Goal: Task Accomplishment & Management: Manage account settings

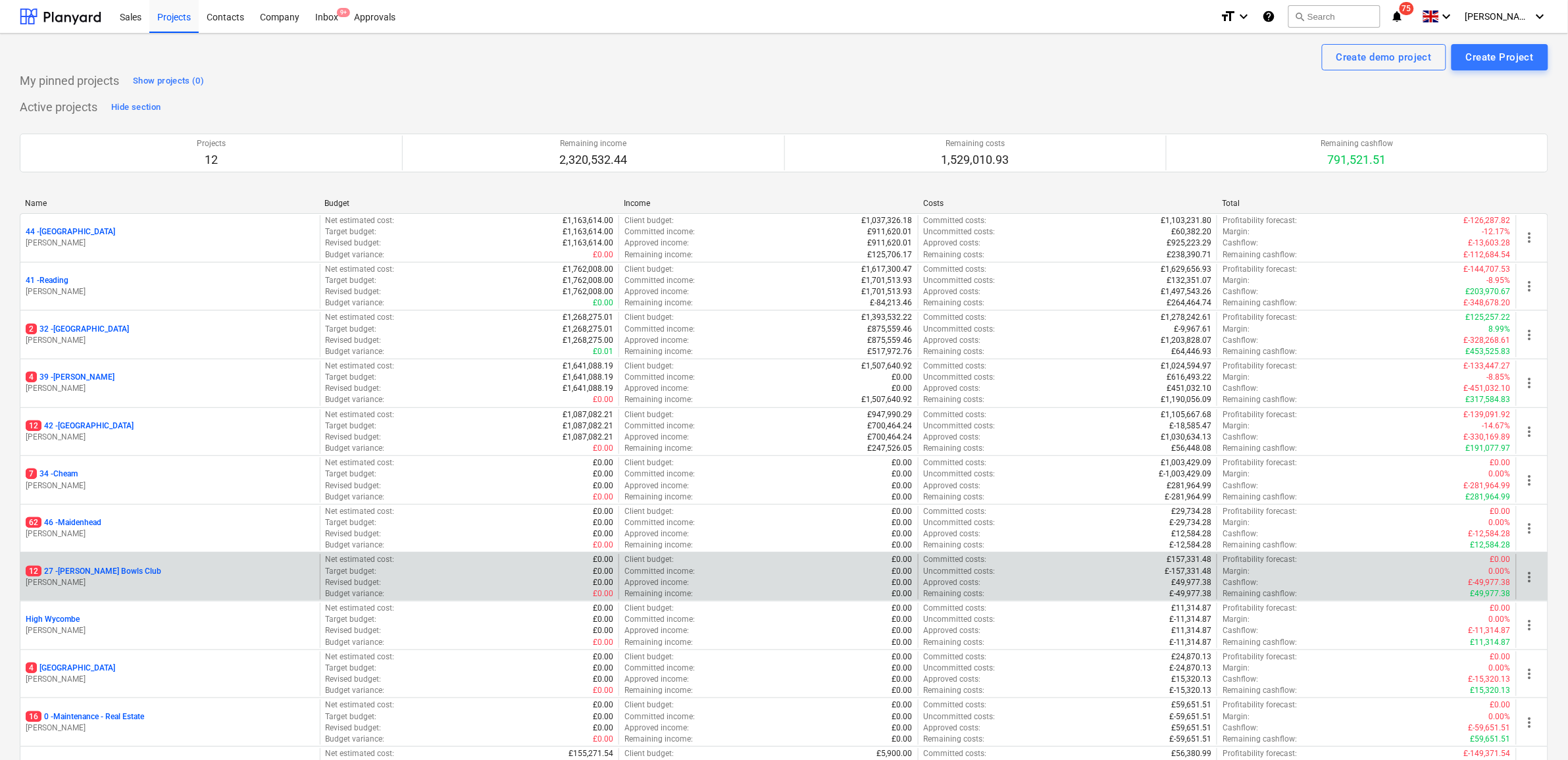
click at [93, 573] on p "12 27 - [PERSON_NAME] Bowls Club" at bounding box center [93, 571] width 135 height 11
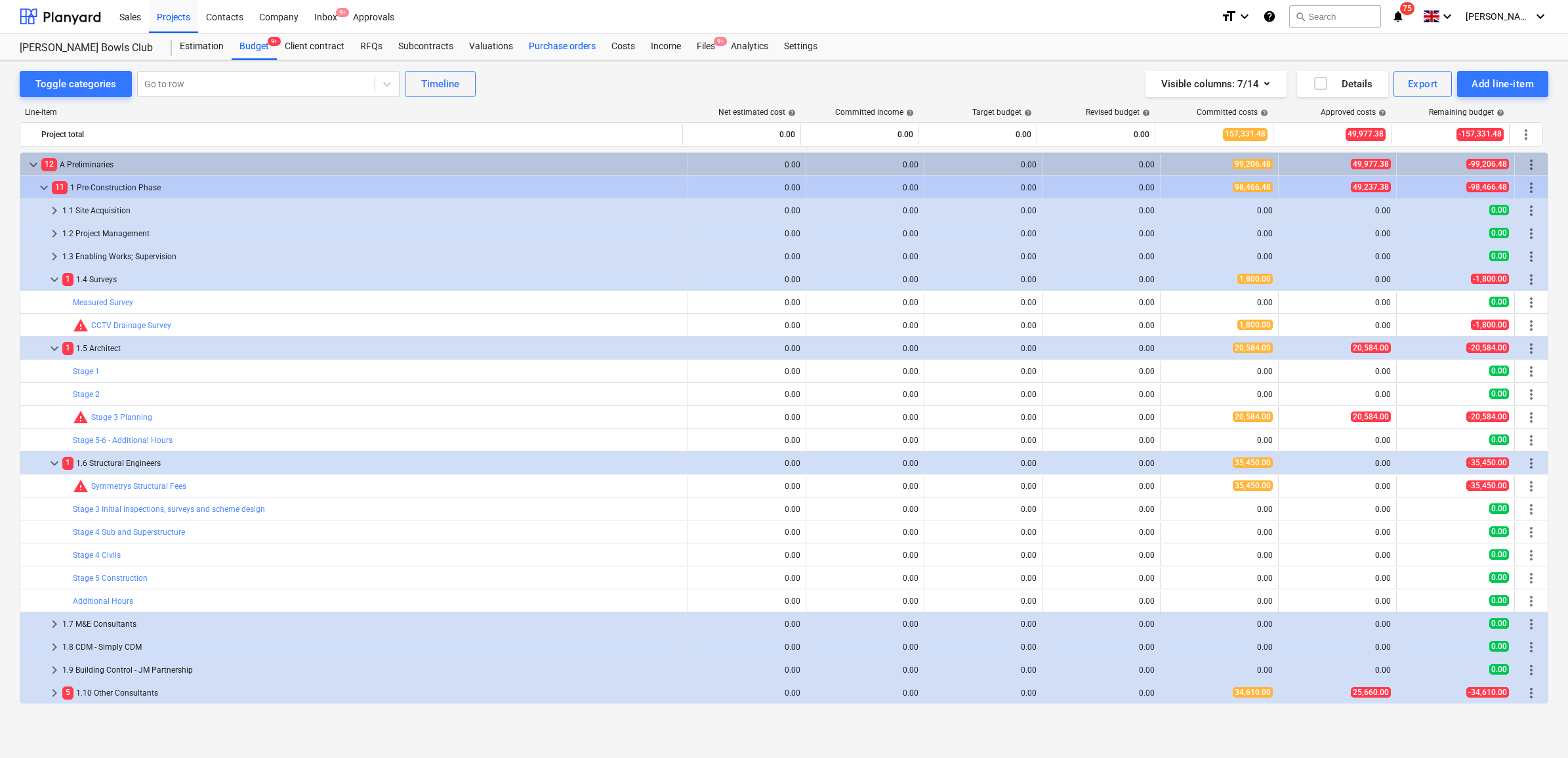
click at [574, 47] on div "Purchase orders" at bounding box center [562, 47] width 82 height 26
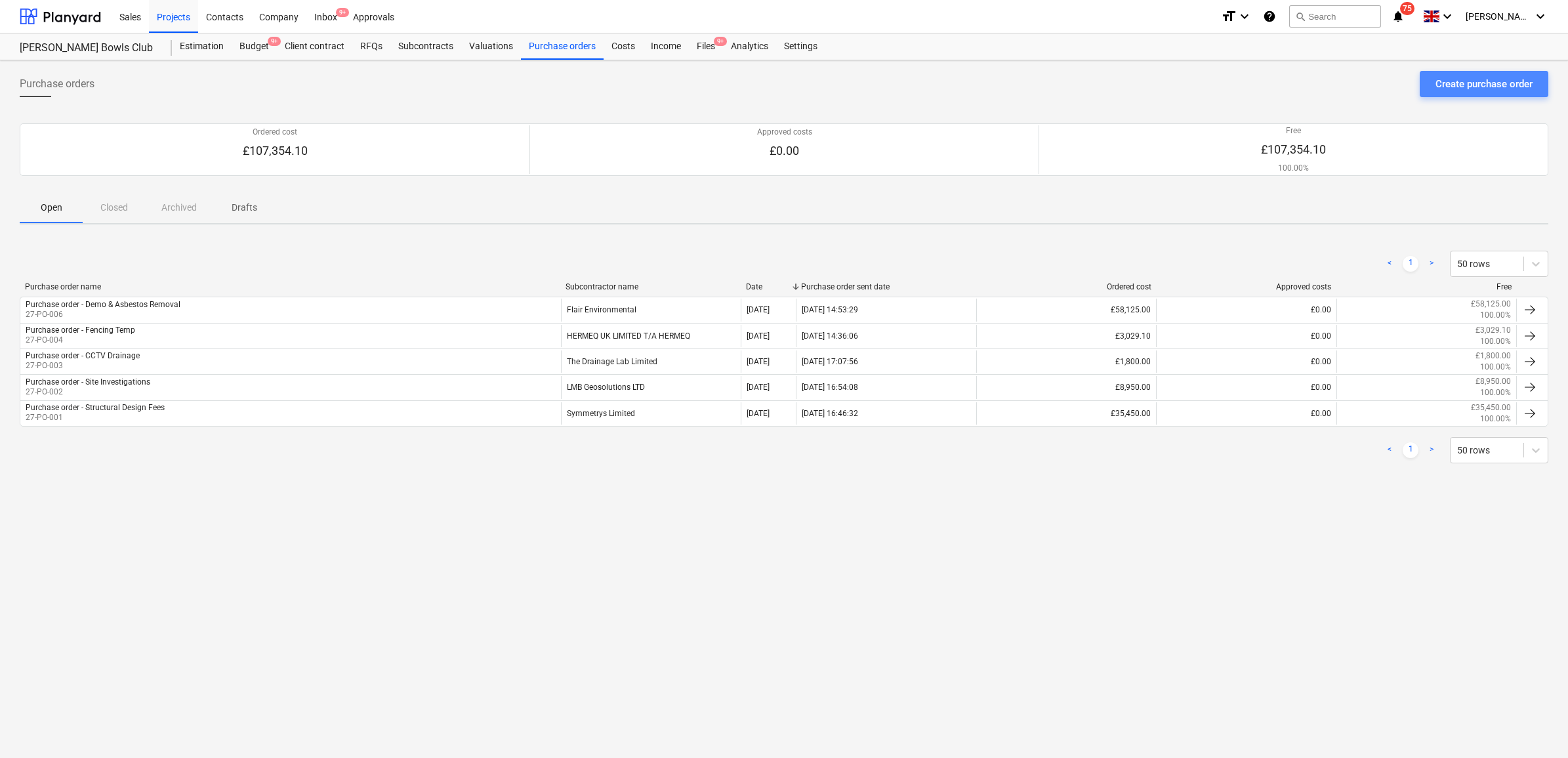
click at [1471, 79] on div "Create purchase order" at bounding box center [1483, 84] width 97 height 17
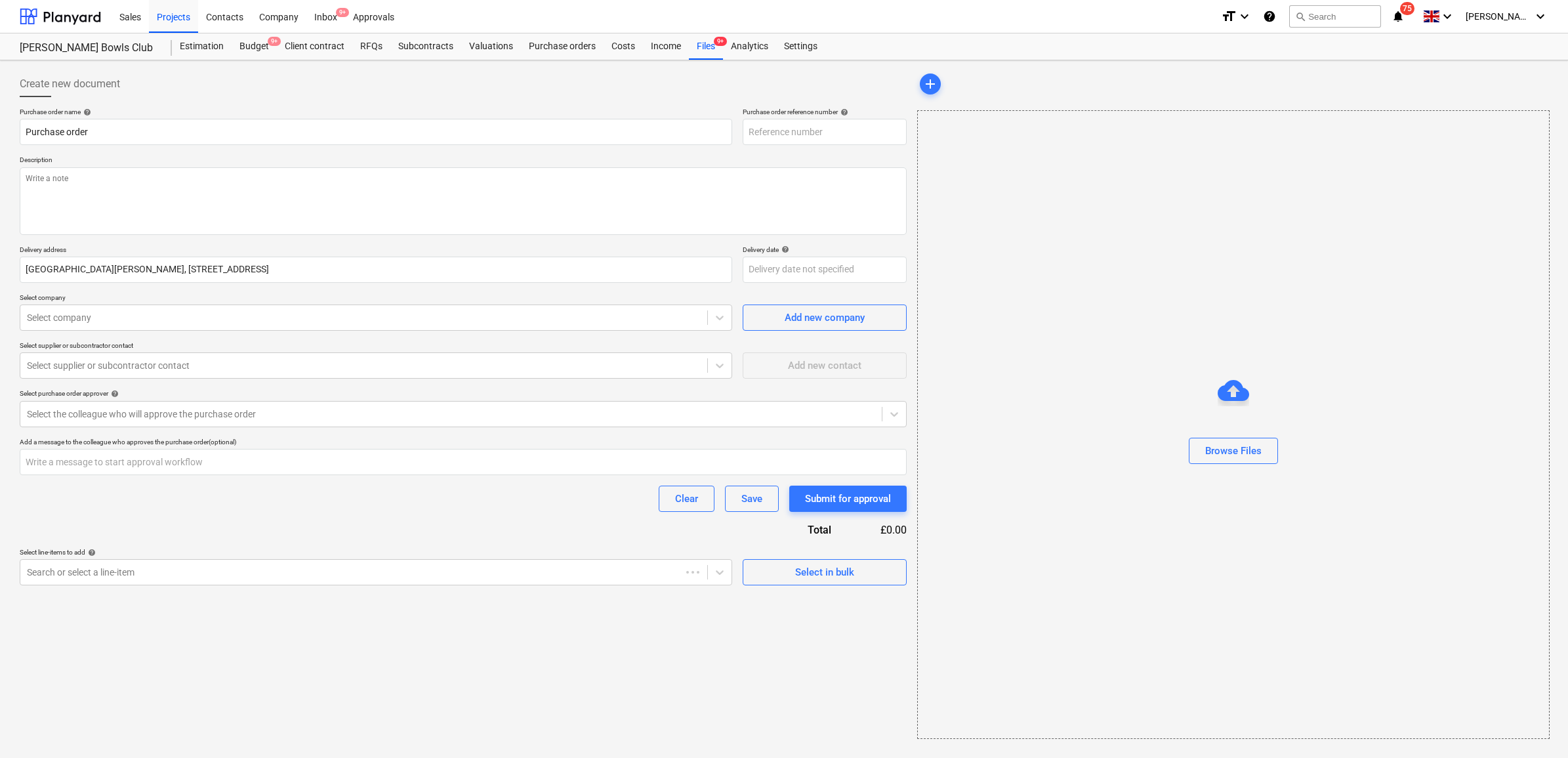
type textarea "x"
type input "27-PO-008"
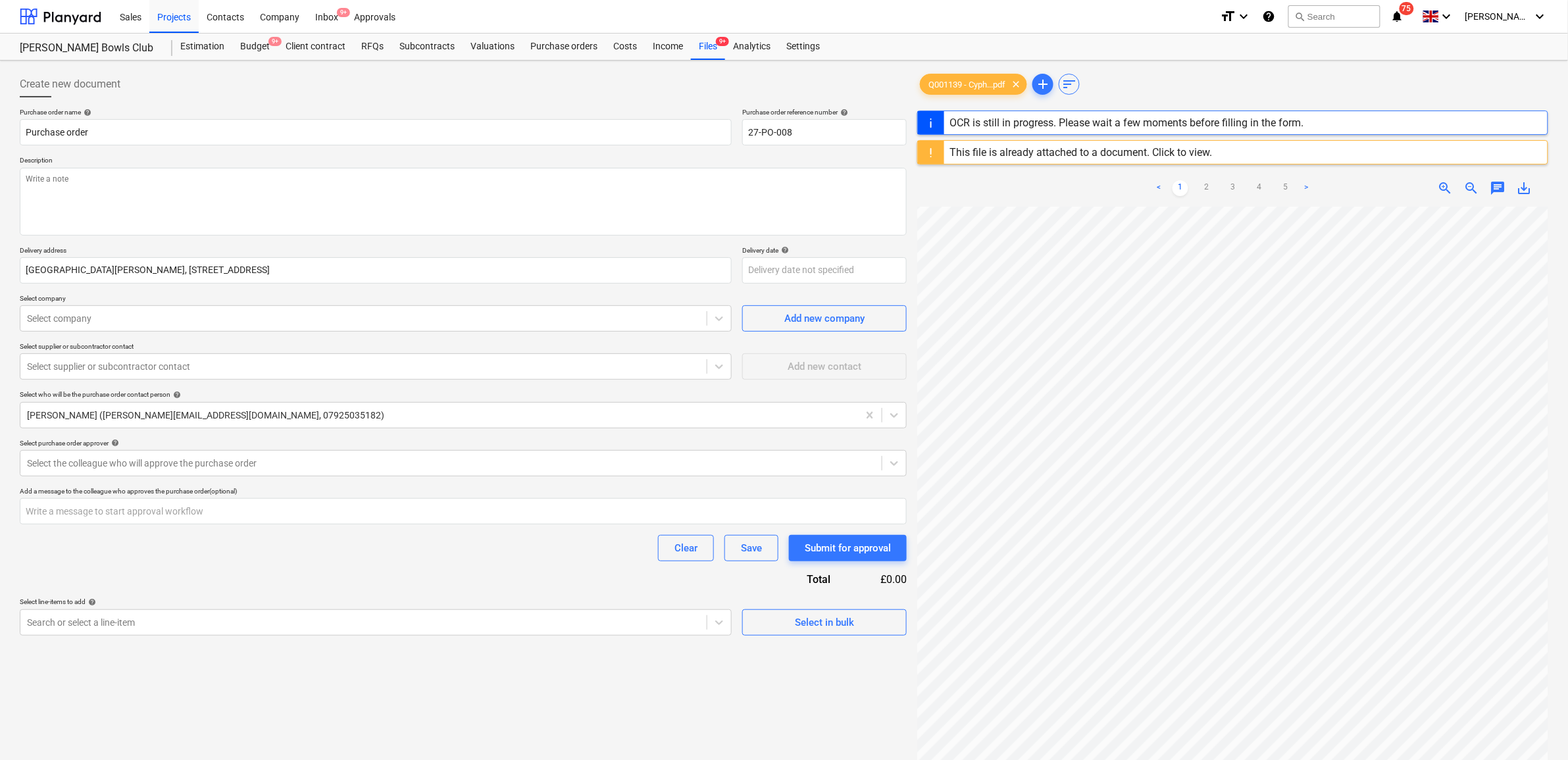
scroll to position [47, 76]
type textarea "x"
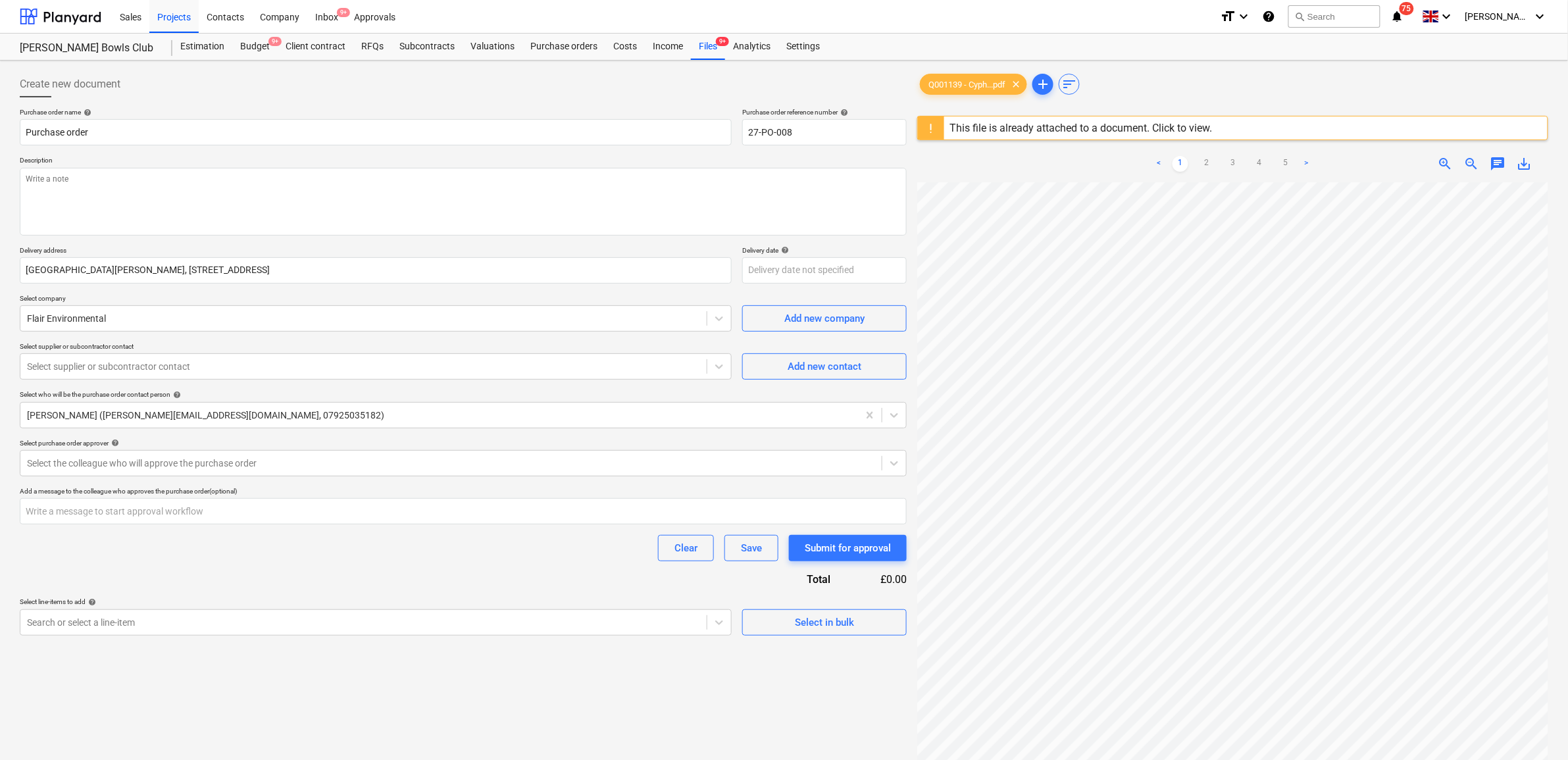
scroll to position [41, 14]
click at [204, 128] on input "Purchase order" at bounding box center [375, 132] width 712 height 26
type input "Purchase order"
type textarea "x"
type input "Purchase order -"
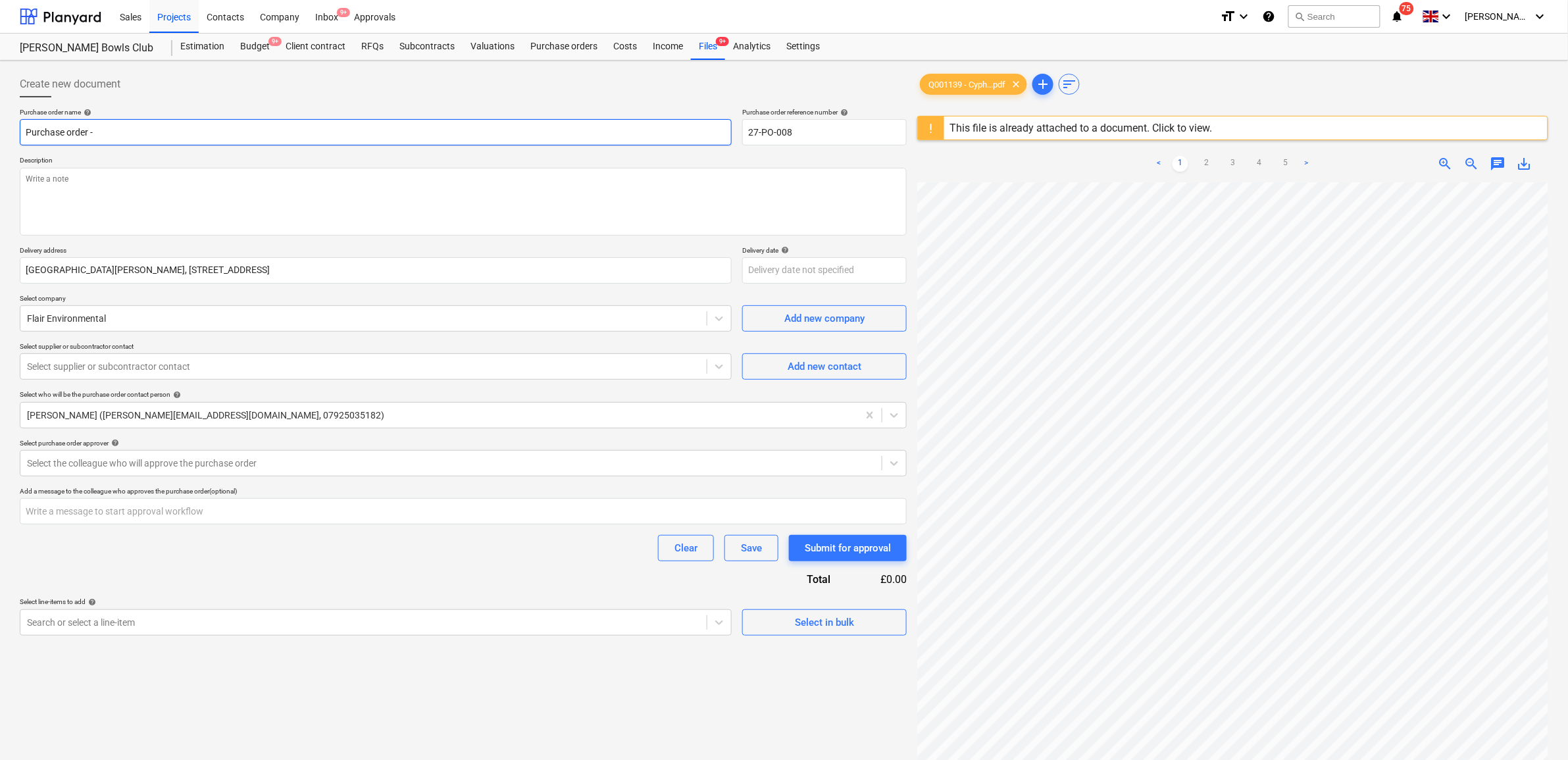
type textarea "x"
type input "Purchase order - A"
type textarea "x"
type input "Purchase order - As"
type textarea "x"
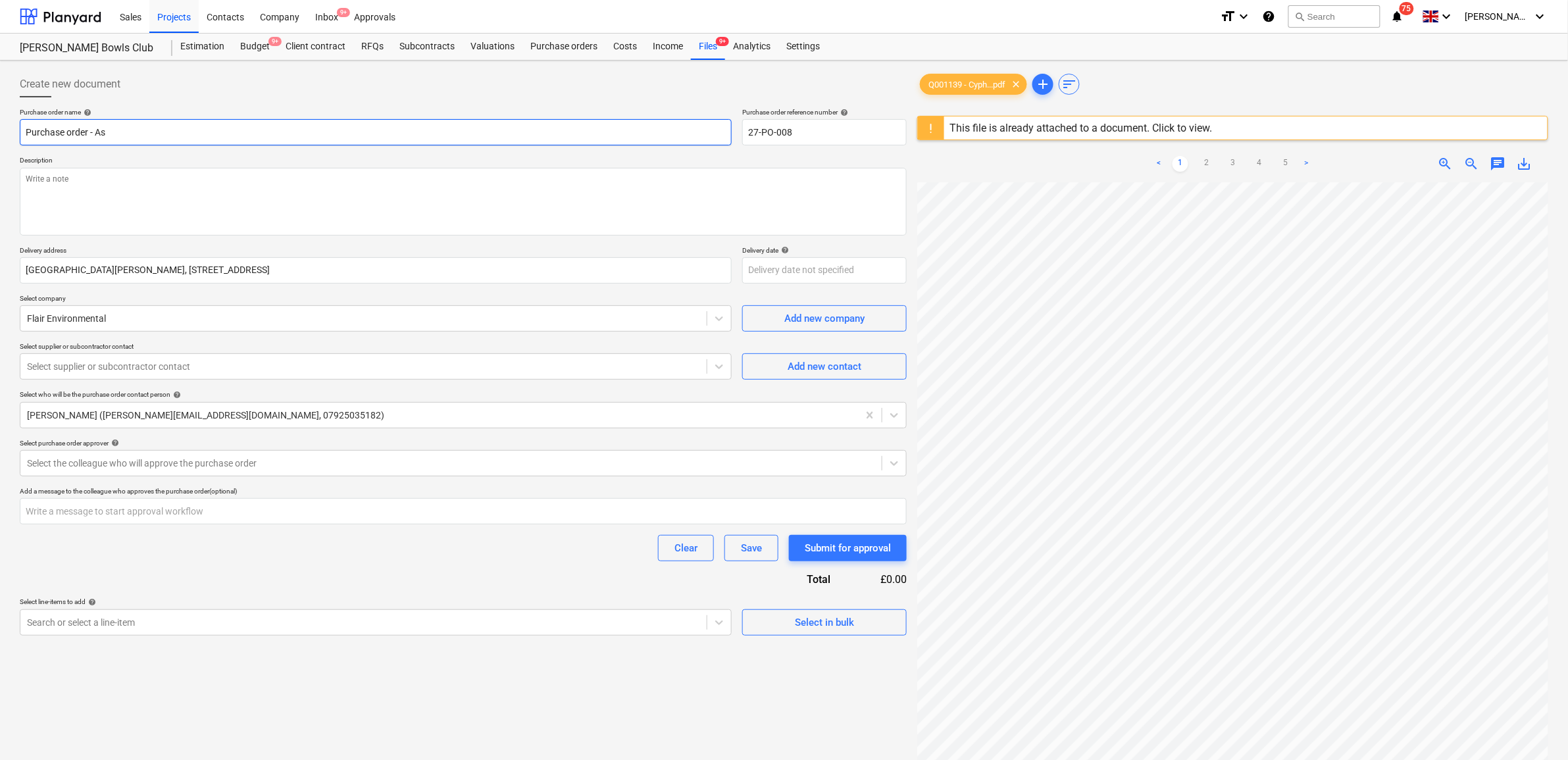
type input "Purchase order - Asb"
type textarea "x"
type input "Purchase order - Asbe"
type textarea "x"
type input "Purchase order - Asbes"
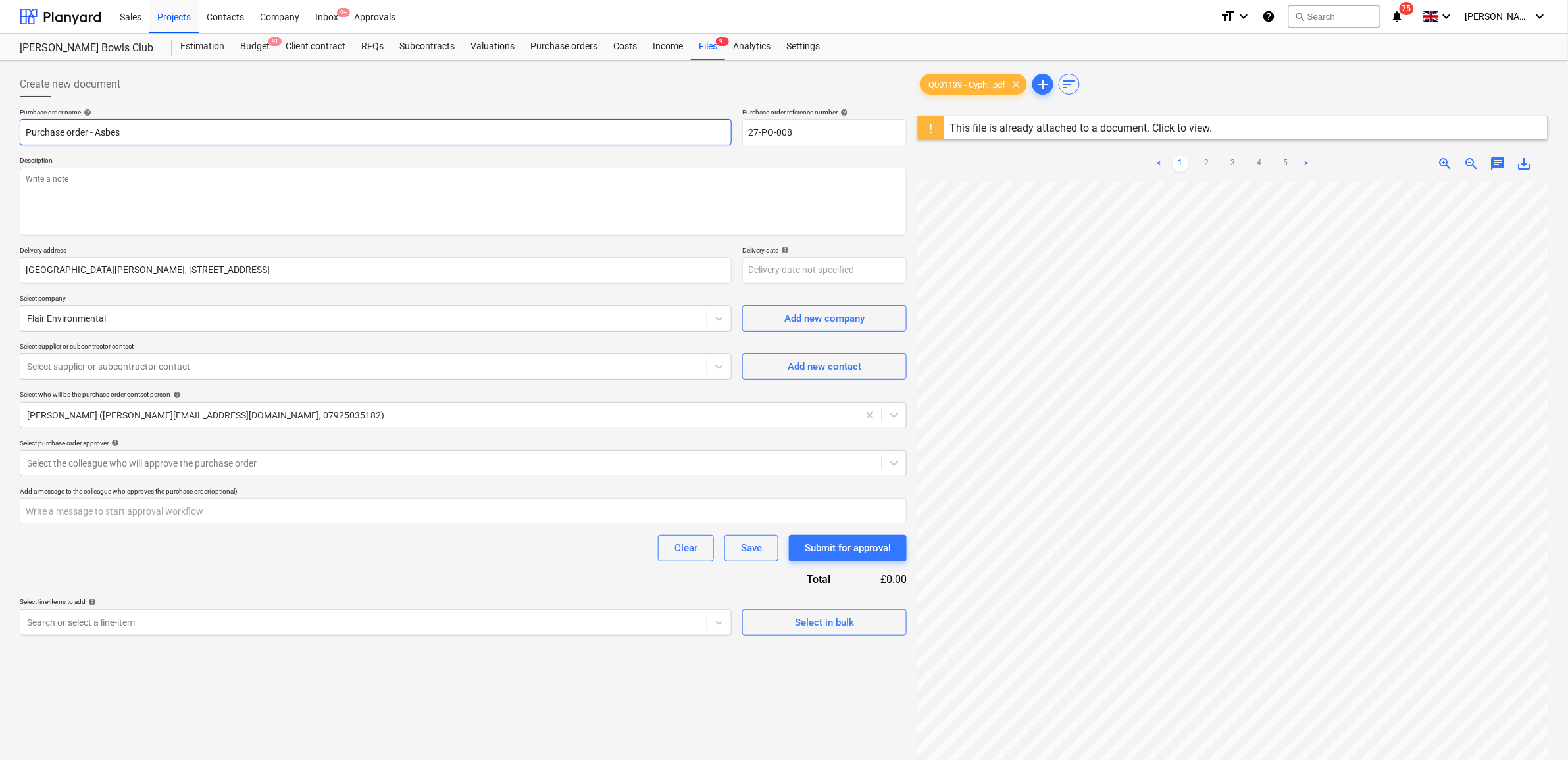
type textarea "x"
type input "Purchase order - Asbest"
type textarea "x"
type input "Purchase order - Asbesto"
type textarea "x"
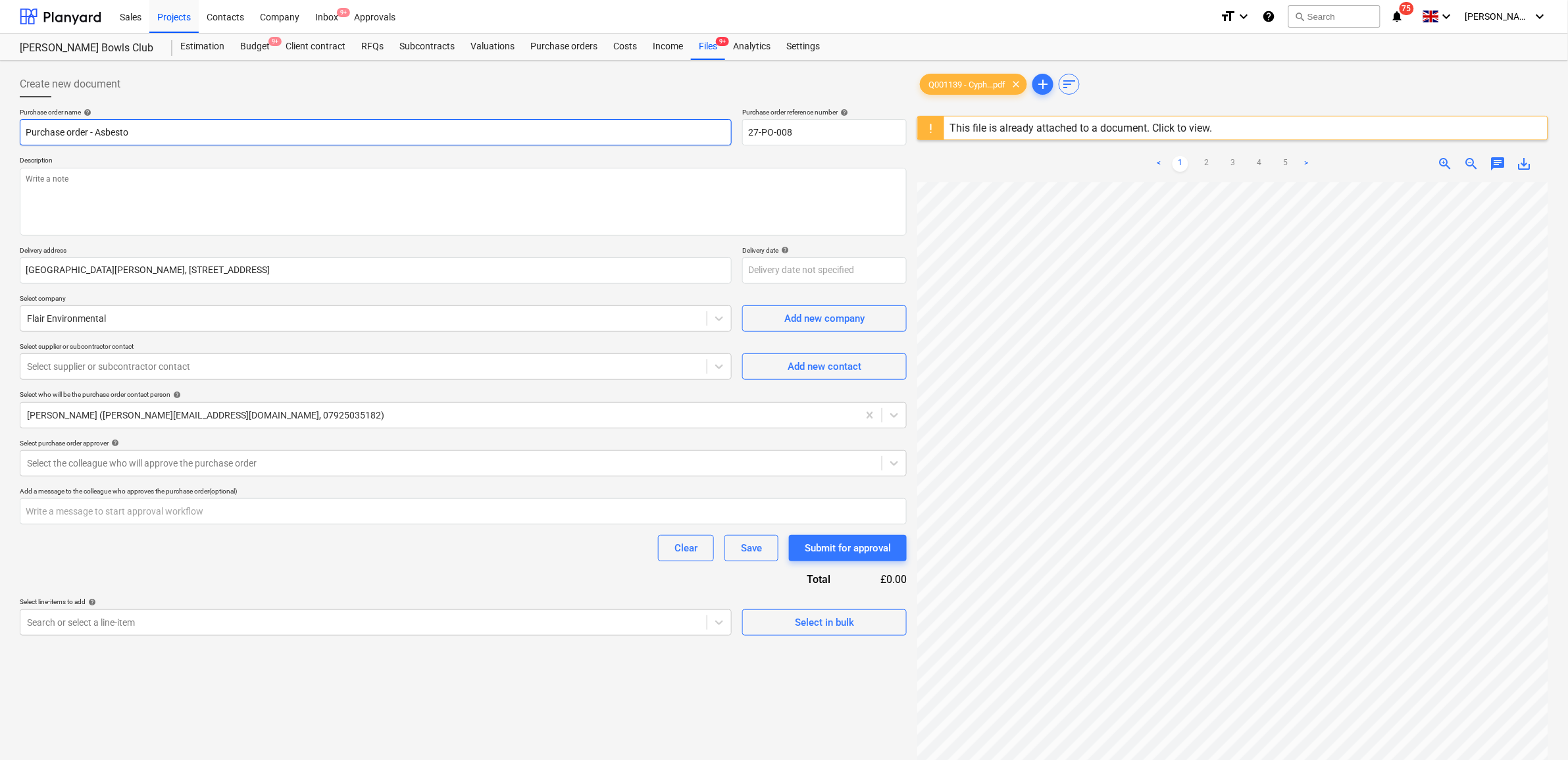
type input "Purchase order - Asbestos"
type textarea "x"
type input "Purchase order - Asbestos"
type textarea "x"
type input "Purchase order - Asbestos R"
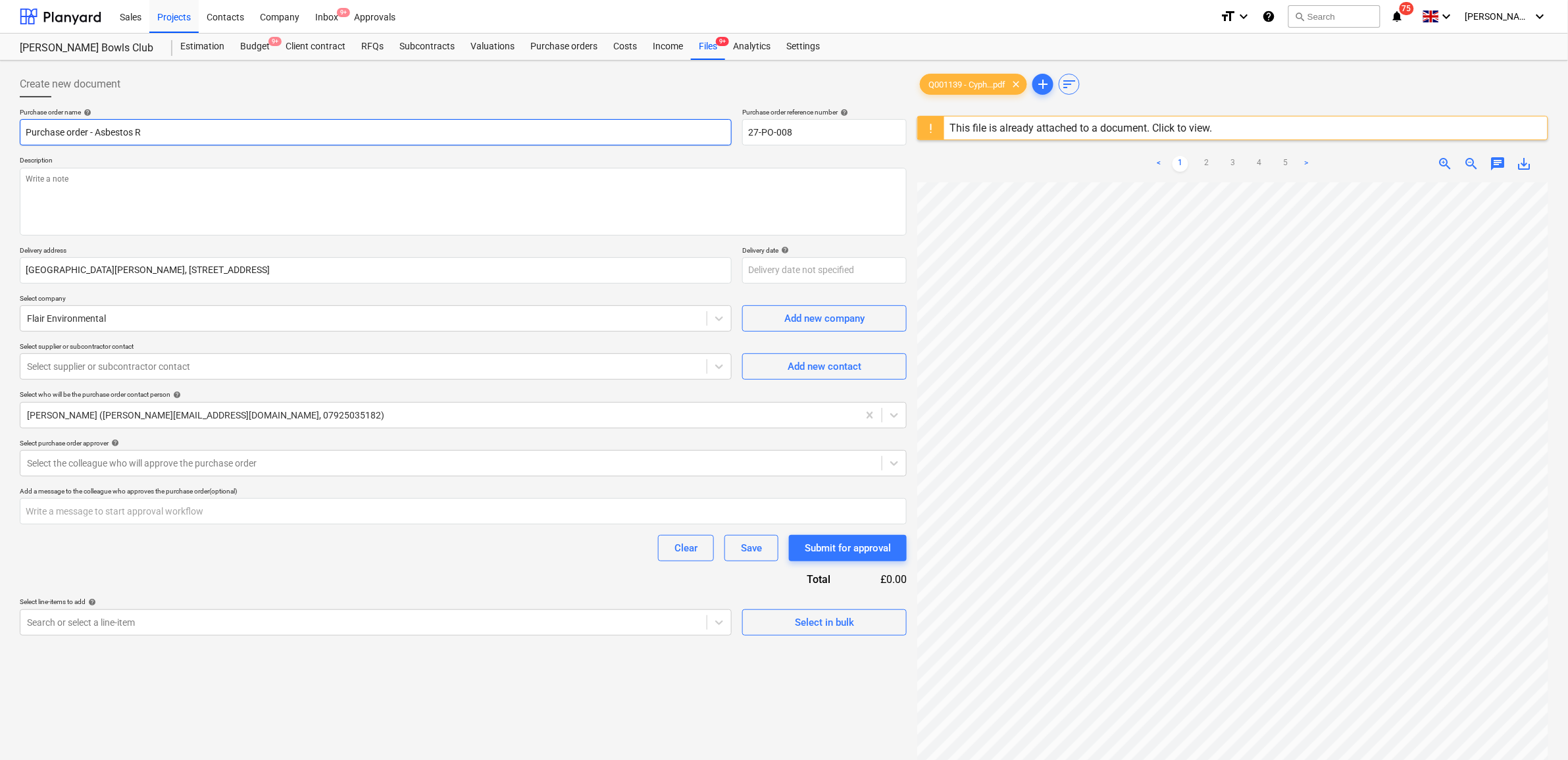
type textarea "x"
type input "Purchase order - Asbestos Re"
type textarea "x"
type input "Purchase order - Asbestos Rem"
type textarea "x"
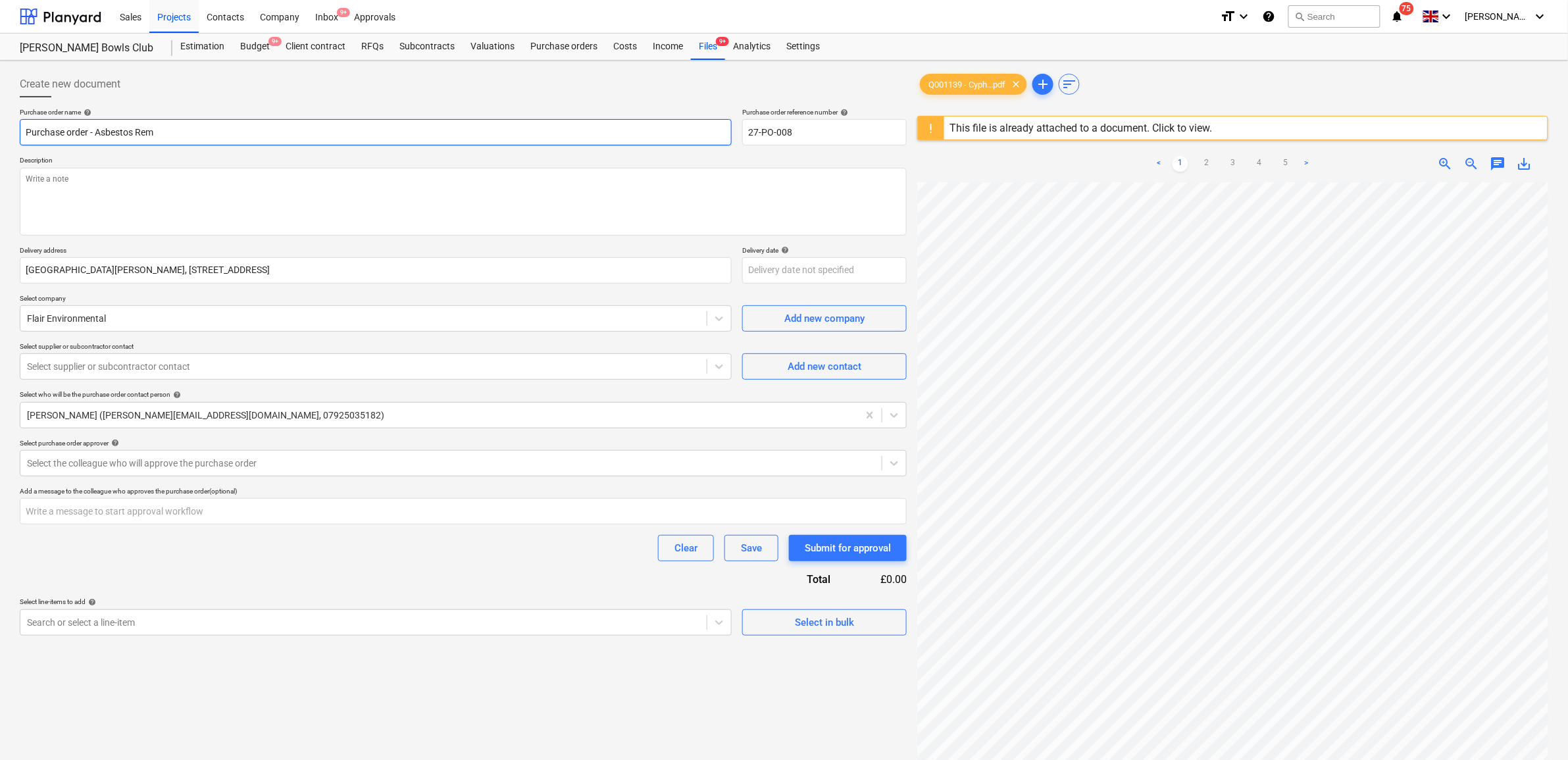
type input "Purchase order - Asbestos Remo"
type textarea "x"
type input "Purchase order - Asbestos Remov"
type textarea "x"
type input "Purchase order - Asbestos Removs"
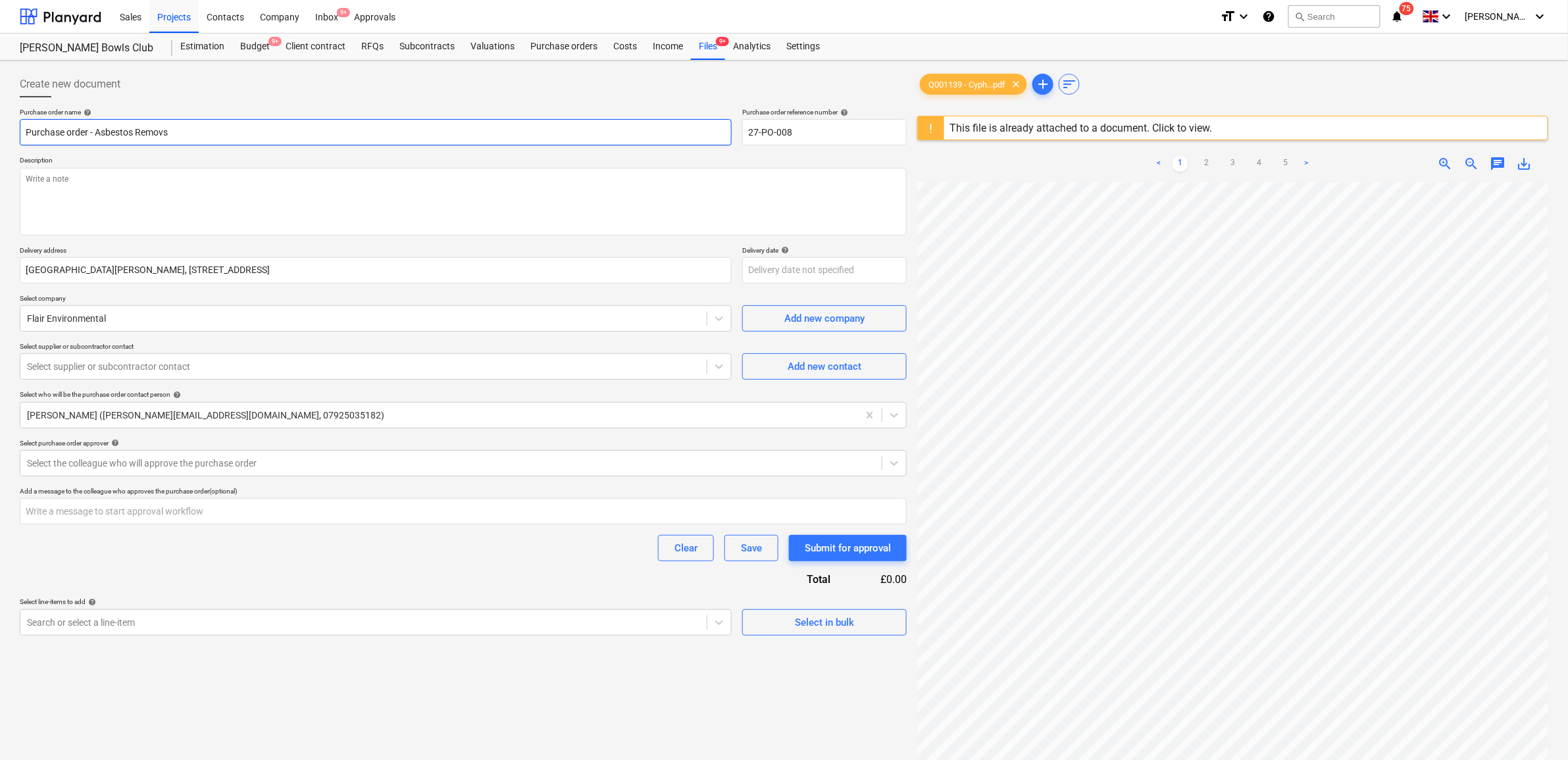
type textarea "x"
type input "Purchase order - Asbestos Removsl"
type textarea "x"
type input "Purchase order - Asbestos Removs"
type textarea "x"
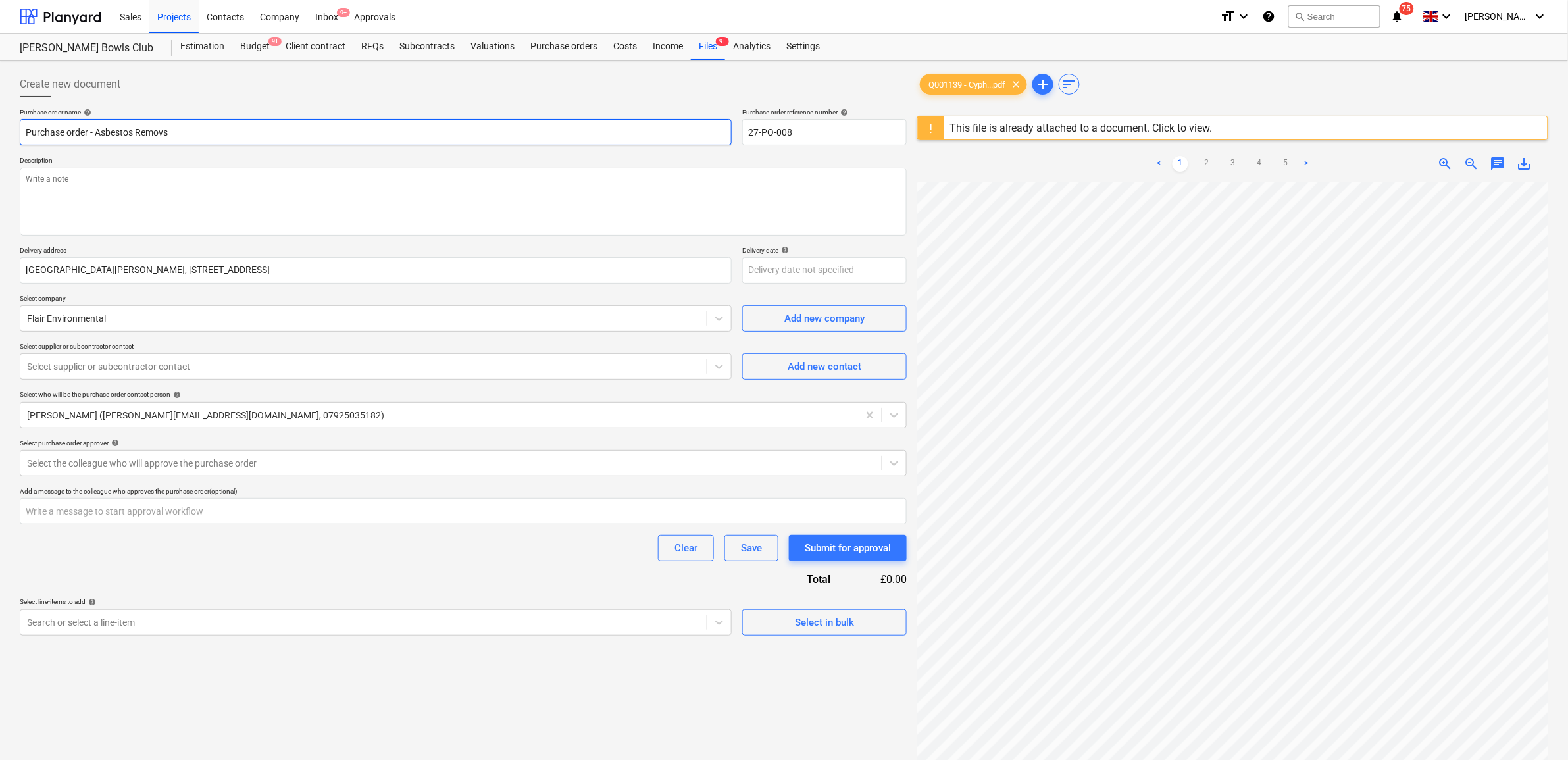
type input "Purchase order - Asbestos Remov"
type textarea "x"
type input "Purchase order - Asbestos Remova"
type textarea "x"
type input "Purchase order - Asbestos Removal"
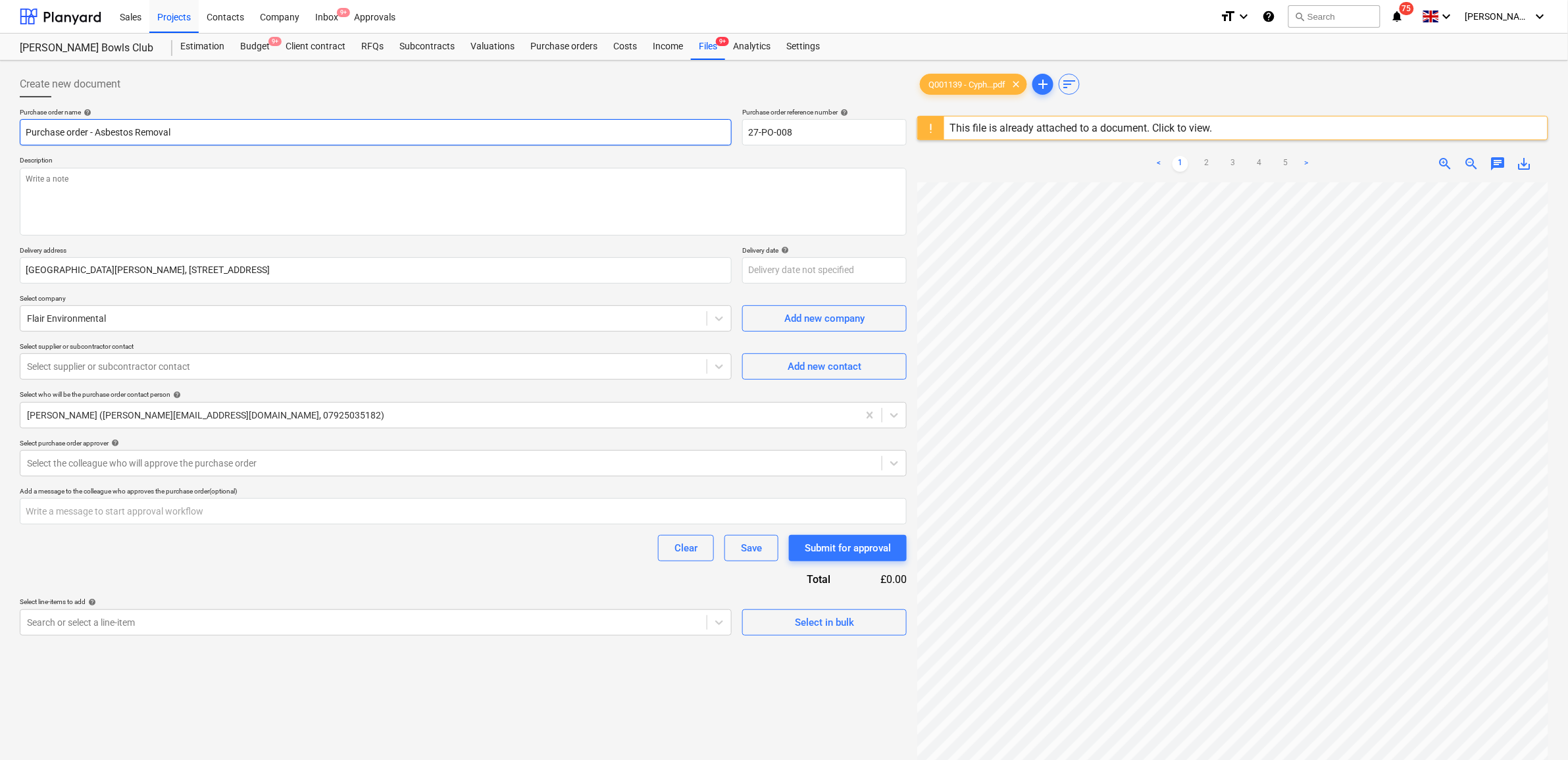
type textarea "x"
type input "Purchase order - Asbestos Removal"
type textarea "x"
type input "Purchase order - Asbestos Removal -"
type textarea "x"
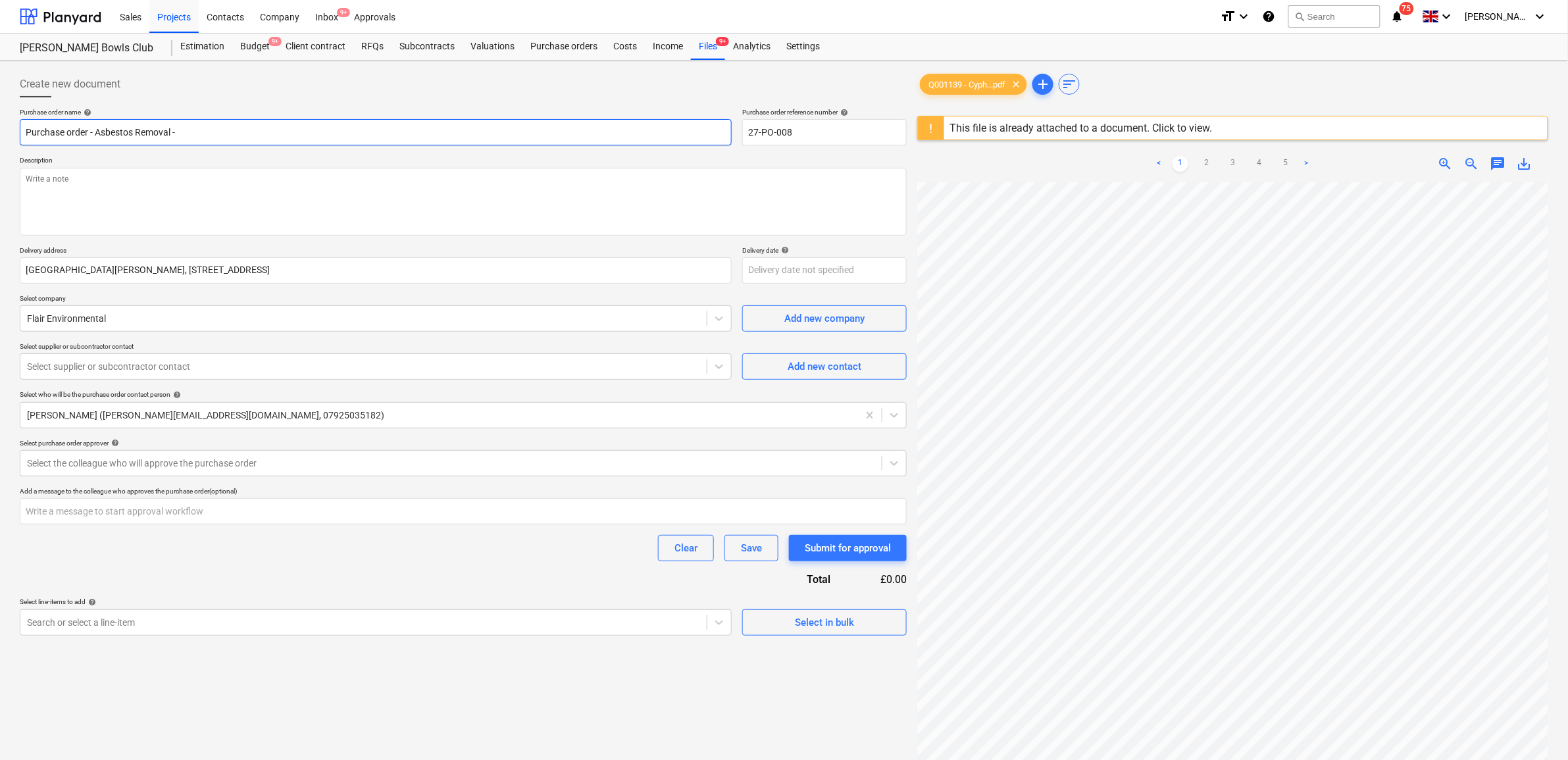
type input "Purchase order - Asbestos Removal"
type textarea "x"
type input "Purchase order - Asbestos Removal"
type textarea "x"
type input "Purchase order - Asbestos Removal B"
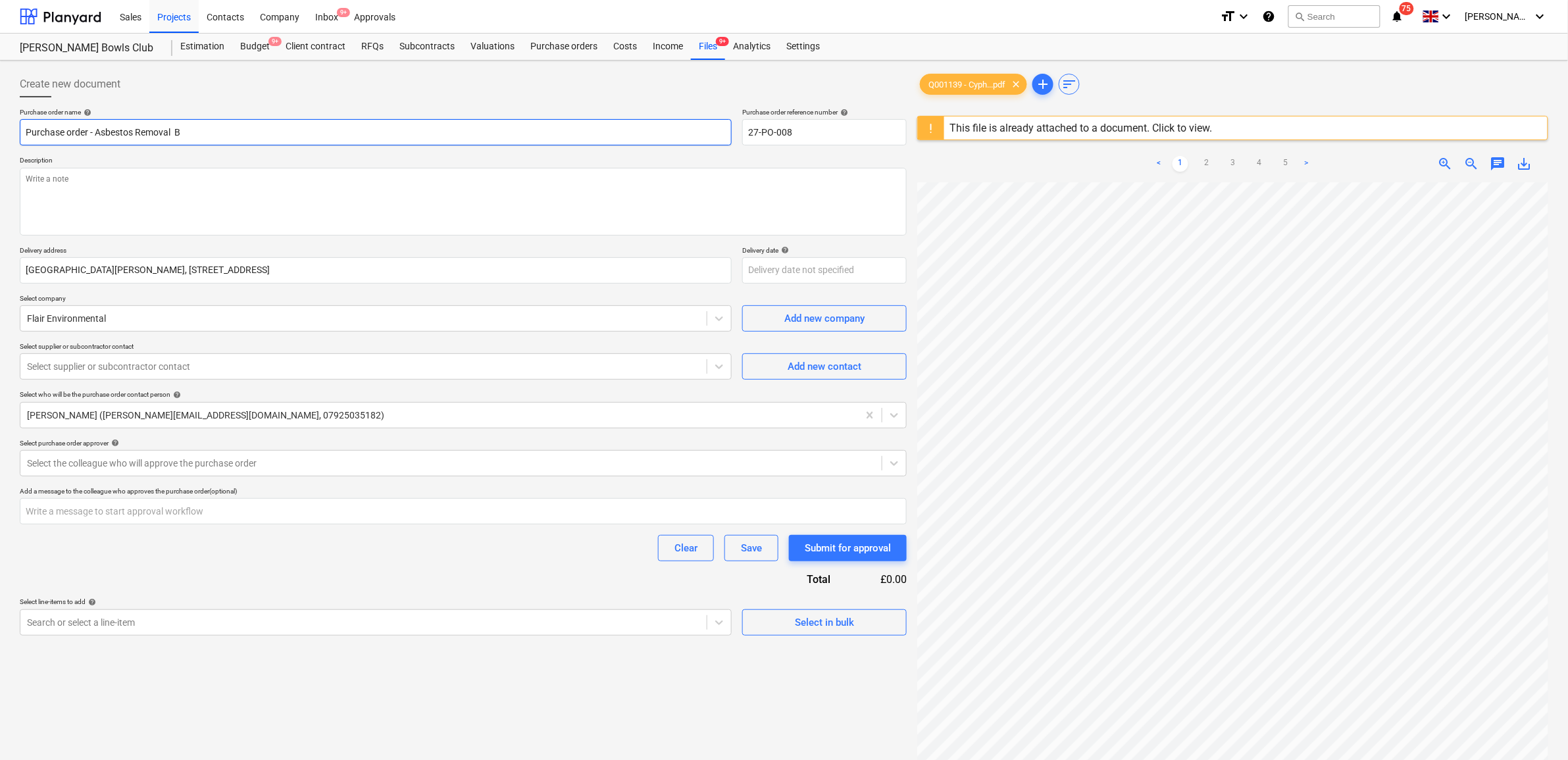
type textarea "x"
type input "Purchase order - Asbestos Removal Bo"
type textarea "x"
type input "Purchase order - Asbestos Removal Boi"
type textarea "x"
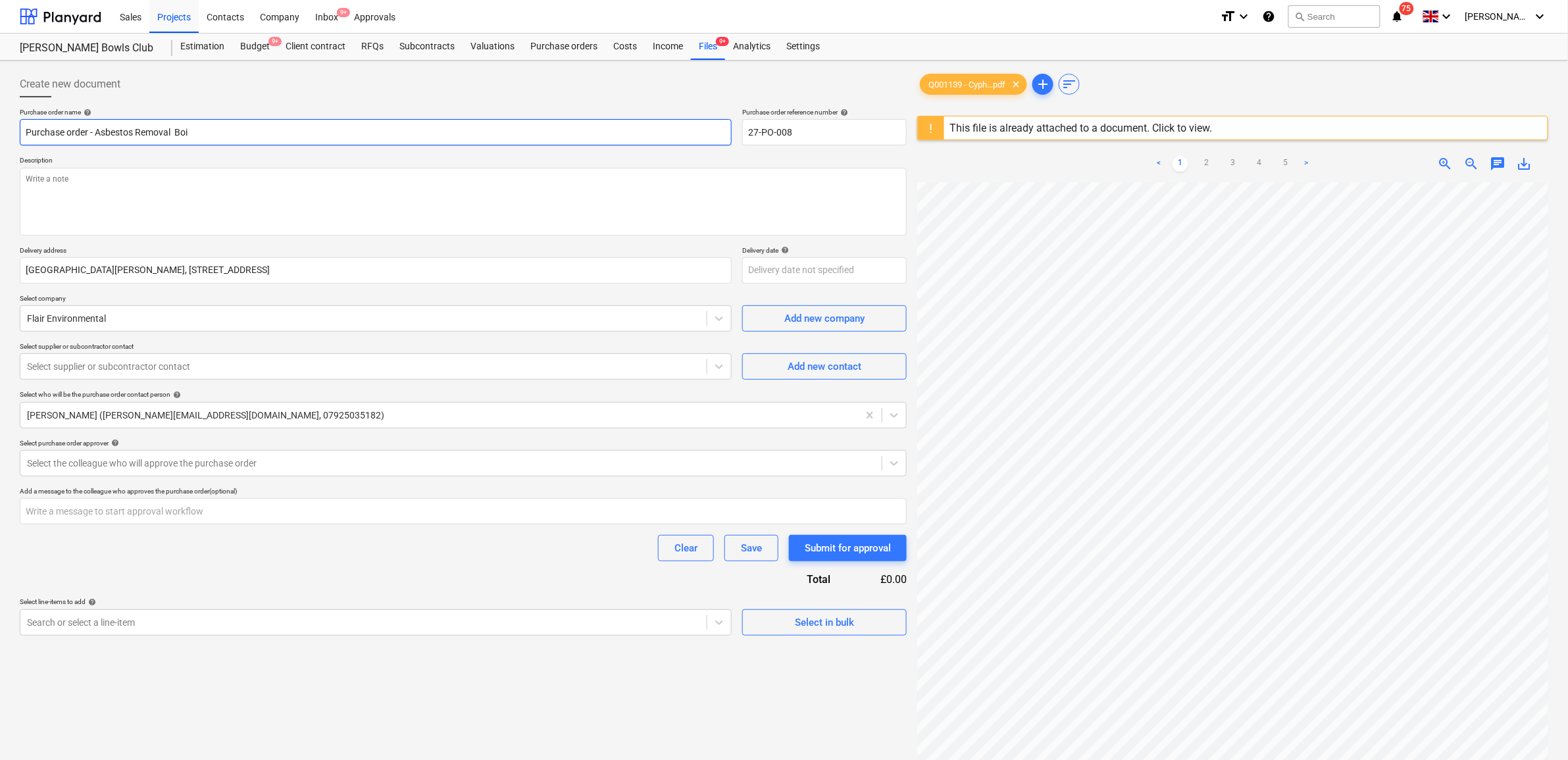
type input "Purchase order - Asbestos Removal Boil"
type textarea "x"
type input "Purchase order - Asbestos Removal Boile"
type textarea "x"
type input "Purchase order - Asbestos Removal Boiler"
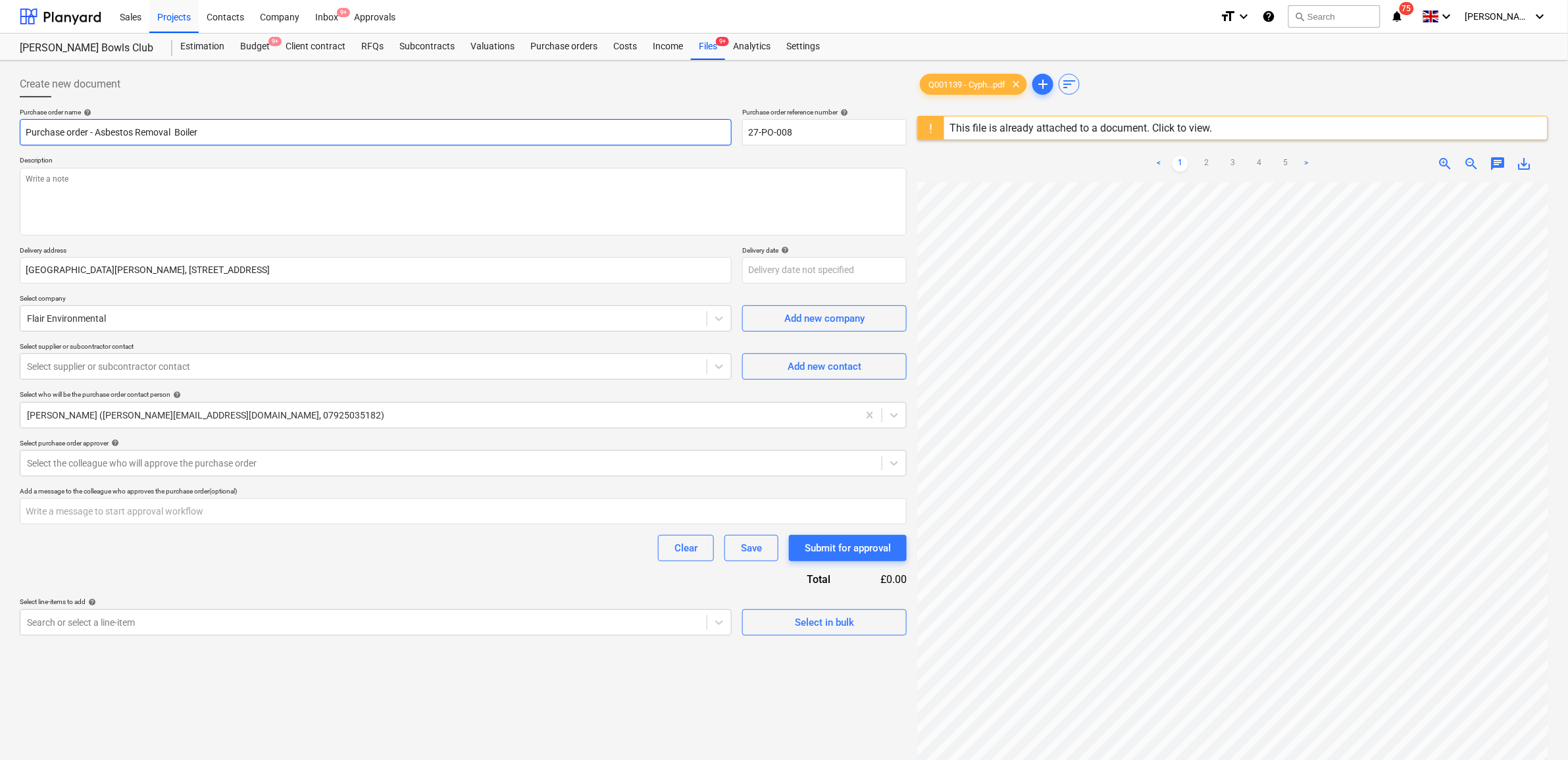
type textarea "x"
type input "Purchase order - Asbestos Removal Boiler"
type textarea "x"
type input "Purchase order - Asbestos Removal Boiler R"
type textarea "x"
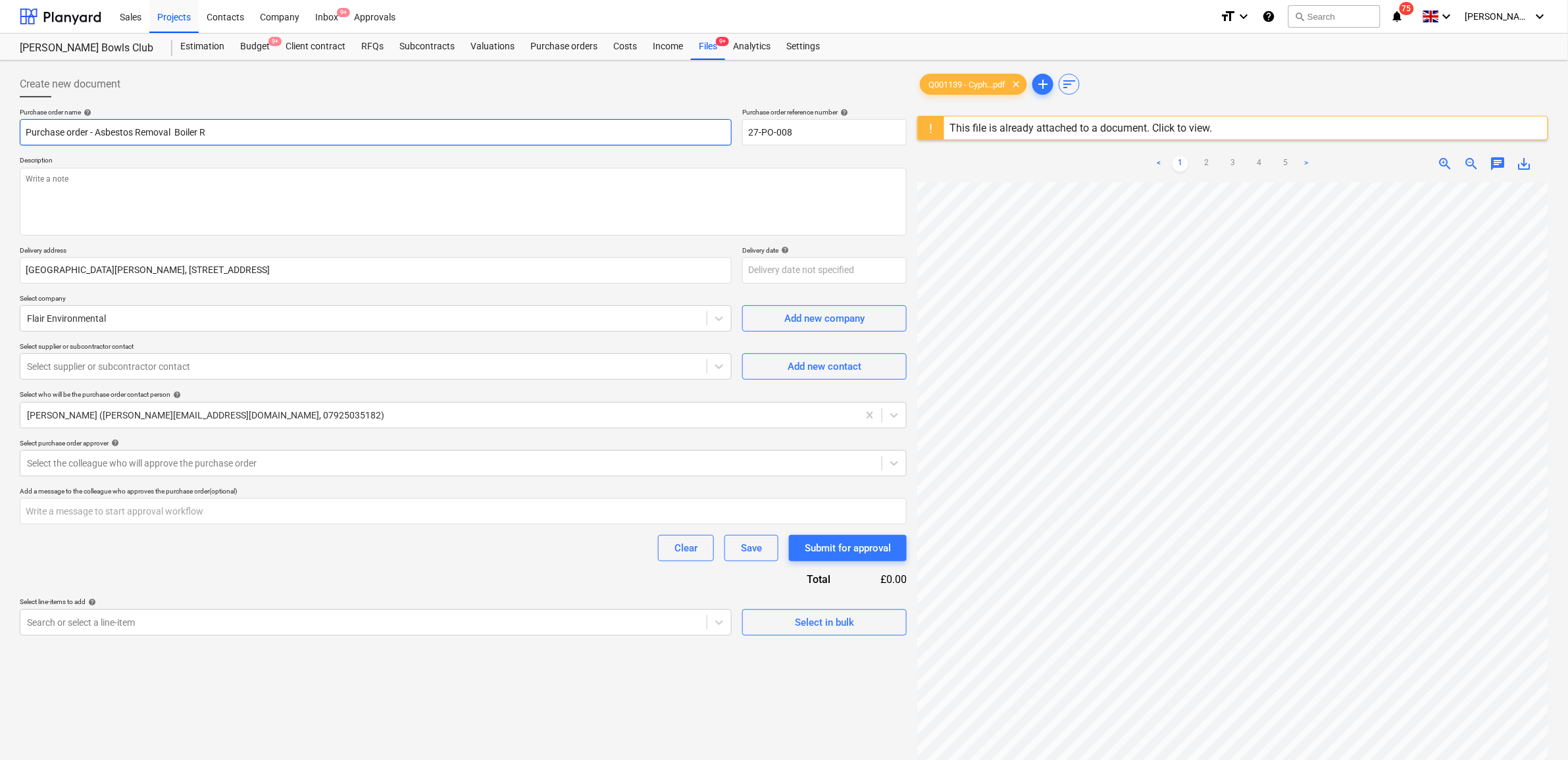
type input "Purchase order - Asbestos Removal Boiler Ro"
type textarea "x"
type input "Purchase order - Asbestos Removal Boiler Roo"
type textarea "x"
type input "Purchase order - Asbestos Removal Boiler Room"
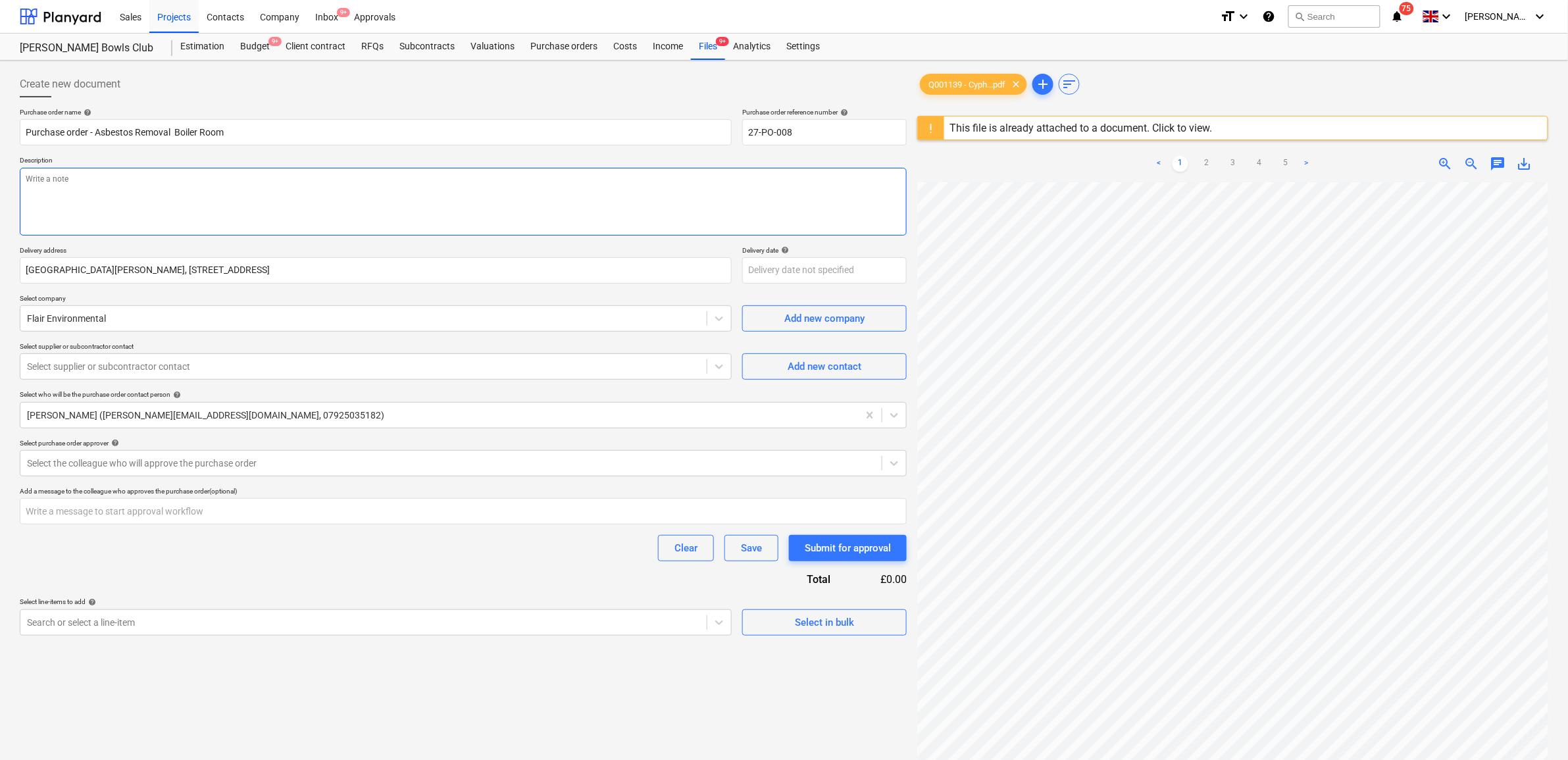
click at [182, 185] on textarea at bounding box center [463, 201] width 887 height 68
type textarea "x"
type textarea "A"
type textarea "x"
type textarea "As"
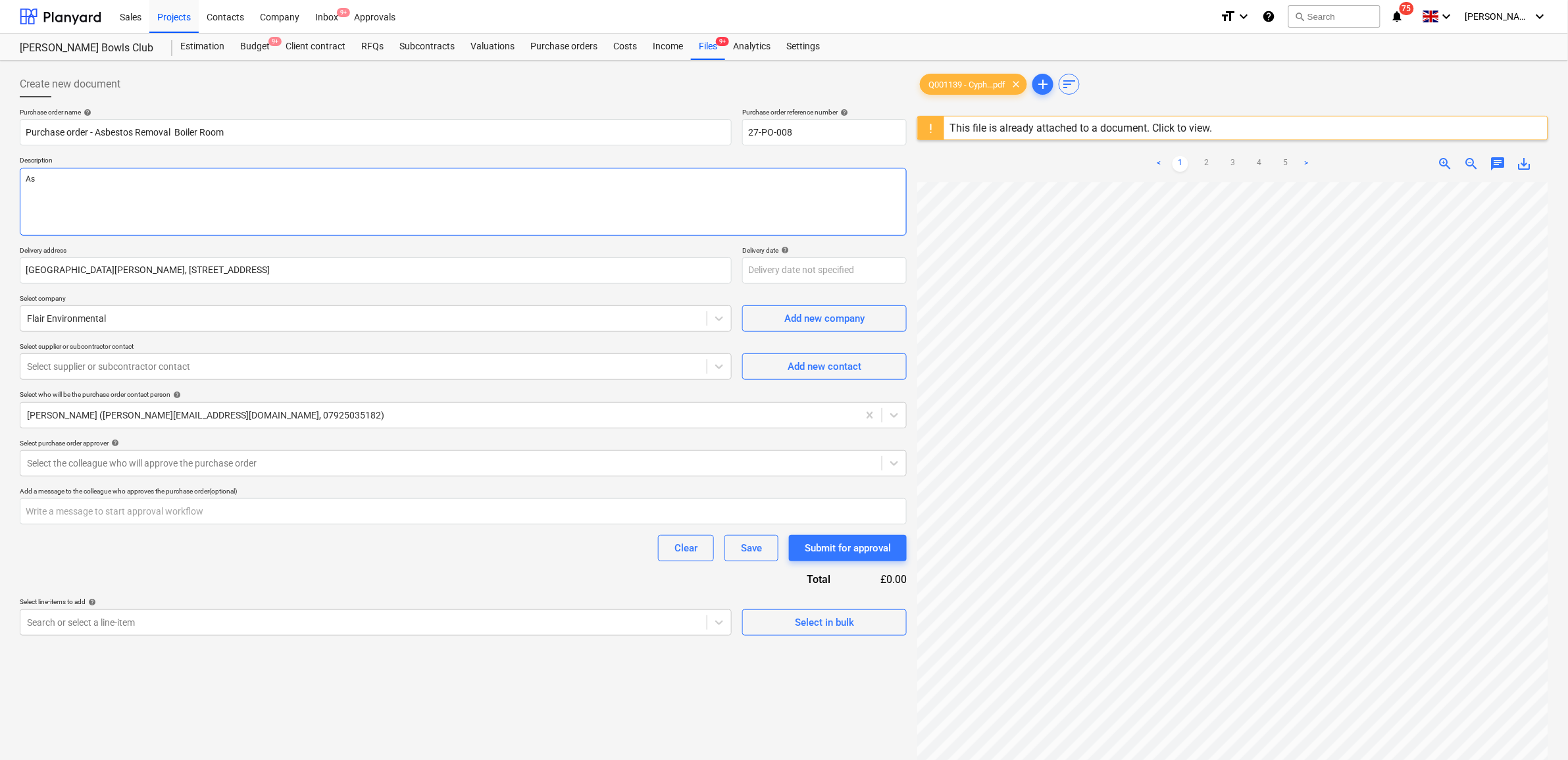
type textarea "x"
type textarea "As"
type textarea "x"
type textarea "As p"
type textarea "x"
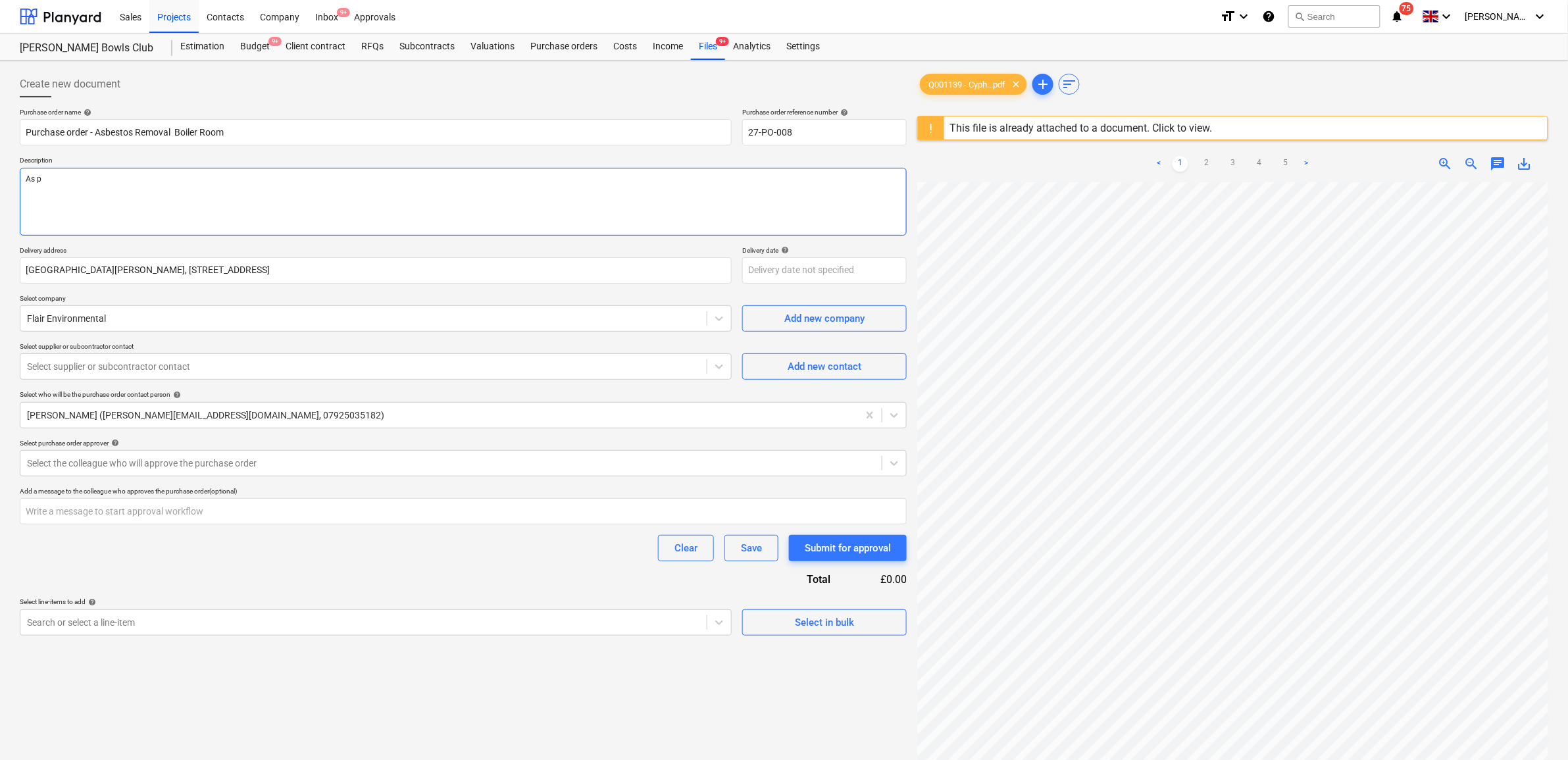
type textarea "As pe"
type textarea "x"
type textarea "As per"
type textarea "x"
type textarea "As per"
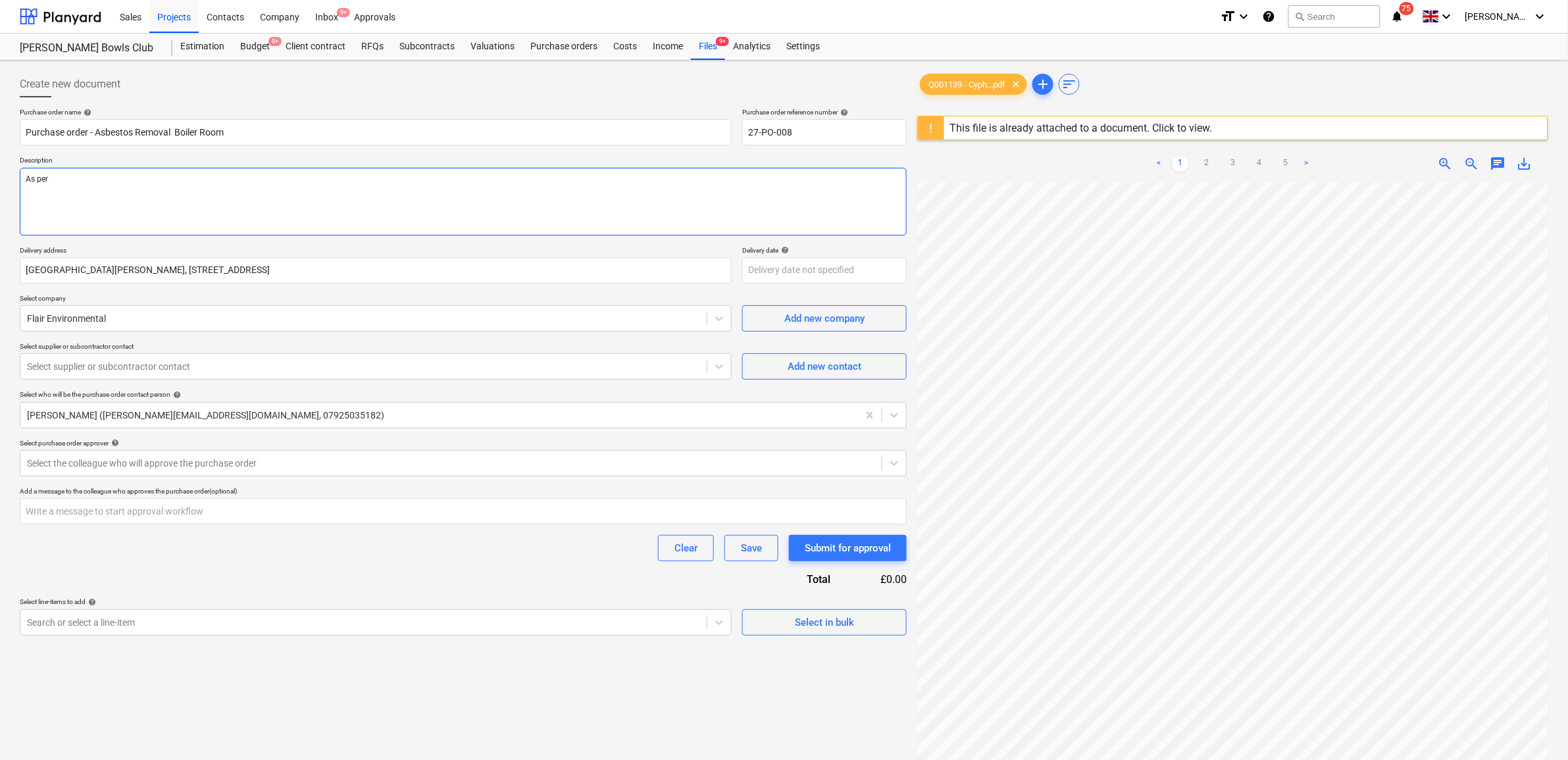
type textarea "x"
type textarea "As per q"
type textarea "x"
type textarea "As per qu"
type textarea "x"
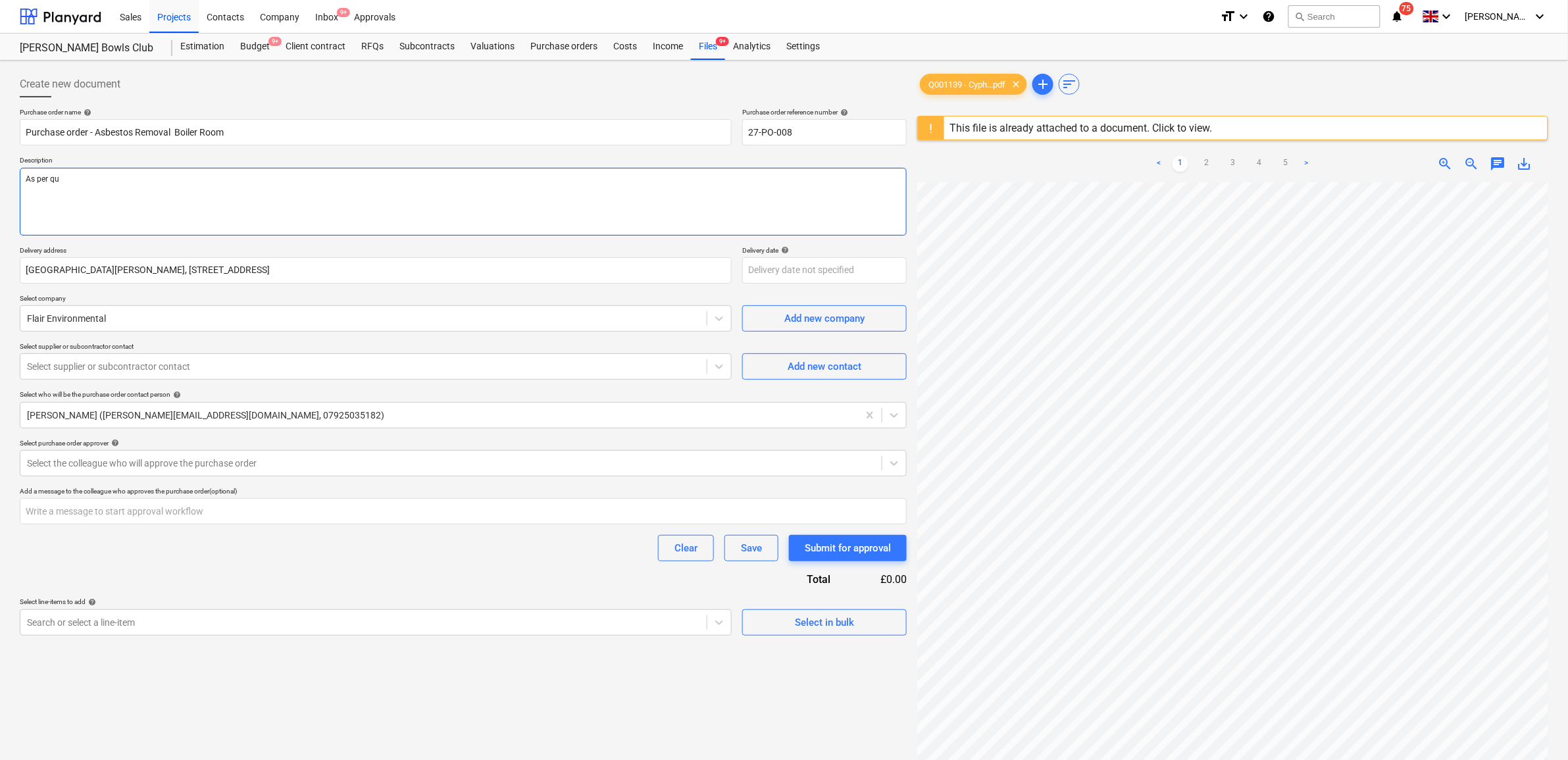
type textarea "As per quo"
type textarea "x"
type textarea "As per quot"
type textarea "x"
type textarea "As per quote"
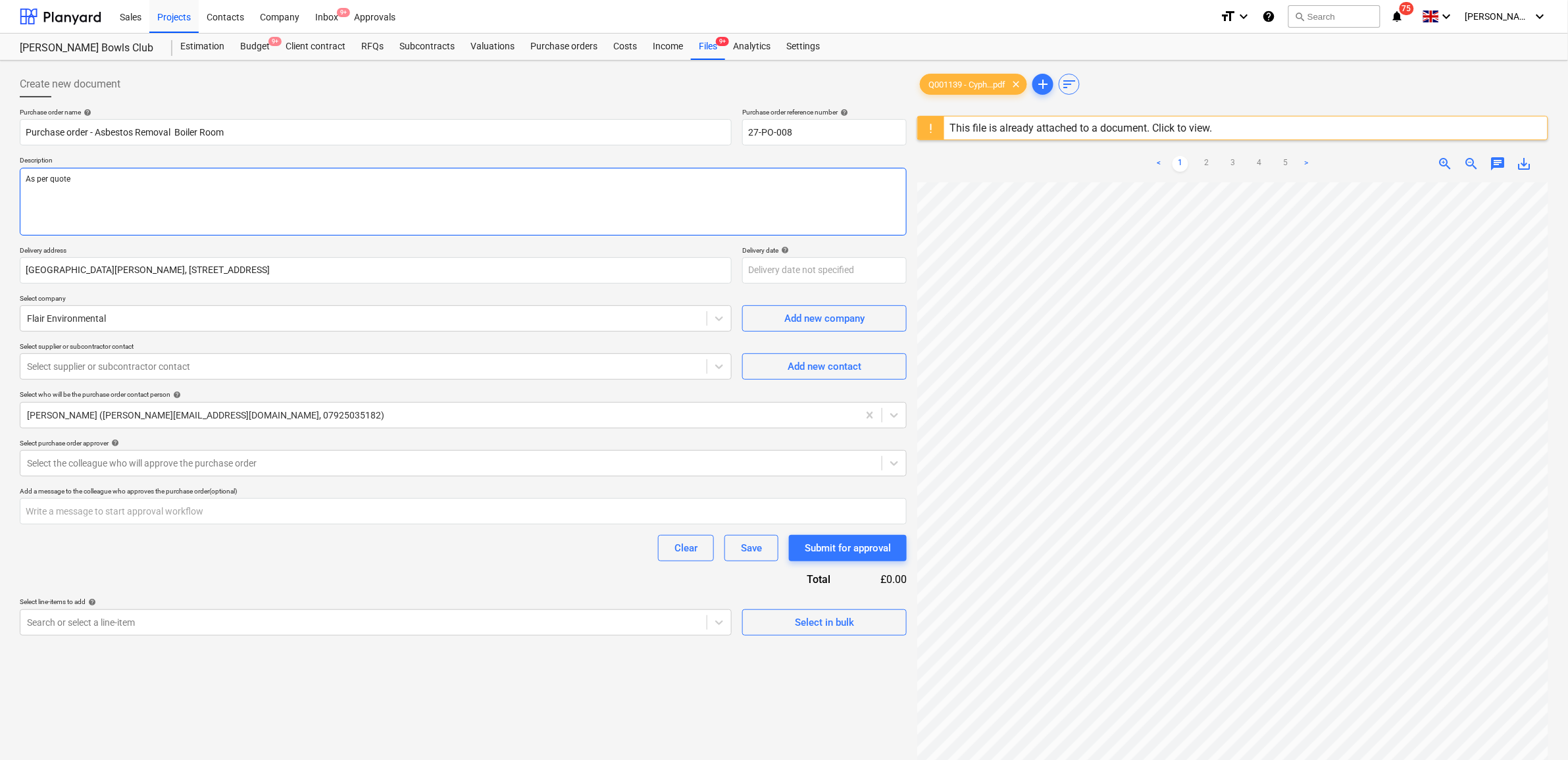
type textarea "x"
type textarea "As per quote"
type textarea "x"
type textarea "As per quote Q"
type textarea "x"
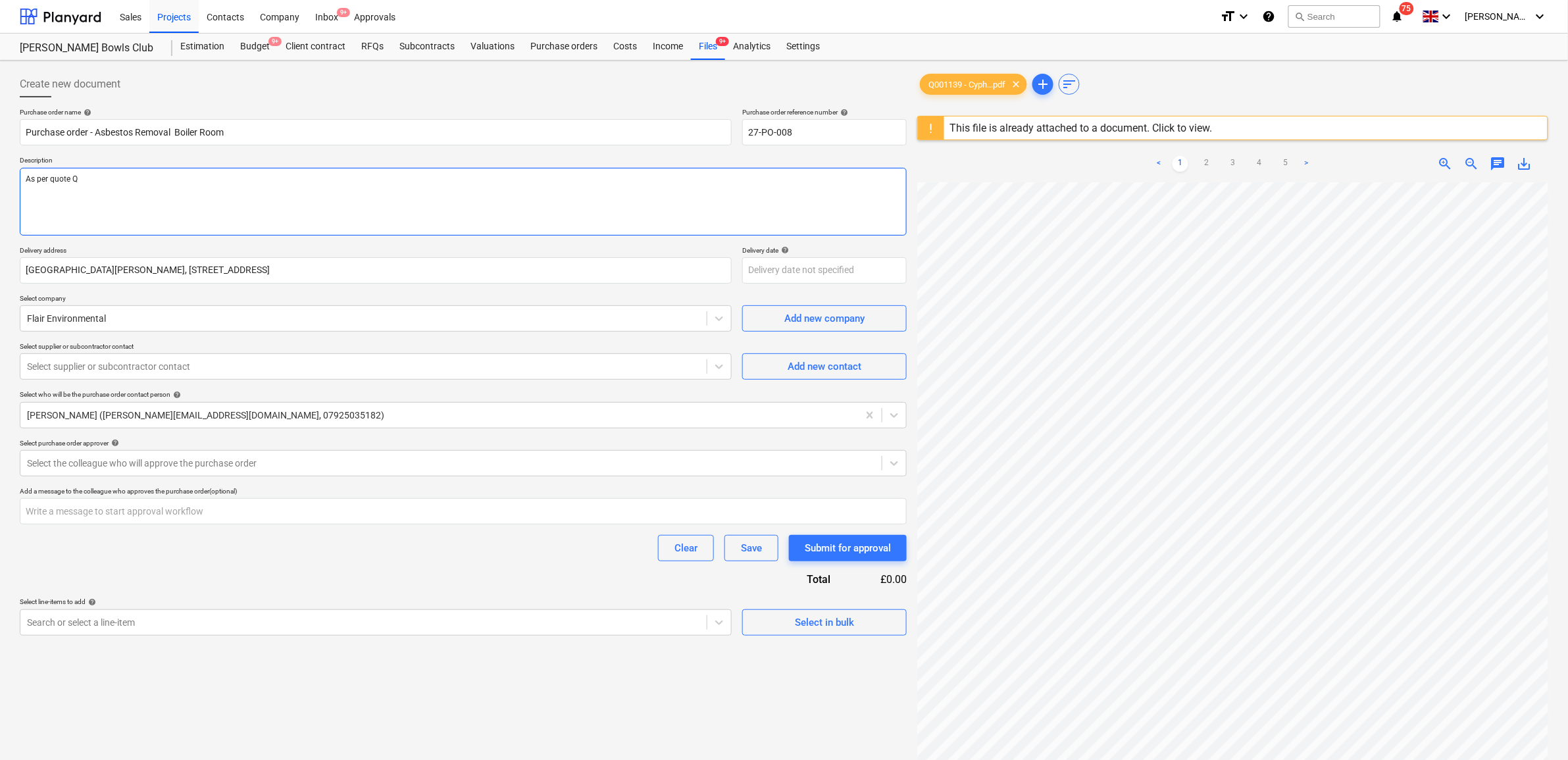
type textarea "As per quote Q0"
type textarea "x"
type textarea "As per quote Q00"
type textarea "x"
type textarea "As per quote Q001"
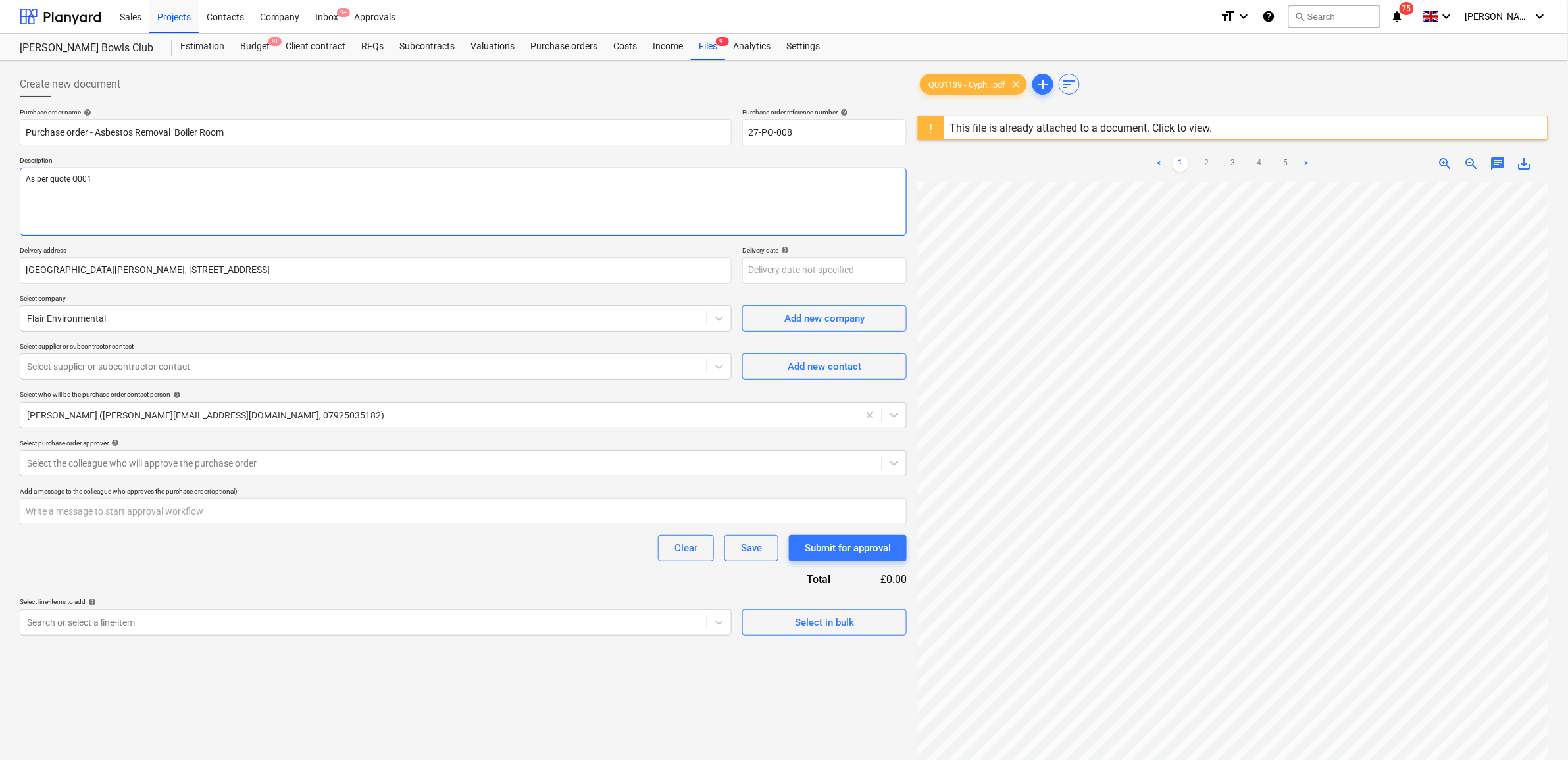
type textarea "x"
type textarea "As per quote Q0011"
type textarea "x"
type textarea "As per quote Q00113"
type textarea "x"
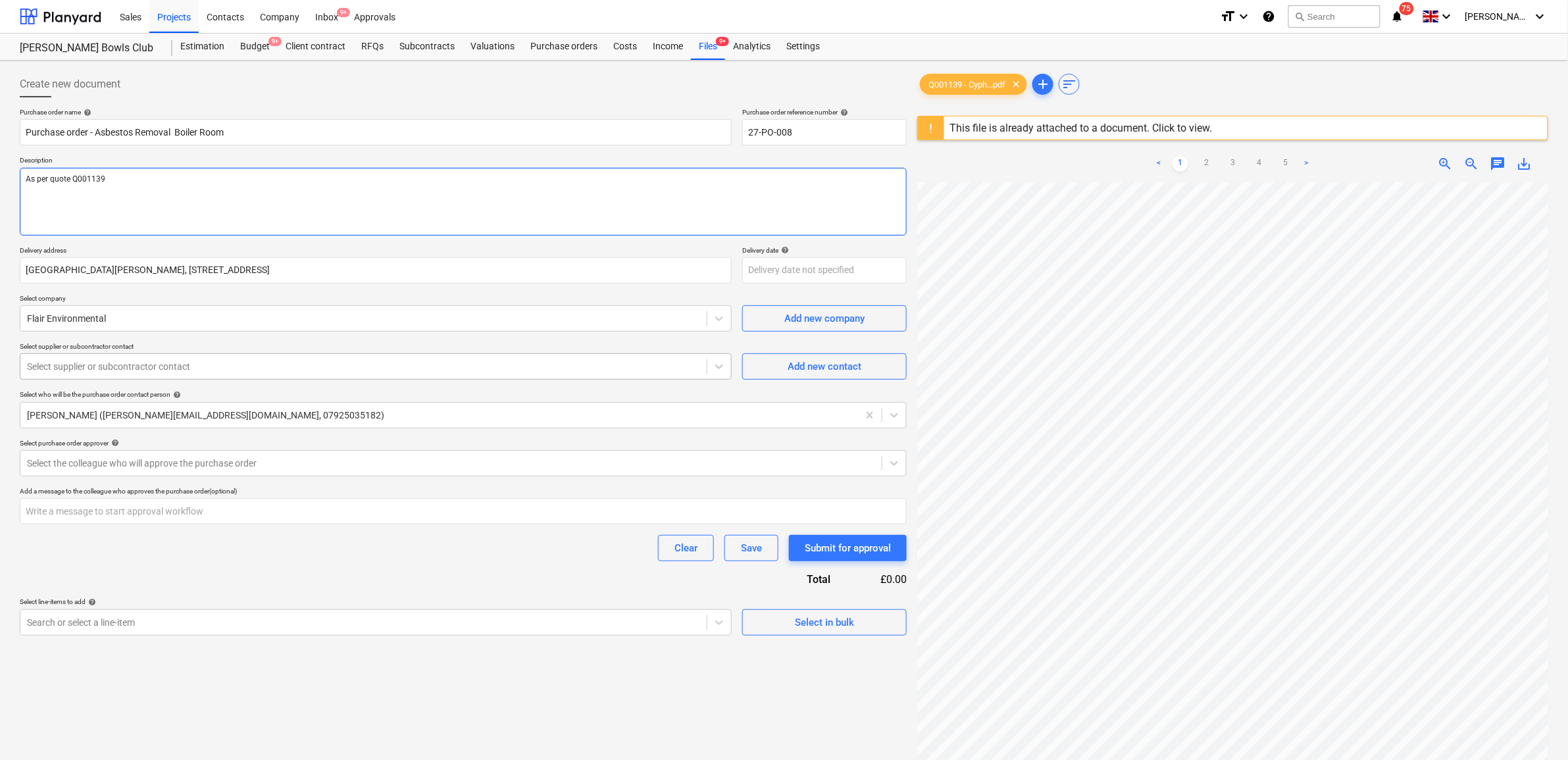
type textarea "As per quote Q001139"
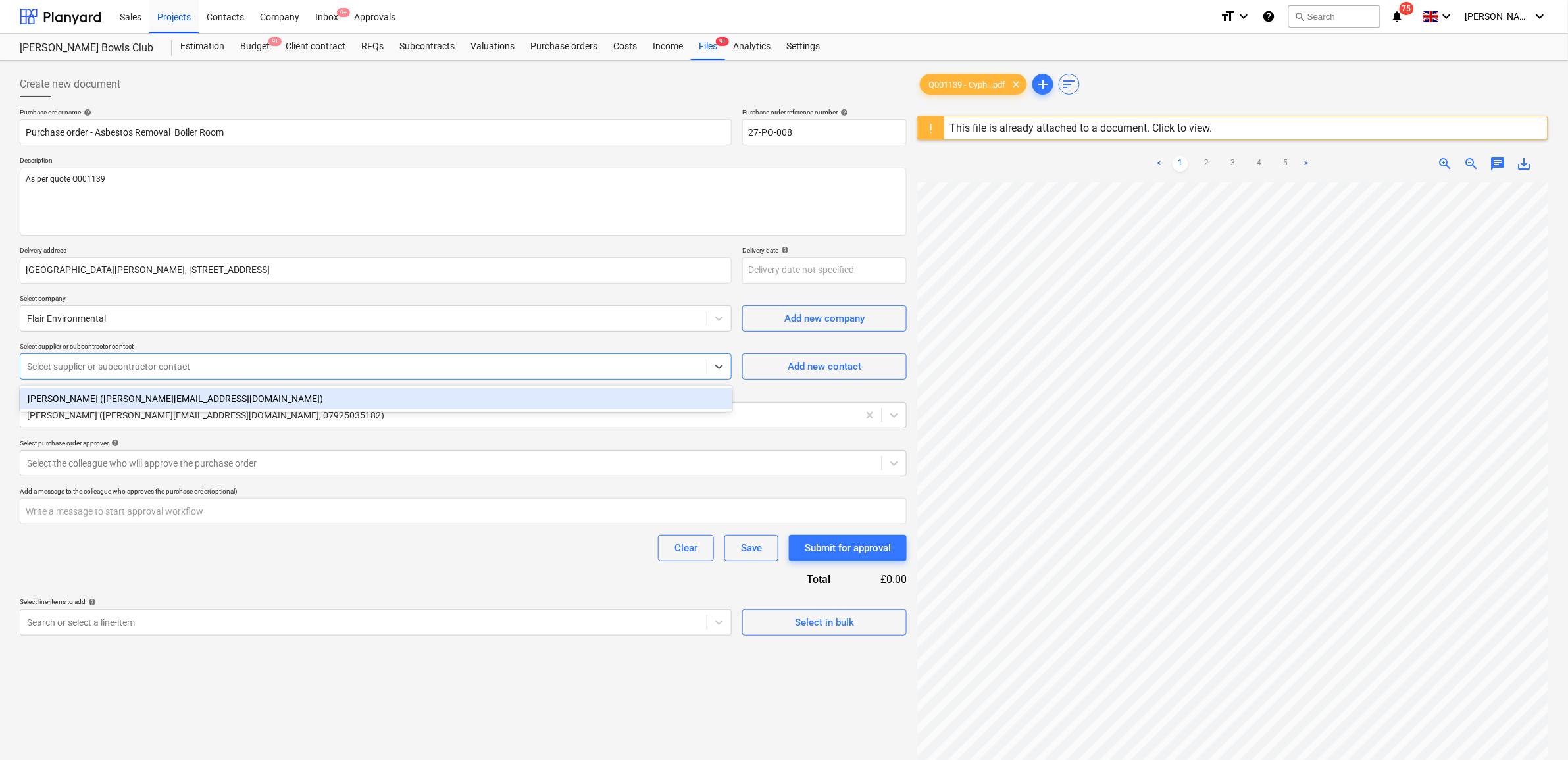
click at [339, 362] on div at bounding box center [363, 366] width 673 height 13
click at [338, 394] on div "[PERSON_NAME] ([PERSON_NAME][EMAIL_ADDRESS][DOMAIN_NAME])" at bounding box center [376, 399] width 713 height 21
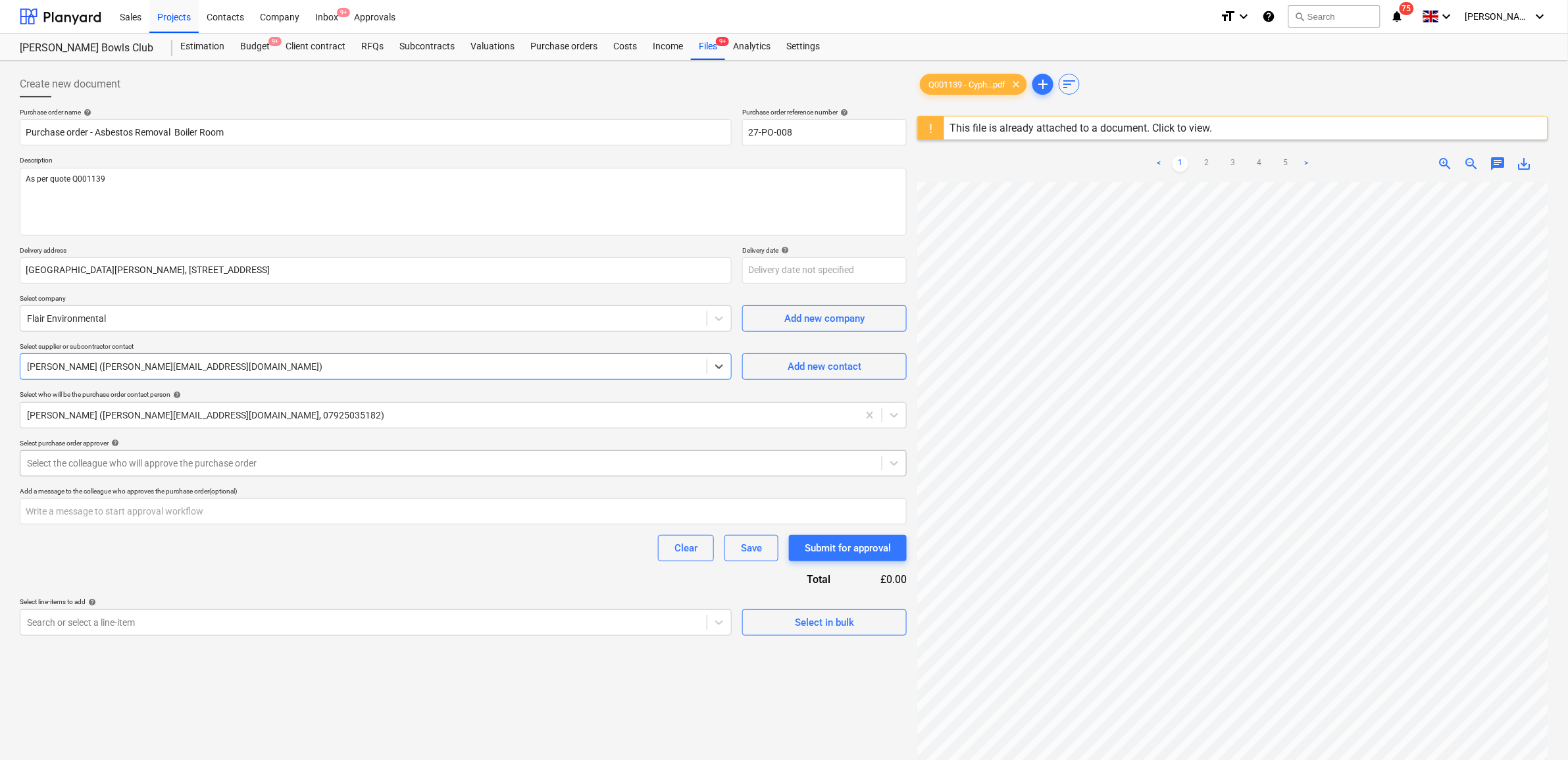
click at [310, 459] on div at bounding box center [450, 463] width 848 height 13
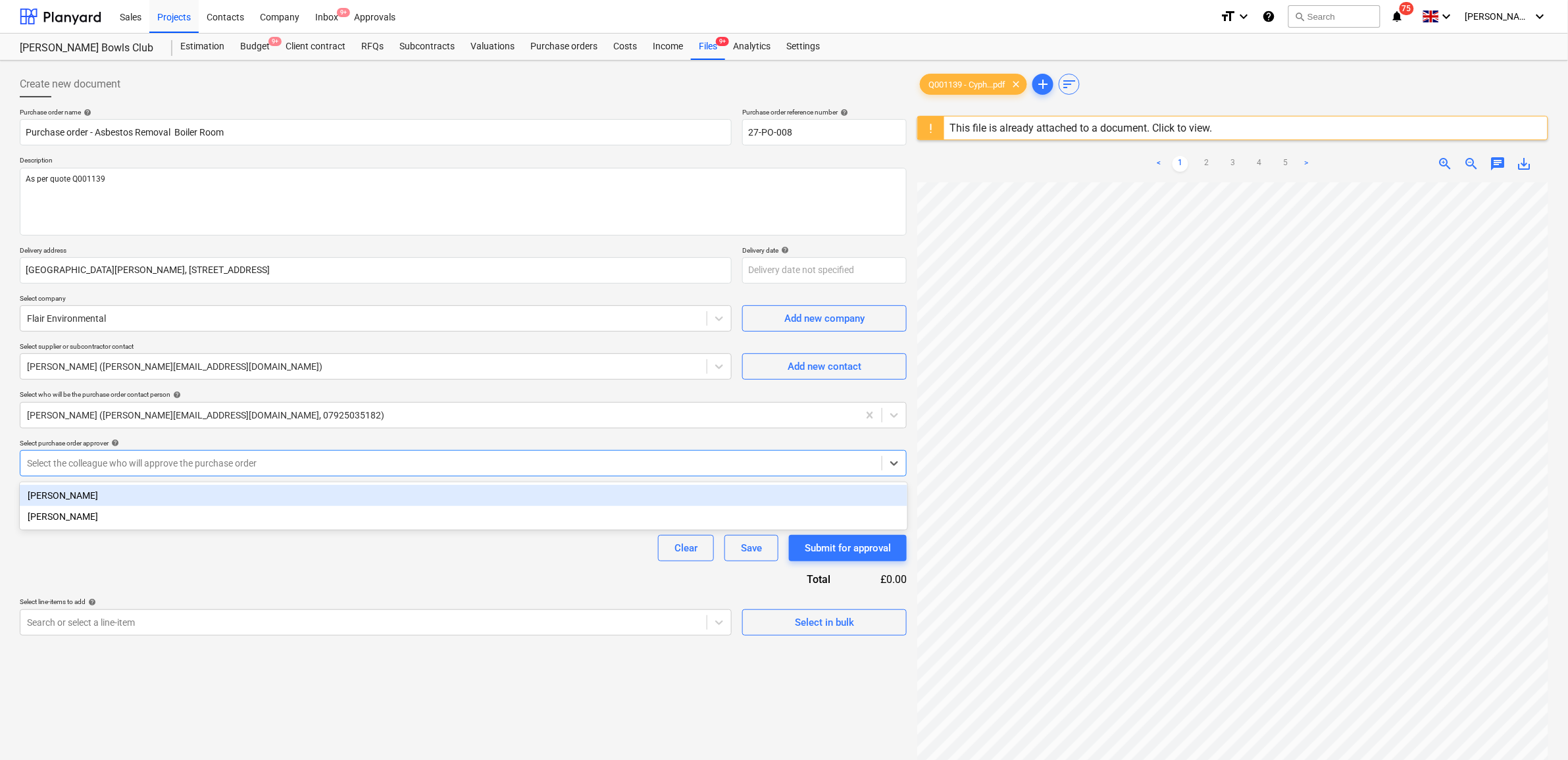
click at [301, 489] on div "[PERSON_NAME]" at bounding box center [463, 495] width 888 height 21
type textarea "x"
click at [278, 550] on div "Clear Save Submit for approval" at bounding box center [463, 548] width 887 height 26
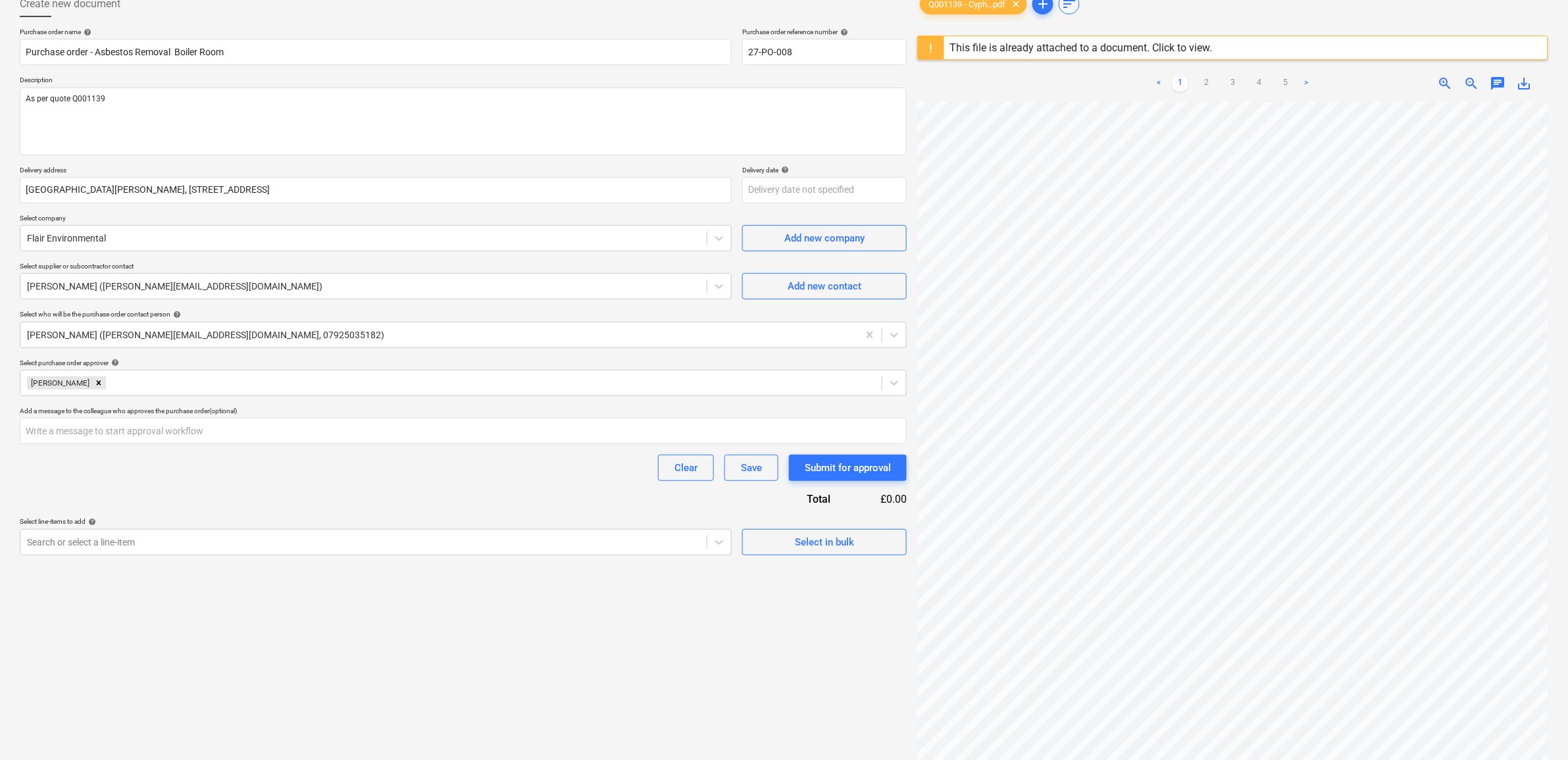
scroll to position [156, 0]
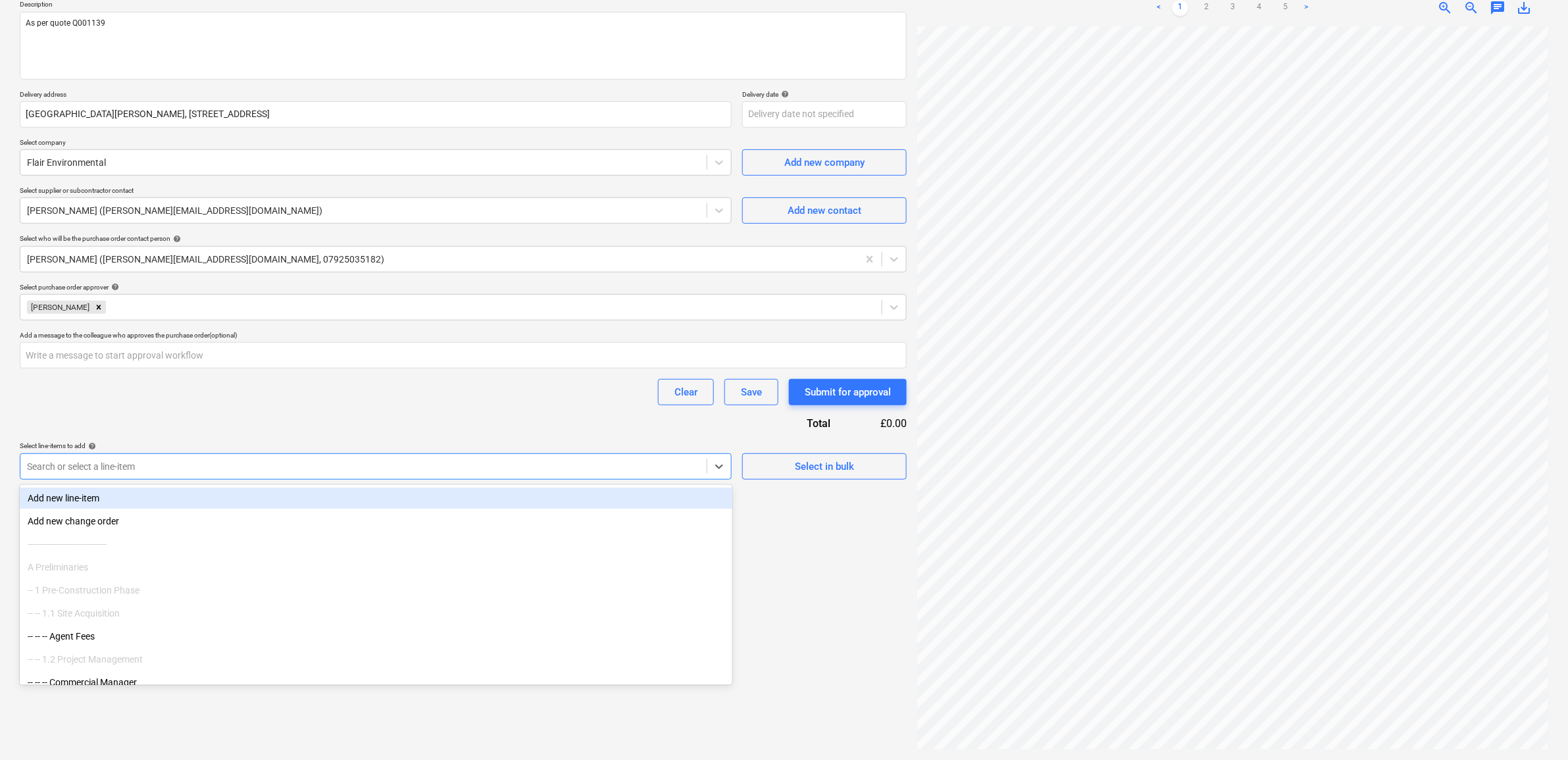
click at [311, 474] on div "Search or select a line-item" at bounding box center [364, 466] width 687 height 18
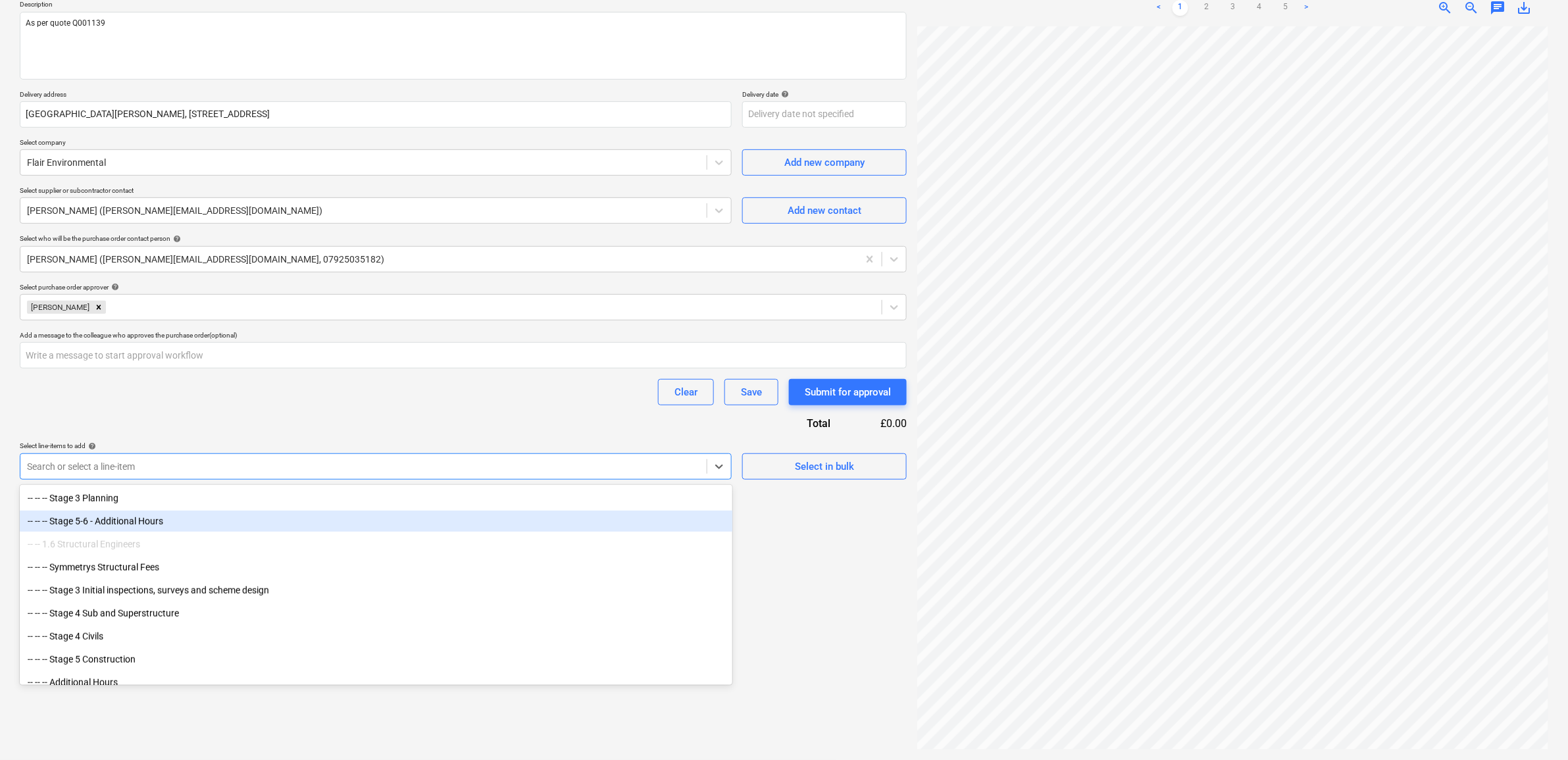
scroll to position [411, 0]
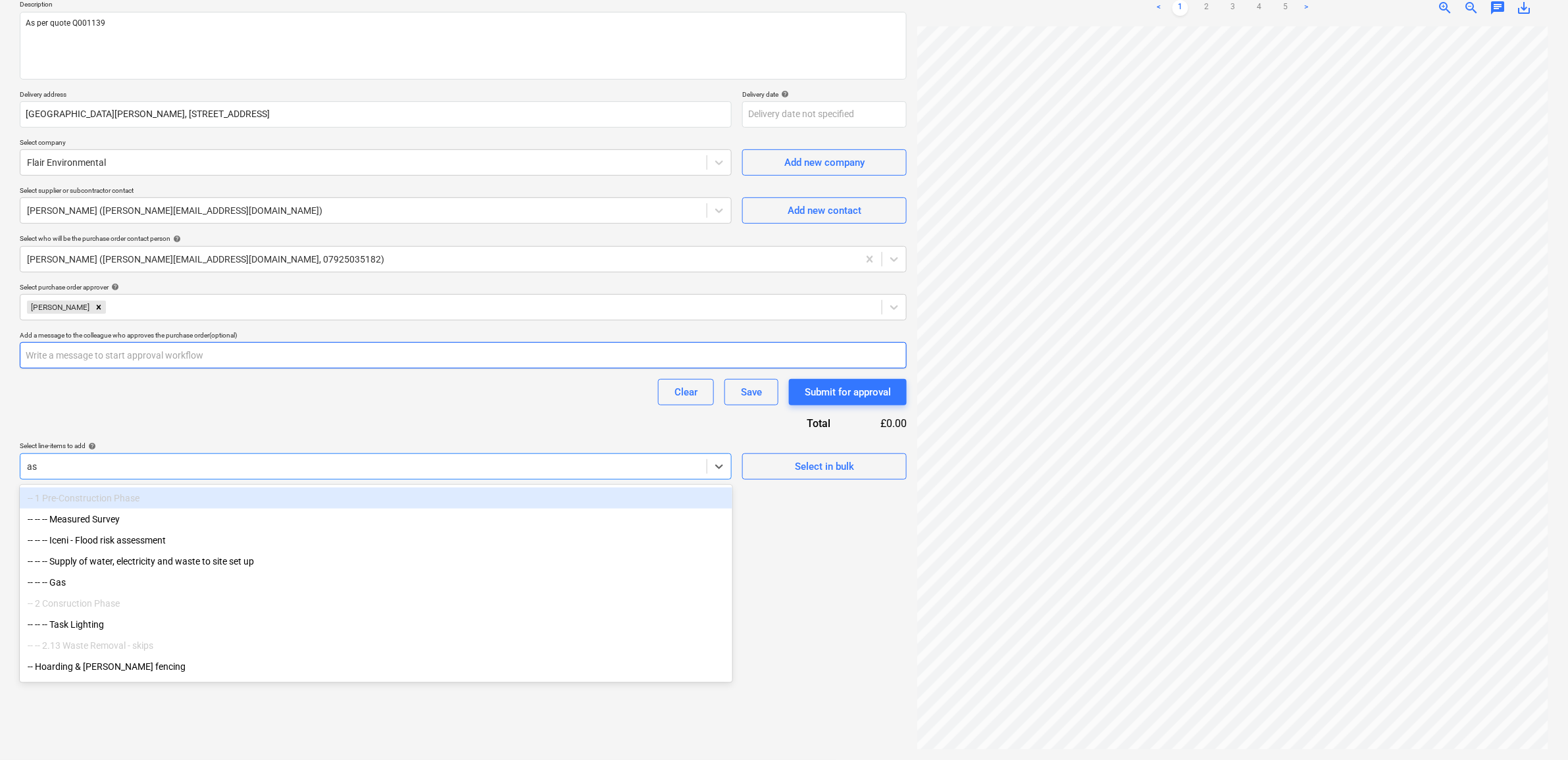
type input "a"
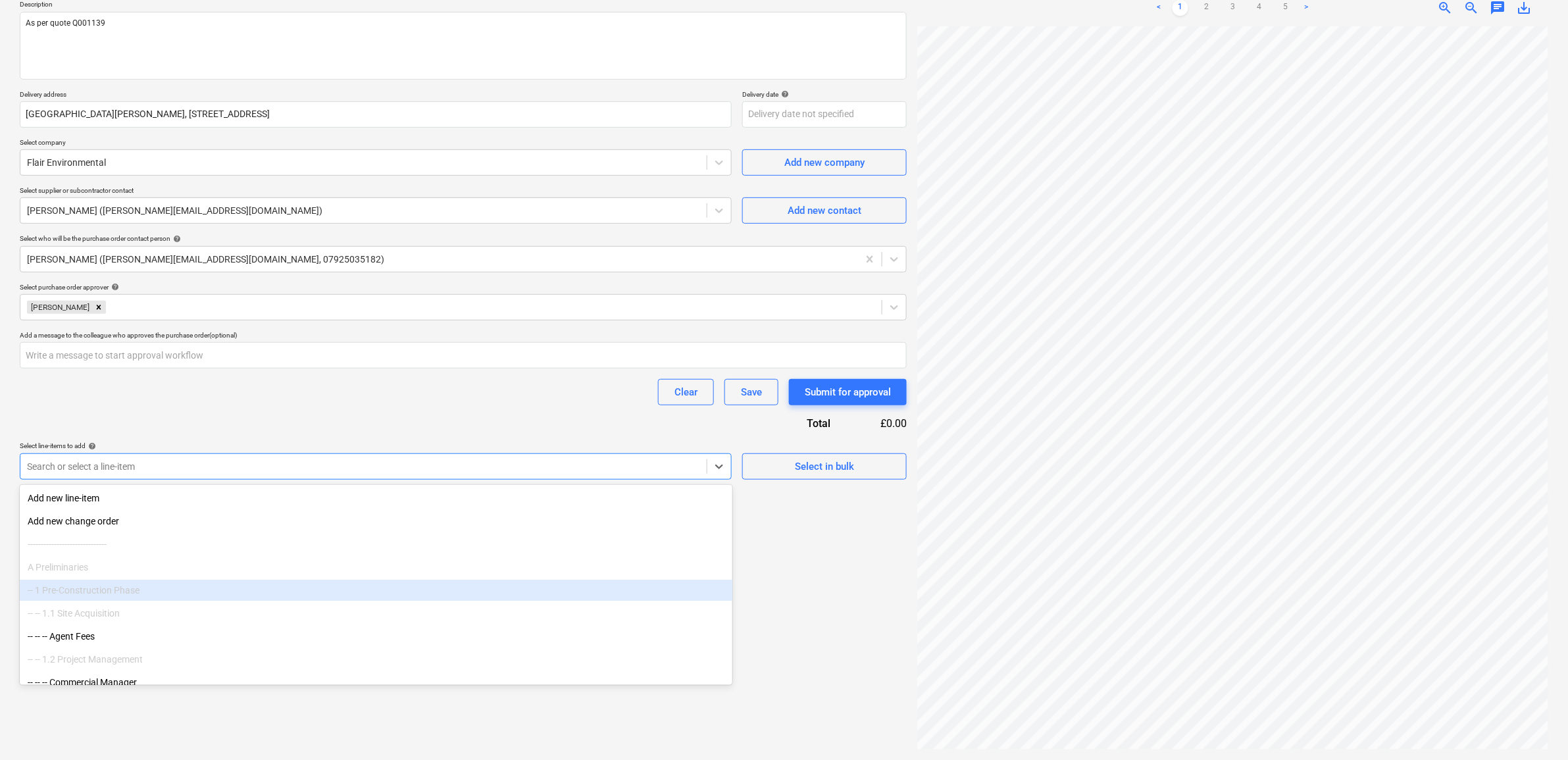
type textarea "x"
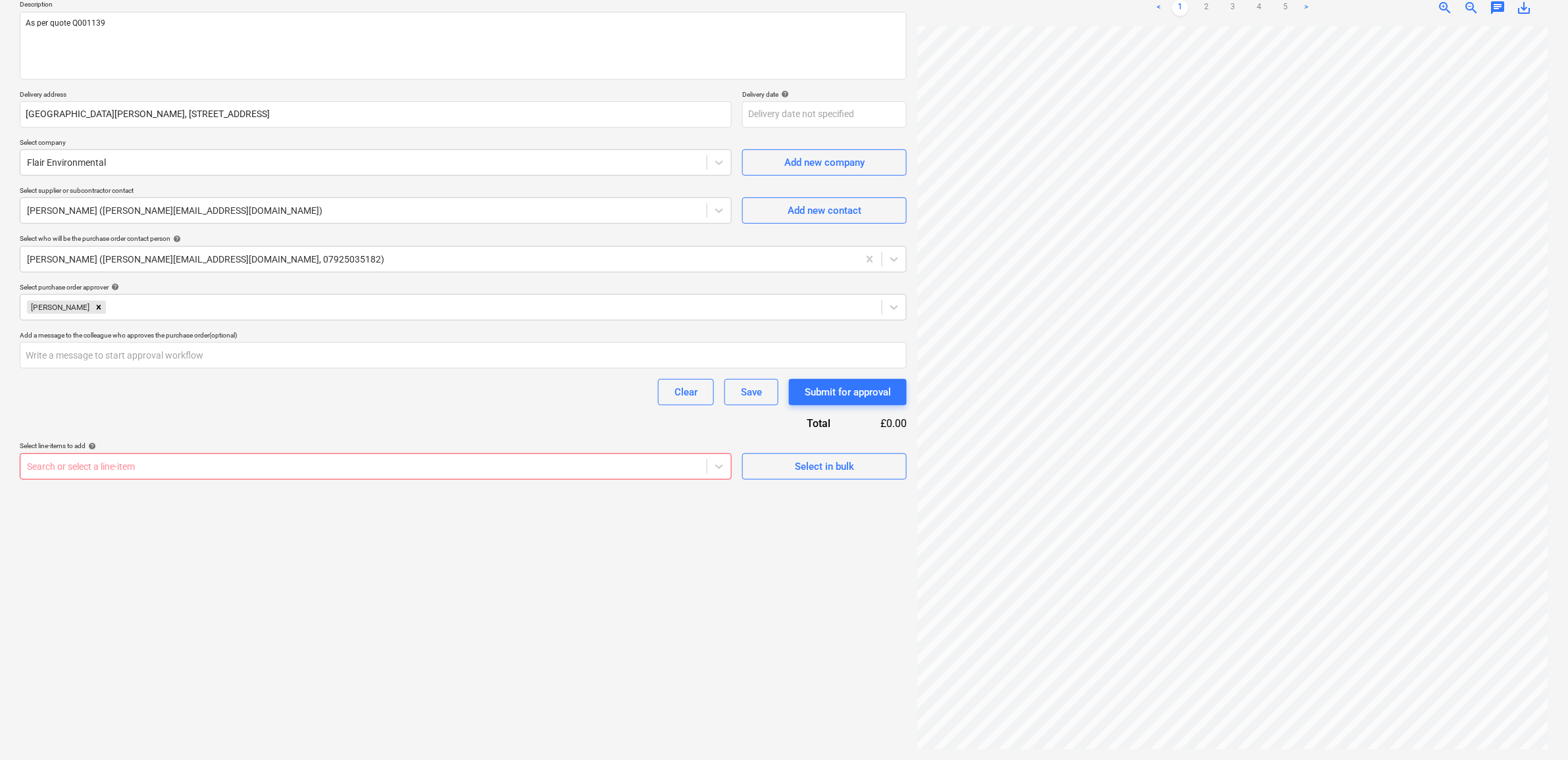
click at [389, 421] on div "Purchase order name help Purchase order - Asbestos Removal Boiler Room Purchase…" at bounding box center [463, 216] width 887 height 528
click at [390, 465] on div at bounding box center [363, 466] width 673 height 13
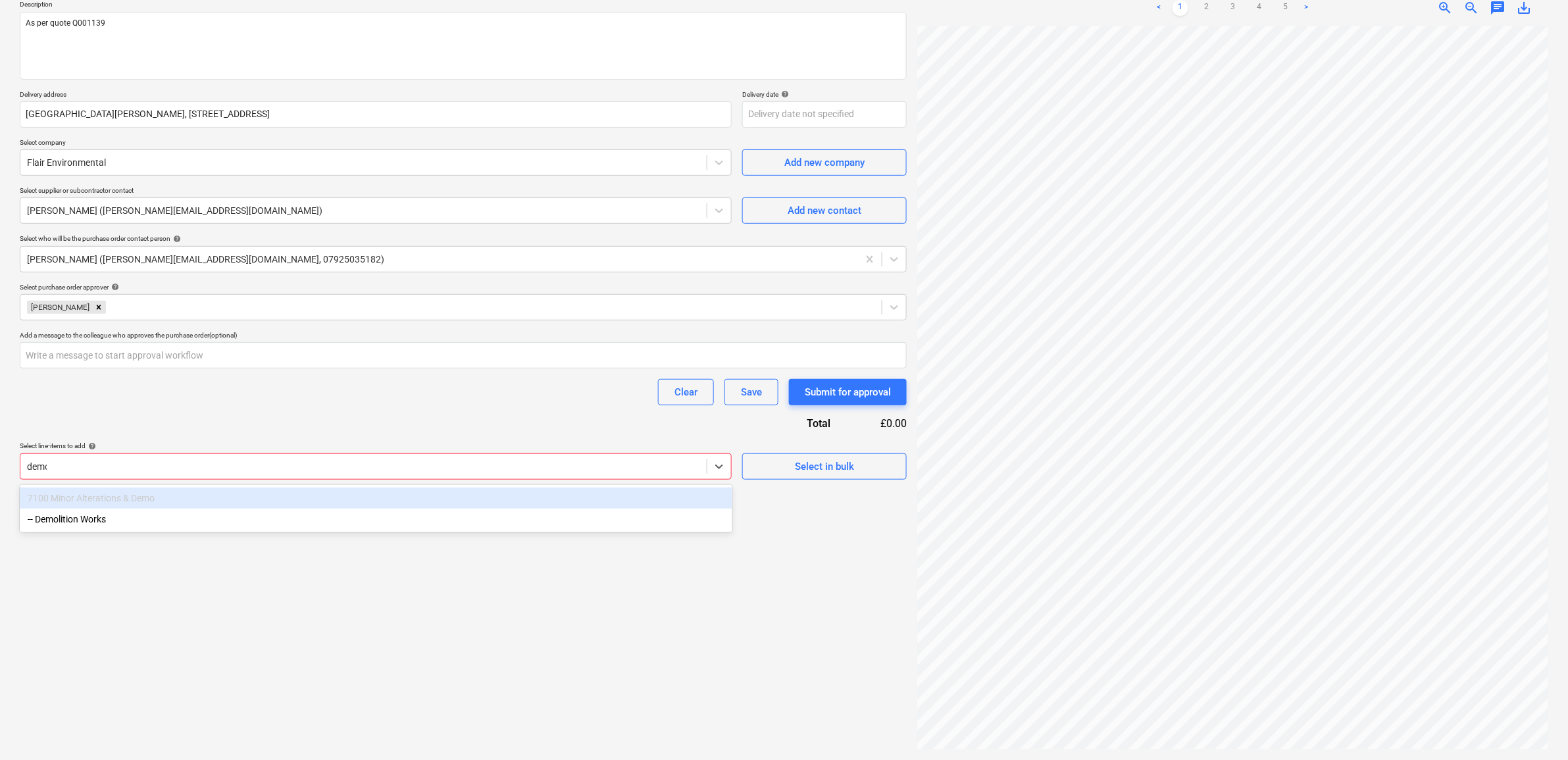
type input "demol"
click at [408, 495] on div "-- Demolition Works" at bounding box center [376, 499] width 713 height 21
type textarea "x"
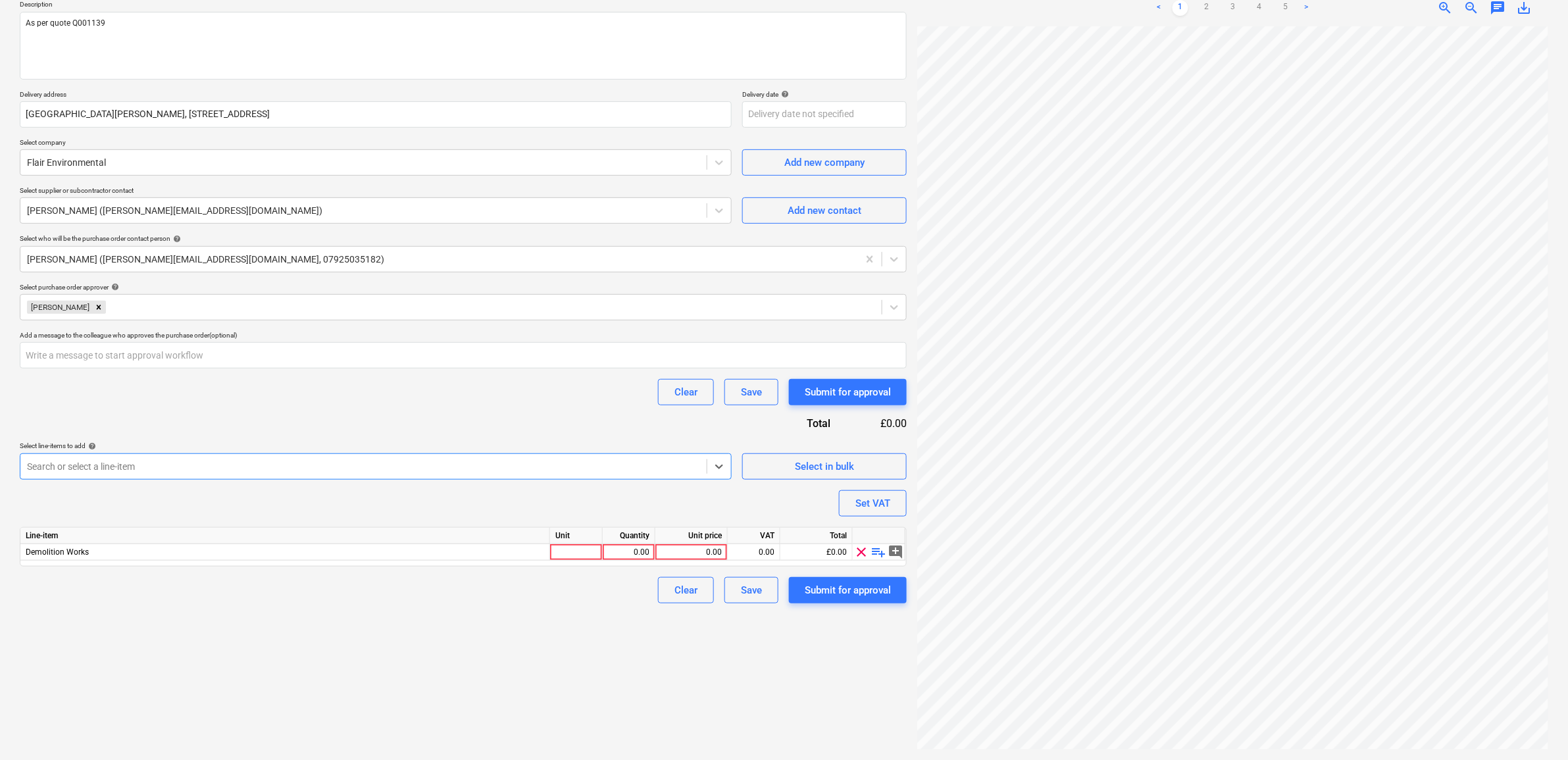
type textarea "x"
drag, startPoint x: 396, startPoint y: 440, endPoint x: 428, endPoint y: 457, distance: 36.2
click at [397, 440] on div "Purchase order name help Purchase order - Asbestos Removal Boiler Room Purchase…" at bounding box center [463, 278] width 887 height 651
click at [687, 555] on div "0.00" at bounding box center [691, 553] width 61 height 17
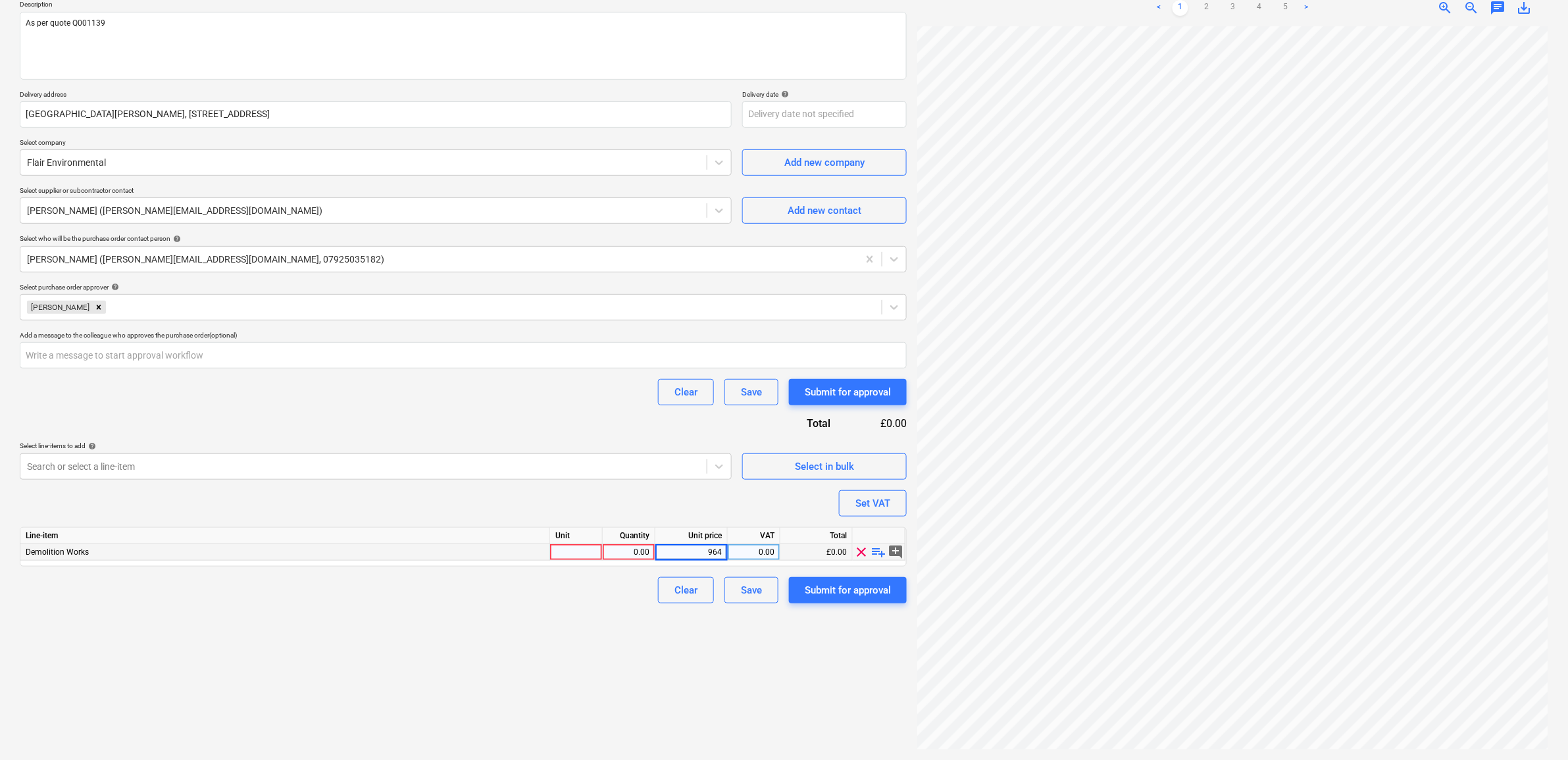
type input "9640"
type textarea "x"
click at [757, 554] on div "0.00" at bounding box center [754, 553] width 41 height 17
type input "20"
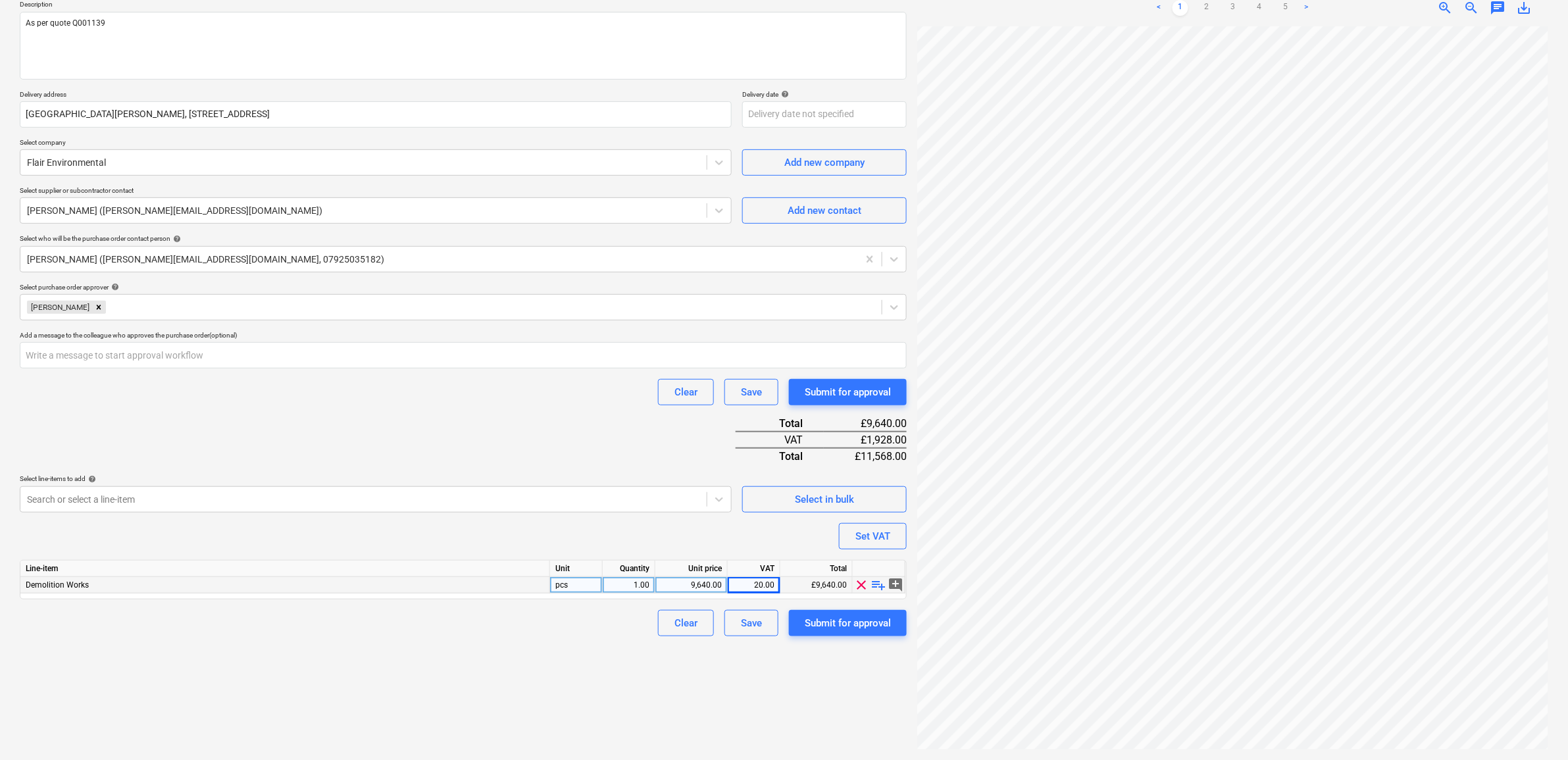
click at [783, 665] on div "Create new document Purchase order name help Purchase order - Asbestos Removal …" at bounding box center [463, 332] width 898 height 845
click at [339, 429] on div "Purchase order name help Purchase order - Asbestos Removal Boiler Room Purchase…" at bounding box center [463, 294] width 887 height 684
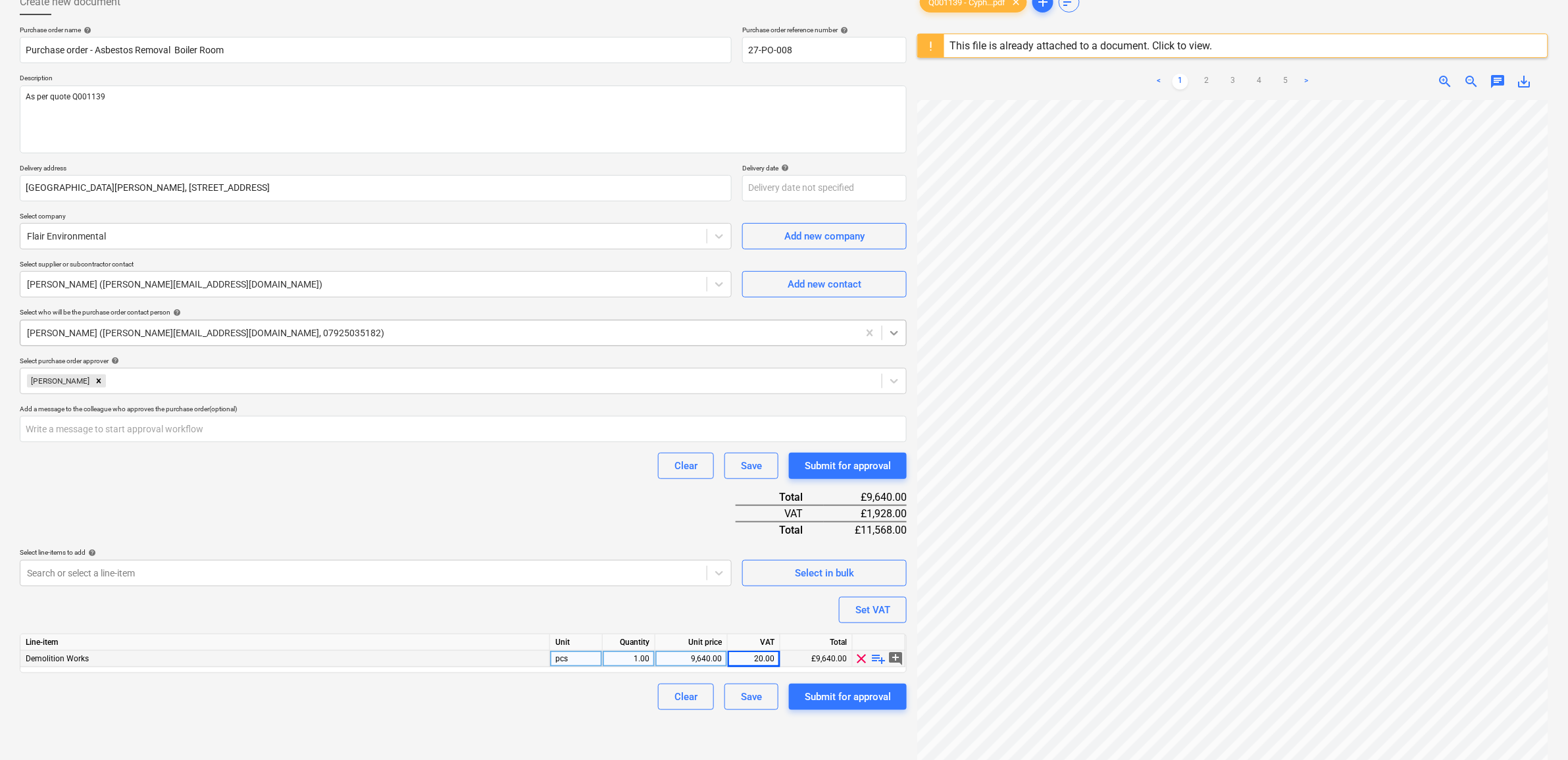
scroll to position [0, 0]
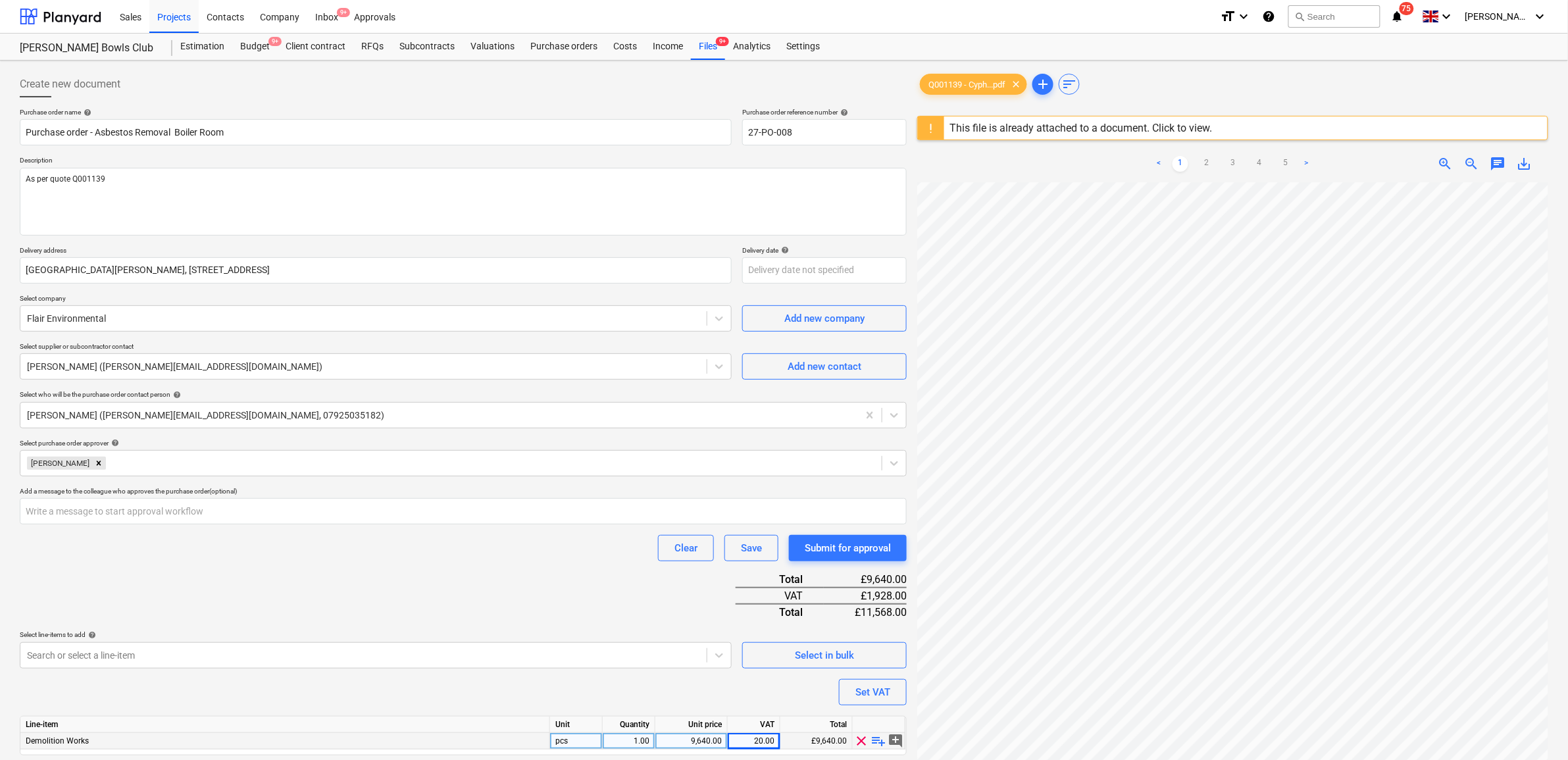
drag, startPoint x: 1148, startPoint y: 128, endPoint x: 1203, endPoint y: 99, distance: 62.2
click at [1203, 99] on div "Q001139 - Cyph...pdf clear add sort This file is already attached to a document…" at bounding box center [1232, 488] width 631 height 834
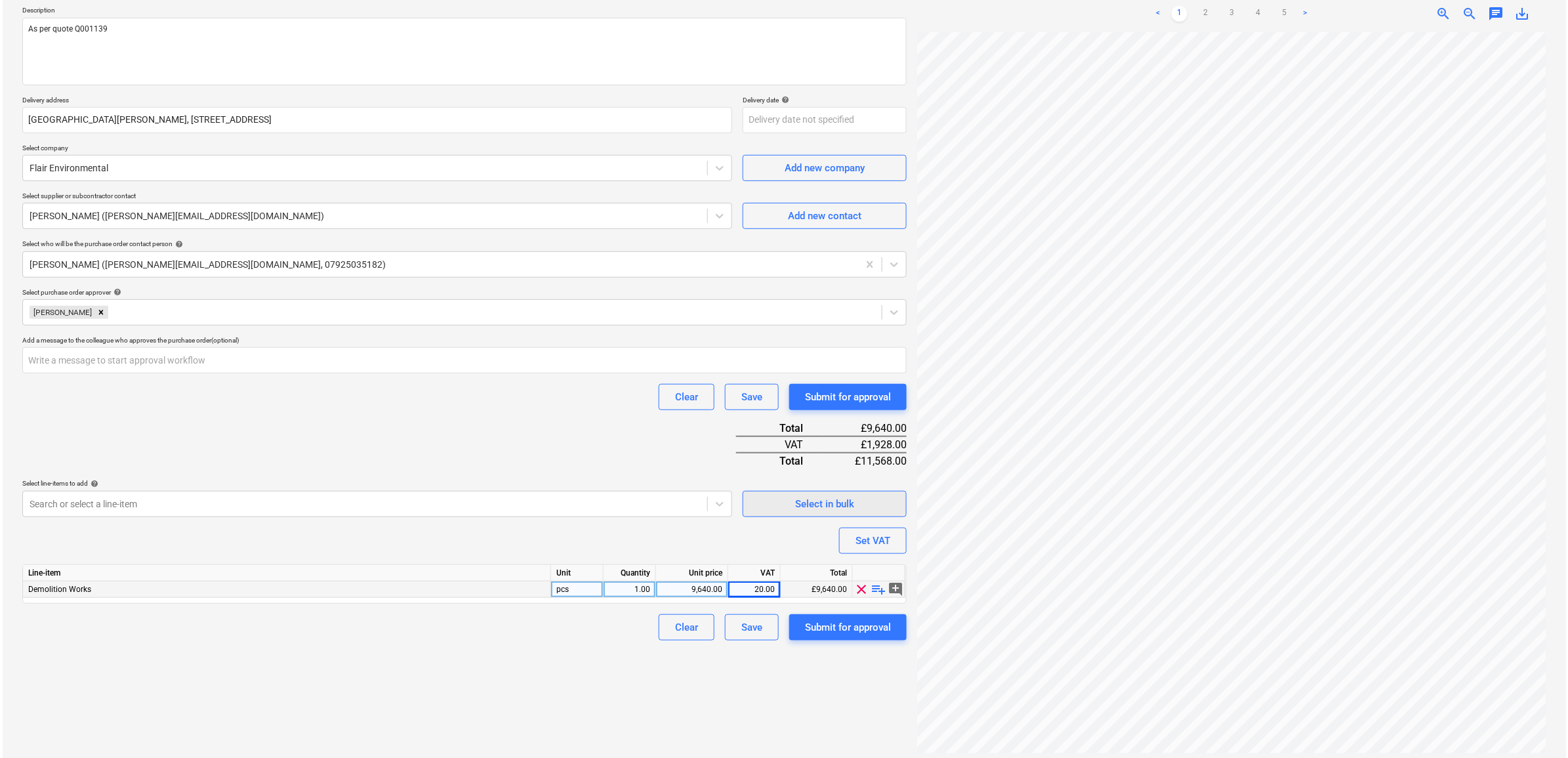
scroll to position [156, 0]
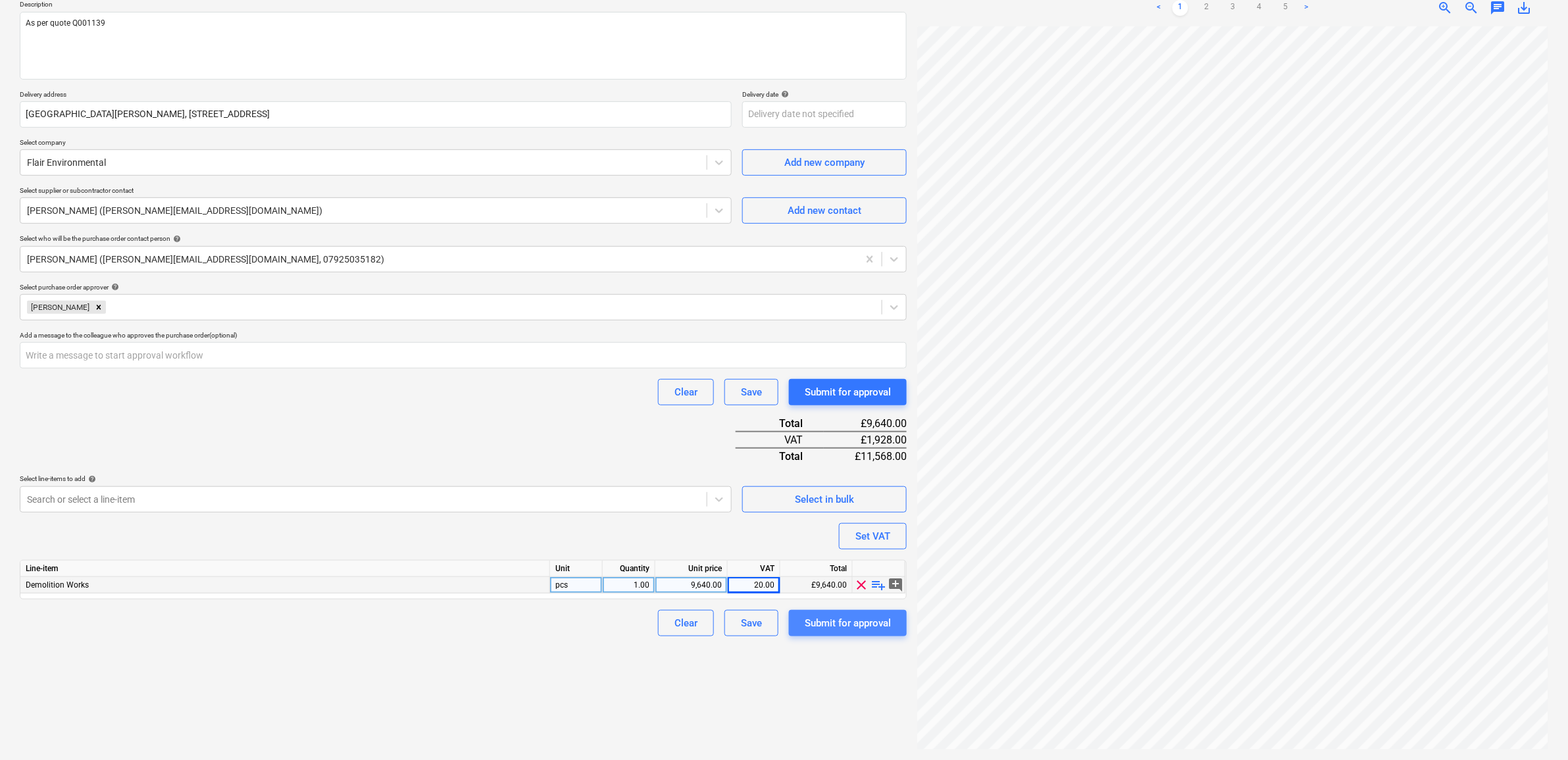
click at [874, 617] on div "Submit for approval" at bounding box center [848, 623] width 86 height 17
type textarea "x"
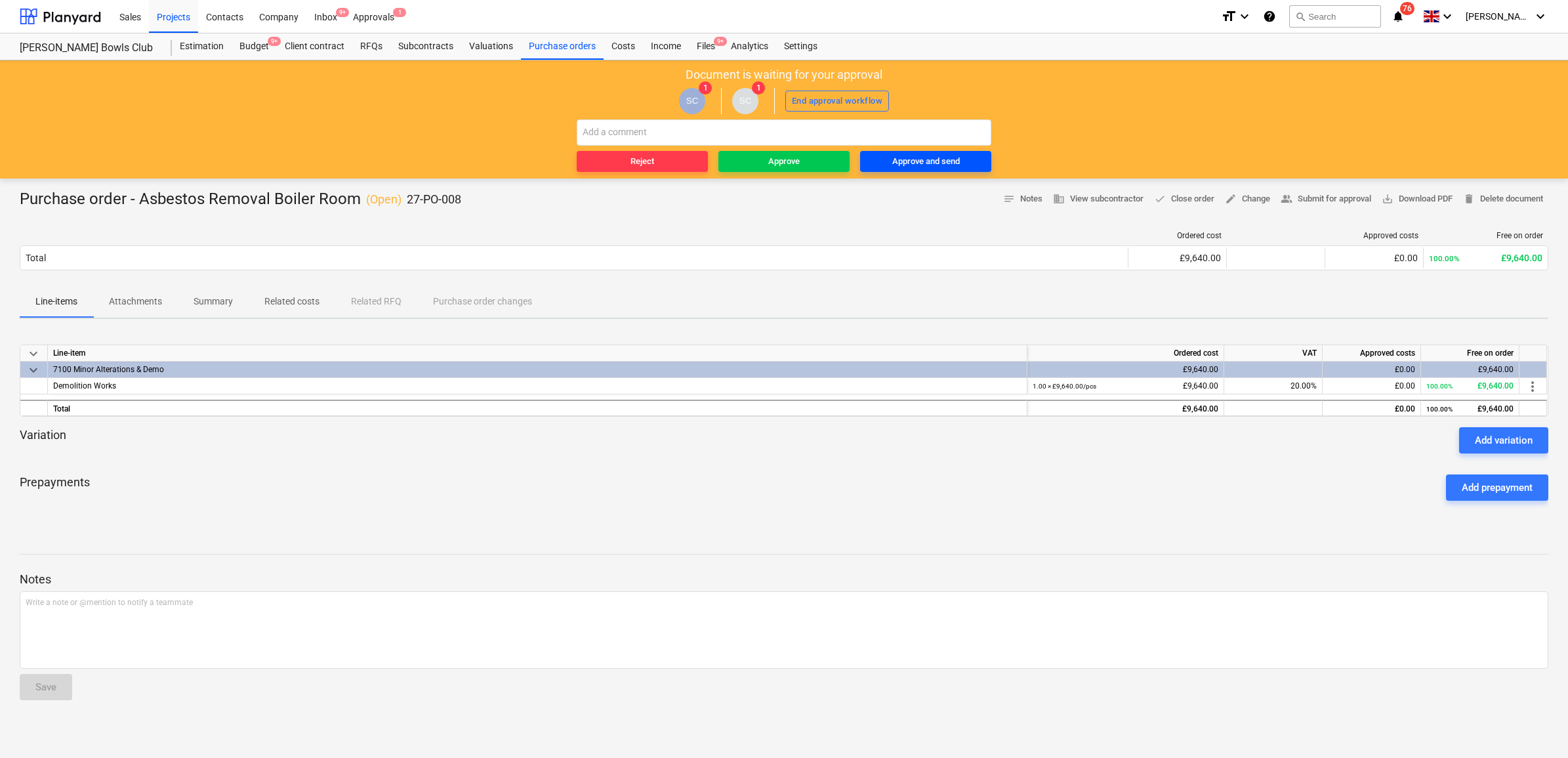
click at [925, 162] on div "Approve and send" at bounding box center [925, 162] width 68 height 15
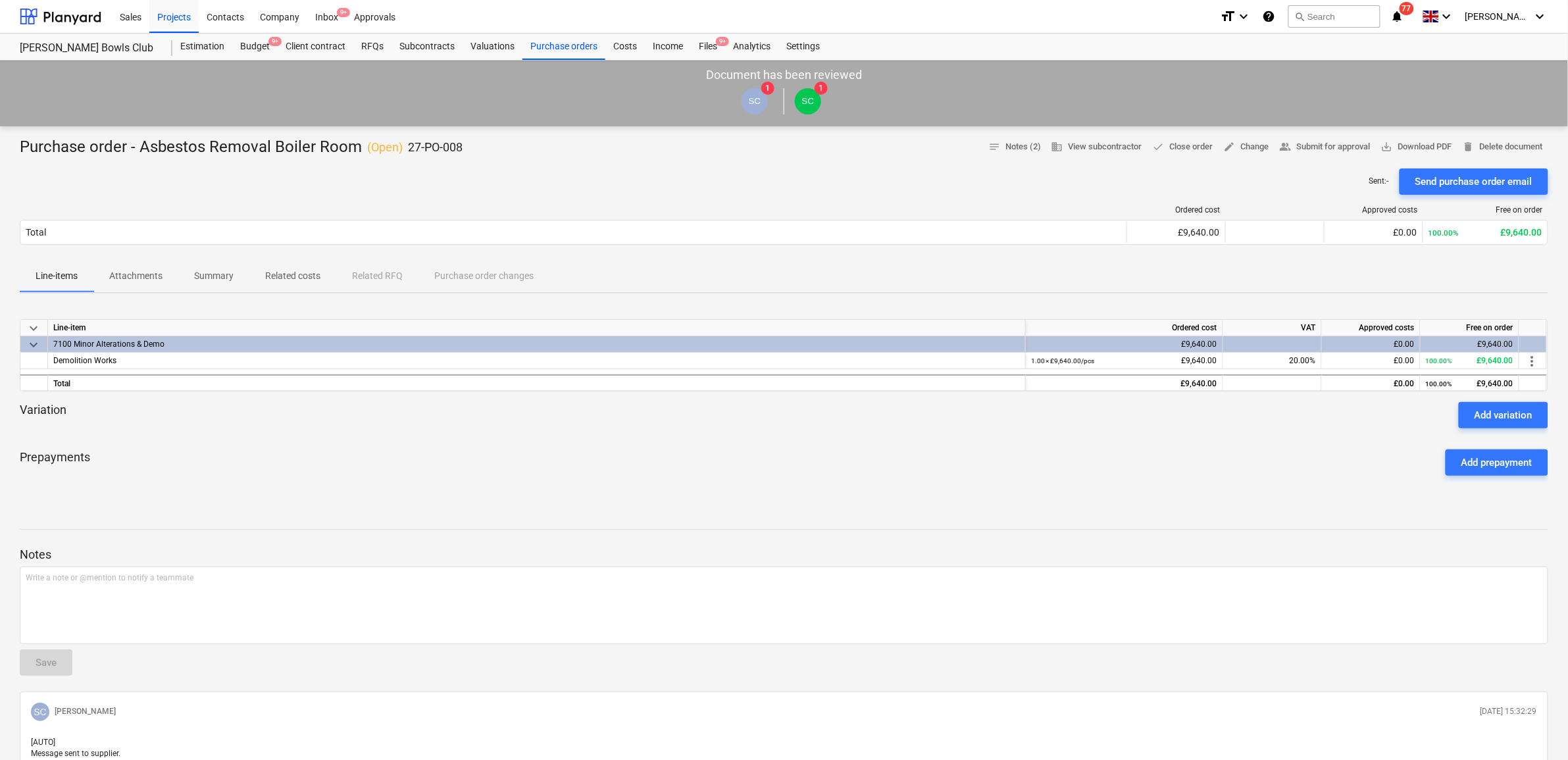
click at [1107, 447] on div "Prepayments Add prepayment" at bounding box center [784, 463] width 1528 height 47
click at [174, 21] on div "Projects" at bounding box center [174, 16] width 50 height 34
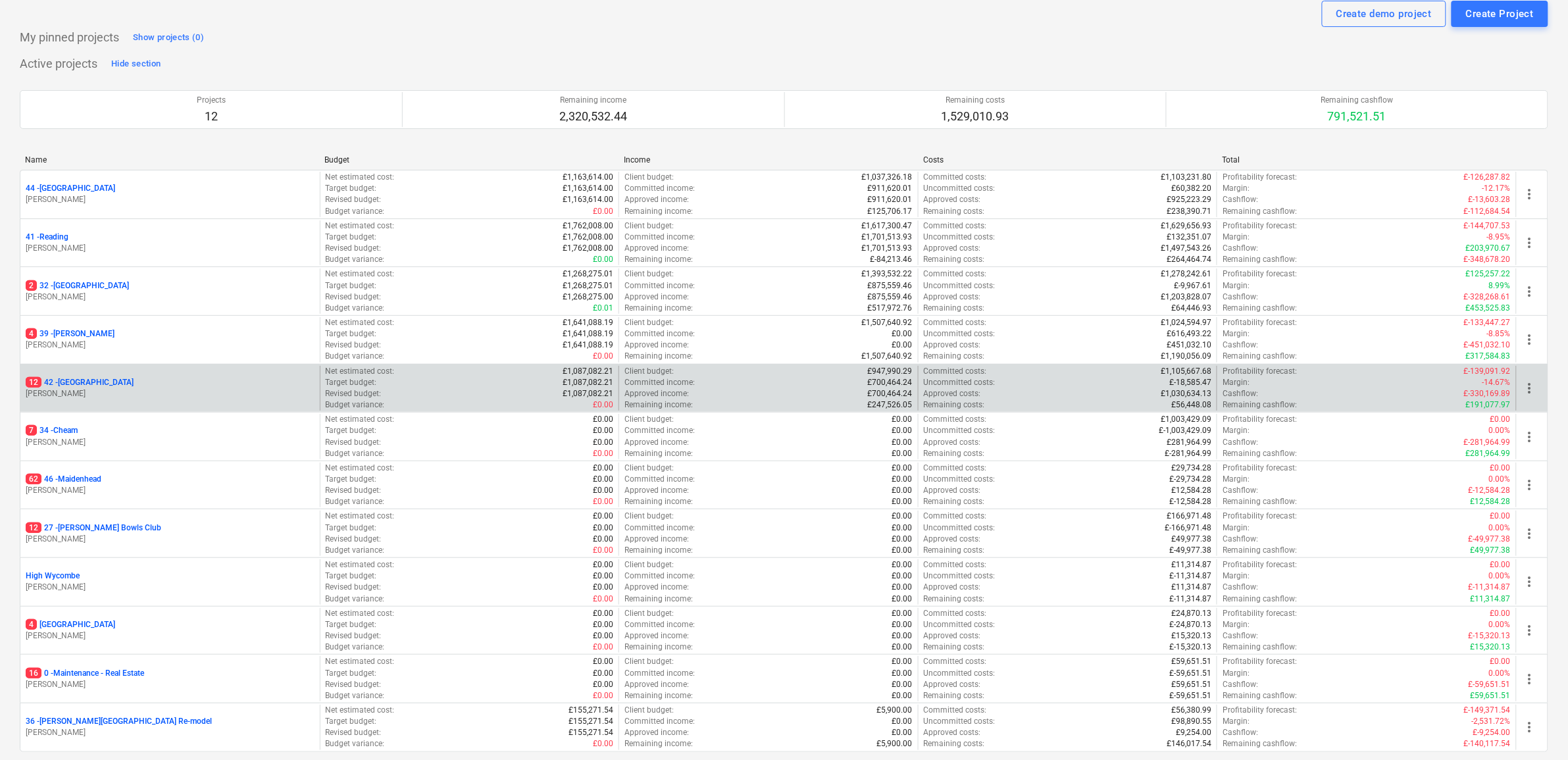
scroll to position [142, 0]
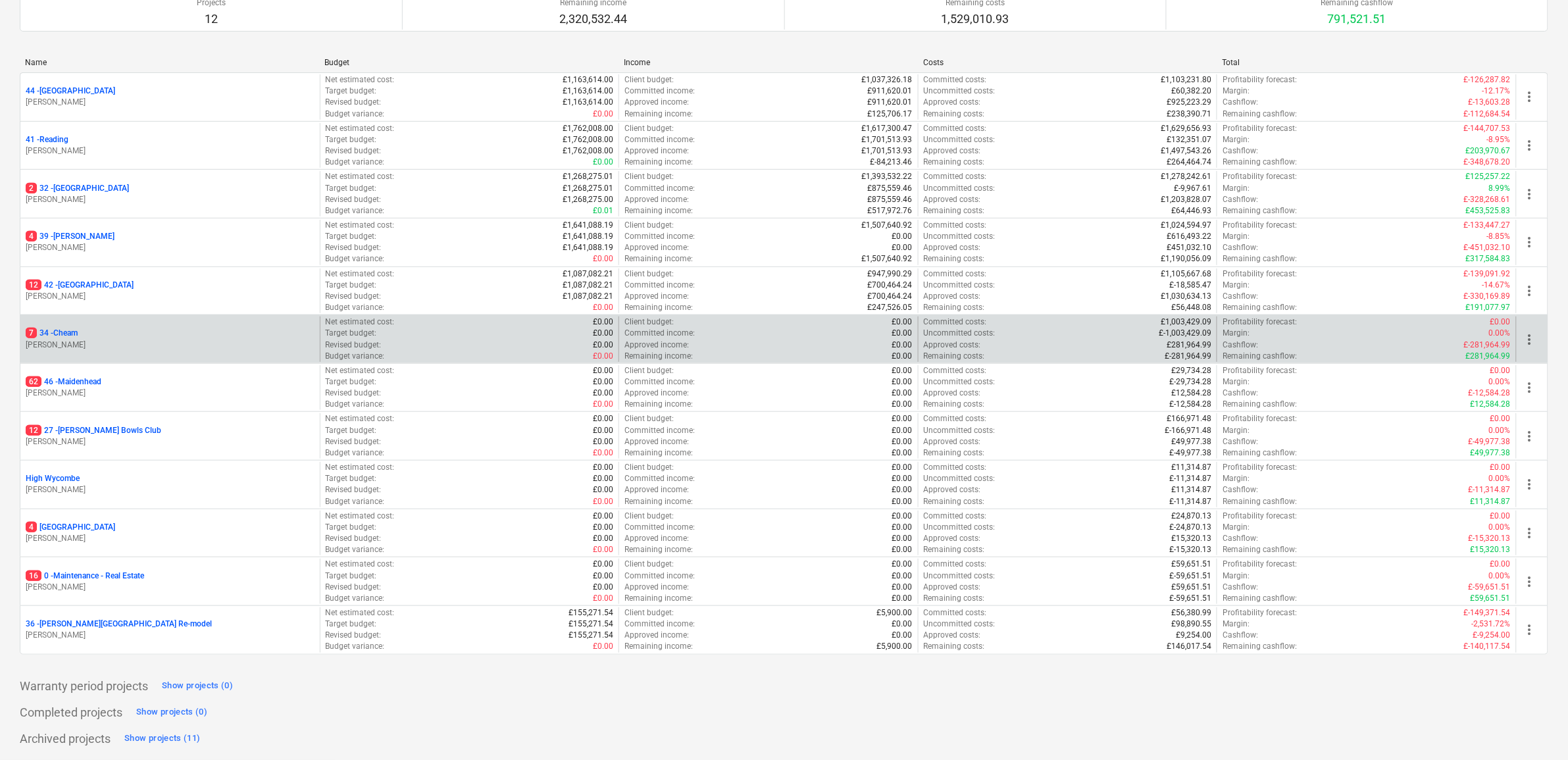
click at [69, 330] on p "7 34 - Cheam" at bounding box center [52, 333] width 52 height 11
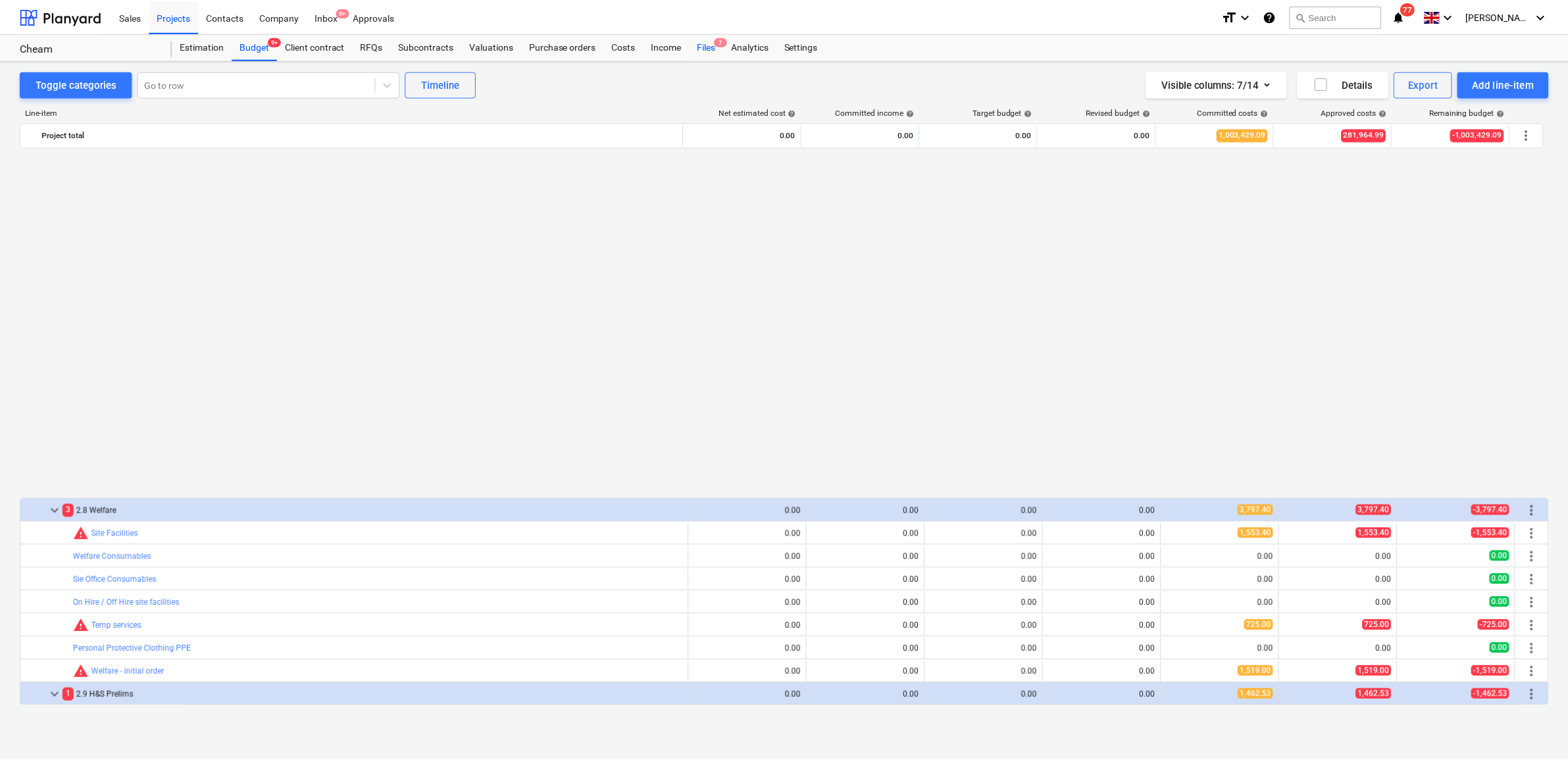
scroll to position [816, 0]
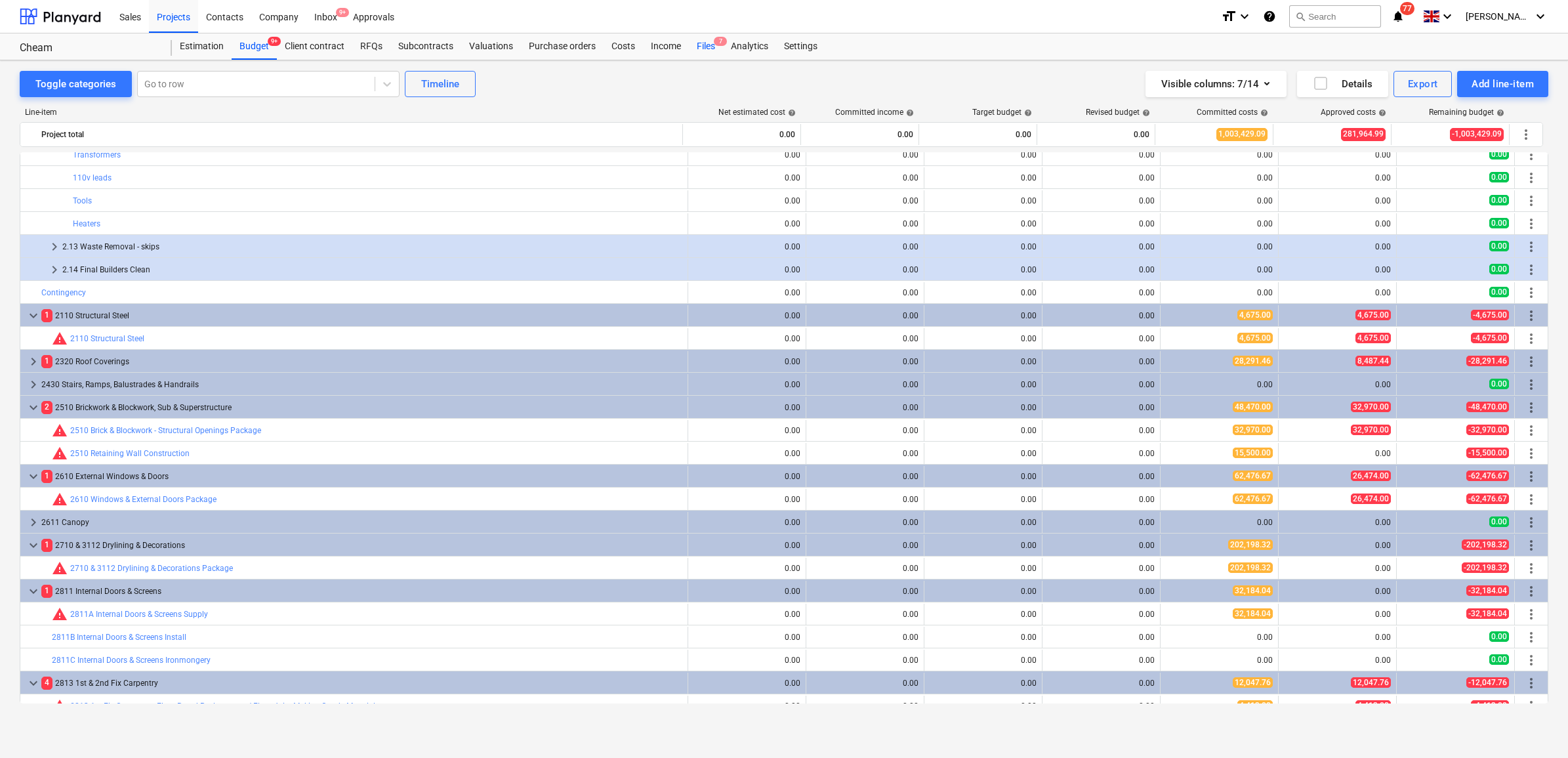
click at [703, 46] on div "Files 7" at bounding box center [706, 47] width 34 height 26
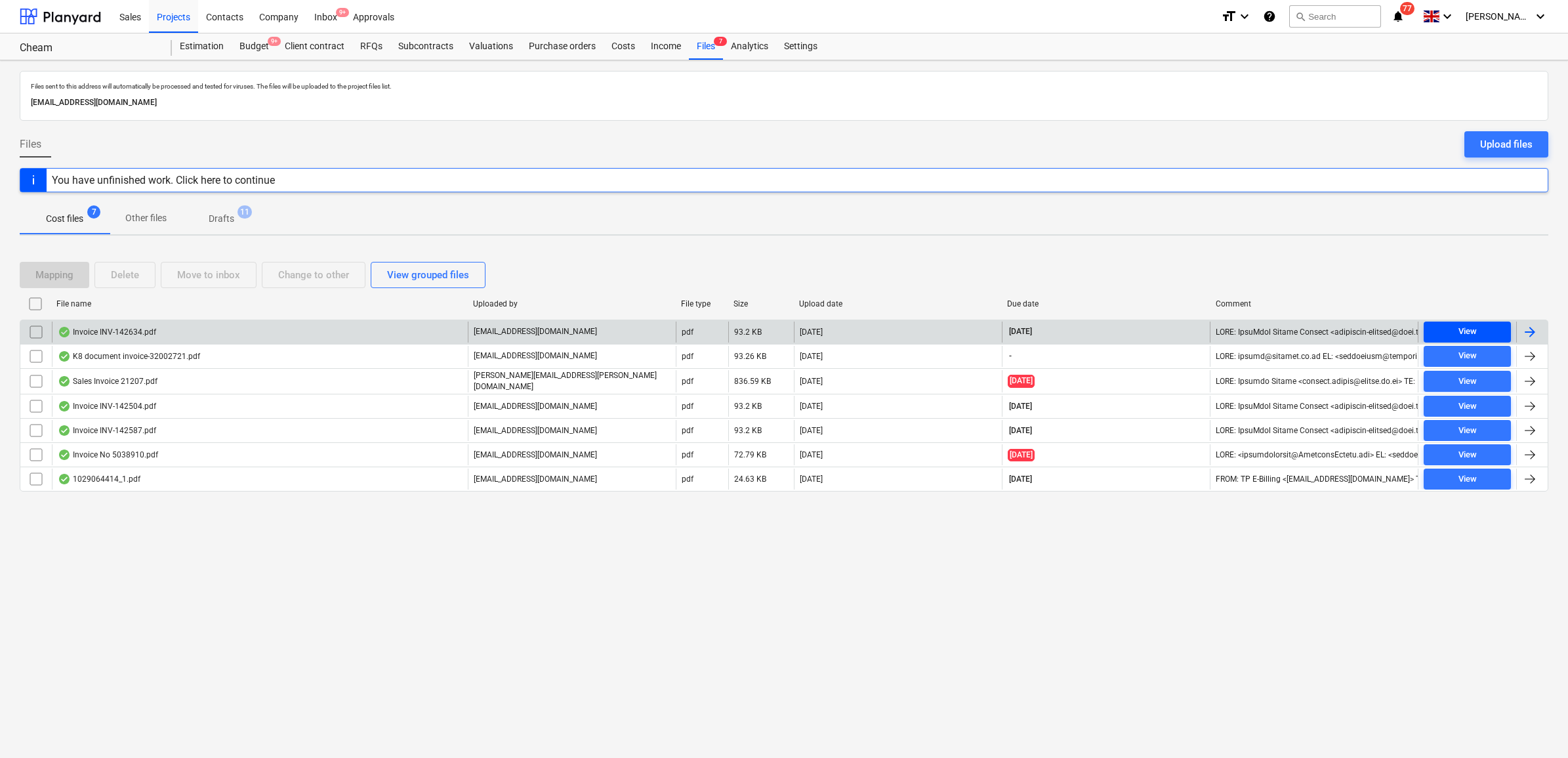
click at [1448, 330] on span "View" at bounding box center [1467, 332] width 77 height 15
click at [1528, 337] on div at bounding box center [1530, 332] width 16 height 16
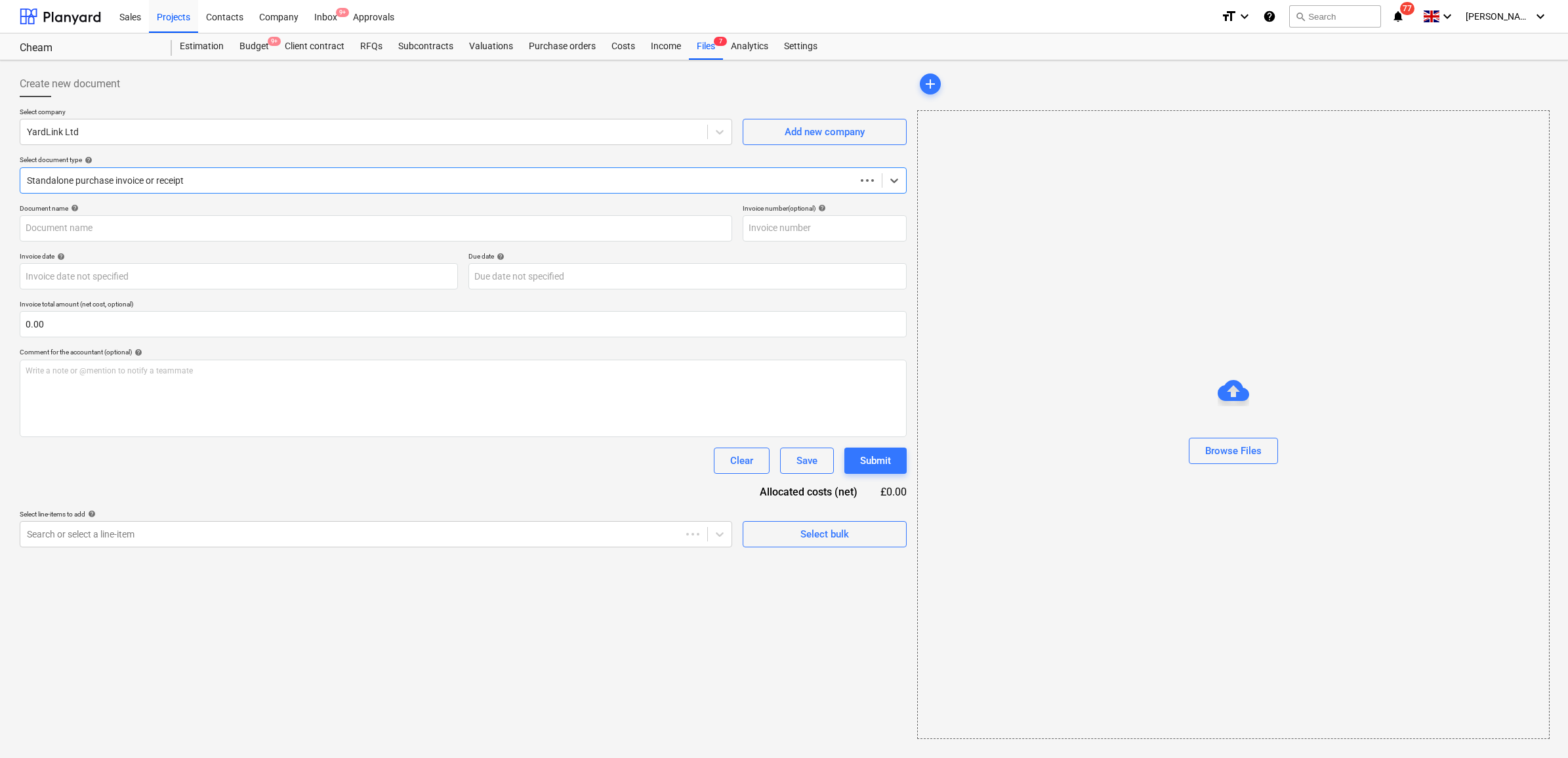
type input "INV-142634"
type input "[DATE]"
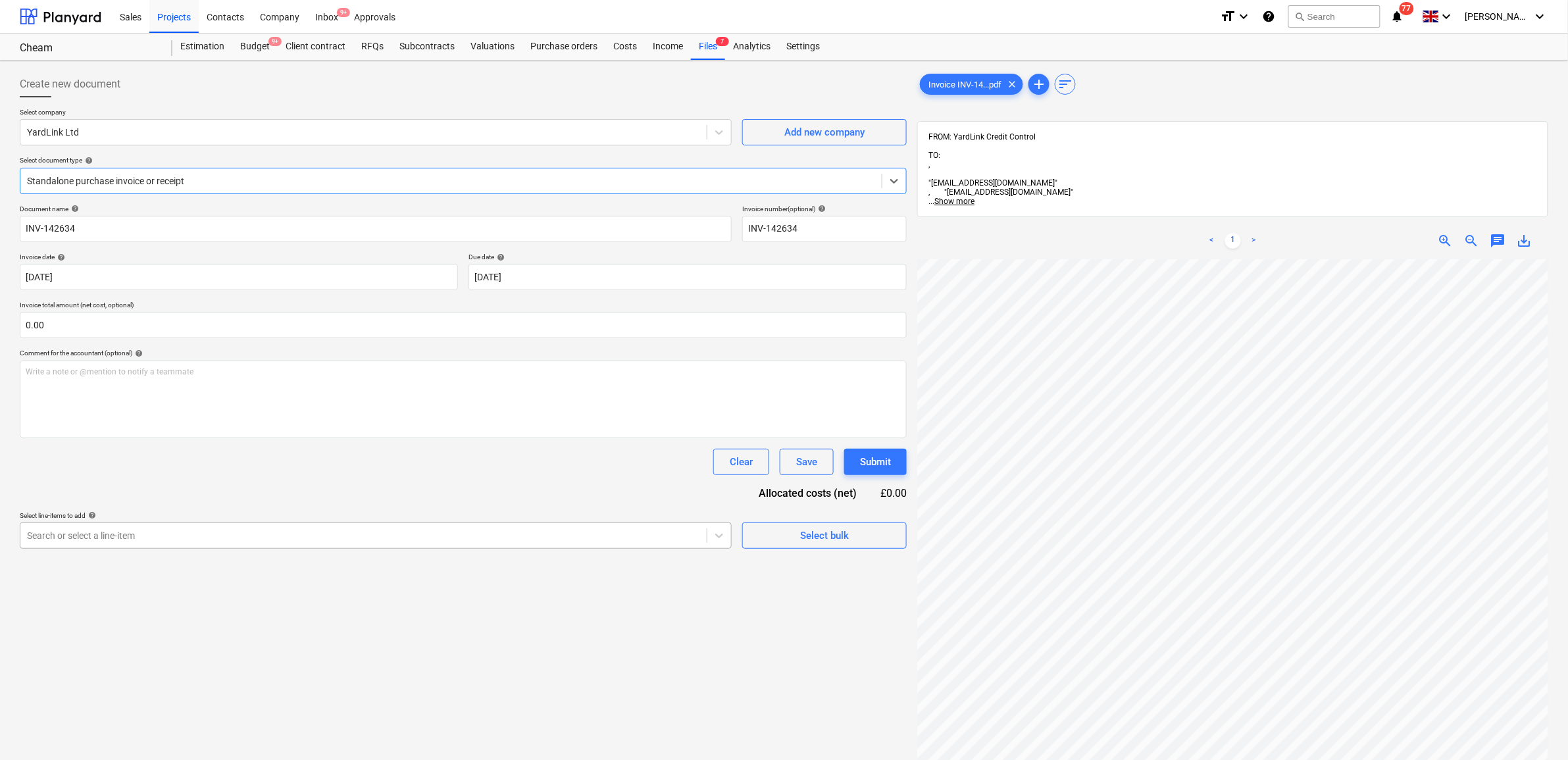
click at [228, 541] on div at bounding box center [363, 535] width 673 height 13
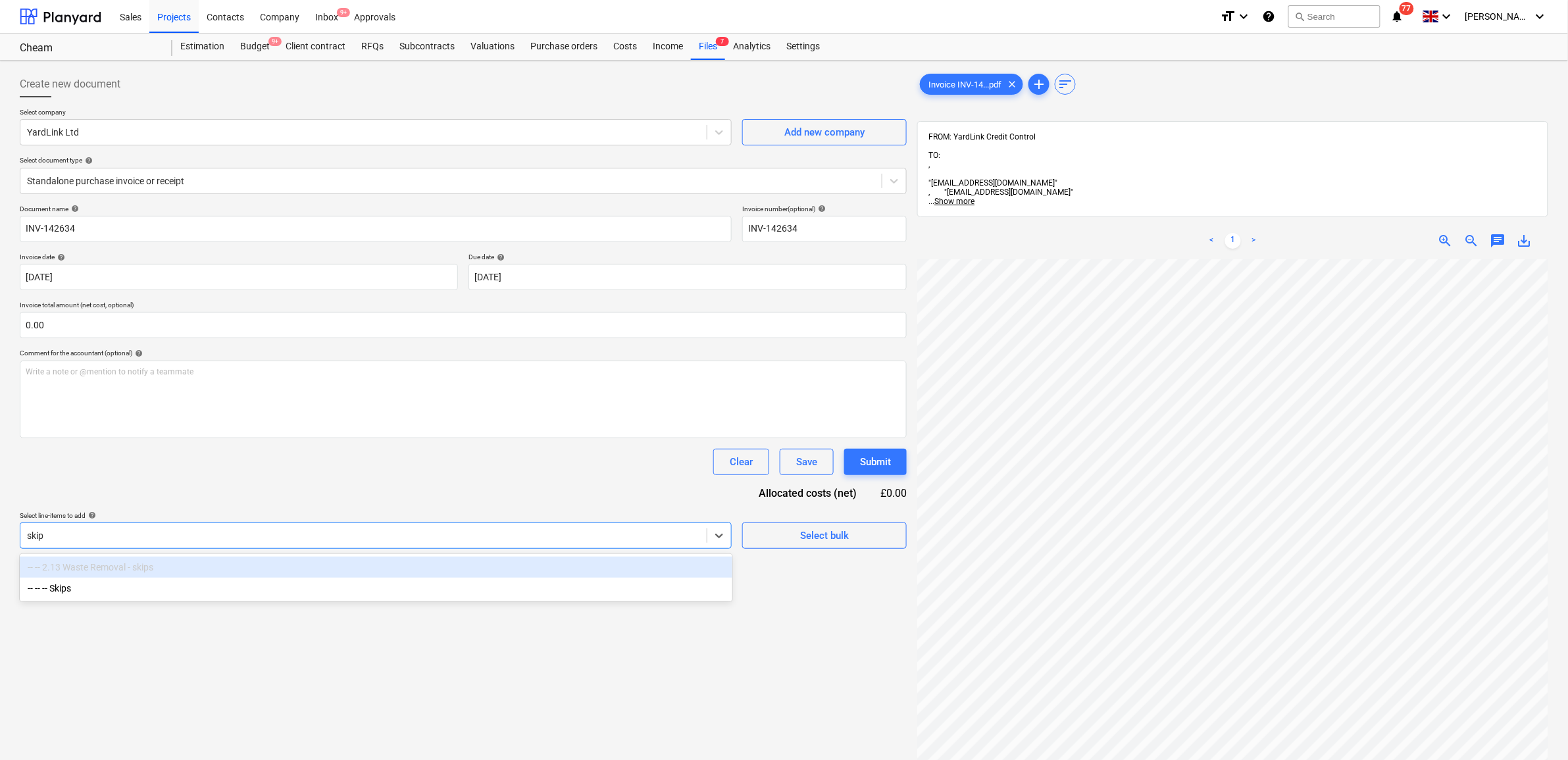
type input "skips"
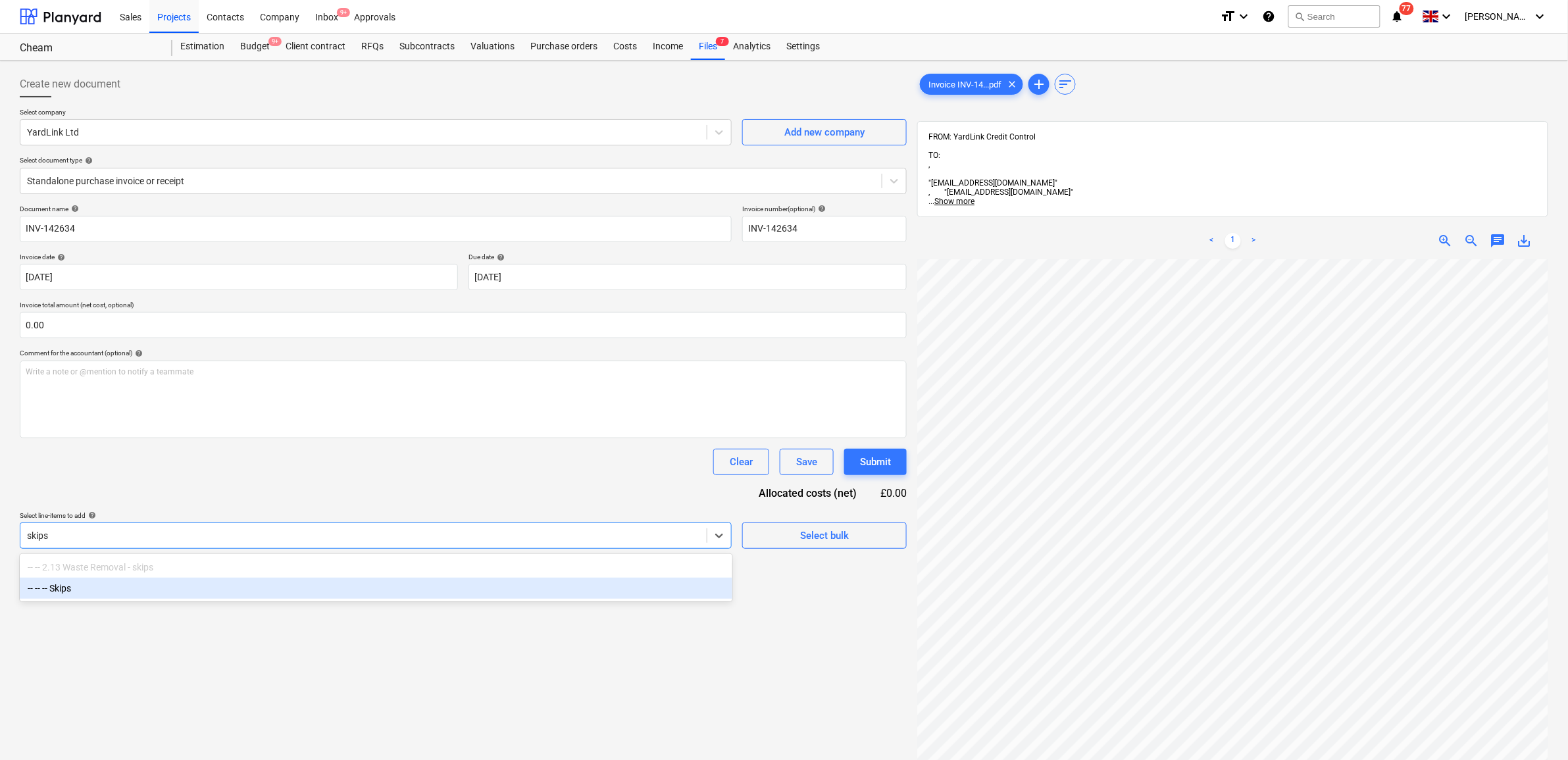
click at [280, 596] on div "-- -- -- Skips" at bounding box center [376, 589] width 713 height 21
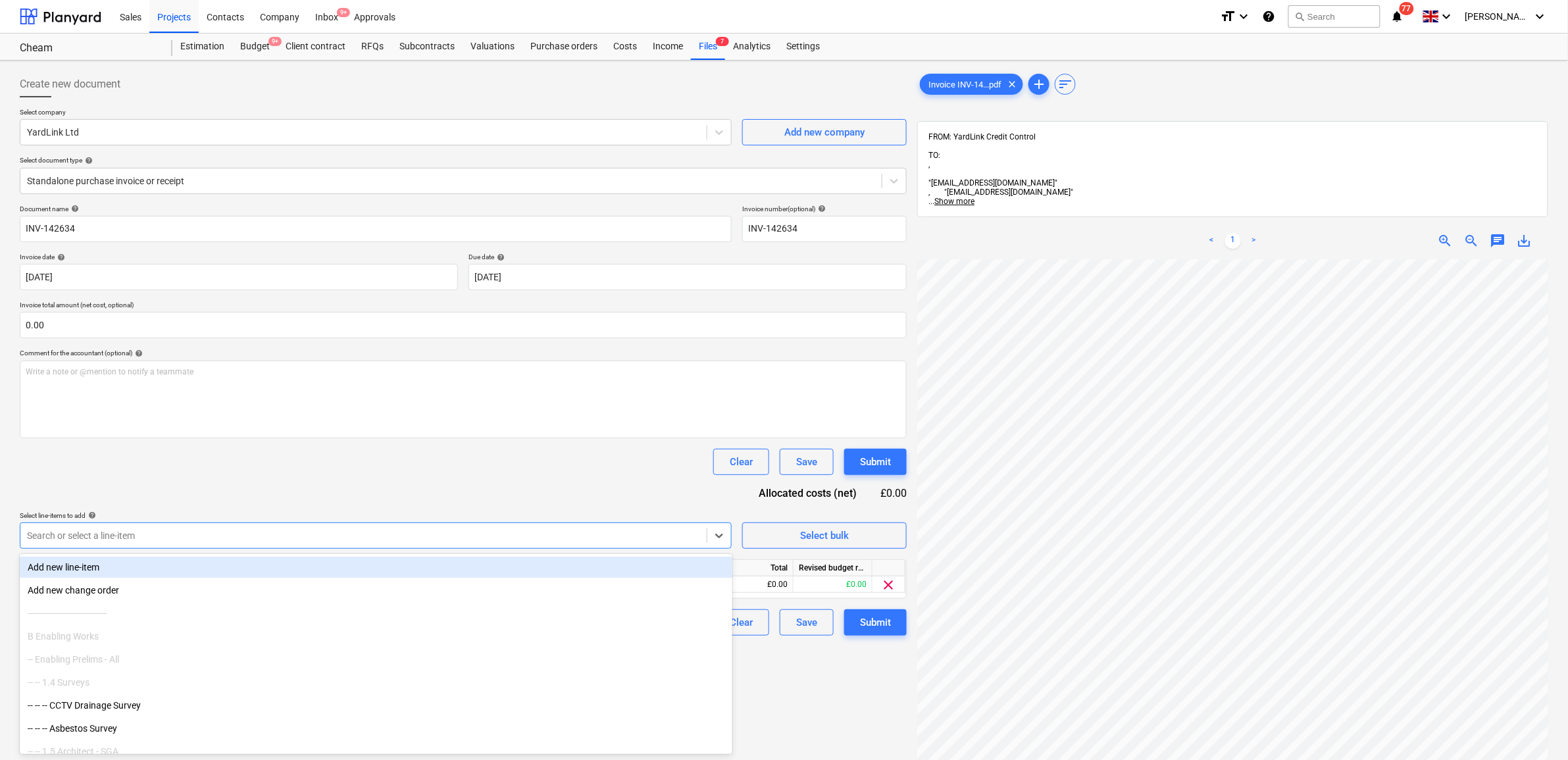
click at [281, 508] on div "Document name help INV-142634 Invoice number (optional) help INV-142634 Invoice…" at bounding box center [463, 421] width 887 height 431
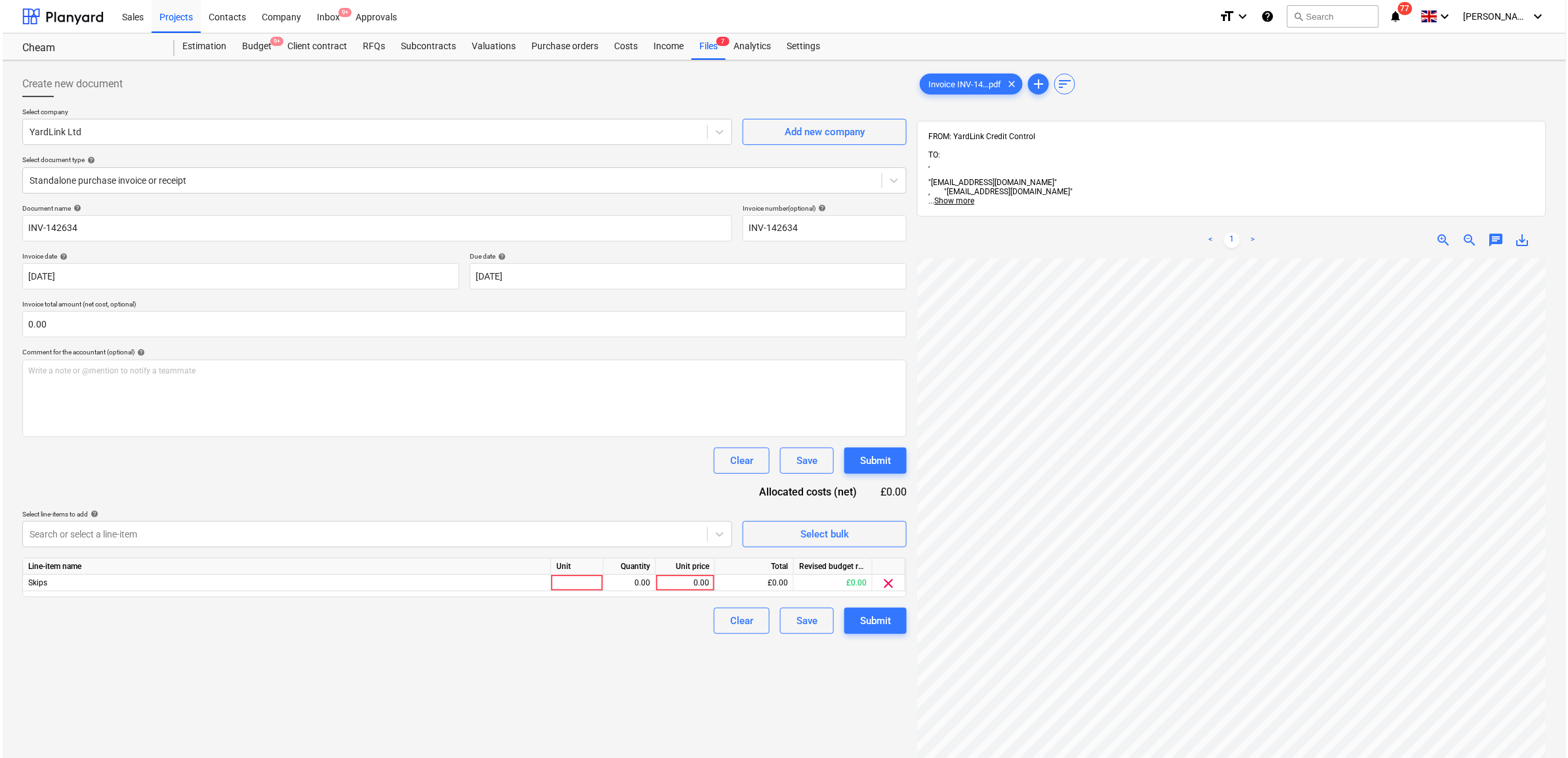
scroll to position [66, 60]
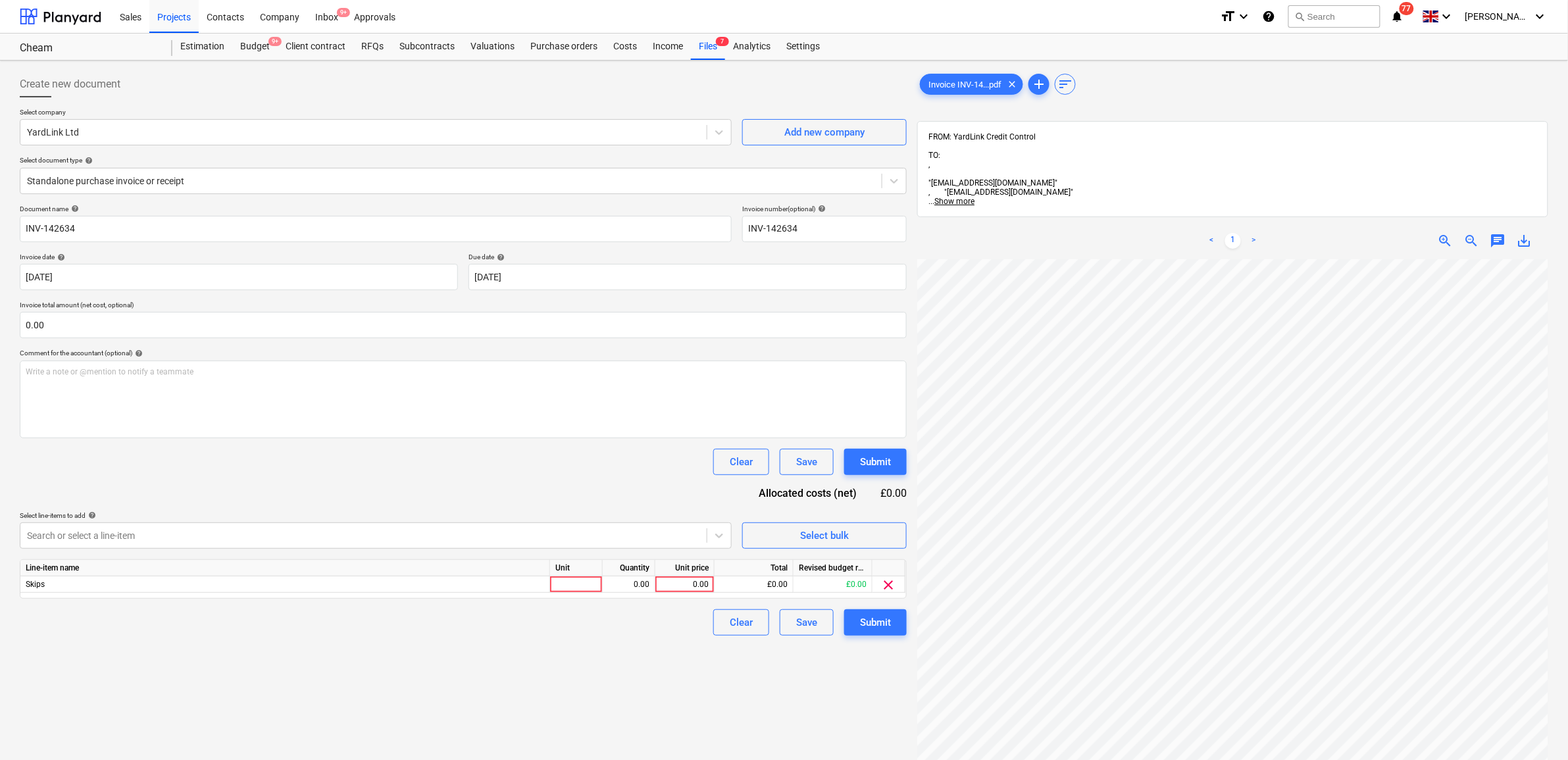
click at [436, 498] on div "Document name help INV-142634 Invoice number (optional) help INV-142634 Invoice…" at bounding box center [463, 421] width 887 height 431
click at [704, 583] on div "0.00" at bounding box center [684, 585] width 48 height 17
click at [267, 50] on div "Budget 9+" at bounding box center [255, 47] width 45 height 26
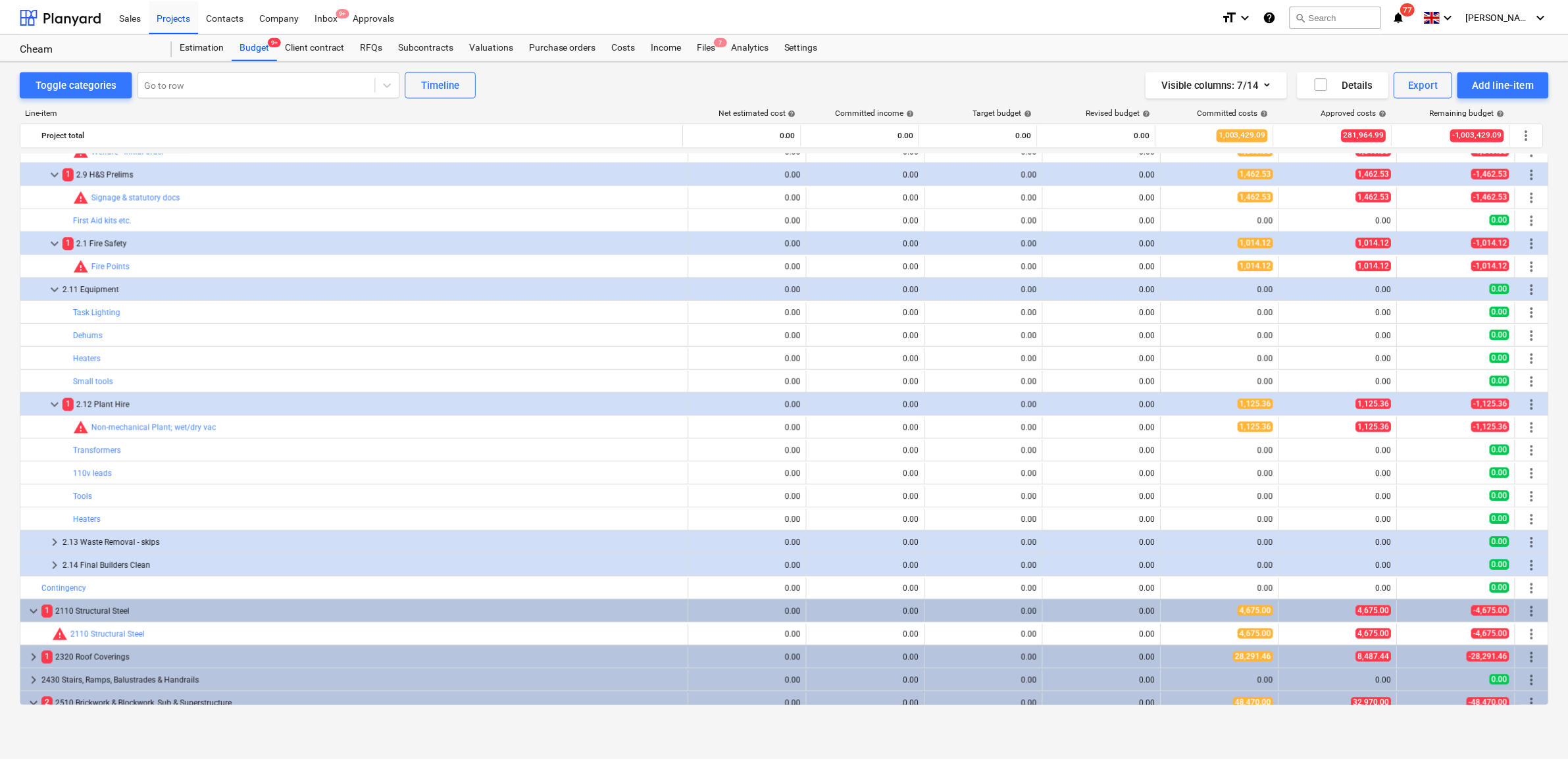
scroll to position [576, 0]
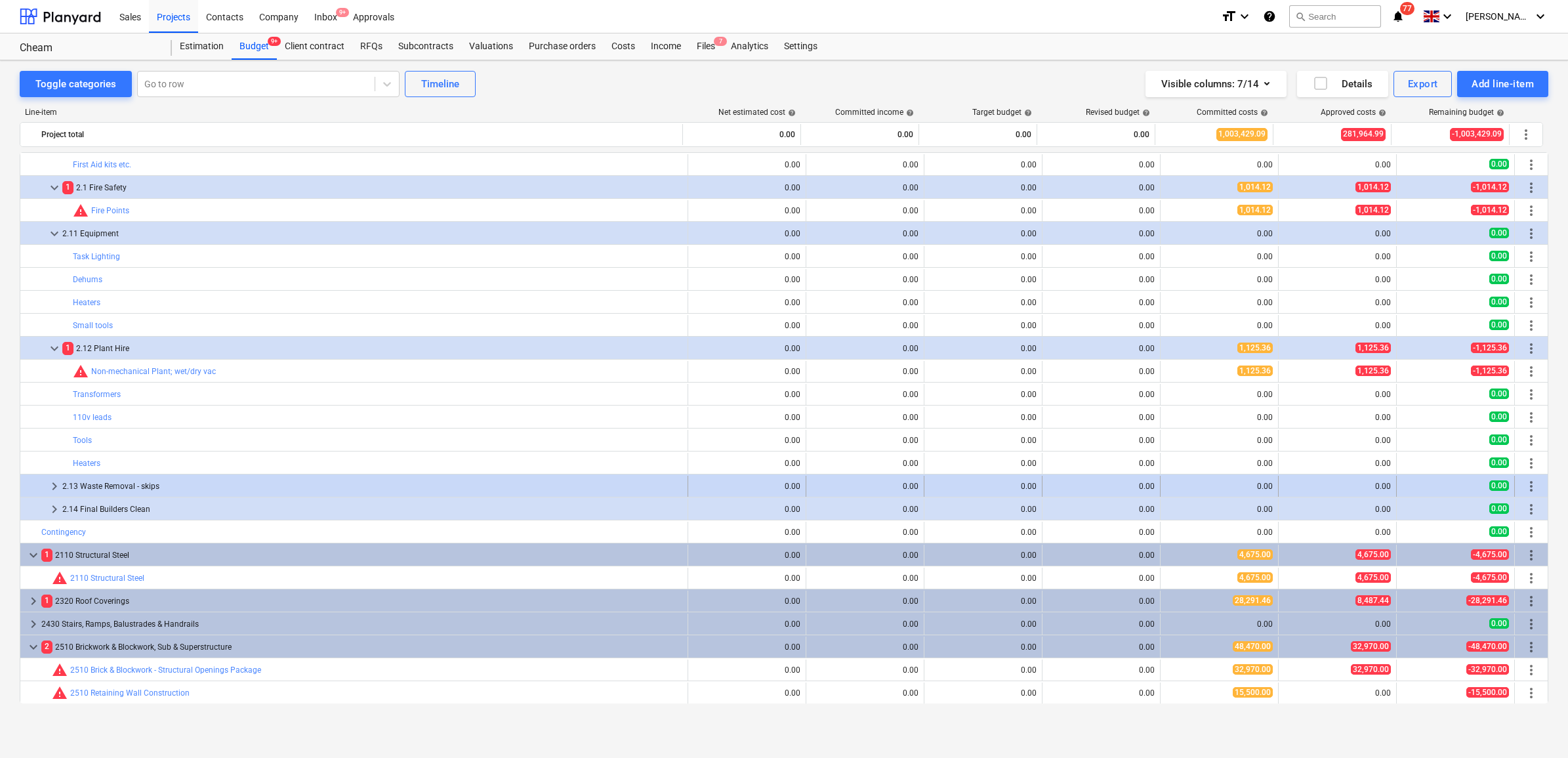
click at [119, 490] on div "2.13 Waste Removal - skips" at bounding box center [372, 487] width 620 height 21
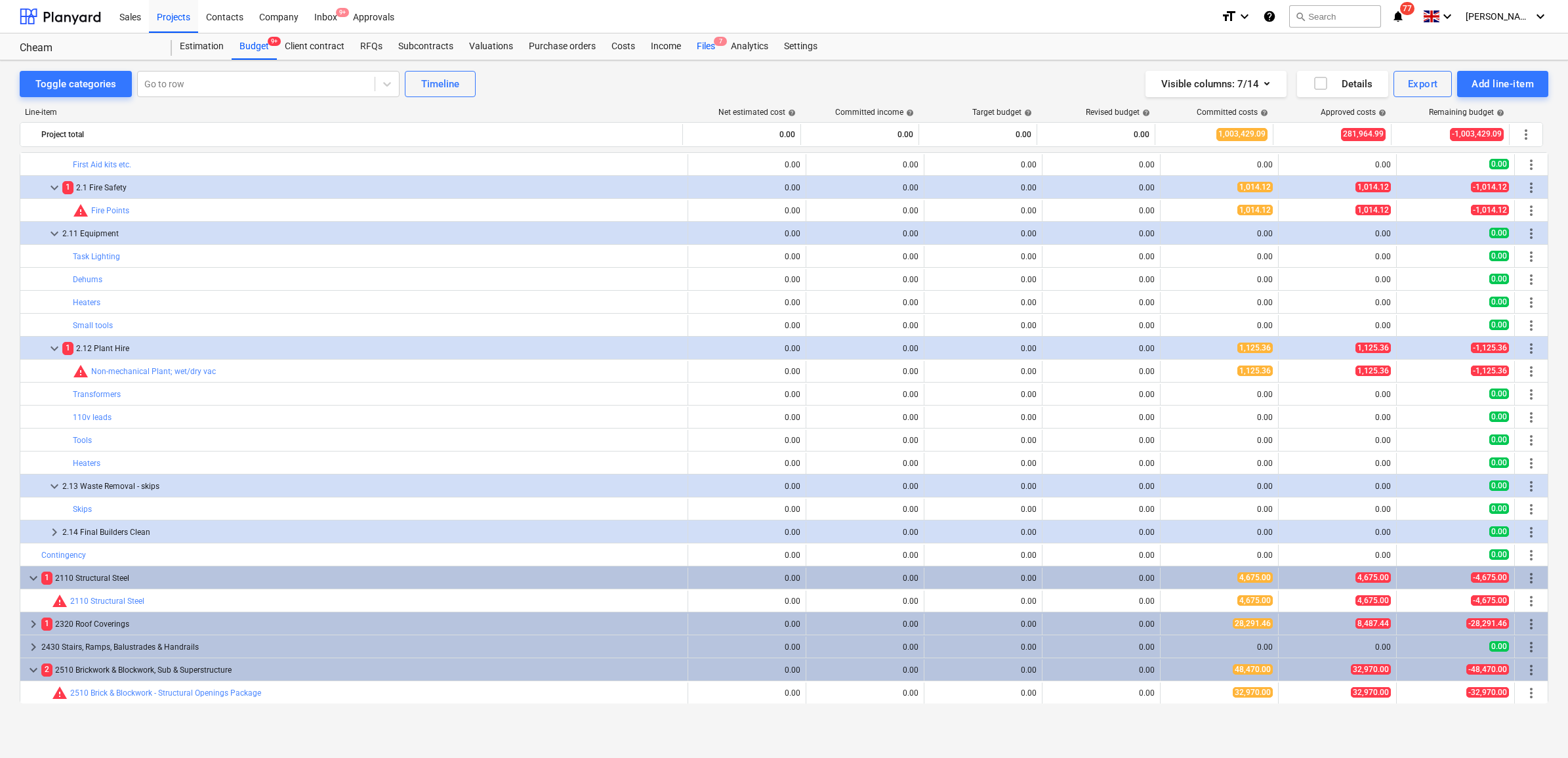
click at [691, 47] on div "Files 7" at bounding box center [706, 47] width 34 height 26
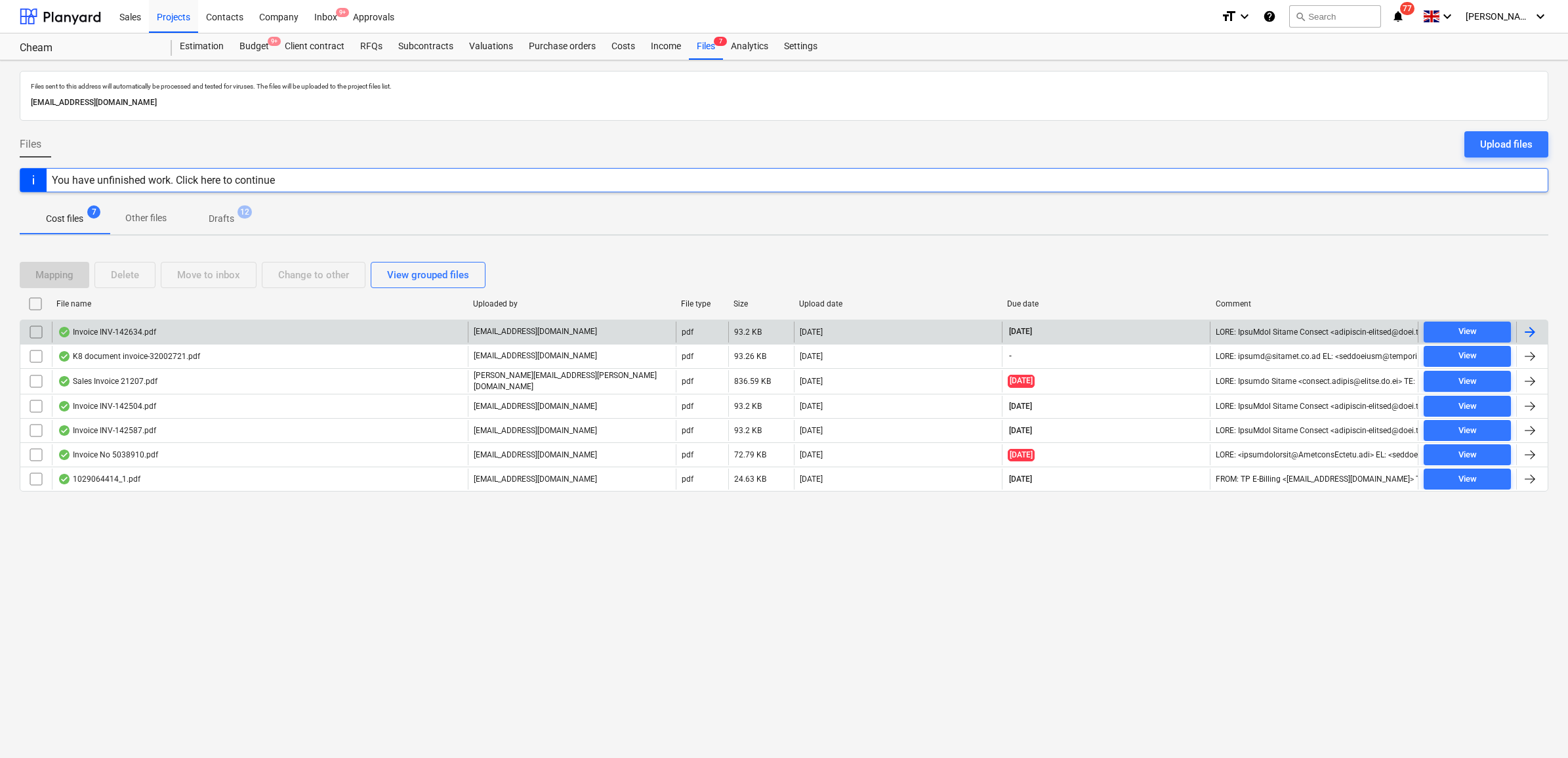
click at [1533, 332] on div at bounding box center [1530, 332] width 16 height 16
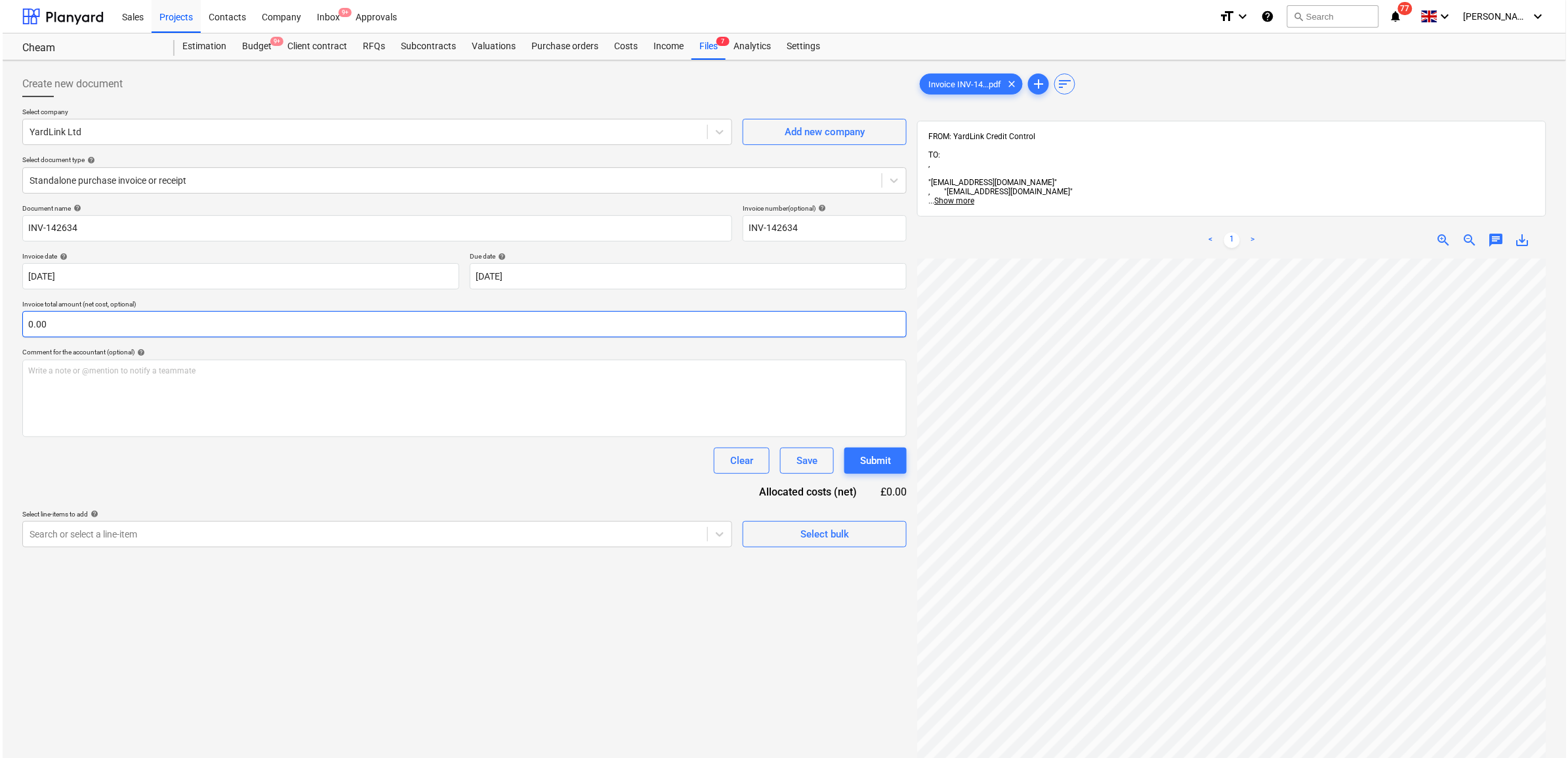
scroll to position [68, 60]
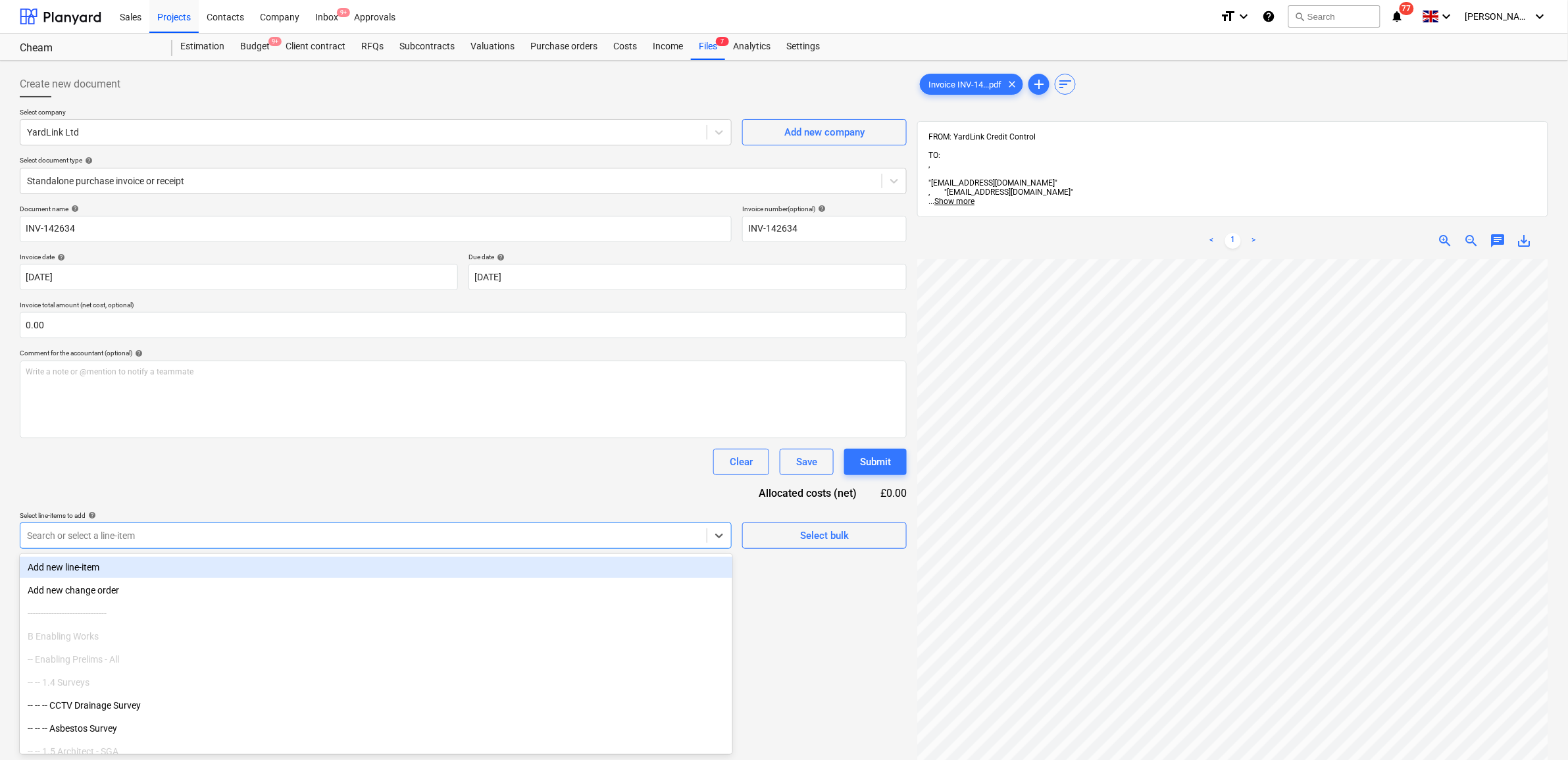
click at [171, 534] on div at bounding box center [363, 535] width 673 height 13
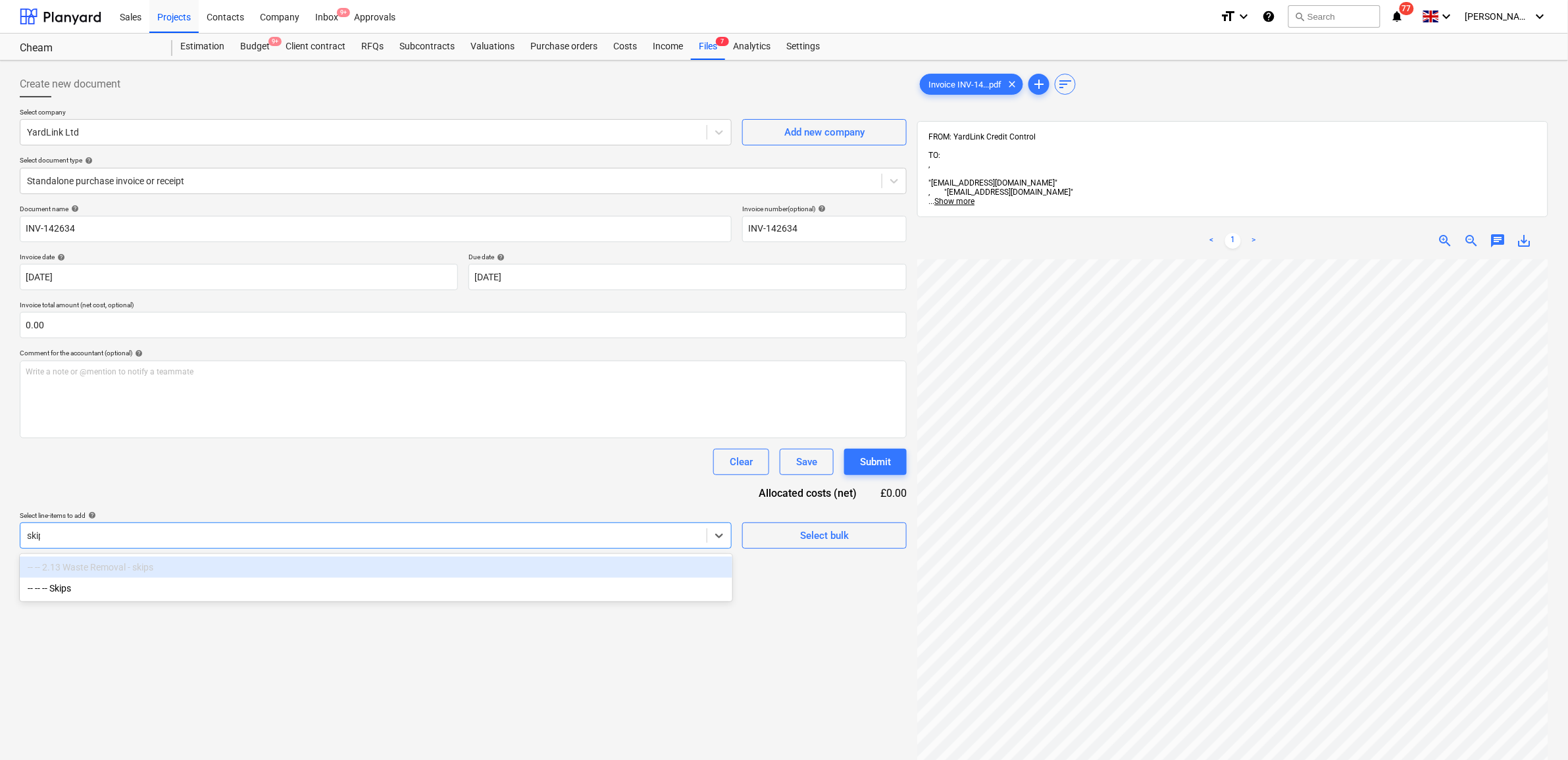
type input "skips"
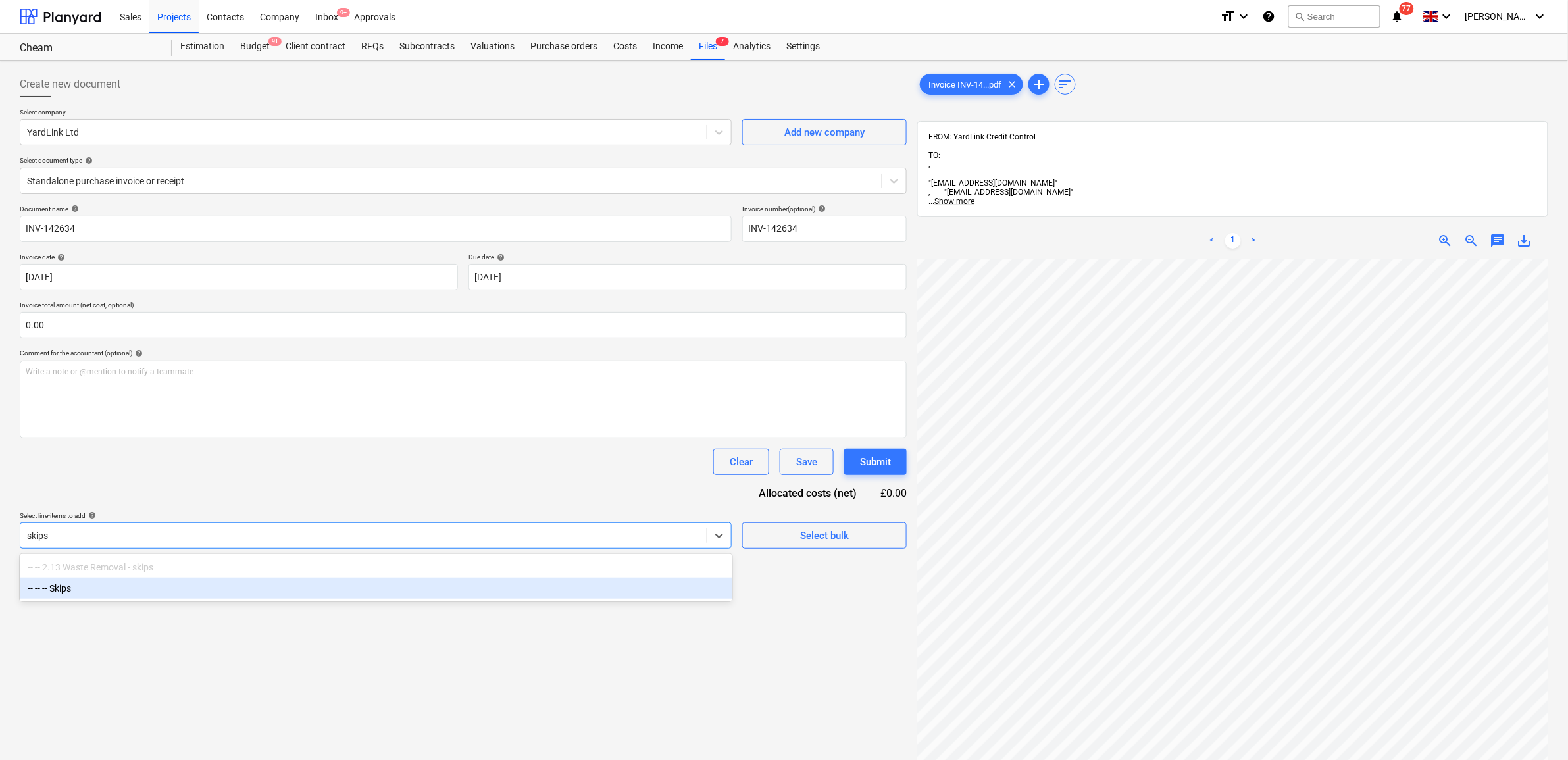
click at [154, 586] on div "-- -- -- Skips" at bounding box center [376, 589] width 713 height 21
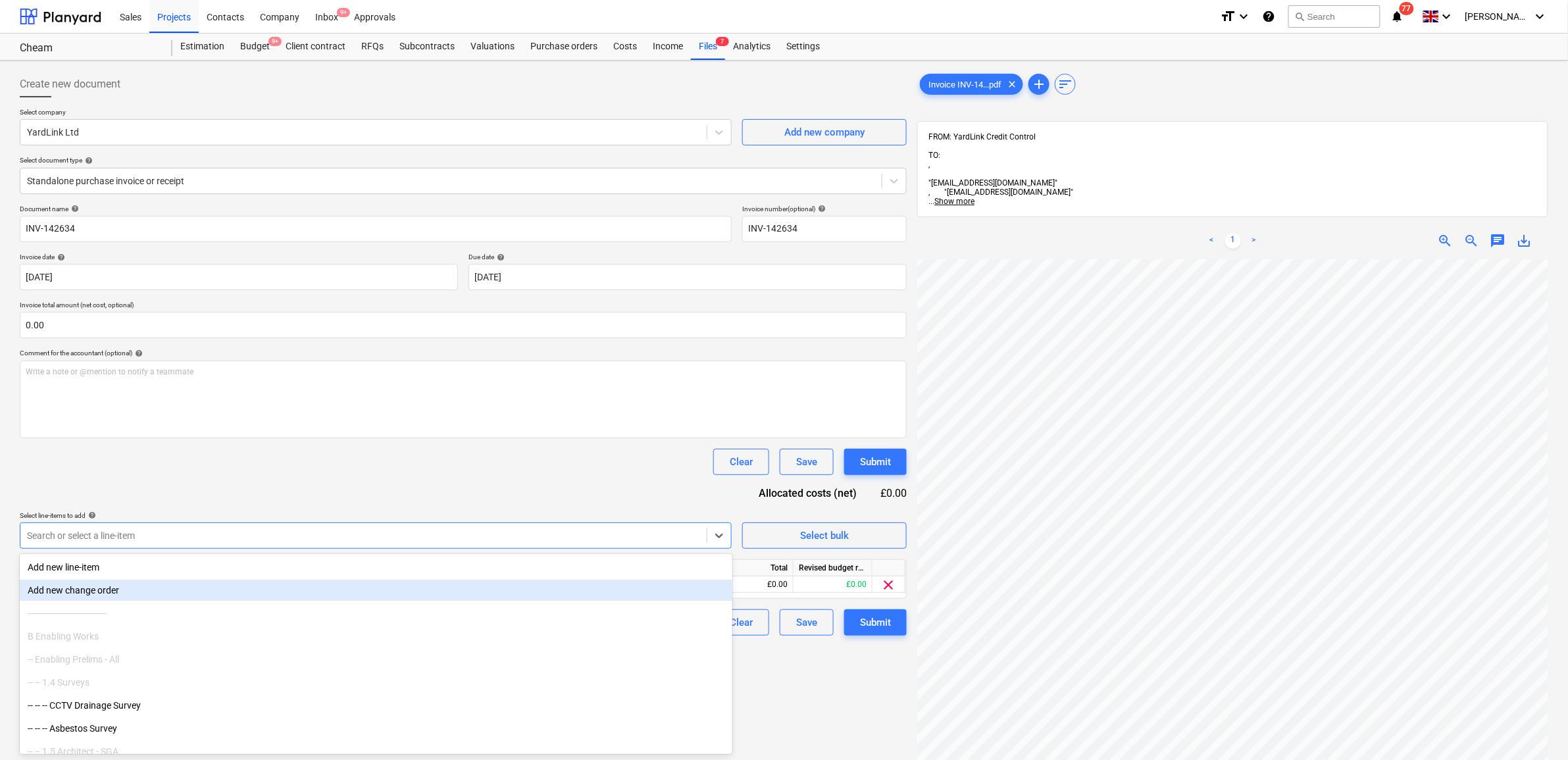
click at [772, 684] on div "Create new document Select company YardLink Ltd Add new company Select document…" at bounding box center [463, 527] width 898 height 922
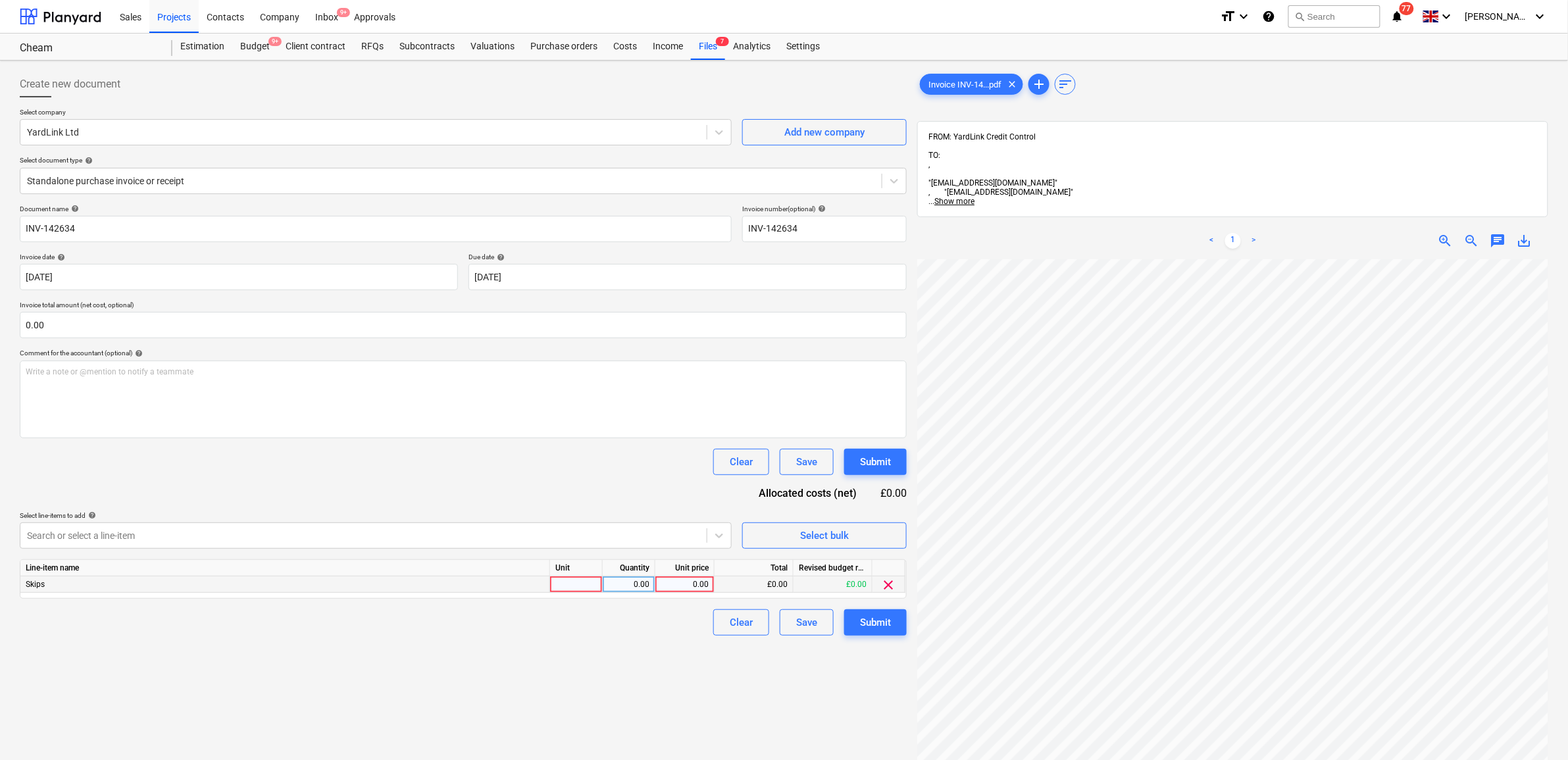
click at [688, 580] on div "0.00" at bounding box center [684, 585] width 48 height 17
type input "343.75"
click at [671, 692] on div "Create new document Select company YardLink Ltd Add new company Select document…" at bounding box center [463, 527] width 898 height 922
click at [878, 614] on div "Submit" at bounding box center [875, 622] width 31 height 17
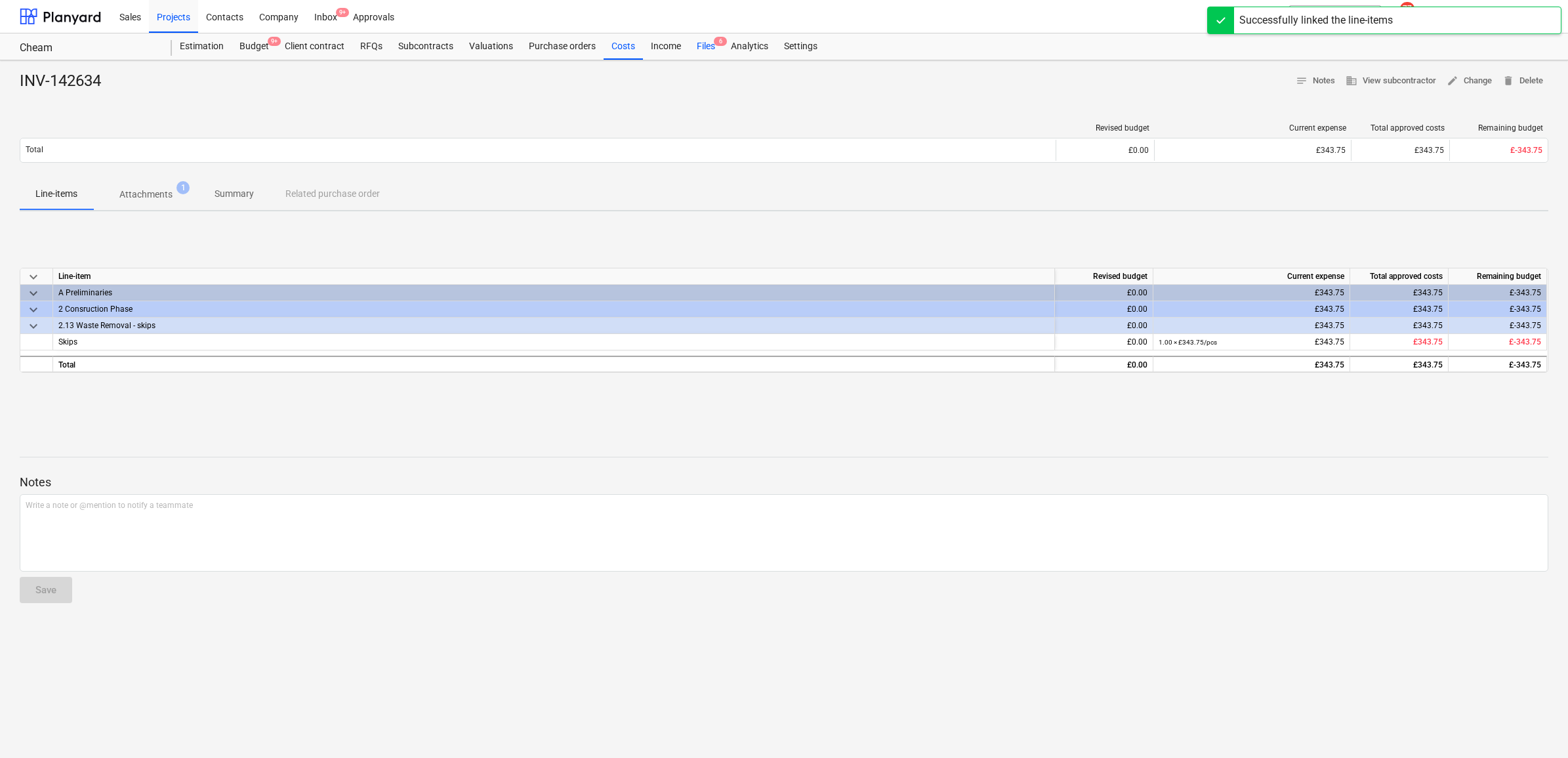
click at [701, 50] on div "Files 6" at bounding box center [706, 47] width 34 height 26
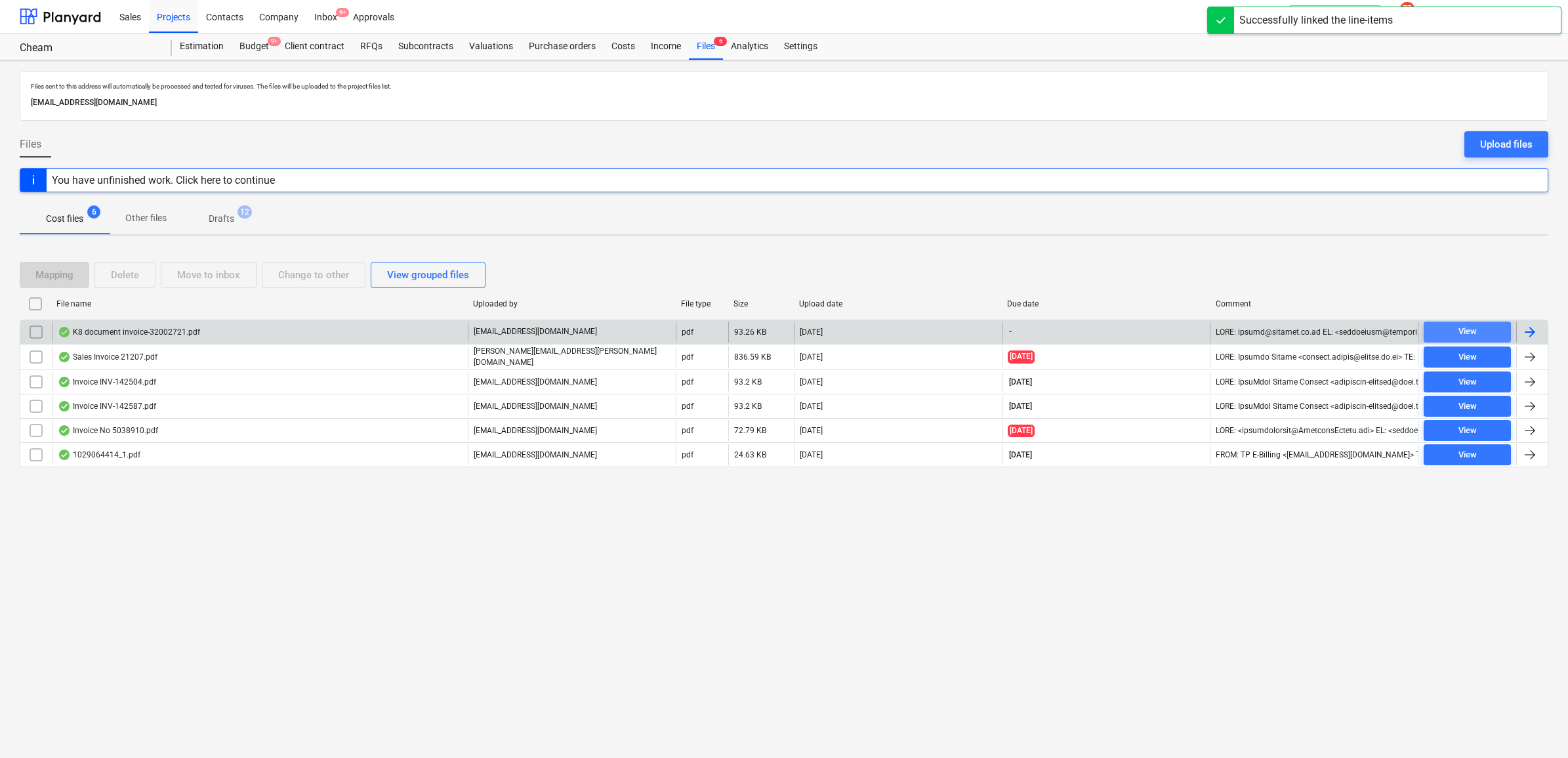
click at [1444, 329] on span "View" at bounding box center [1467, 332] width 77 height 15
click at [1532, 333] on div at bounding box center [1530, 332] width 16 height 16
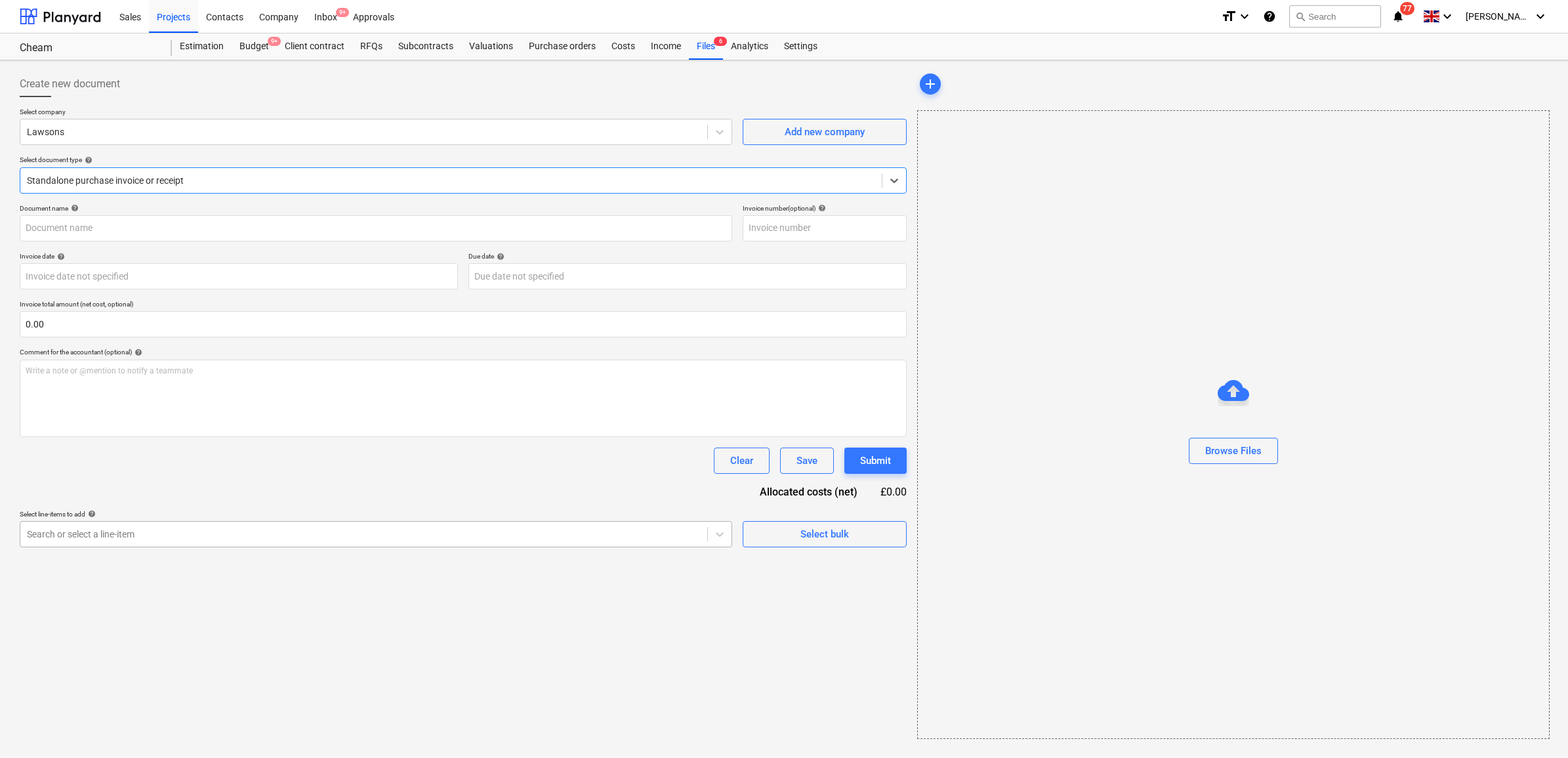
type input "63825"
type input "[DATE]"
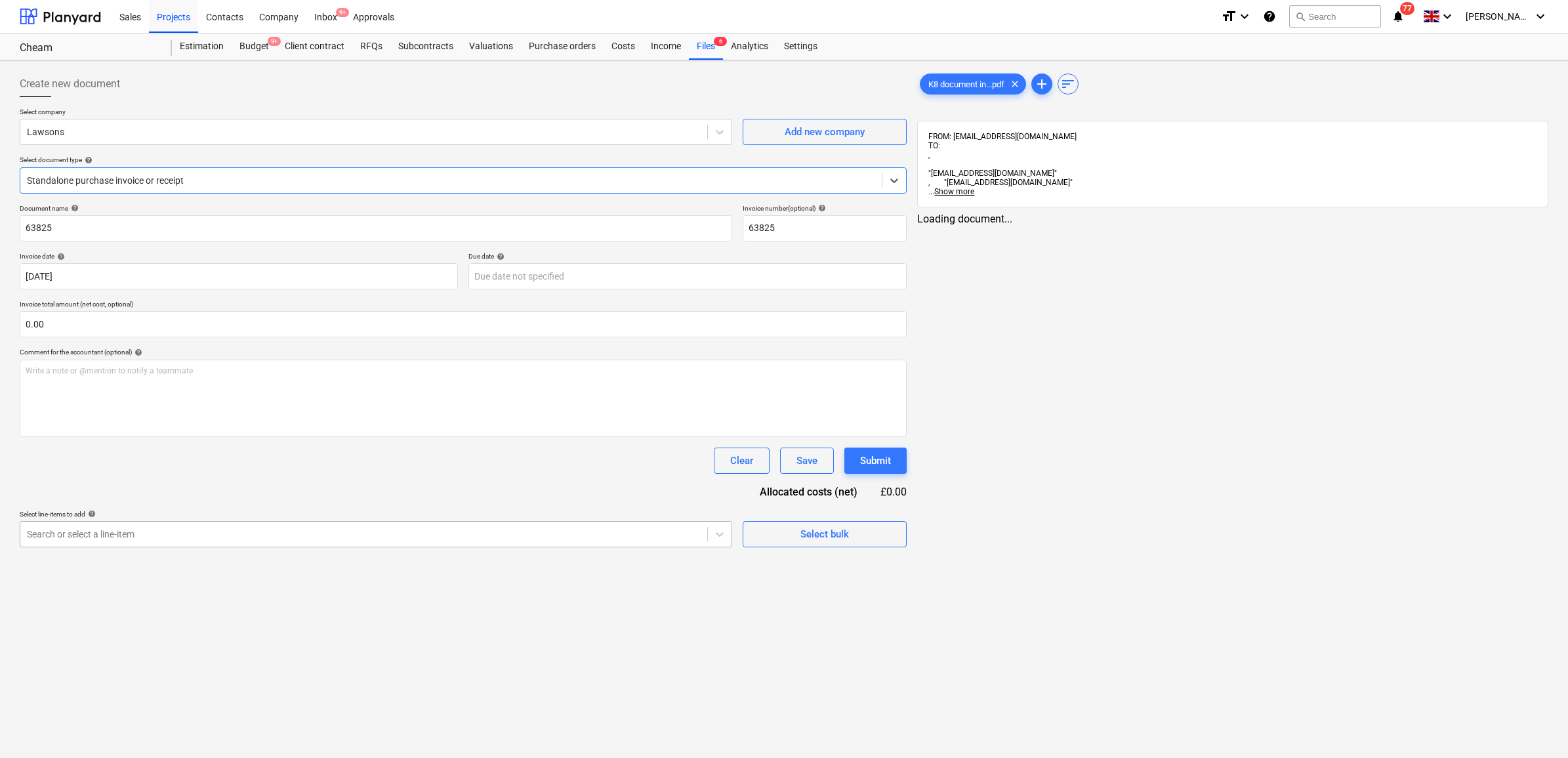
click at [290, 535] on div at bounding box center [364, 534] width 674 height 13
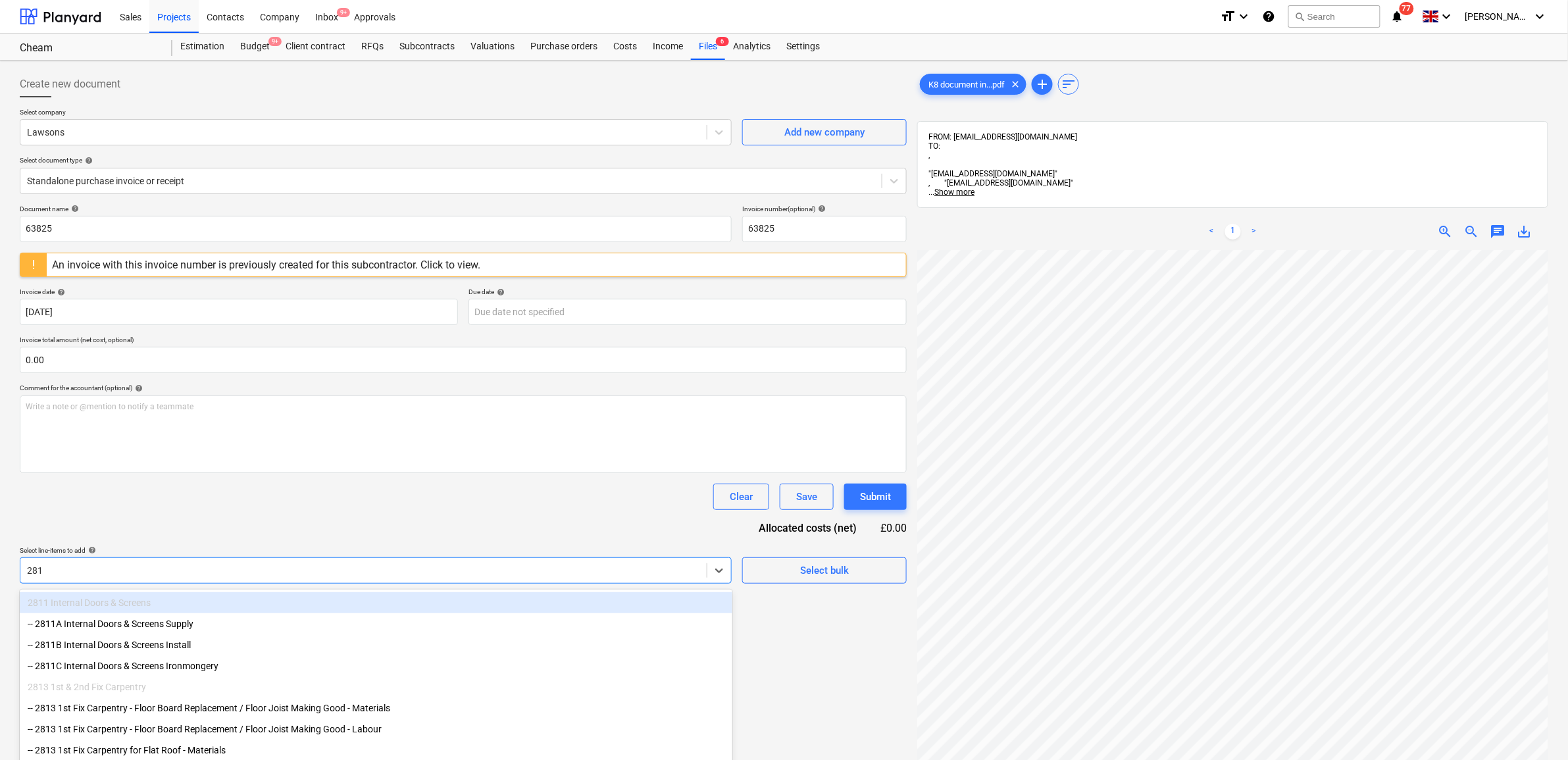
type input "2813"
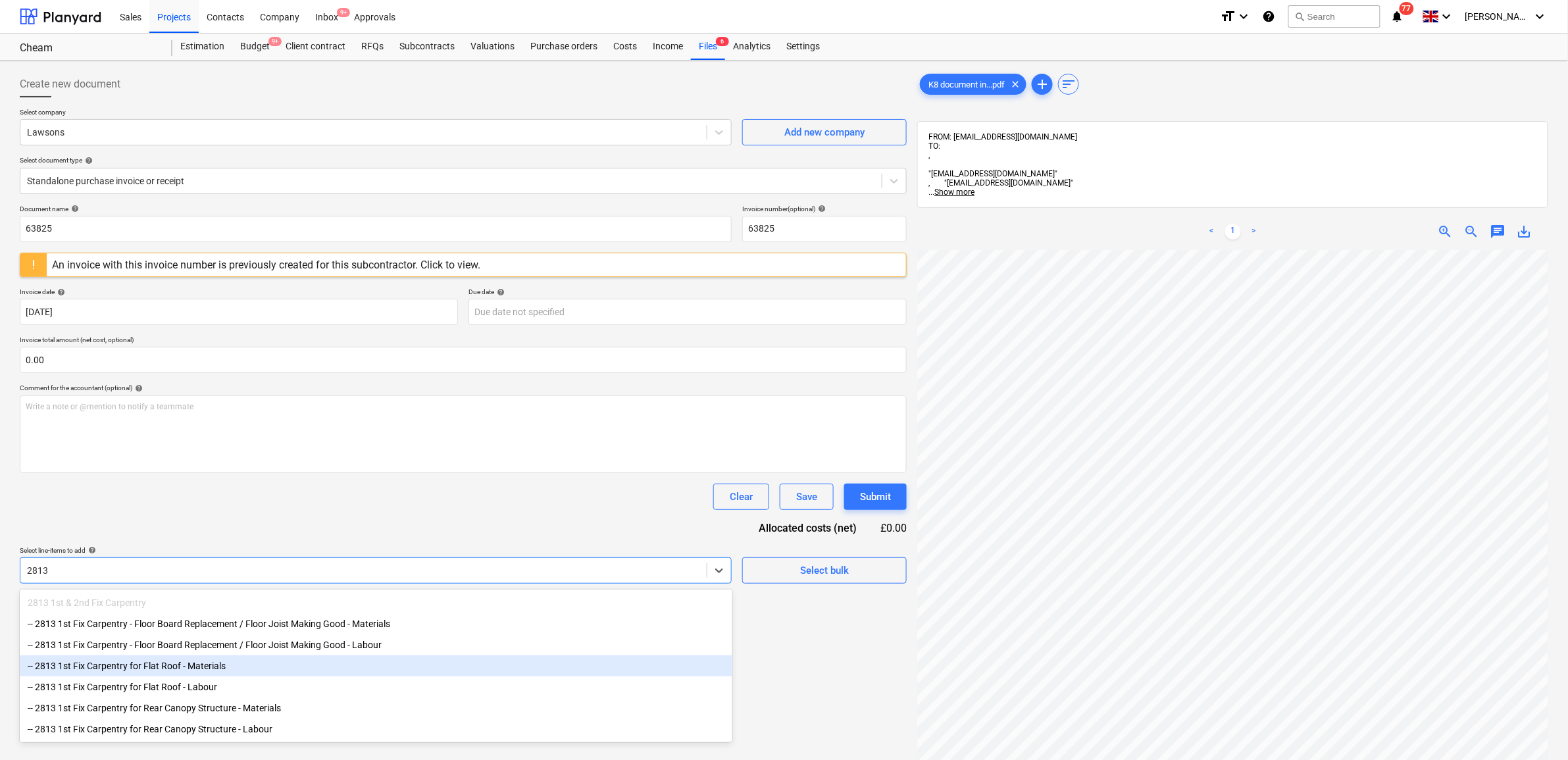
click at [276, 667] on div "-- 2813 1st Fix Carpentry for Flat Roof - Materials" at bounding box center [376, 666] width 713 height 21
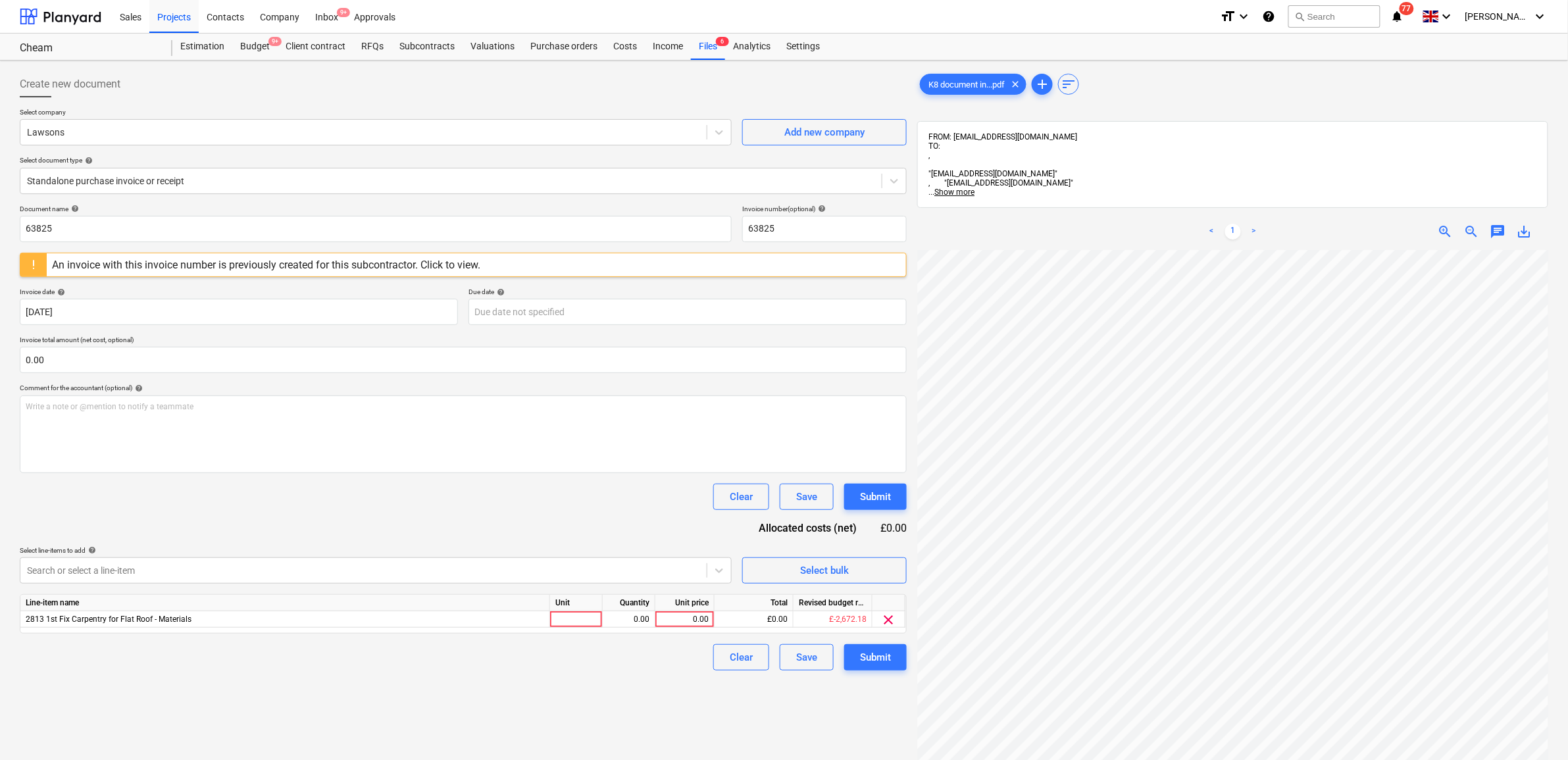
click at [286, 512] on div "Document name help 63825 Invoice number (optional) help 63825 An invoice with t…" at bounding box center [463, 437] width 887 height 466
drag, startPoint x: 93, startPoint y: 227, endPoint x: -163, endPoint y: 227, distance: 256.0
click at [0, 227] on html "Sales Projects Contacts Company Inbox 9+ Approvals format_size keyboard_arrow_d…" at bounding box center [784, 380] width 1568 height 760
drag, startPoint x: 116, startPoint y: 226, endPoint x: -68, endPoint y: 215, distance: 184.3
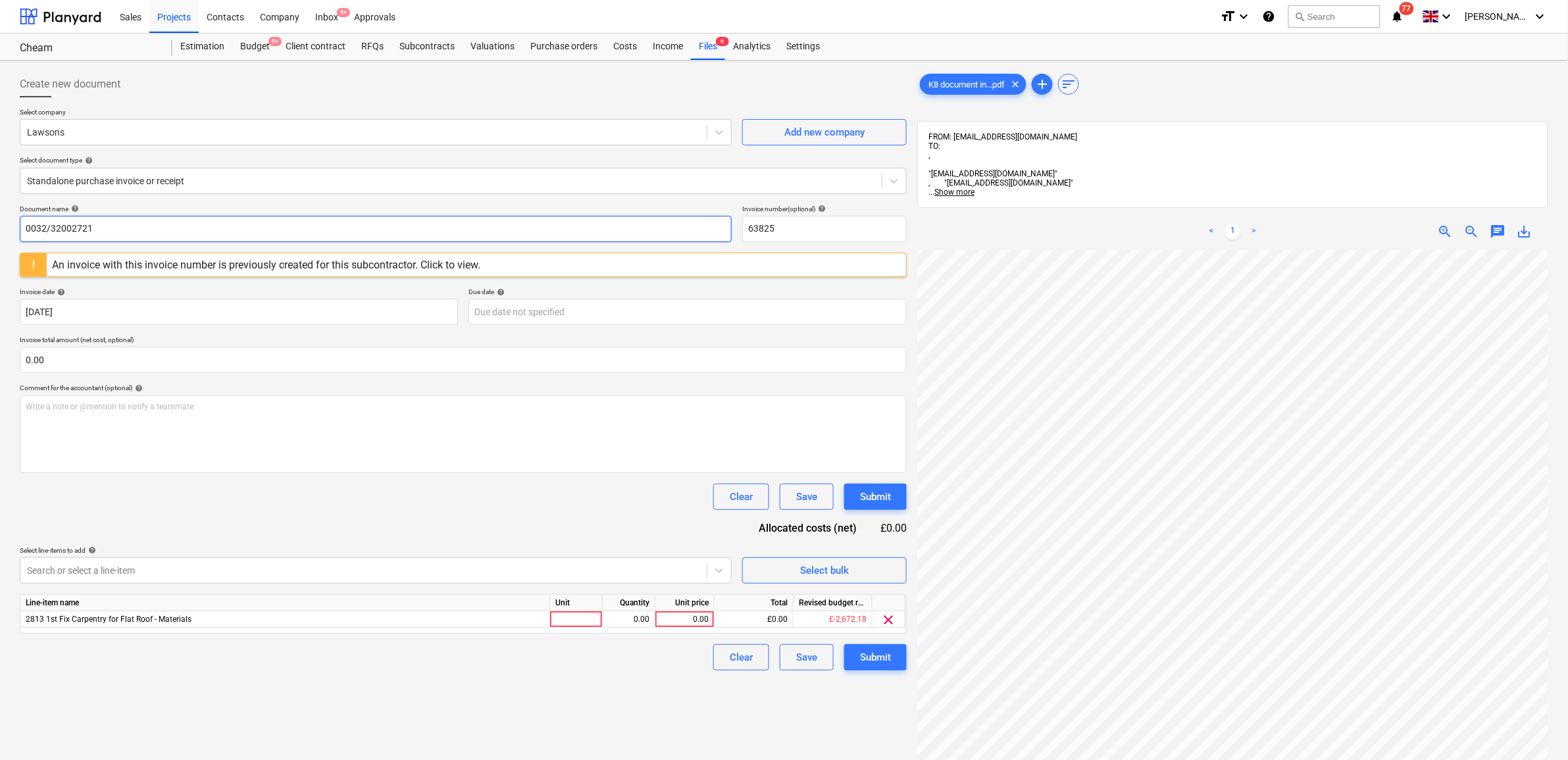
click at [0, 215] on html "Sales Projects Contacts Company Inbox 9+ Approvals format_size keyboard_arrow_d…" at bounding box center [784, 380] width 1568 height 760
type input "0032/32002721"
drag, startPoint x: 810, startPoint y: 235, endPoint x: 674, endPoint y: 219, distance: 136.9
click at [674, 219] on div "Document name help 0032/32002721 Invoice number (optional) help 63825" at bounding box center [463, 223] width 887 height 37
paste input "0032/32002721"
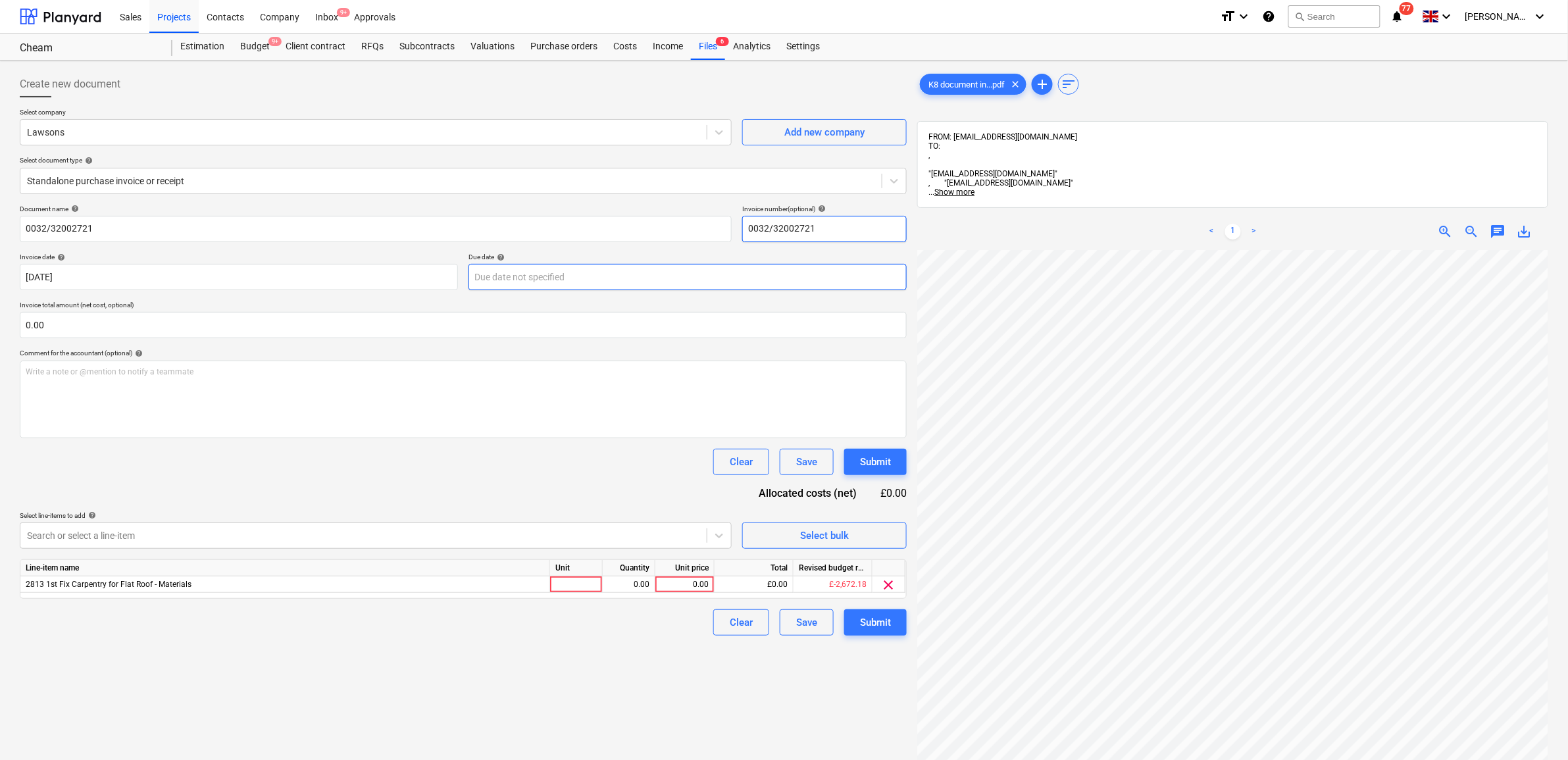
type input "0032/32002721"
click at [560, 281] on body "Sales Projects Contacts Company Inbox 9+ Approvals format_size keyboard_arrow_d…" at bounding box center [784, 380] width 1568 height 760
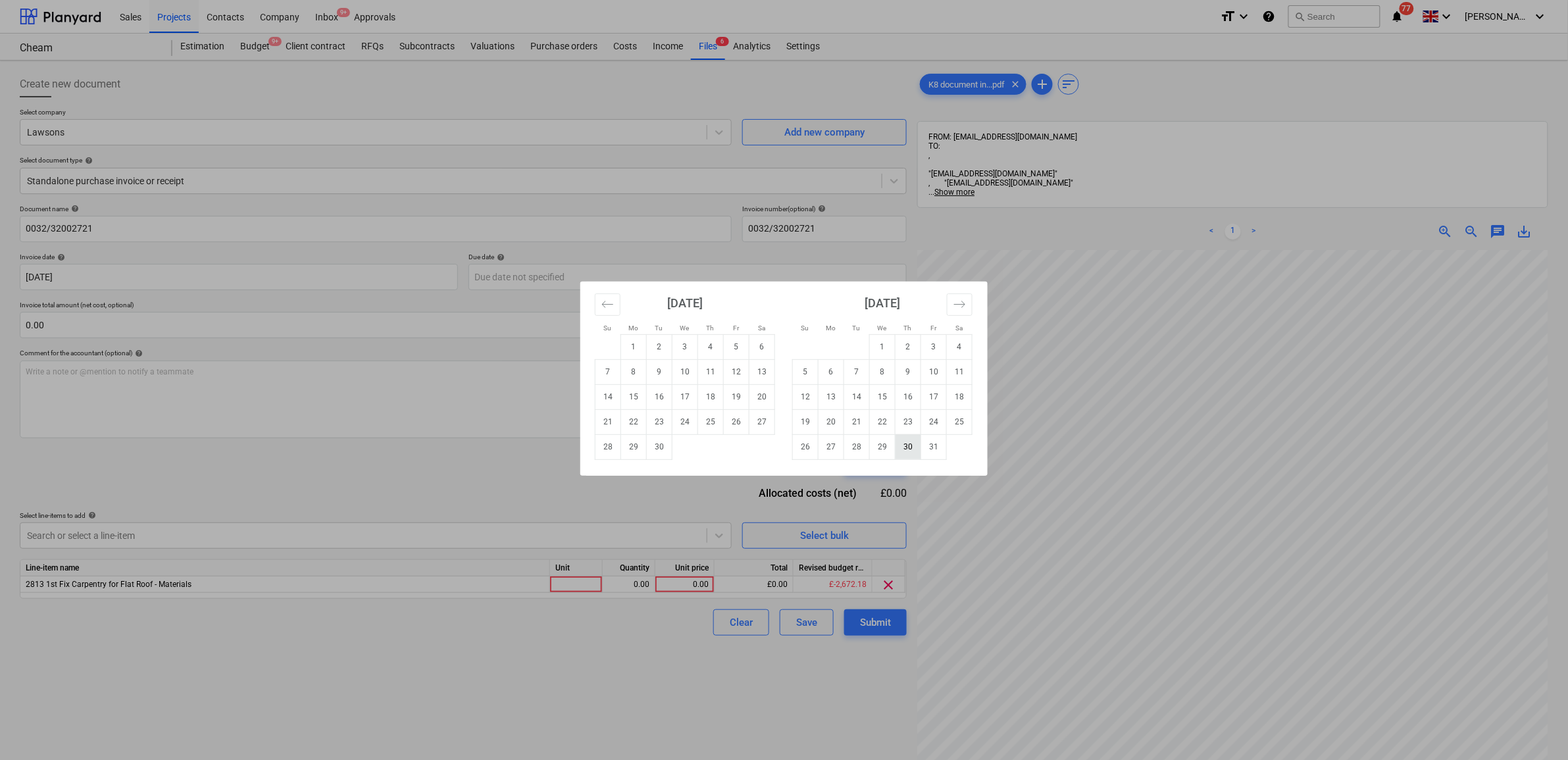
click at [911, 449] on td "30" at bounding box center [908, 447] width 26 height 25
type input "[DATE]"
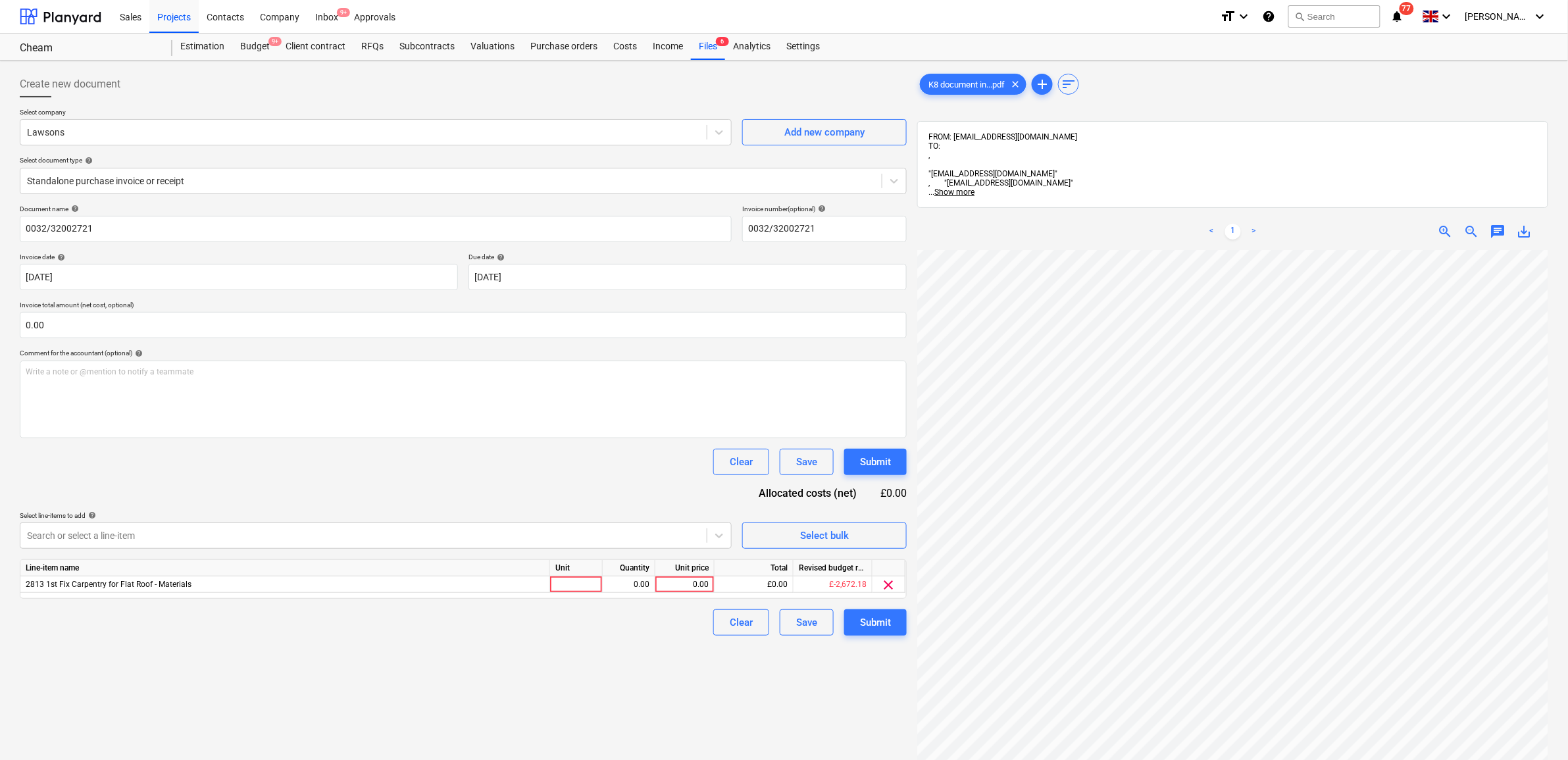
click at [470, 491] on div "Document name help 0032/32002721 Invoice number (optional) help 0032/32002721 I…" at bounding box center [463, 421] width 887 height 431
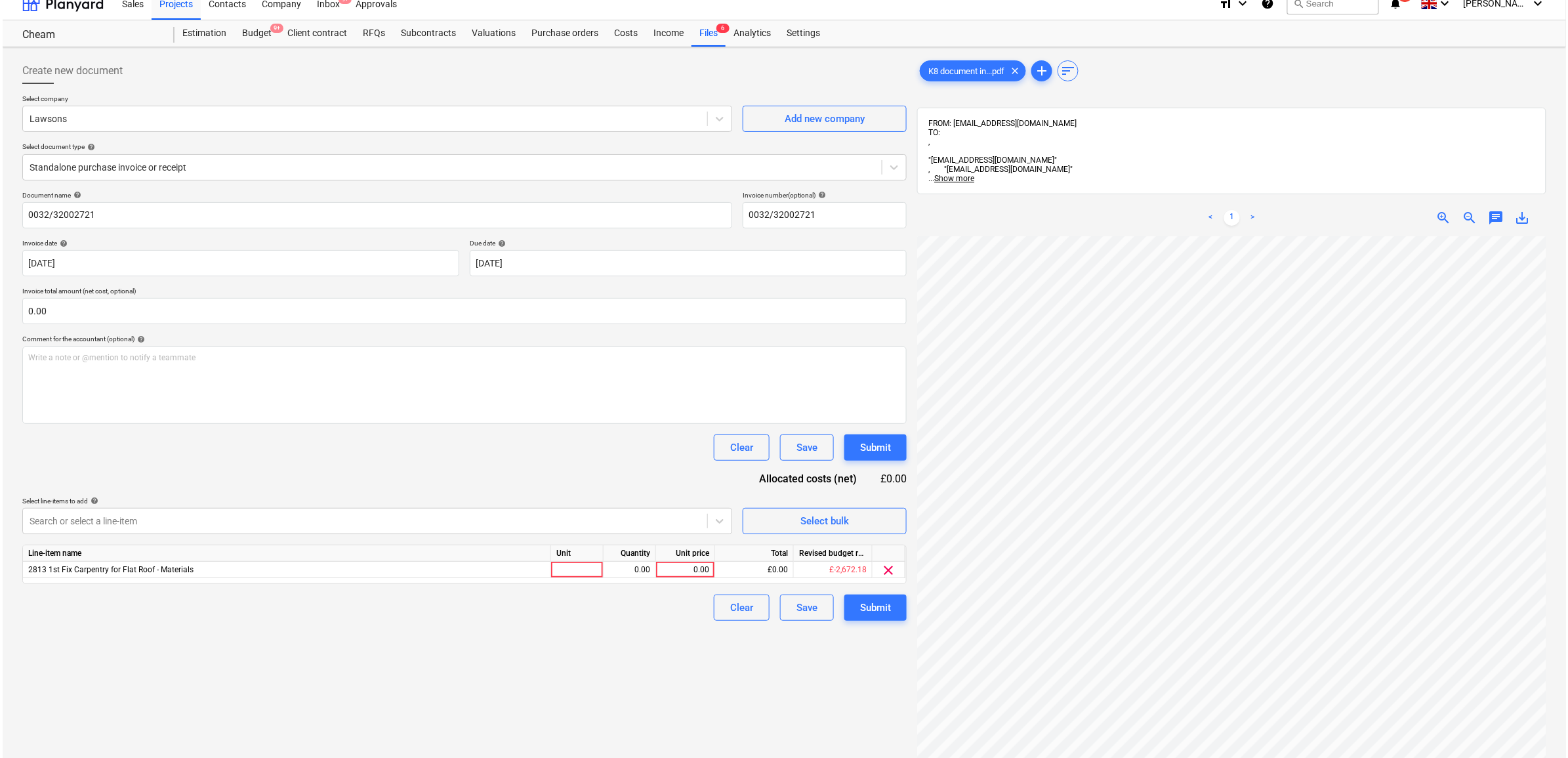
scroll to position [164, 0]
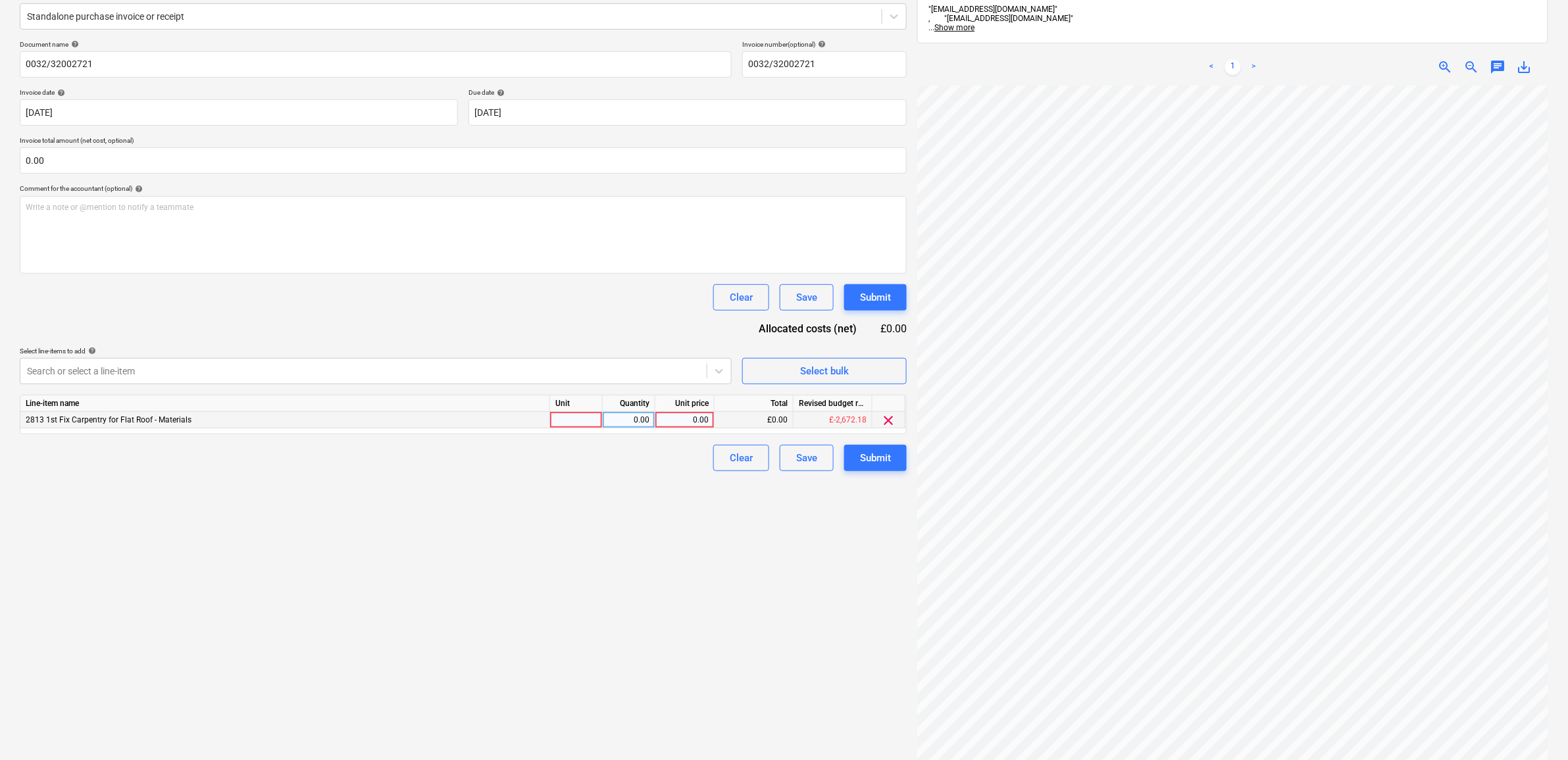
click at [702, 423] on div "0.00" at bounding box center [684, 421] width 48 height 17
type input "248.28"
click at [640, 634] on div "Create new document Select company Lawsons Add new company Select document type…" at bounding box center [463, 358] width 898 height 913
click at [875, 454] on div "Submit" at bounding box center [875, 458] width 31 height 17
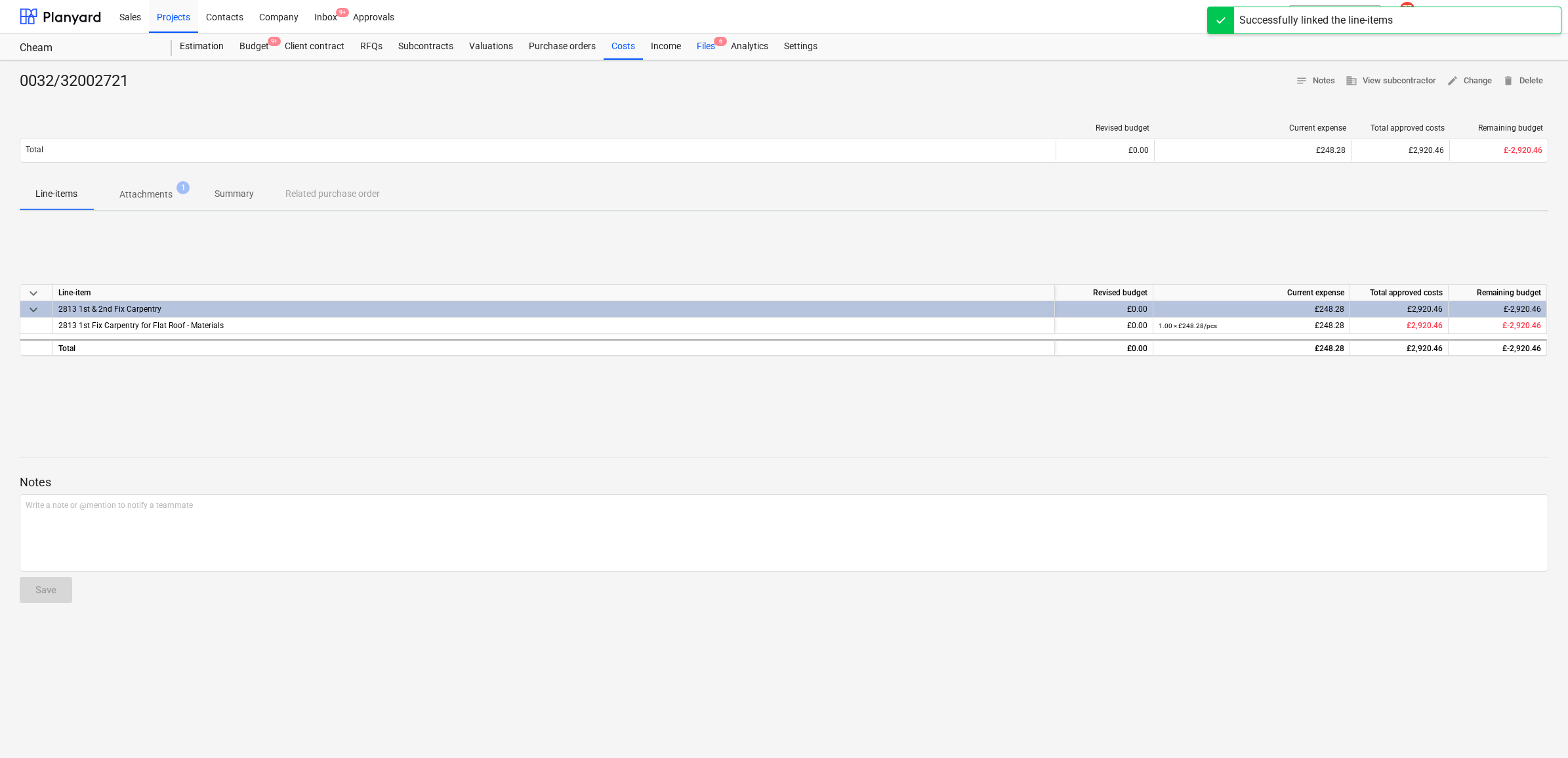
click at [707, 50] on div "Files 6" at bounding box center [706, 47] width 34 height 26
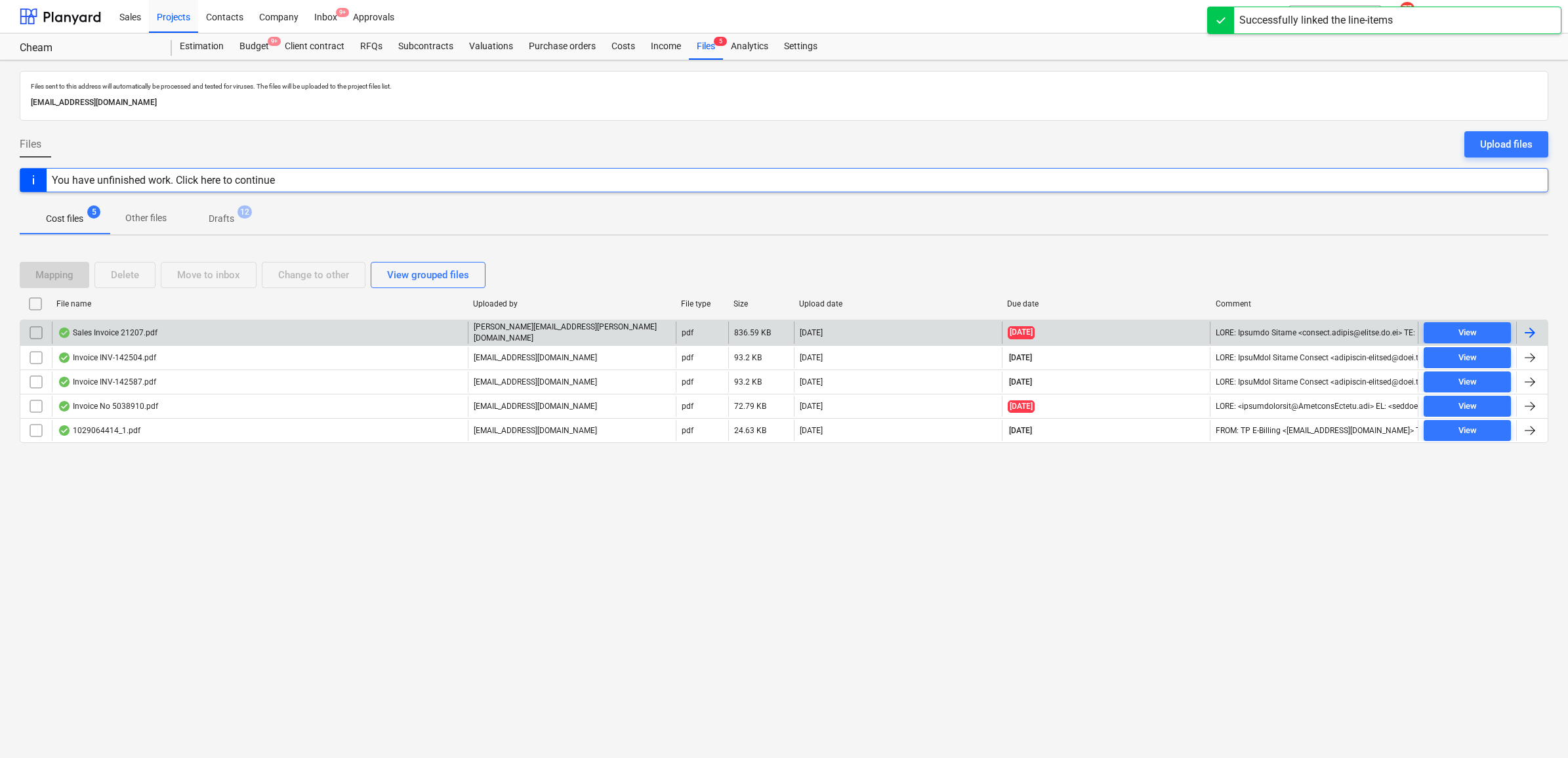
click at [1519, 329] on div at bounding box center [1531, 332] width 31 height 22
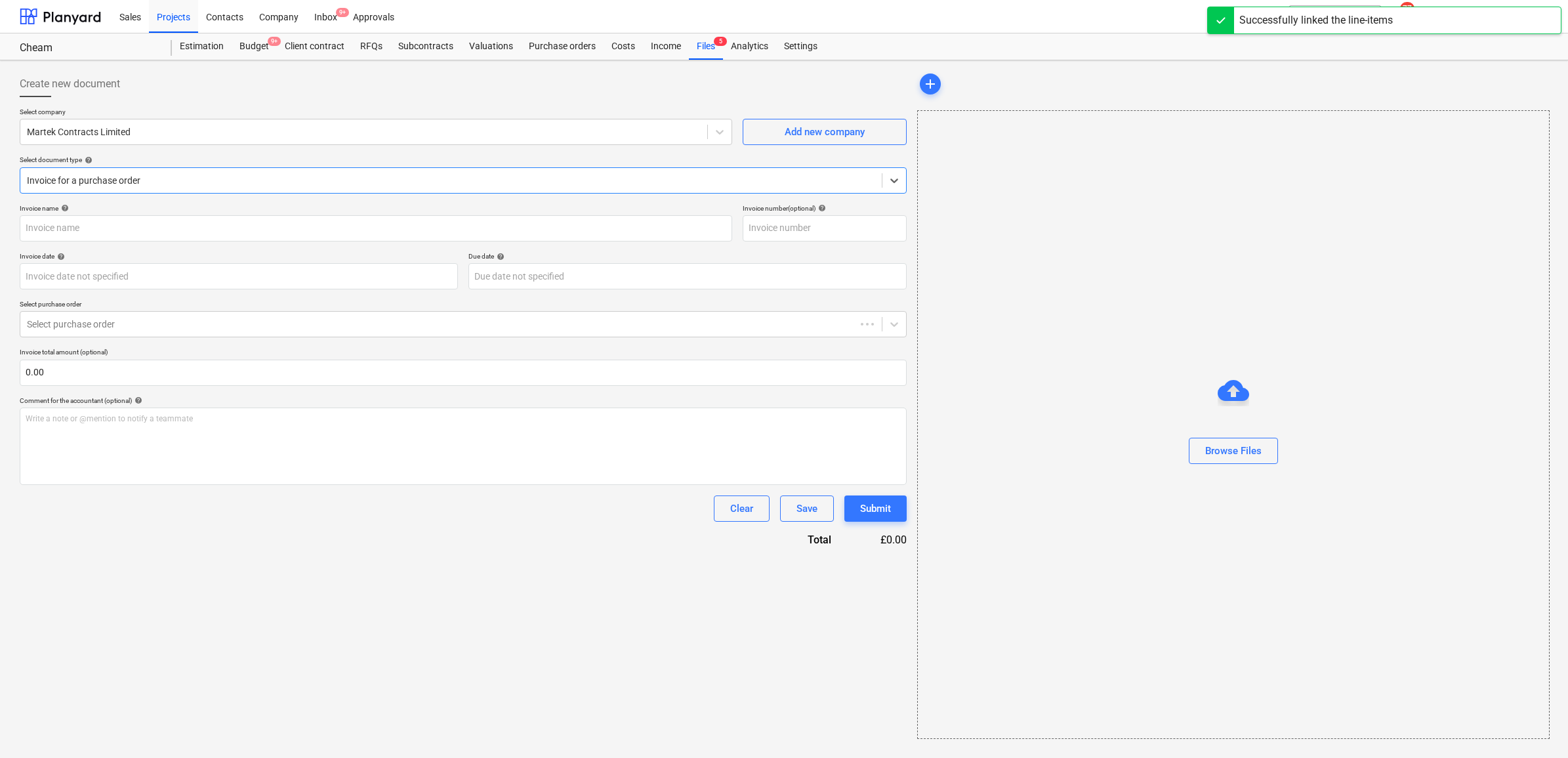
type input "21207"
type input "[DATE]"
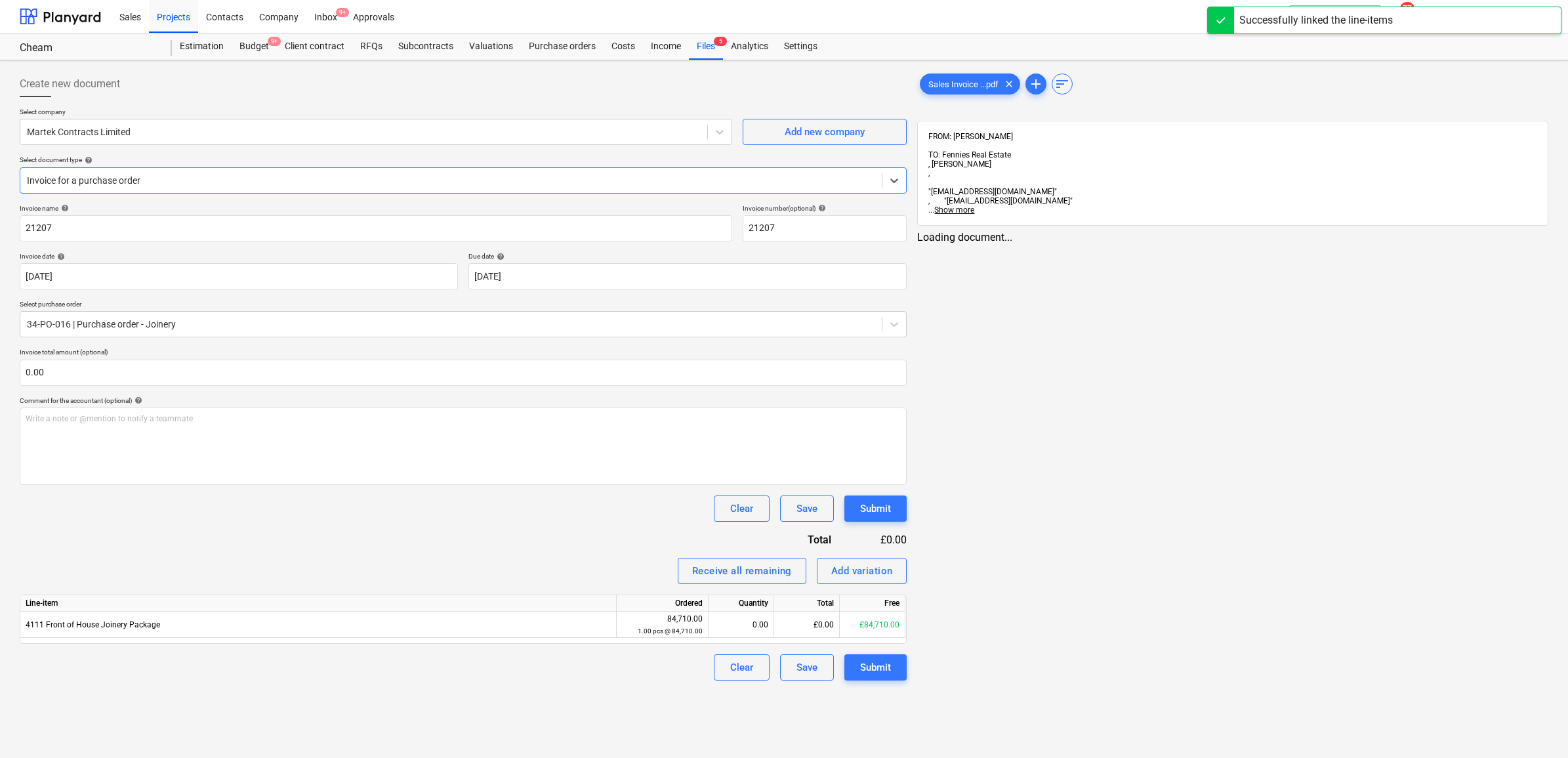
click at [328, 185] on div at bounding box center [451, 180] width 848 height 13
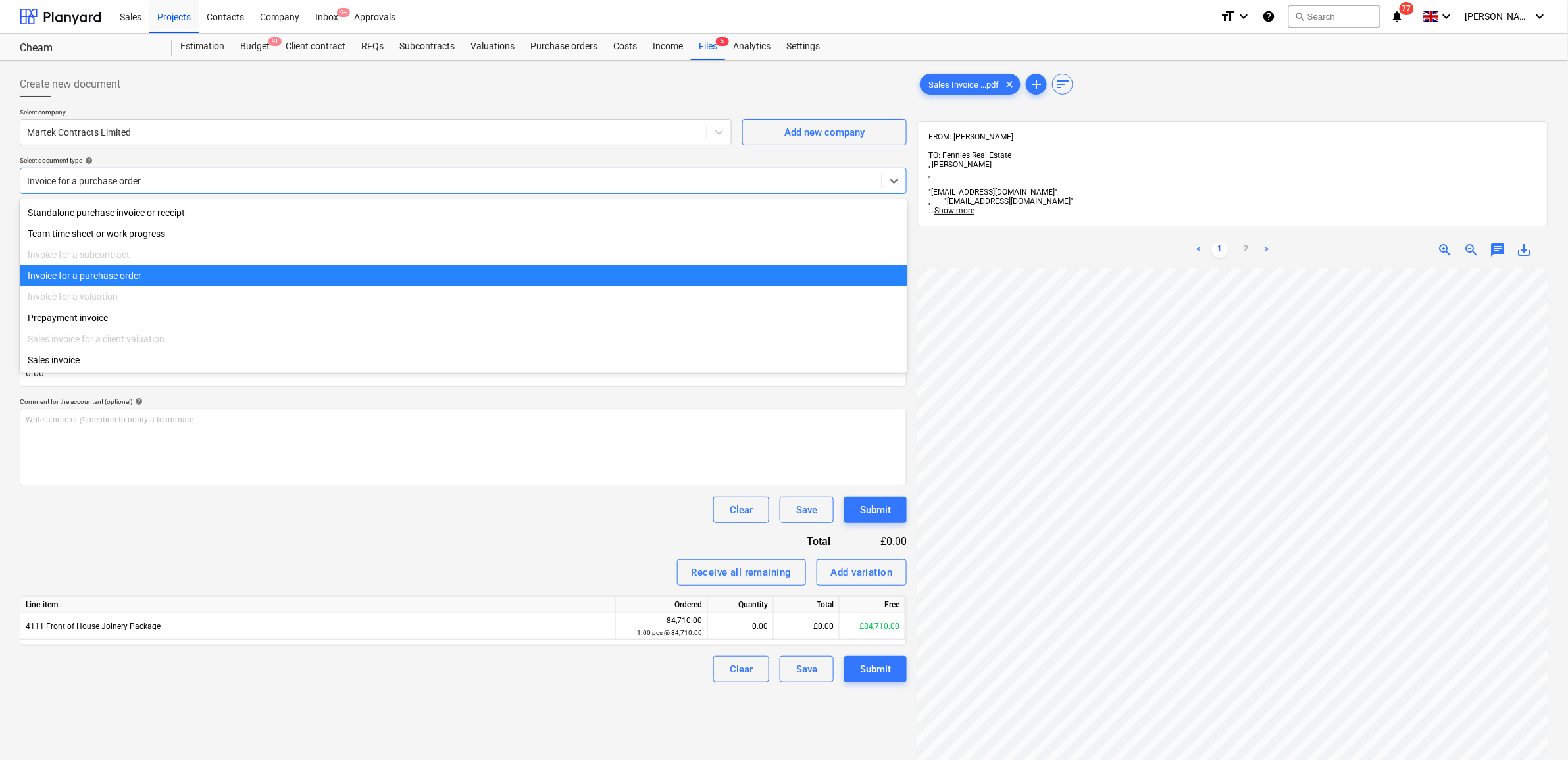
click at [278, 283] on div "Invoice for a purchase order" at bounding box center [463, 276] width 888 height 21
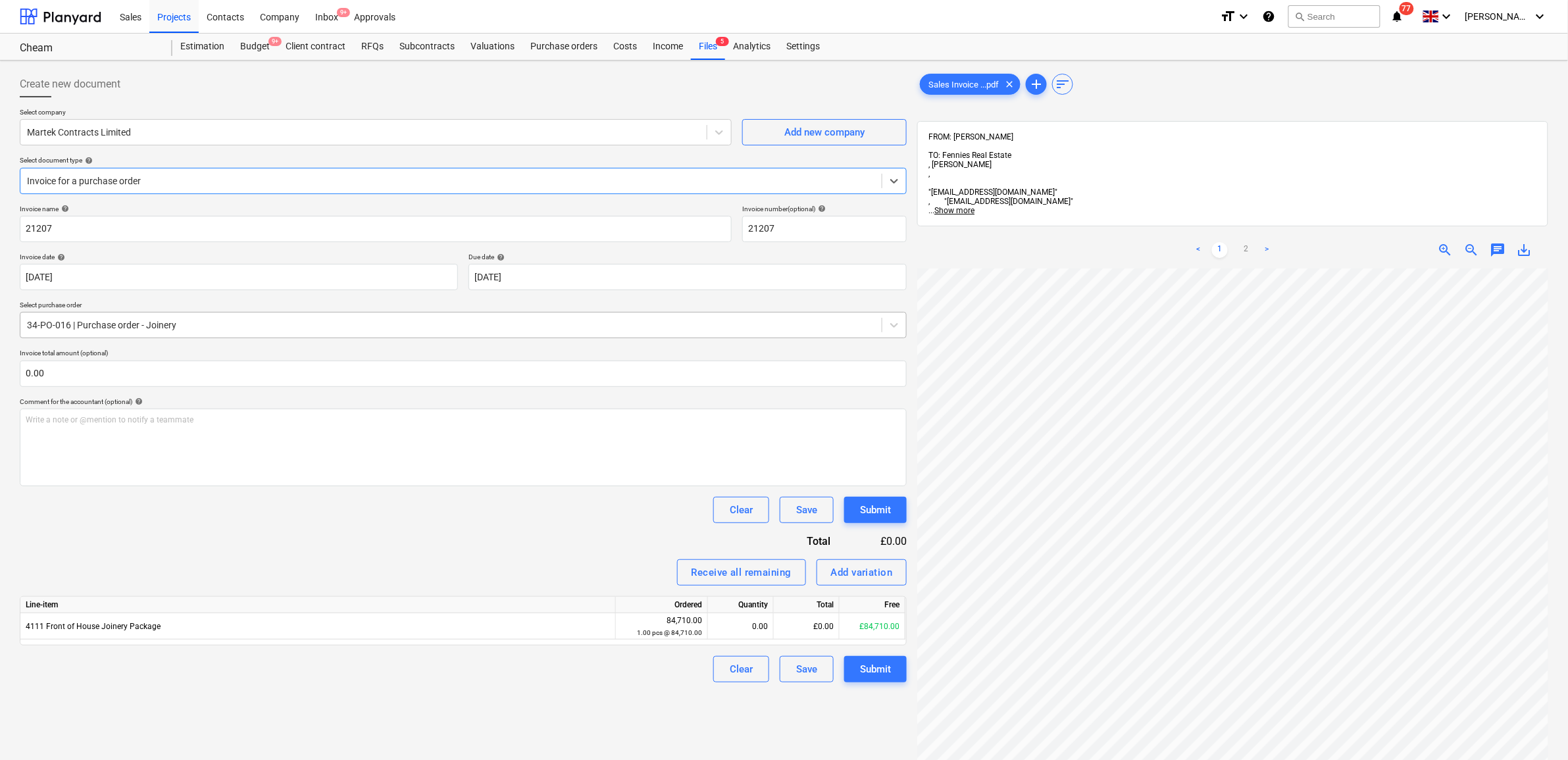
click at [268, 330] on div at bounding box center [450, 325] width 848 height 13
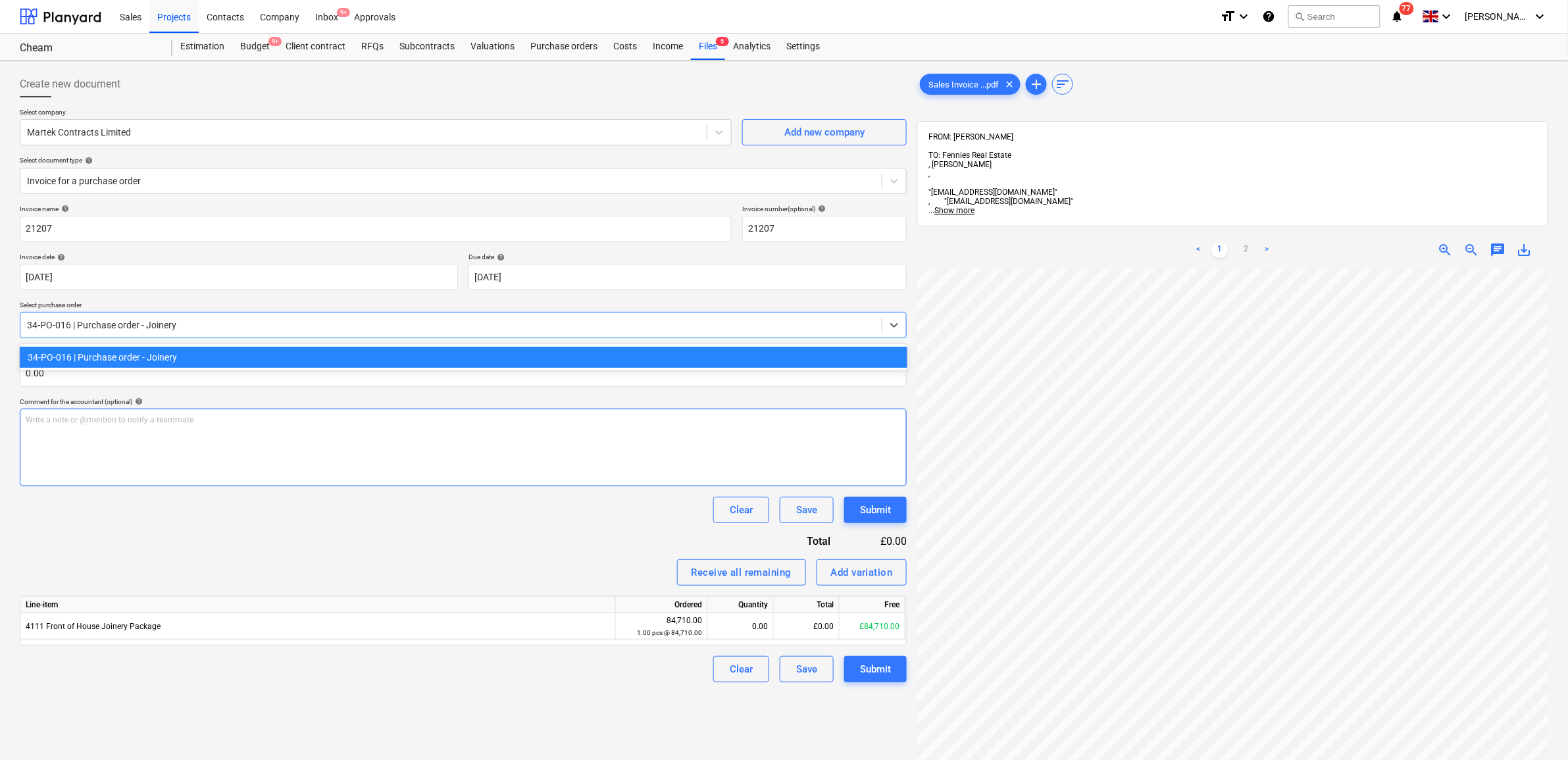
click at [248, 484] on div "Write a note or @mention to notify a teammate [PERSON_NAME]" at bounding box center [463, 447] width 887 height 78
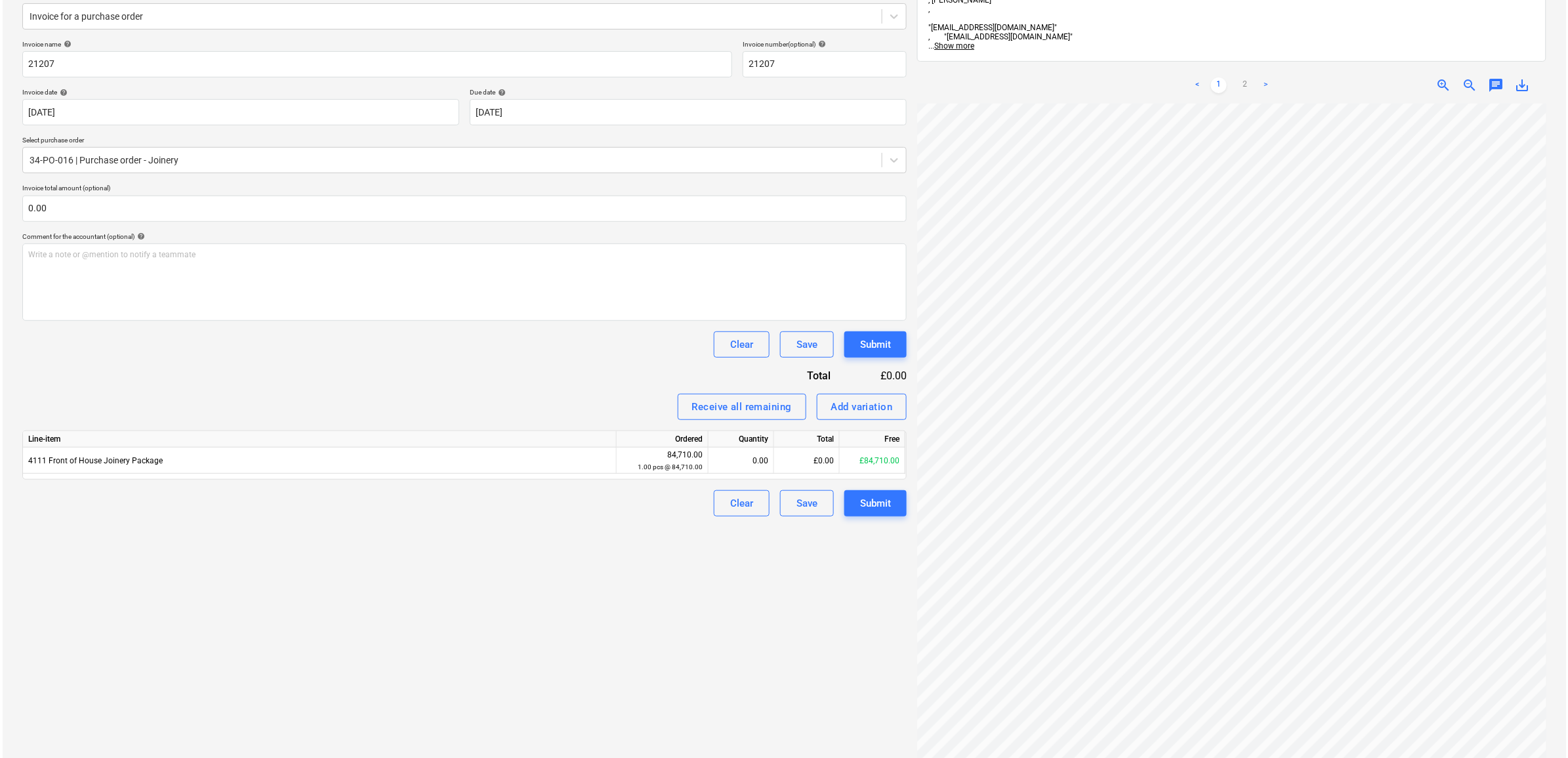
scroll to position [20, 63]
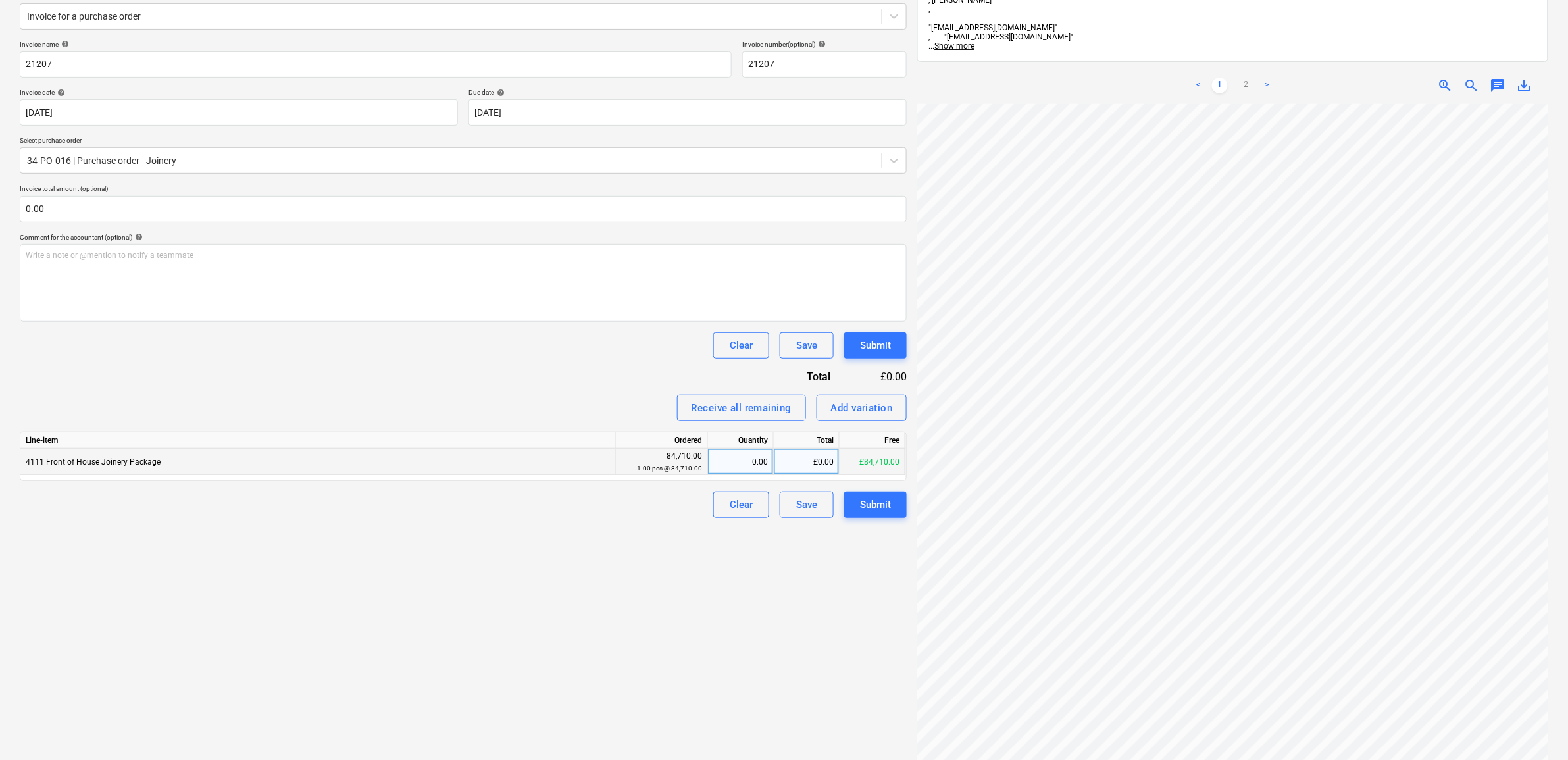
click at [817, 469] on div "£0.00" at bounding box center [807, 462] width 66 height 26
type input "29648.50"
click at [624, 713] on div "Create new document Select company Martek Contracts Limited Add new company Sel…" at bounding box center [463, 367] width 898 height 931
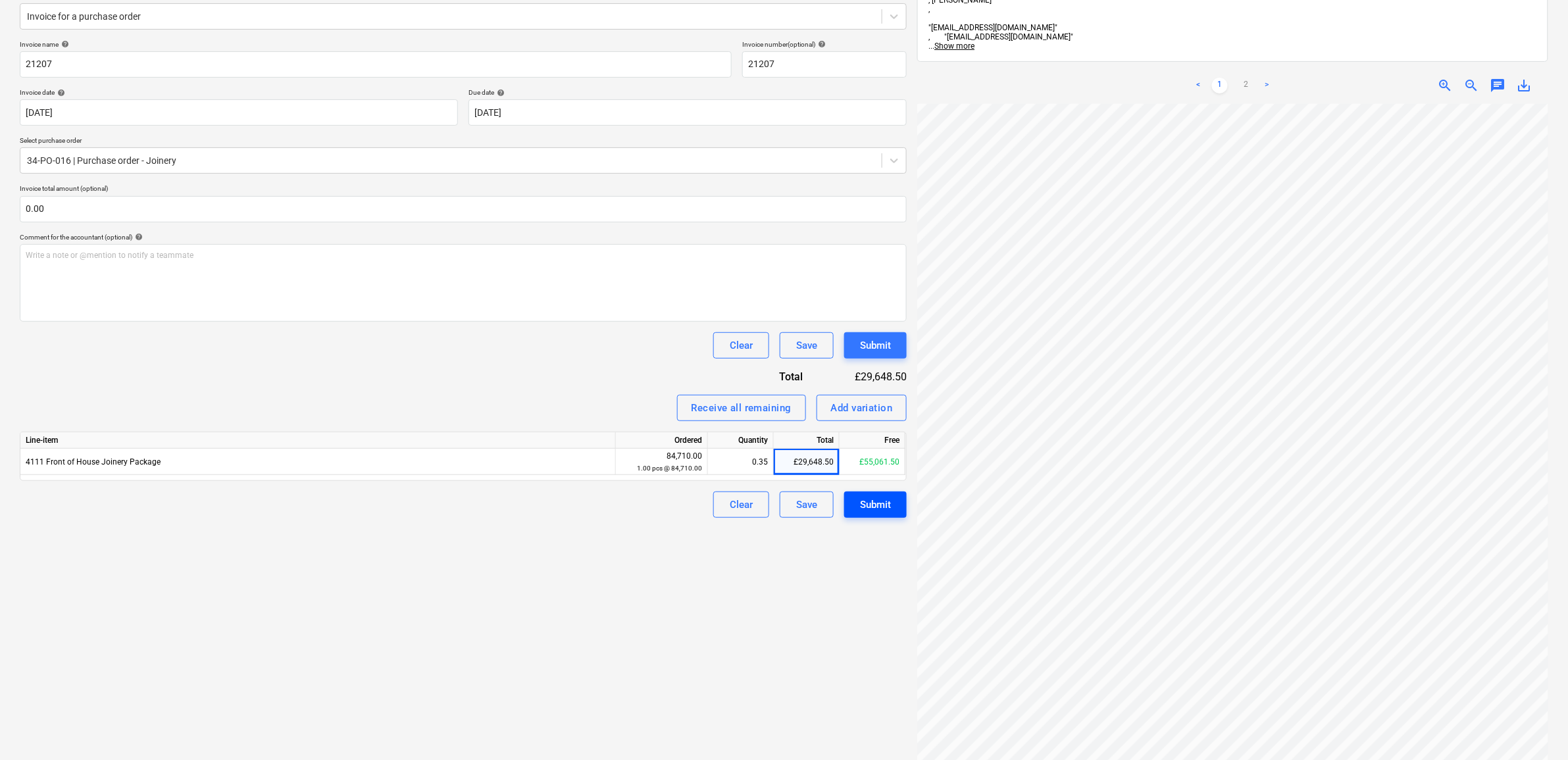
click at [868, 508] on div "Submit" at bounding box center [875, 505] width 31 height 17
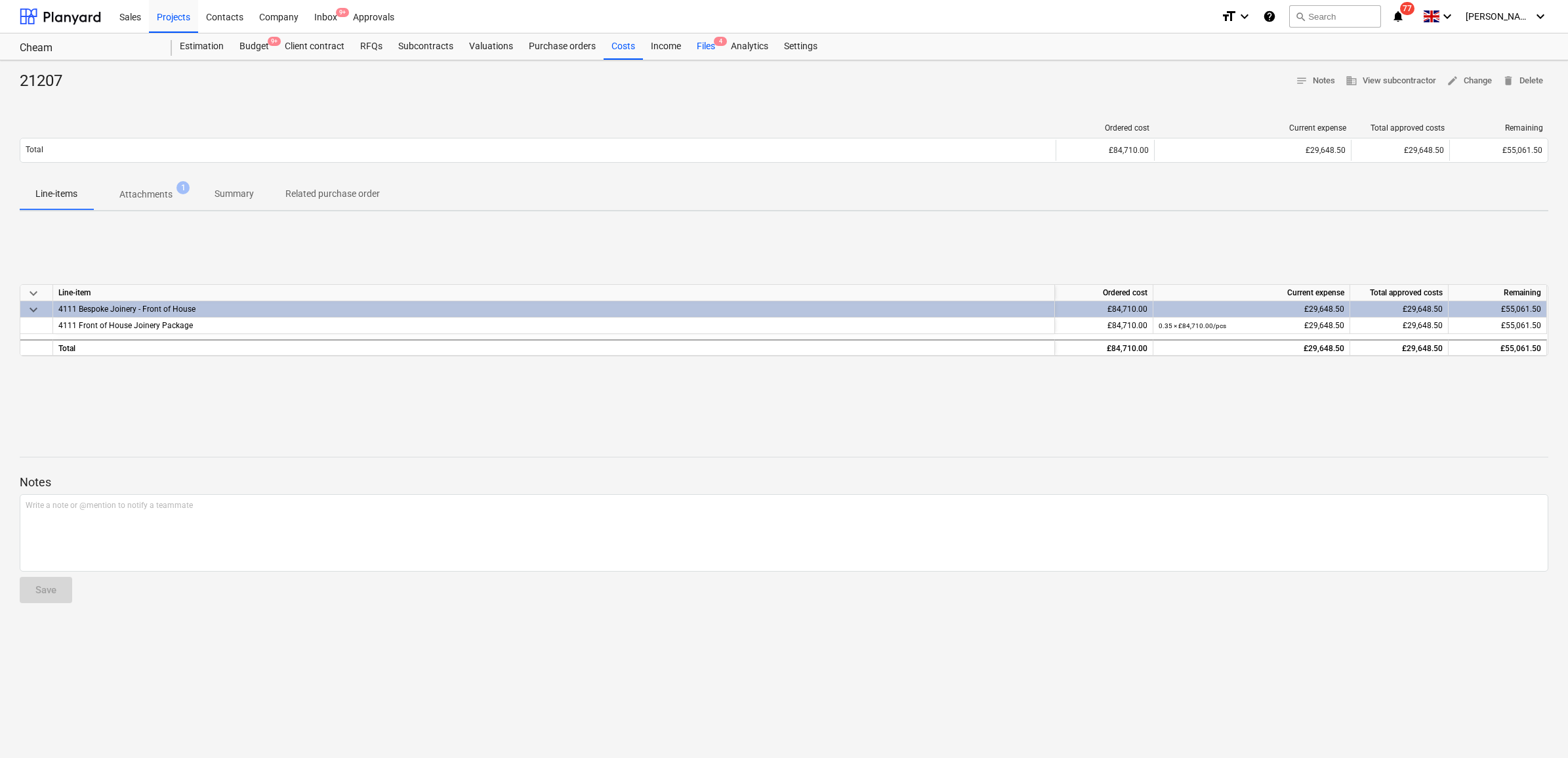
click at [707, 50] on div "Files 4" at bounding box center [706, 47] width 34 height 26
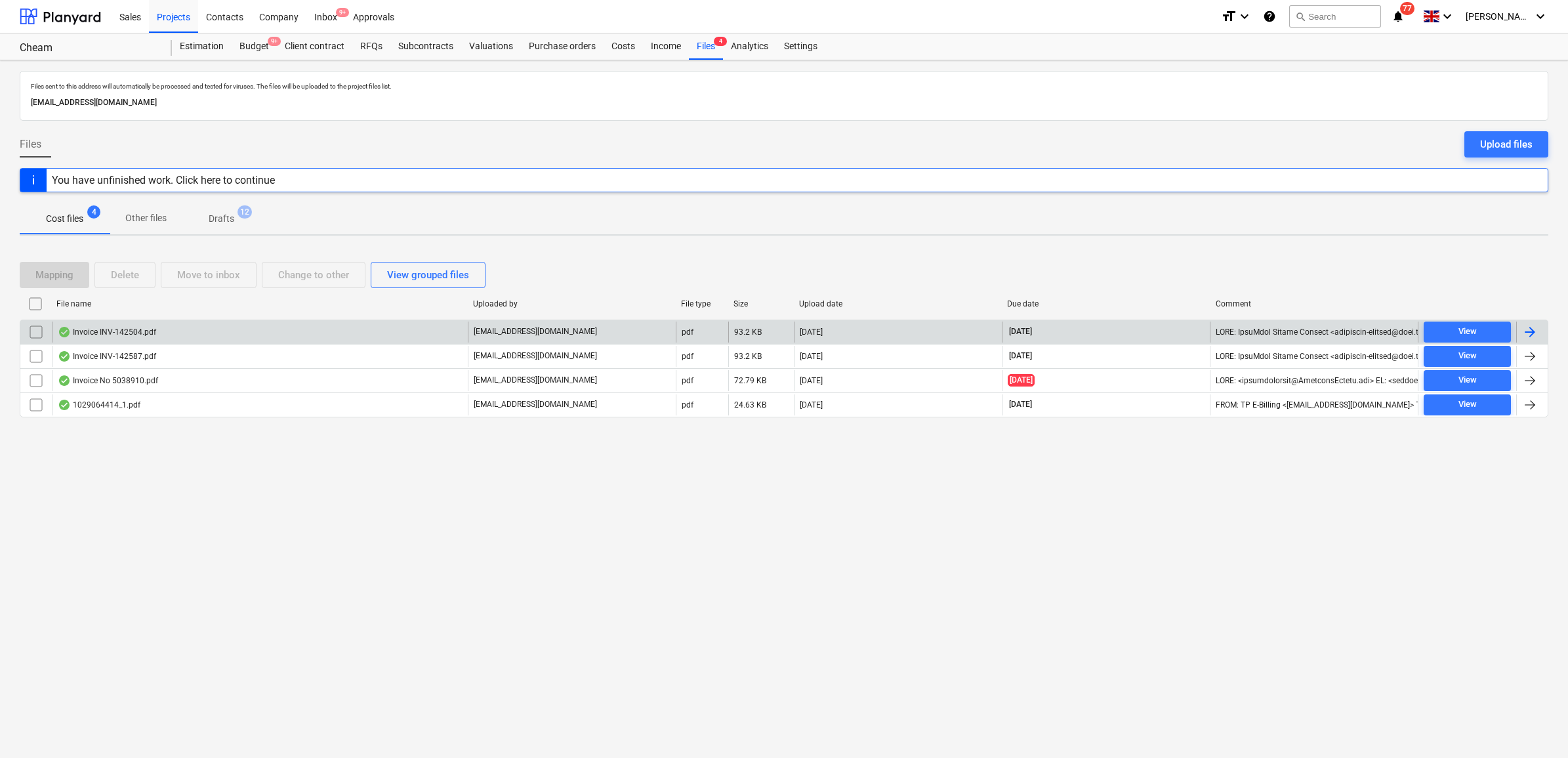
click at [1535, 336] on div at bounding box center [1530, 332] width 16 height 16
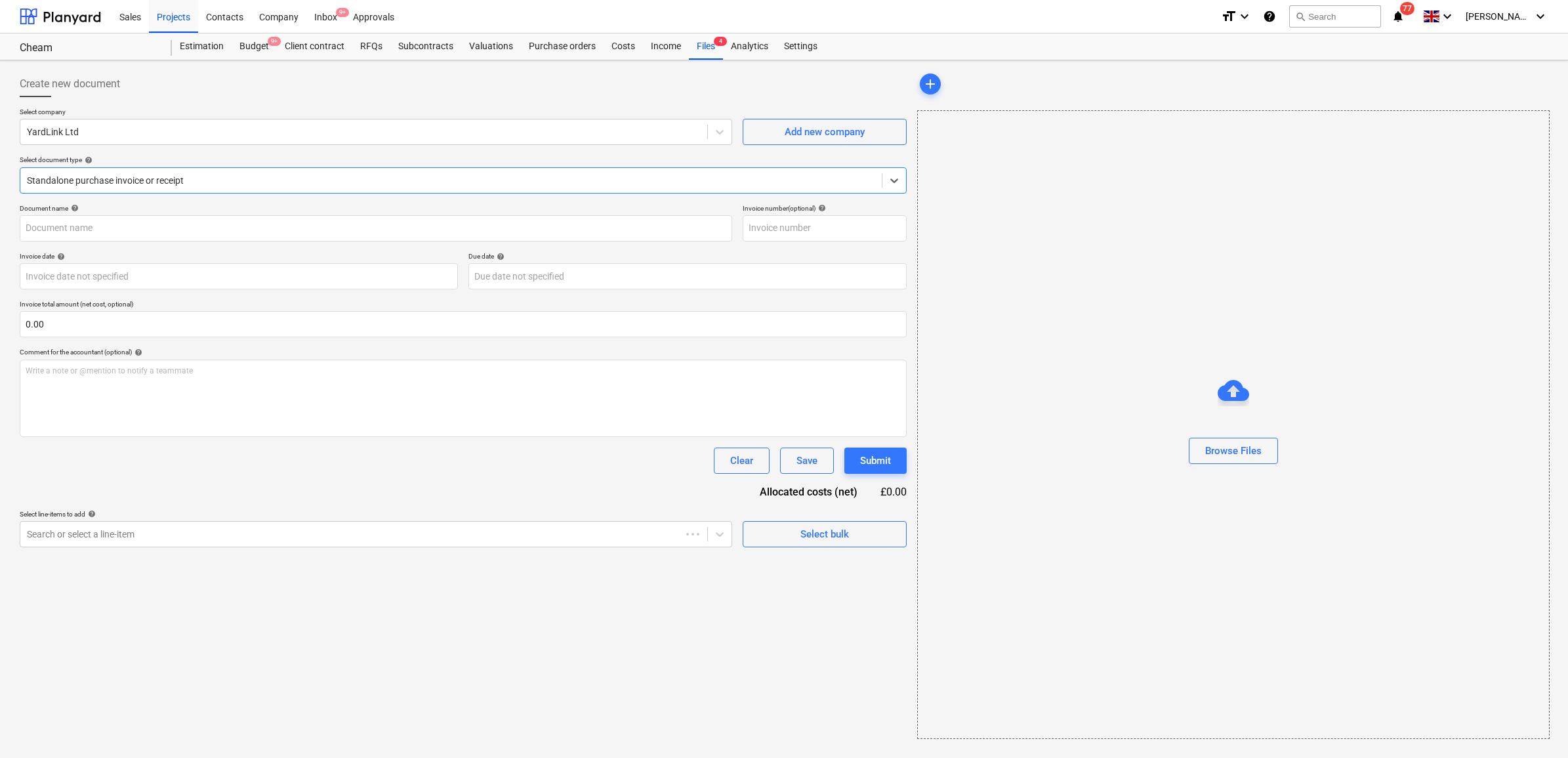
type input "INV-142504"
type input "[DATE]"
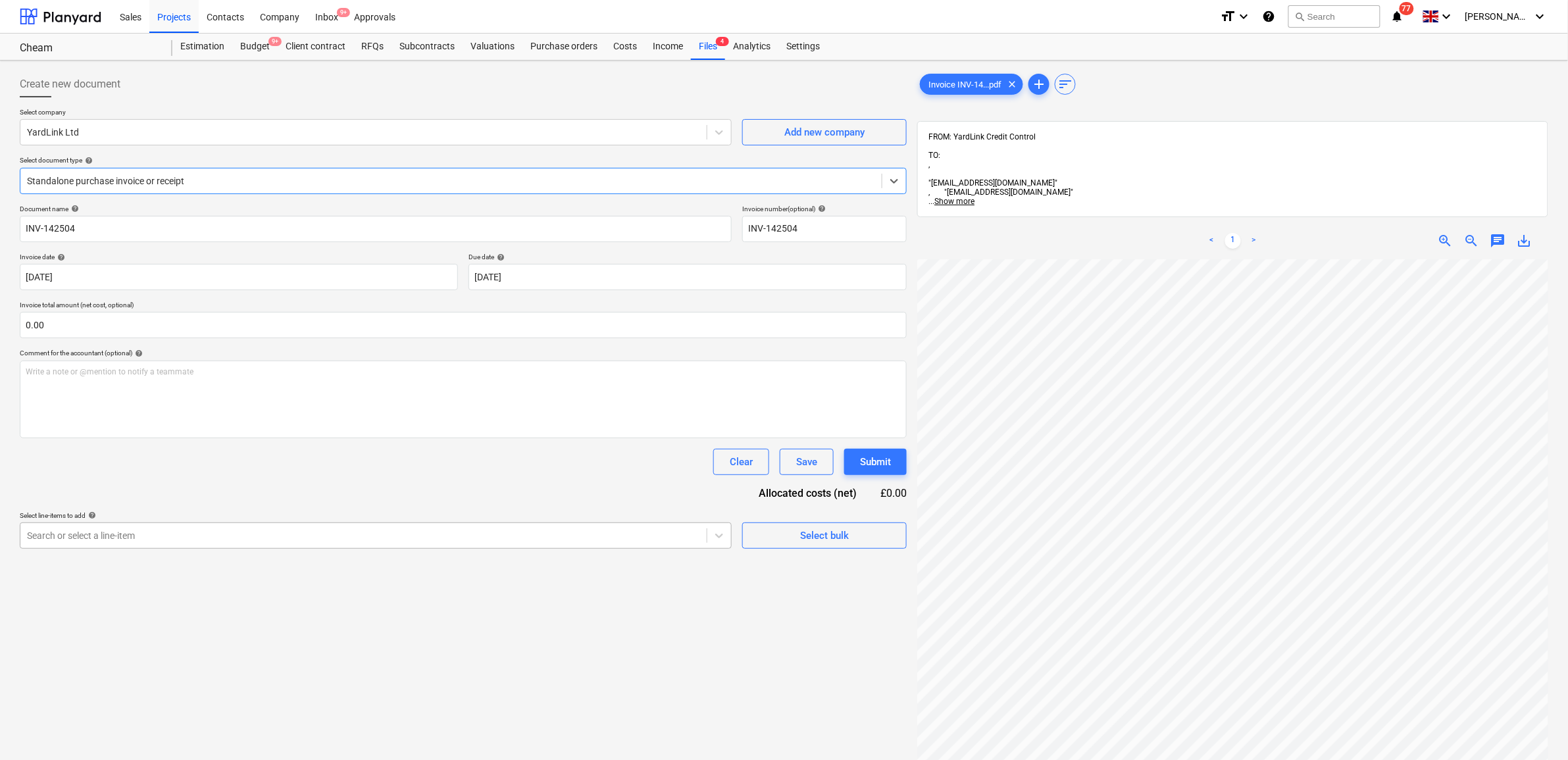
scroll to position [164, 0]
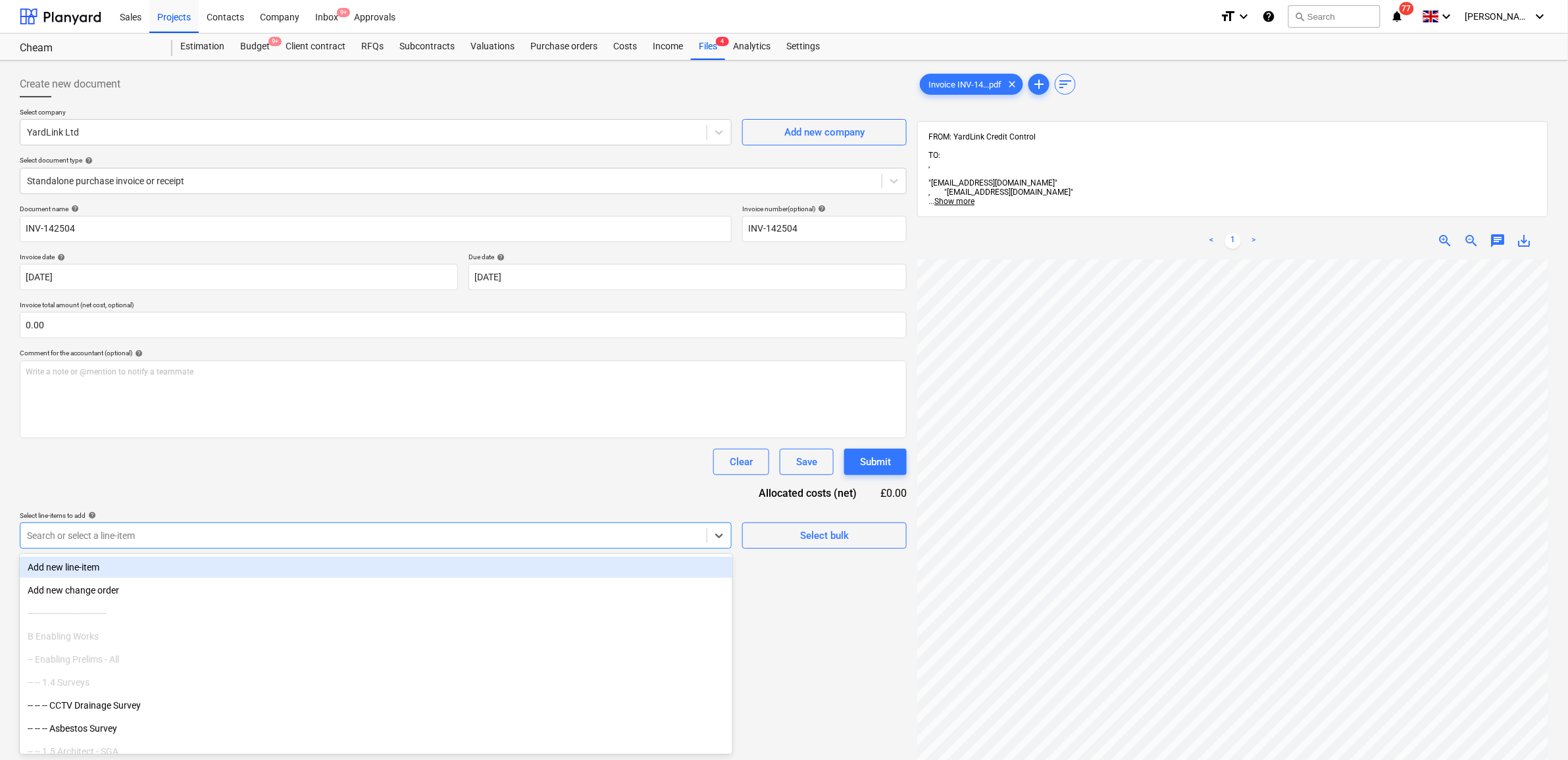
click at [671, 544] on div "Search or select a line-item" at bounding box center [364, 535] width 687 height 18
type input "s"
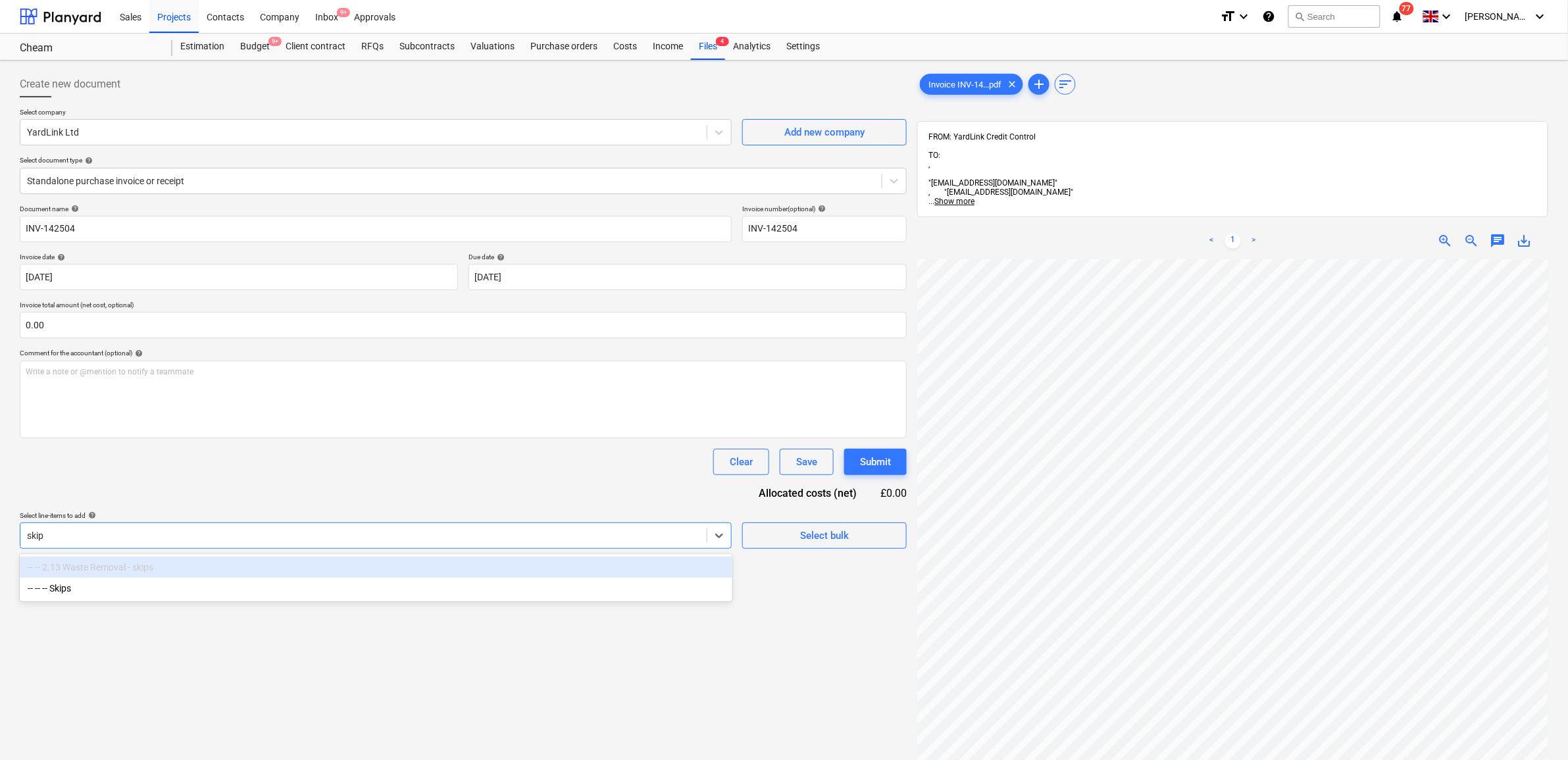
type input "skips"
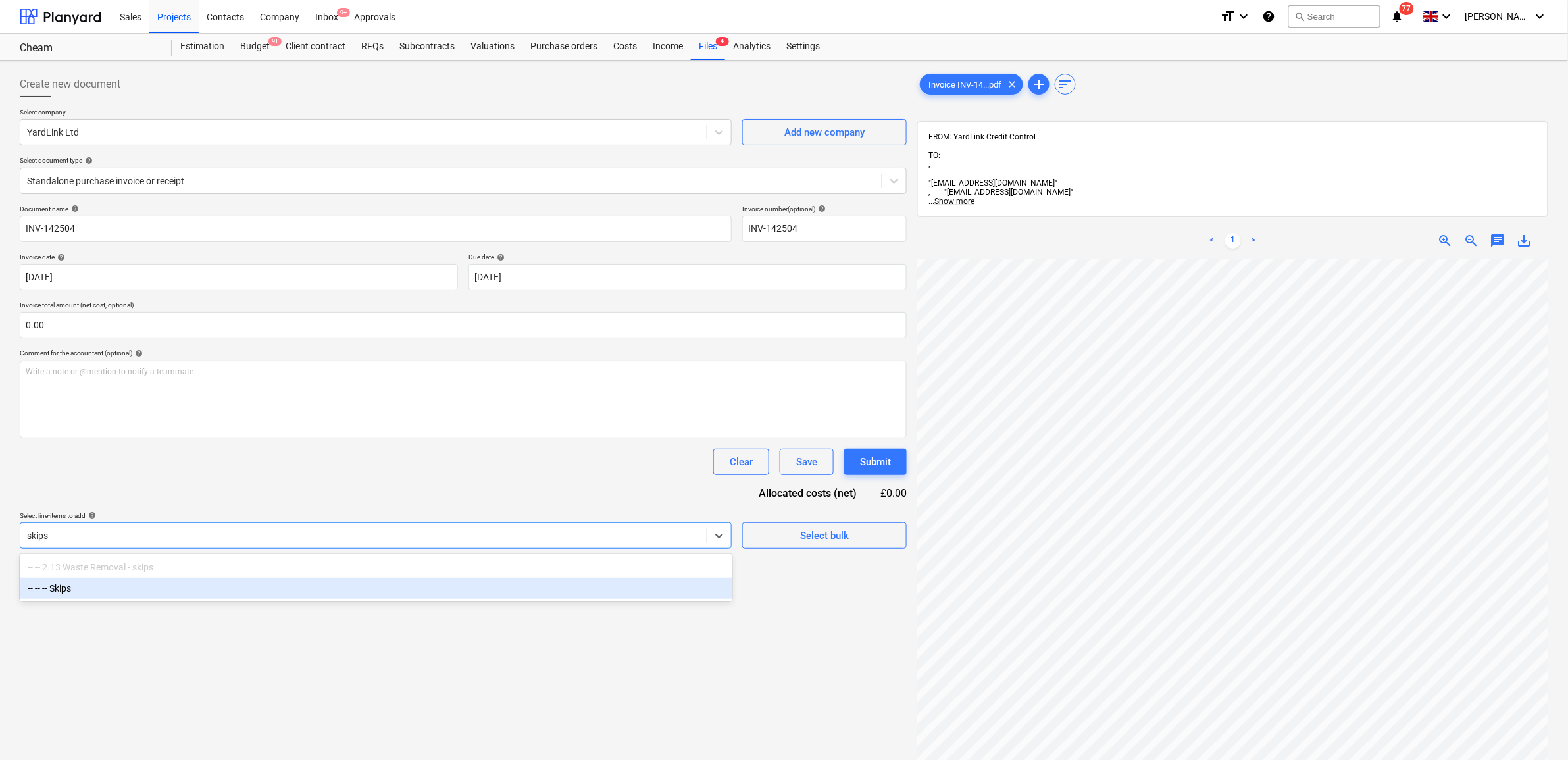
click at [229, 583] on div "-- -- -- Skips" at bounding box center [376, 589] width 713 height 21
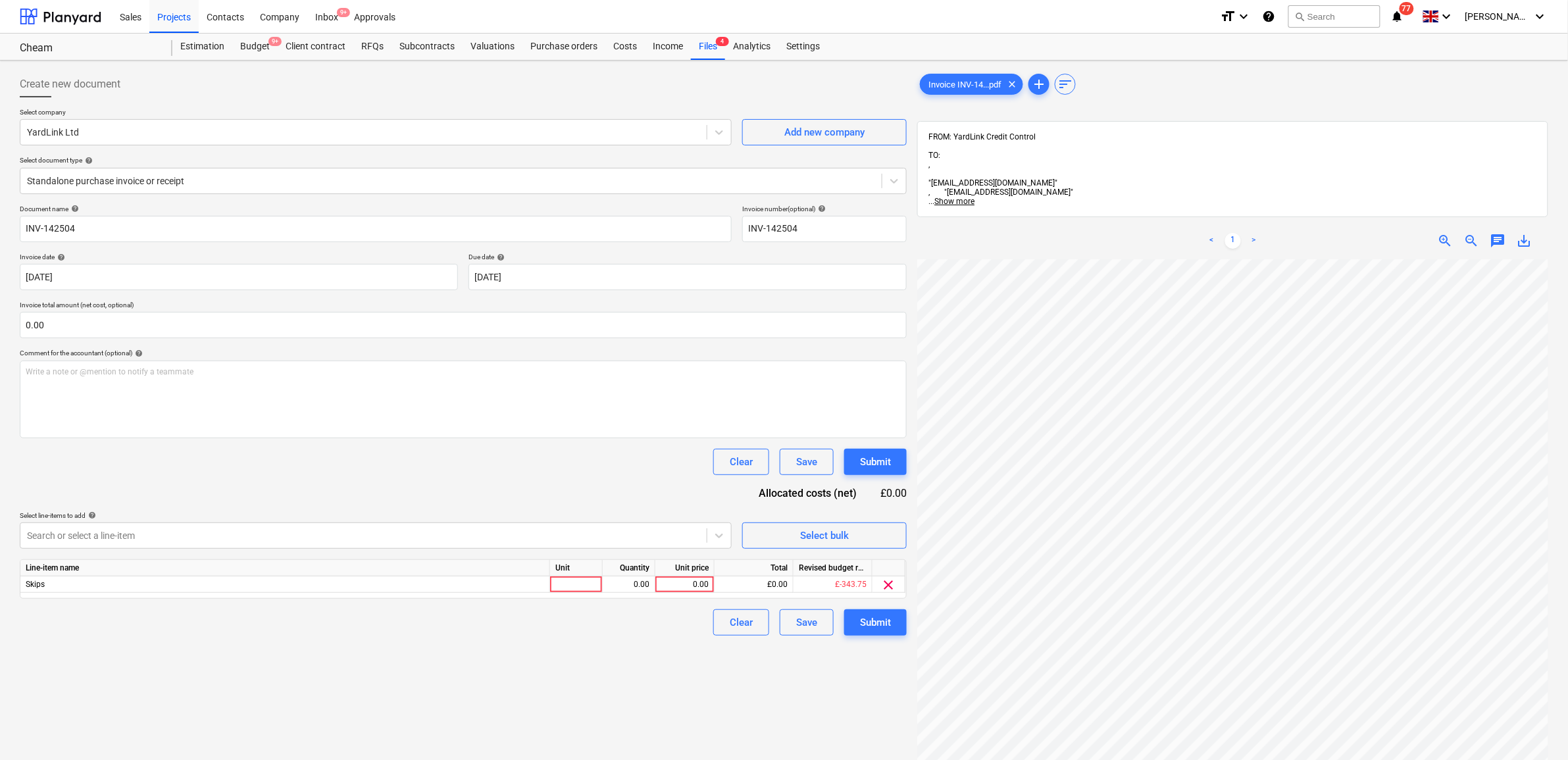
drag, startPoint x: 316, startPoint y: 495, endPoint x: 330, endPoint y: 495, distance: 14.0
click at [320, 495] on div "Document name help INV-142504 Invoice number (optional) help INV-142504 Invoice…" at bounding box center [463, 421] width 887 height 431
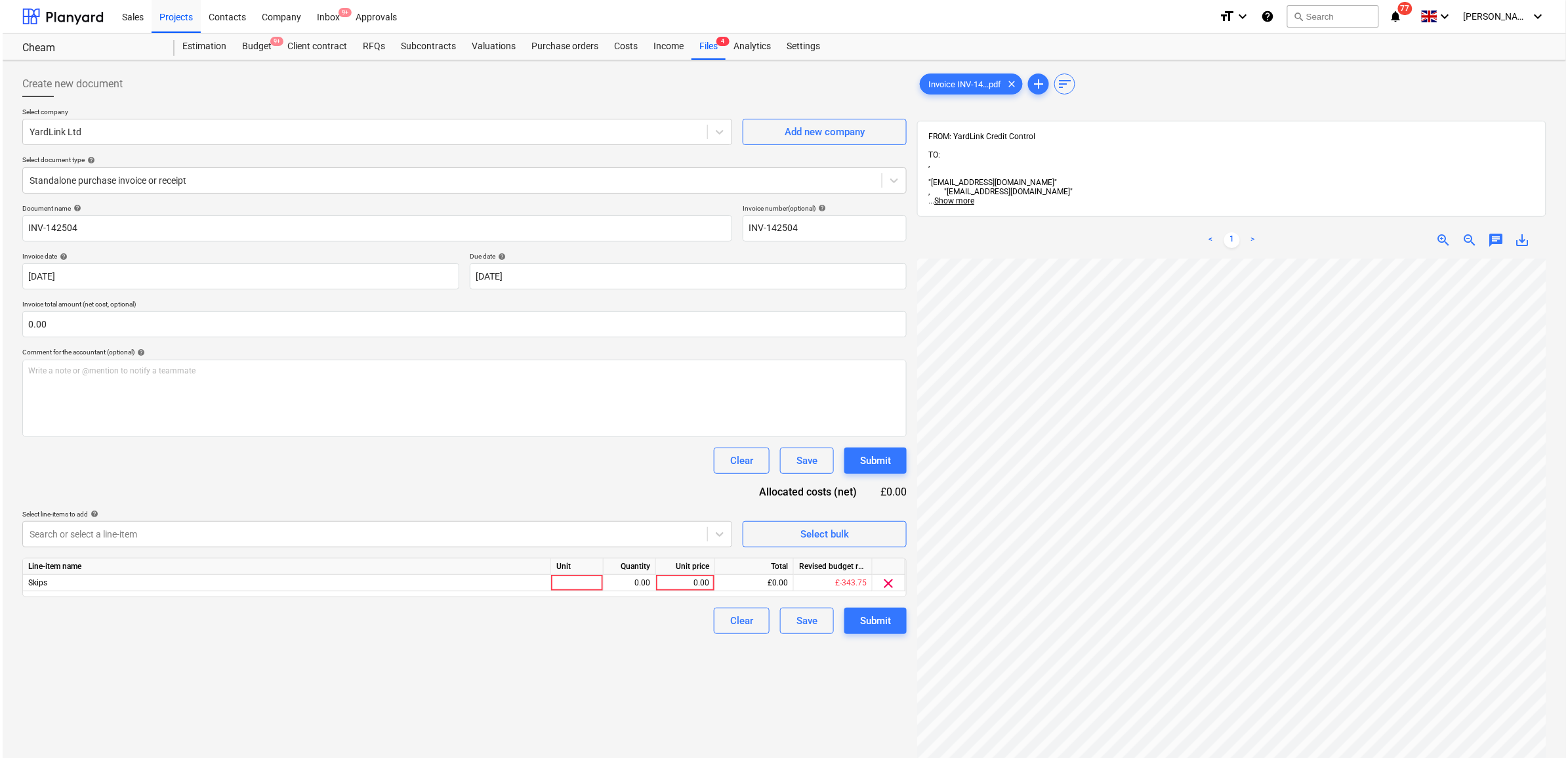
scroll to position [255, 60]
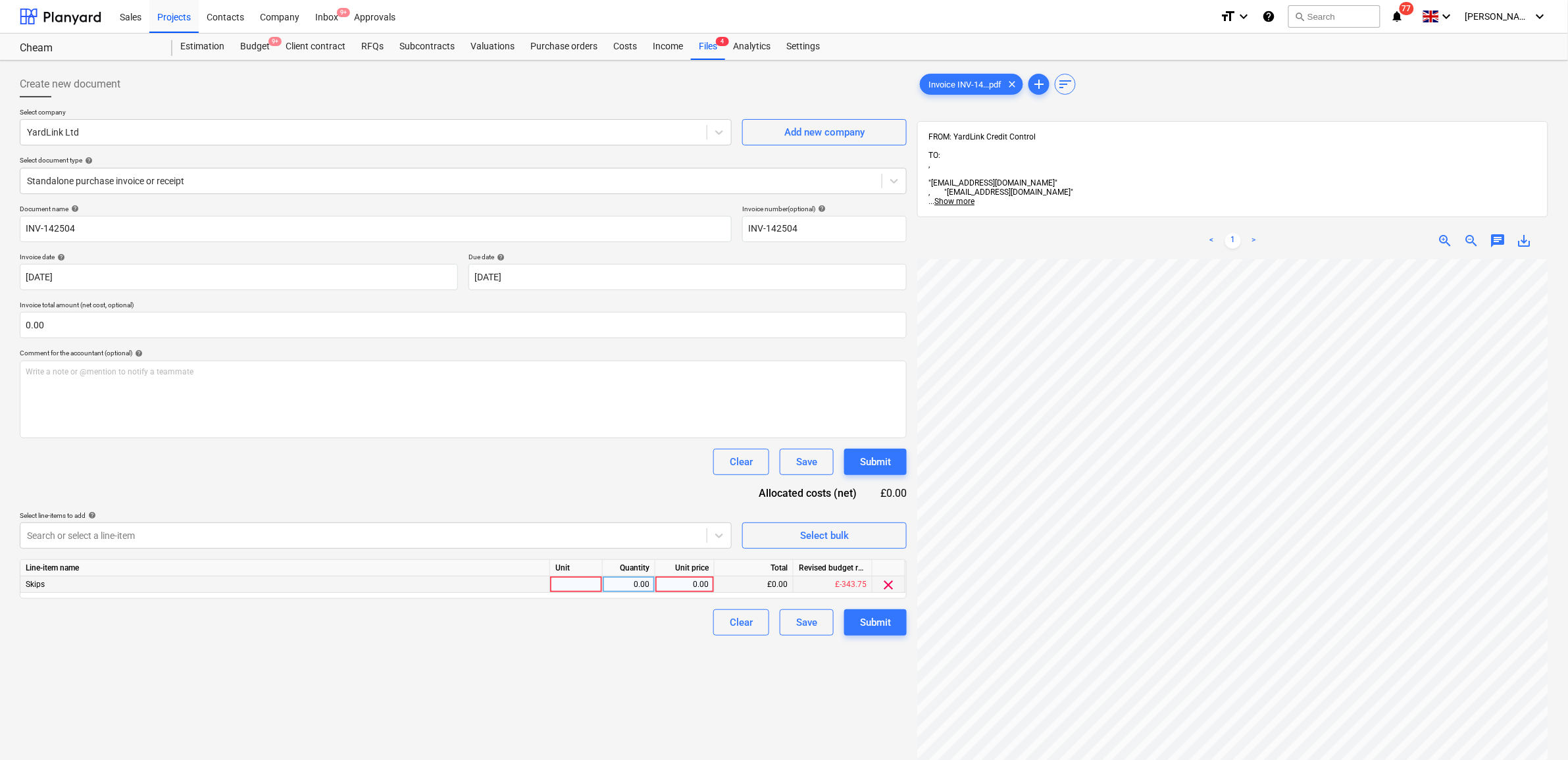
click at [691, 586] on div "0.00" at bounding box center [684, 585] width 48 height 17
type input "343.75"
click at [573, 681] on div "Create new document Select company YardLink Ltd Add new company Select document…" at bounding box center [463, 527] width 898 height 922
click at [871, 625] on div "Submit" at bounding box center [875, 622] width 31 height 17
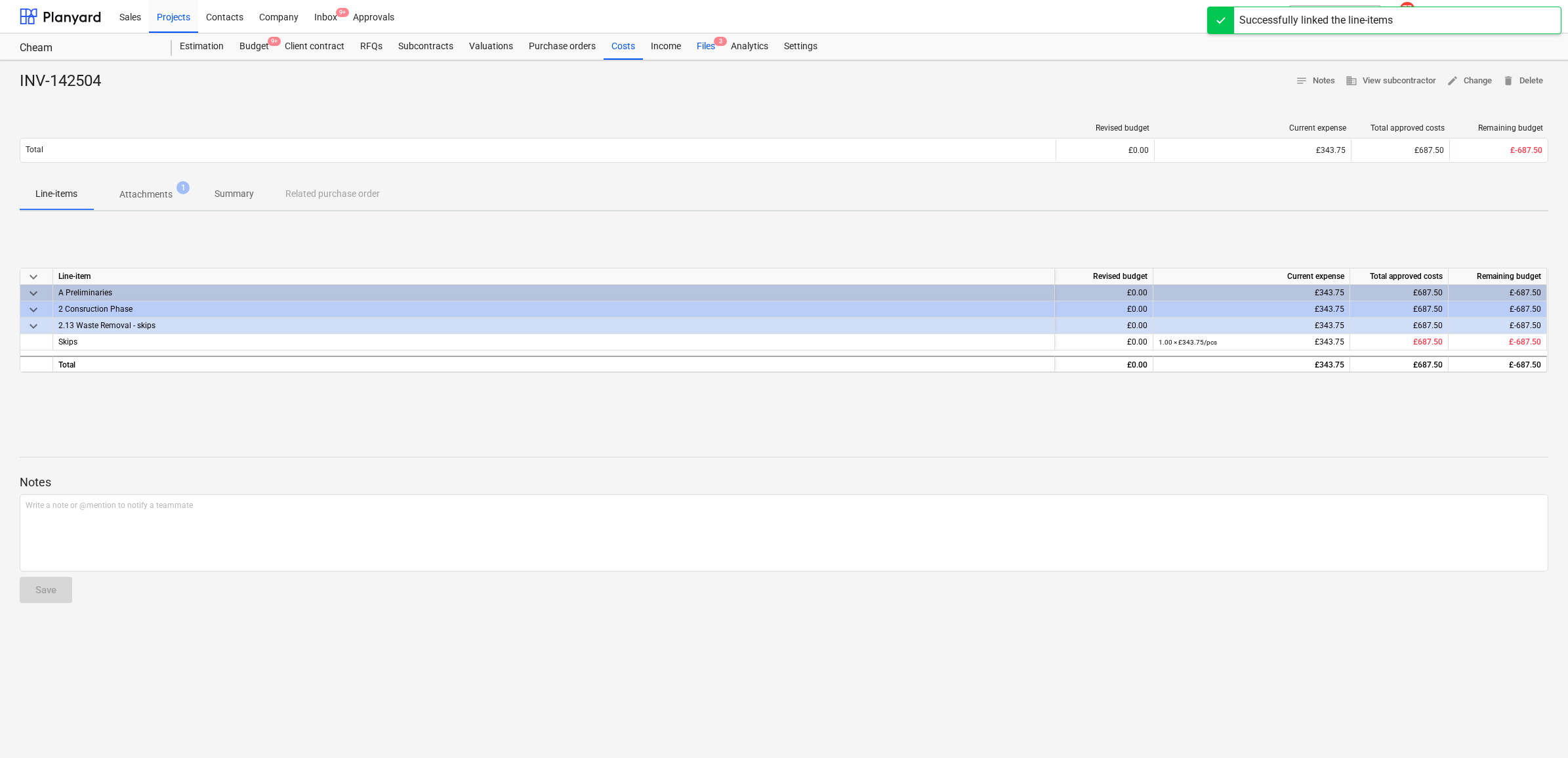
click at [699, 51] on div "Files 3" at bounding box center [706, 47] width 34 height 26
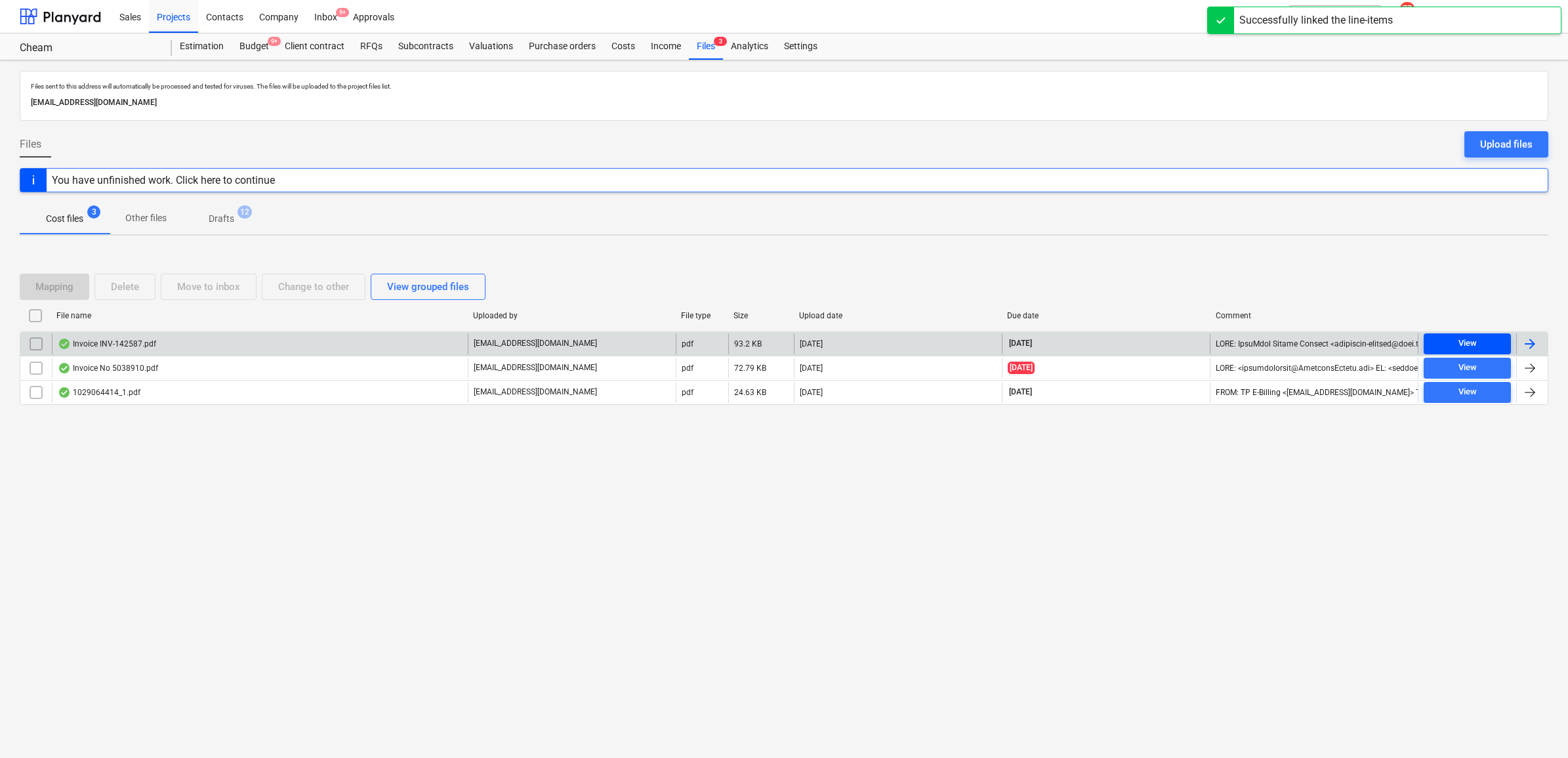
click at [1457, 345] on span "View" at bounding box center [1467, 344] width 77 height 15
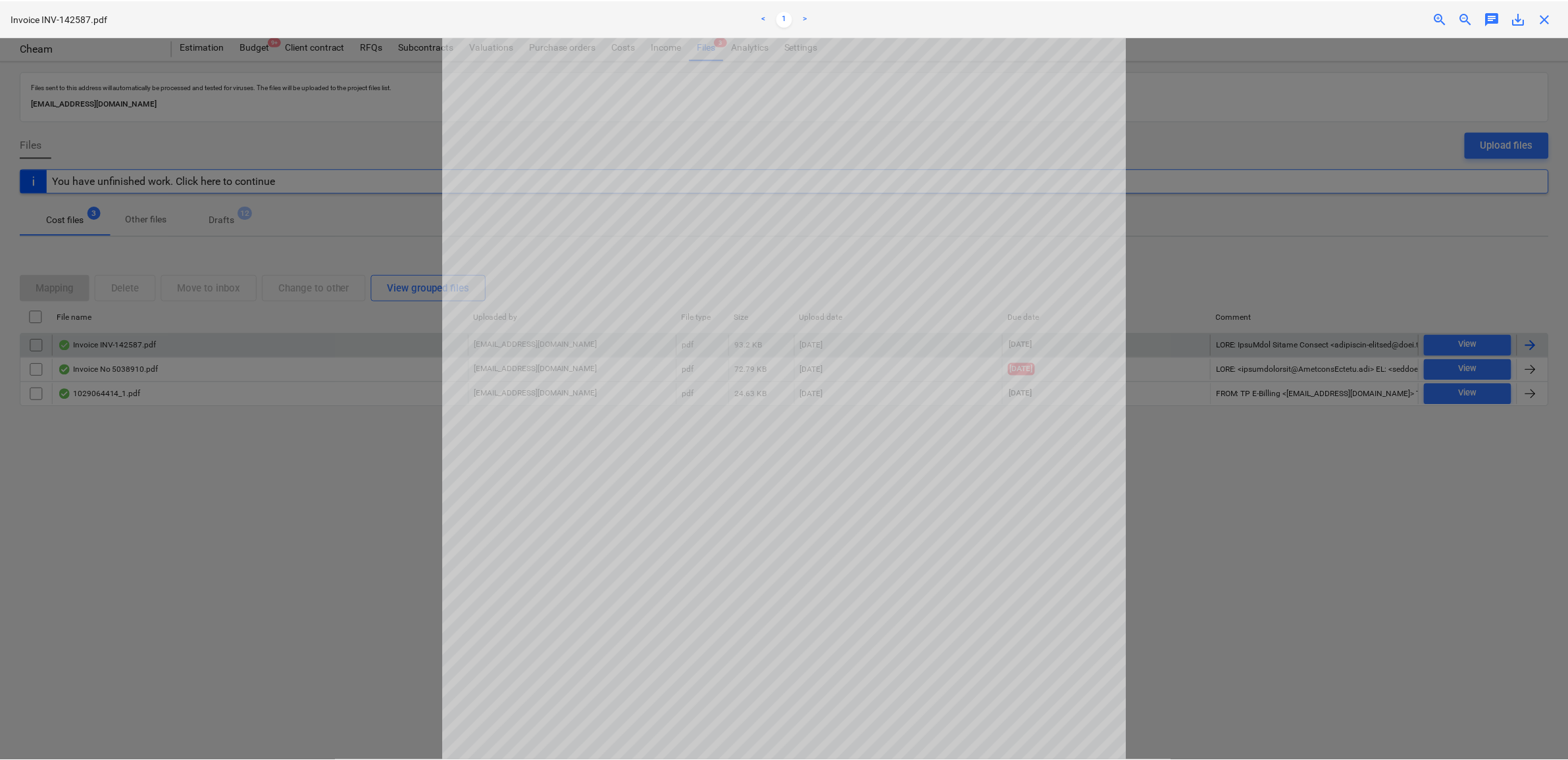
scroll to position [164, 0]
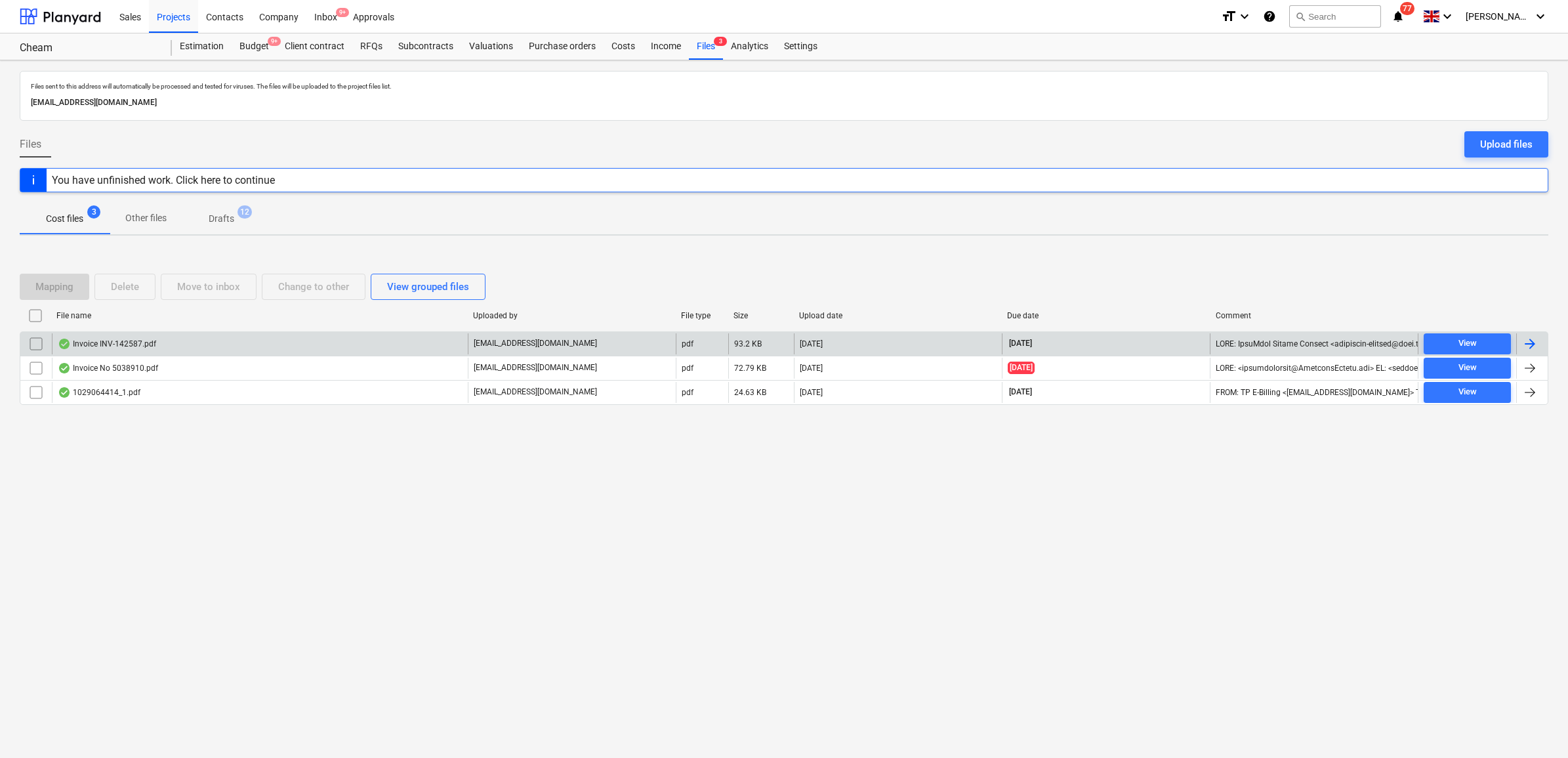
click at [1528, 350] on div at bounding box center [1530, 344] width 16 height 16
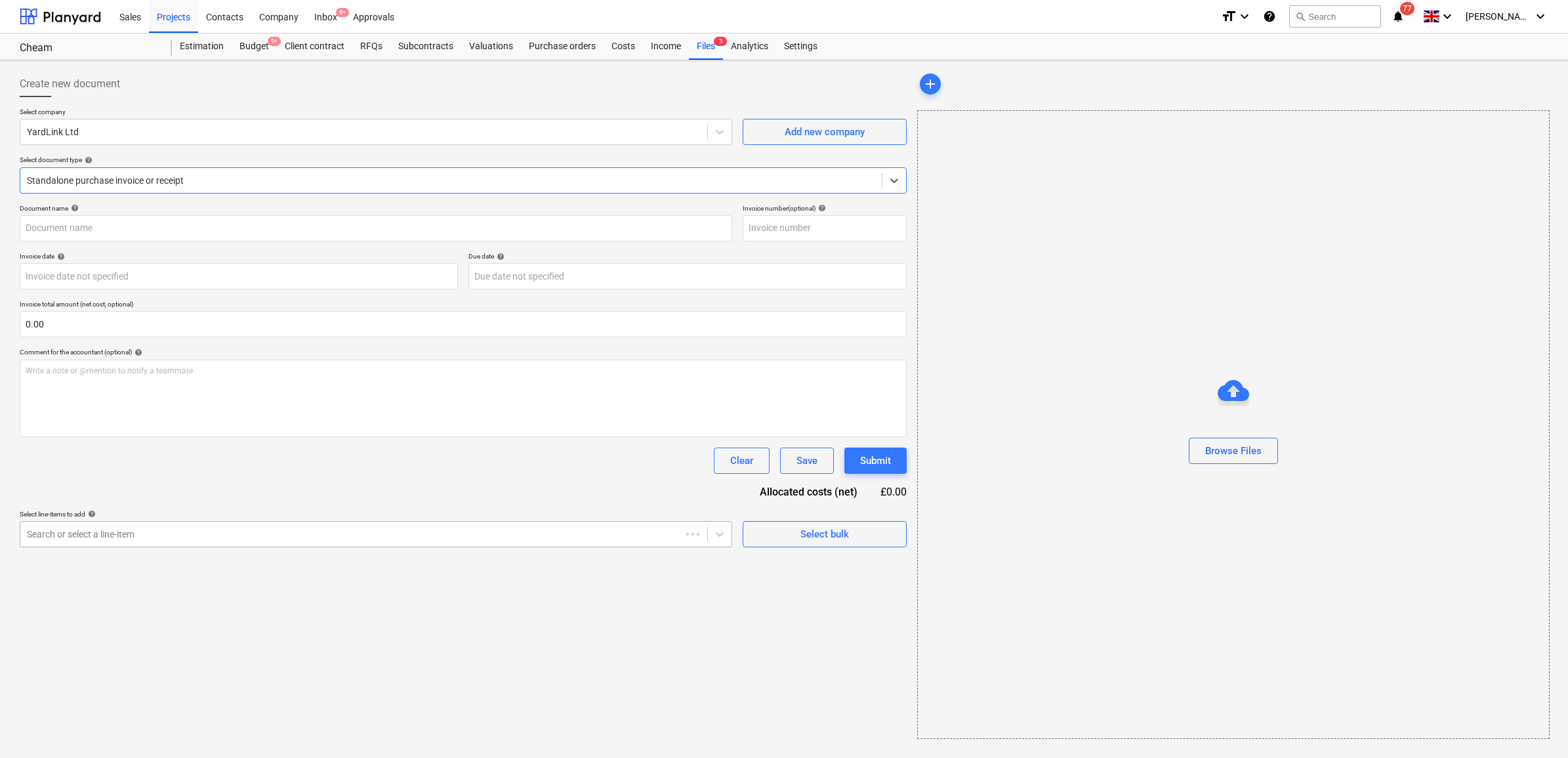
type input "INV-142587"
type input "[DATE]"
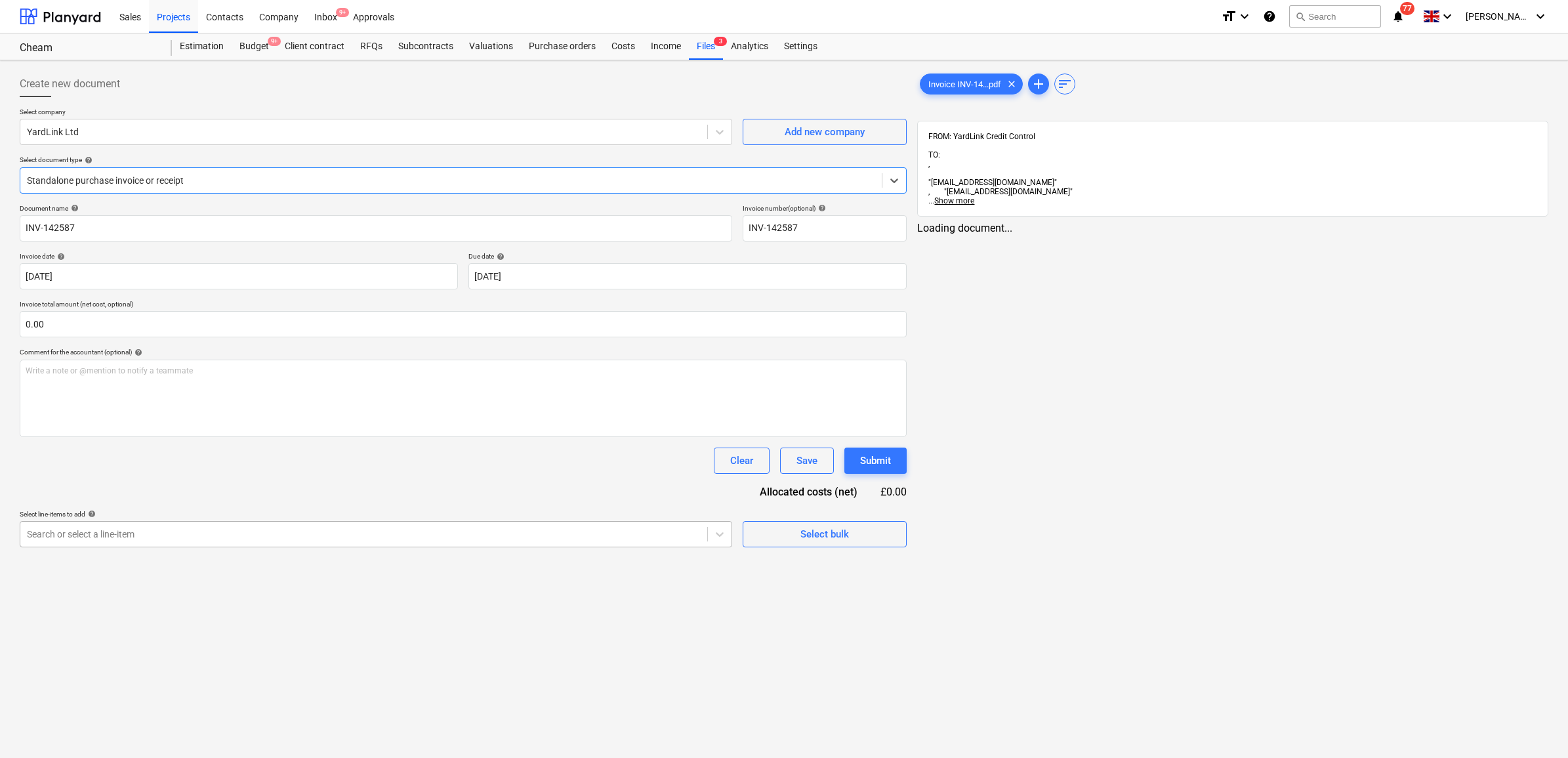
click at [271, 537] on div at bounding box center [364, 534] width 674 height 13
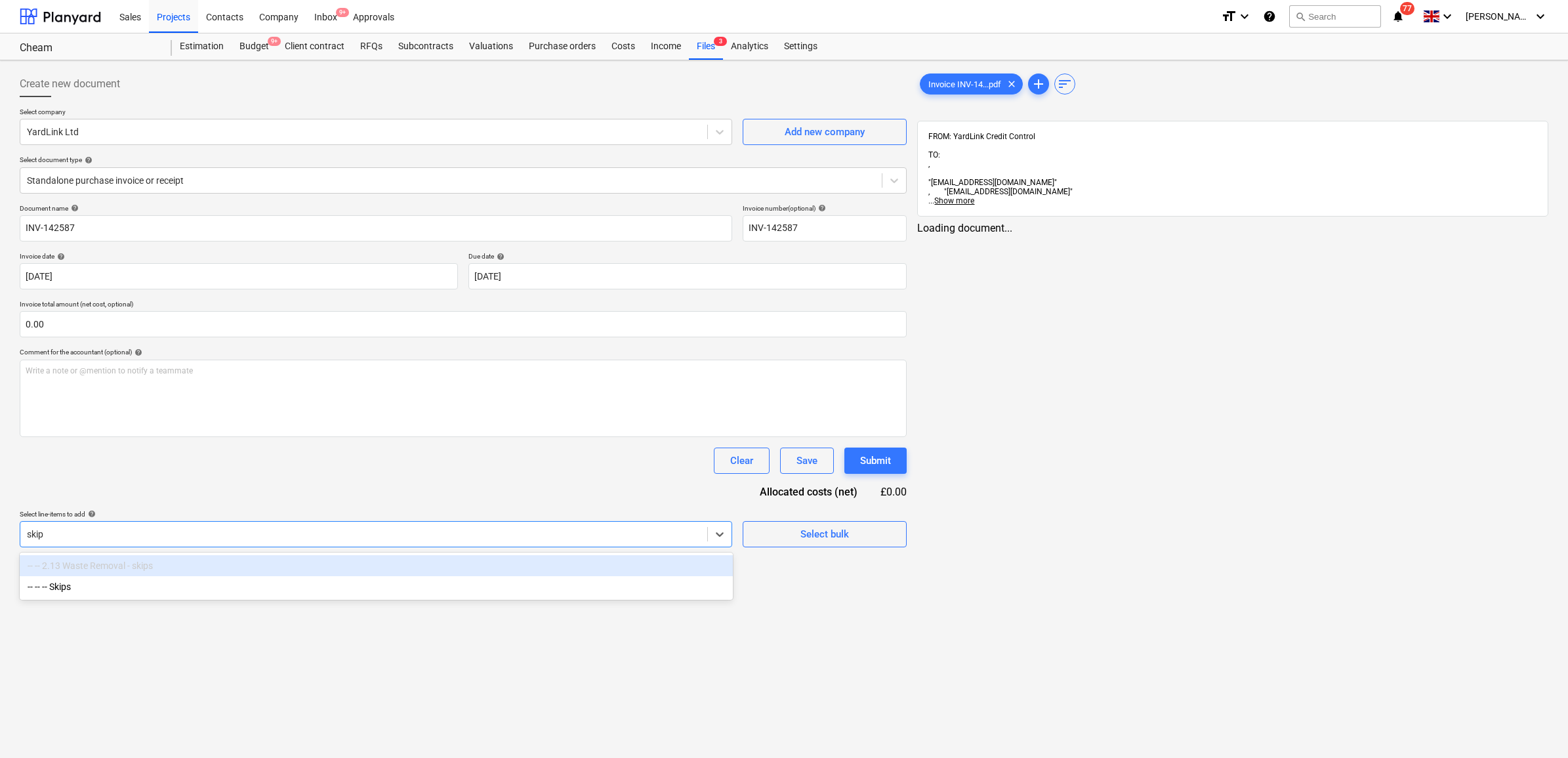
type input "skips"
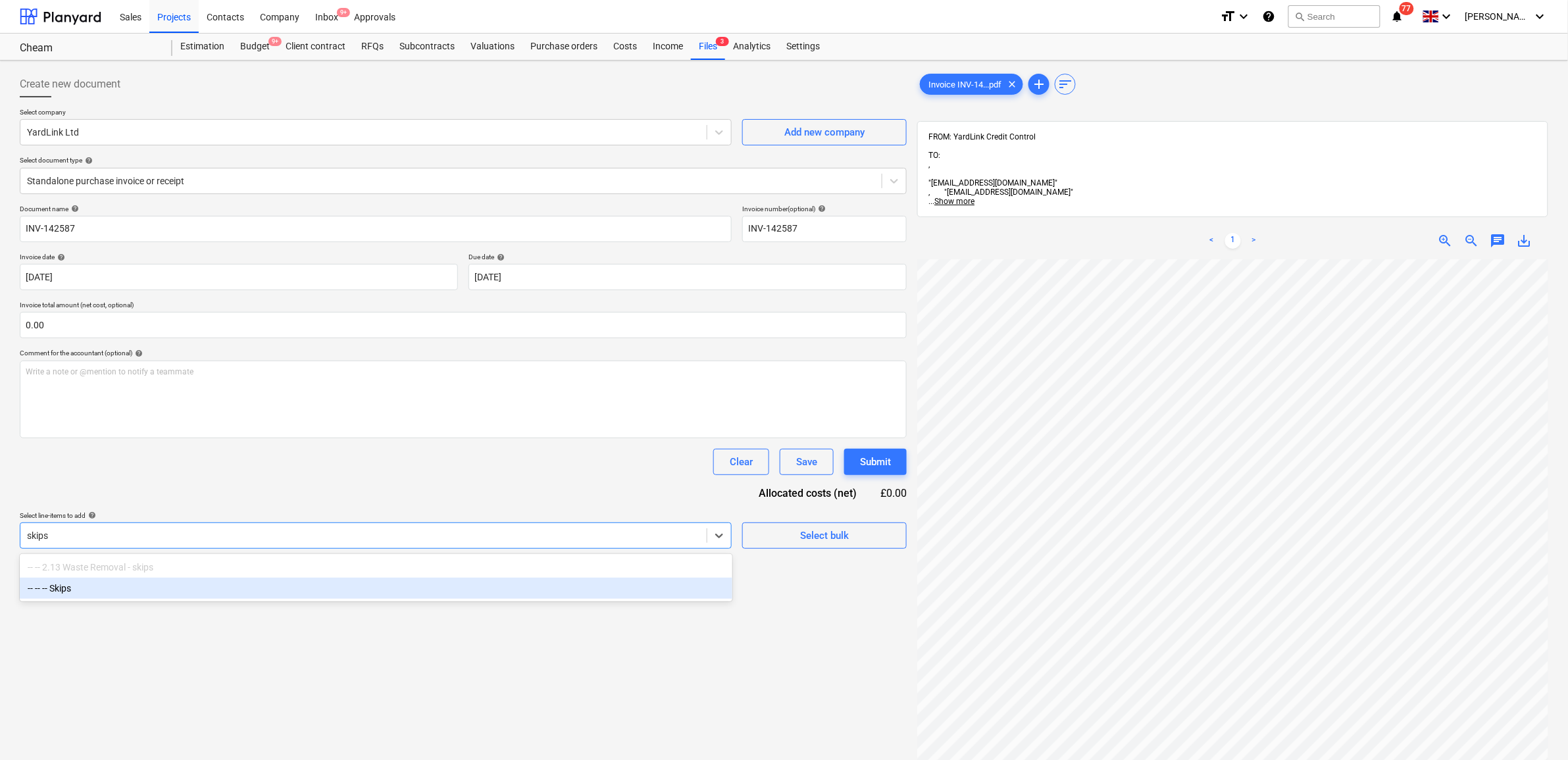
click at [298, 599] on div "-- -- -- Skips" at bounding box center [376, 589] width 713 height 21
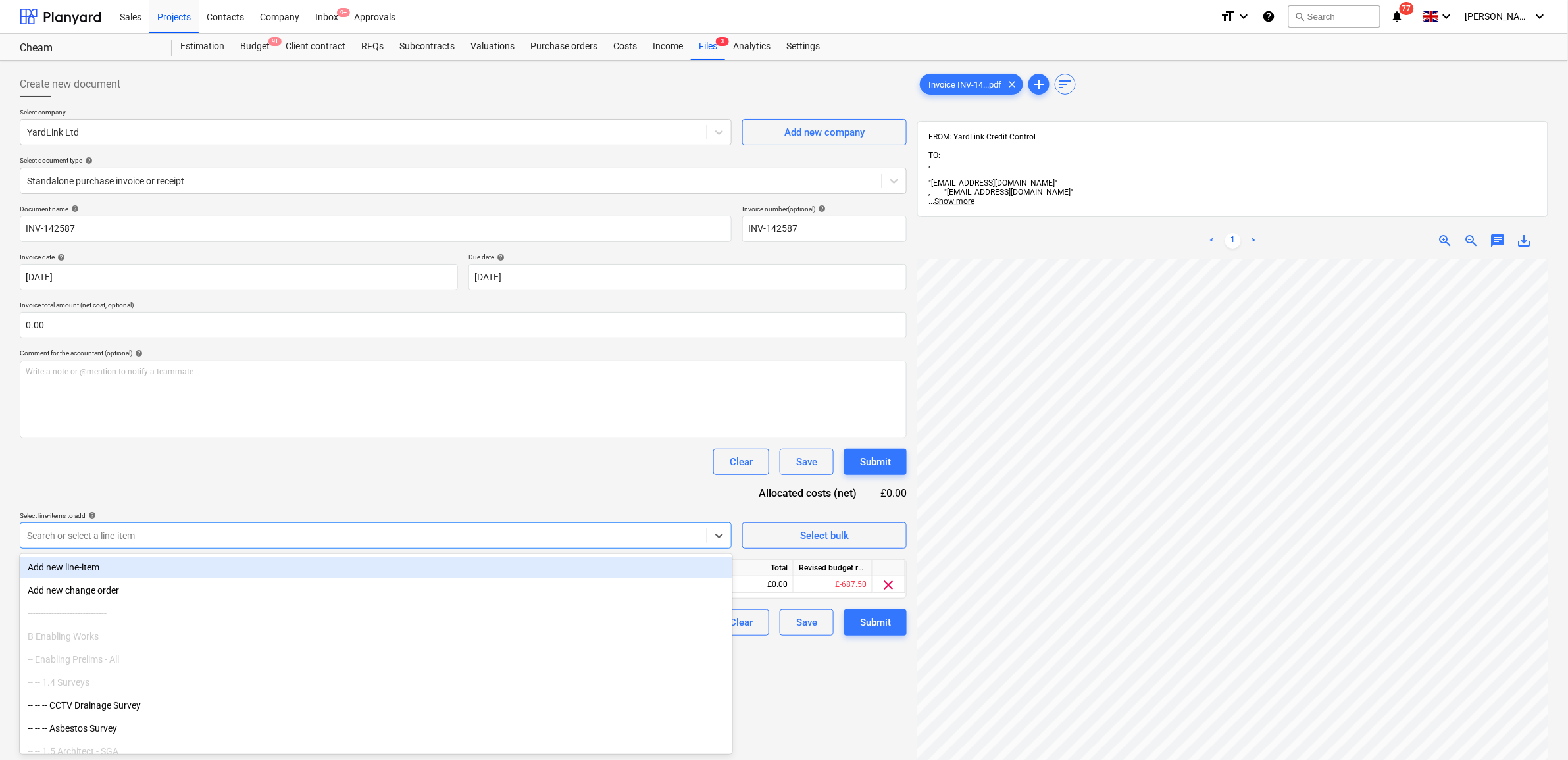
click at [303, 487] on div "Document name help INV-142587 Invoice number (optional) help INV-142587 Invoice…" at bounding box center [463, 421] width 887 height 431
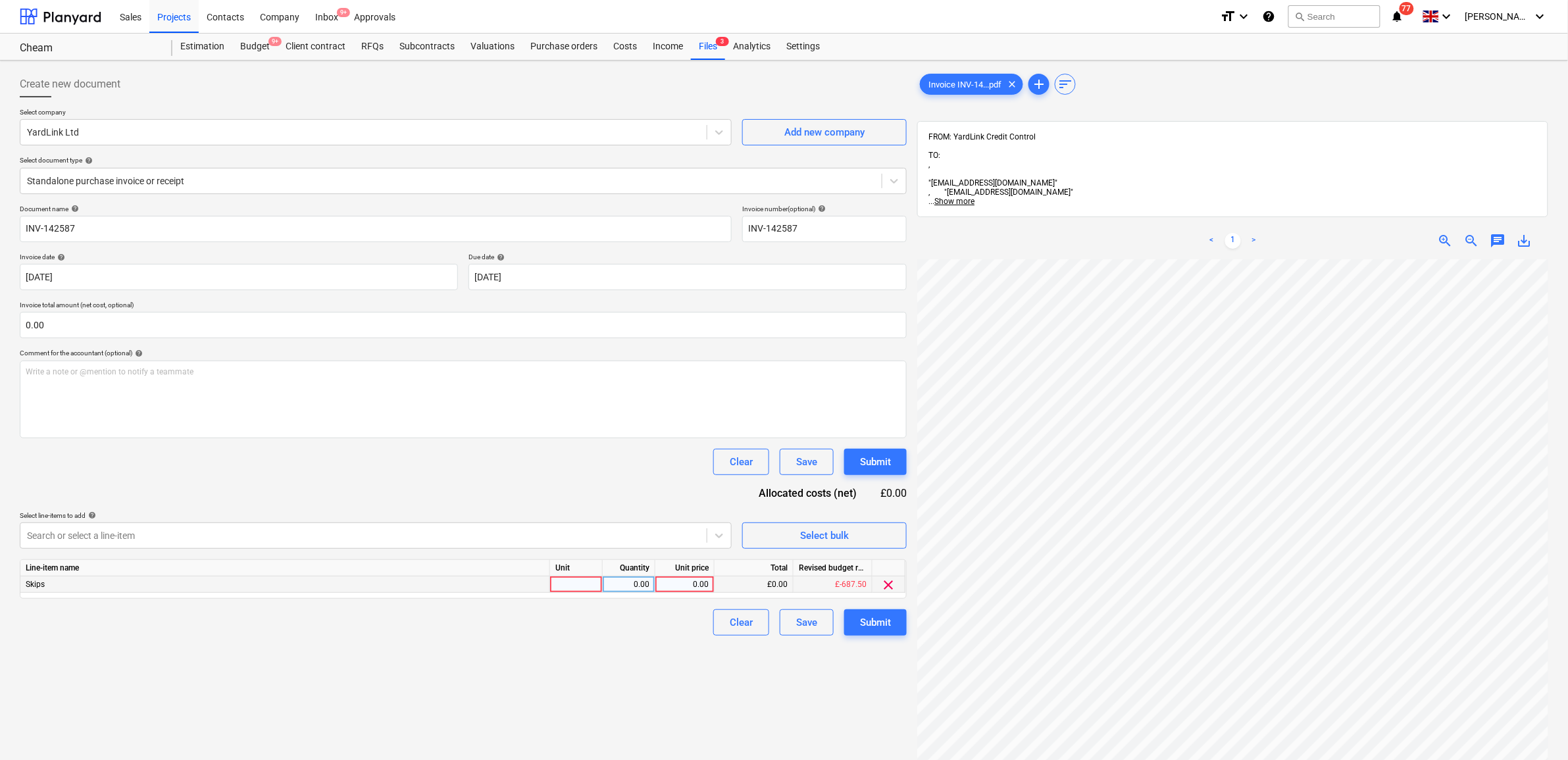
click at [703, 586] on div "0.00" at bounding box center [684, 585] width 48 height 17
click at [663, 586] on div "0.00" at bounding box center [684, 585] width 48 height 17
type input "343.75"
click at [563, 668] on div "Create new document Select company YardLink Ltd Add new company Select document…" at bounding box center [463, 527] width 898 height 922
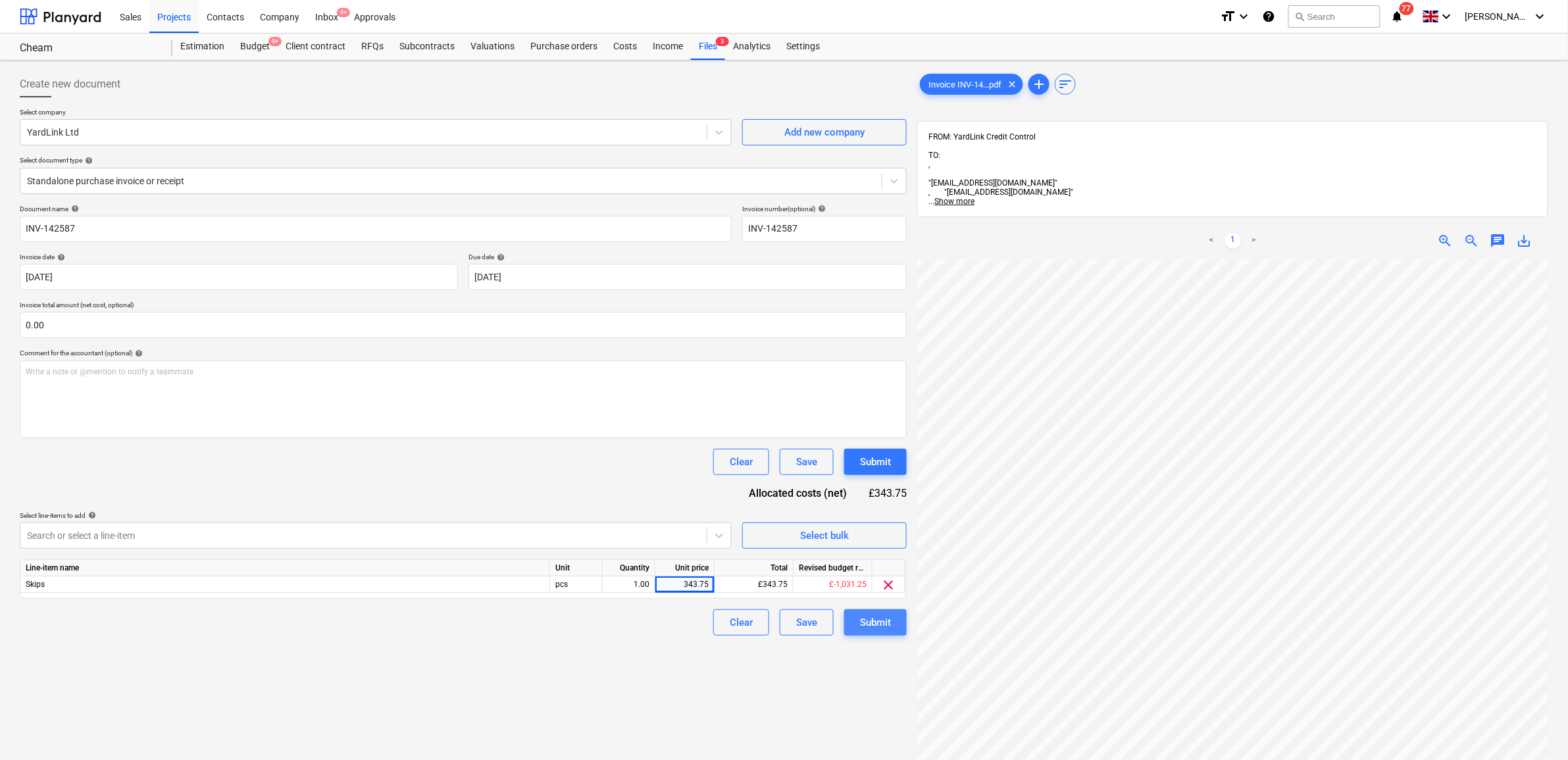
click at [898, 632] on button "Submit" at bounding box center [875, 622] width 63 height 26
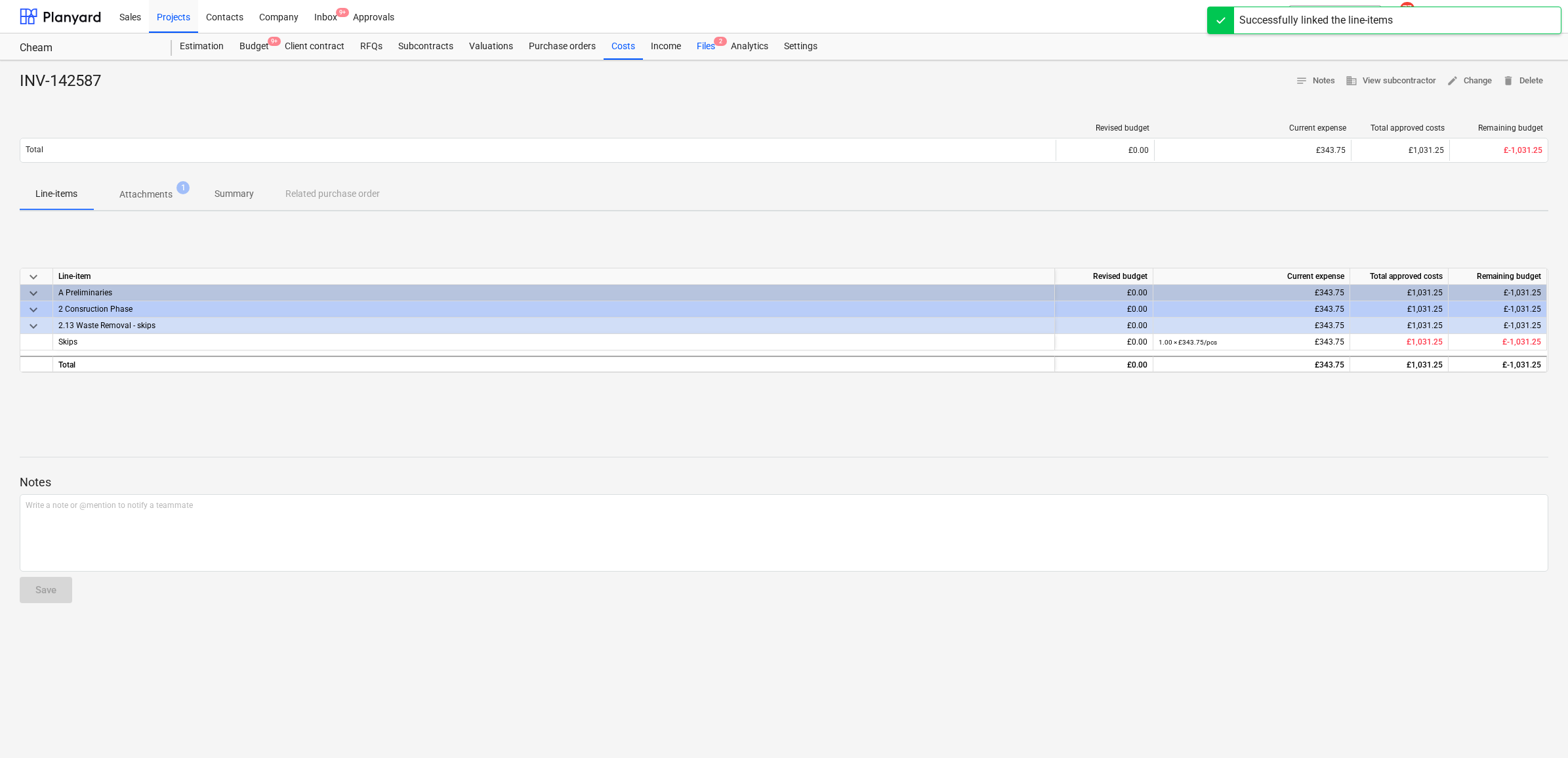
click at [701, 43] on div "Files 2" at bounding box center [706, 47] width 34 height 26
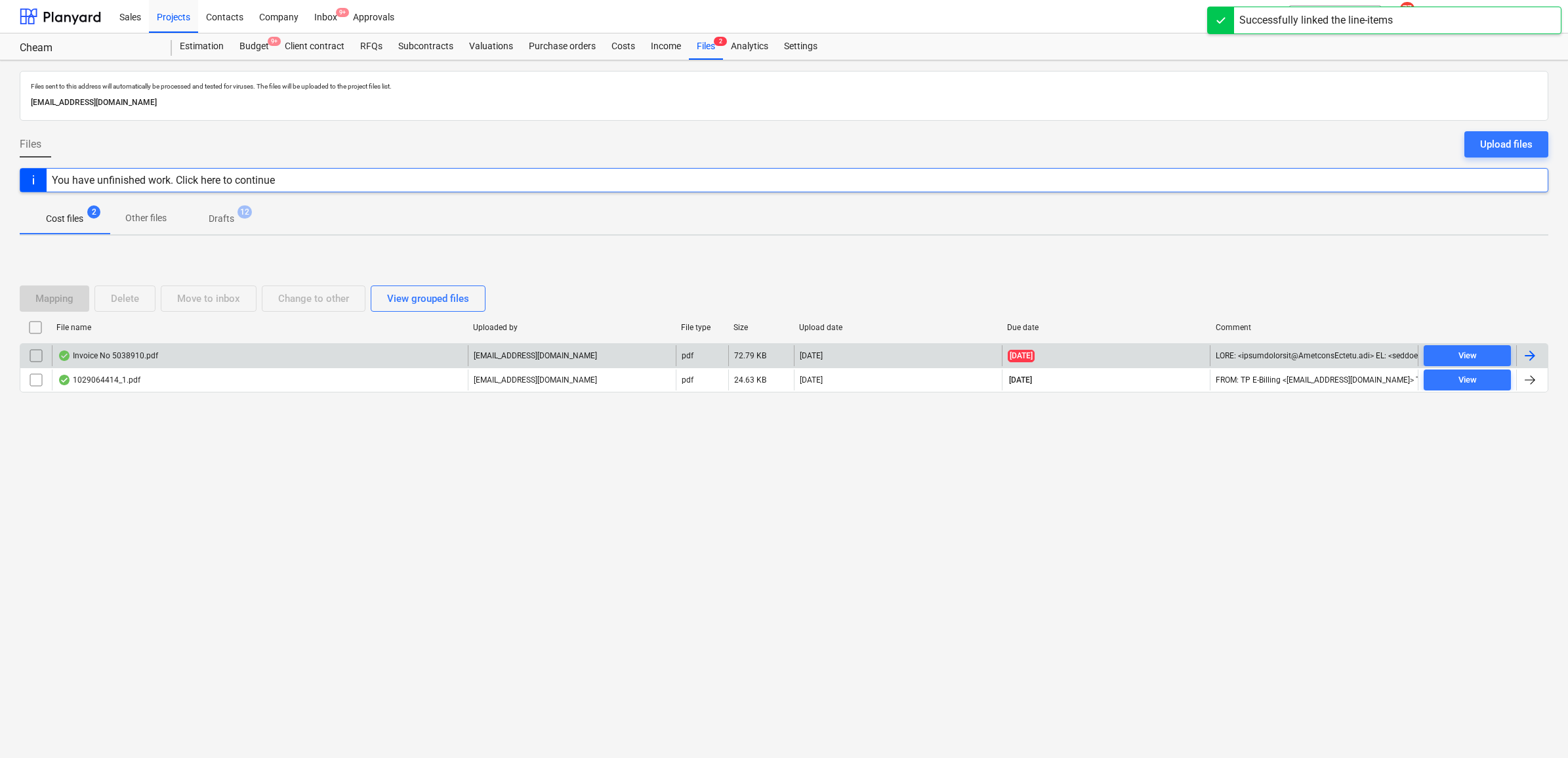
click at [1535, 361] on div at bounding box center [1530, 355] width 16 height 16
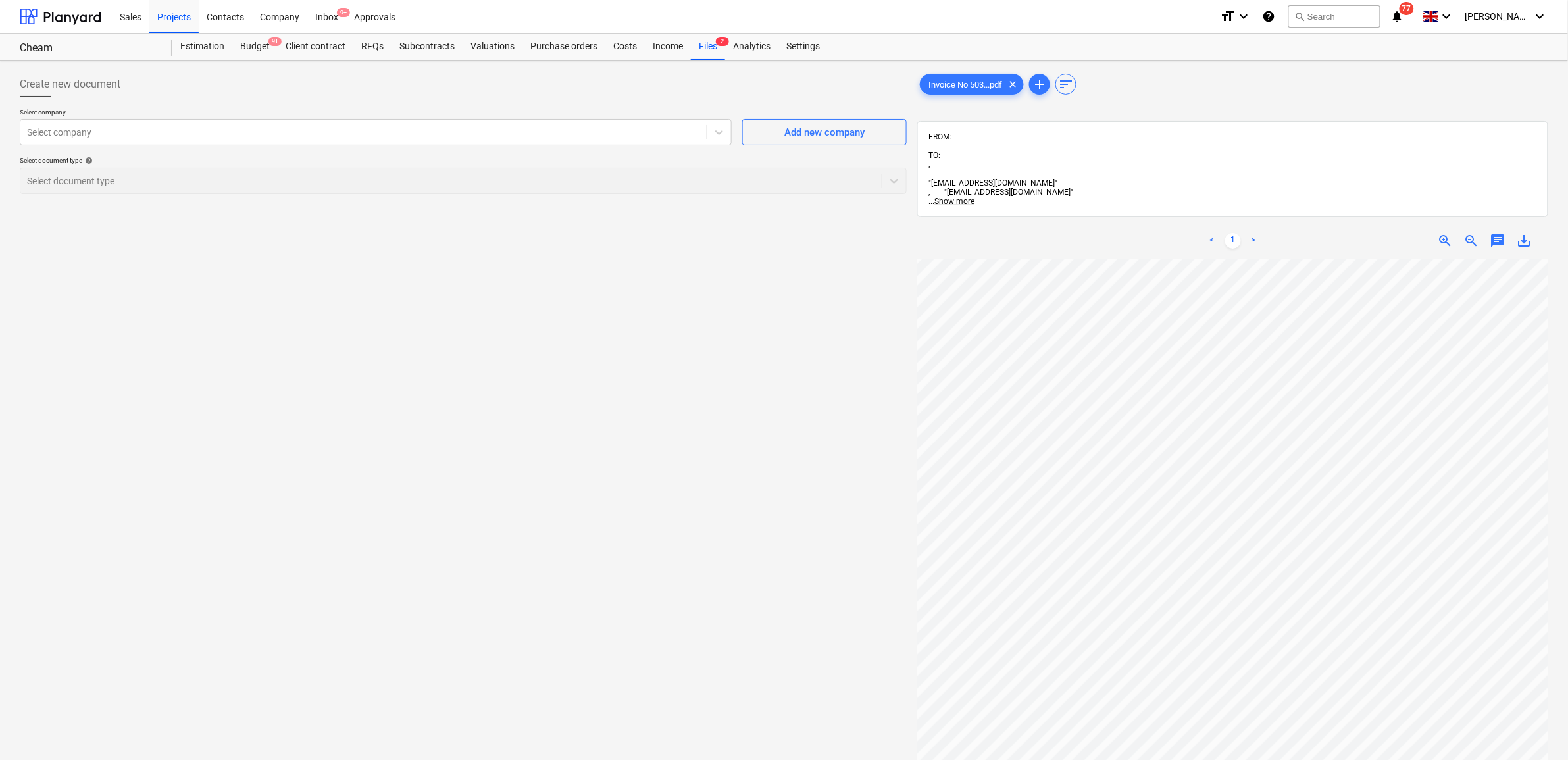
scroll to position [254, 60]
click at [469, 141] on div "Select company" at bounding box center [364, 132] width 687 height 18
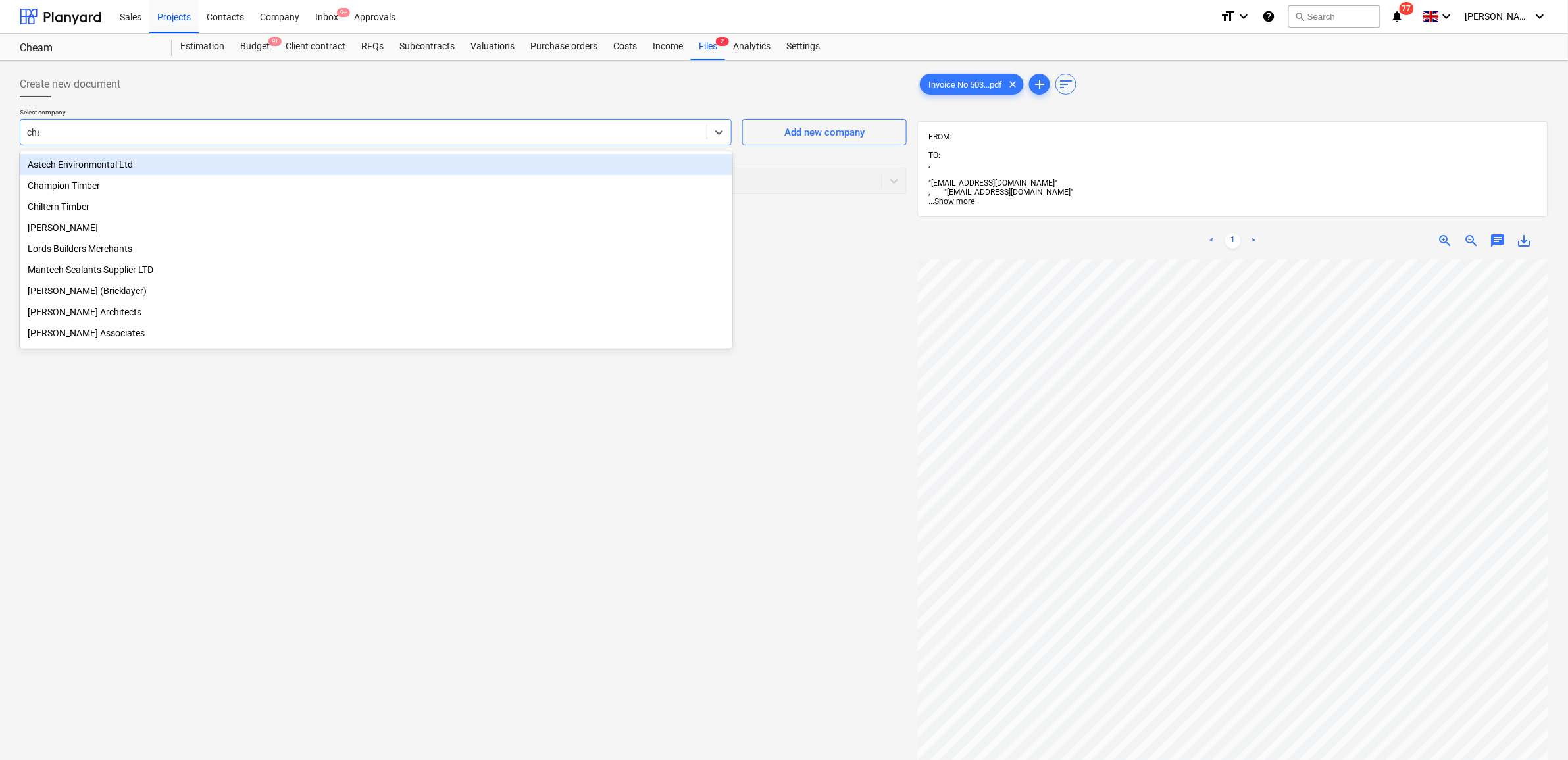
type input "cham"
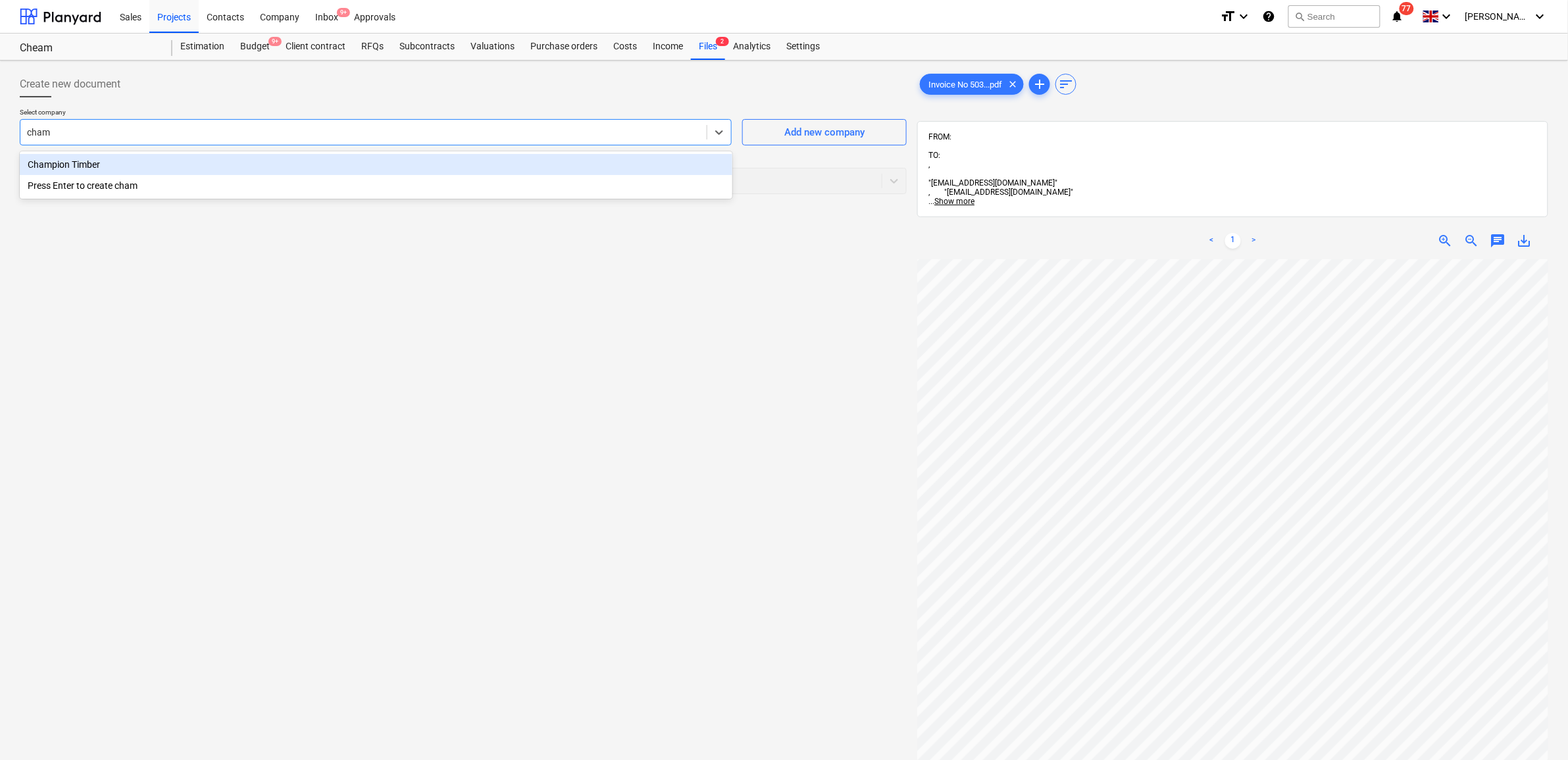
click at [404, 162] on div "Champion Timber" at bounding box center [376, 164] width 713 height 21
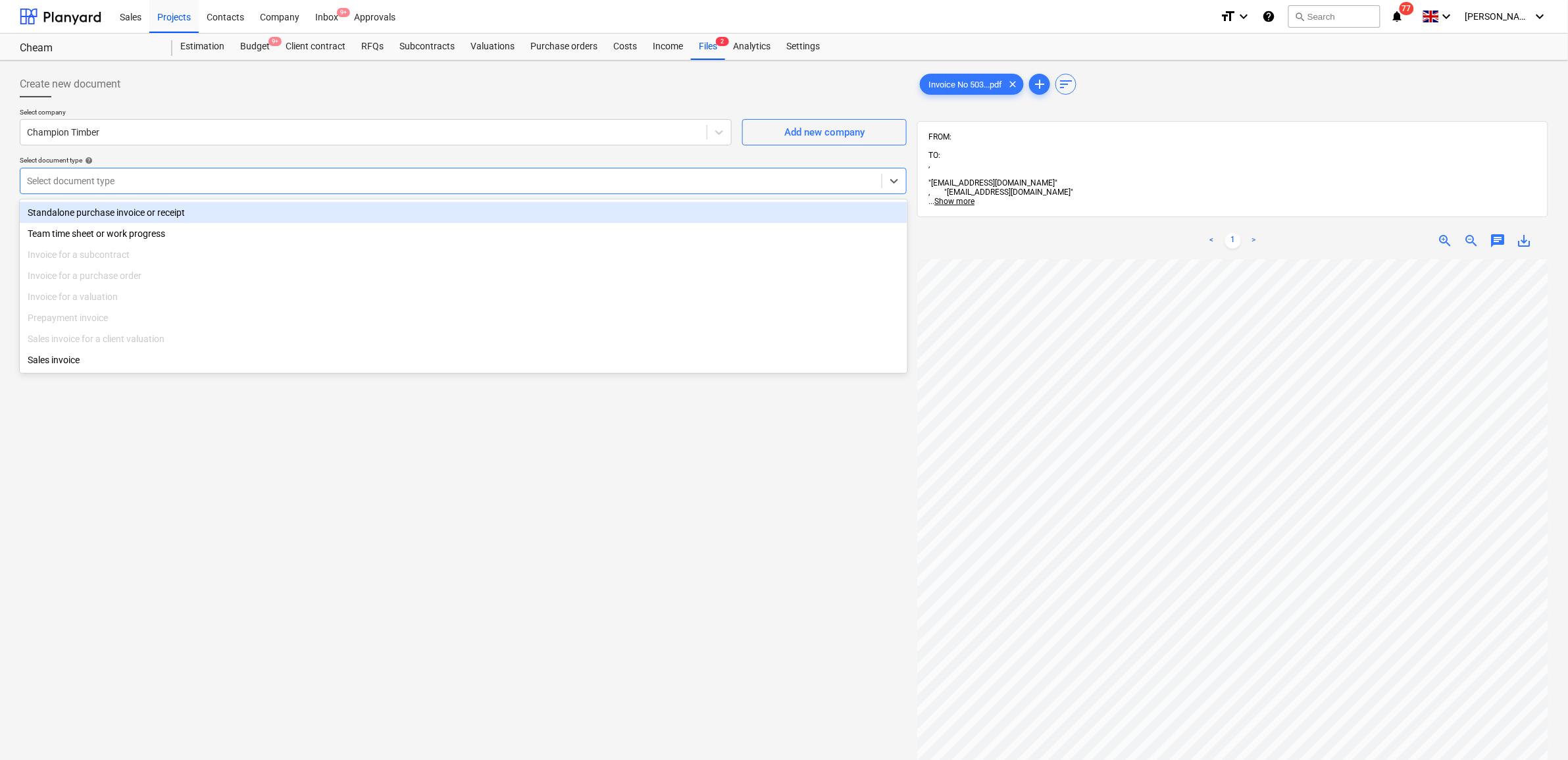
click at [341, 182] on div at bounding box center [450, 180] width 848 height 13
click at [328, 209] on div "Standalone purchase invoice or receipt" at bounding box center [463, 213] width 888 height 21
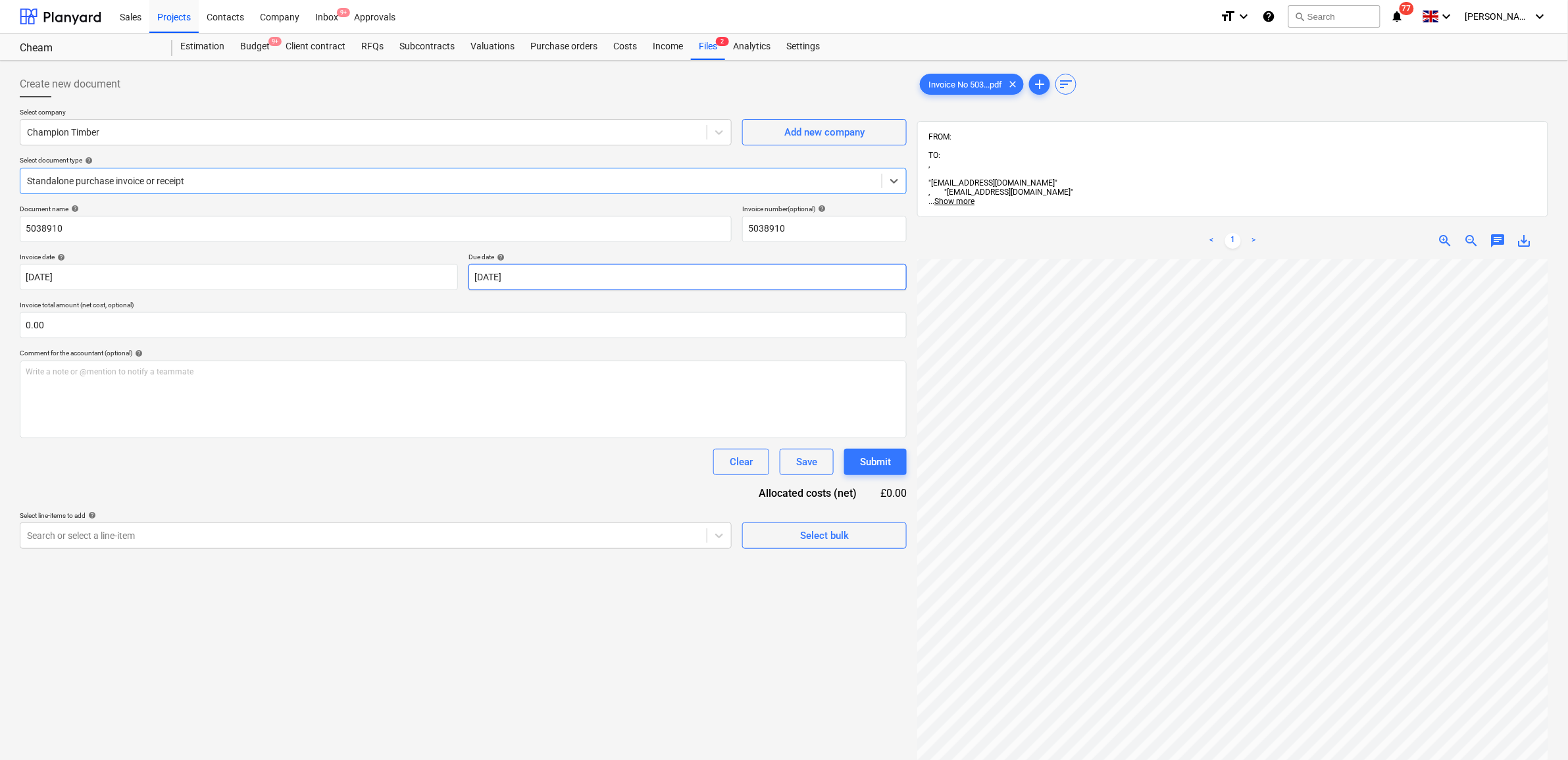
click at [545, 281] on body "Sales Projects Contacts Company Inbox 9+ Approvals format_size keyboard_arrow_d…" at bounding box center [784, 380] width 1568 height 760
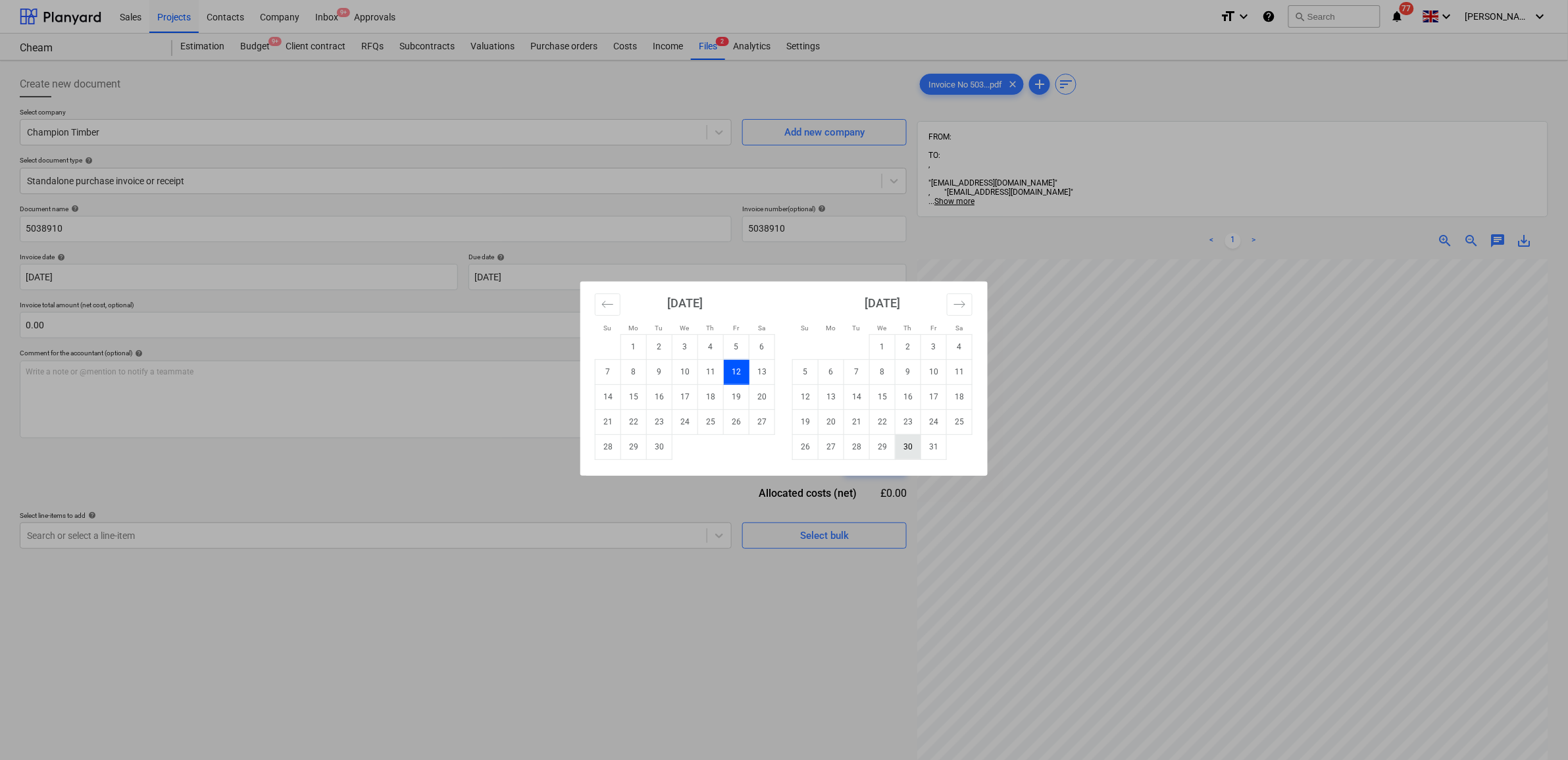
click at [913, 451] on td "30" at bounding box center [908, 447] width 26 height 25
type input "[DATE]"
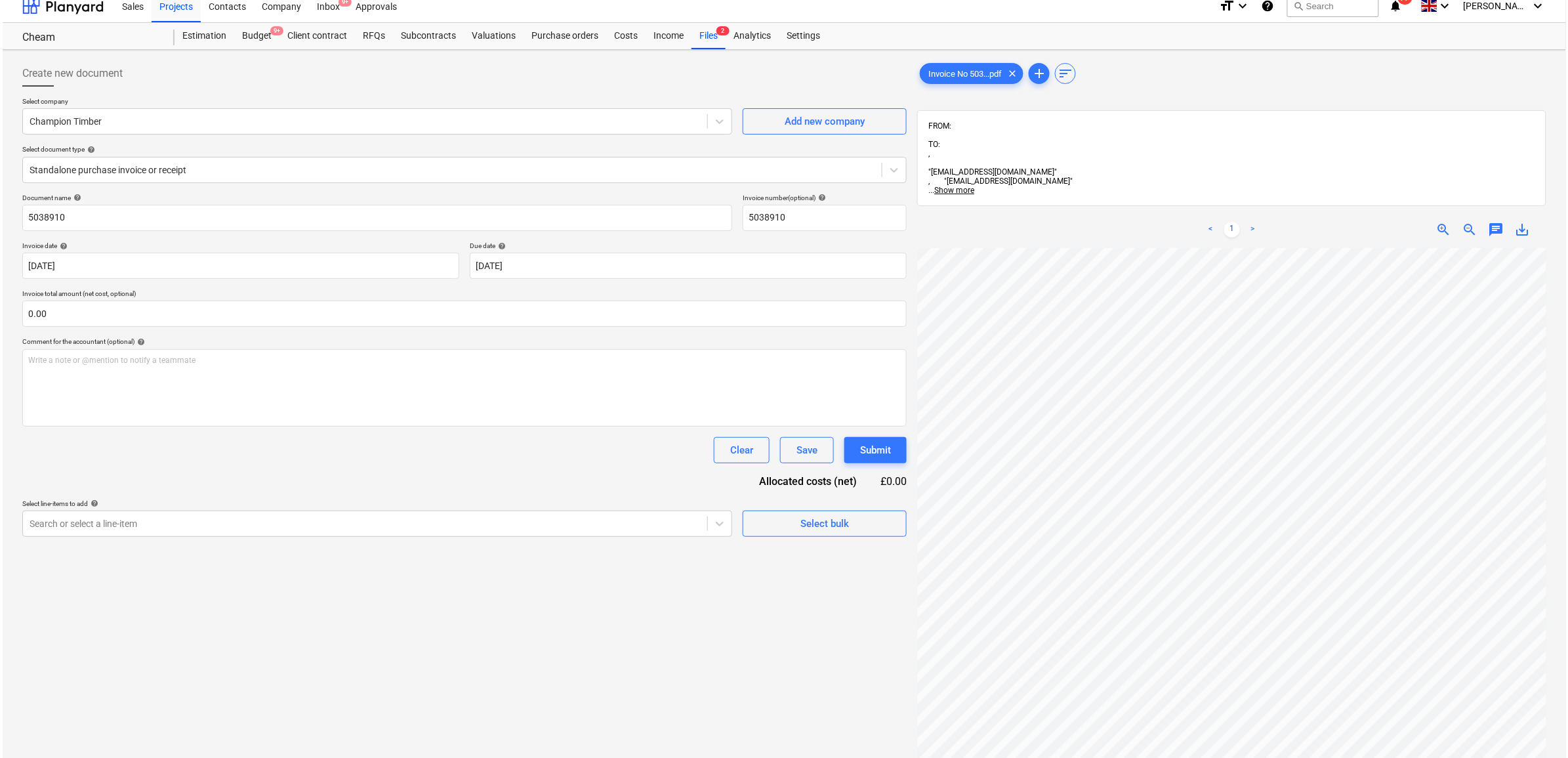
scroll to position [164, 0]
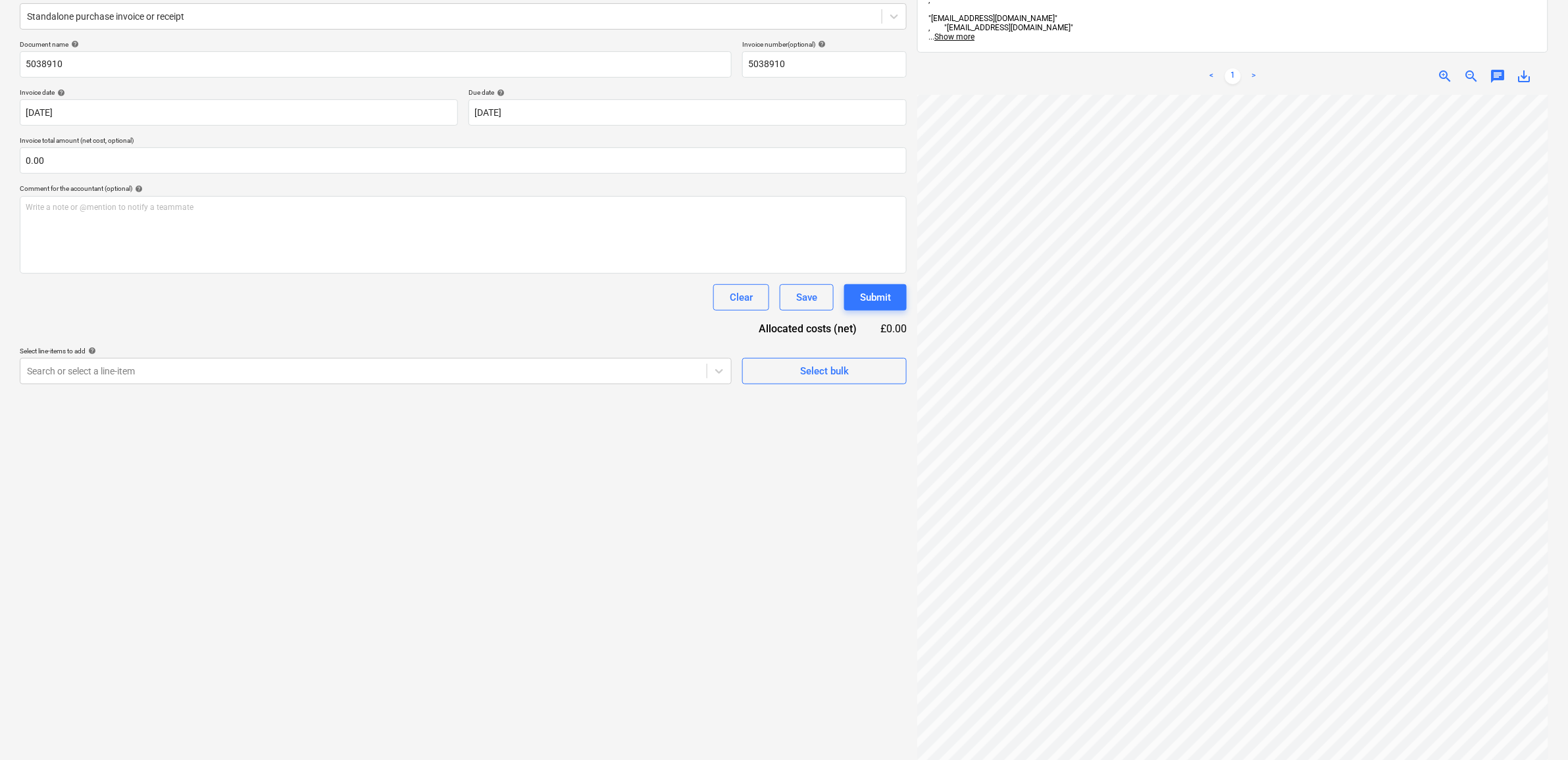
click at [470, 385] on div "Create new document Select company Champion Timber Add new company Select docum…" at bounding box center [463, 362] width 898 height 922
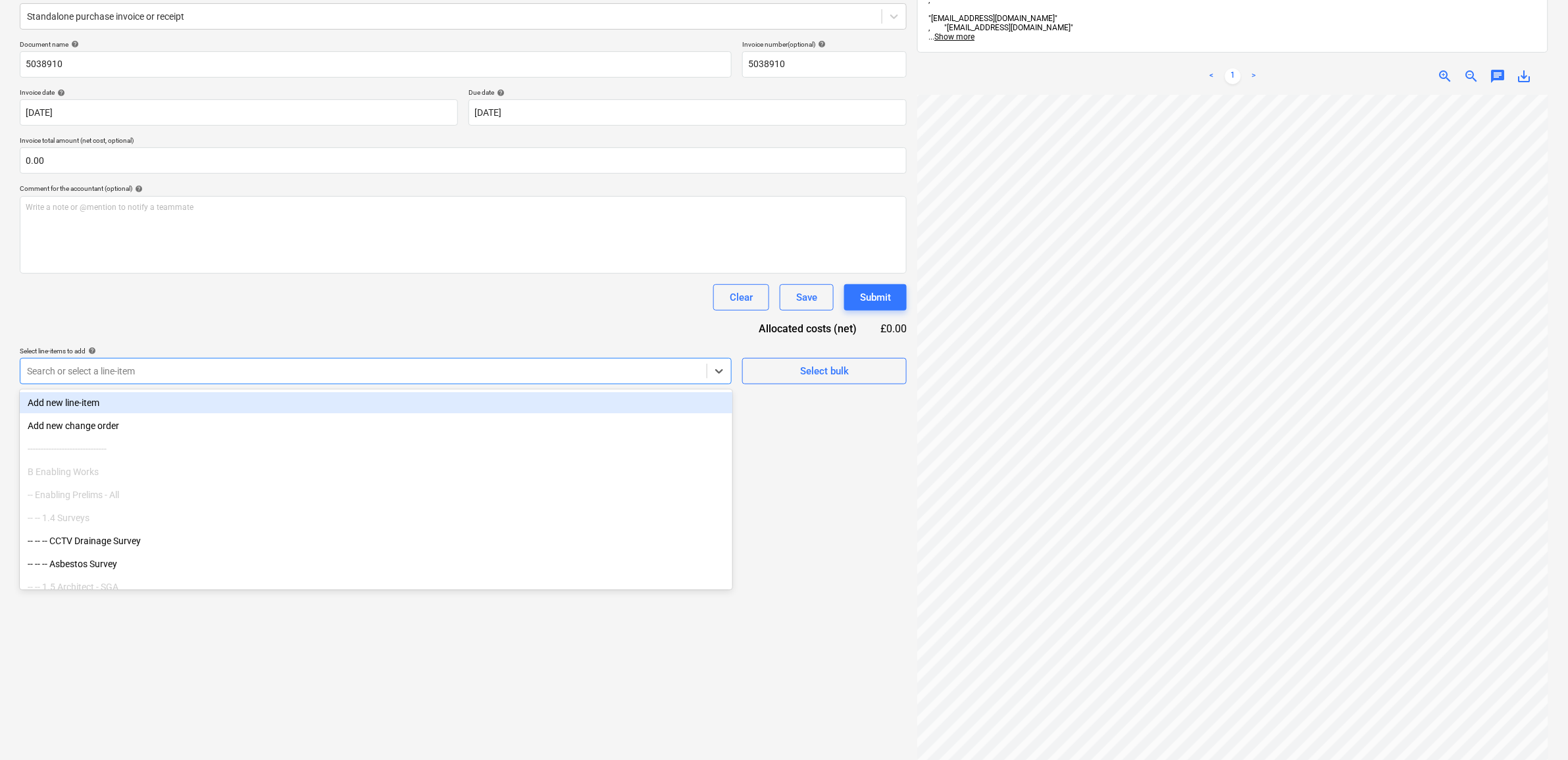
click at [472, 376] on div at bounding box center [363, 371] width 673 height 13
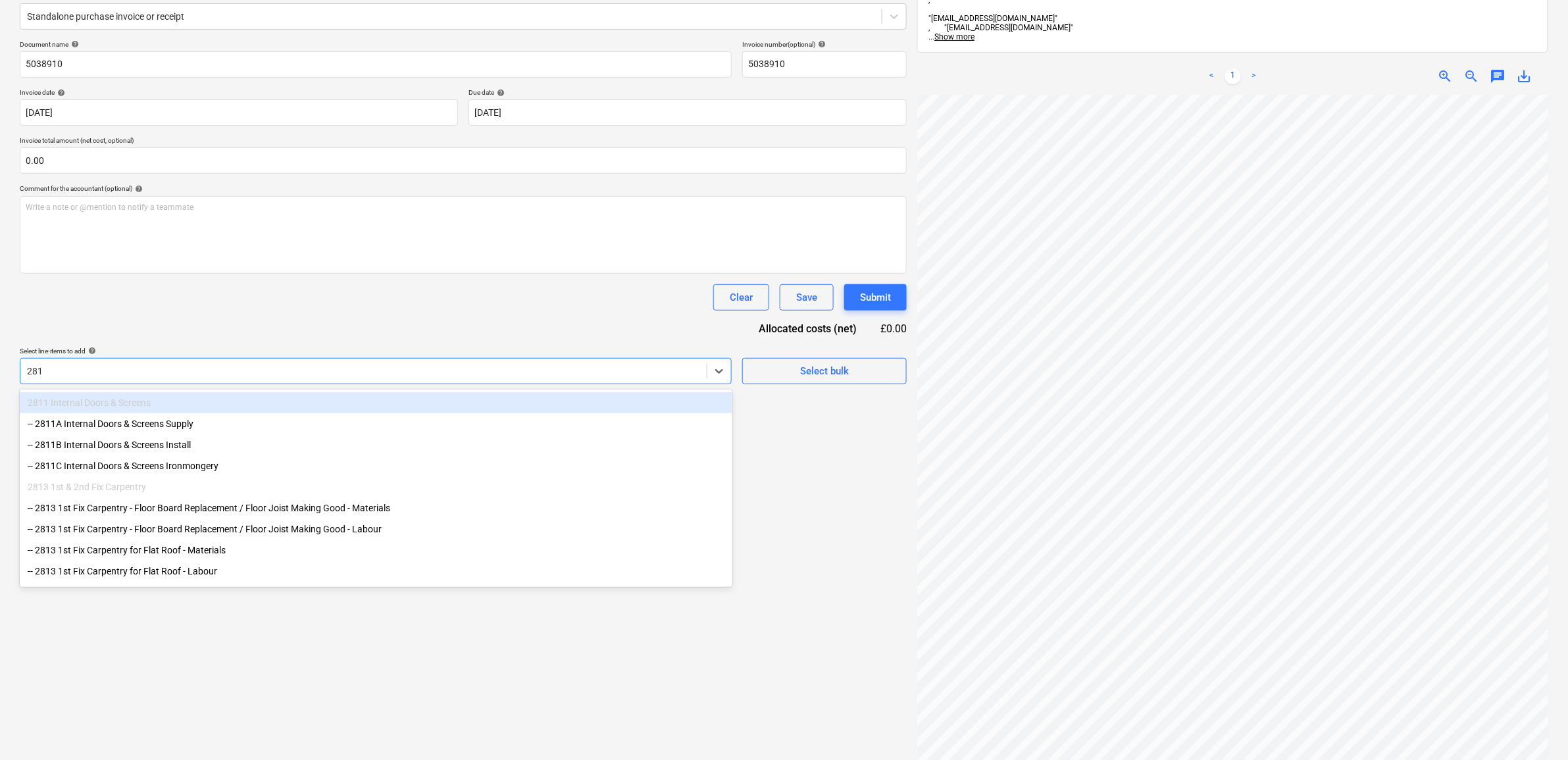
type input "2813"
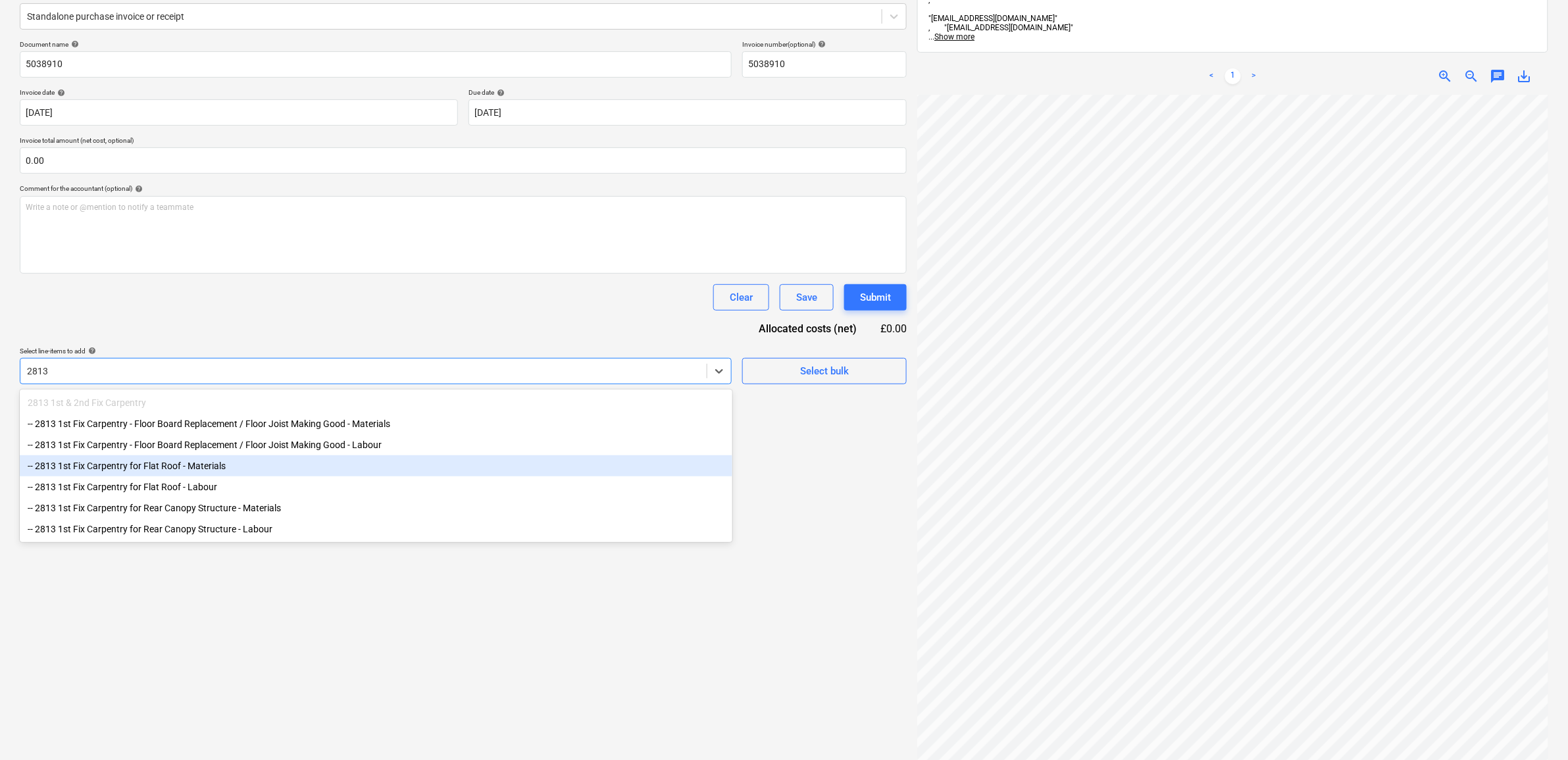
click at [356, 473] on div "-- 2813 1st Fix Carpentry for Flat Roof - Materials" at bounding box center [376, 466] width 713 height 21
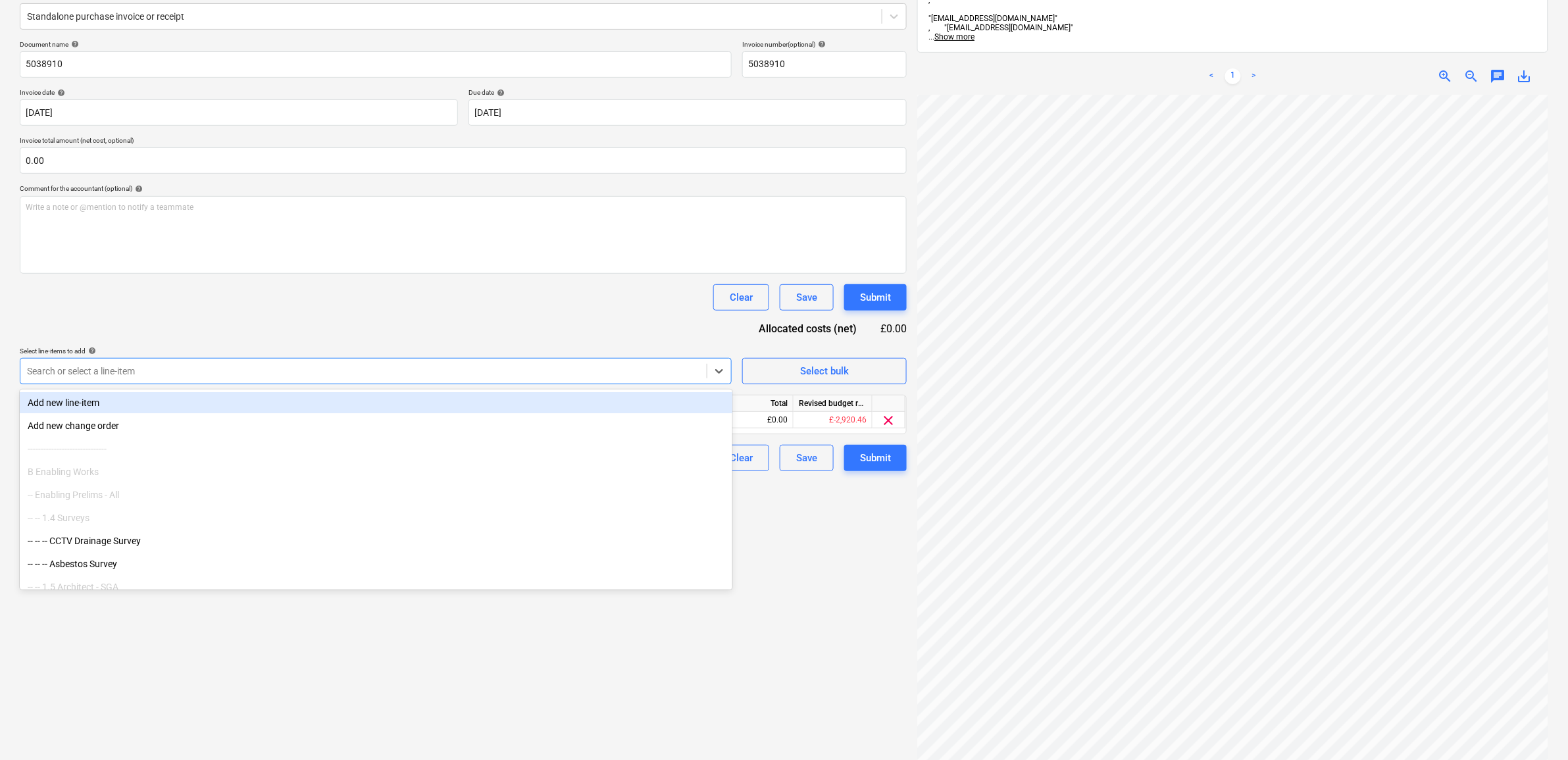
click at [326, 327] on div "Document name help 5038910 Invoice number (optional) help 5038910 Invoice date …" at bounding box center [463, 255] width 887 height 431
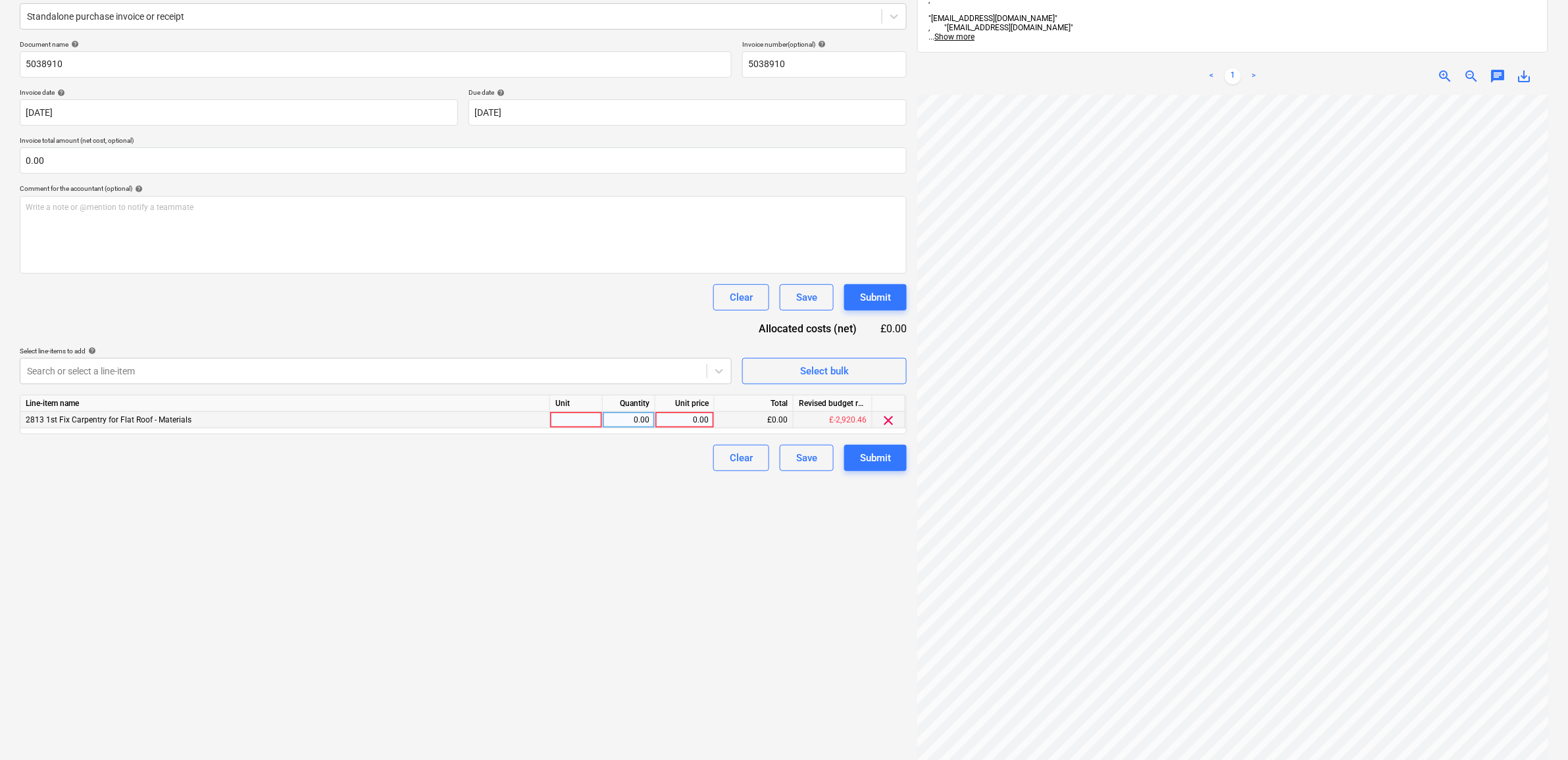
click at [692, 419] on div "0.00" at bounding box center [684, 421] width 48 height 17
type input "70.20"
drag, startPoint x: 652, startPoint y: 544, endPoint x: 788, endPoint y: 517, distance: 138.7
click at [653, 544] on div "Create new document Select company Champion Timber Add new company Select docum…" at bounding box center [463, 362] width 898 height 922
click at [874, 463] on div "Submit" at bounding box center [875, 458] width 31 height 17
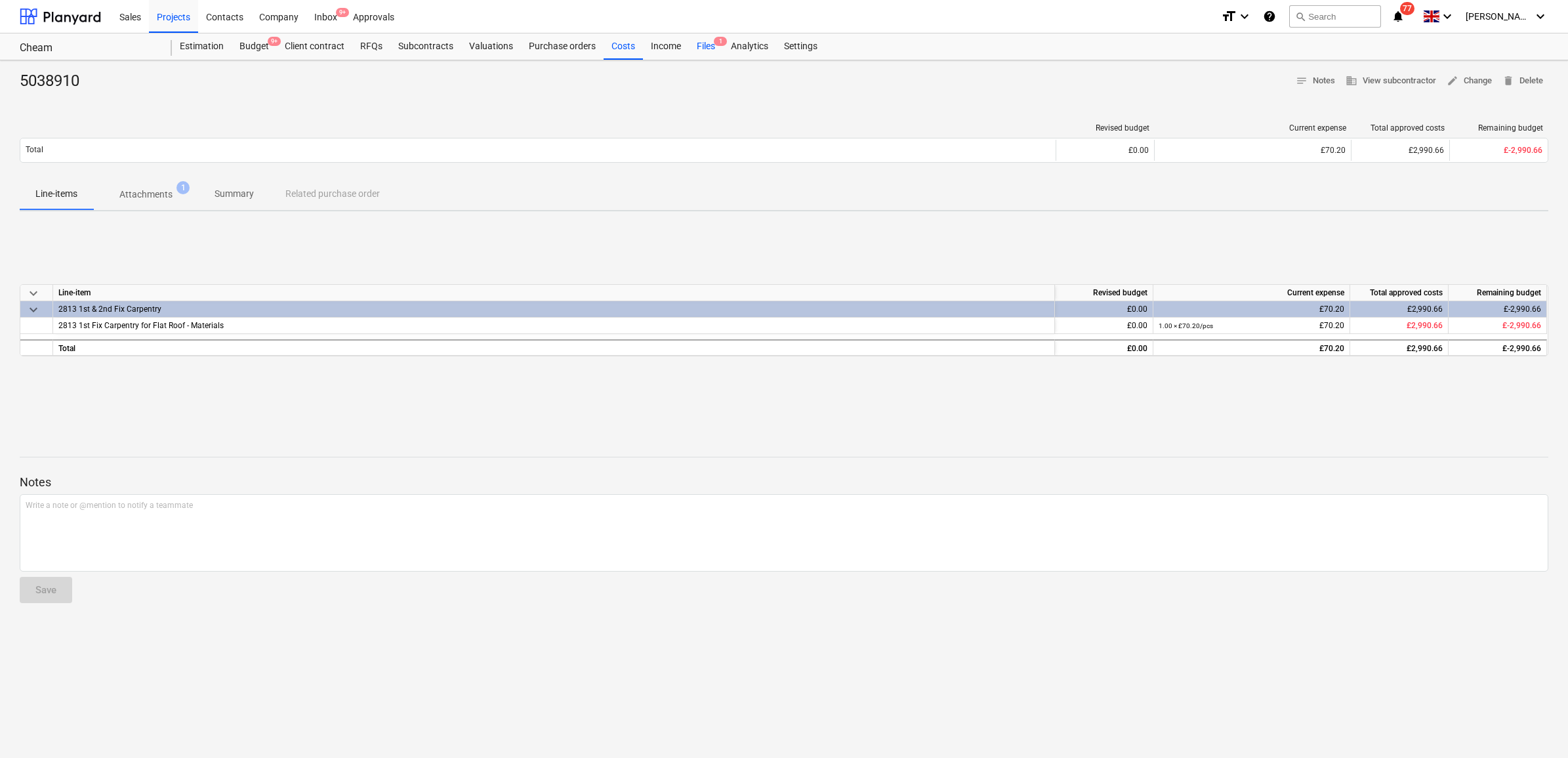
click at [705, 47] on div "Files 1" at bounding box center [706, 47] width 34 height 26
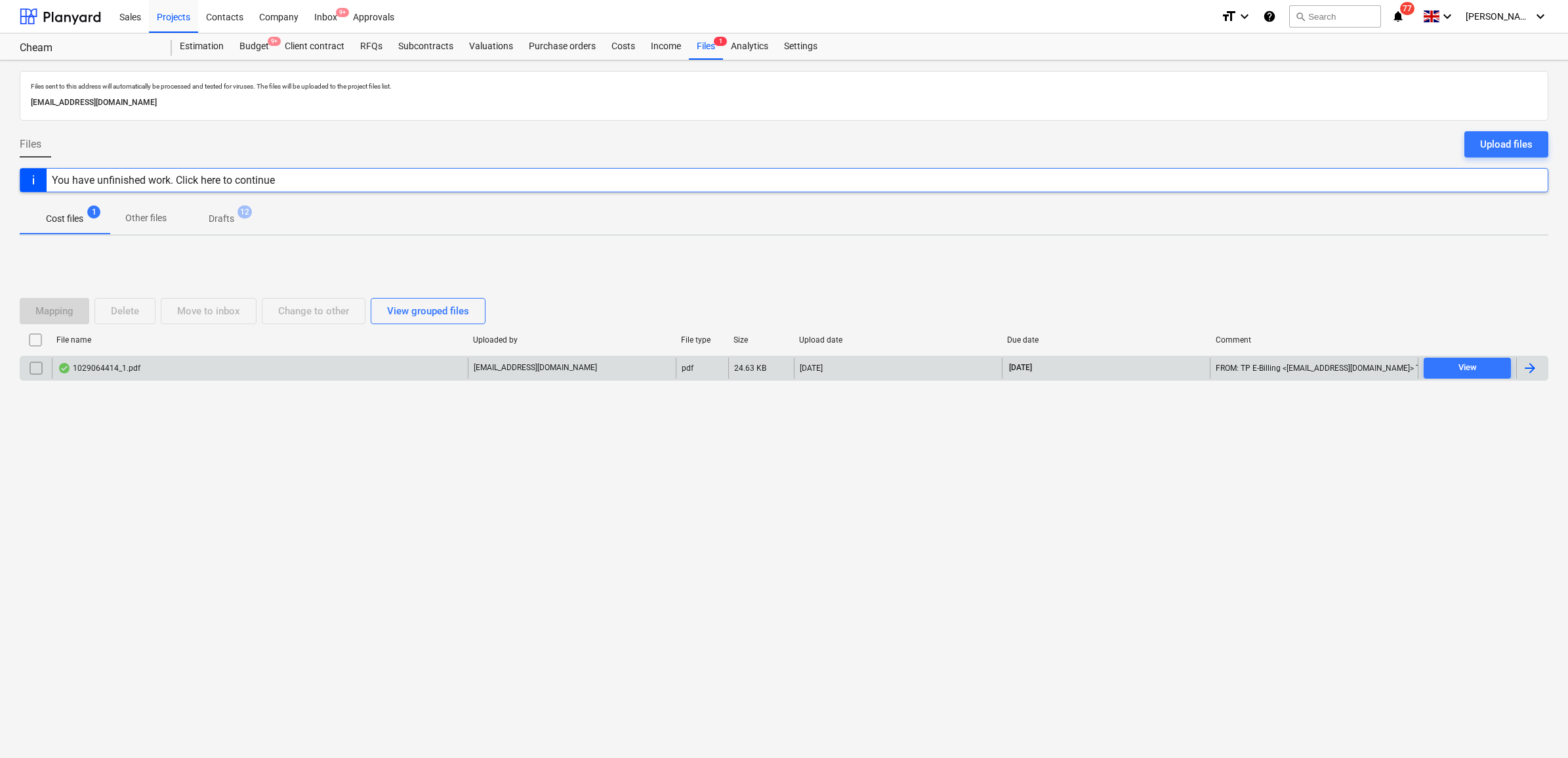
click at [1537, 370] on div at bounding box center [1530, 368] width 16 height 16
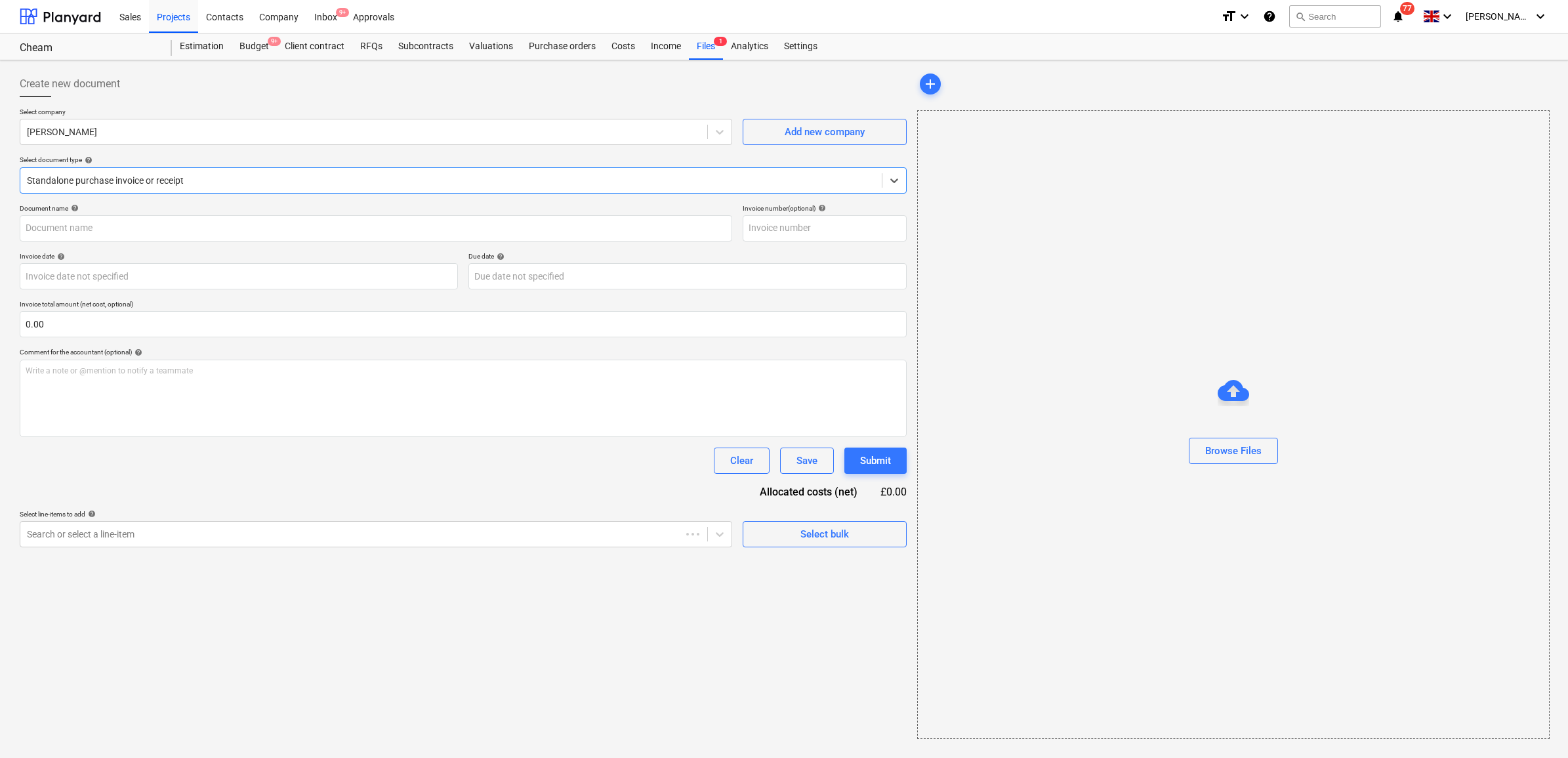
type input "1029064414"
type input "[DATE]"
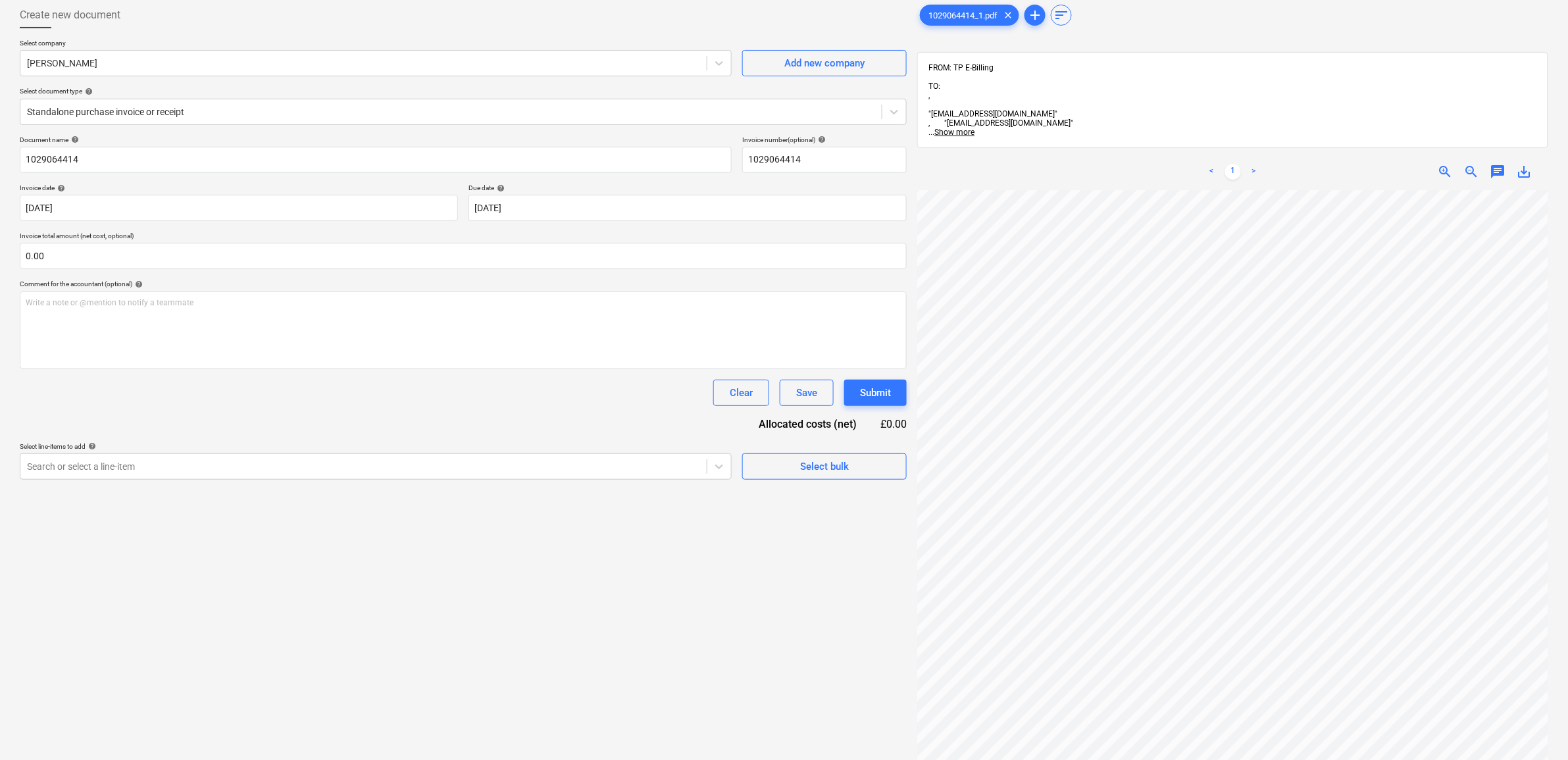
scroll to position [164, 0]
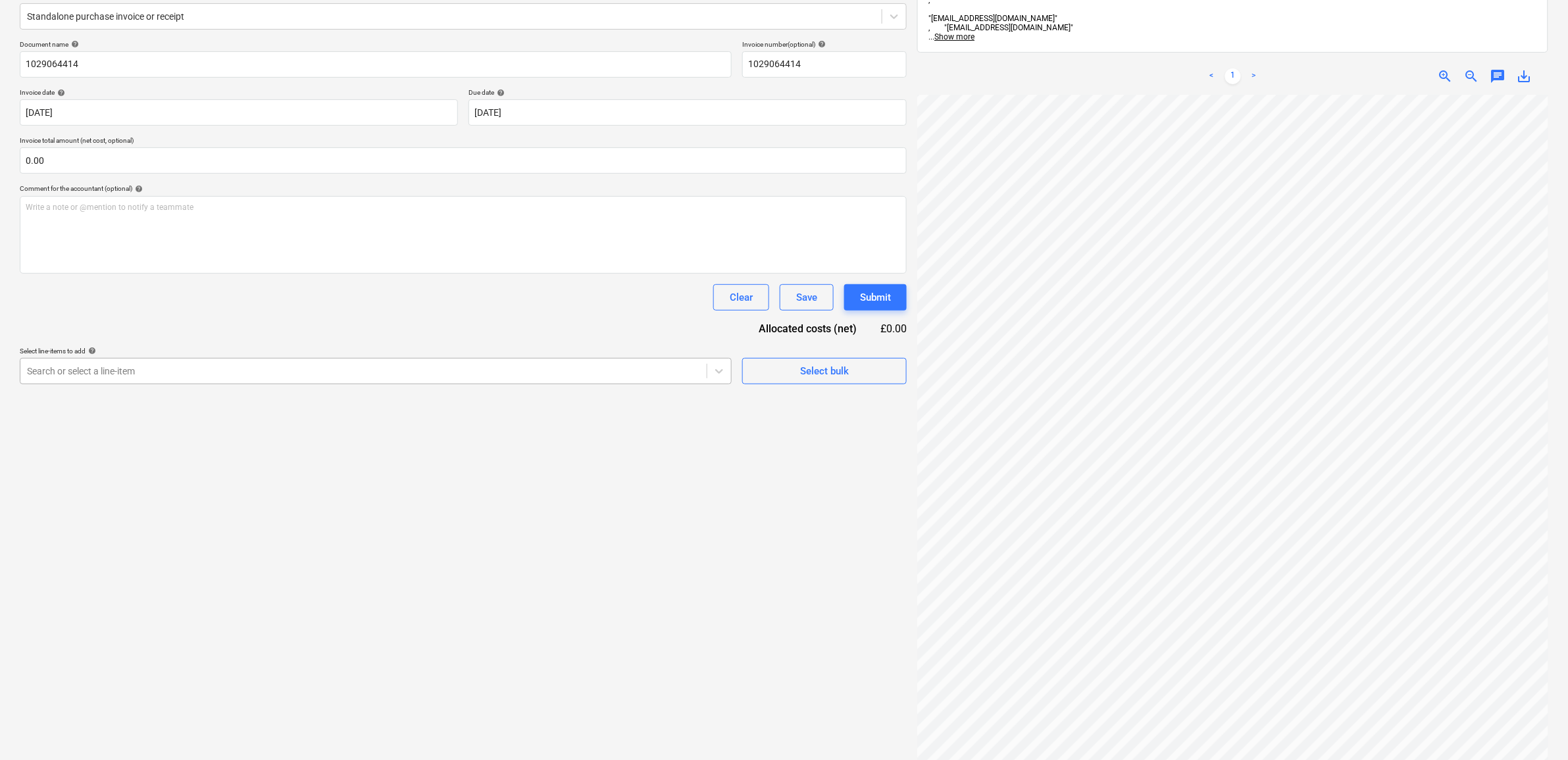
click at [528, 372] on div at bounding box center [363, 371] width 673 height 13
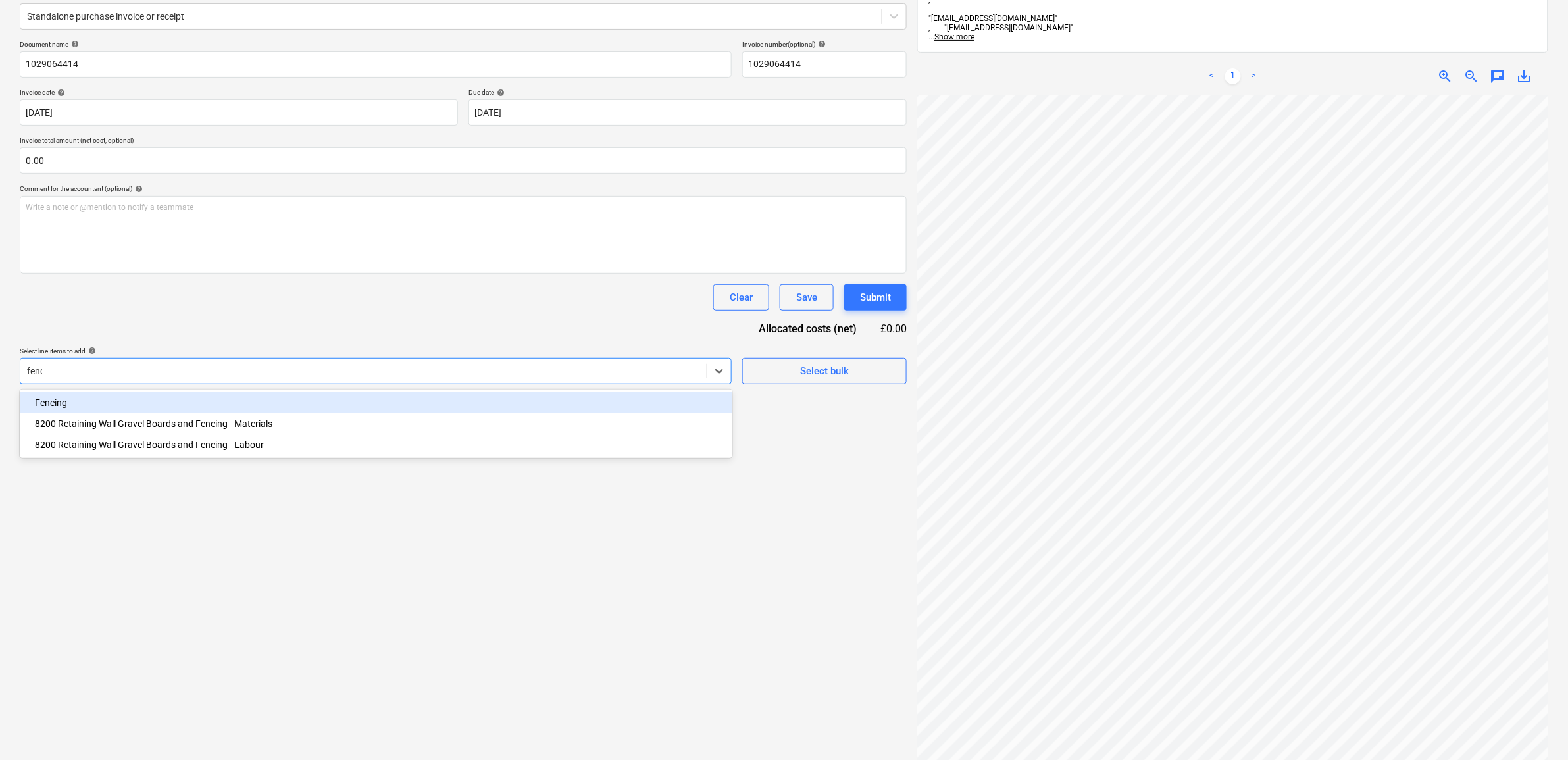
type input "fenci"
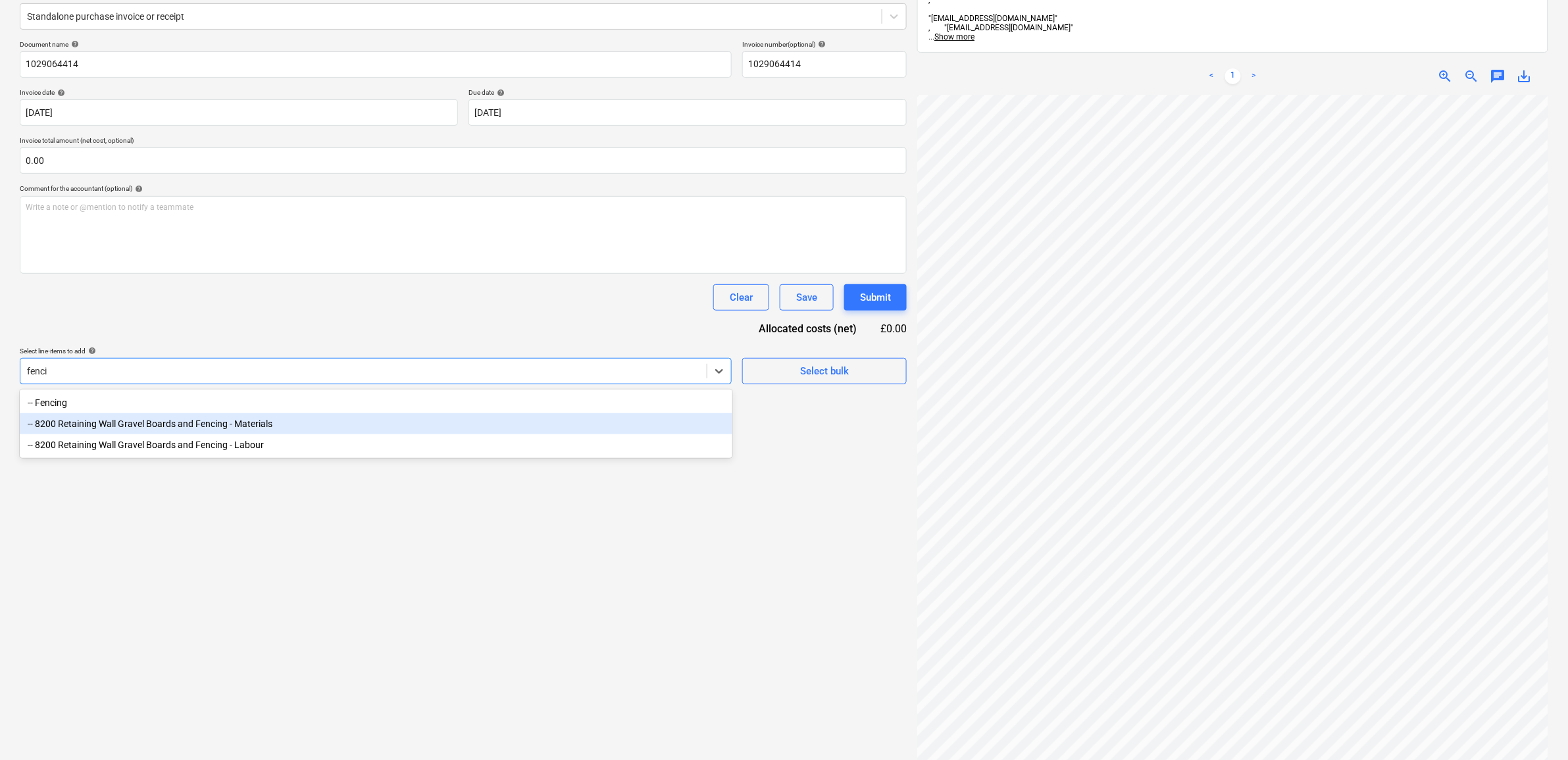
click at [349, 432] on div "-- 8200 Retaining Wall Gravel Boards and Fencing - Materials" at bounding box center [376, 424] width 713 height 21
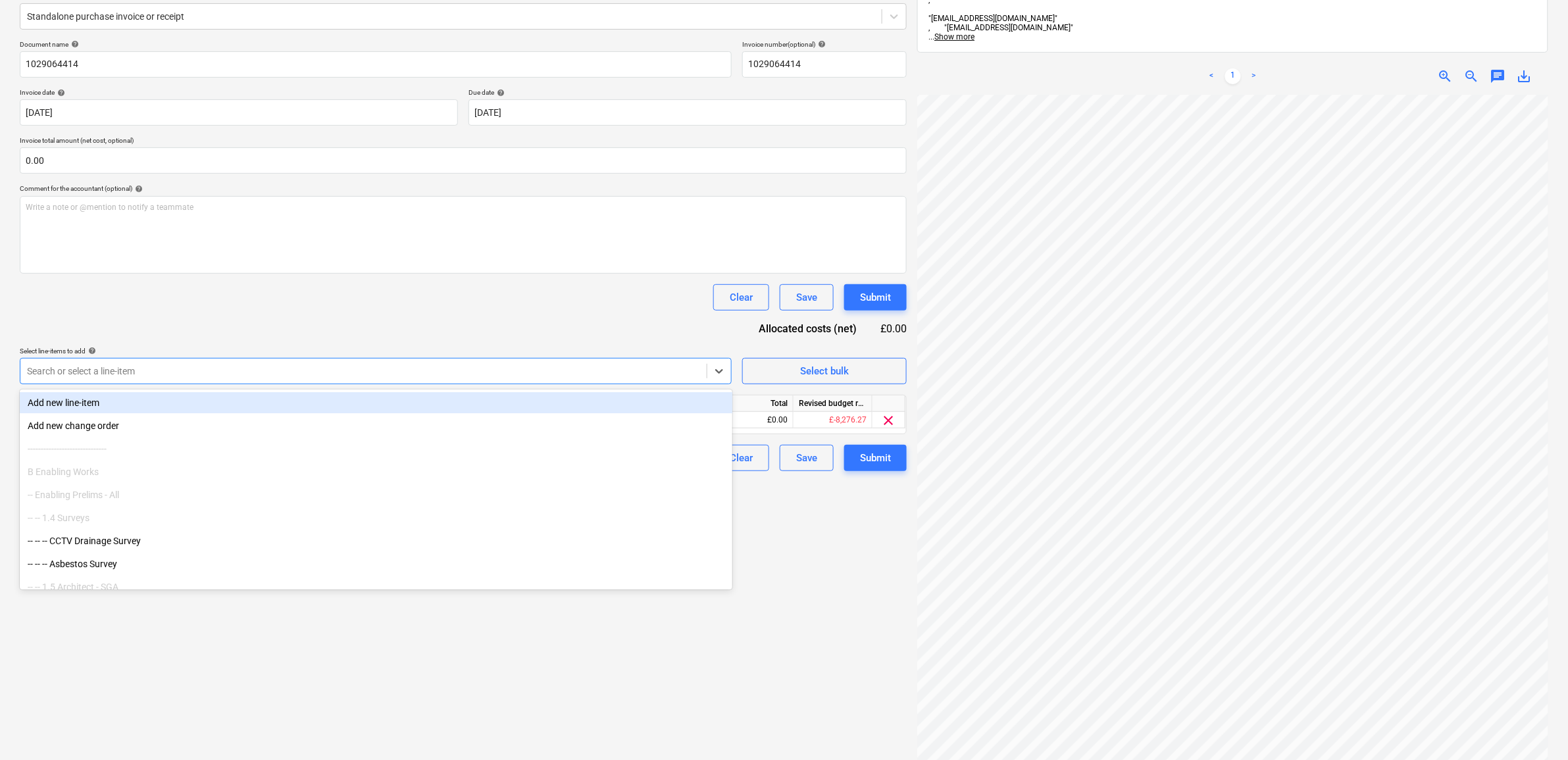
click at [427, 324] on div "Document name help 1029064414 Invoice number (optional) help 1029064414 Invoice…" at bounding box center [463, 255] width 887 height 431
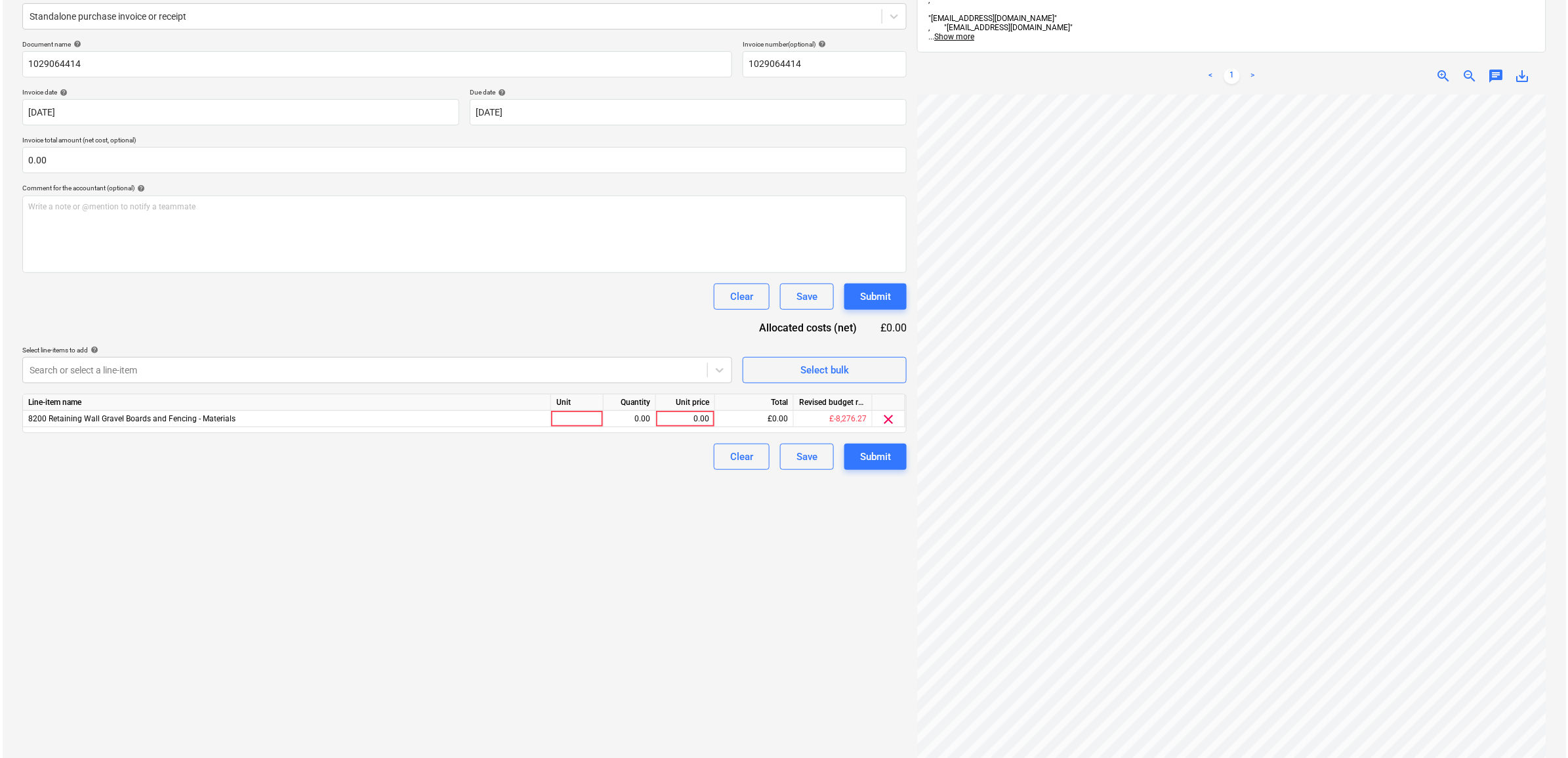
scroll to position [250, 60]
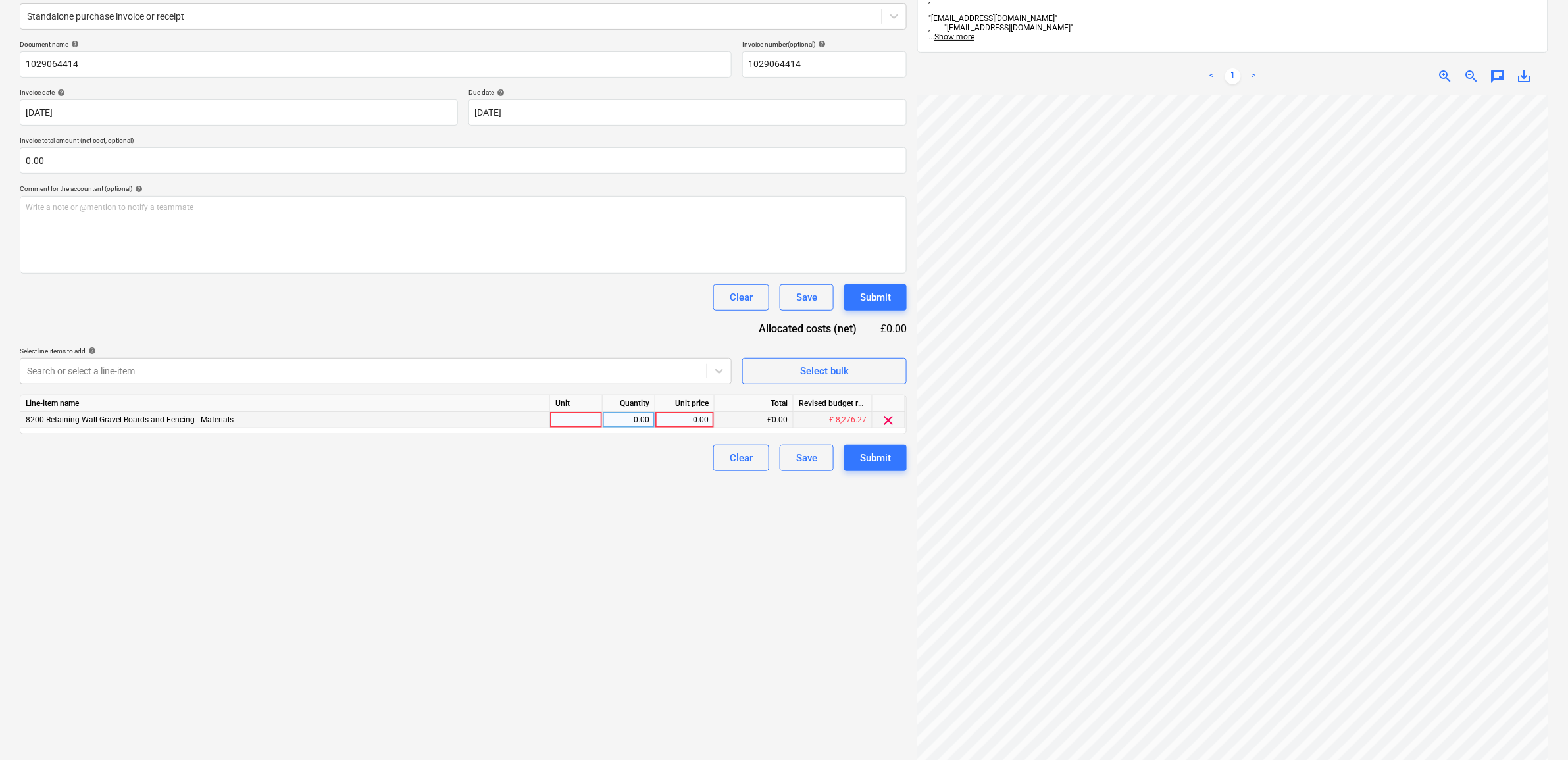
click at [675, 414] on div "0.00" at bounding box center [684, 421] width 48 height 17
type input "110.41"
click at [658, 589] on div "Create new document Select company [PERSON_NAME] Add new company Select documen…" at bounding box center [463, 362] width 898 height 922
click at [897, 465] on button "Submit" at bounding box center [875, 458] width 63 height 26
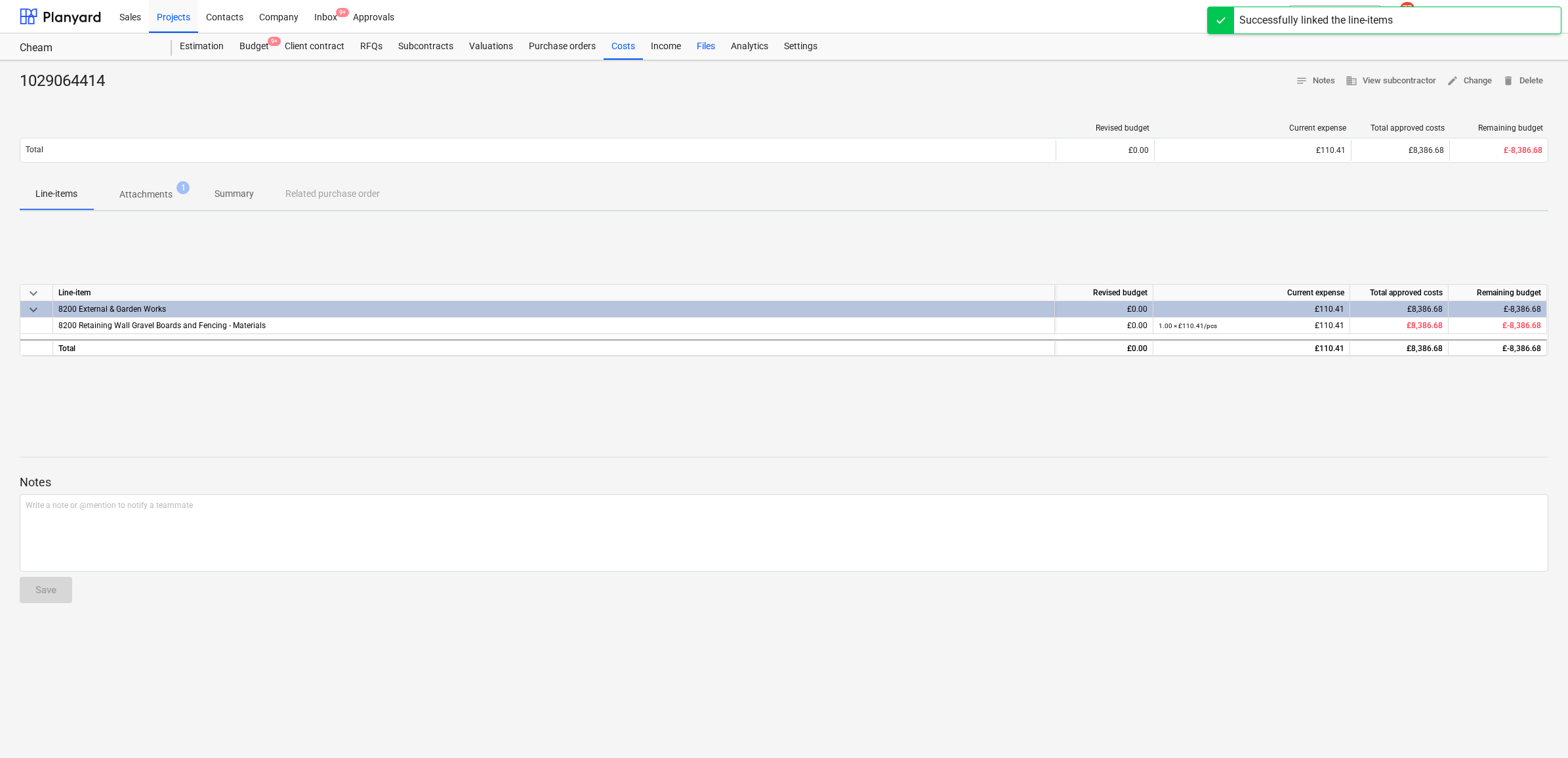
click at [701, 47] on div "Files" at bounding box center [706, 47] width 34 height 26
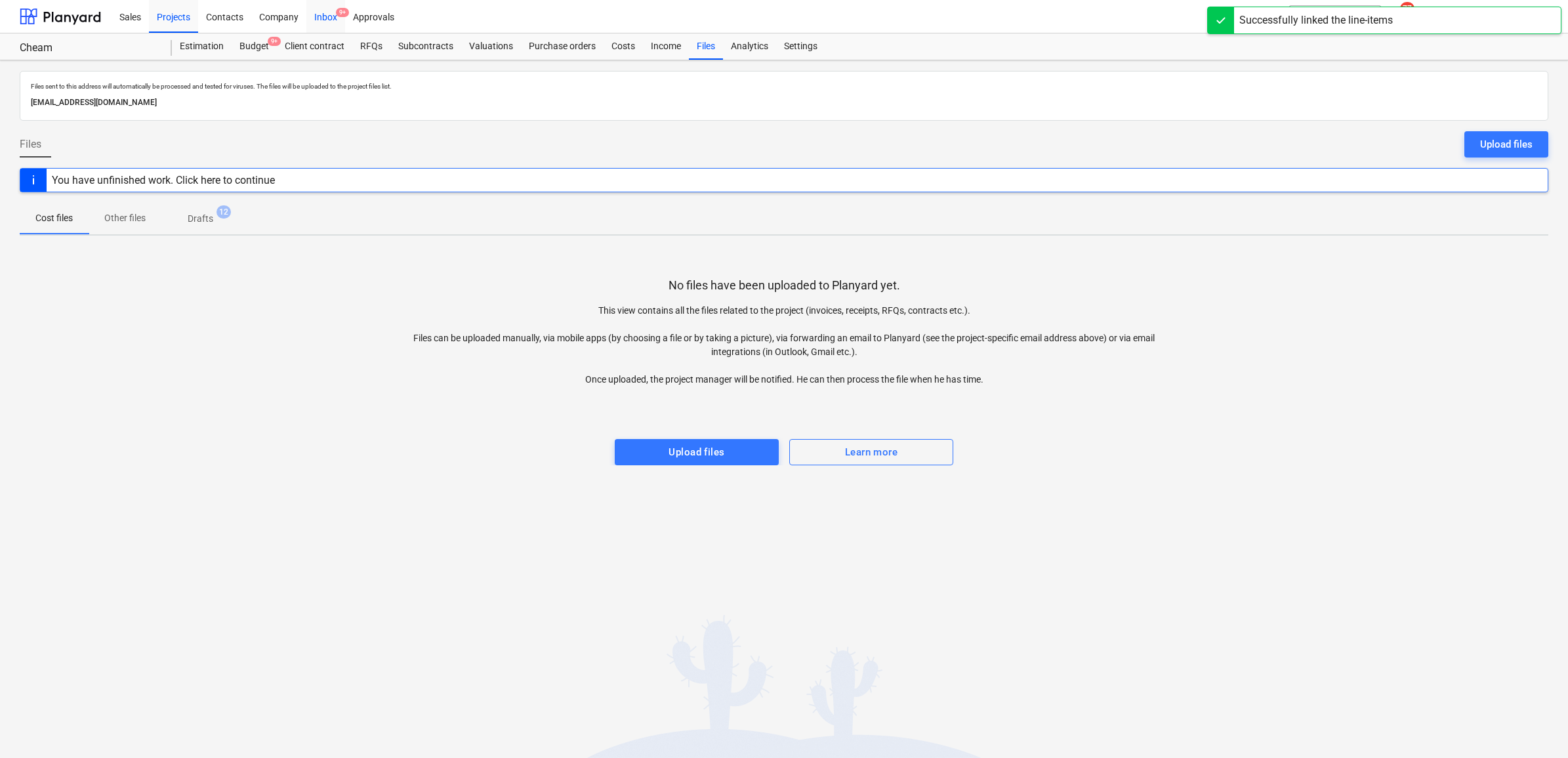
click at [323, 11] on div "Inbox 9+" at bounding box center [325, 16] width 39 height 34
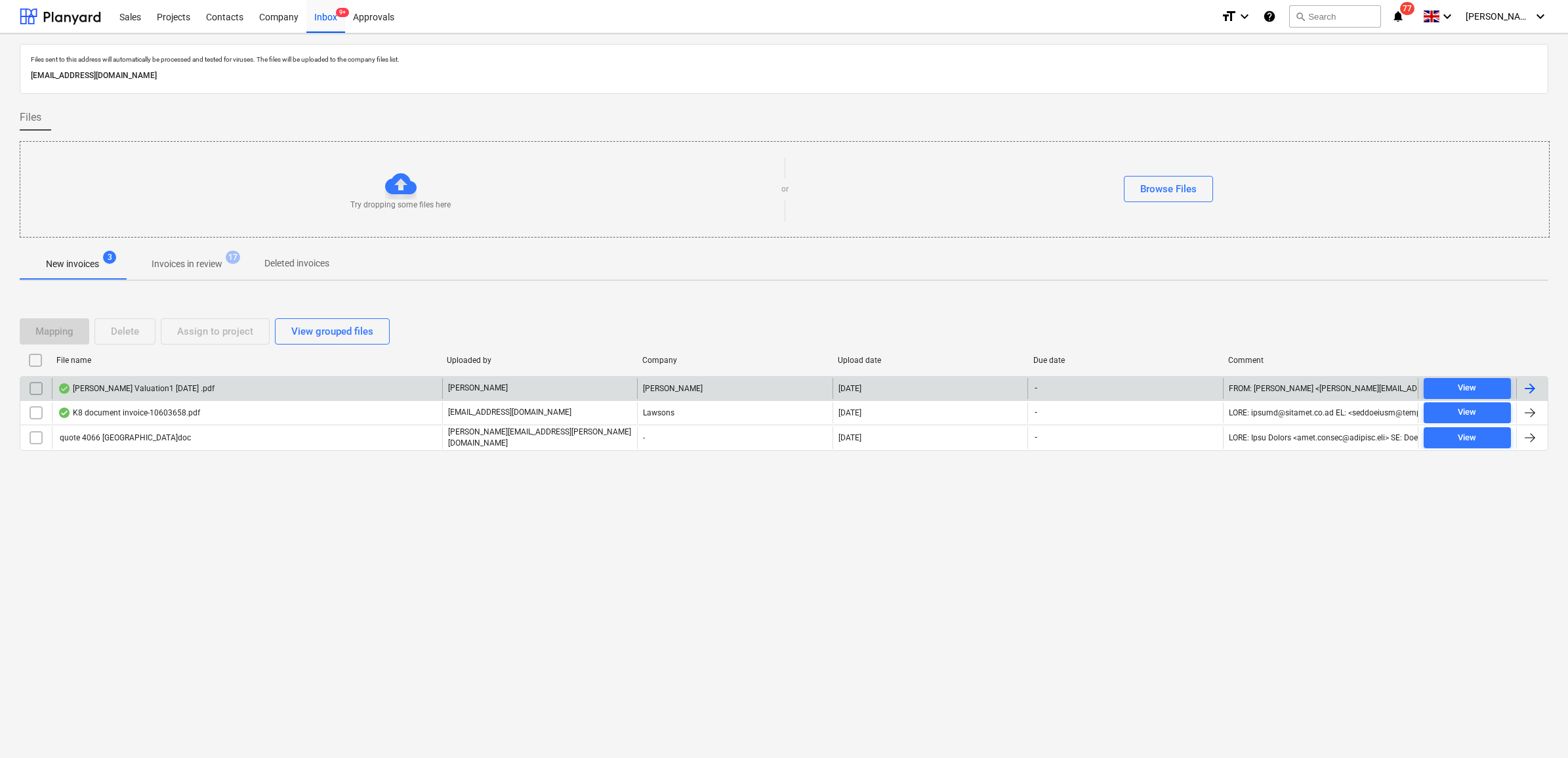
click at [33, 388] on input "checkbox" at bounding box center [37, 389] width 21 height 21
click at [141, 330] on button "Delete" at bounding box center [125, 331] width 61 height 26
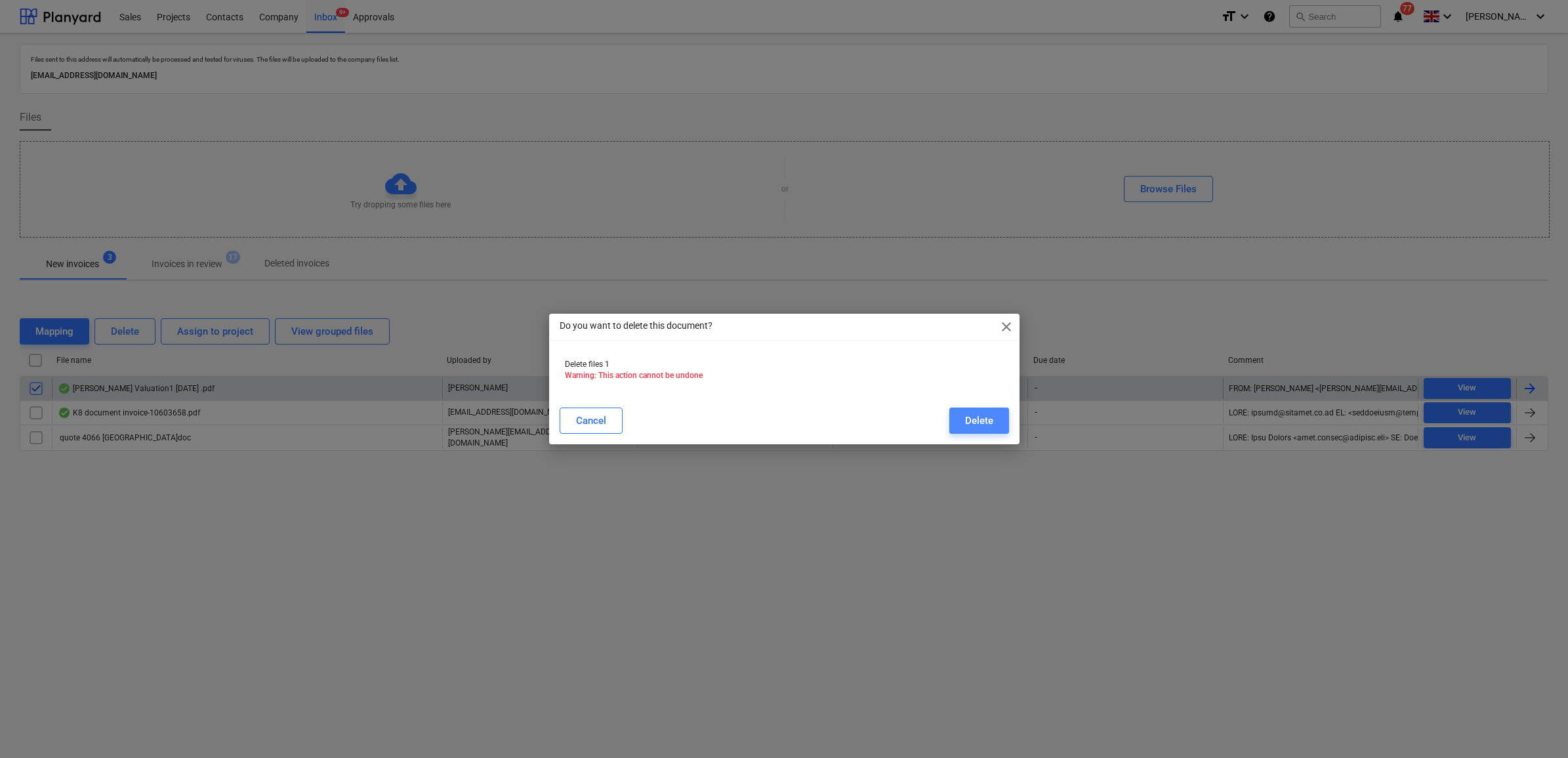
click at [965, 422] on div "Delete" at bounding box center [979, 420] width 28 height 17
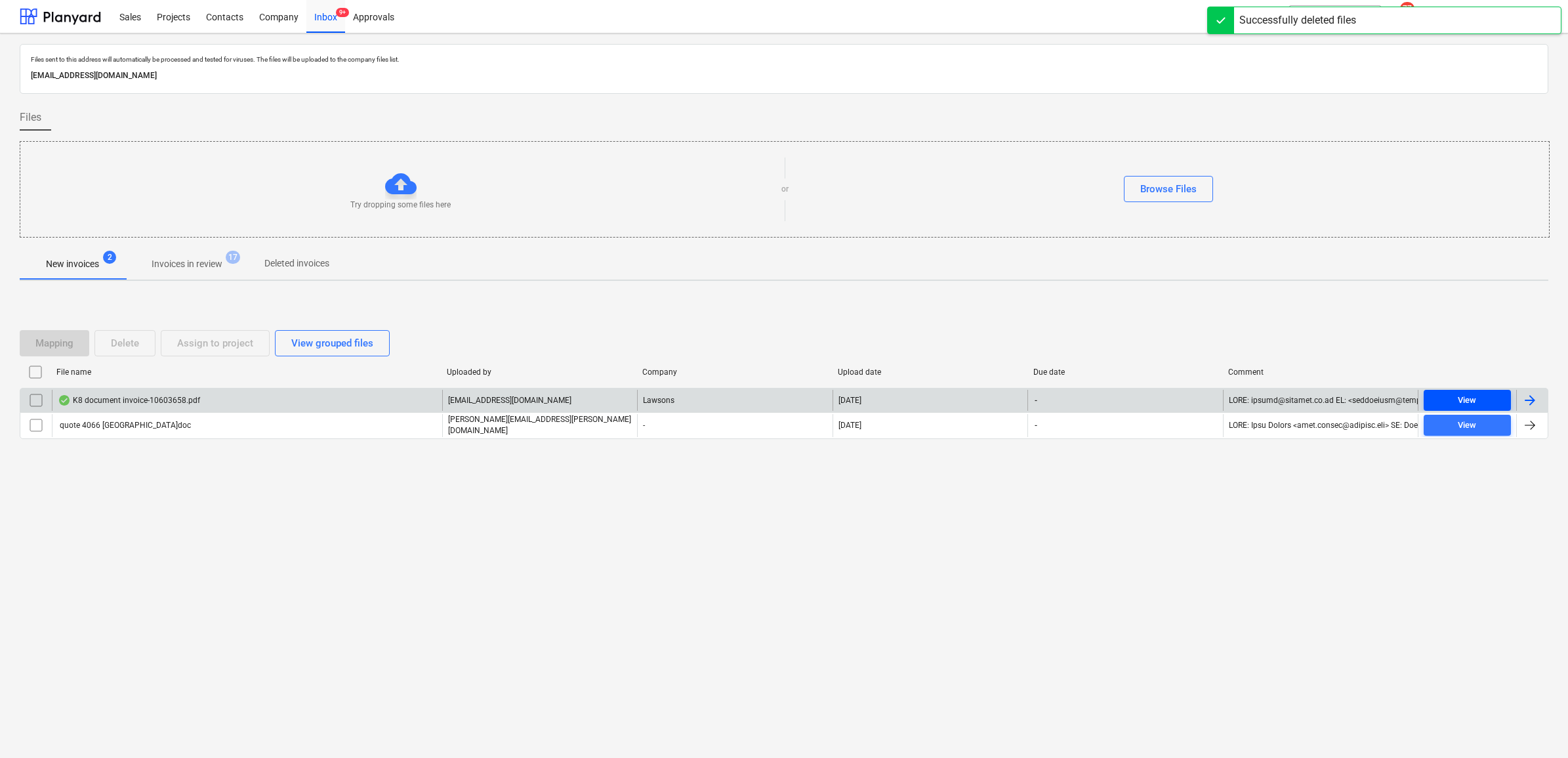
click at [1450, 403] on span "View" at bounding box center [1467, 401] width 77 height 15
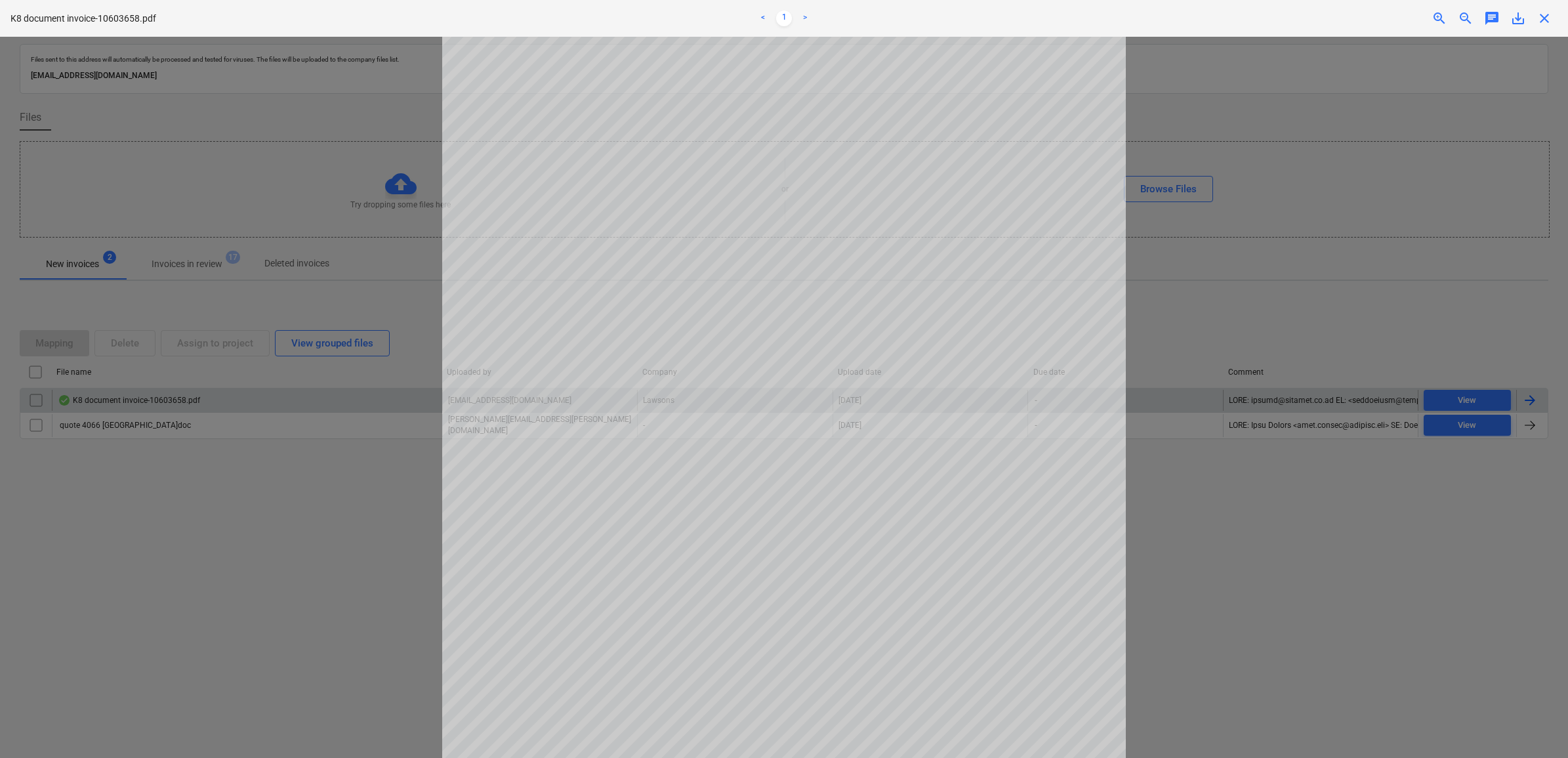
scroll to position [246, 0]
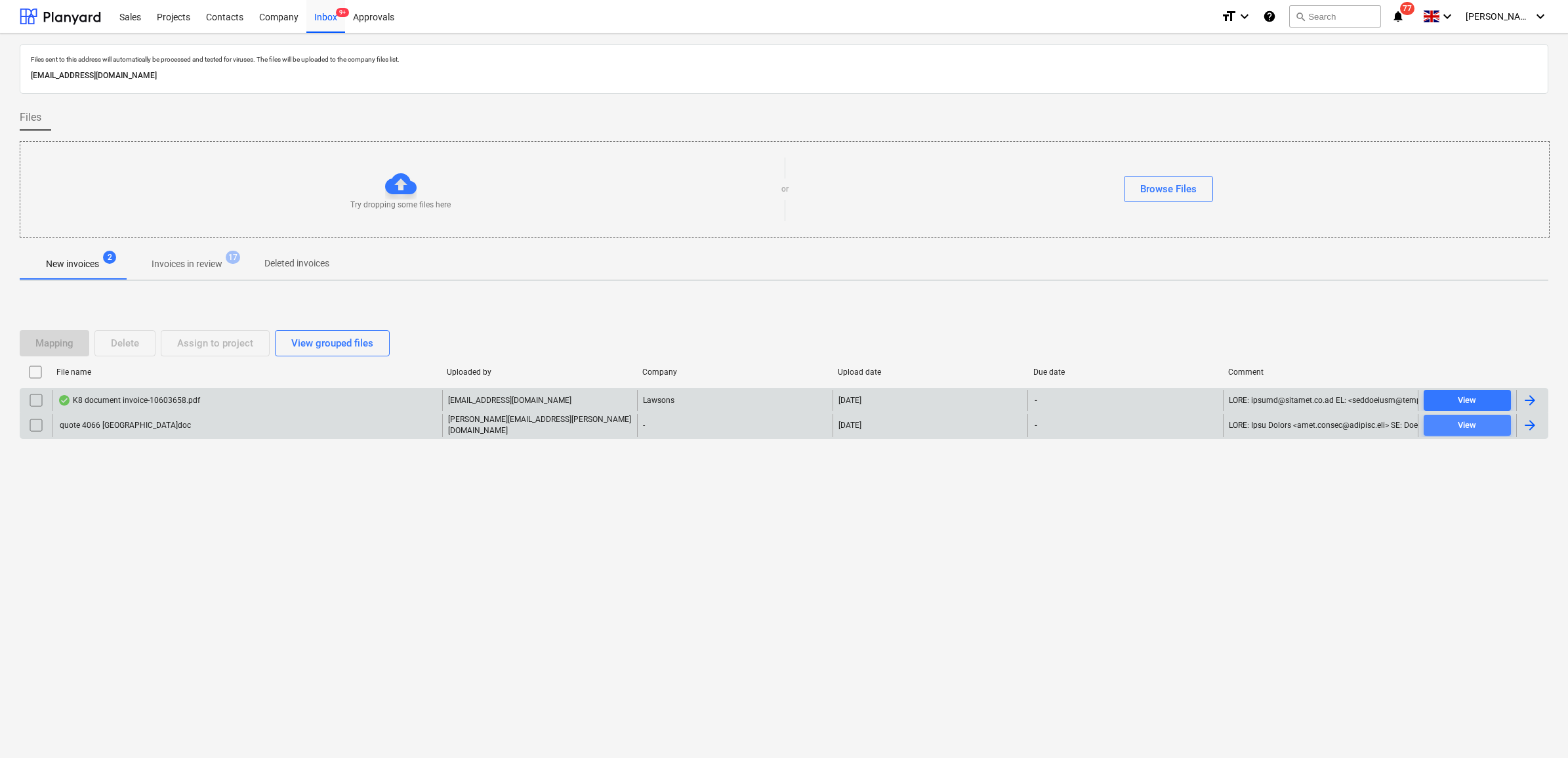
click at [1445, 424] on span "View" at bounding box center [1467, 426] width 77 height 15
click at [165, 17] on div "Projects" at bounding box center [173, 16] width 50 height 34
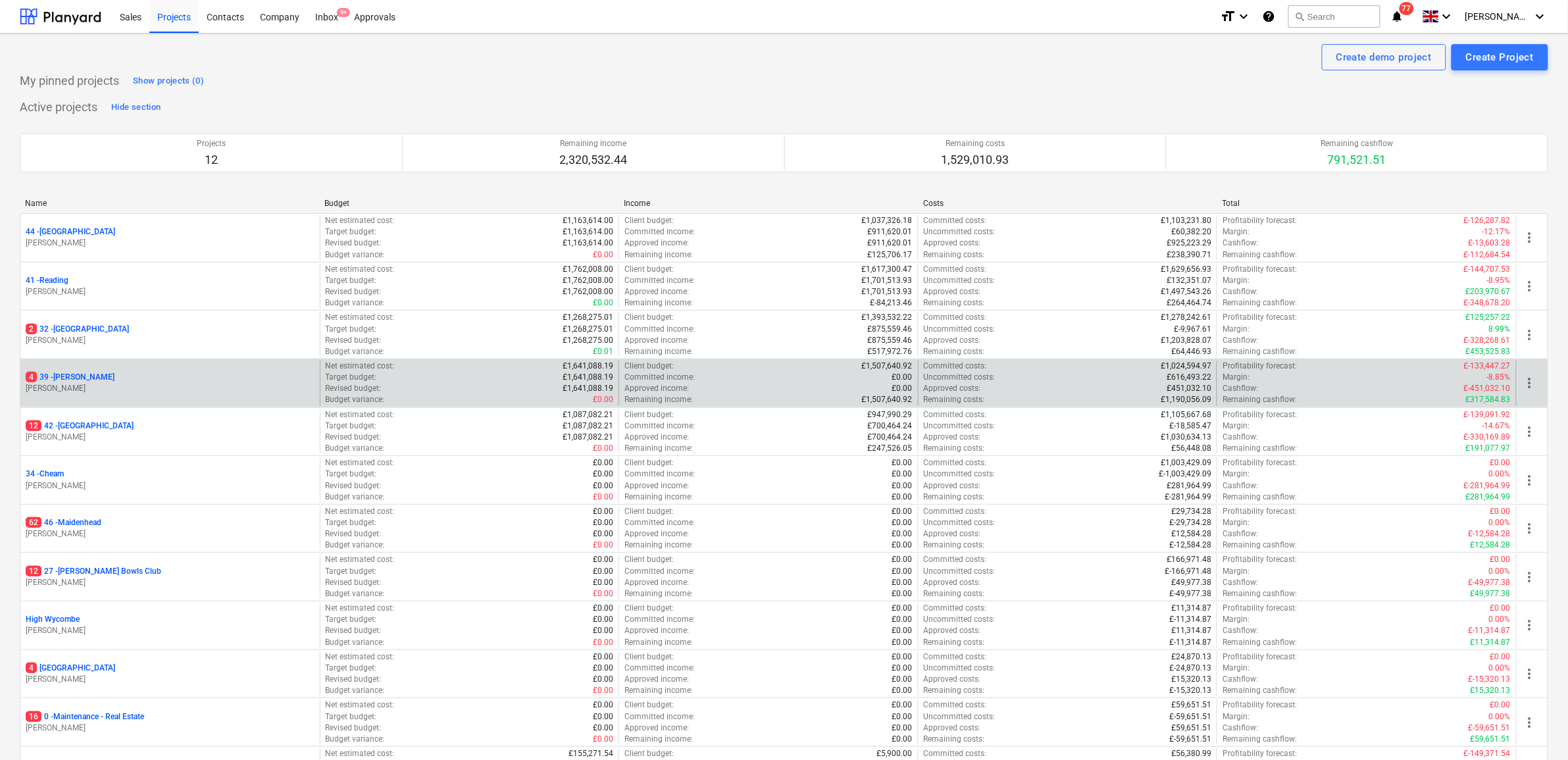
click at [69, 379] on p "4 39 - [GEOGRAPHIC_DATA]" at bounding box center [70, 377] width 89 height 11
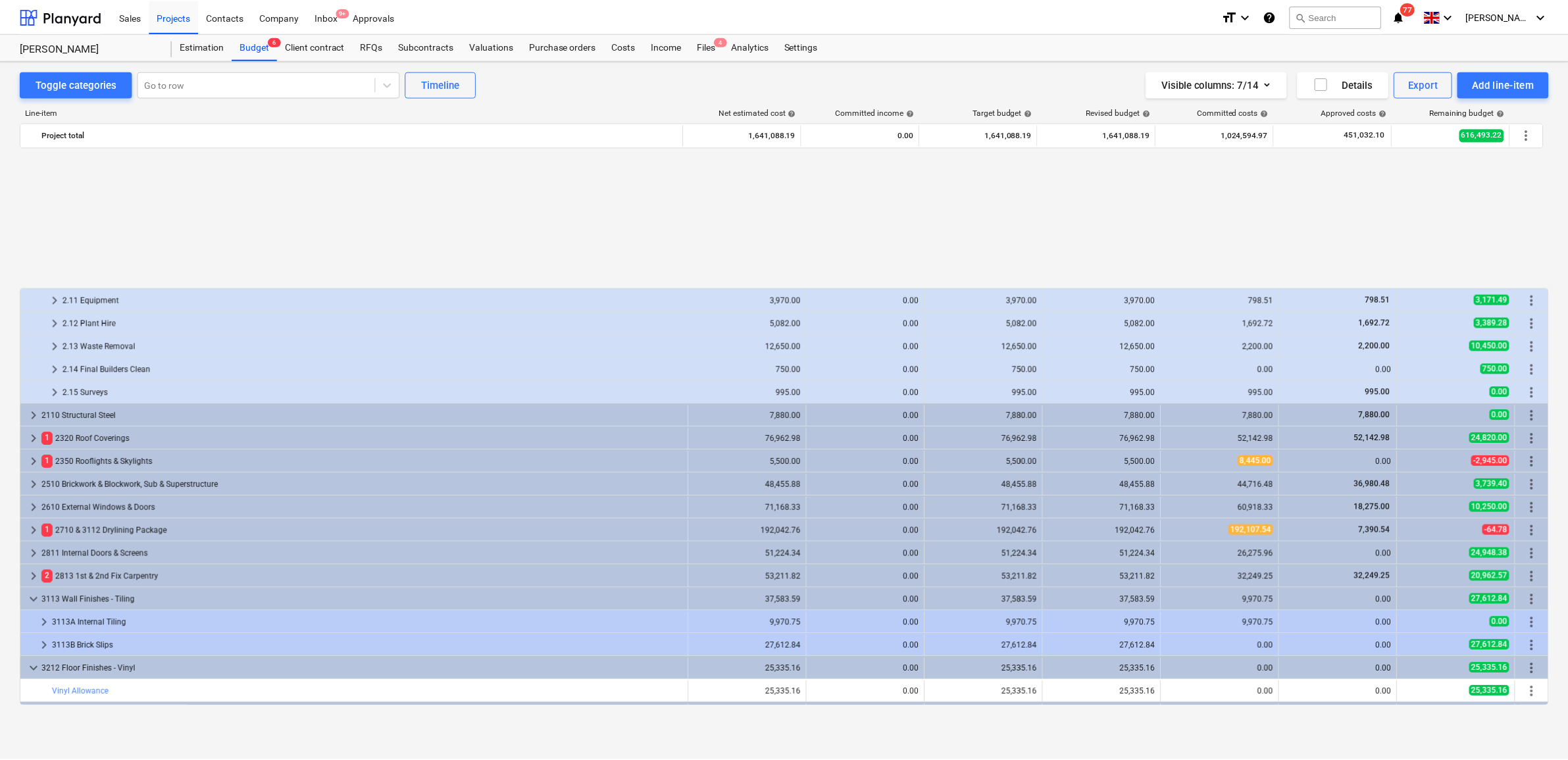
scroll to position [329, 0]
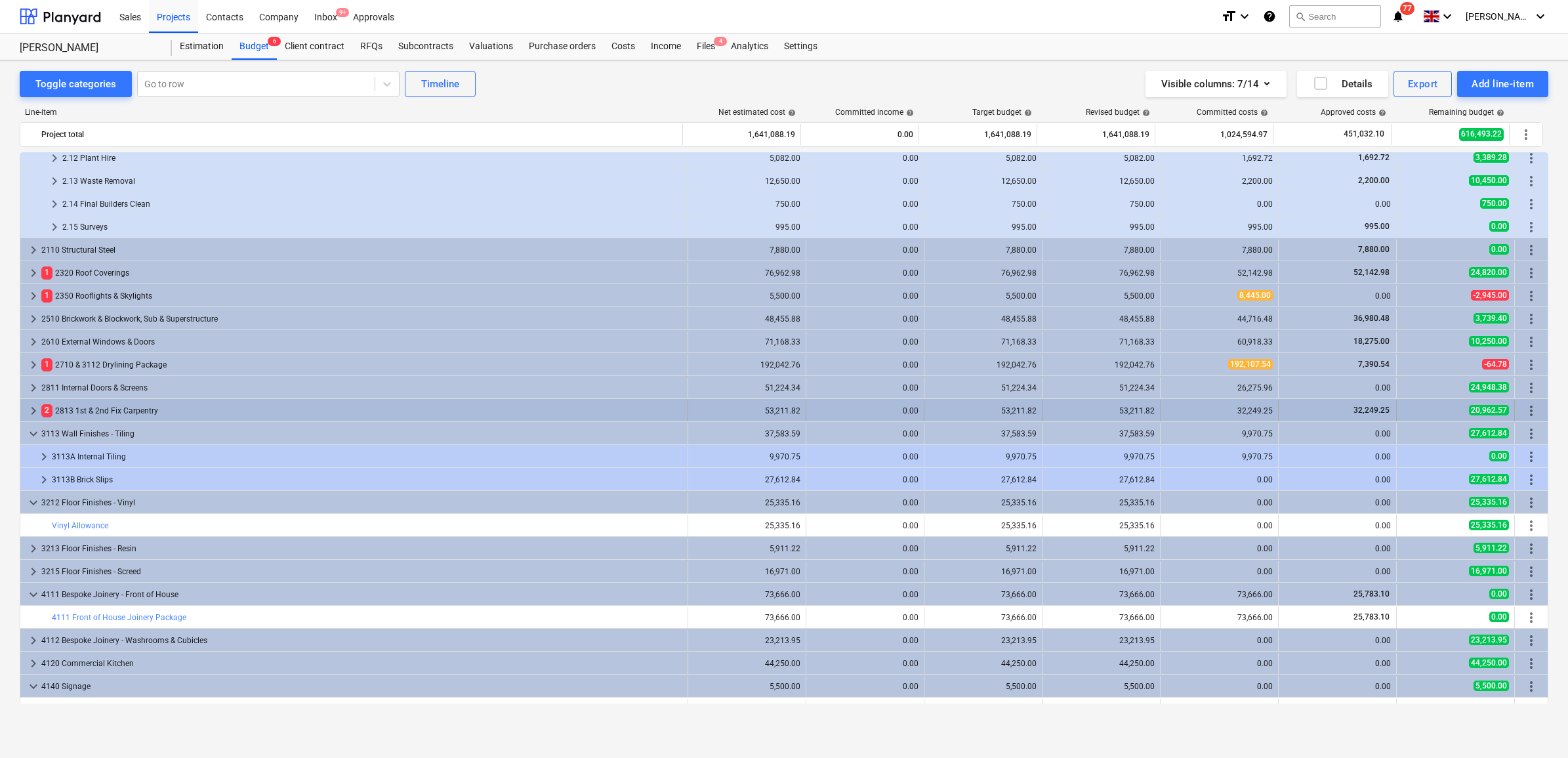
click at [33, 407] on span "keyboard_arrow_right" at bounding box center [34, 410] width 16 height 16
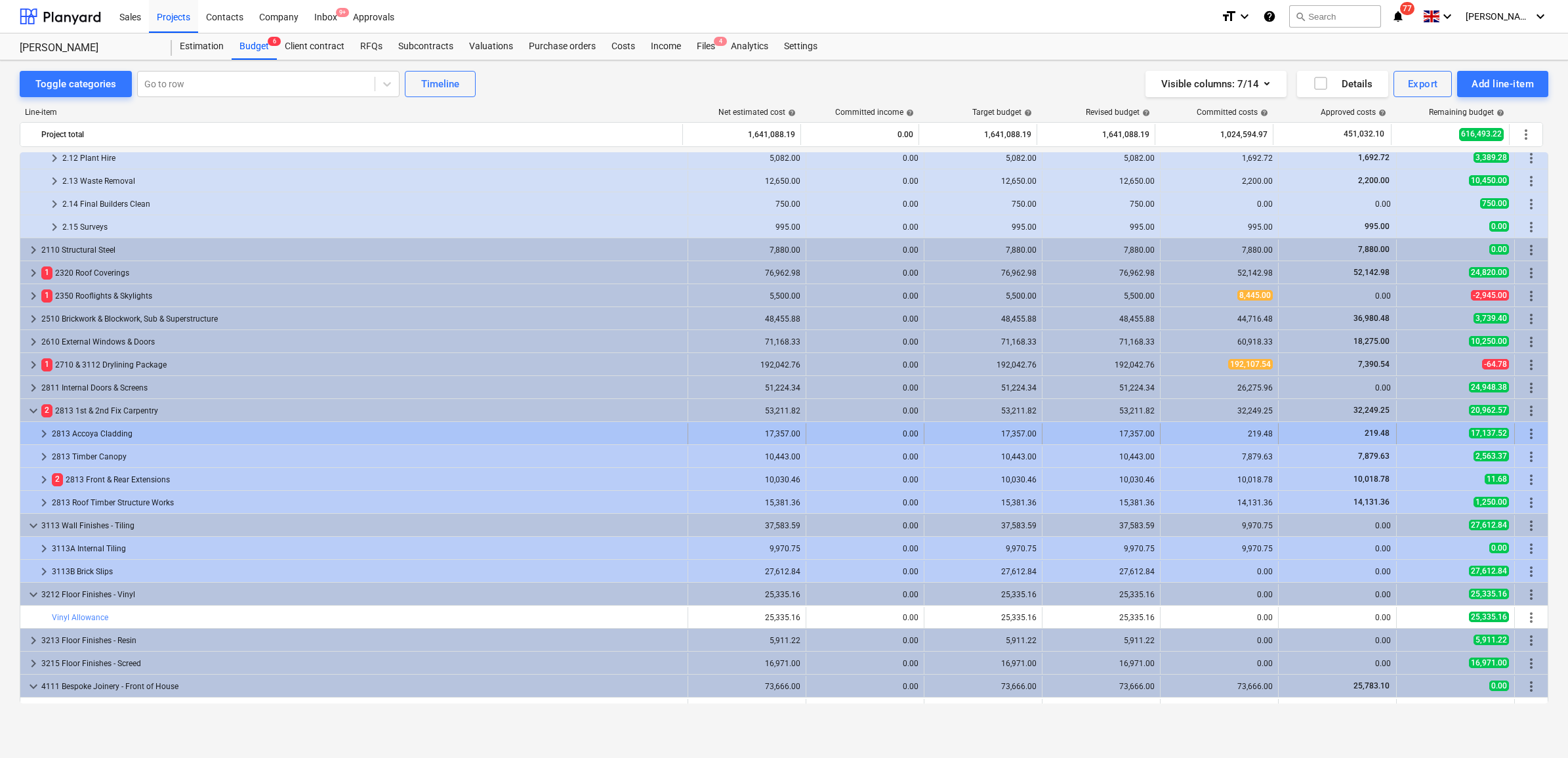
click at [46, 435] on span "keyboard_arrow_right" at bounding box center [43, 434] width 16 height 16
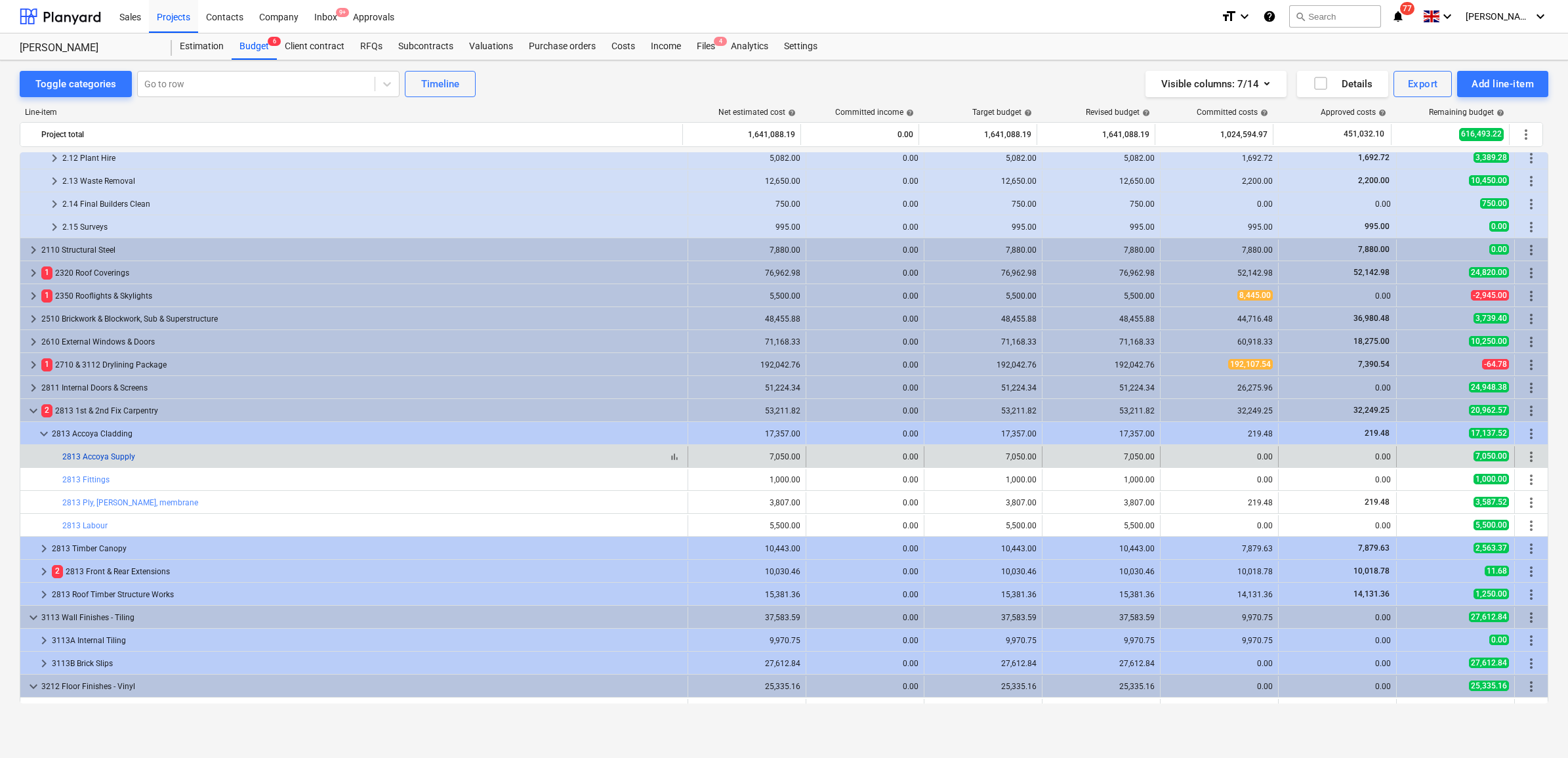
click at [81, 454] on link "2813 Accoya Supply" at bounding box center [99, 457] width 73 height 9
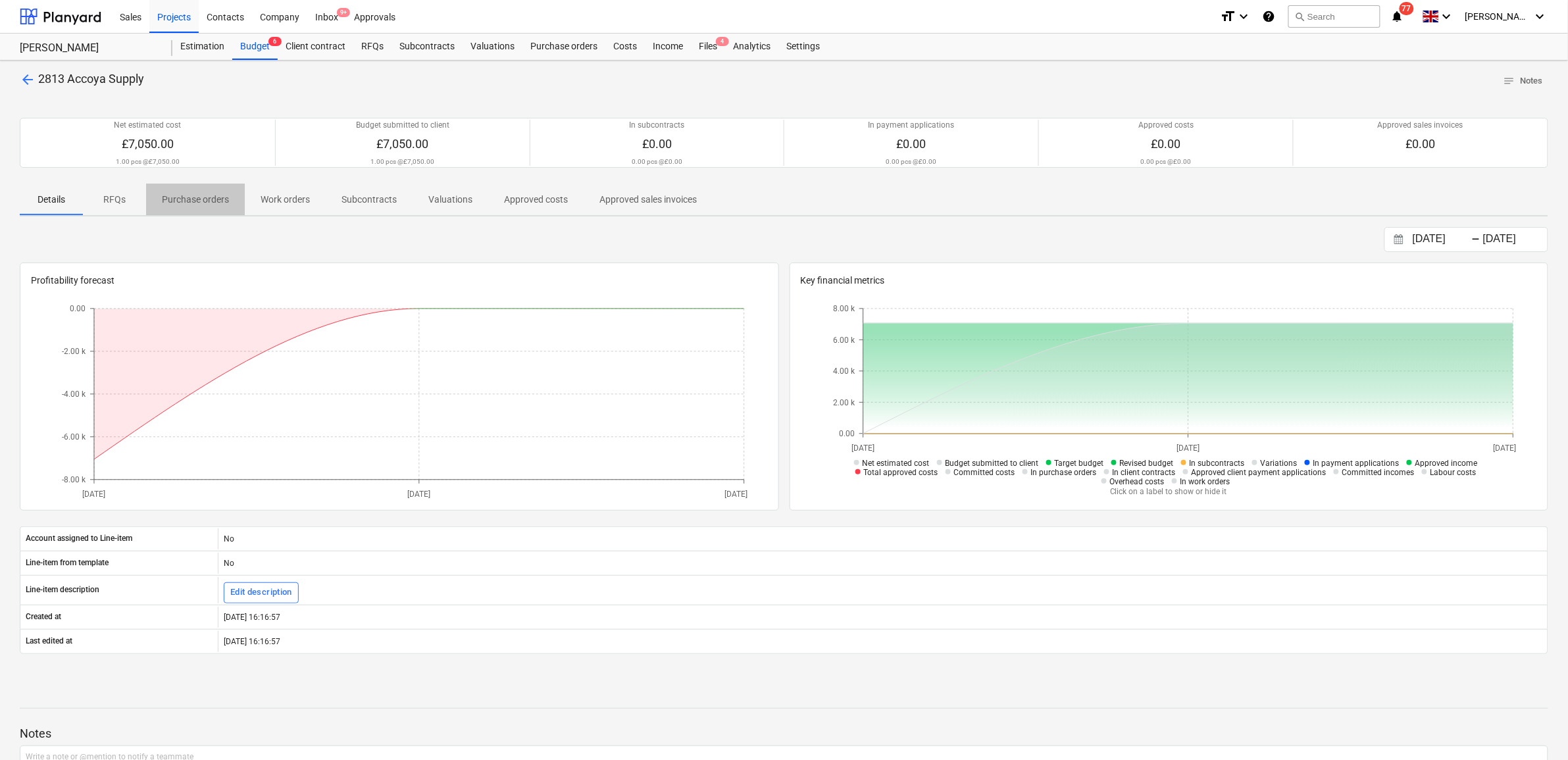
click at [228, 200] on p "Purchase orders" at bounding box center [196, 200] width 67 height 14
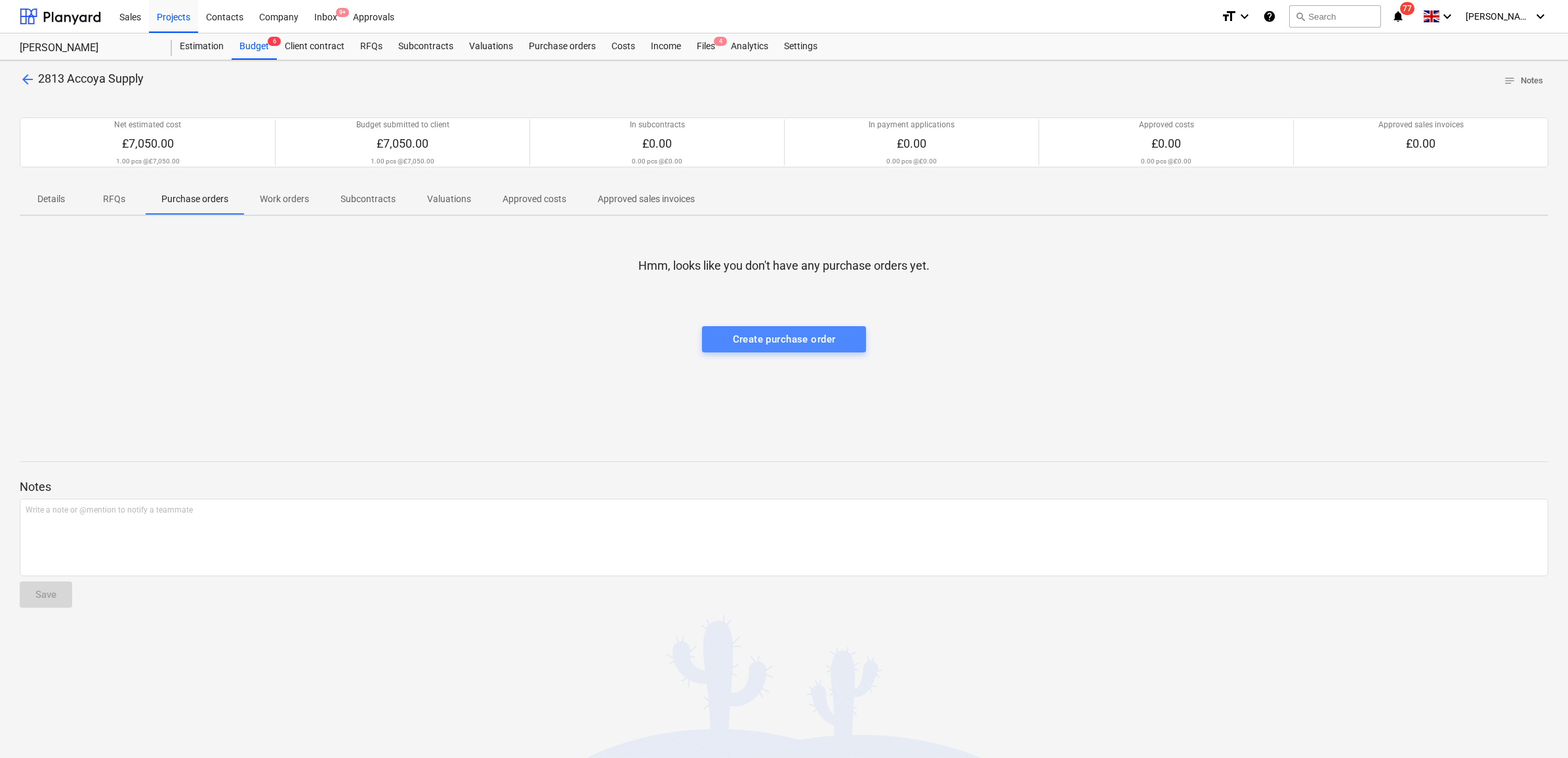
click at [834, 332] on div "Create purchase order" at bounding box center [784, 339] width 103 height 17
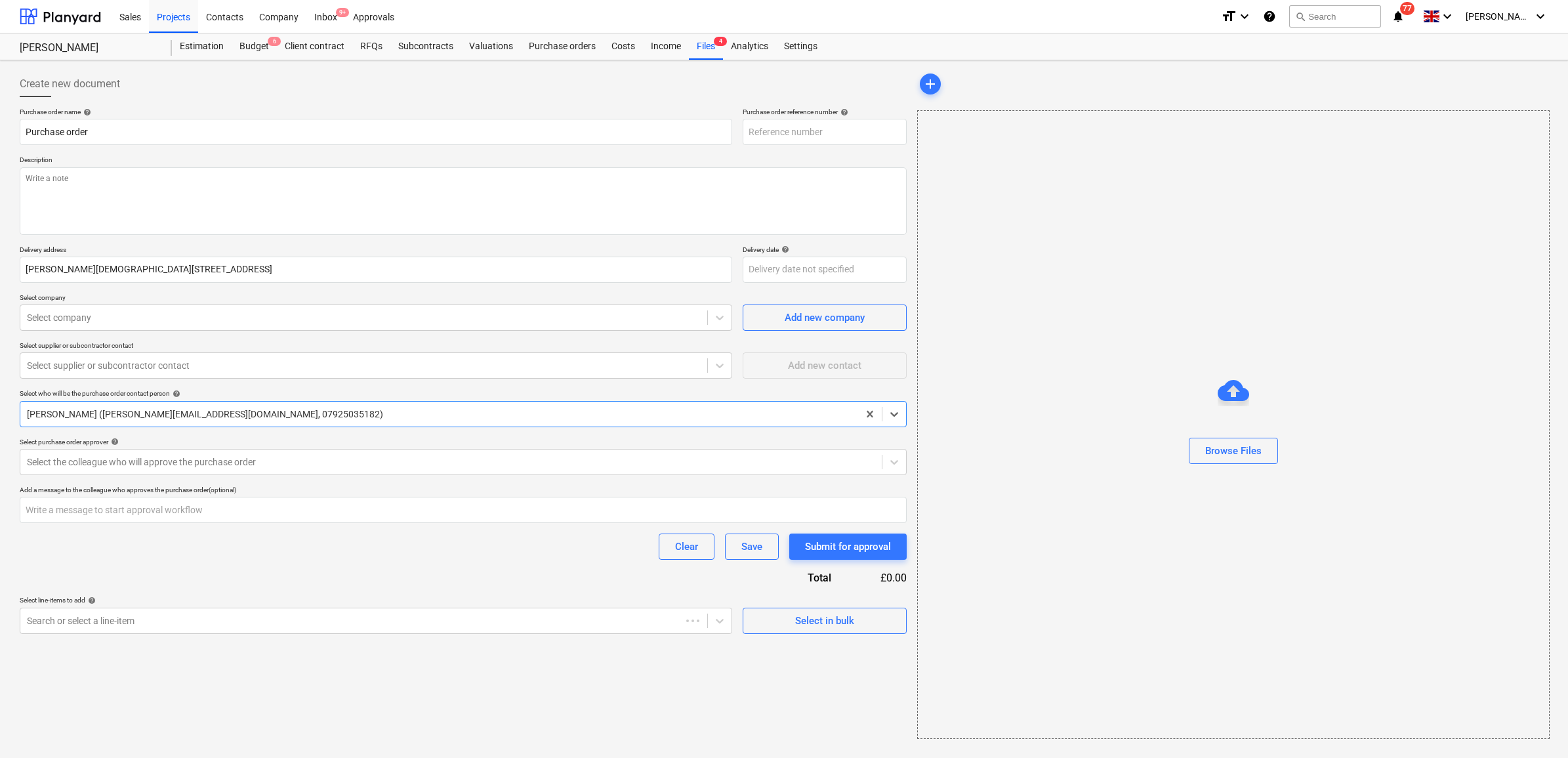
type textarea "x"
type input "39-PO-036"
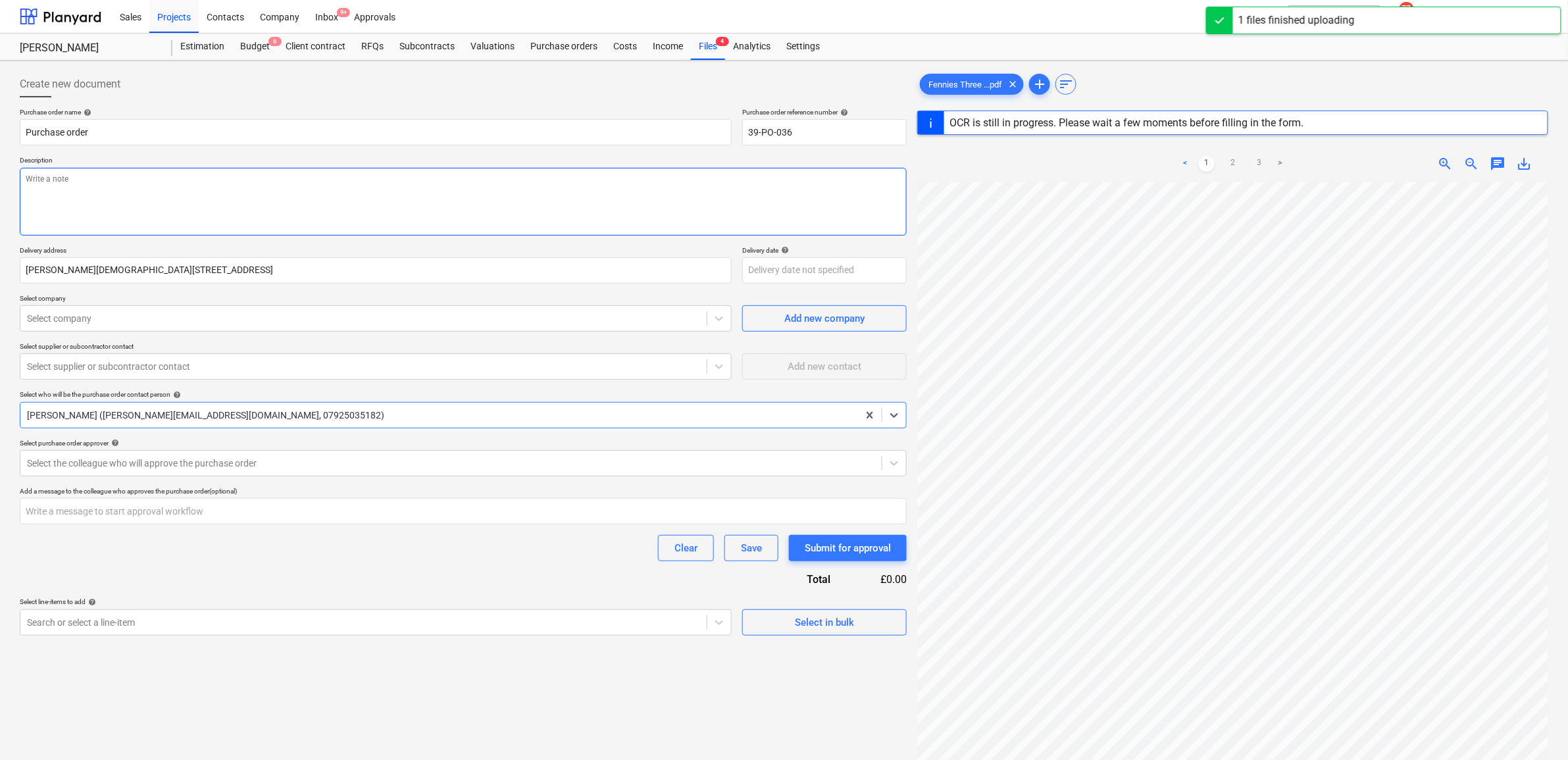
type textarea "x"
click at [130, 132] on input "Purchase order" at bounding box center [375, 132] width 712 height 26
type input "Purchase order"
type textarea "x"
type input "Purchase order -"
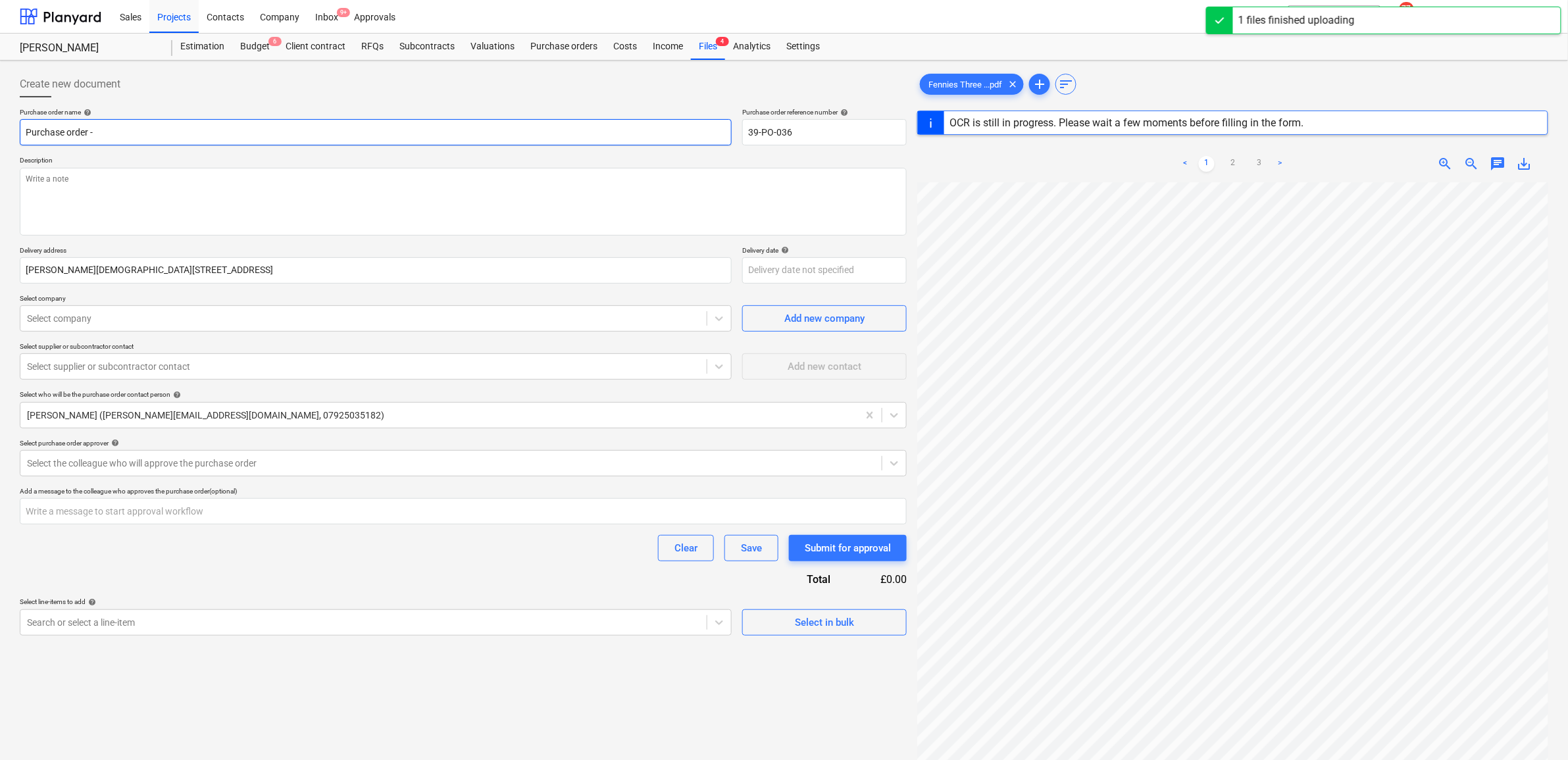
type textarea "x"
type input "Purchase order -"
type textarea "x"
type input "Purchase order - A"
type textarea "x"
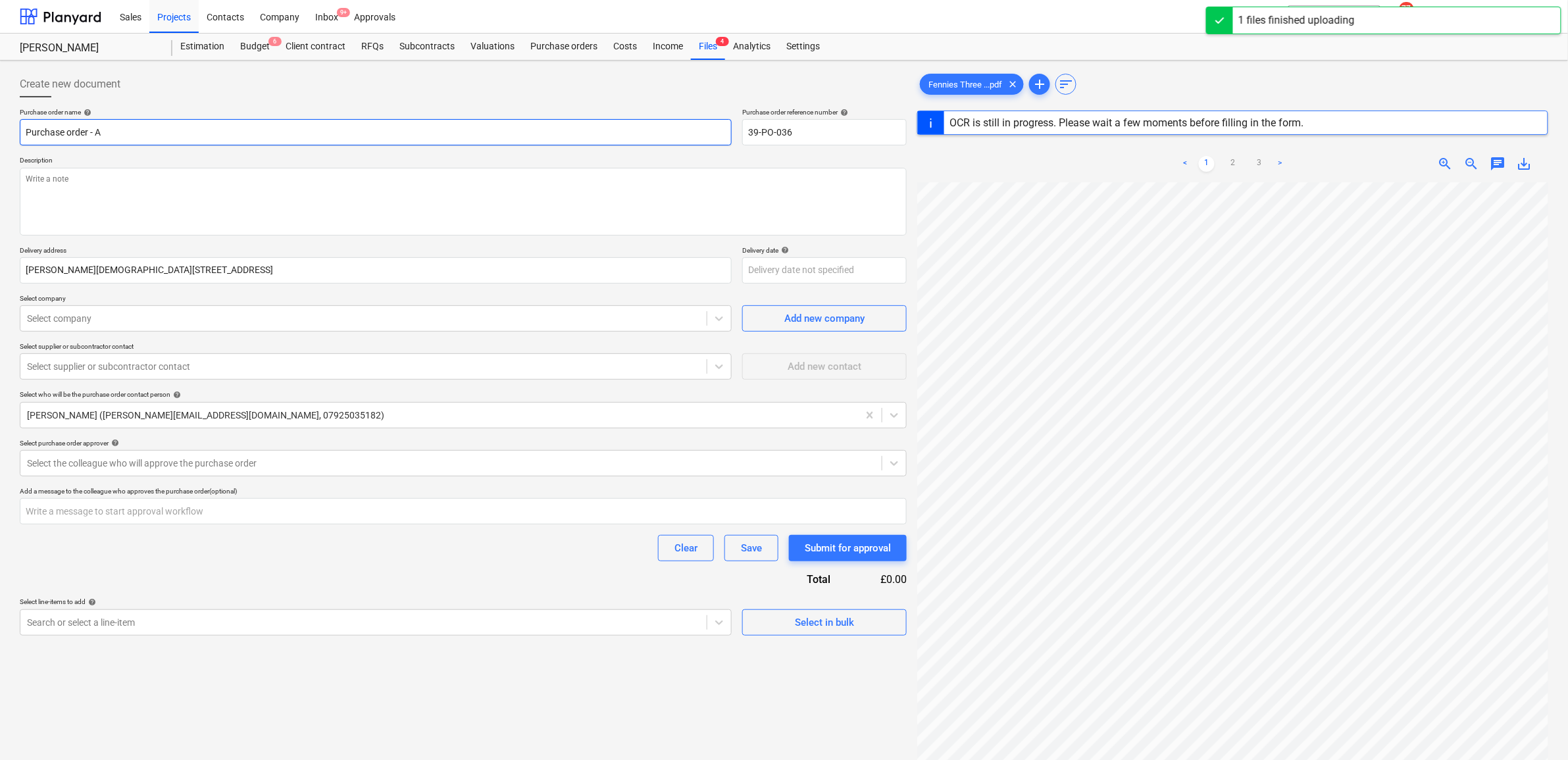
type input "Purchase order - Ac"
type textarea "x"
type input "Purchase order - Acco"
type textarea "x"
type input "Purchase order - Accoy"
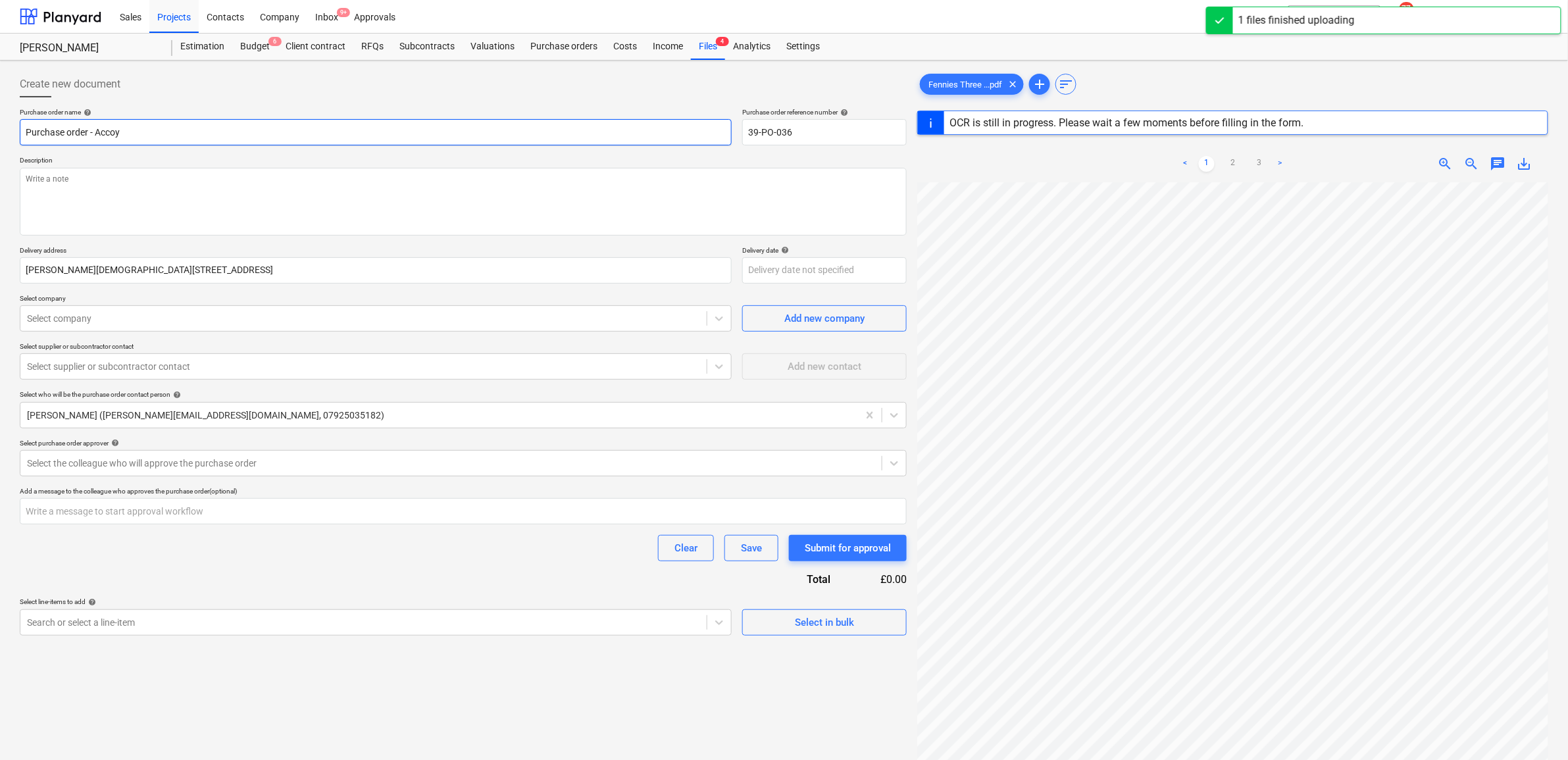
type textarea "x"
type input "Purchase order - Accoya"
type textarea "x"
type input "Purchase order - Accoya"
type textarea "x"
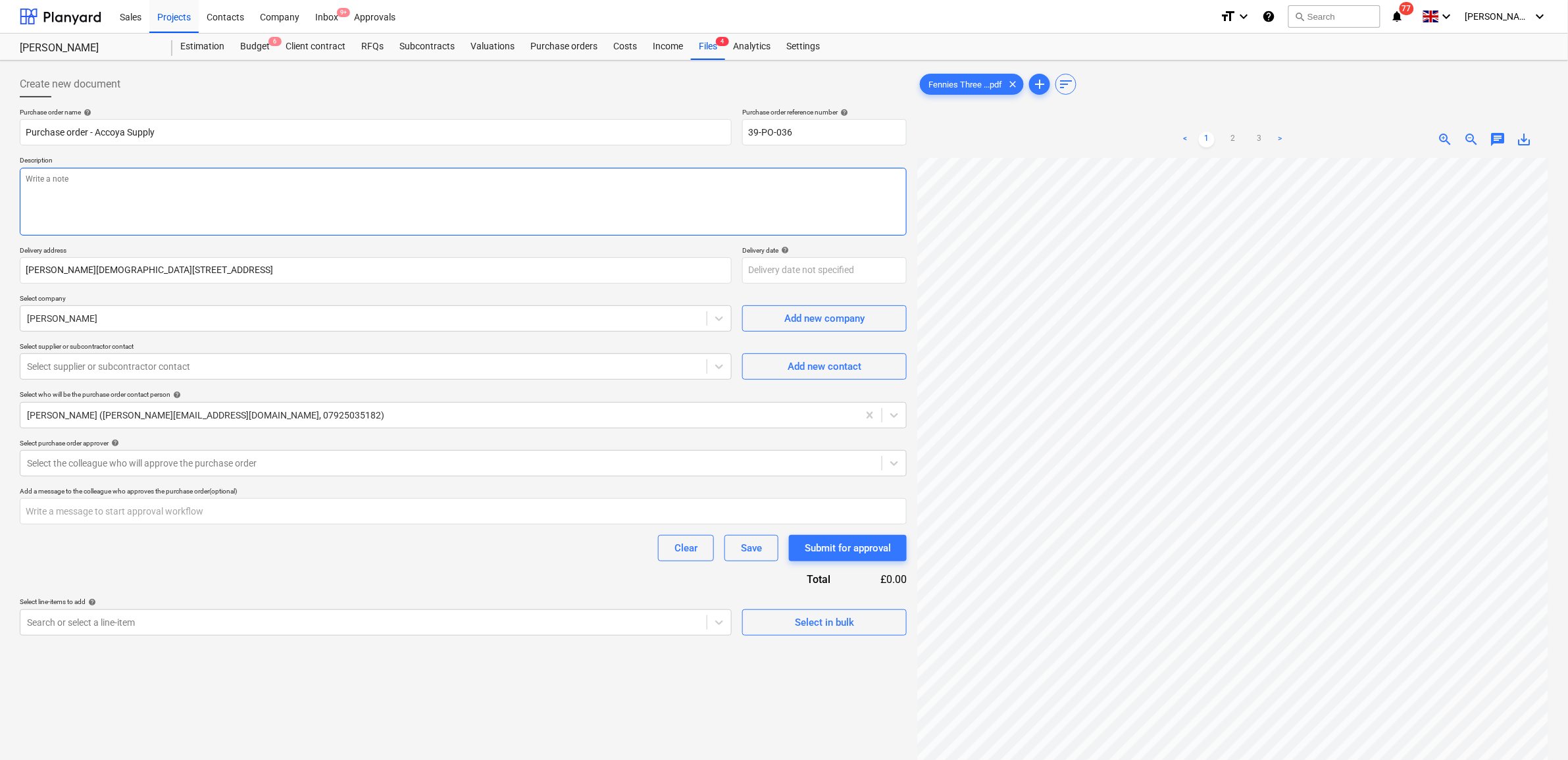
click at [122, 187] on textarea at bounding box center [463, 201] width 887 height 68
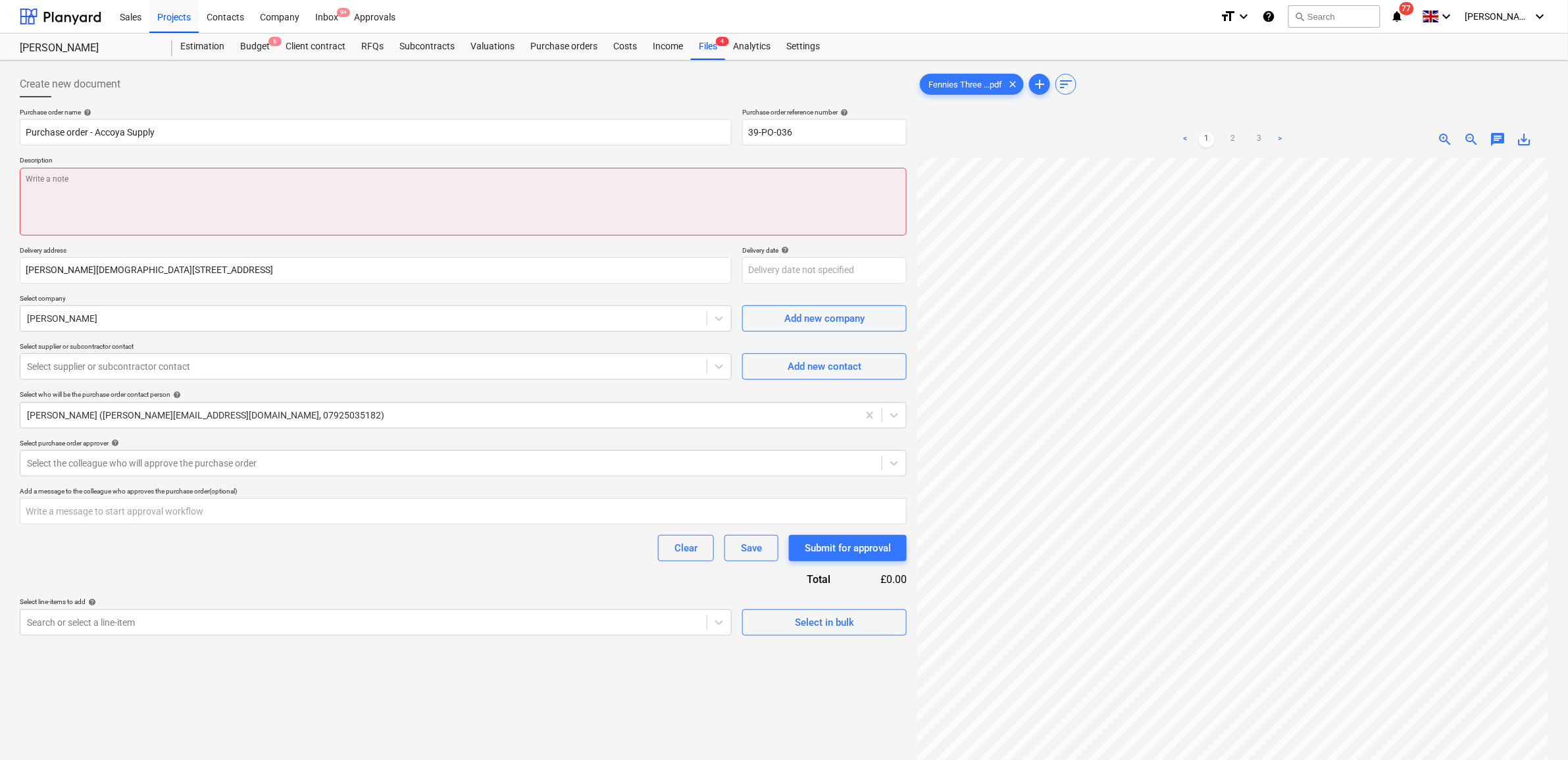
click at [125, 203] on textarea at bounding box center [463, 201] width 887 height 68
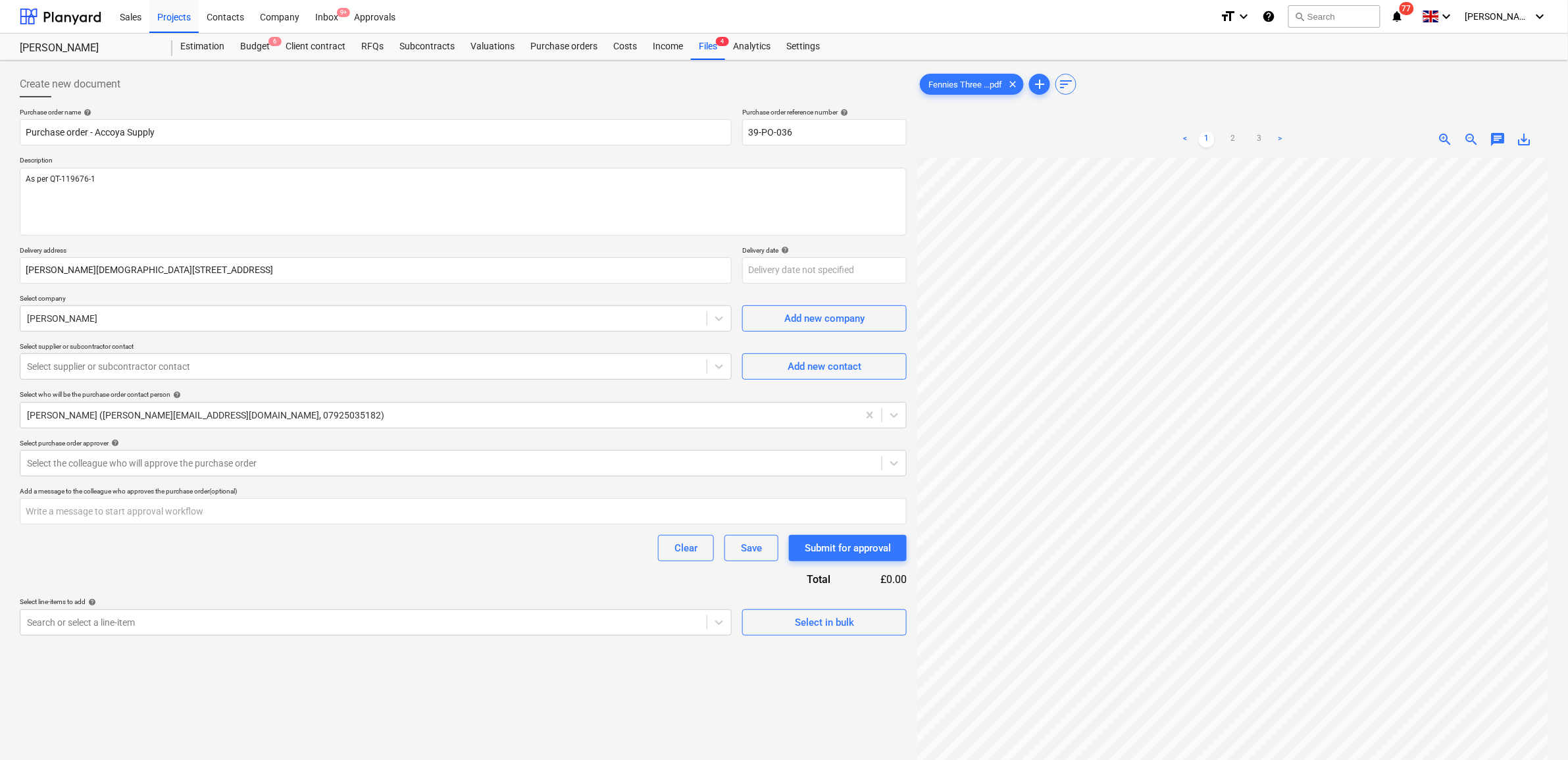
scroll to position [255, 24]
click at [182, 187] on textarea "As per QT-119676-1" at bounding box center [463, 201] width 887 height 68
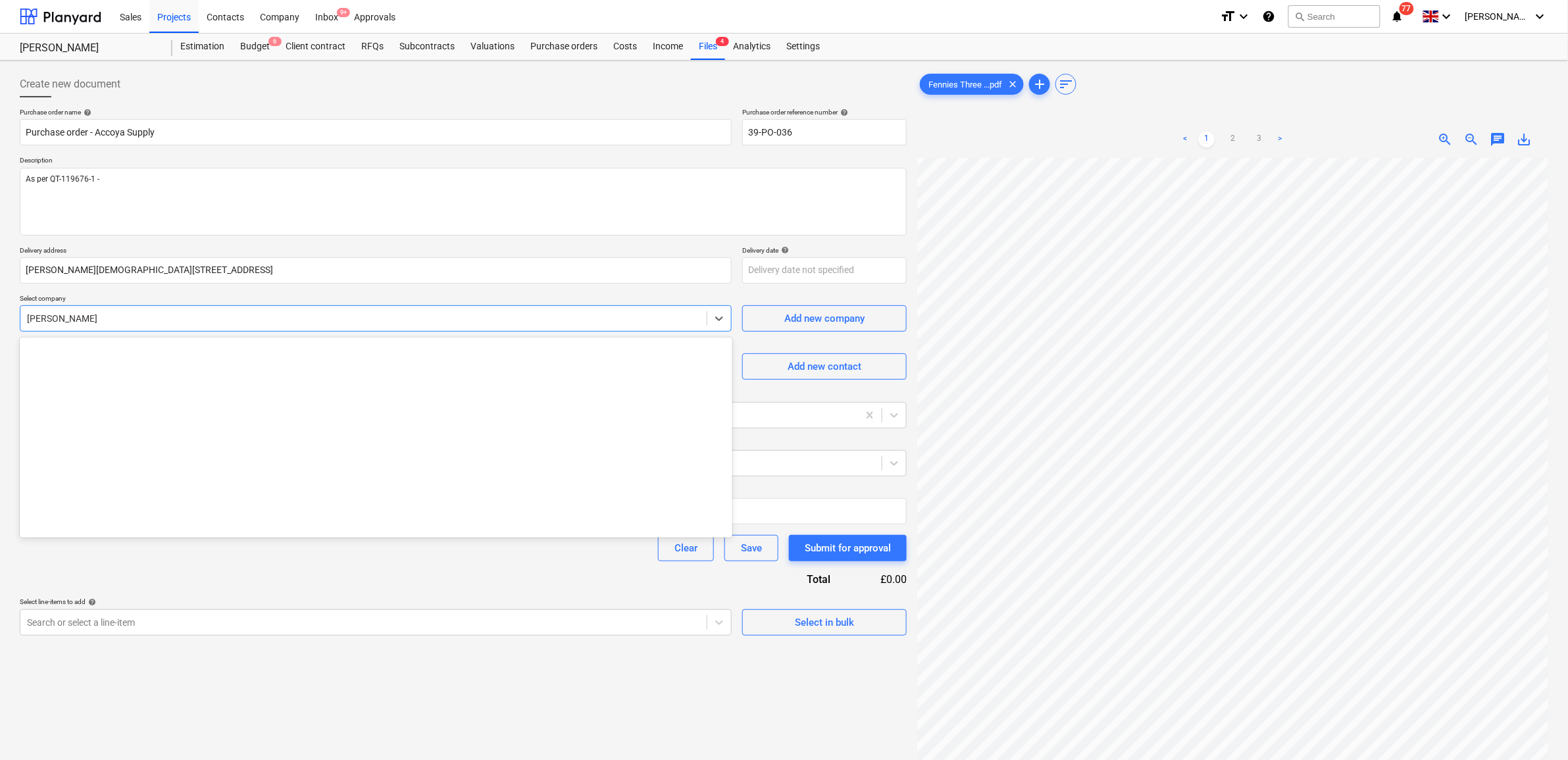
click at [232, 325] on div at bounding box center [363, 318] width 673 height 13
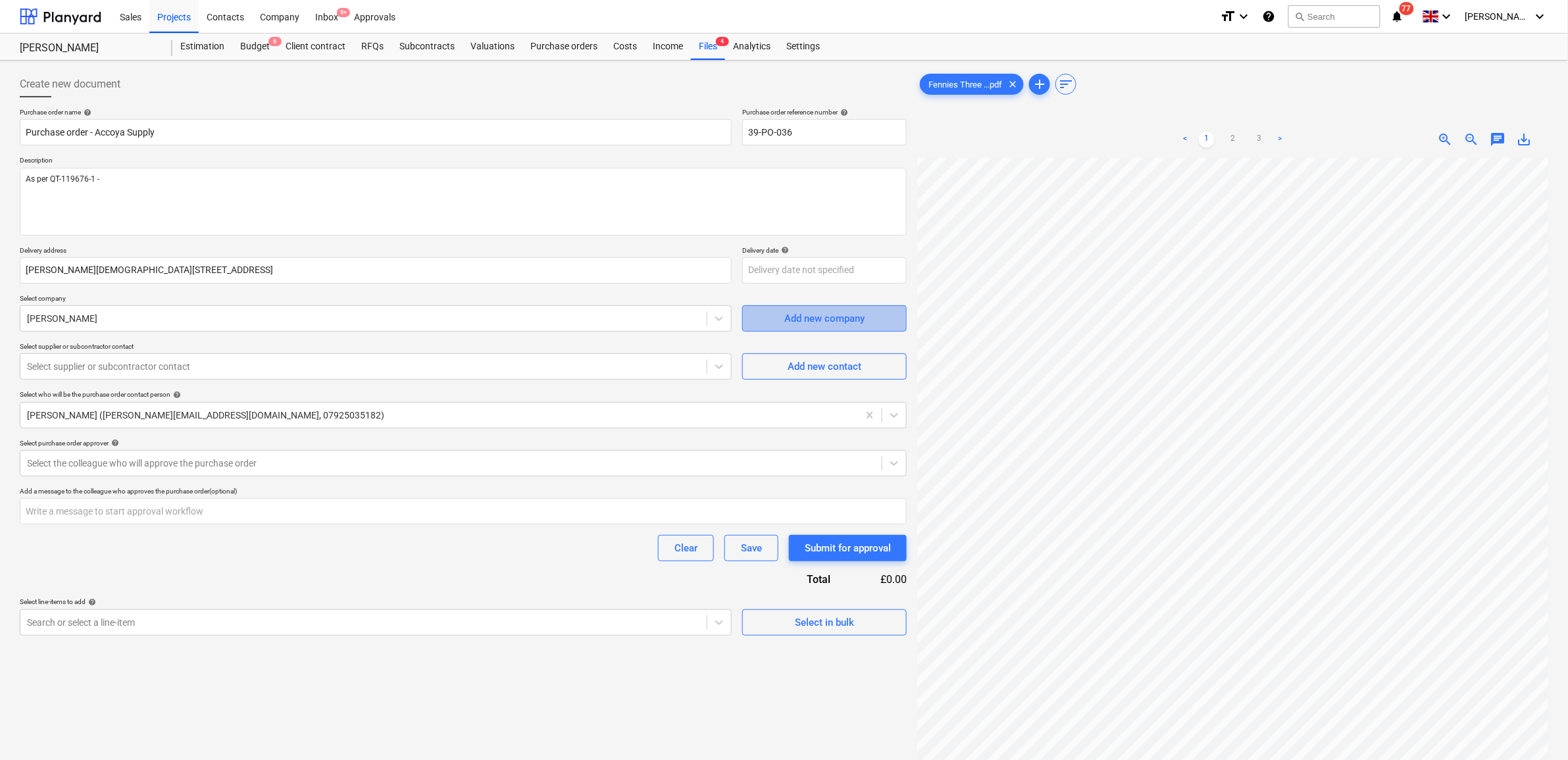
click at [800, 314] on div "Add new company" at bounding box center [824, 318] width 80 height 17
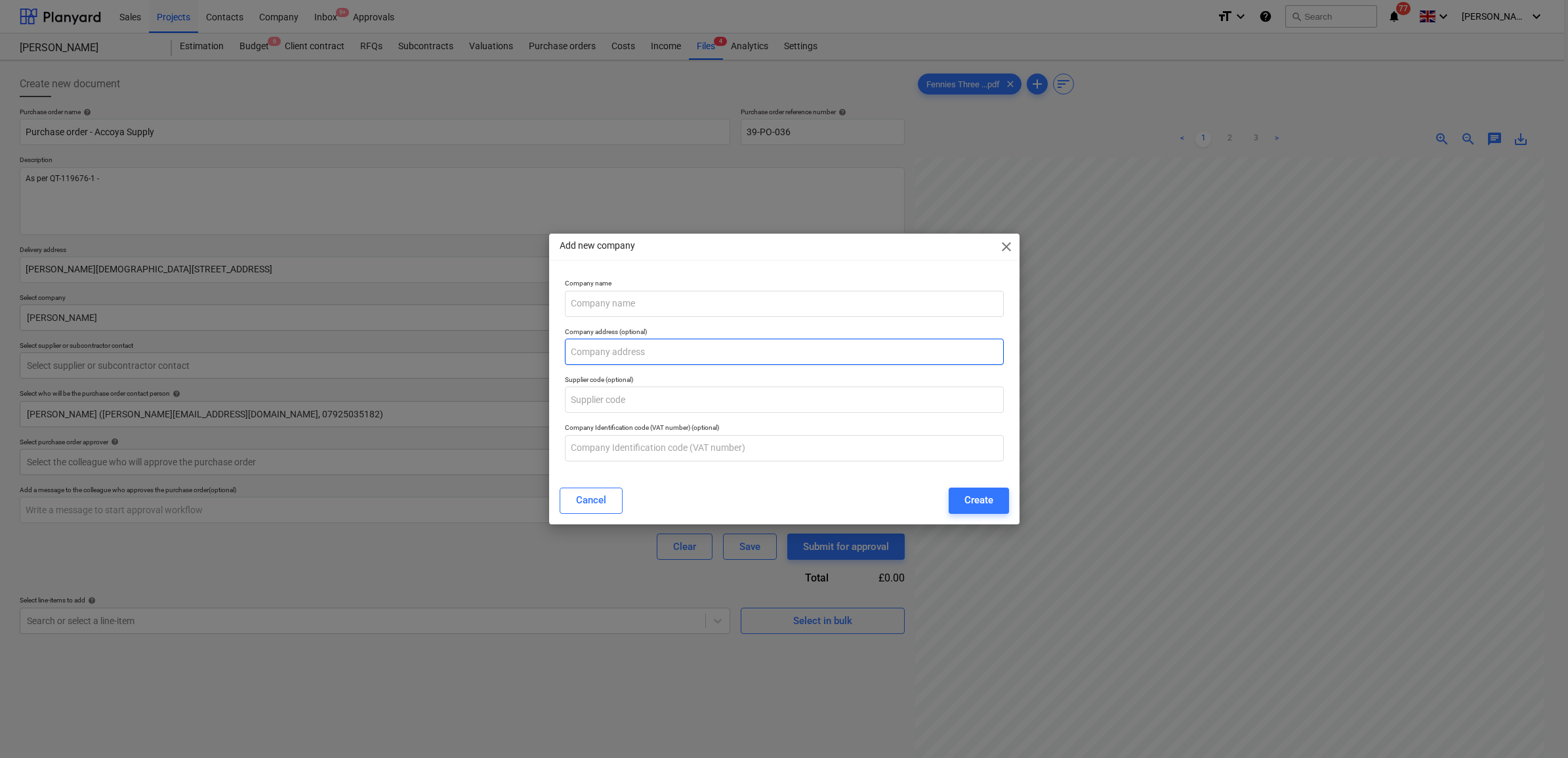
click at [664, 345] on input "text" at bounding box center [784, 352] width 439 height 26
paste input "Russwood Ltd, [GEOGRAPHIC_DATA]"
click at [630, 307] on input "text" at bounding box center [784, 304] width 439 height 26
click at [909, 322] on div "Company name Company address (optional) Russwood Ltd, [GEOGRAPHIC_DATA] 1AR Sup…" at bounding box center [784, 370] width 450 height 192
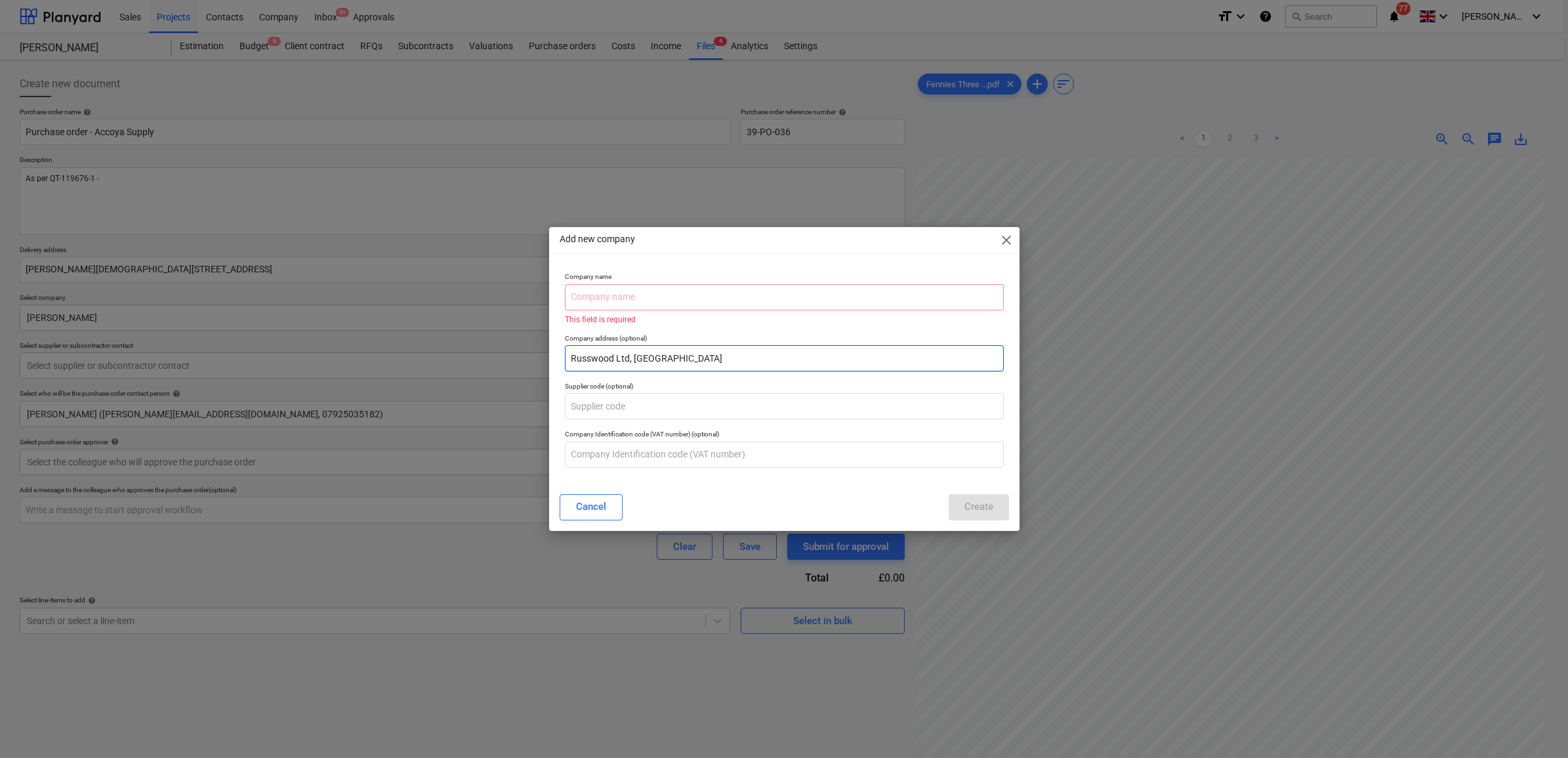
click at [640, 359] on input "Russwood Ltd, [GEOGRAPHIC_DATA]" at bounding box center [784, 358] width 439 height 26
drag, startPoint x: 630, startPoint y: 358, endPoint x: 513, endPoint y: 358, distance: 117.0
click at [515, 358] on div "Add new company close Company name This field is required Company address (opti…" at bounding box center [784, 379] width 1568 height 758
click at [598, 299] on input "text" at bounding box center [784, 297] width 439 height 26
paste input "Russwood Ltd,"
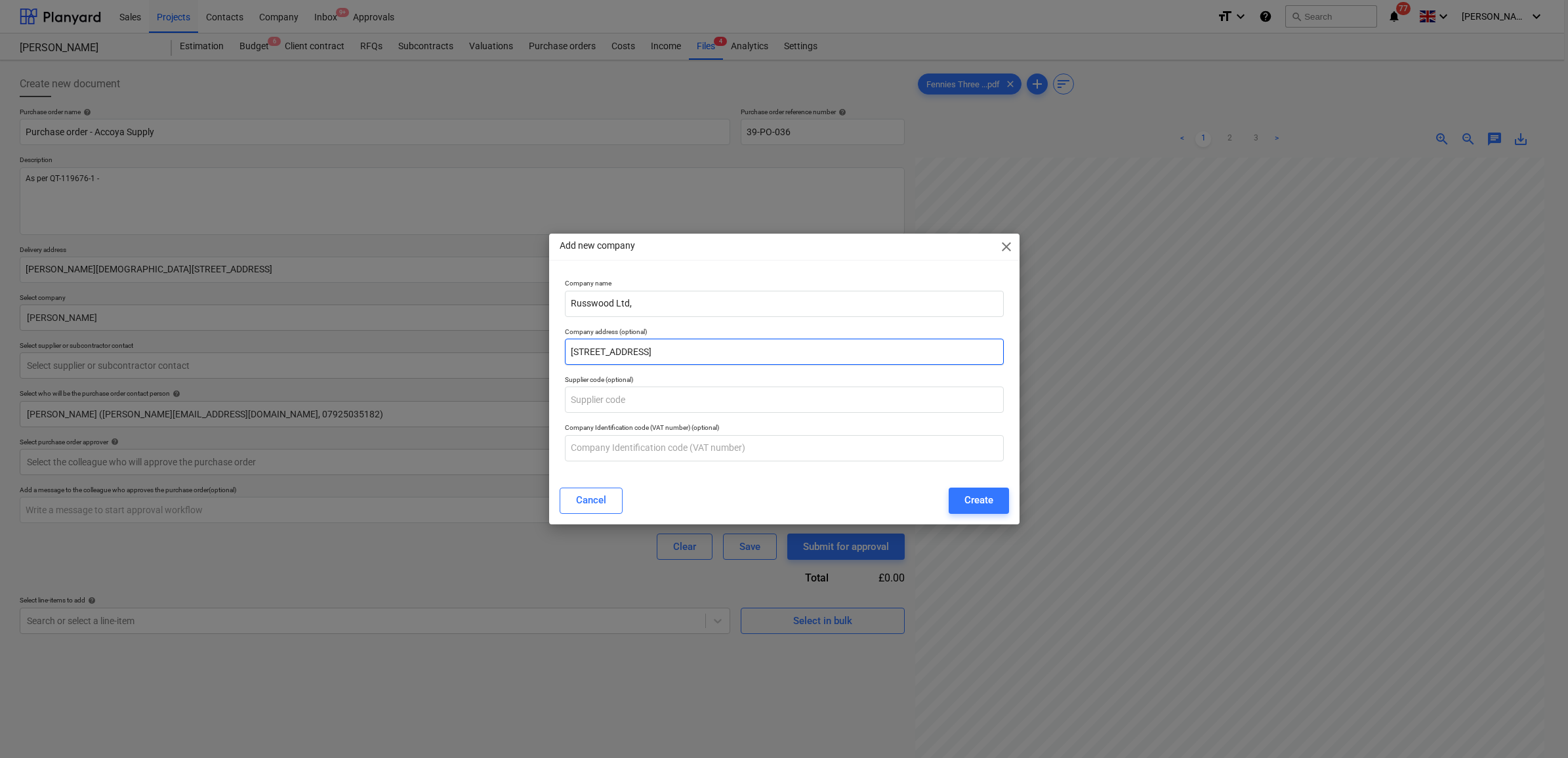
click at [574, 349] on input "[STREET_ADDRESS]" at bounding box center [784, 352] width 439 height 26
click at [708, 304] on input "Russwood Ltd," at bounding box center [784, 304] width 439 height 26
click at [992, 496] on div "Create" at bounding box center [979, 500] width 29 height 17
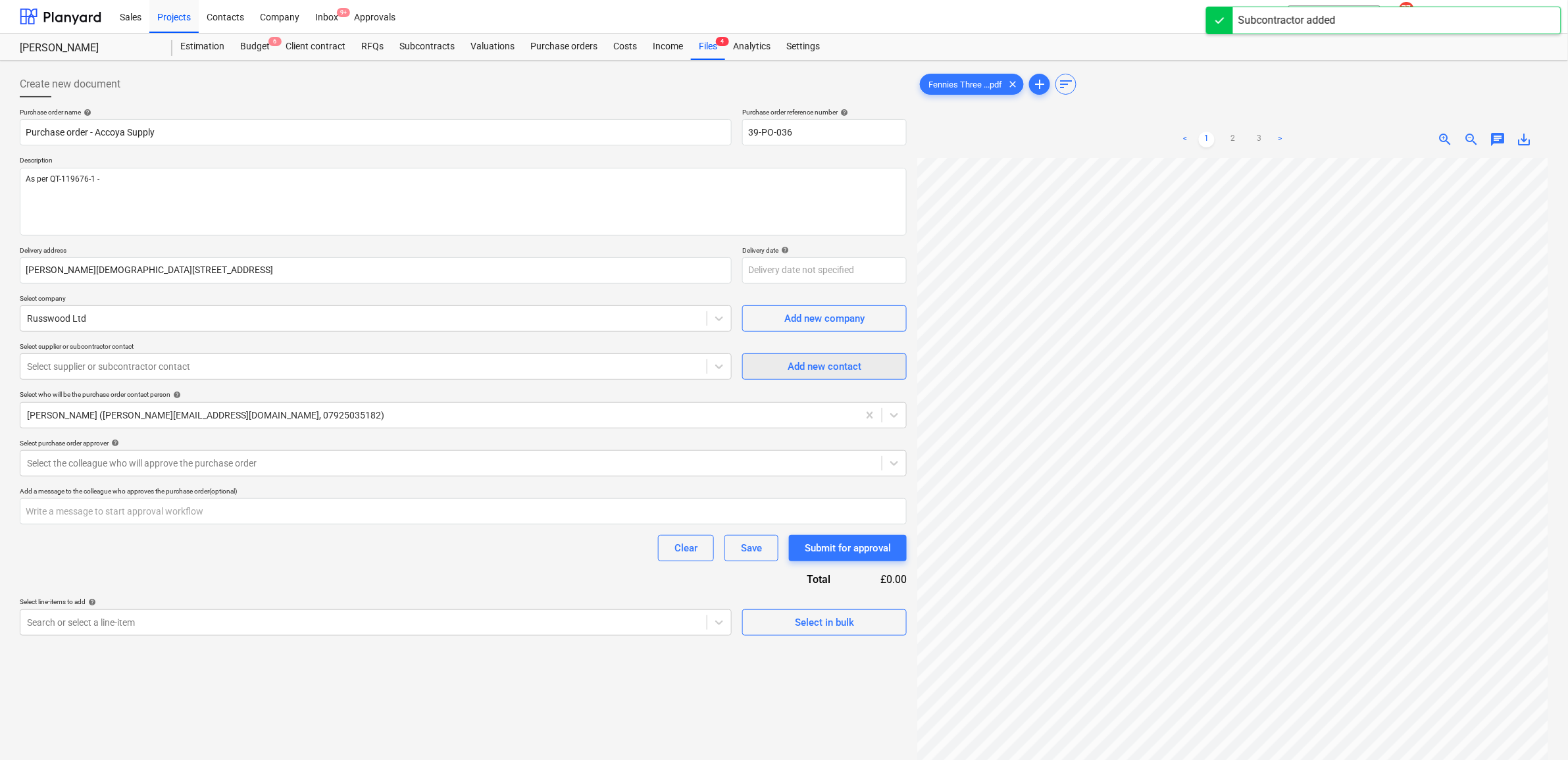
click at [804, 370] on div "Add new contact" at bounding box center [824, 366] width 73 height 17
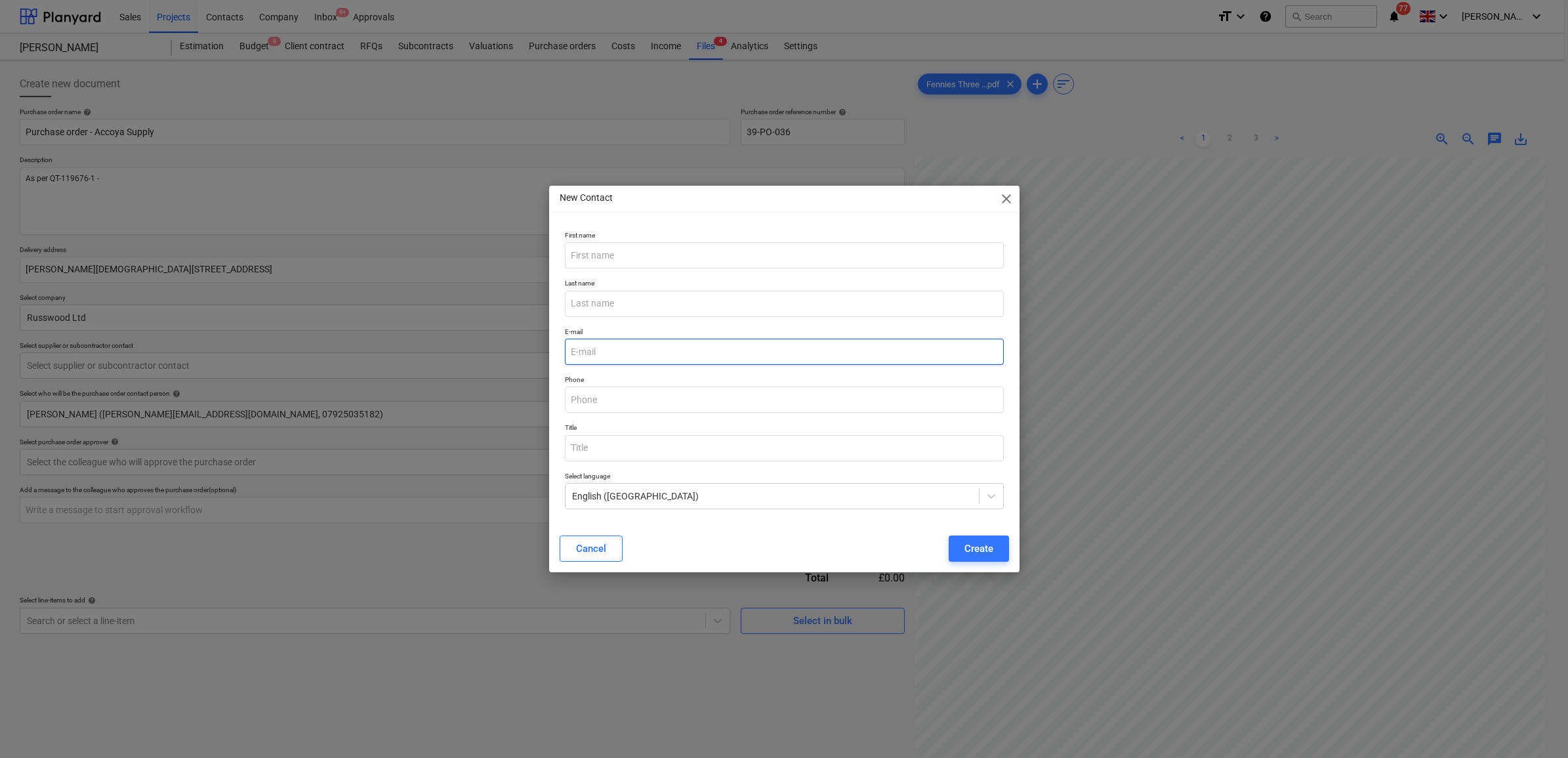
click at [608, 346] on input "email" at bounding box center [784, 352] width 439 height 26
paste input "[PERSON_NAME][EMAIL_ADDRESS][PERSON_NAME][DOMAIN_NAME]"
click at [643, 248] on input "text" at bounding box center [784, 255] width 439 height 26
click at [979, 548] on div "Create" at bounding box center [979, 548] width 29 height 17
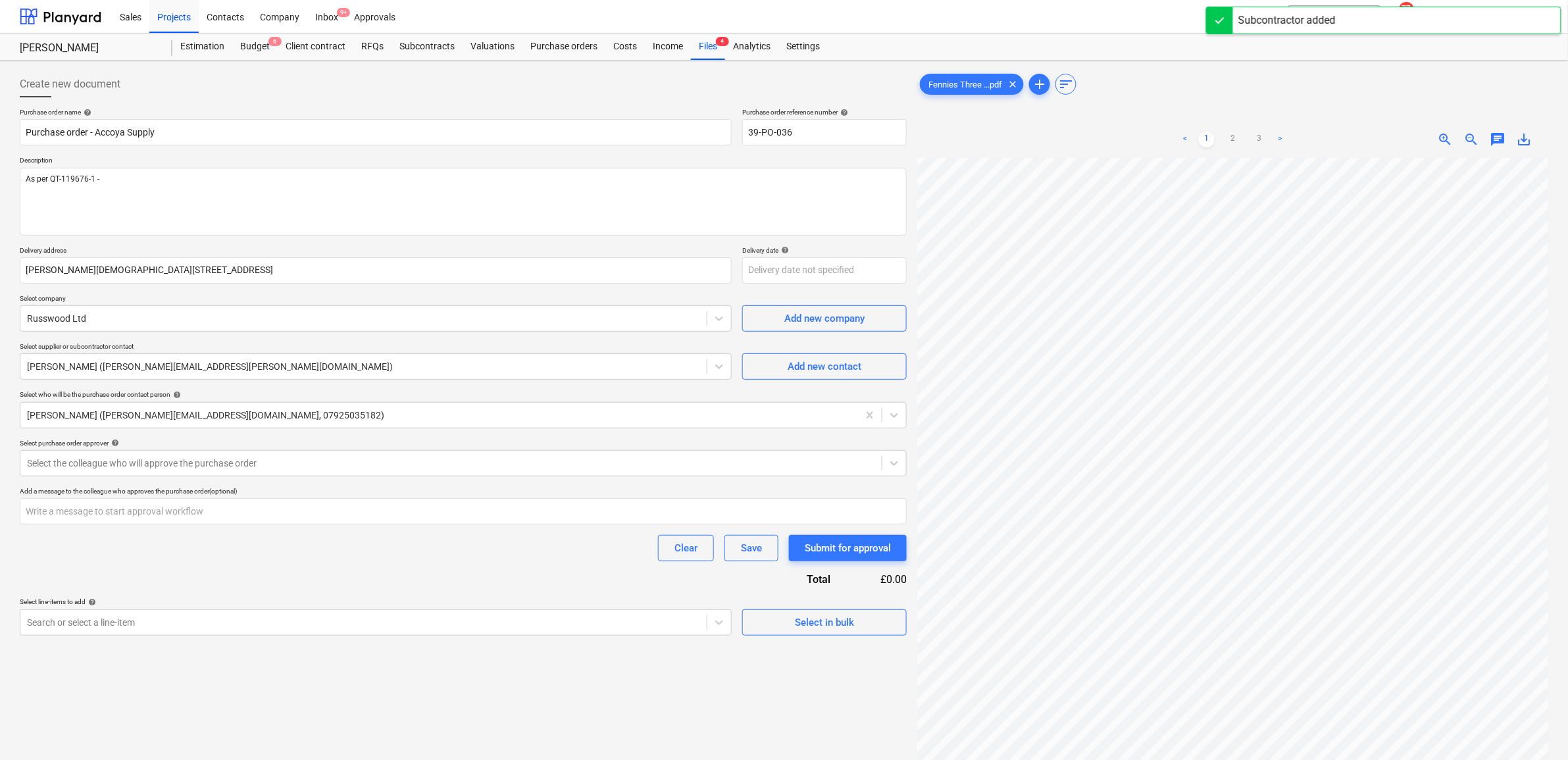
click at [514, 568] on div "Purchase order name help Purchase order - Accoya Supply Purchase order referenc…" at bounding box center [463, 372] width 887 height 528
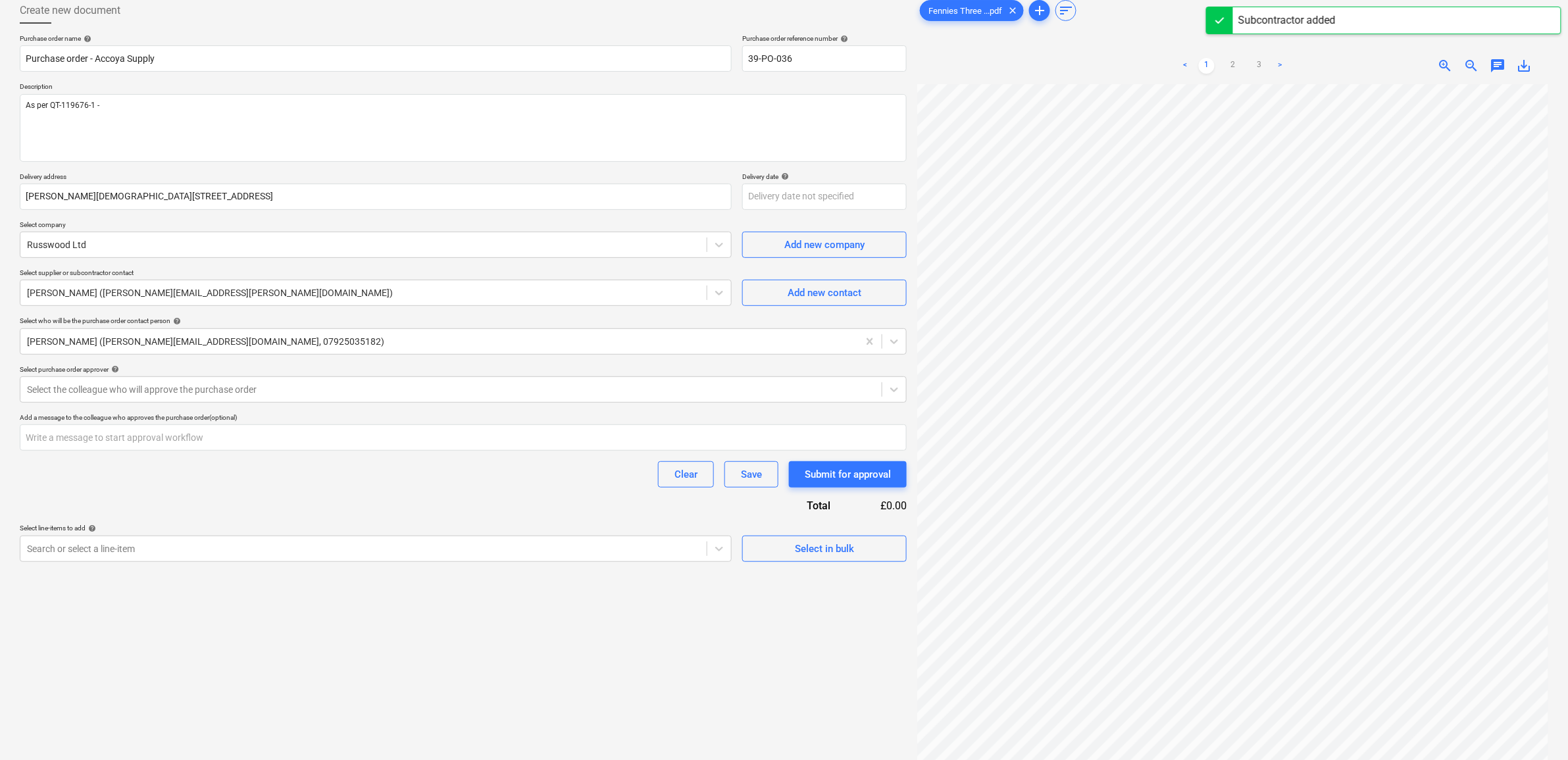
scroll to position [132, 0]
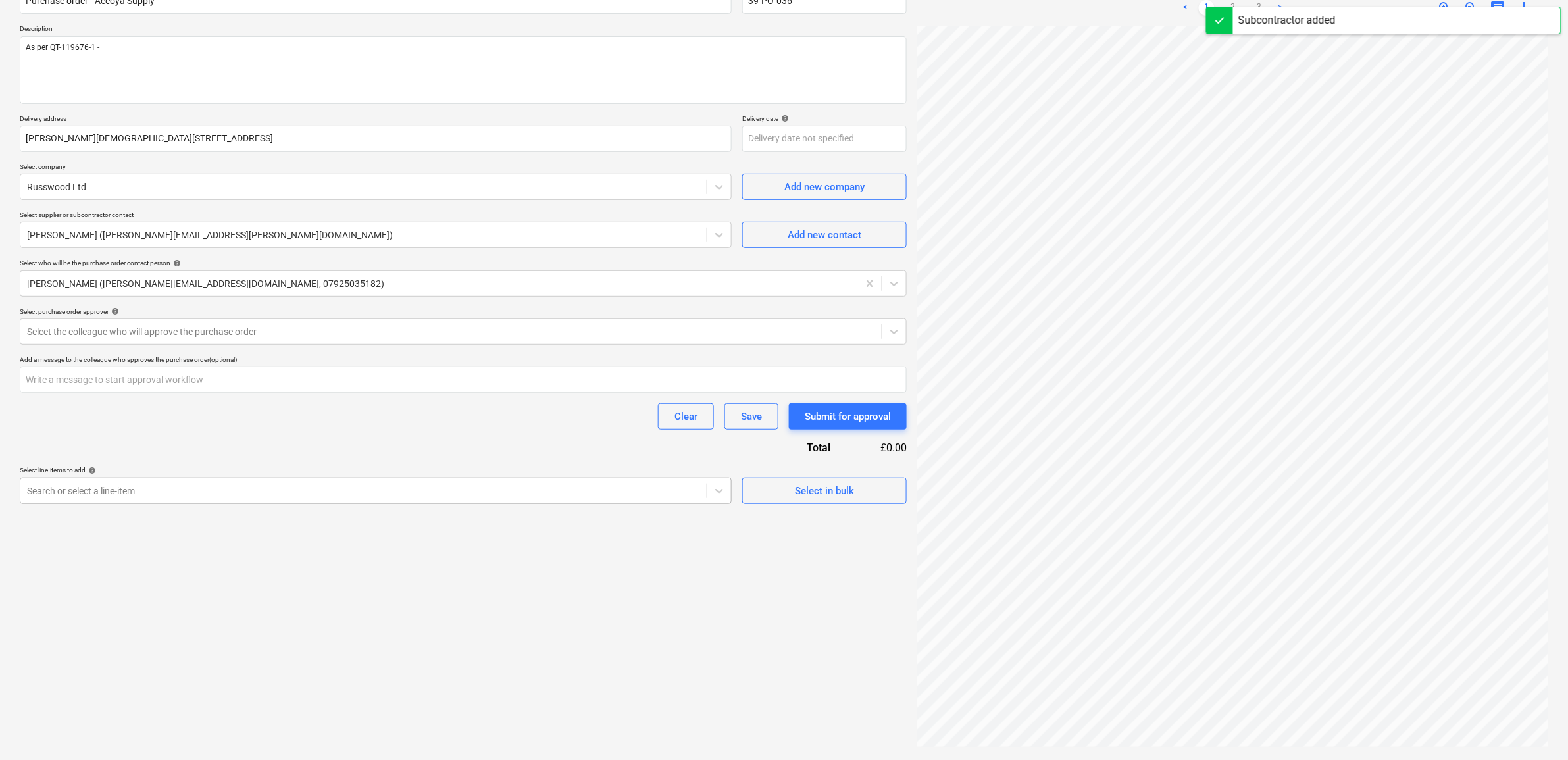
click at [685, 492] on div at bounding box center [363, 490] width 673 height 13
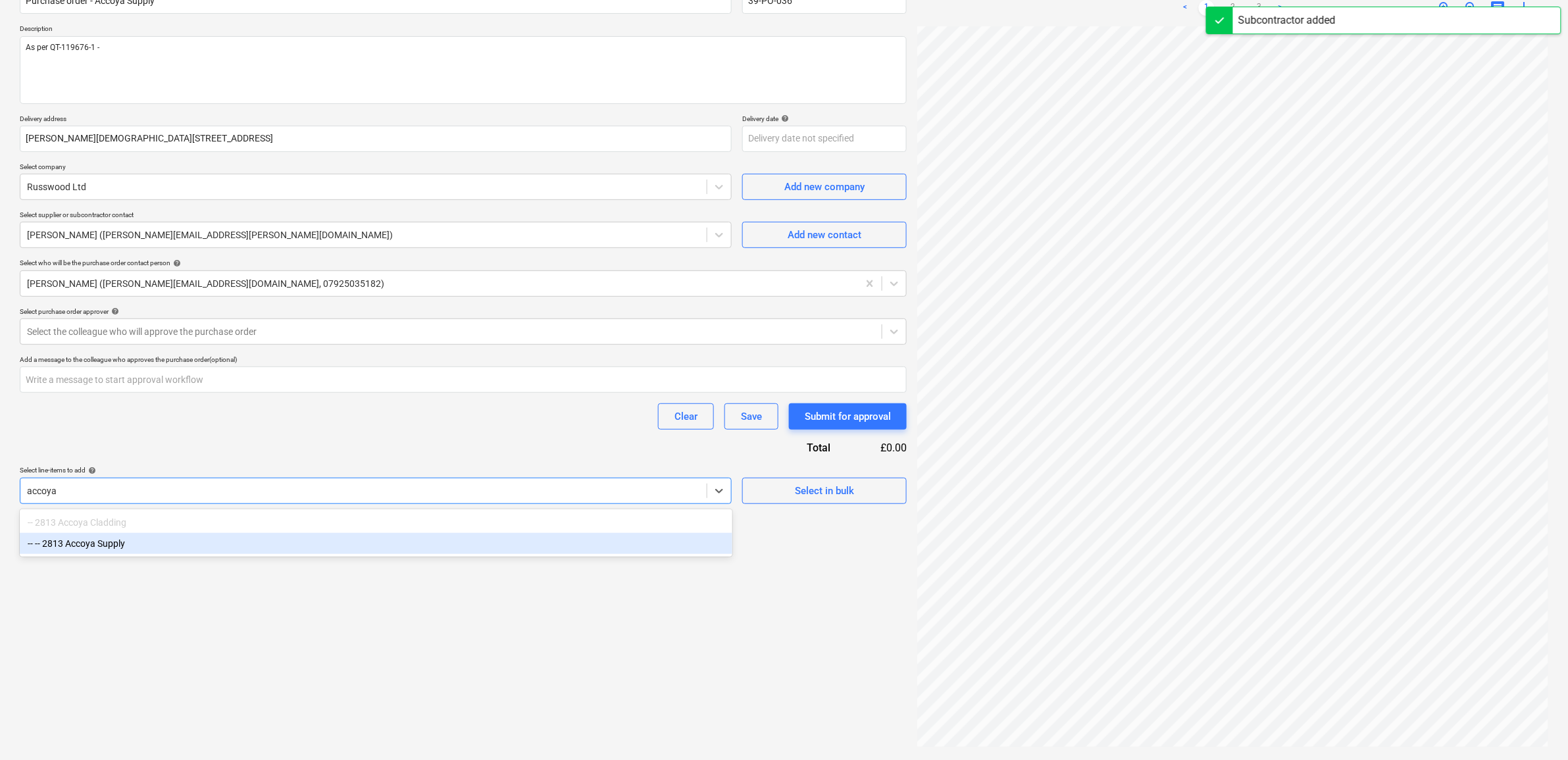
click at [407, 544] on div "-- -- 2813 Accoya Supply" at bounding box center [376, 544] width 713 height 21
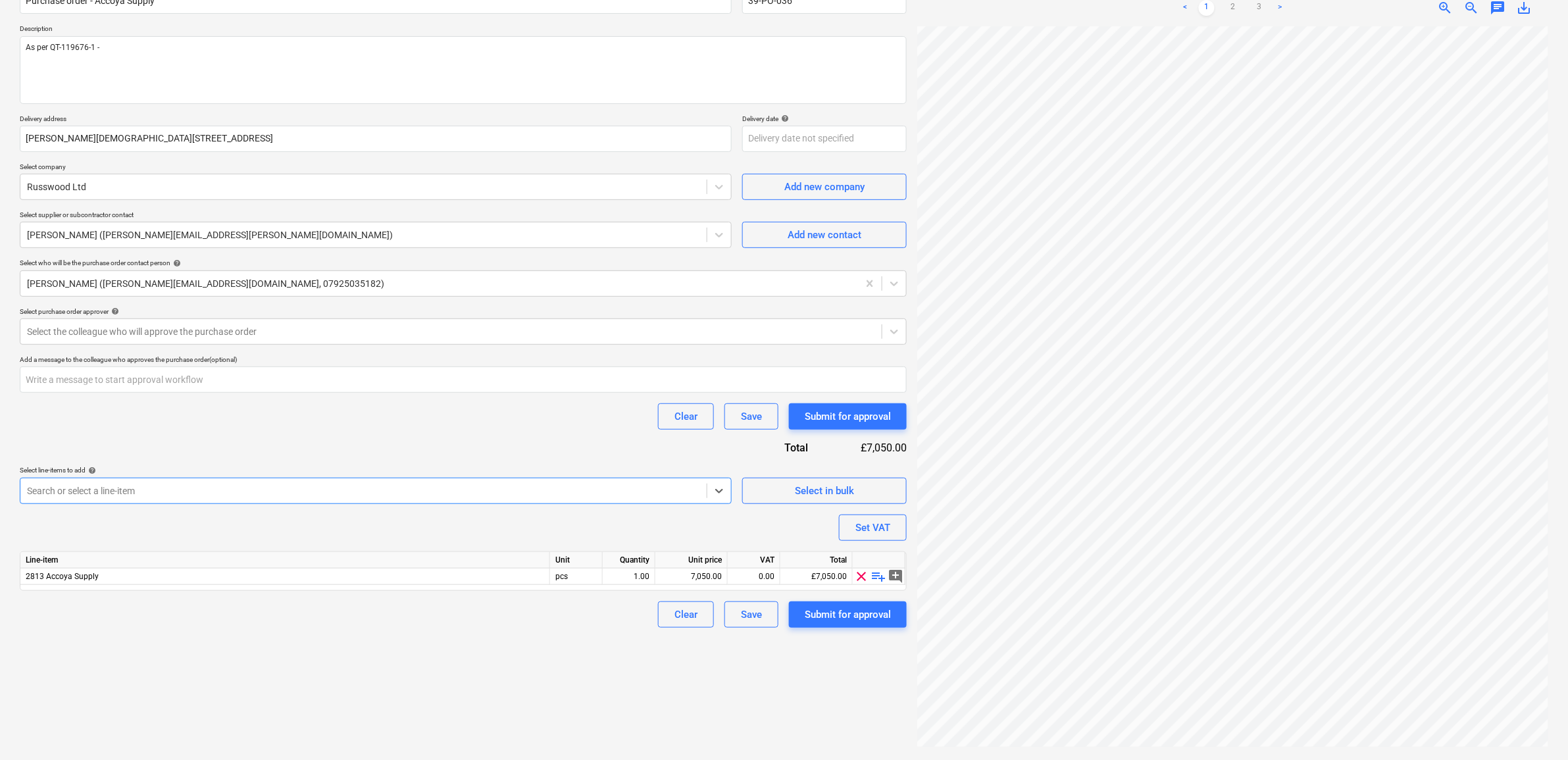
click at [399, 452] on div "Purchase order name help Purchase order - Accoya Supply Purchase order referenc…" at bounding box center [463, 302] width 887 height 651
click at [727, 569] on div "7,050.00" at bounding box center [691, 577] width 73 height 17
click at [641, 692] on div "Create new document Purchase order name help Purchase order - Accoya Supply Pur…" at bounding box center [463, 344] width 898 height 820
click at [745, 574] on div "0.00" at bounding box center [754, 577] width 41 height 17
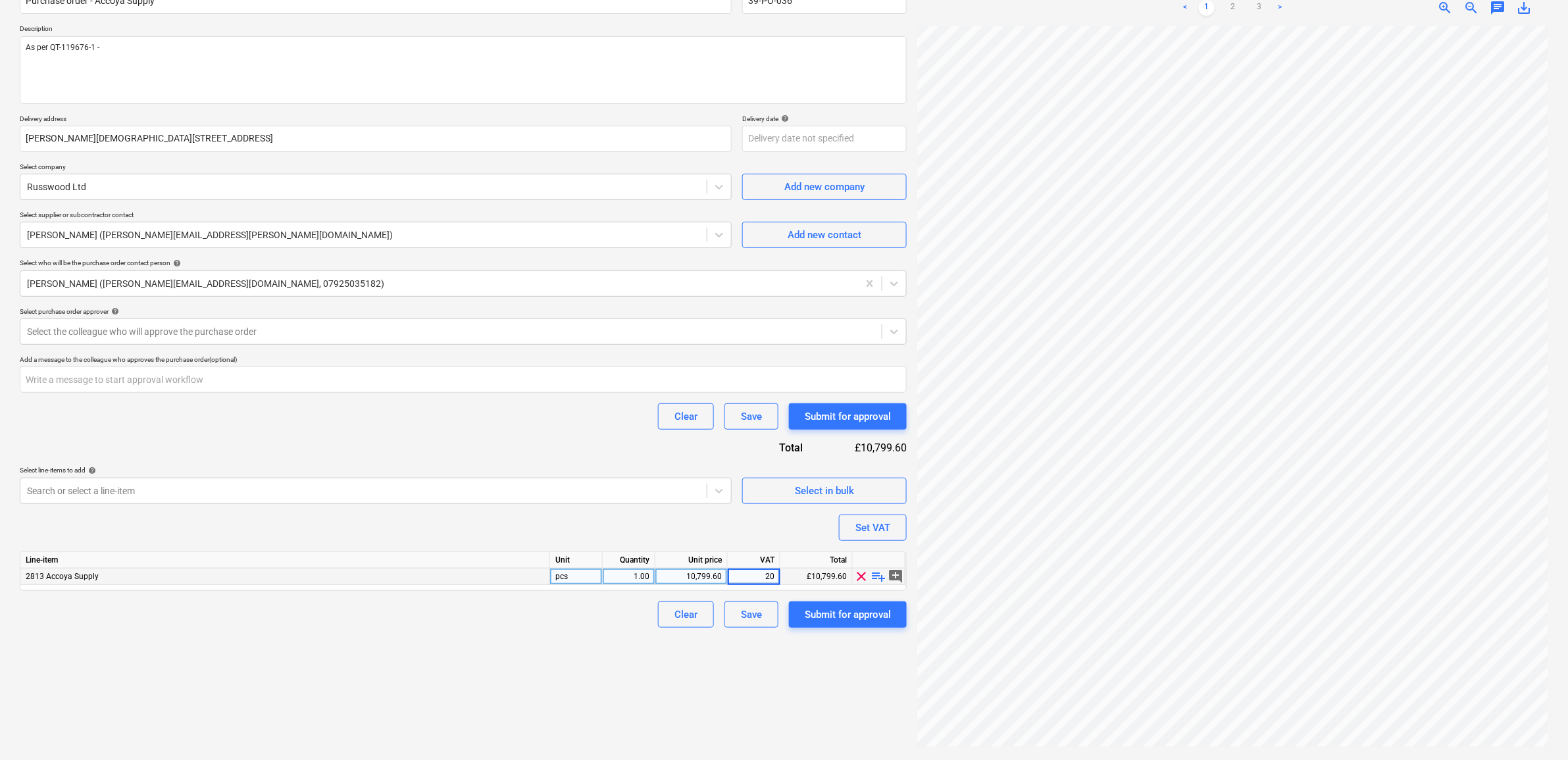
click at [584, 644] on div "Create new document Purchase order name help Purchase order - Accoya Supply Pur…" at bounding box center [463, 344] width 898 height 820
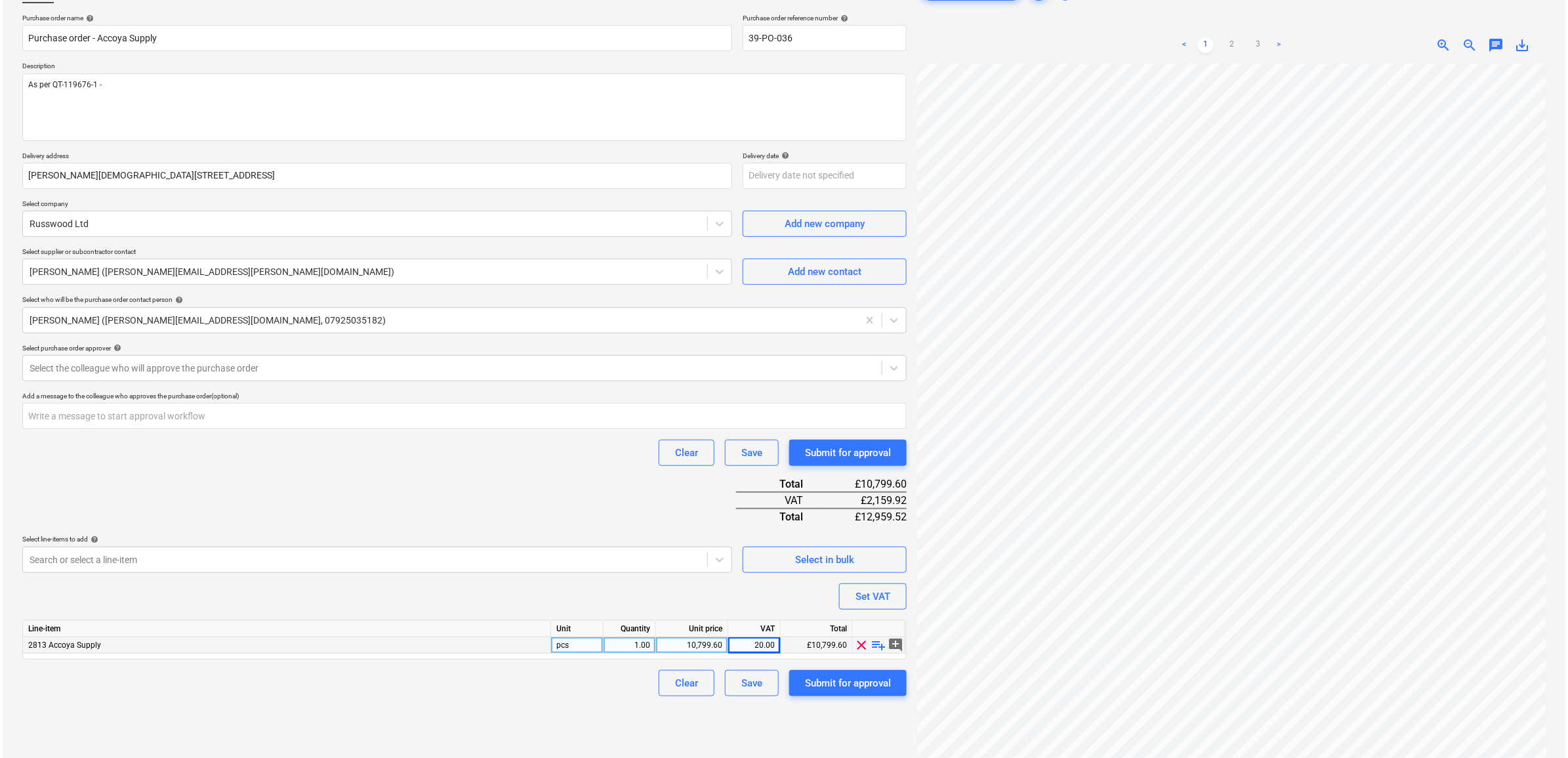
scroll to position [131, 0]
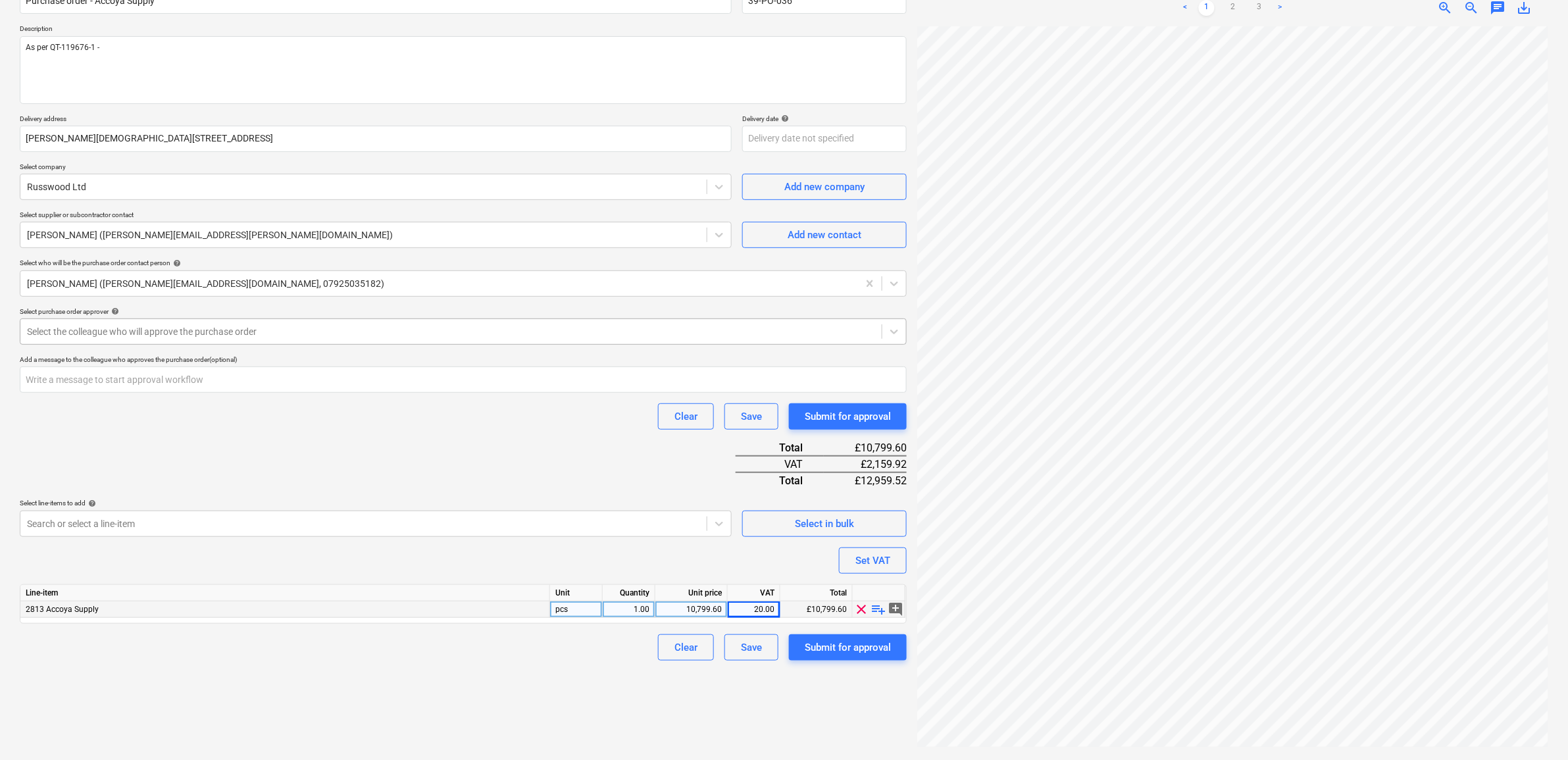
click at [385, 336] on div at bounding box center [450, 331] width 848 height 13
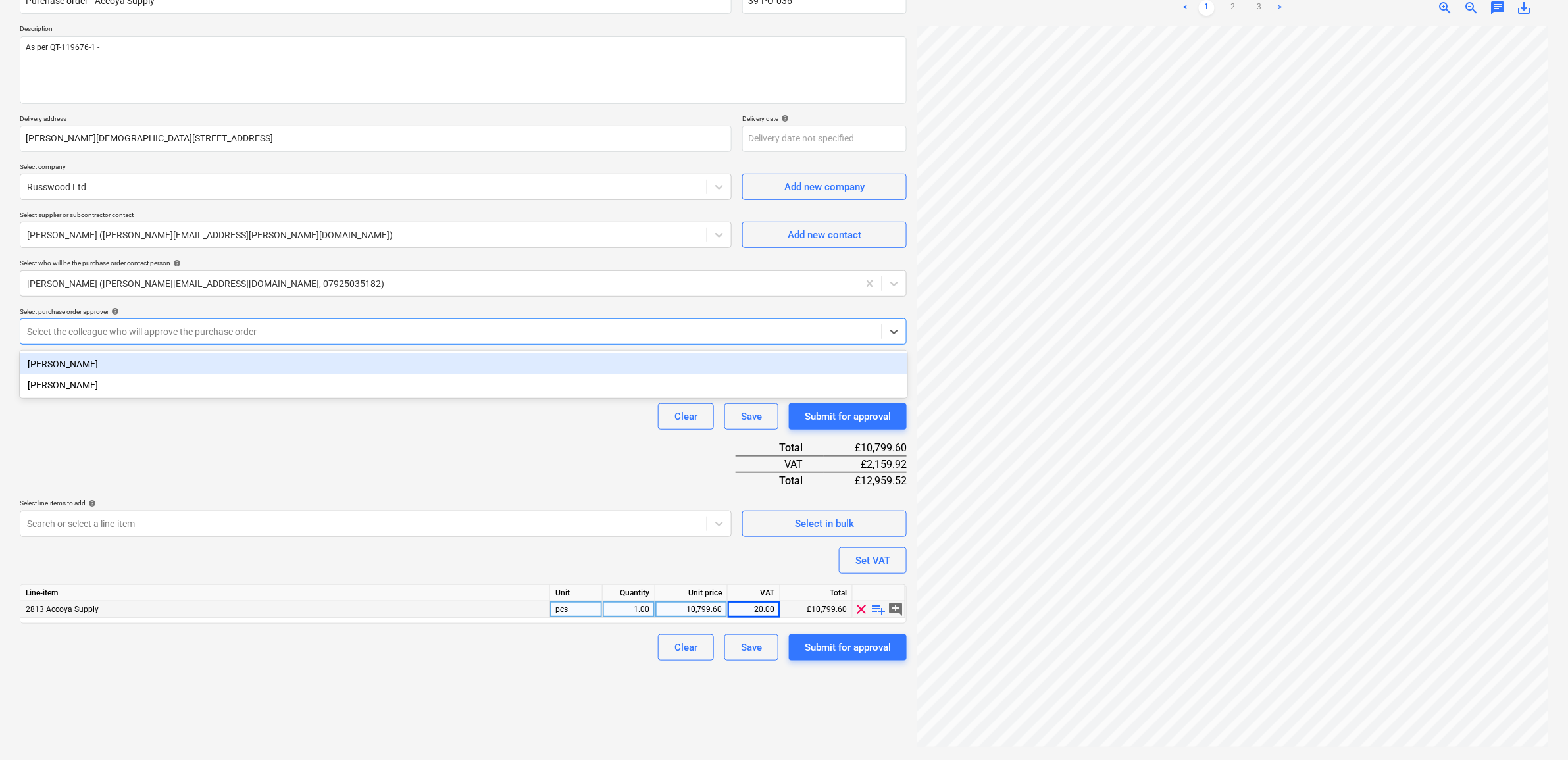
click at [391, 365] on div "[PERSON_NAME]" at bounding box center [463, 364] width 888 height 21
click at [381, 441] on div "Purchase order name help Purchase order - Accoya Supply Purchase order referenc…" at bounding box center [463, 318] width 887 height 684
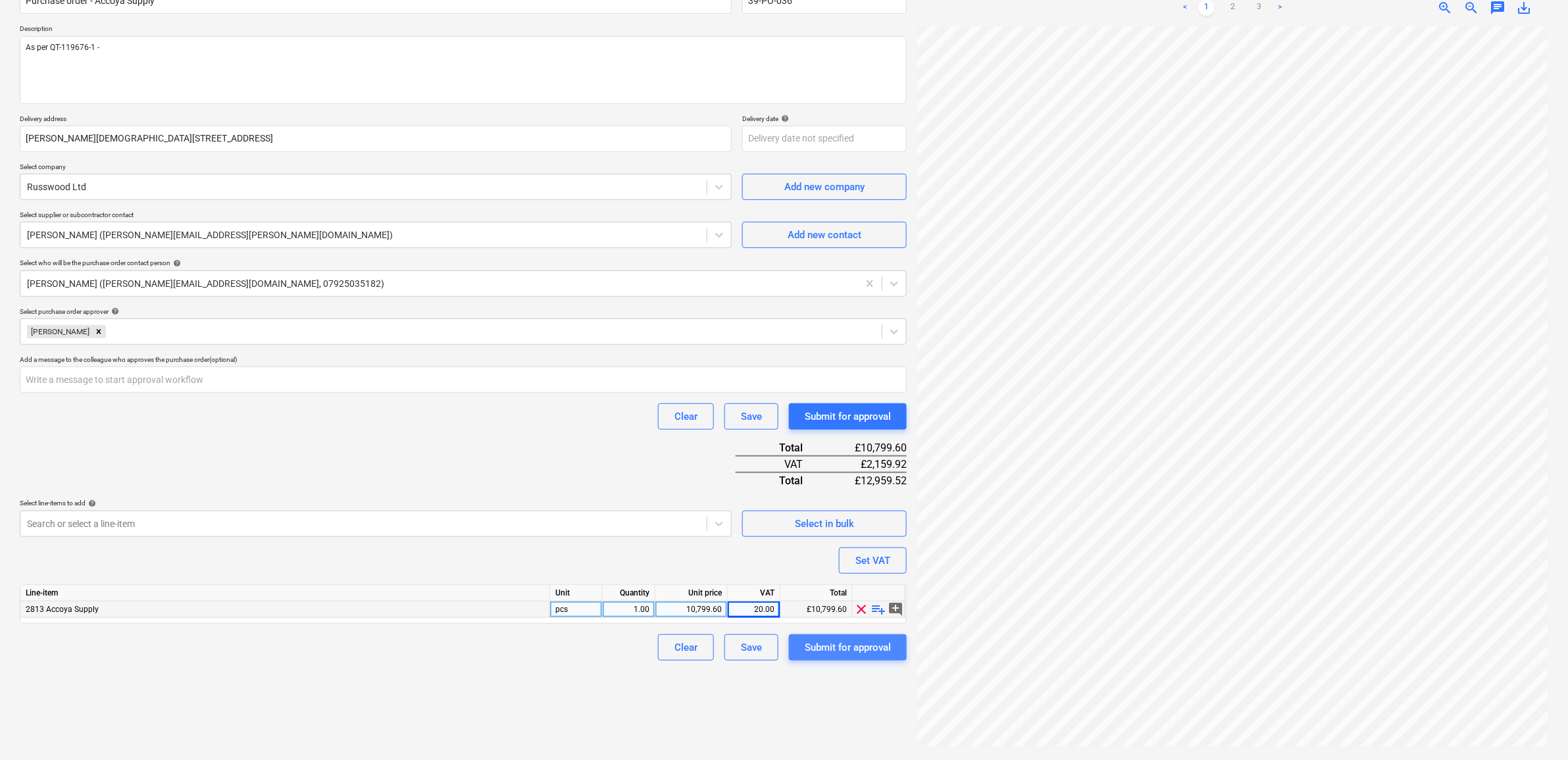
click at [847, 653] on div "Submit for approval" at bounding box center [848, 648] width 86 height 17
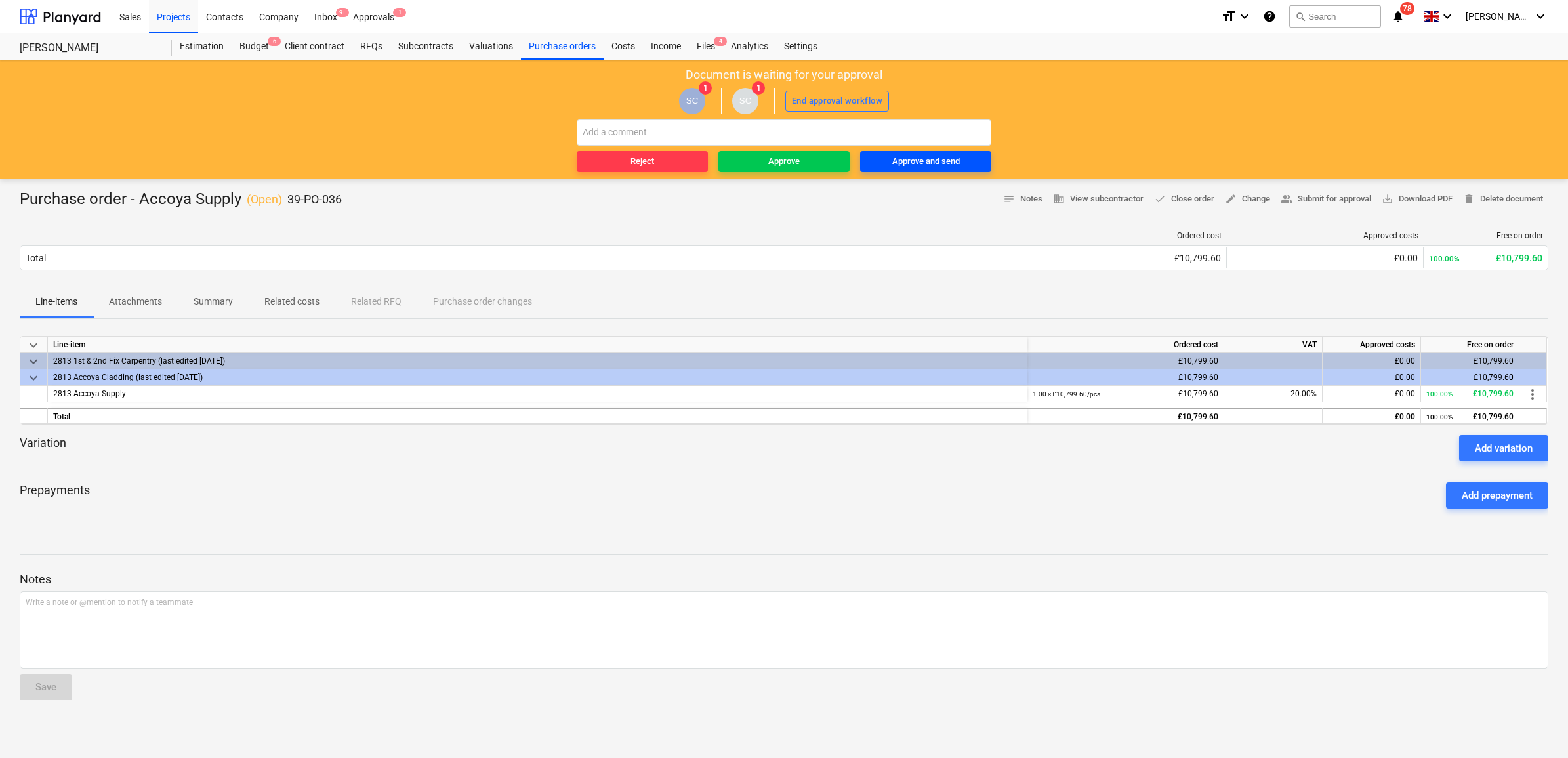
click at [943, 168] on div "Approve and send" at bounding box center [925, 162] width 68 height 15
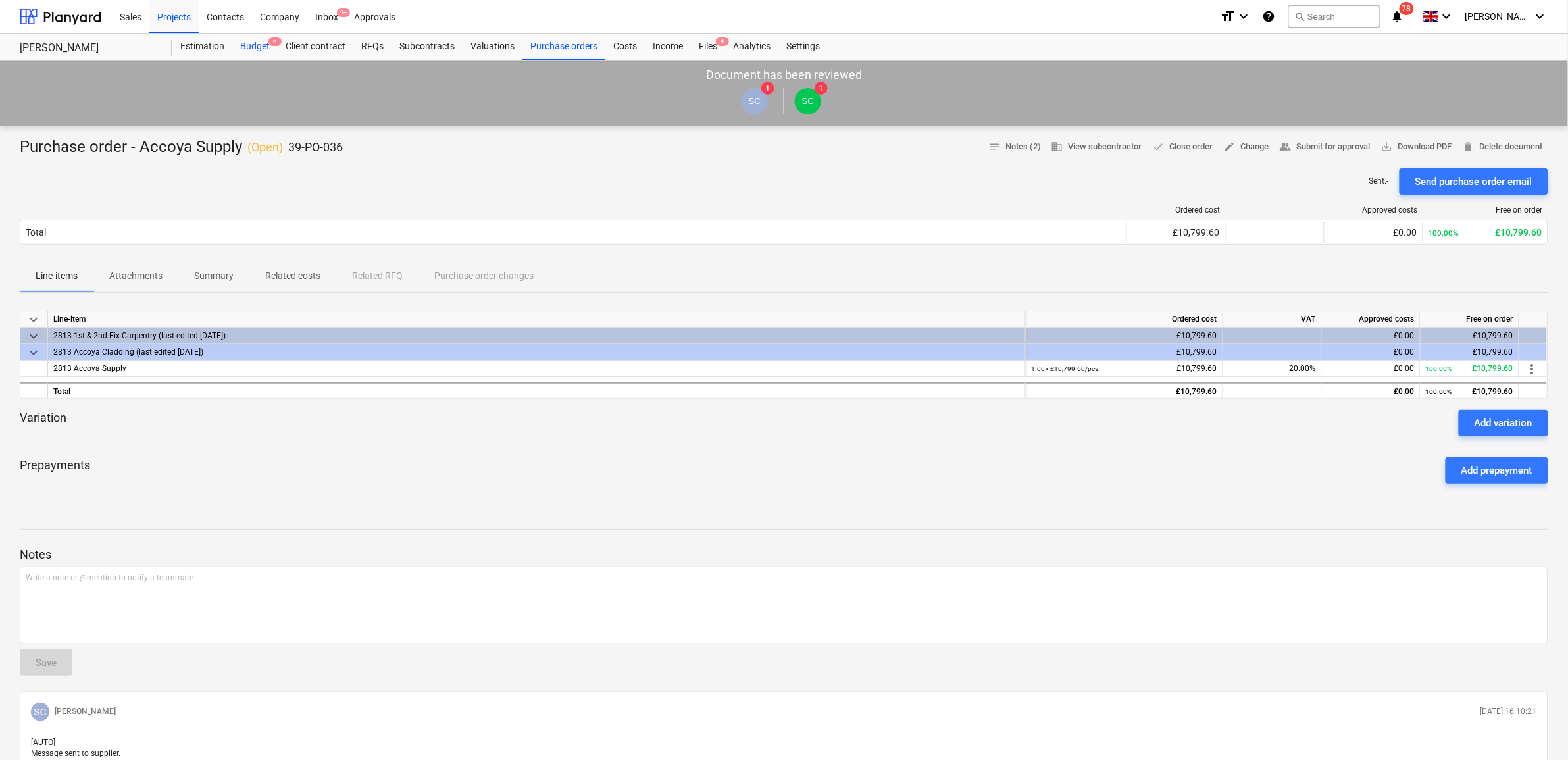
drag, startPoint x: 248, startPoint y: 50, endPoint x: 261, endPoint y: 56, distance: 14.3
click at [248, 50] on div "Budget 6" at bounding box center [255, 47] width 45 height 26
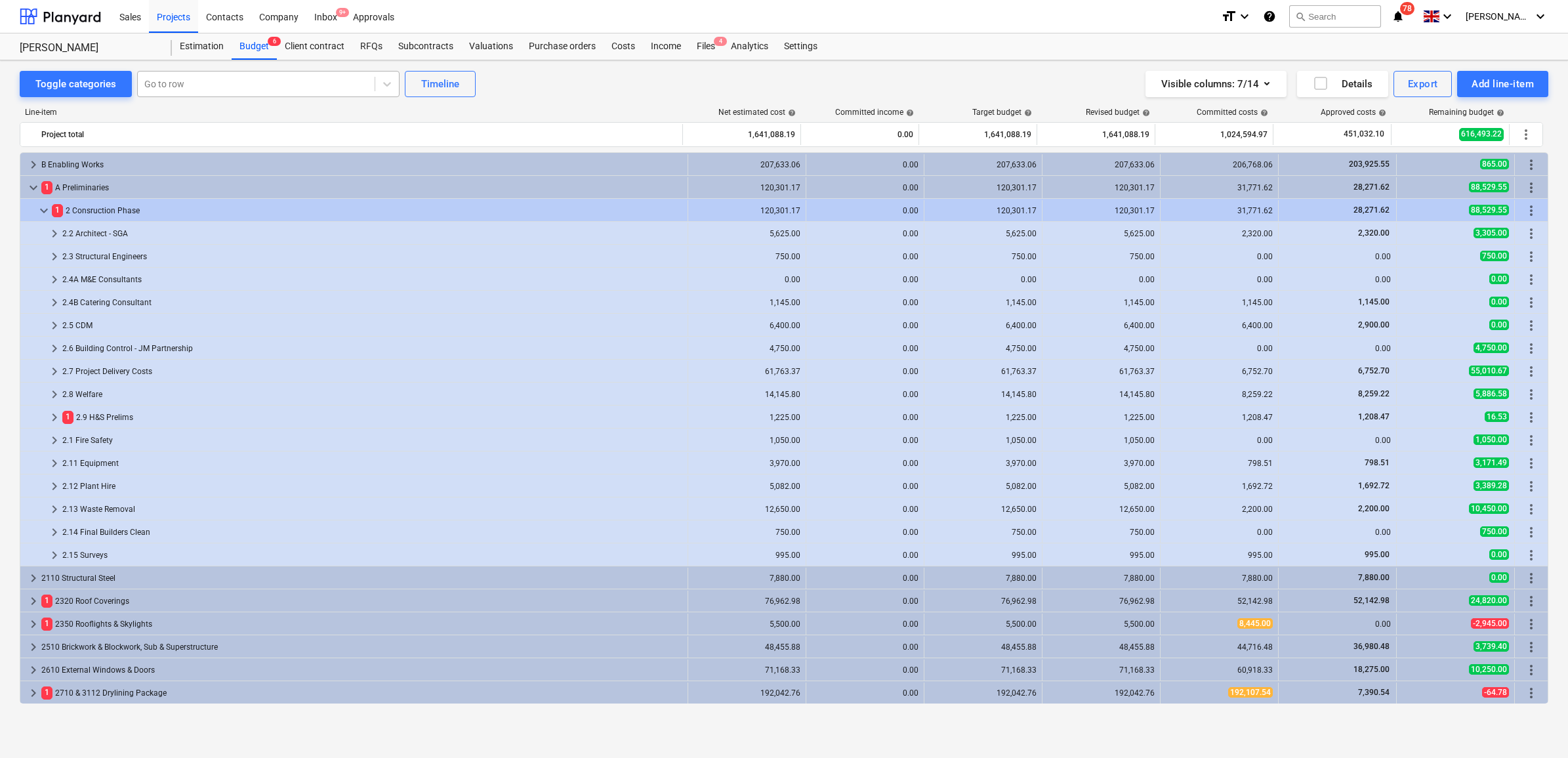
scroll to position [328, 0]
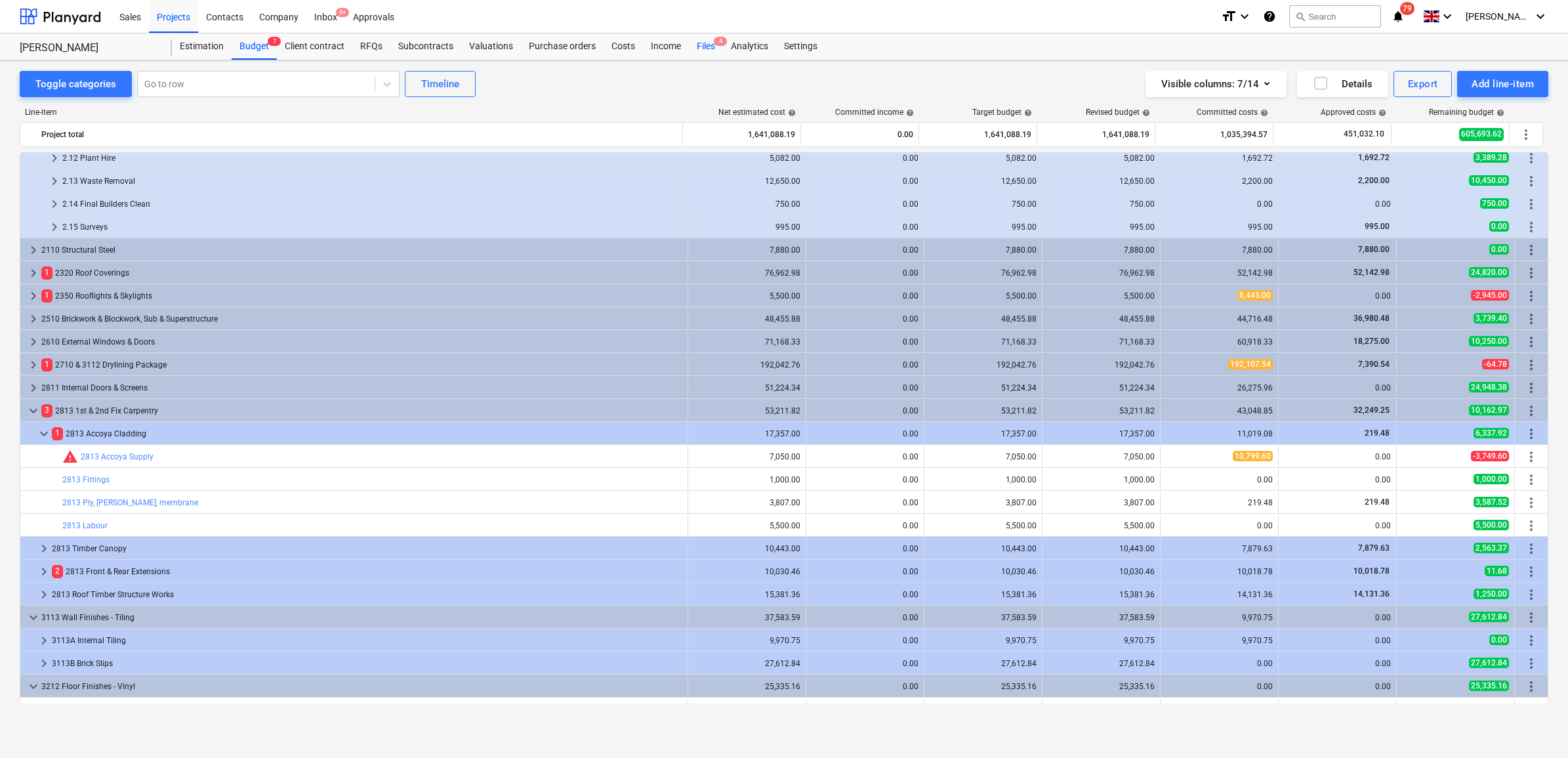
click at [707, 44] on div "Files 4" at bounding box center [706, 47] width 34 height 26
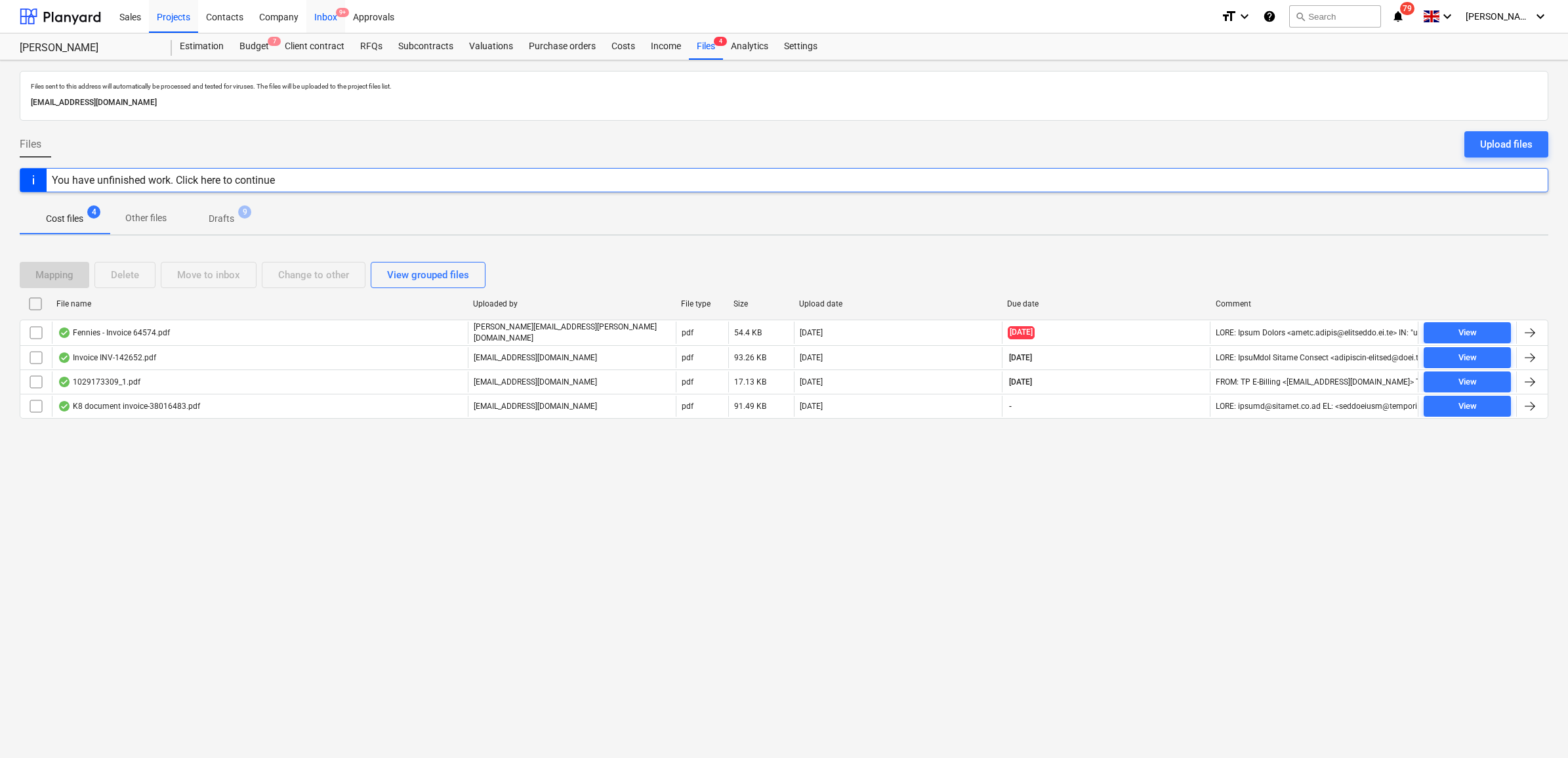
click at [336, 20] on div "Inbox 9+" at bounding box center [325, 16] width 39 height 34
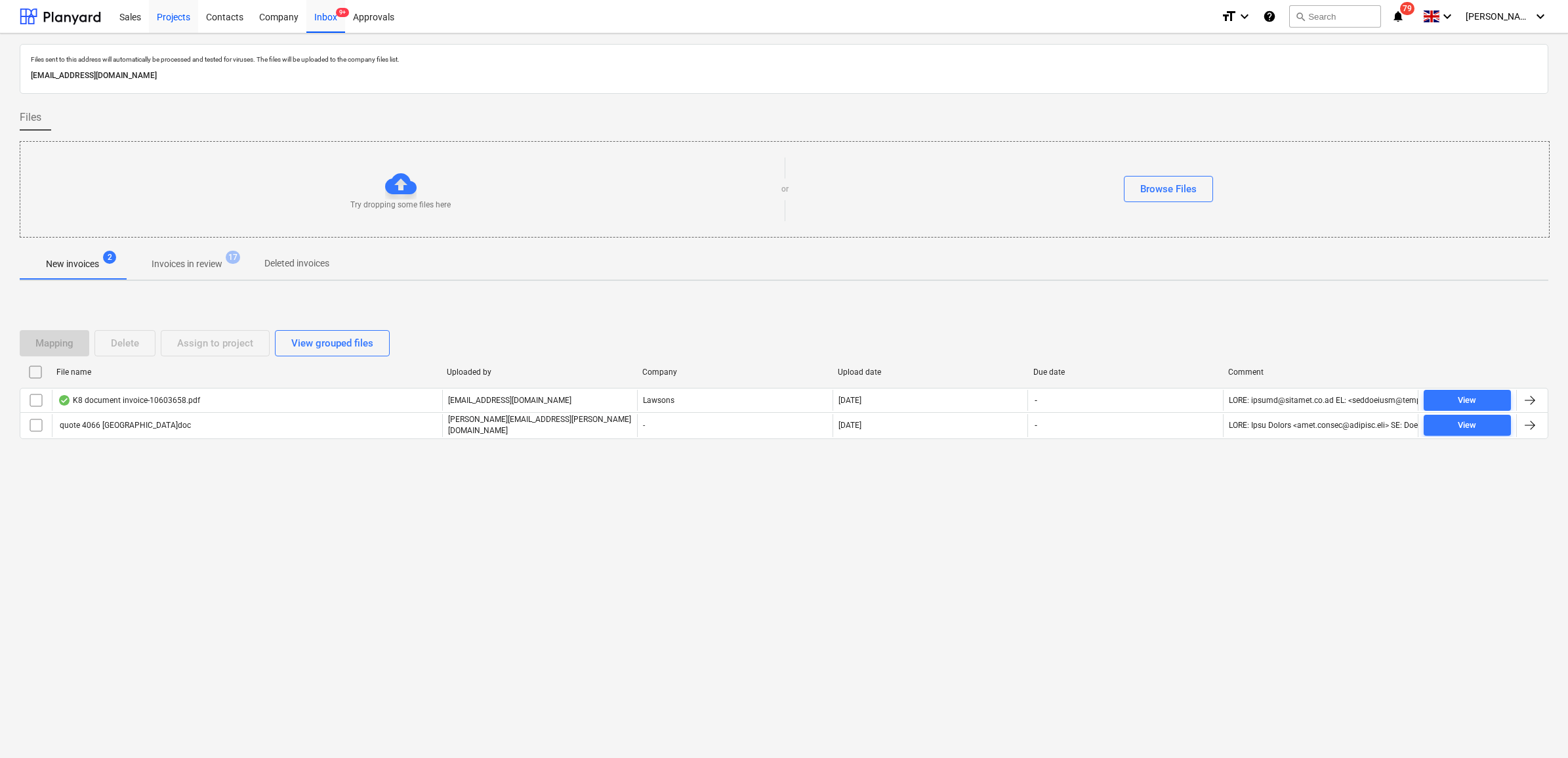
click at [166, 18] on div "Projects" at bounding box center [173, 16] width 50 height 34
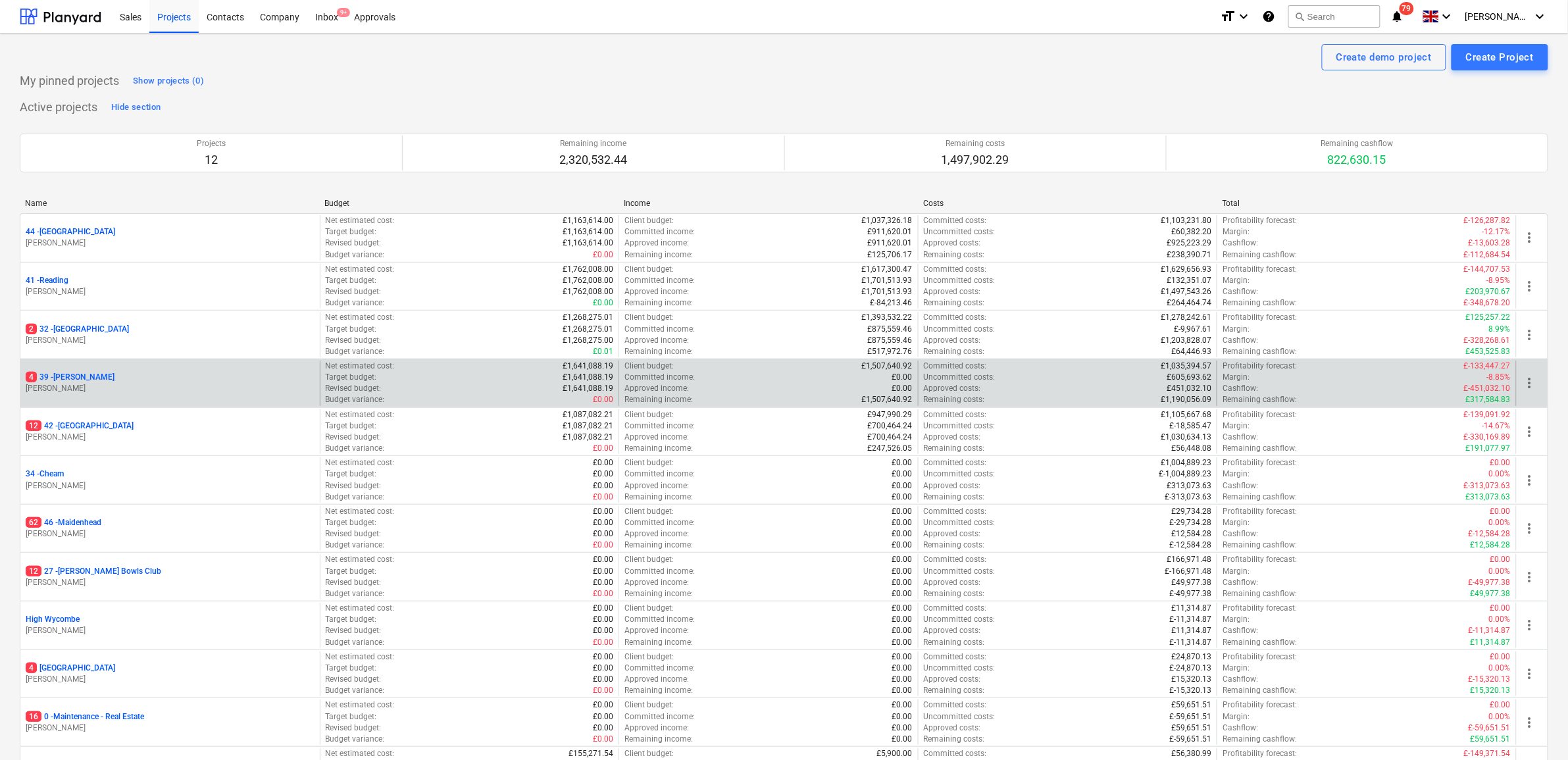
click at [63, 377] on p "4 39 - [GEOGRAPHIC_DATA]" at bounding box center [70, 377] width 89 height 11
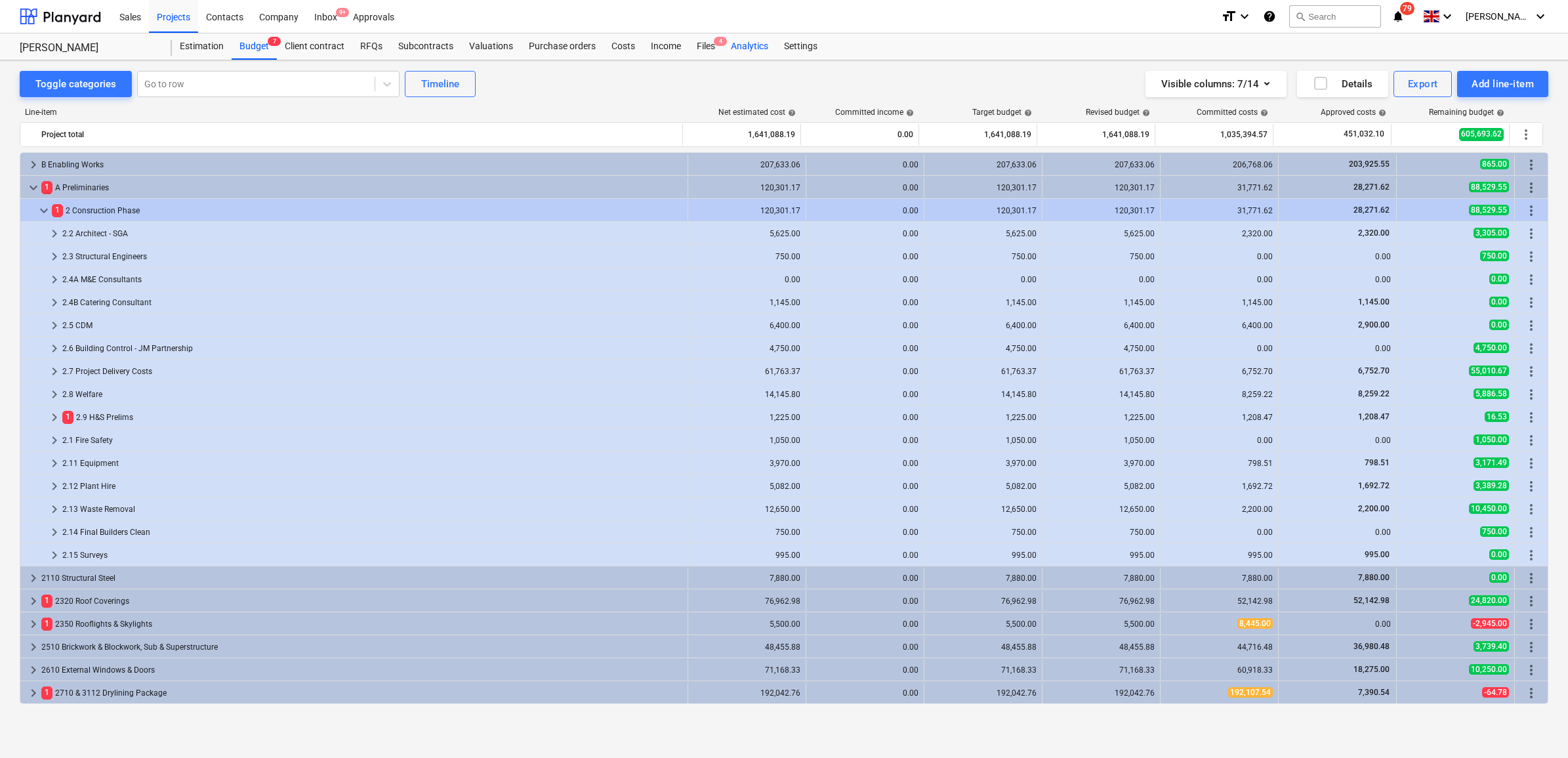
scroll to position [328, 0]
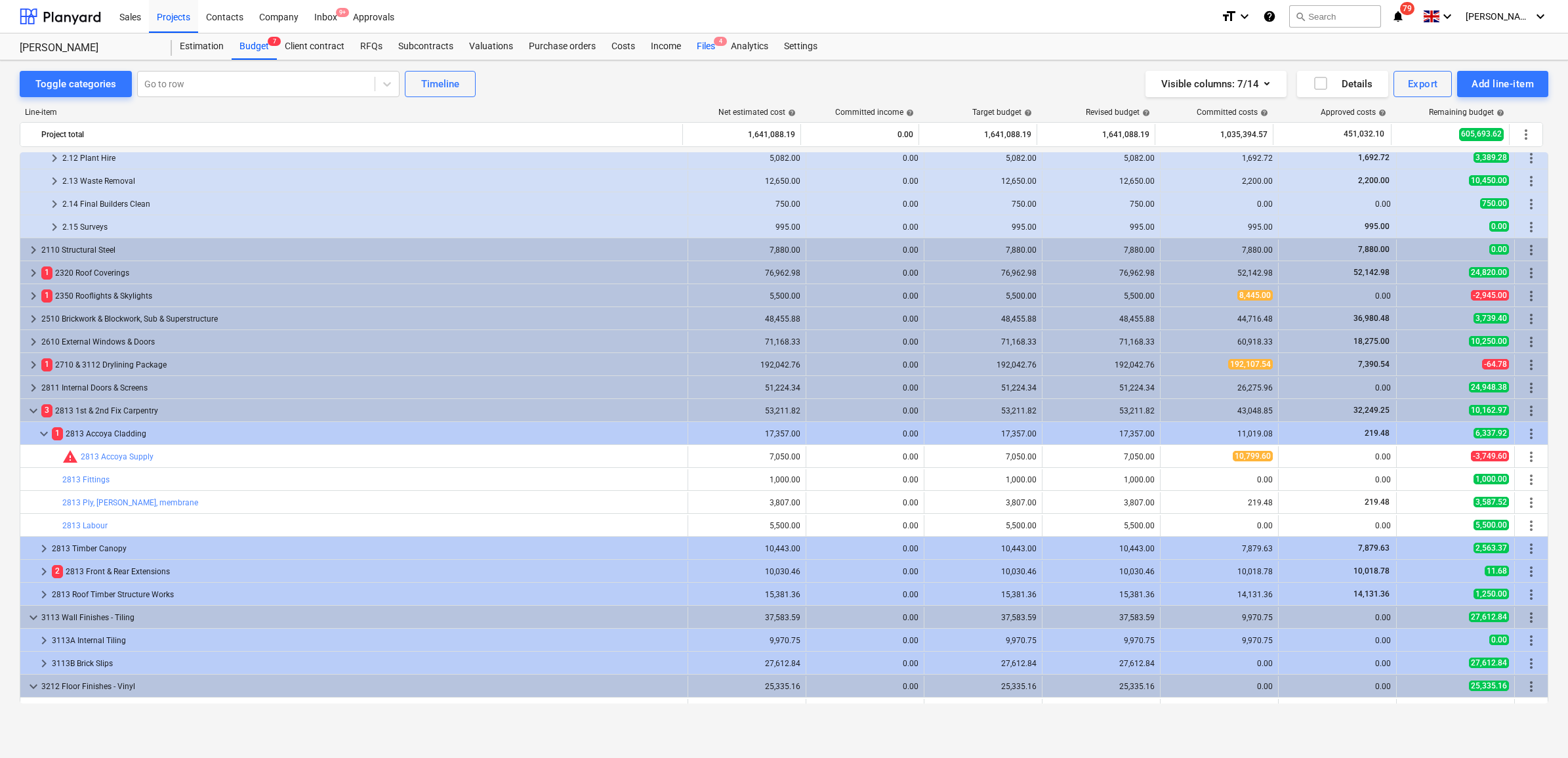
click at [708, 45] on div "Files 4" at bounding box center [706, 47] width 34 height 26
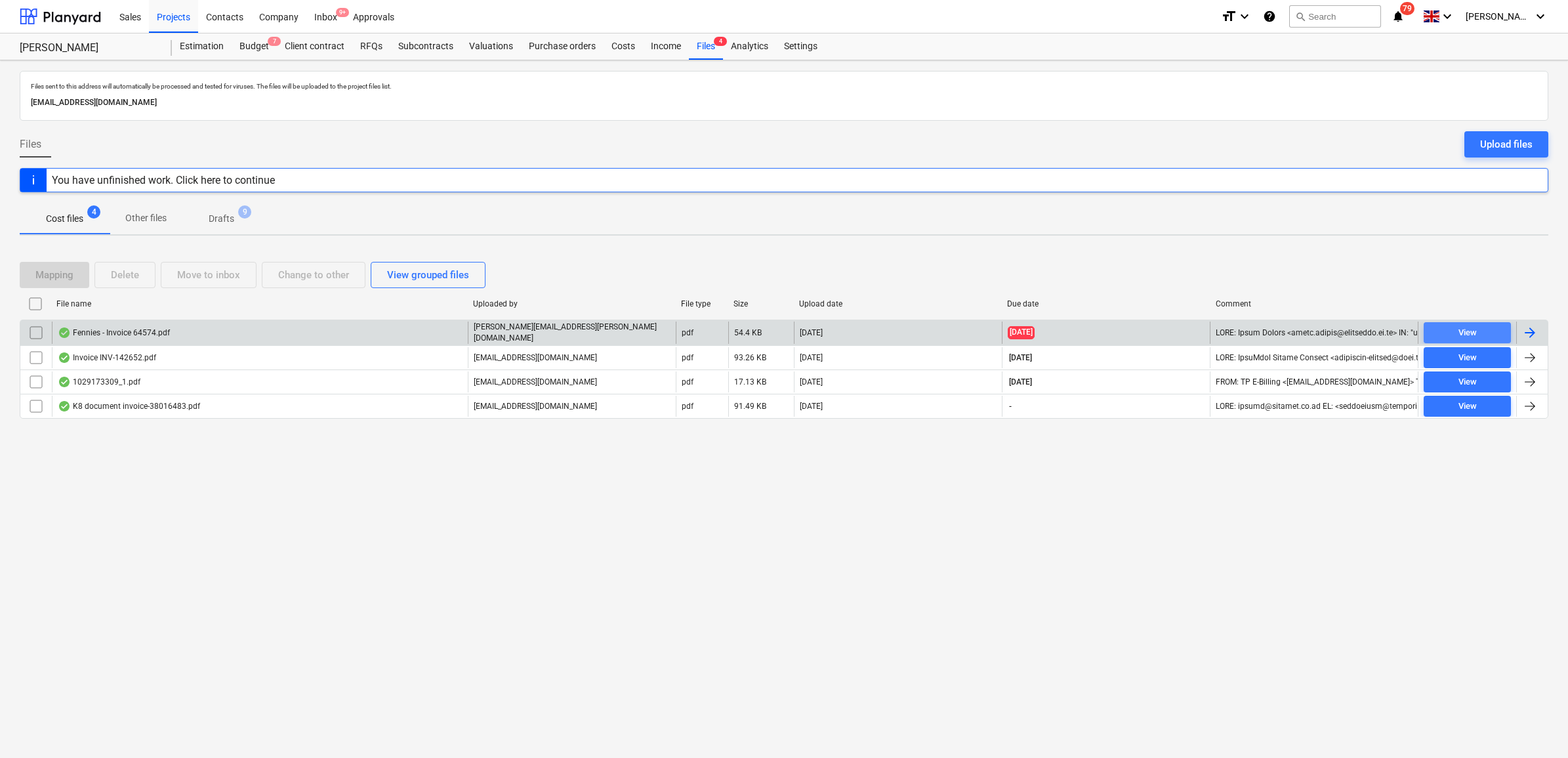
click at [1458, 333] on div "View" at bounding box center [1467, 333] width 18 height 15
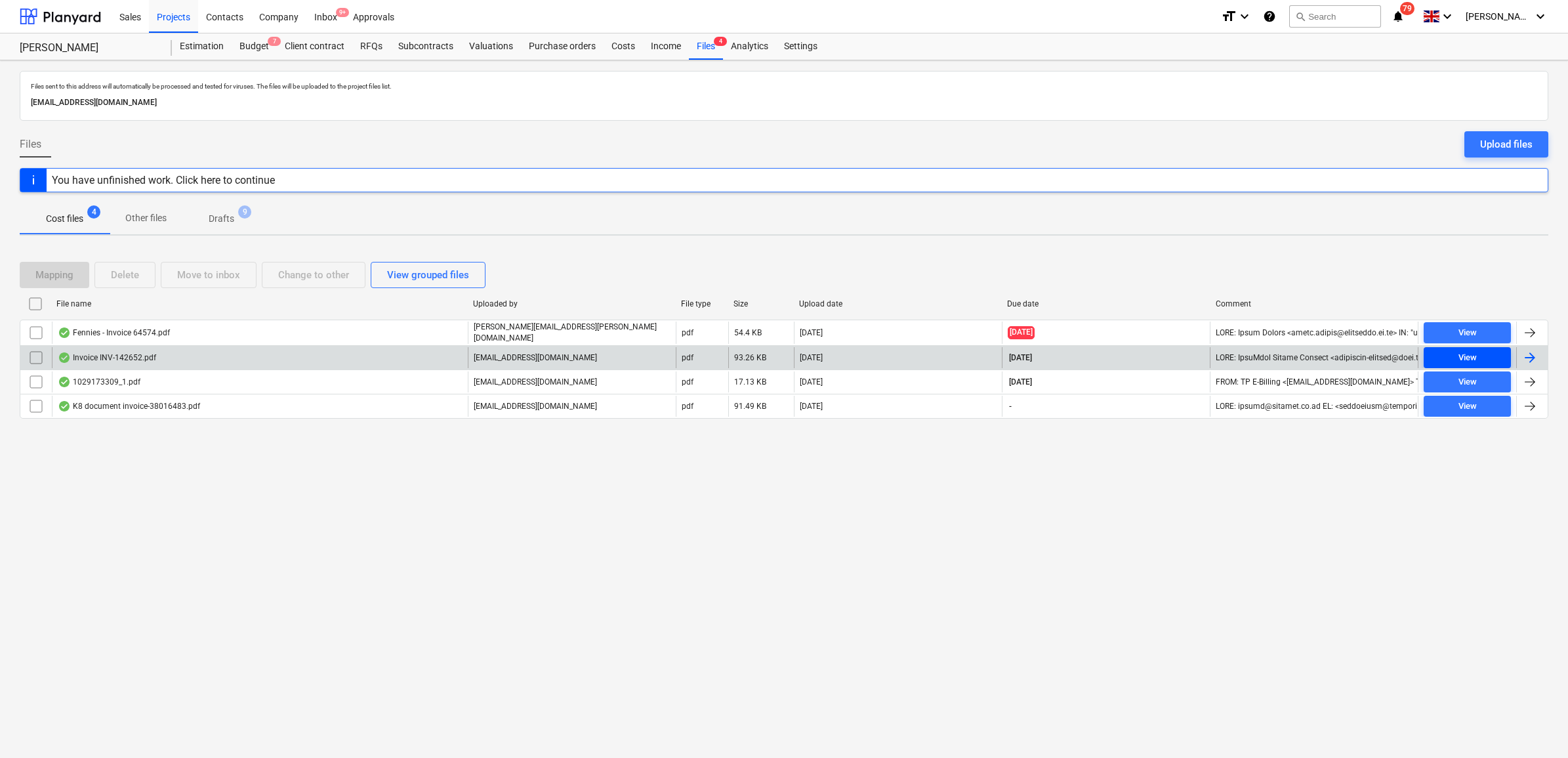
click at [1470, 358] on div "View" at bounding box center [1467, 358] width 18 height 15
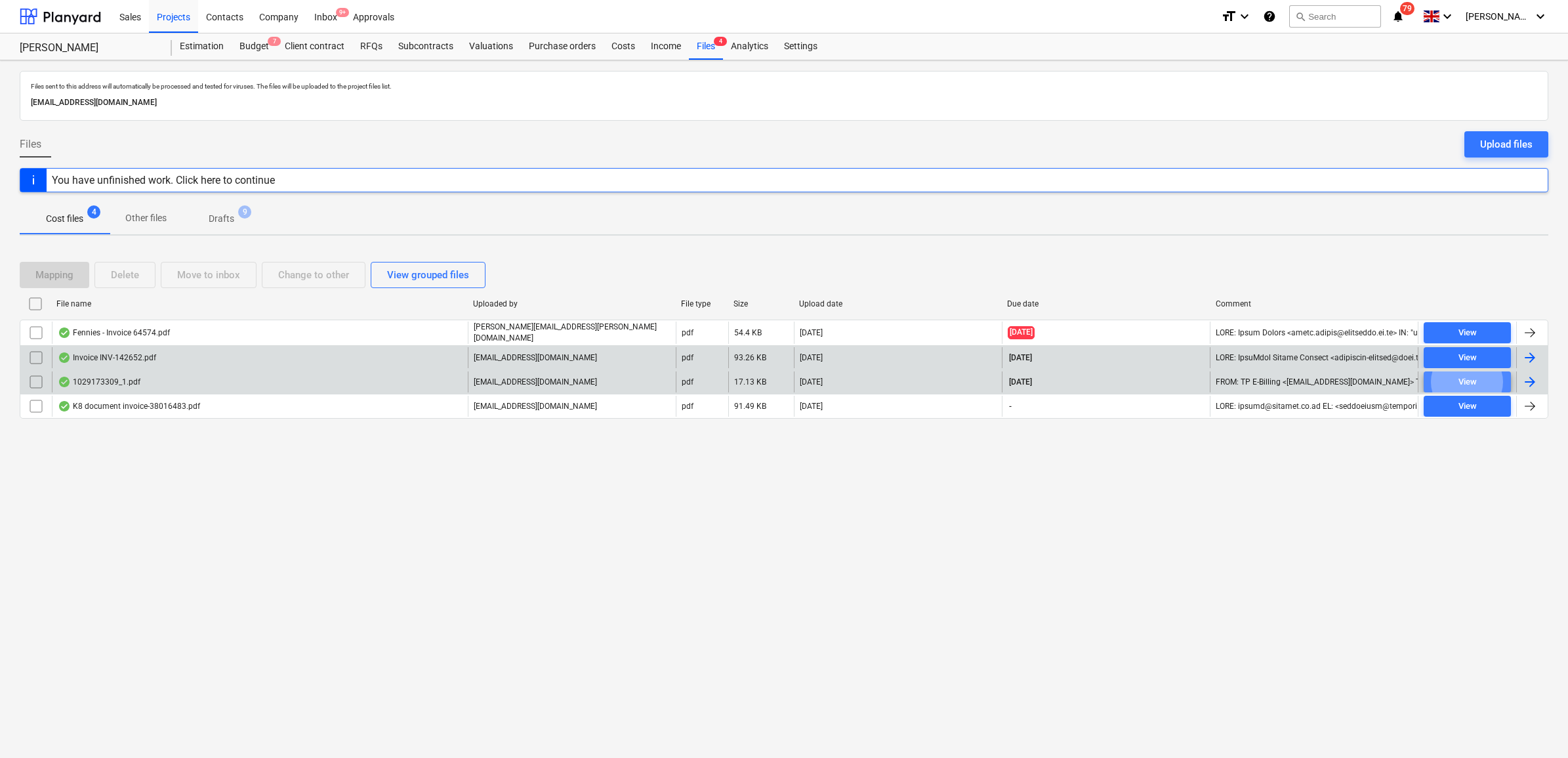
click at [1465, 378] on div "View" at bounding box center [1467, 382] width 18 height 15
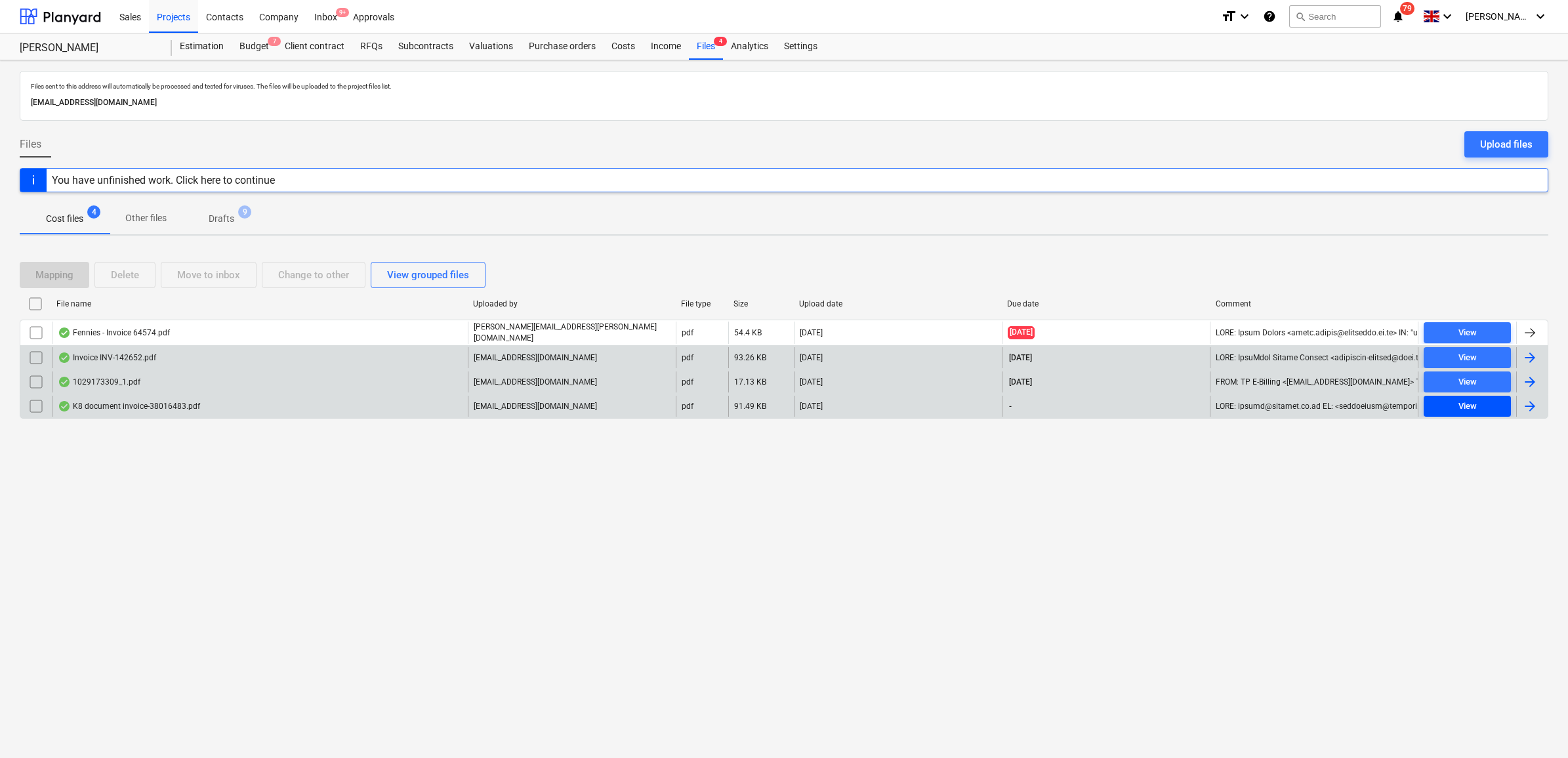
click at [1465, 403] on div "View" at bounding box center [1467, 406] width 18 height 15
click at [1465, 403] on div "View" at bounding box center [1467, 406] width 18 height 15
click at [257, 46] on div "Budget 7" at bounding box center [254, 47] width 45 height 26
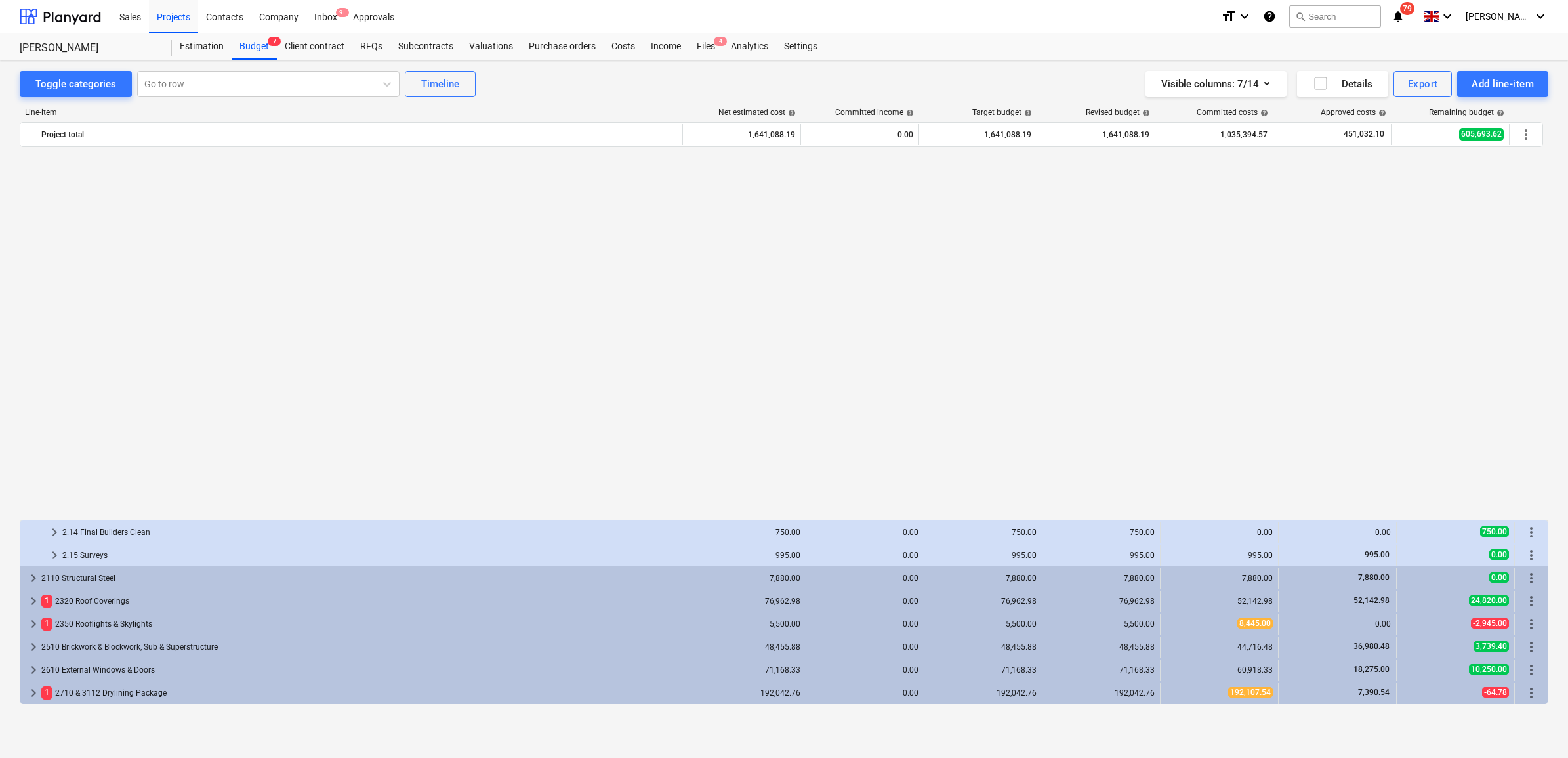
scroll to position [410, 0]
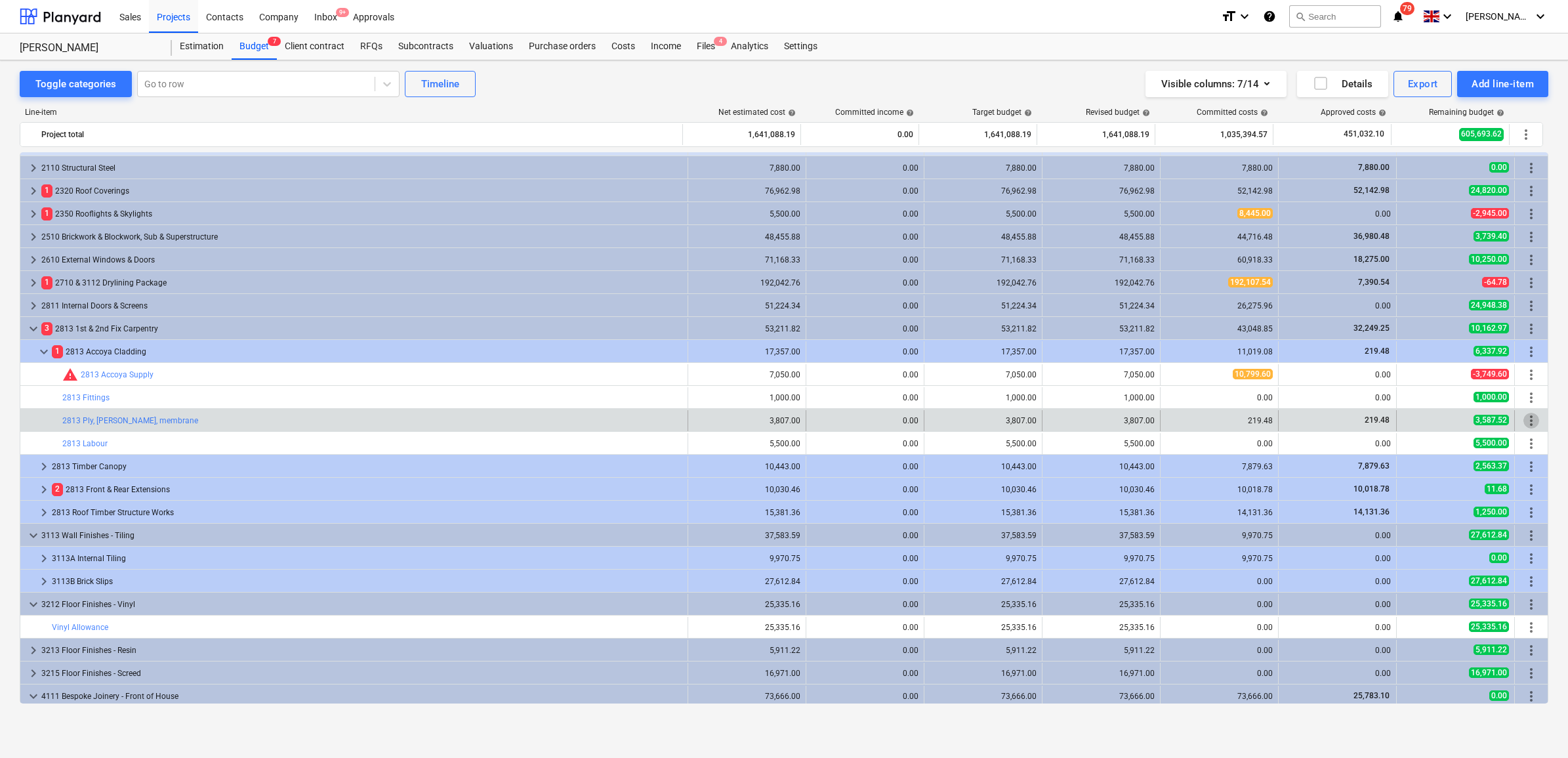
click at [1530, 422] on span "more_vert" at bounding box center [1531, 420] width 16 height 16
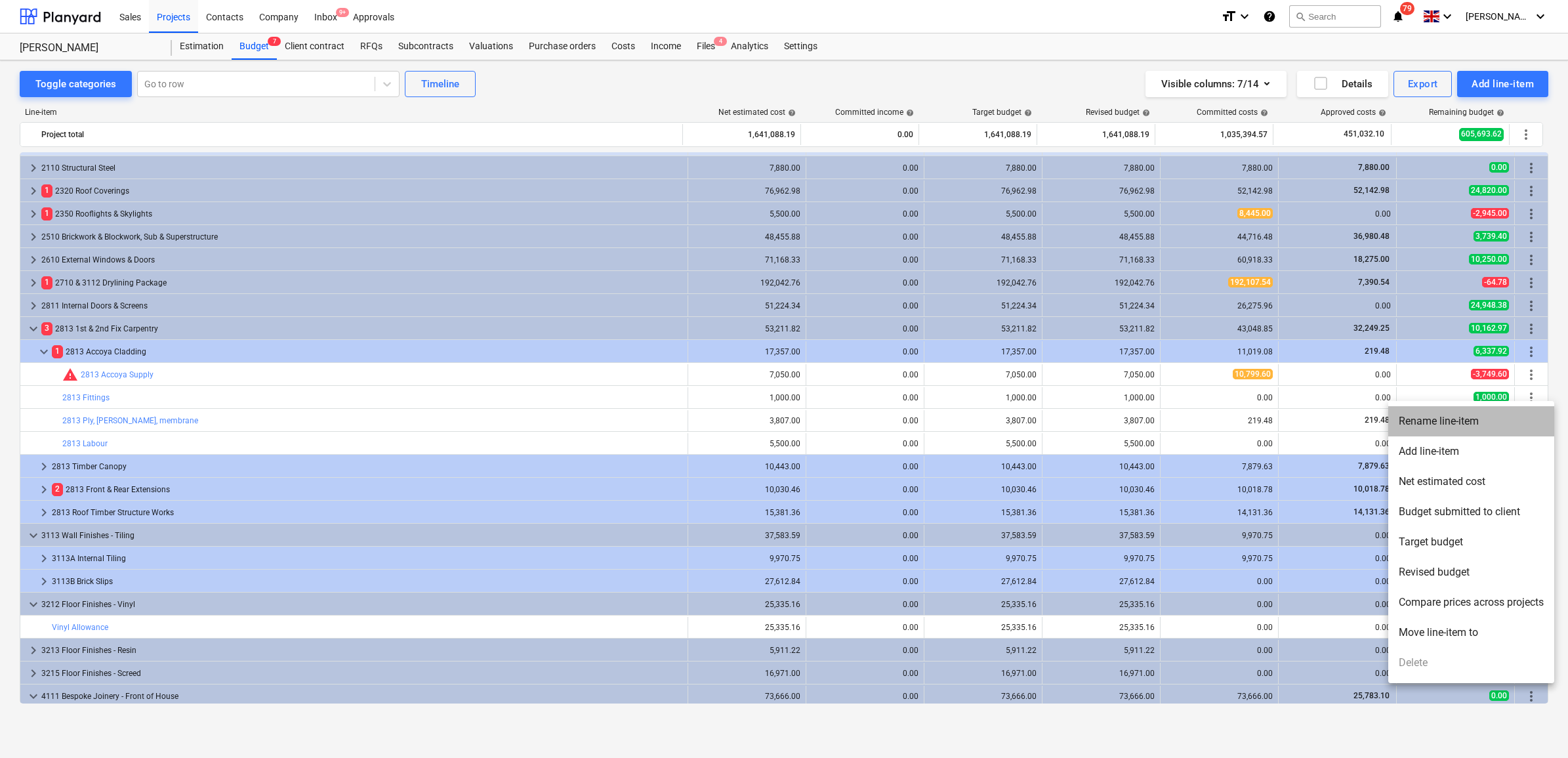
click at [1471, 424] on li "Rename line-item" at bounding box center [1471, 422] width 166 height 31
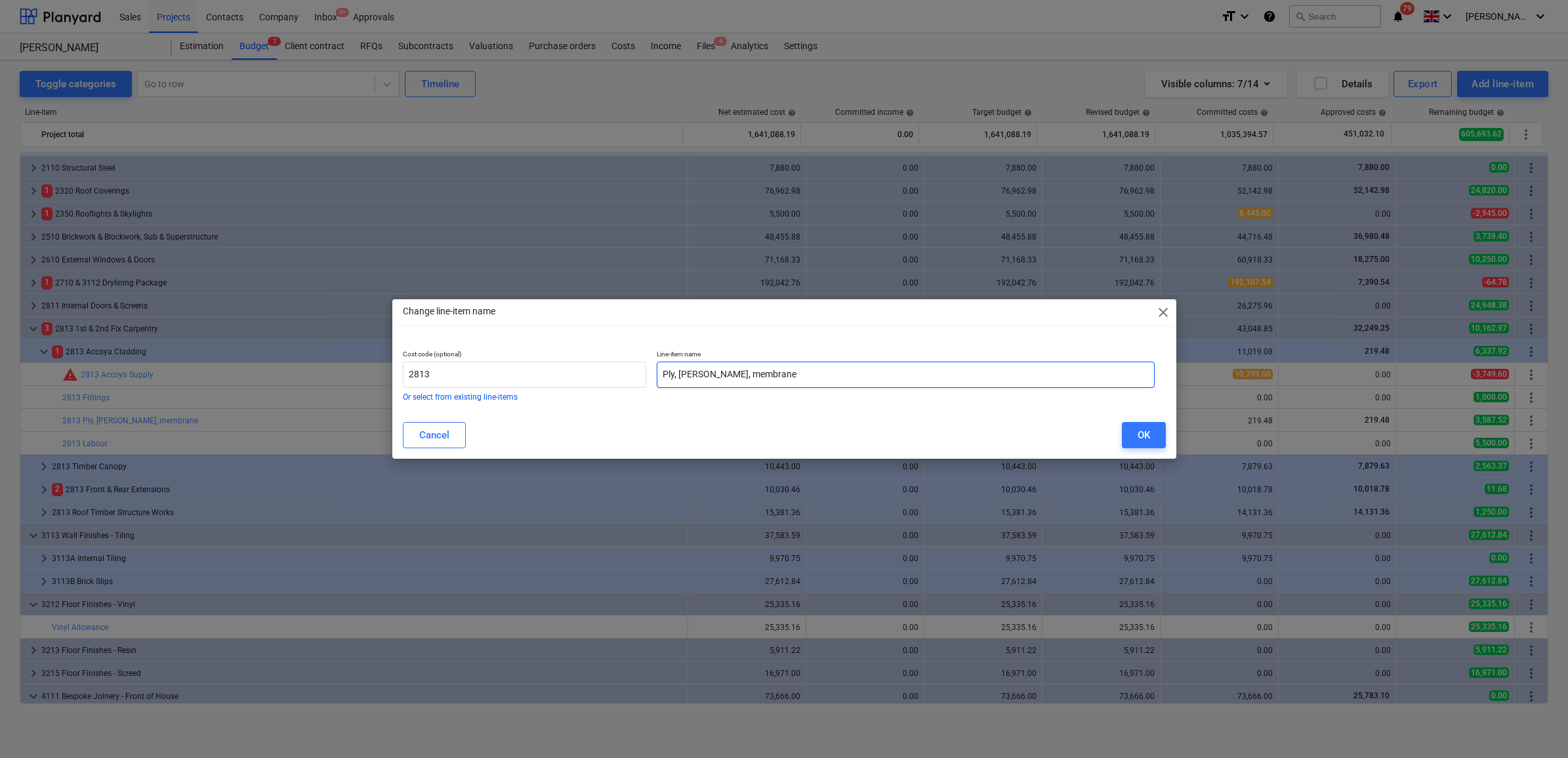
click at [808, 375] on input "Ply, [PERSON_NAME], membrane" at bounding box center [905, 374] width 498 height 26
click at [1129, 433] on button "OK" at bounding box center [1144, 435] width 44 height 26
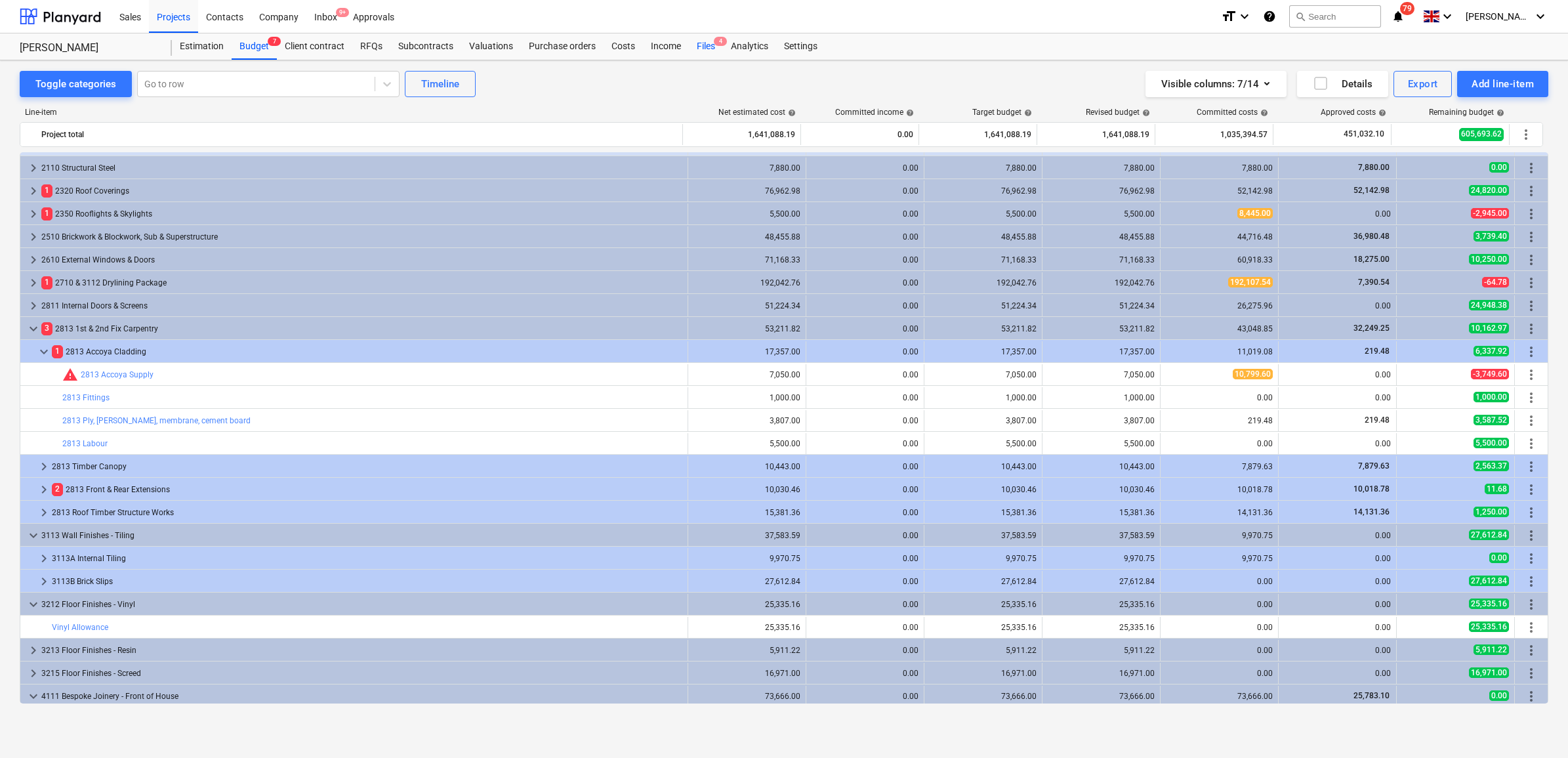
click at [699, 51] on div "Files 4" at bounding box center [706, 47] width 34 height 26
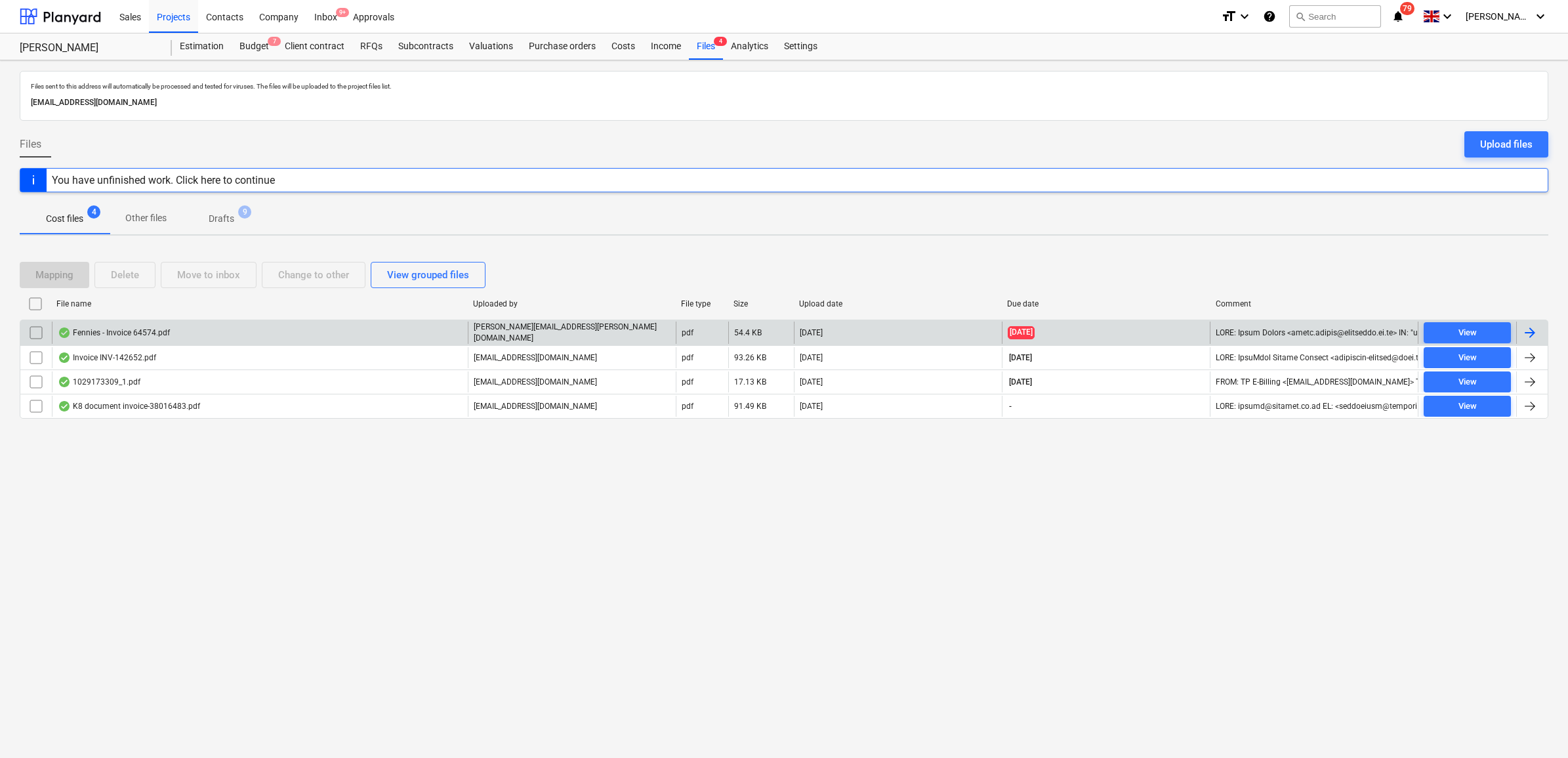
click at [1536, 332] on div at bounding box center [1530, 332] width 16 height 16
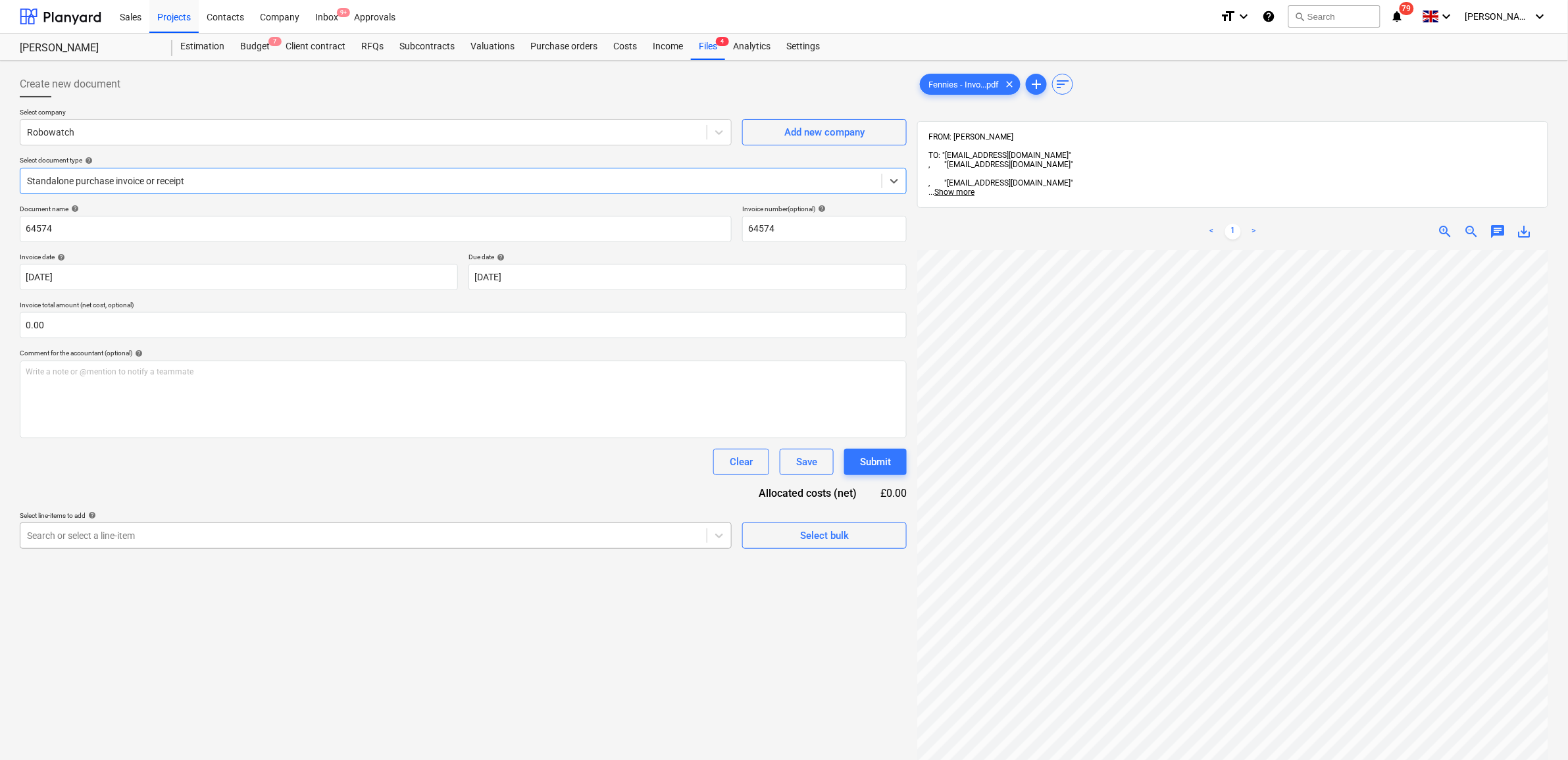
click at [265, 533] on div at bounding box center [363, 535] width 673 height 13
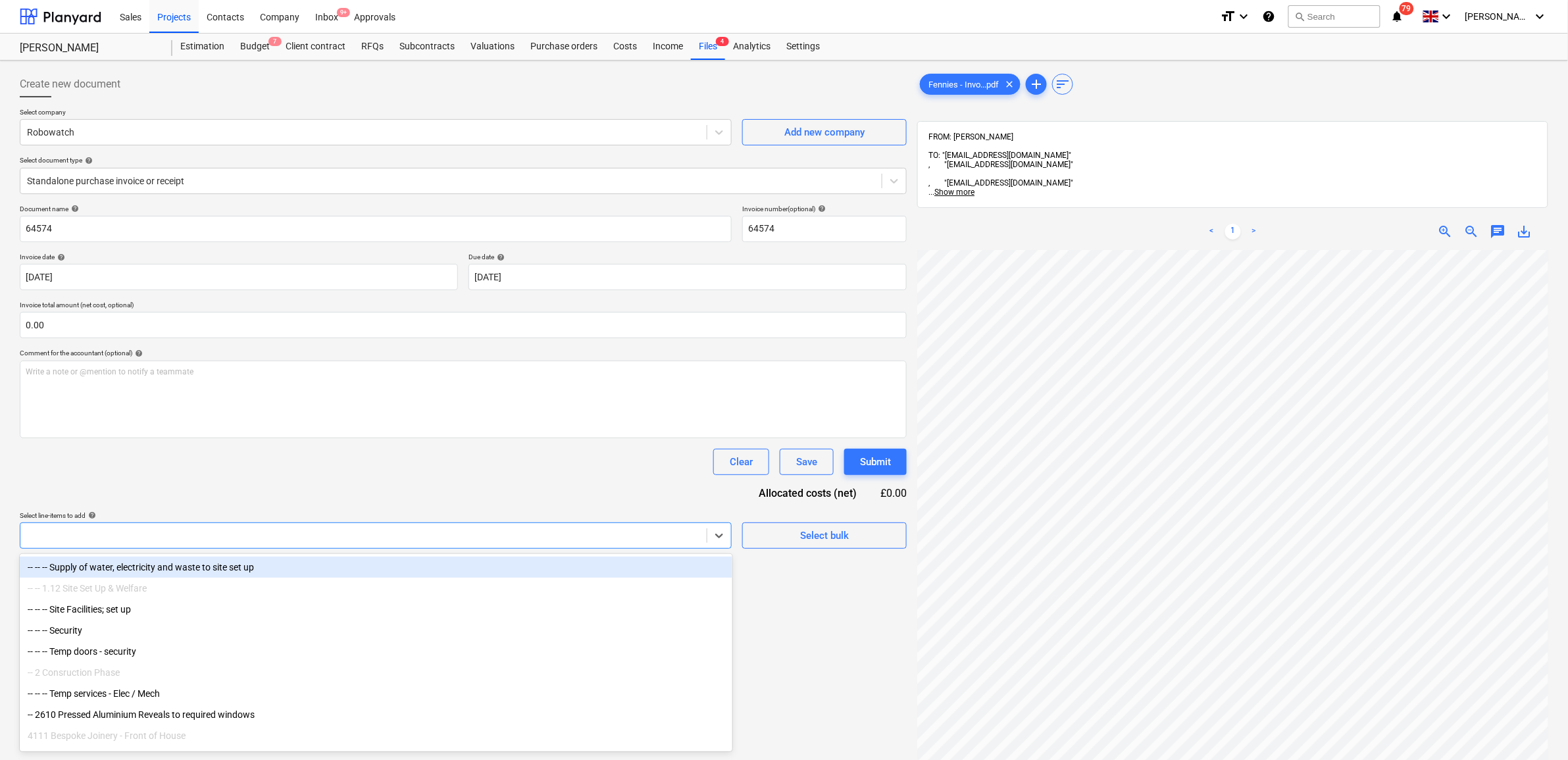
click at [230, 475] on div "Clear Save Submit" at bounding box center [463, 462] width 887 height 26
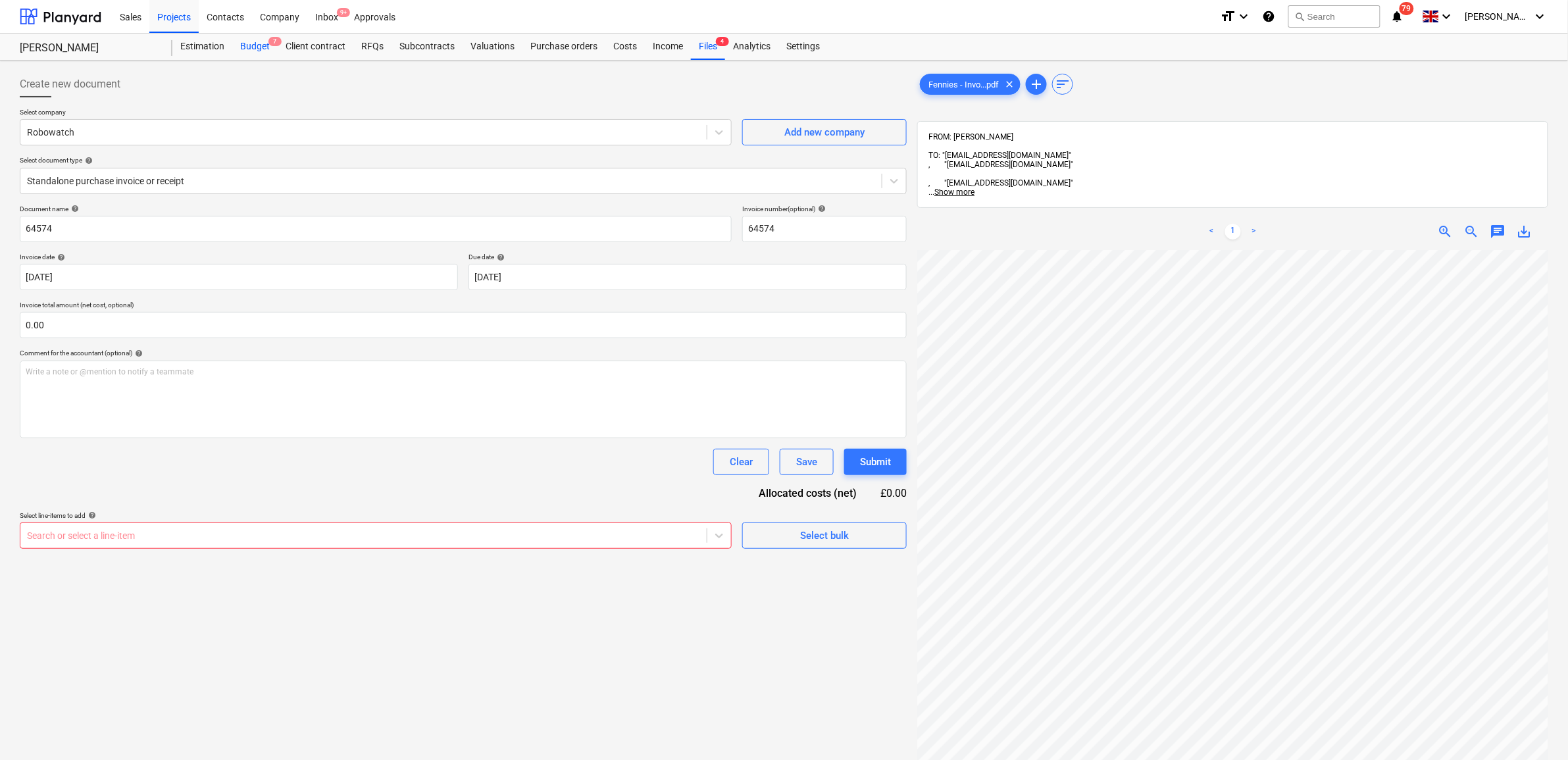
click at [257, 46] on div "Budget 7" at bounding box center [255, 47] width 45 height 26
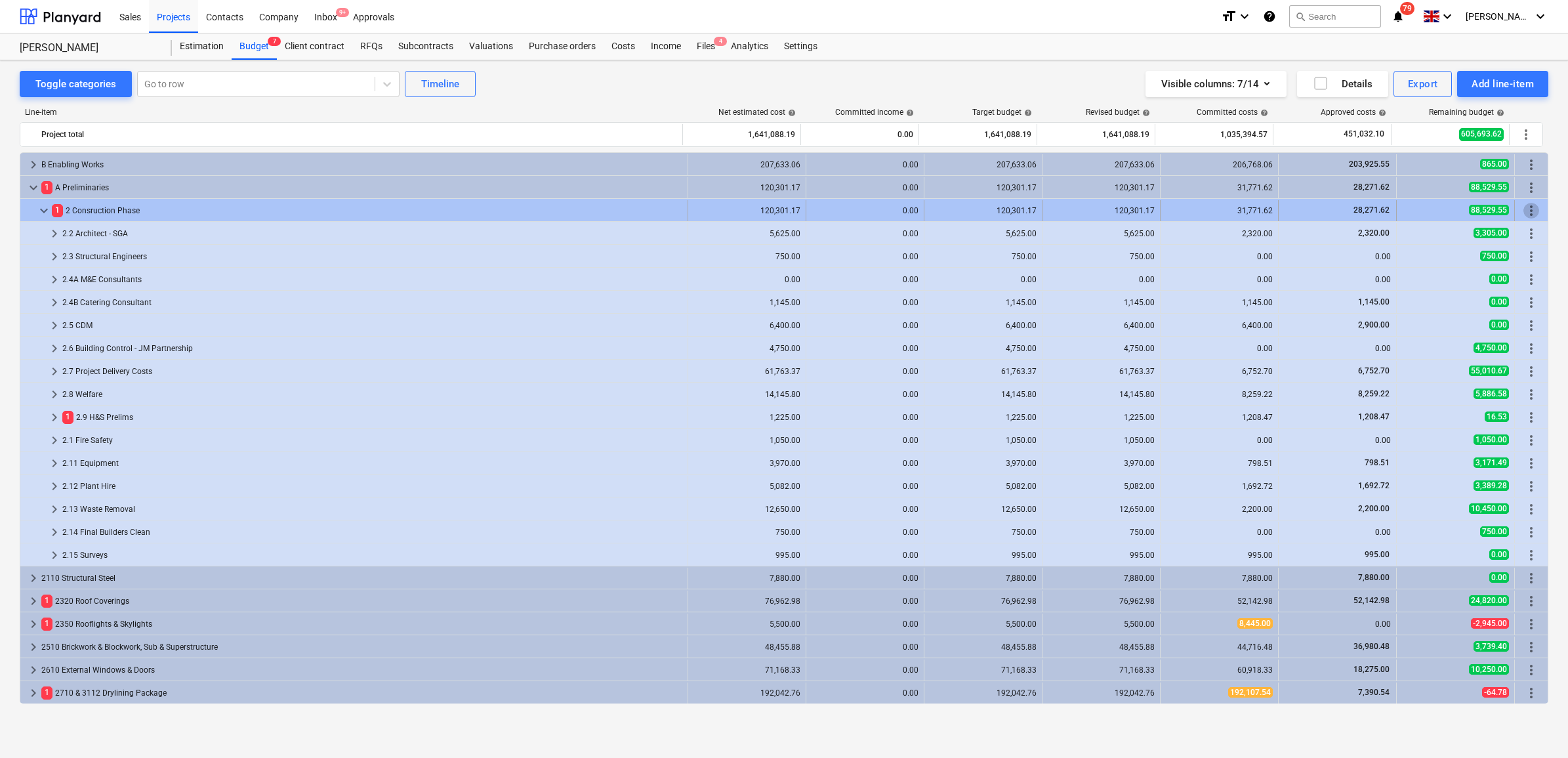
click at [1531, 214] on span "more_vert" at bounding box center [1531, 210] width 16 height 16
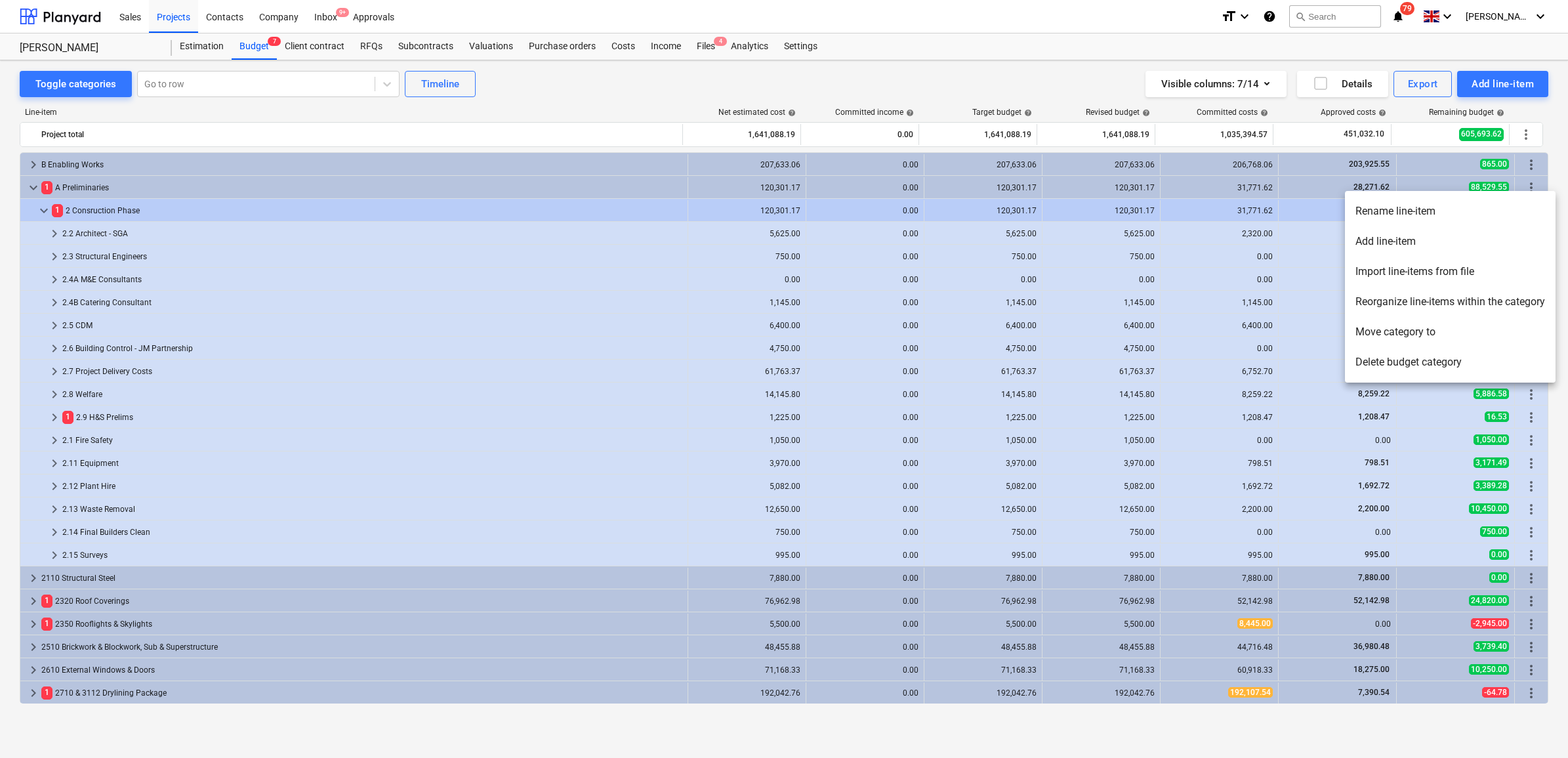
click at [1408, 247] on li "Add line-item" at bounding box center [1450, 242] width 210 height 31
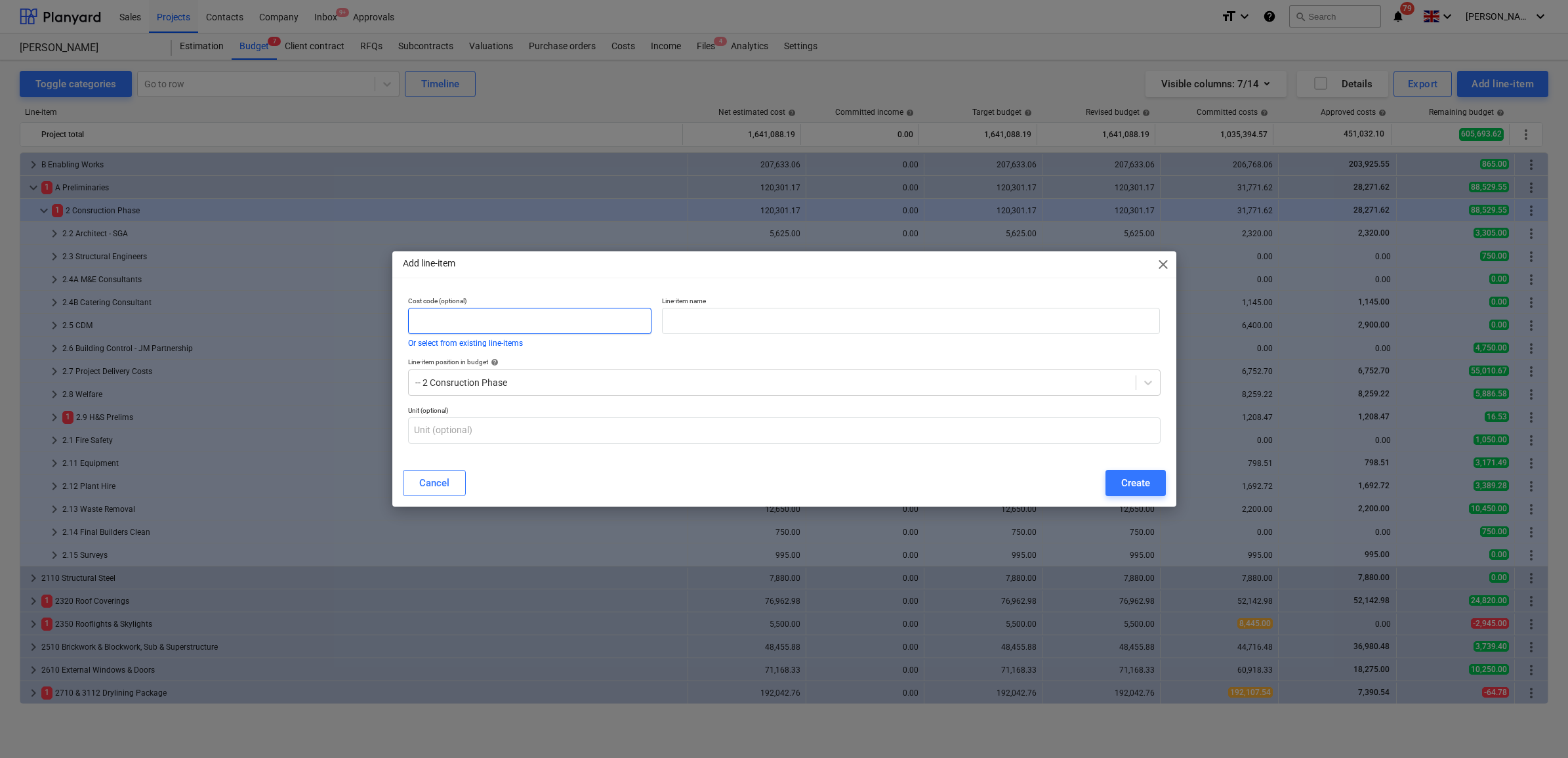
click at [584, 310] on input "text" at bounding box center [530, 321] width 244 height 26
click at [732, 323] on input "text" at bounding box center [910, 321] width 498 height 26
click at [1123, 487] on div "Create" at bounding box center [1136, 483] width 29 height 17
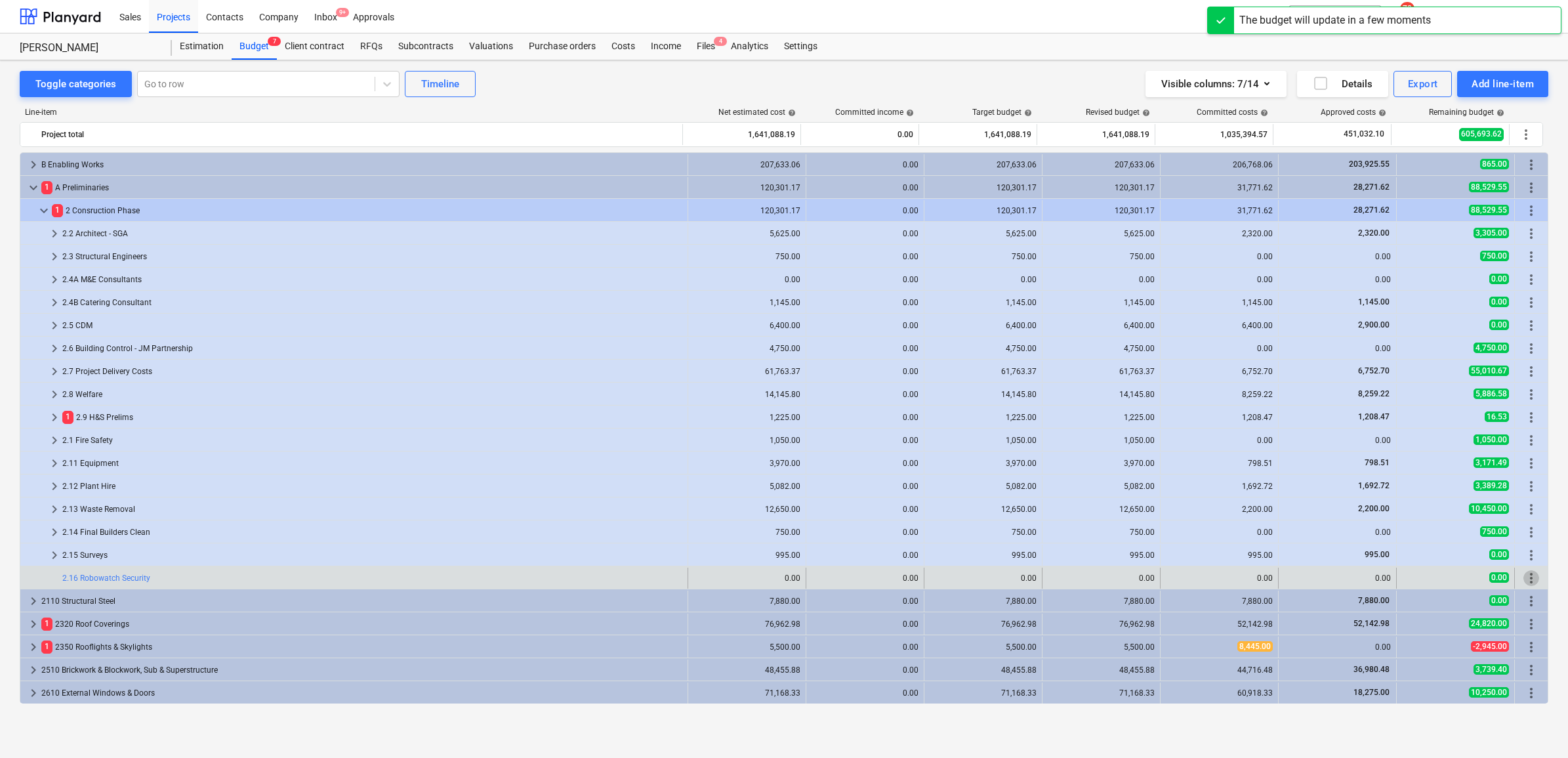
click at [1527, 581] on span "more_vert" at bounding box center [1531, 578] width 16 height 16
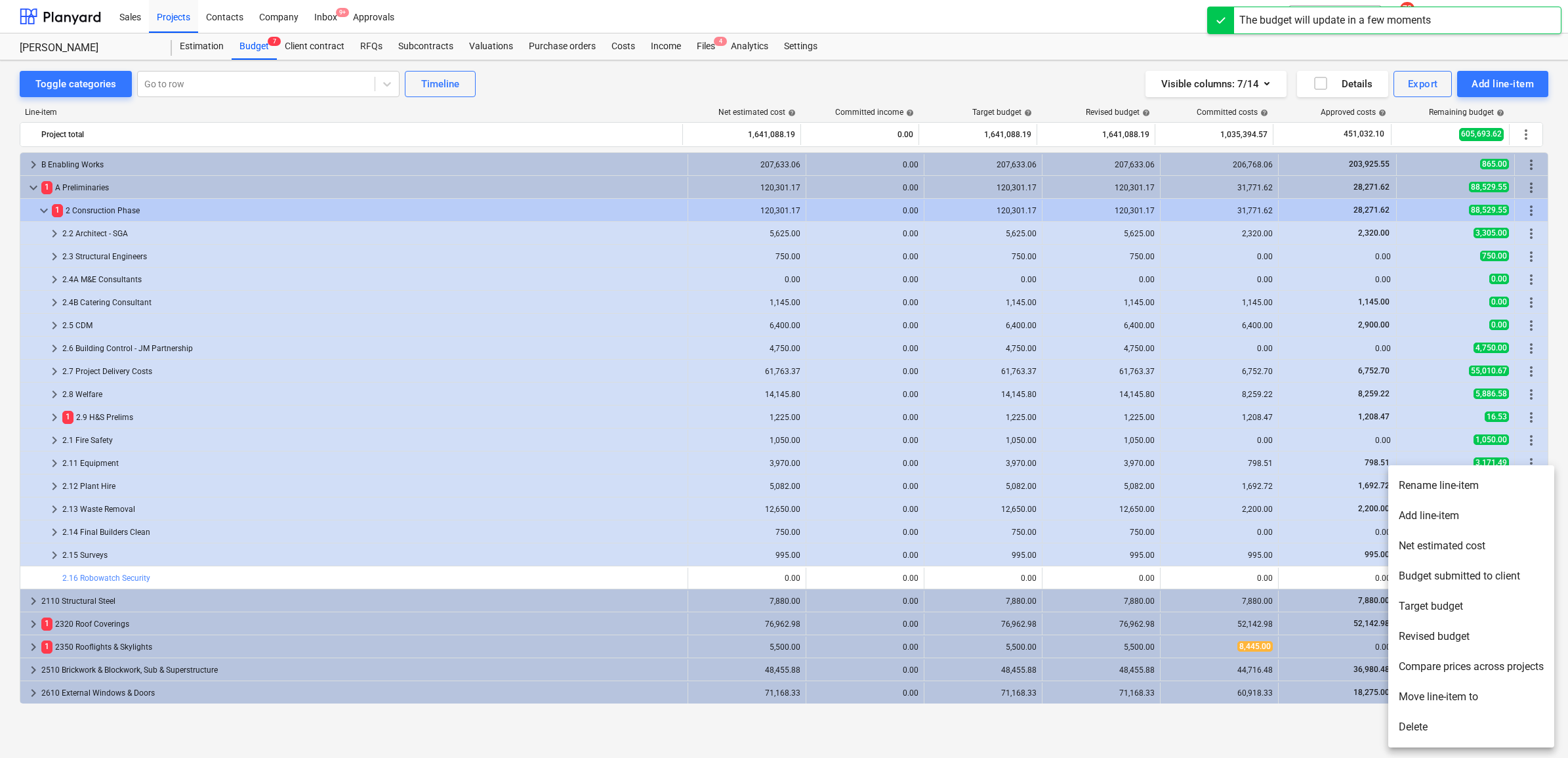
click at [1438, 516] on li "Add line-item" at bounding box center [1471, 516] width 166 height 31
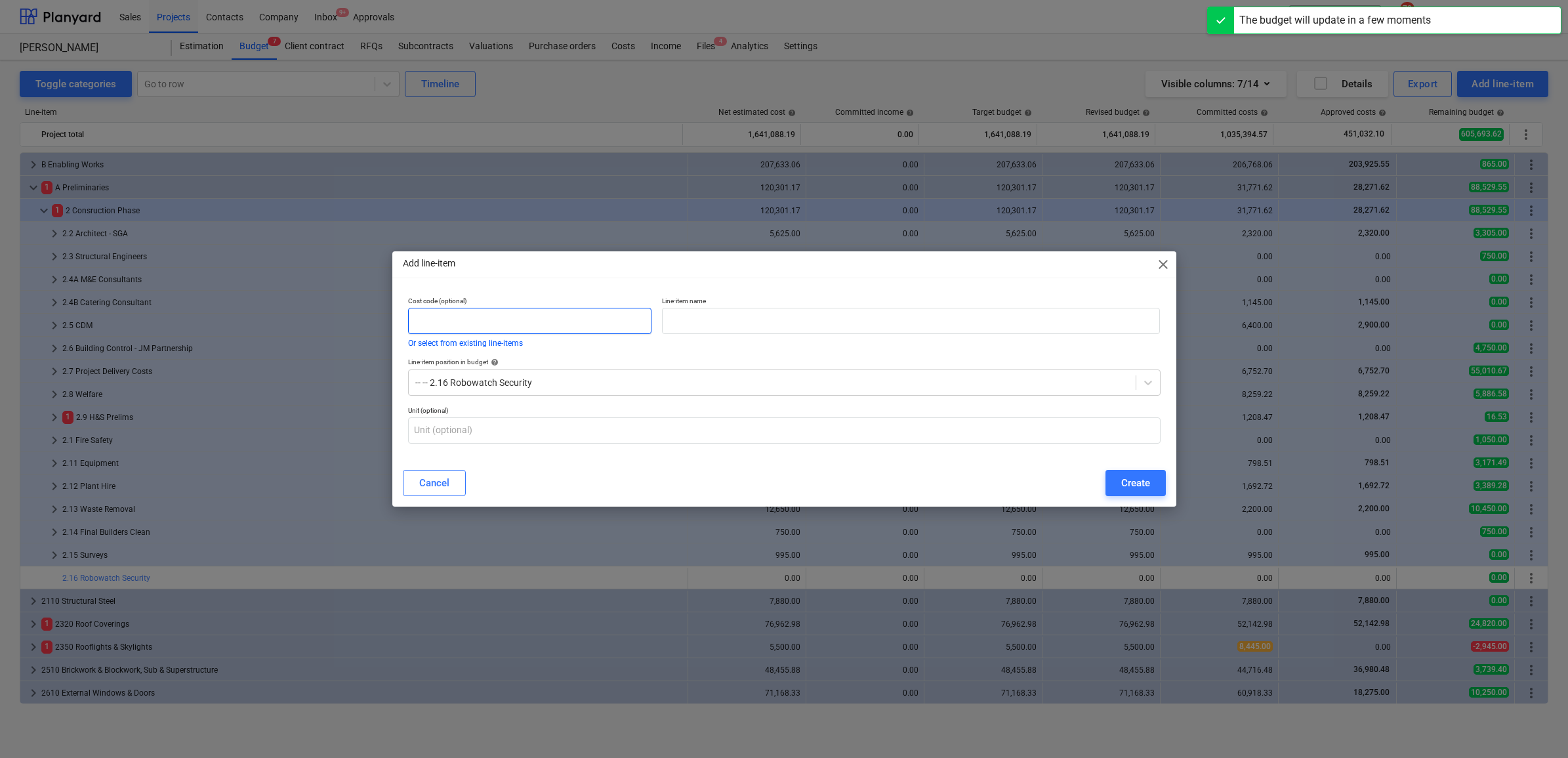
click at [586, 323] on input "text" at bounding box center [530, 321] width 244 height 26
click at [662, 320] on input "text" at bounding box center [910, 321] width 498 height 26
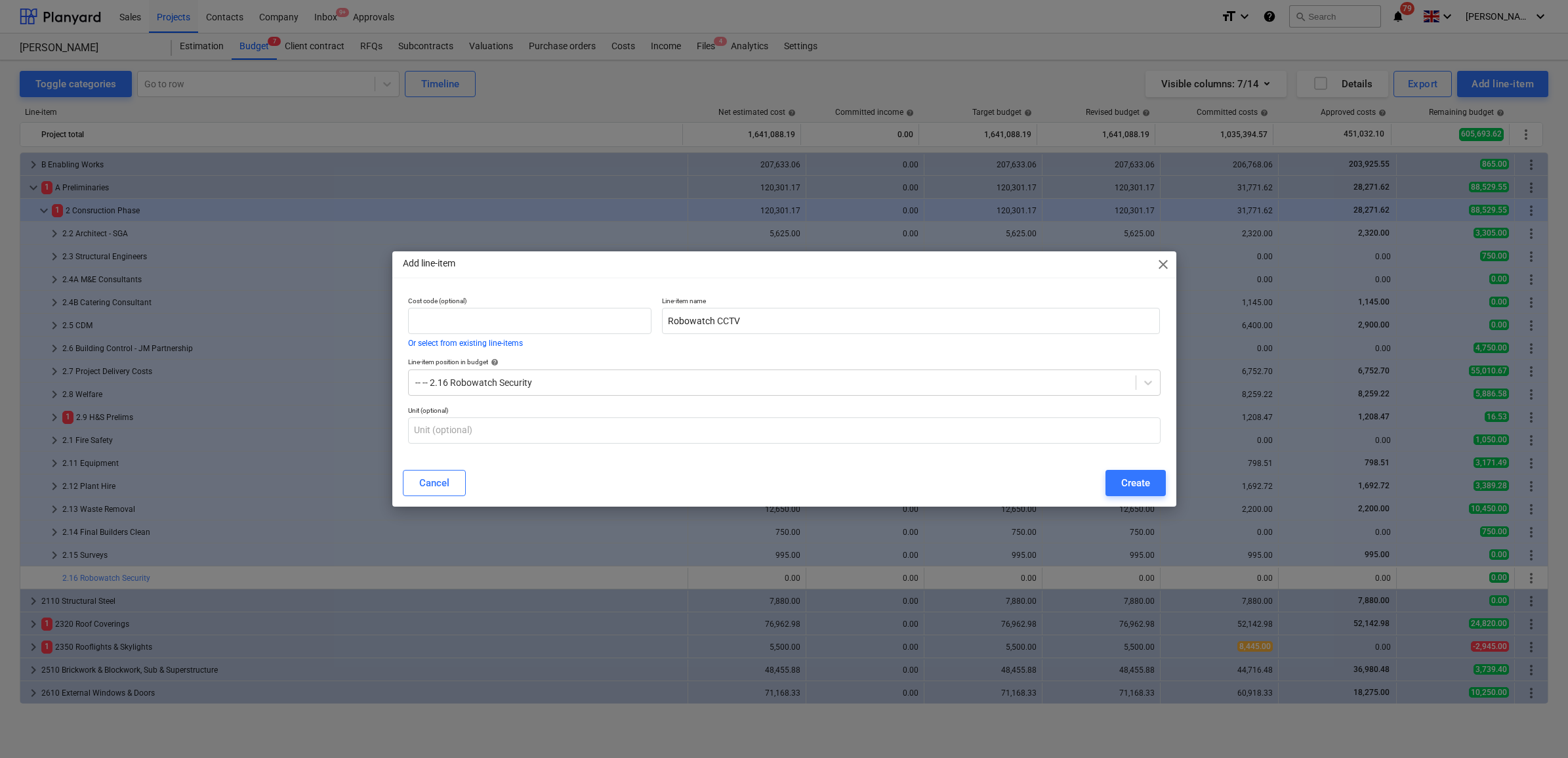
click at [1155, 484] on button "Create" at bounding box center [1135, 483] width 60 height 26
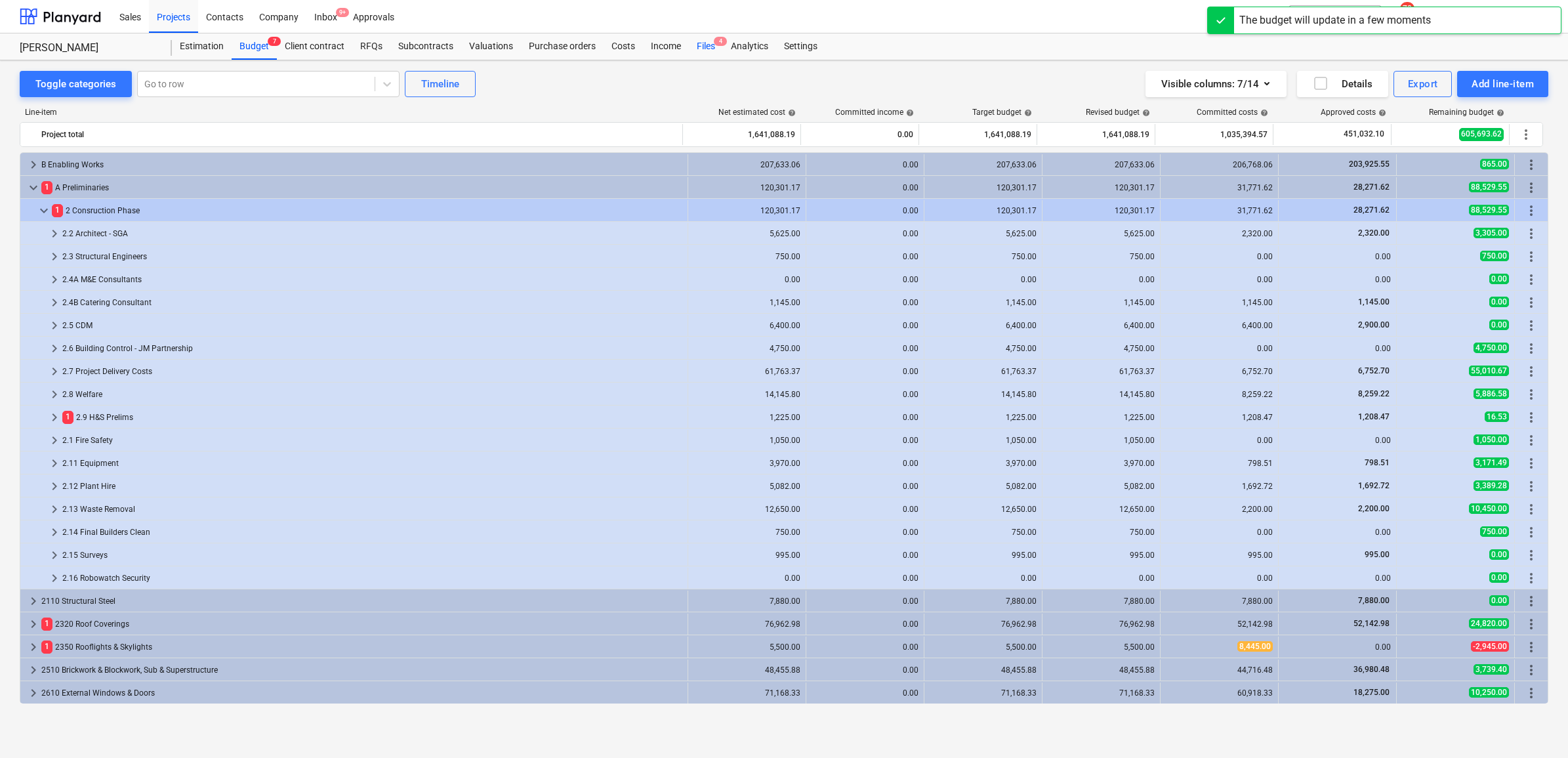
click at [694, 47] on div "Files 4" at bounding box center [706, 47] width 34 height 26
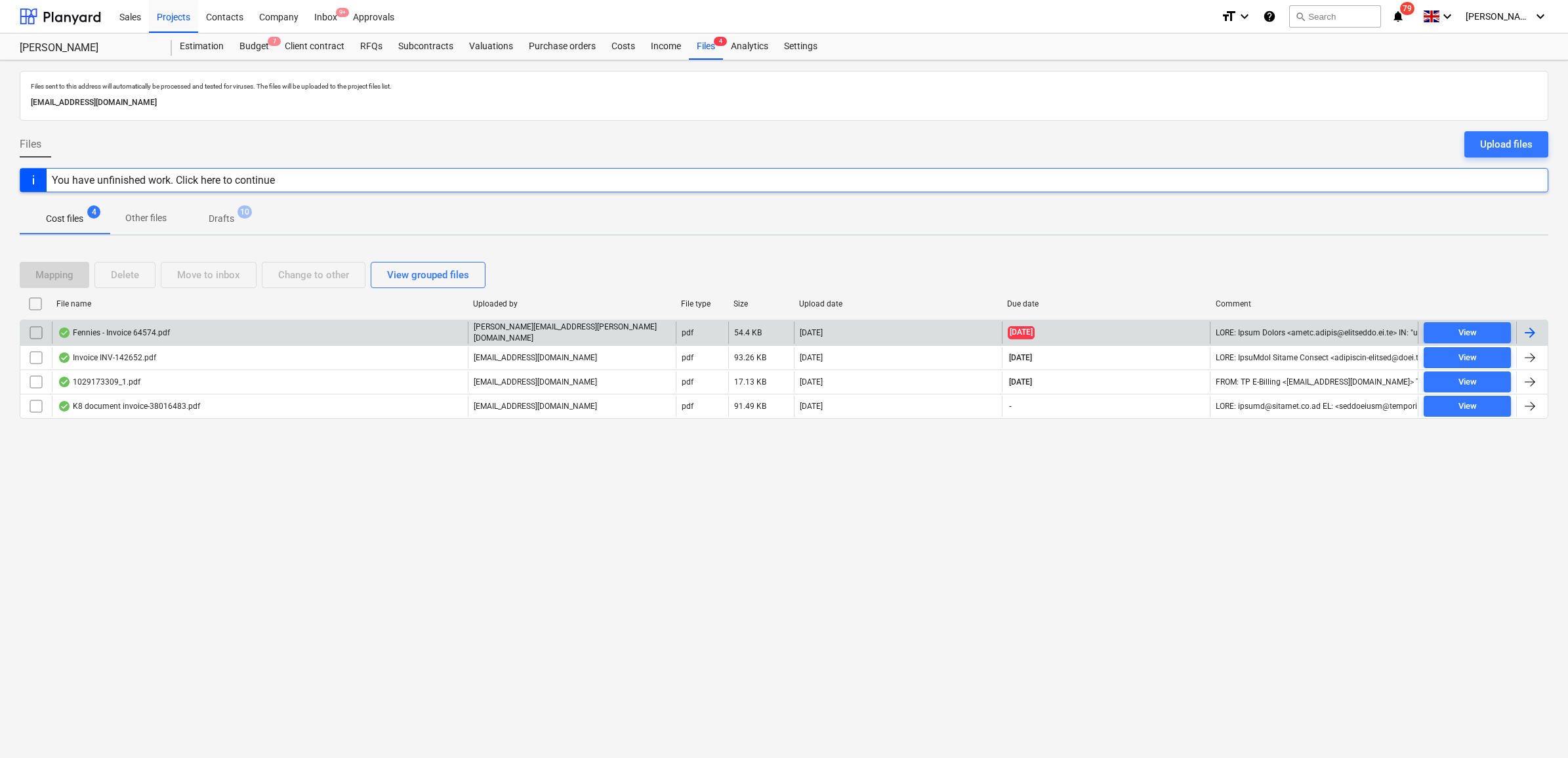
click at [1538, 329] on div at bounding box center [1531, 332] width 31 height 22
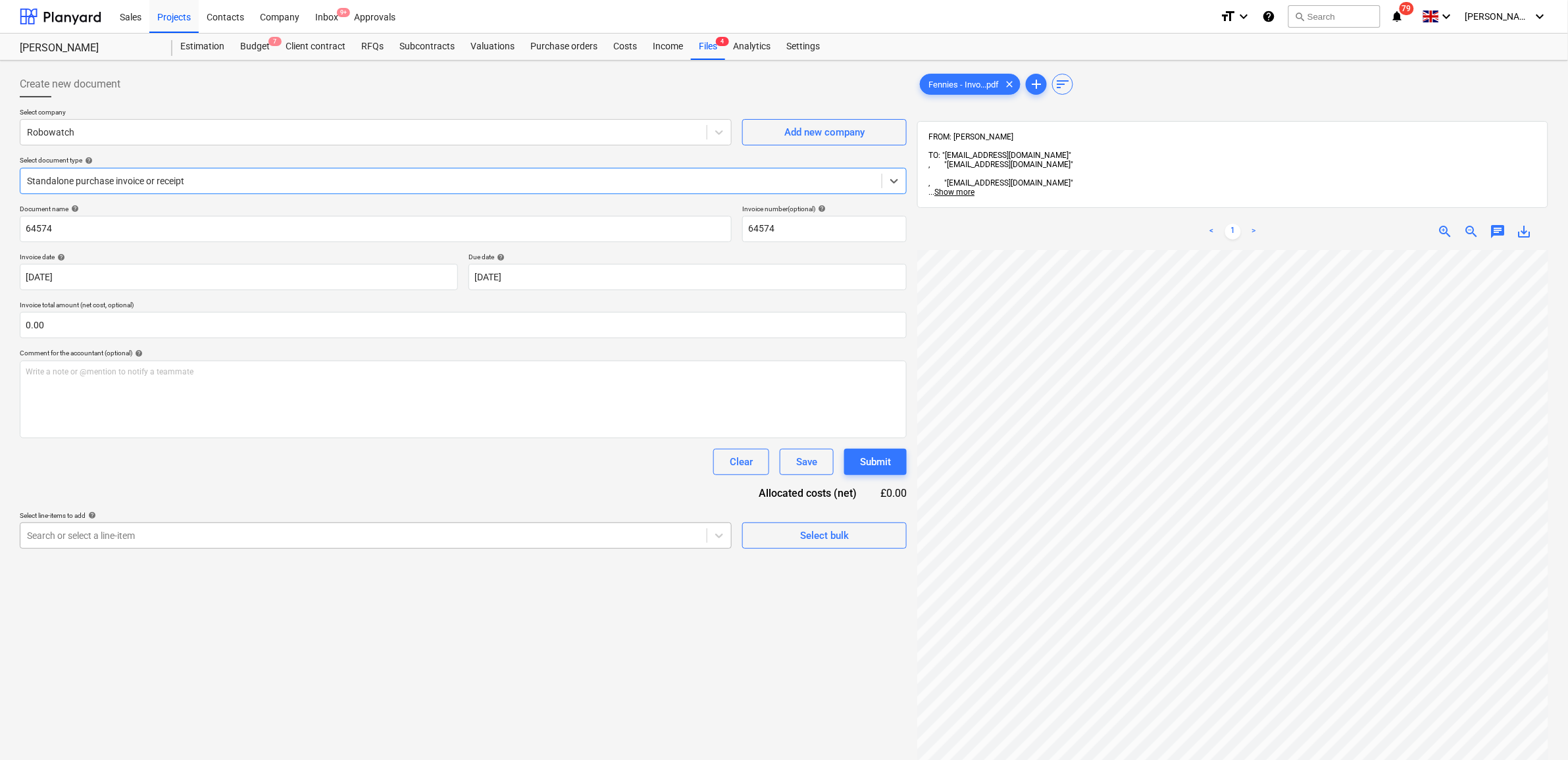
click at [695, 535] on div at bounding box center [363, 535] width 673 height 13
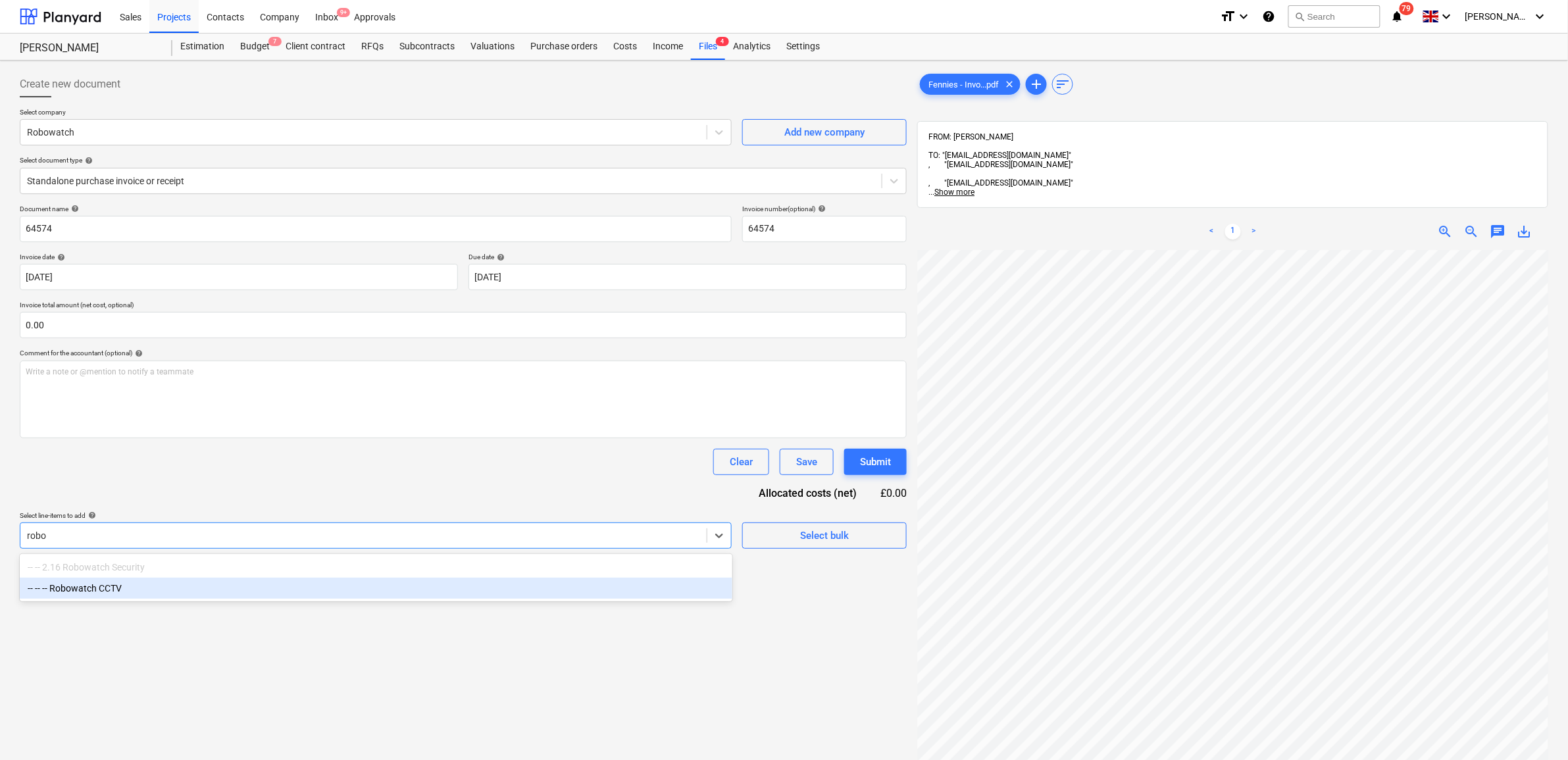
click at [678, 589] on div "-- -- -- Robowatch CCTV" at bounding box center [376, 589] width 713 height 21
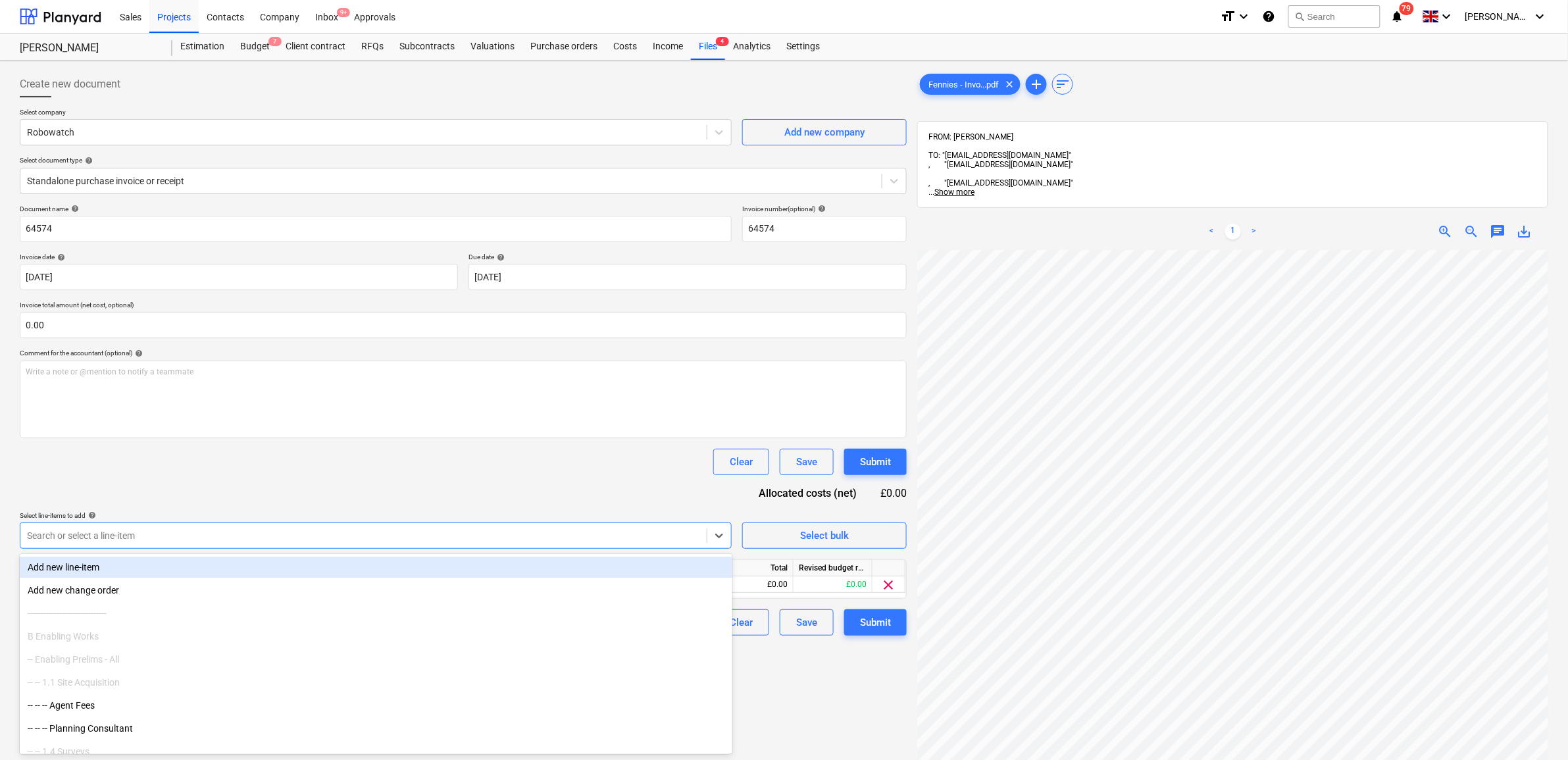
click at [629, 493] on div "Document name help 64574 Invoice number (optional) help 64574 Invoice date help…" at bounding box center [463, 421] width 887 height 431
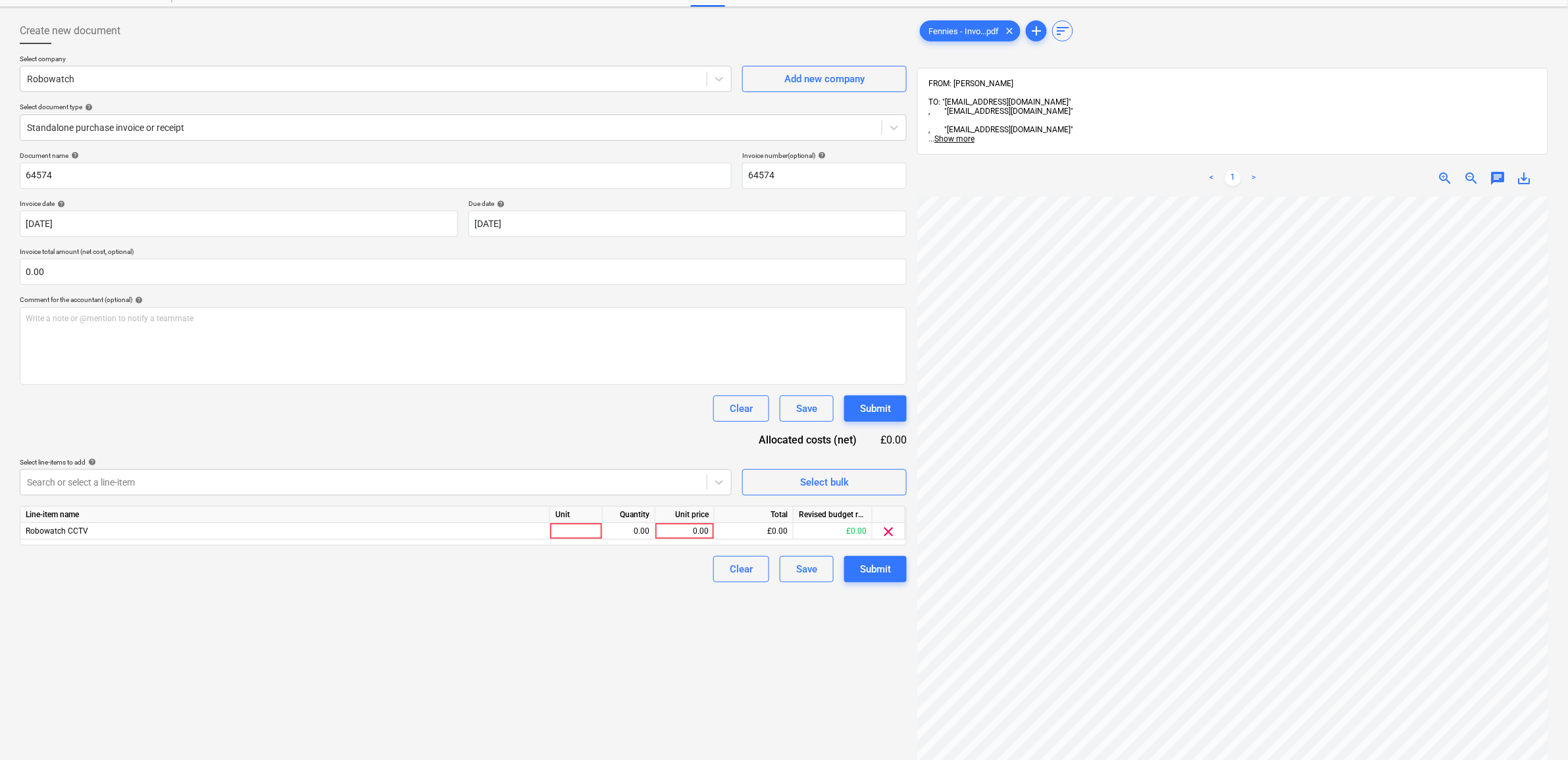
scroll to position [83, 0]
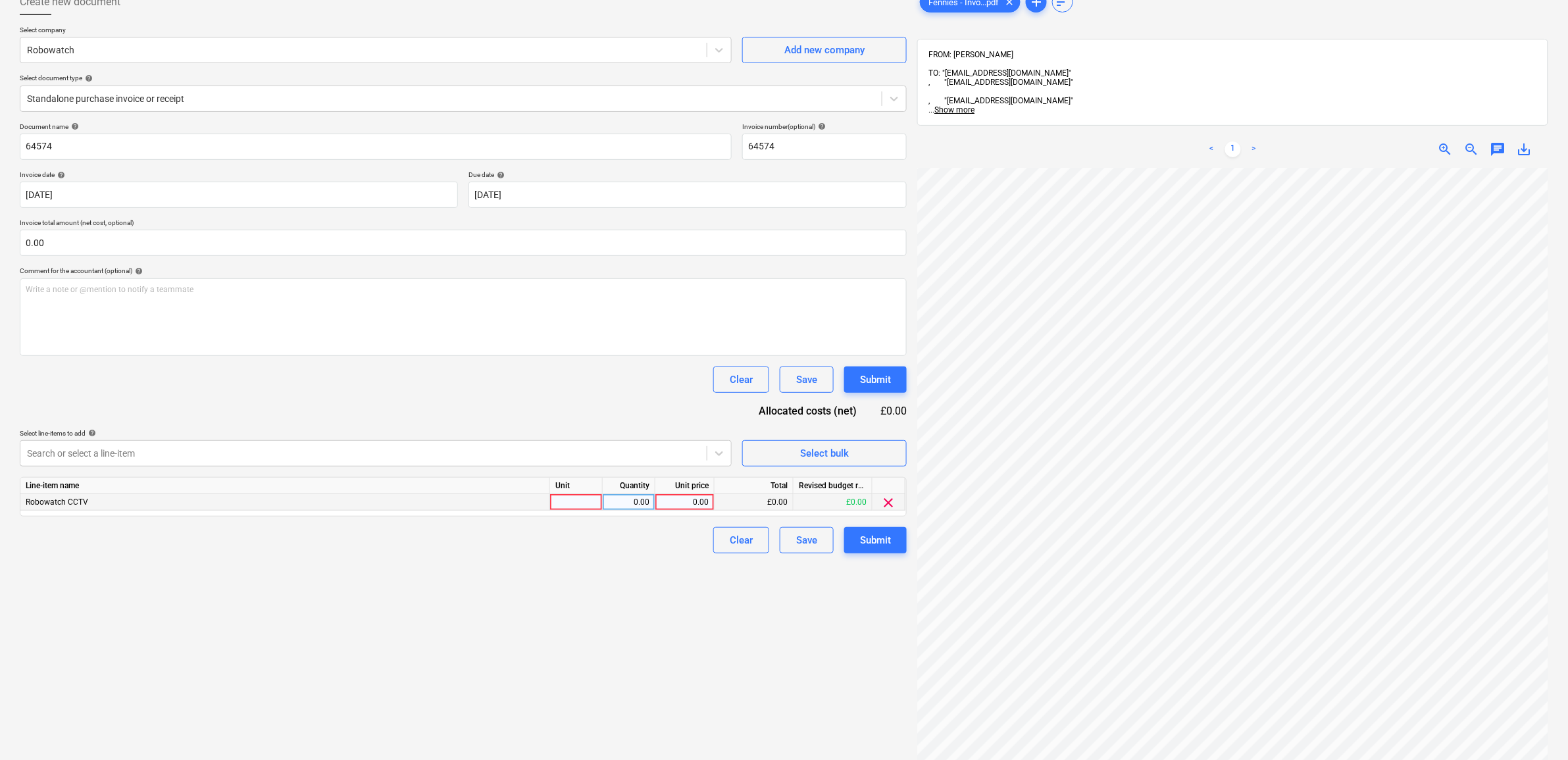
click at [679, 505] on div "0.00" at bounding box center [684, 502] width 48 height 17
click at [591, 609] on div "Create new document Select company Robowatch Add new company Select document ty…" at bounding box center [463, 440] width 898 height 913
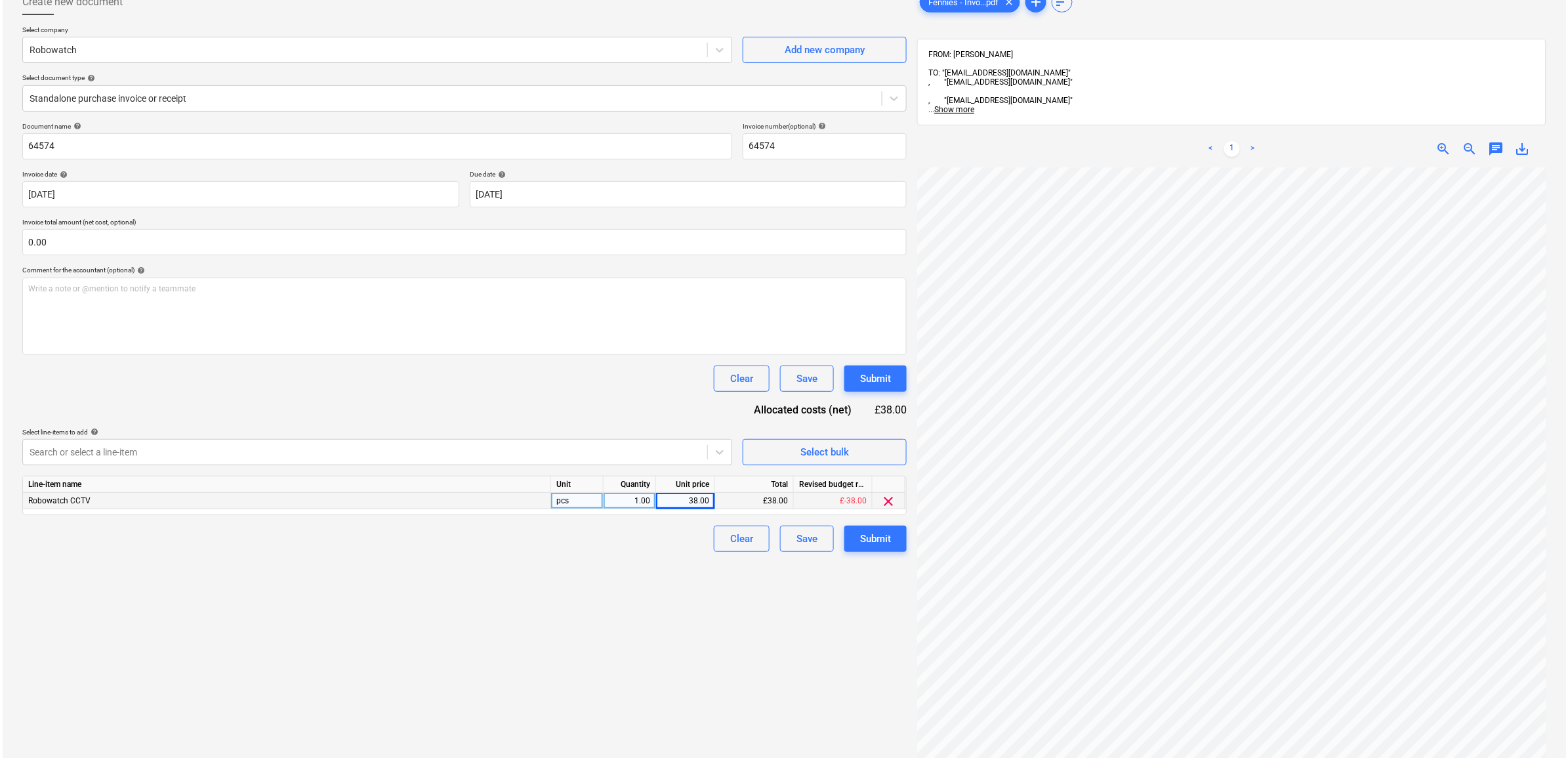
scroll to position [253, 60]
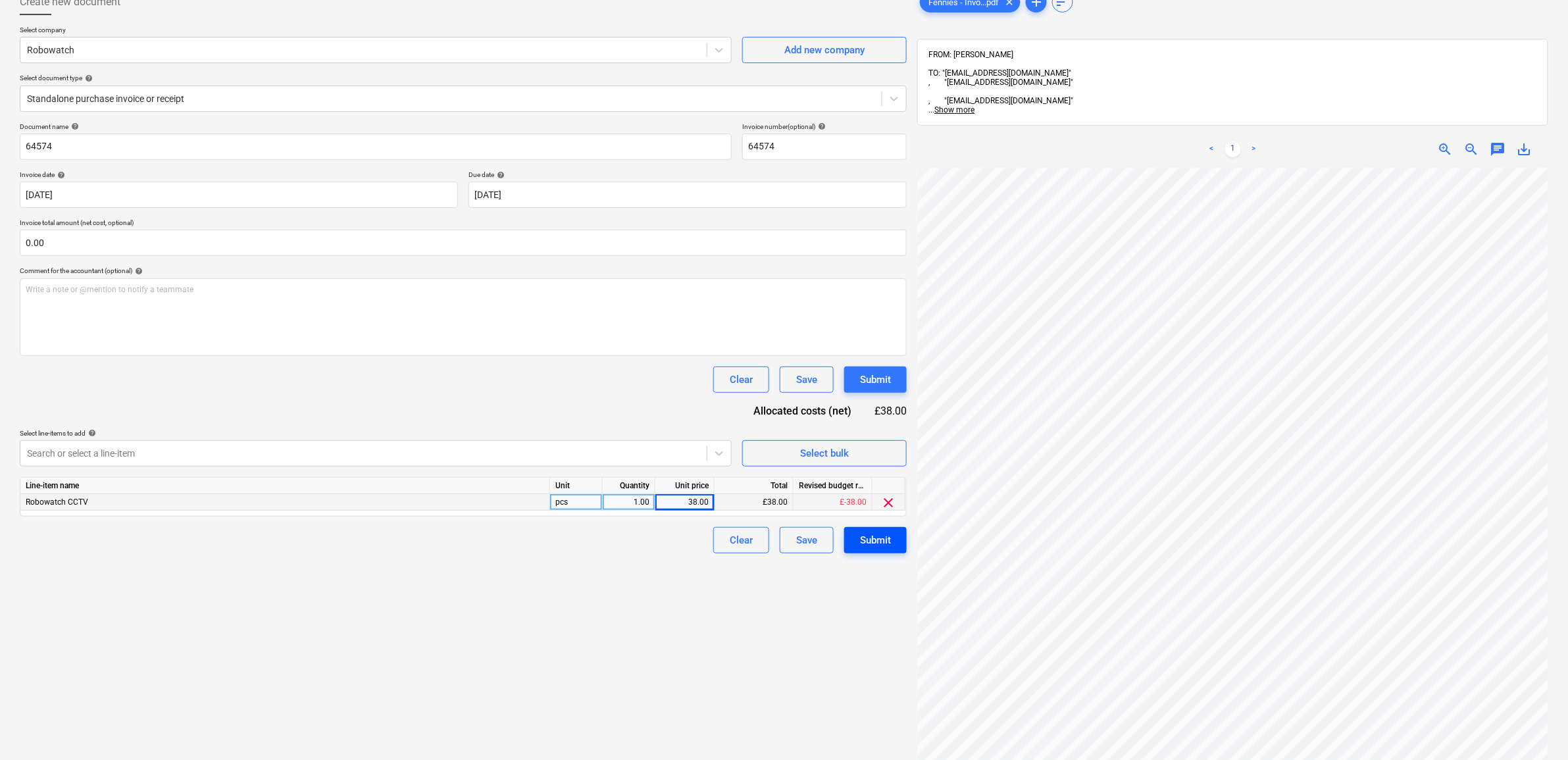
click at [898, 546] on button "Submit" at bounding box center [875, 540] width 63 height 26
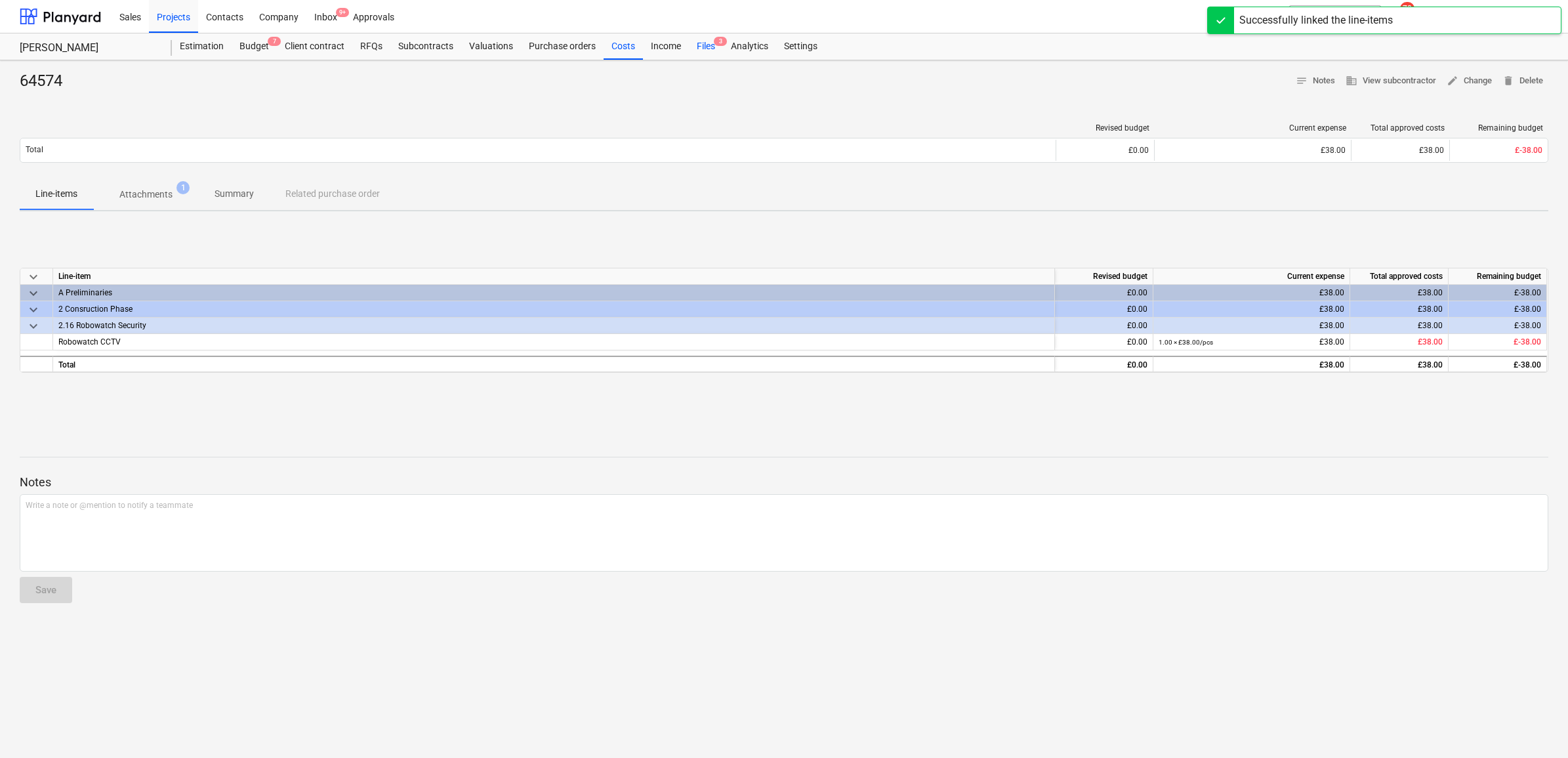
click at [694, 50] on div "Files 3" at bounding box center [706, 47] width 34 height 26
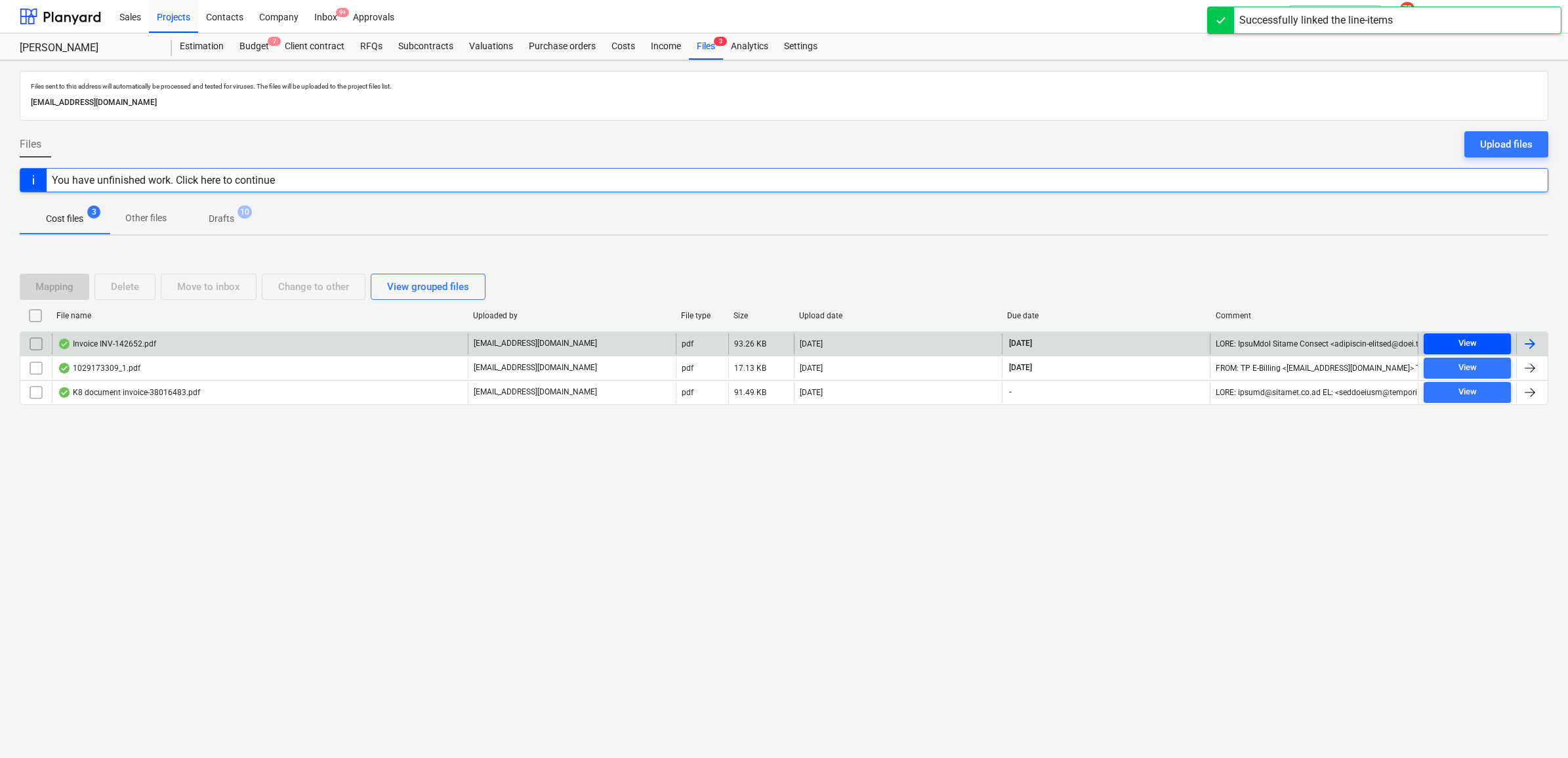
click at [1470, 339] on div "View" at bounding box center [1467, 344] width 18 height 15
click at [1529, 342] on div at bounding box center [1530, 344] width 16 height 16
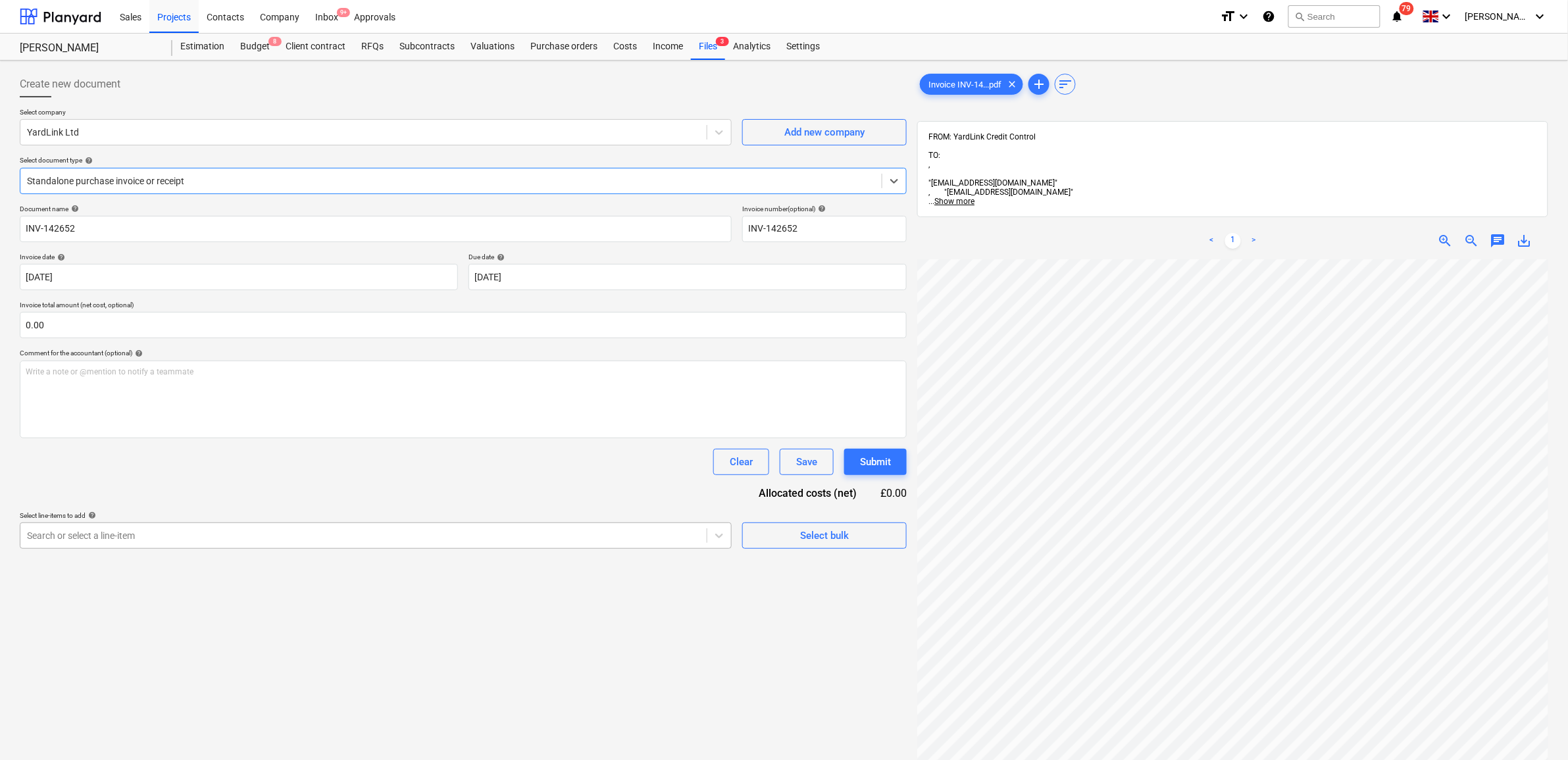
click at [232, 544] on div "Search or select a line-item" at bounding box center [364, 535] width 687 height 18
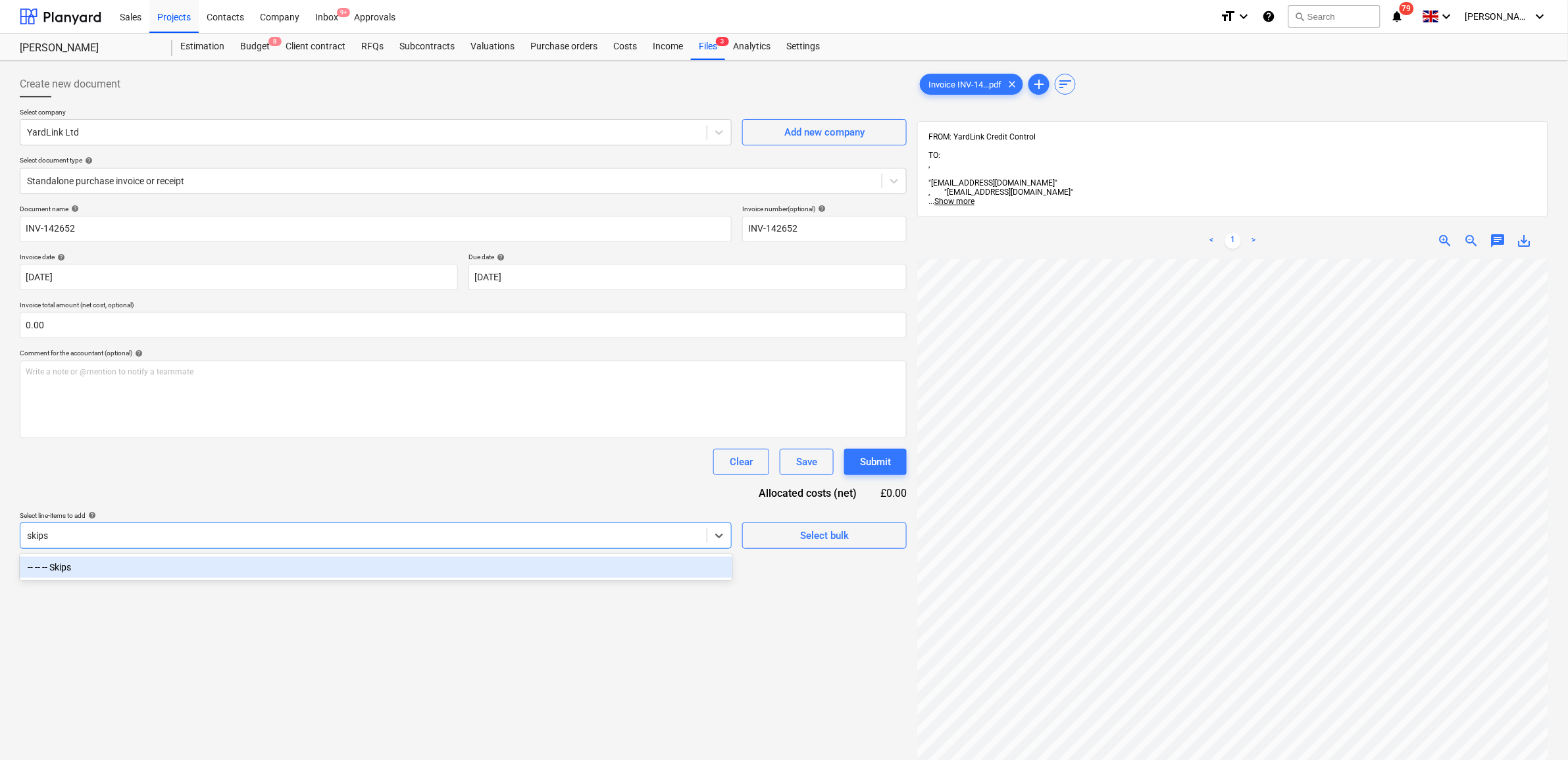
click at [265, 567] on div "-- -- -- Skips" at bounding box center [376, 567] width 713 height 21
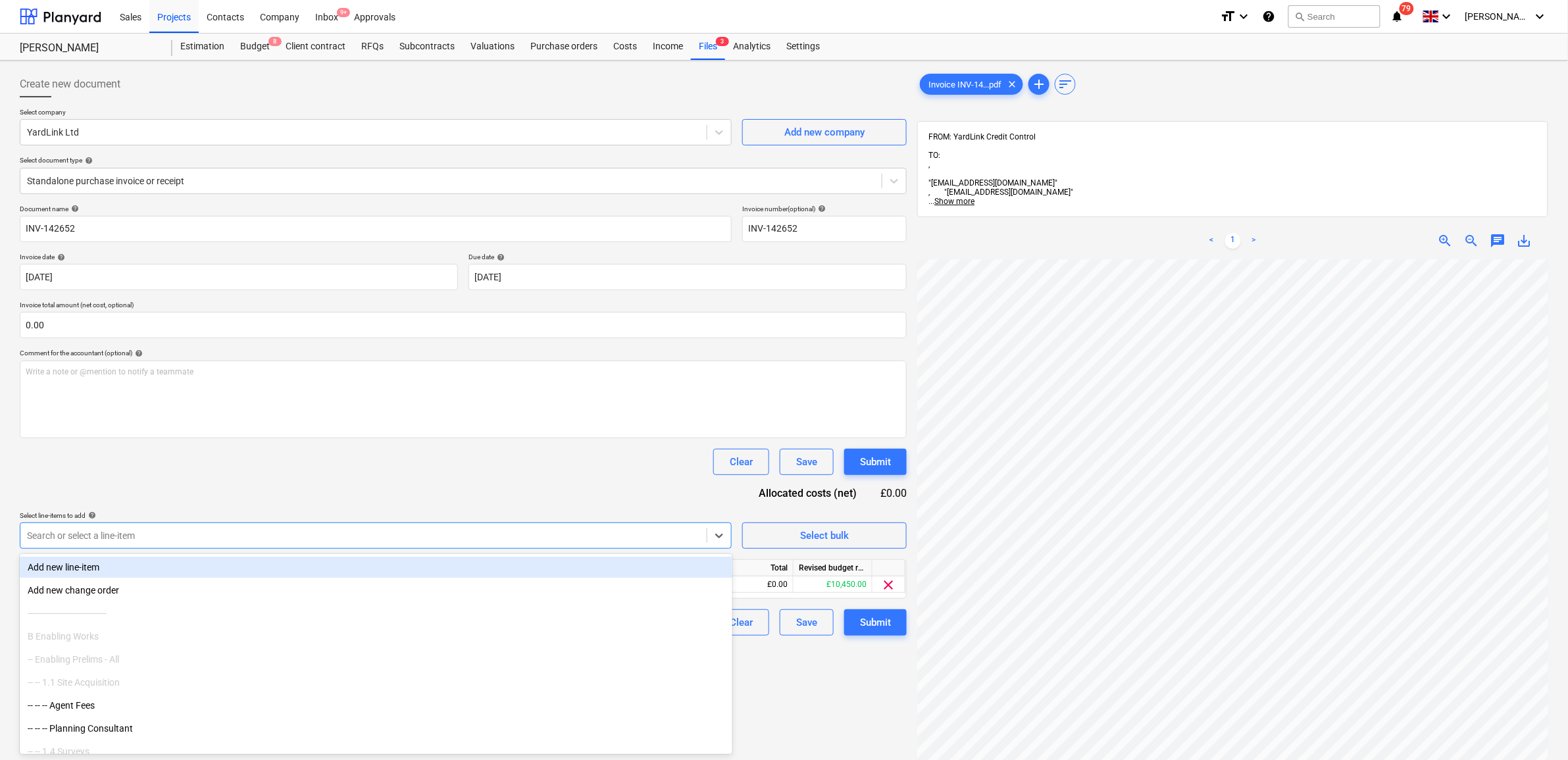
click at [339, 513] on div "Select line-items to add help" at bounding box center [375, 515] width 712 height 8
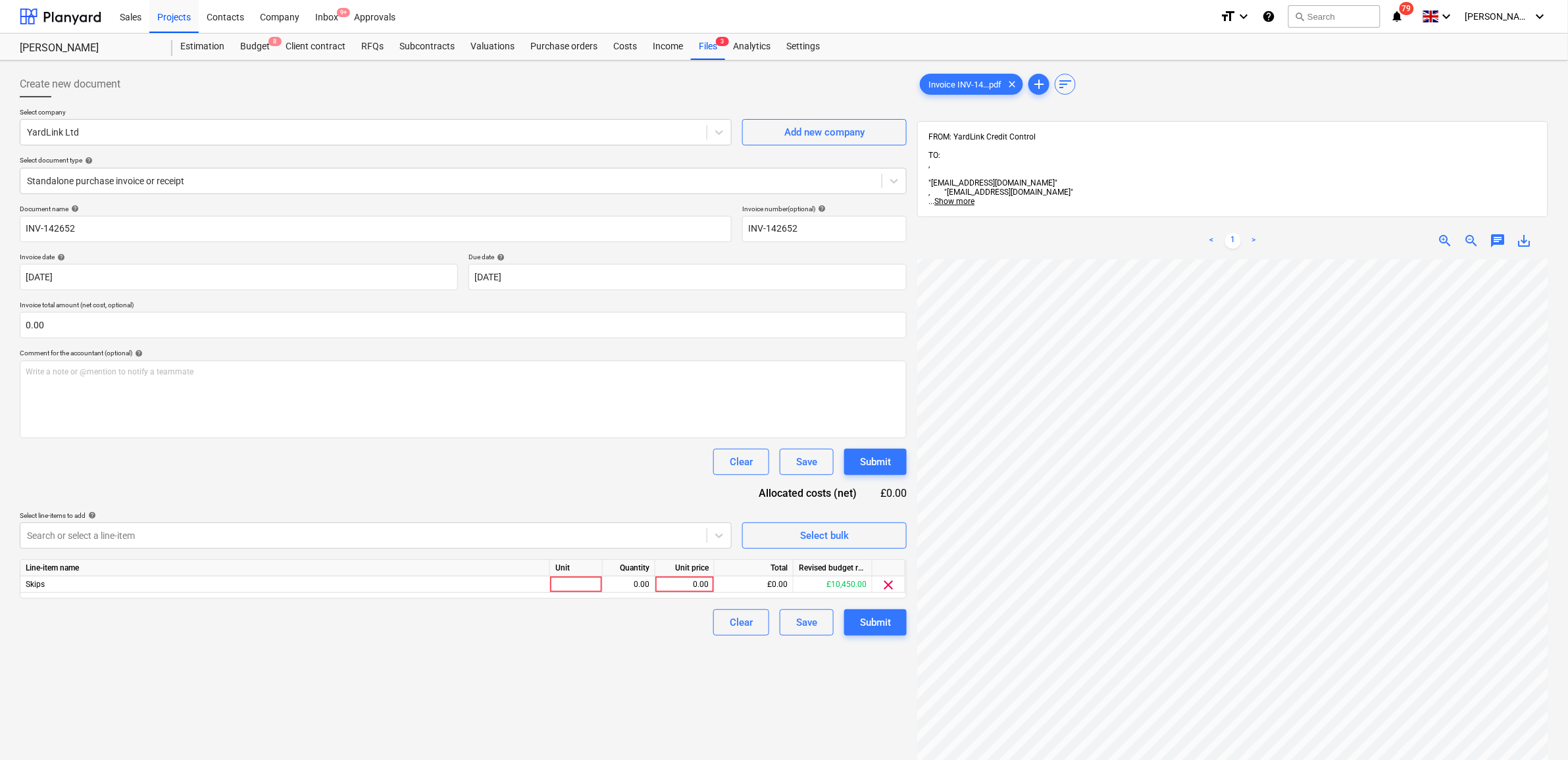
scroll to position [115, 60]
click at [674, 576] on div "0.00" at bounding box center [684, 585] width 48 height 17
click at [667, 667] on div "Create new document Select company YardLink Ltd Add new company Select document…" at bounding box center [463, 527] width 898 height 922
click at [868, 622] on div "Submit" at bounding box center [875, 622] width 31 height 17
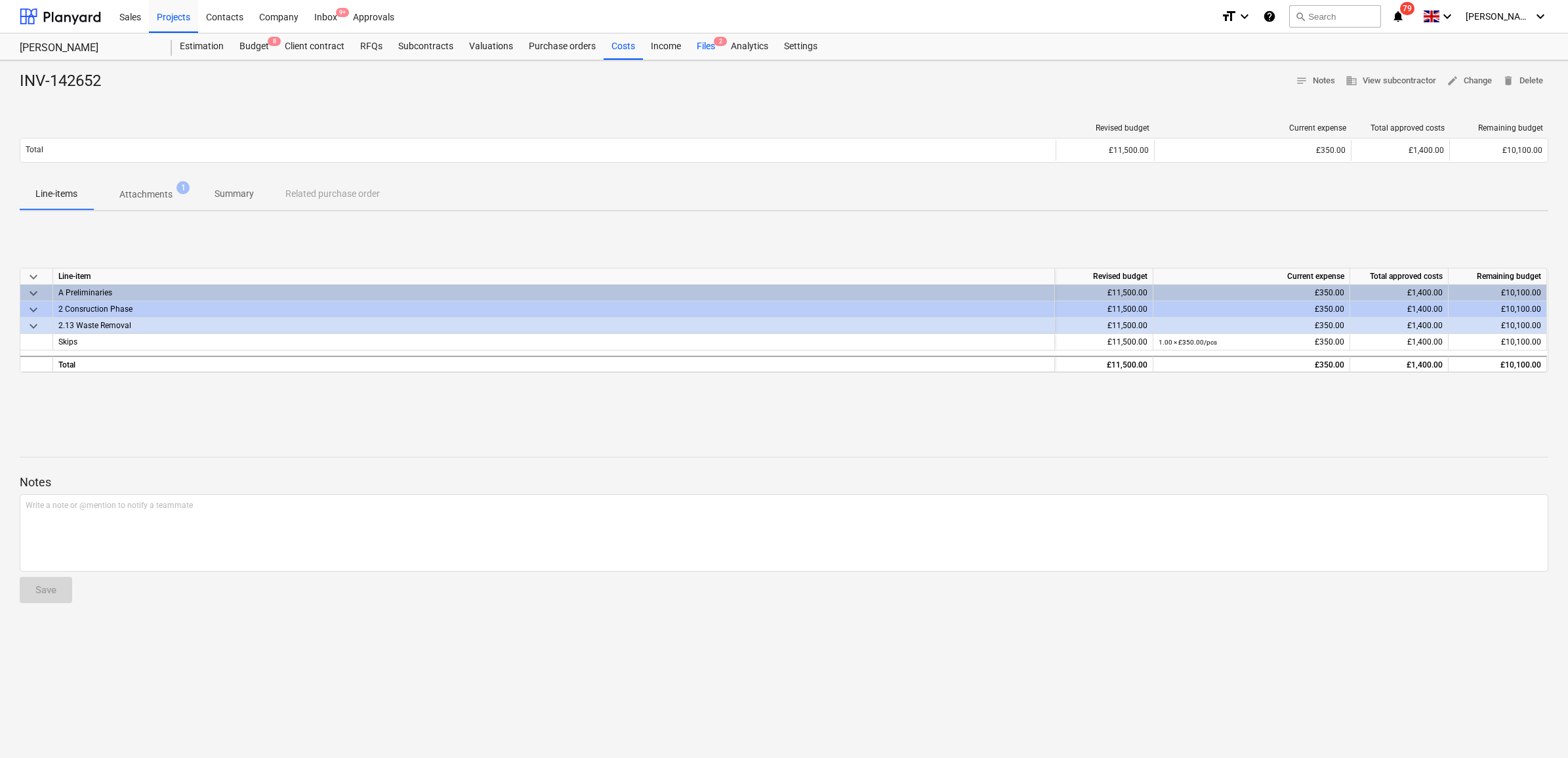
click at [700, 50] on div "Files 2" at bounding box center [706, 47] width 34 height 26
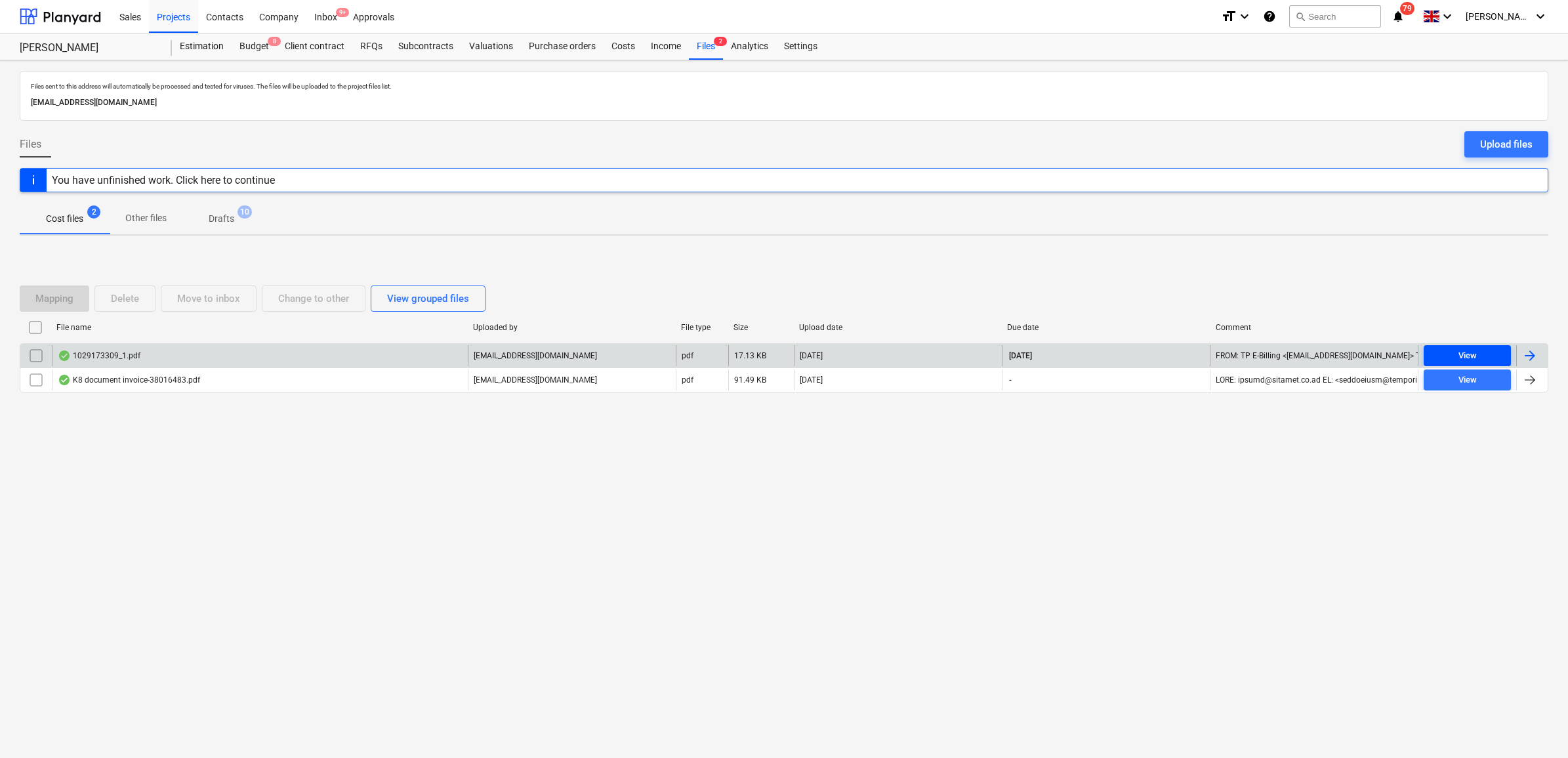
click at [1448, 359] on span "View" at bounding box center [1467, 356] width 77 height 15
click at [1532, 356] on div at bounding box center [1530, 355] width 16 height 16
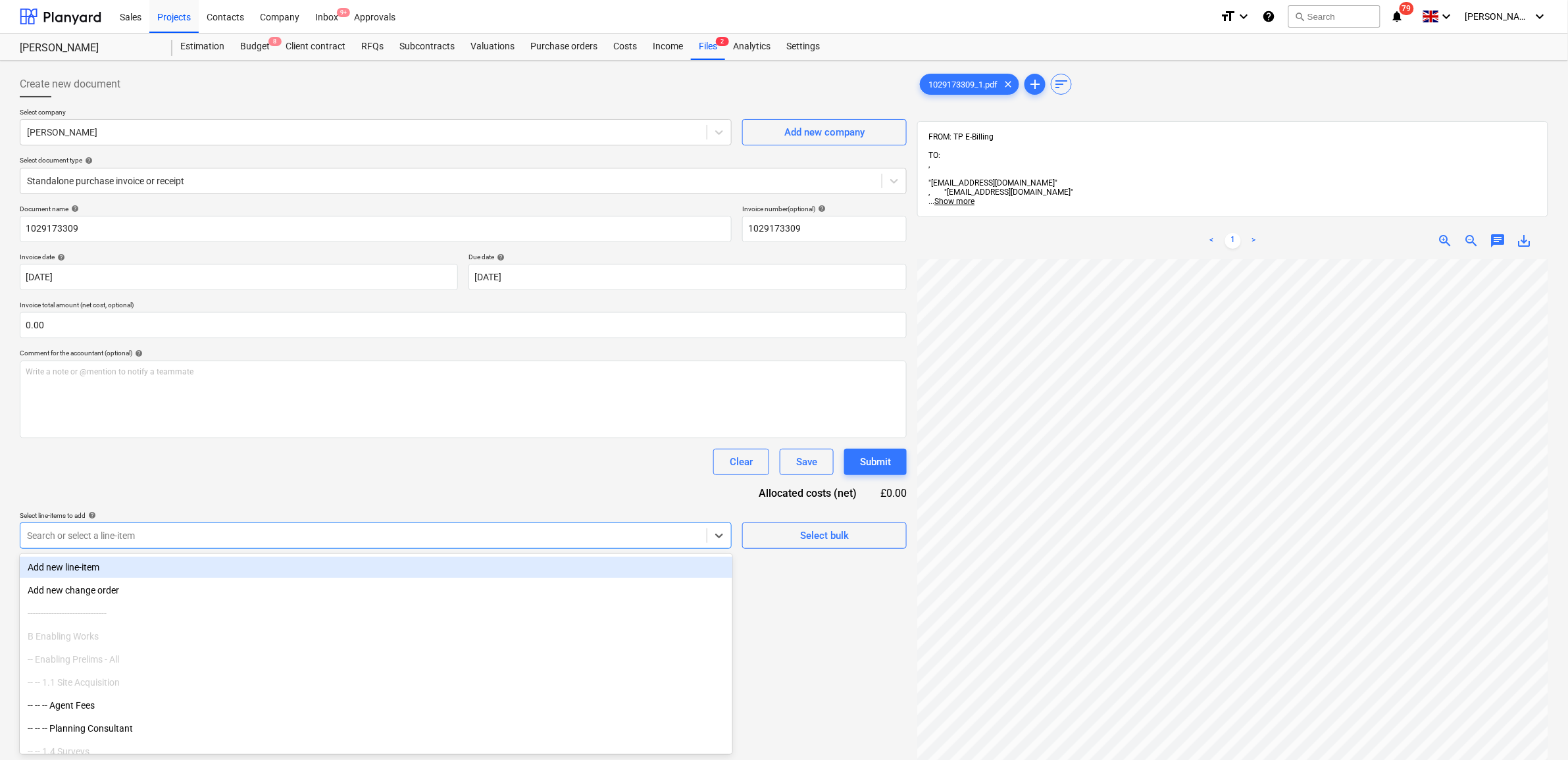
click at [181, 526] on div "Search or select a line-item" at bounding box center [364, 535] width 687 height 18
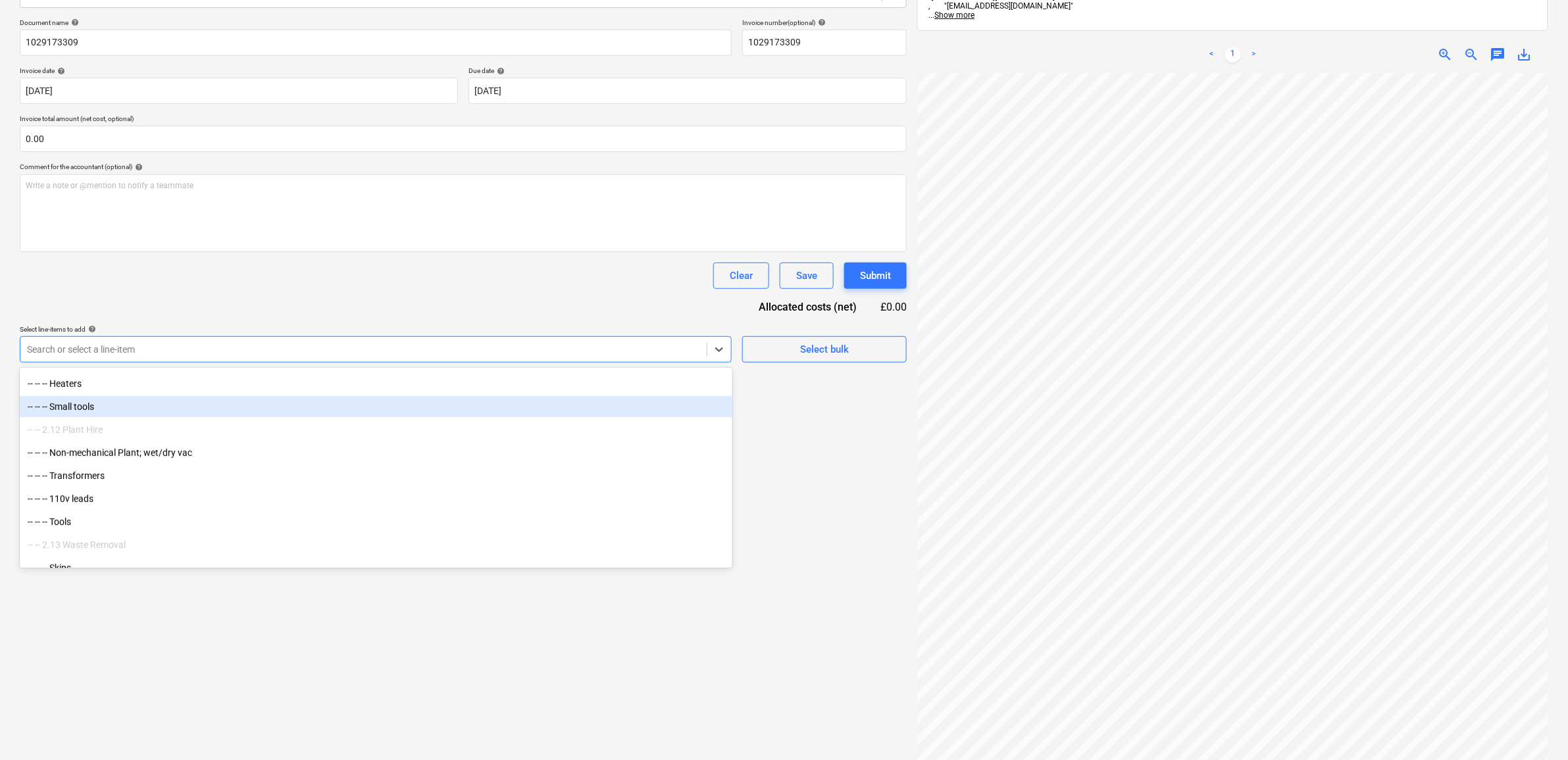
scroll to position [2467, 0]
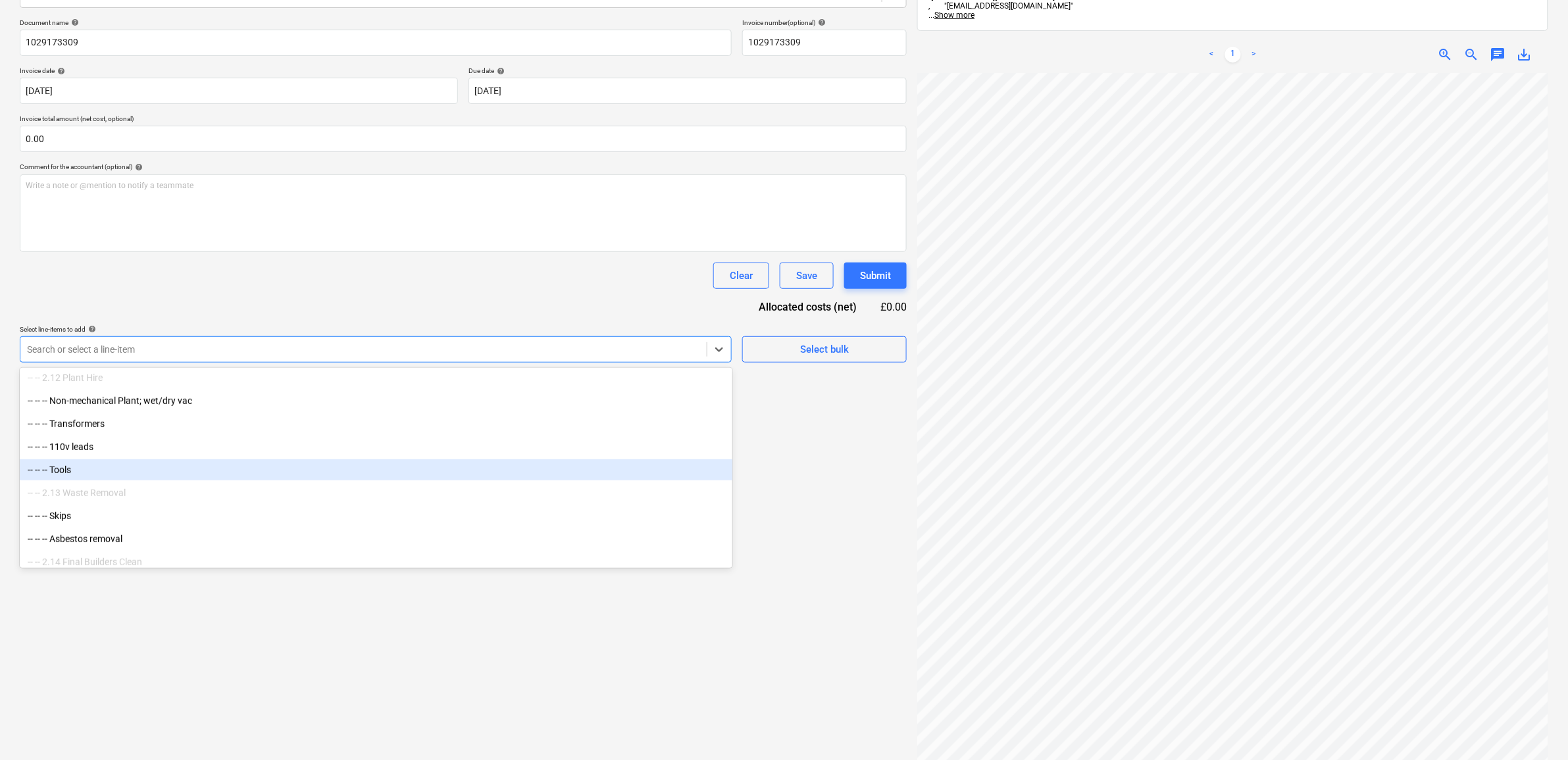
click at [135, 471] on div "-- -- -- Tools" at bounding box center [376, 470] width 713 height 21
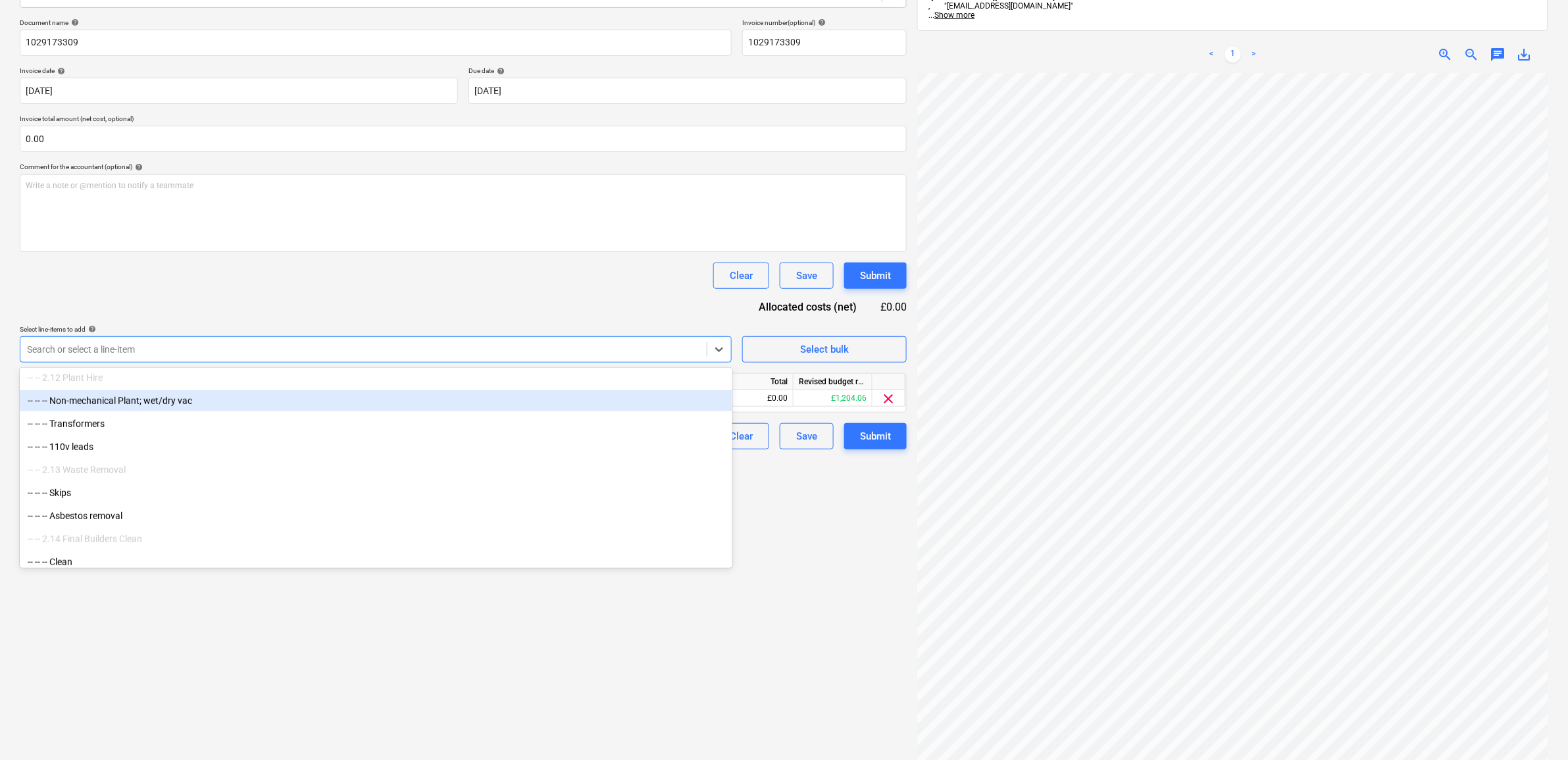
click at [472, 300] on div "Document name help 1029173309 Invoice number (optional) help 1029173309 Invoice…" at bounding box center [463, 234] width 887 height 431
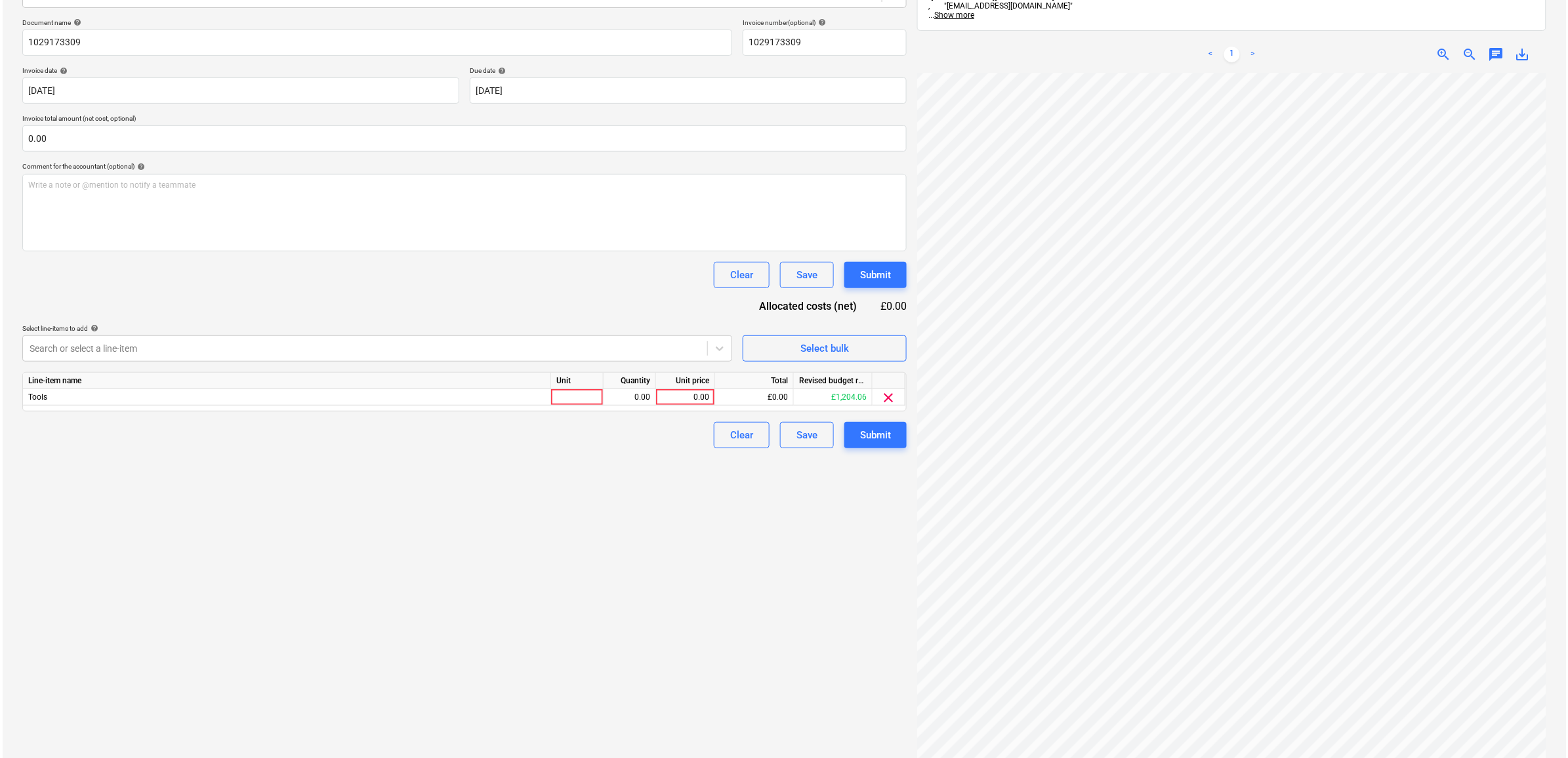
scroll to position [17, 61]
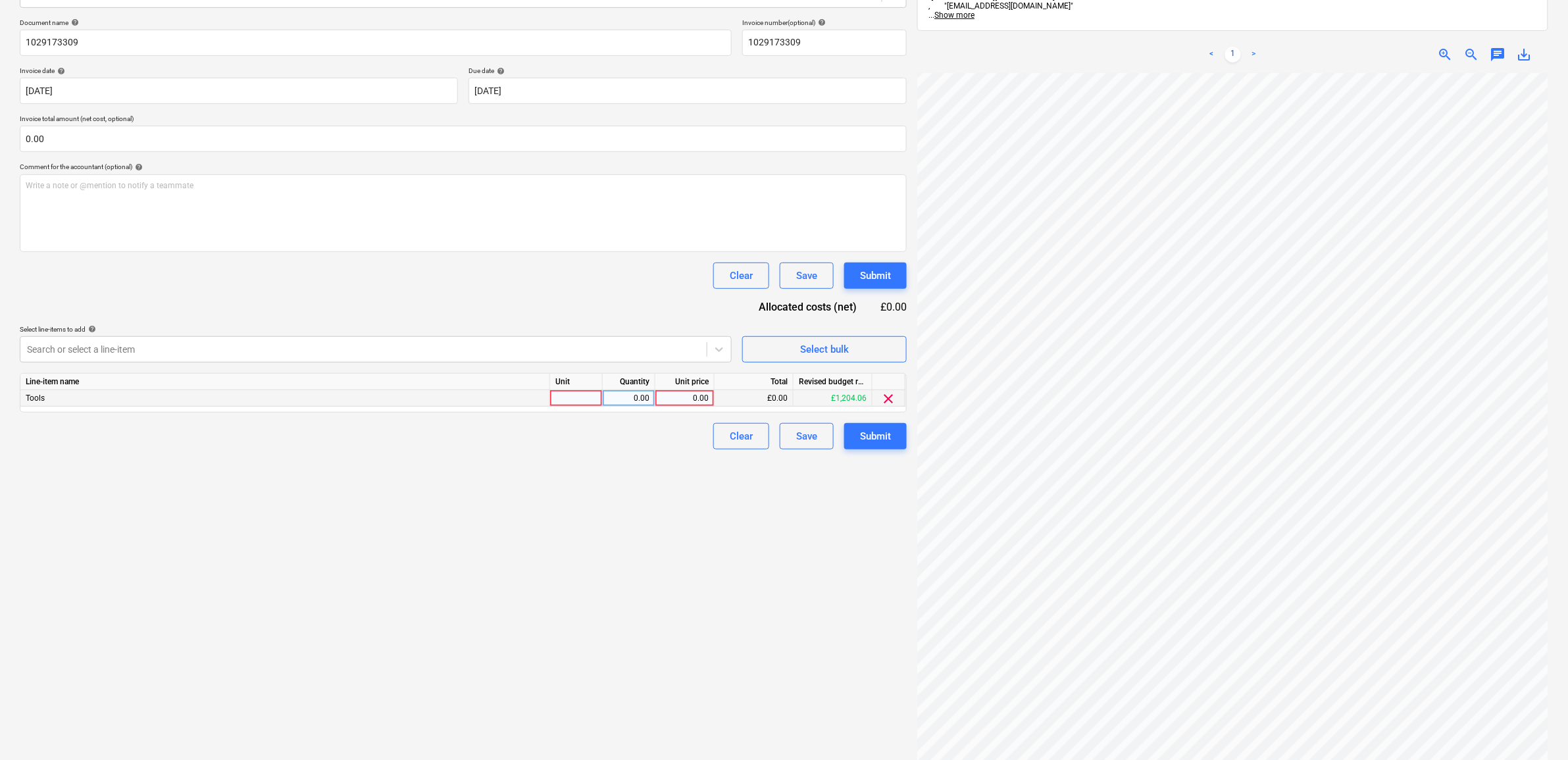
click at [697, 398] on div "0.00" at bounding box center [684, 398] width 48 height 17
click at [668, 586] on div "Create new document Select company [PERSON_NAME] Add new company Select documen…" at bounding box center [463, 341] width 898 height 922
click at [857, 439] on button "Submit" at bounding box center [875, 436] width 63 height 26
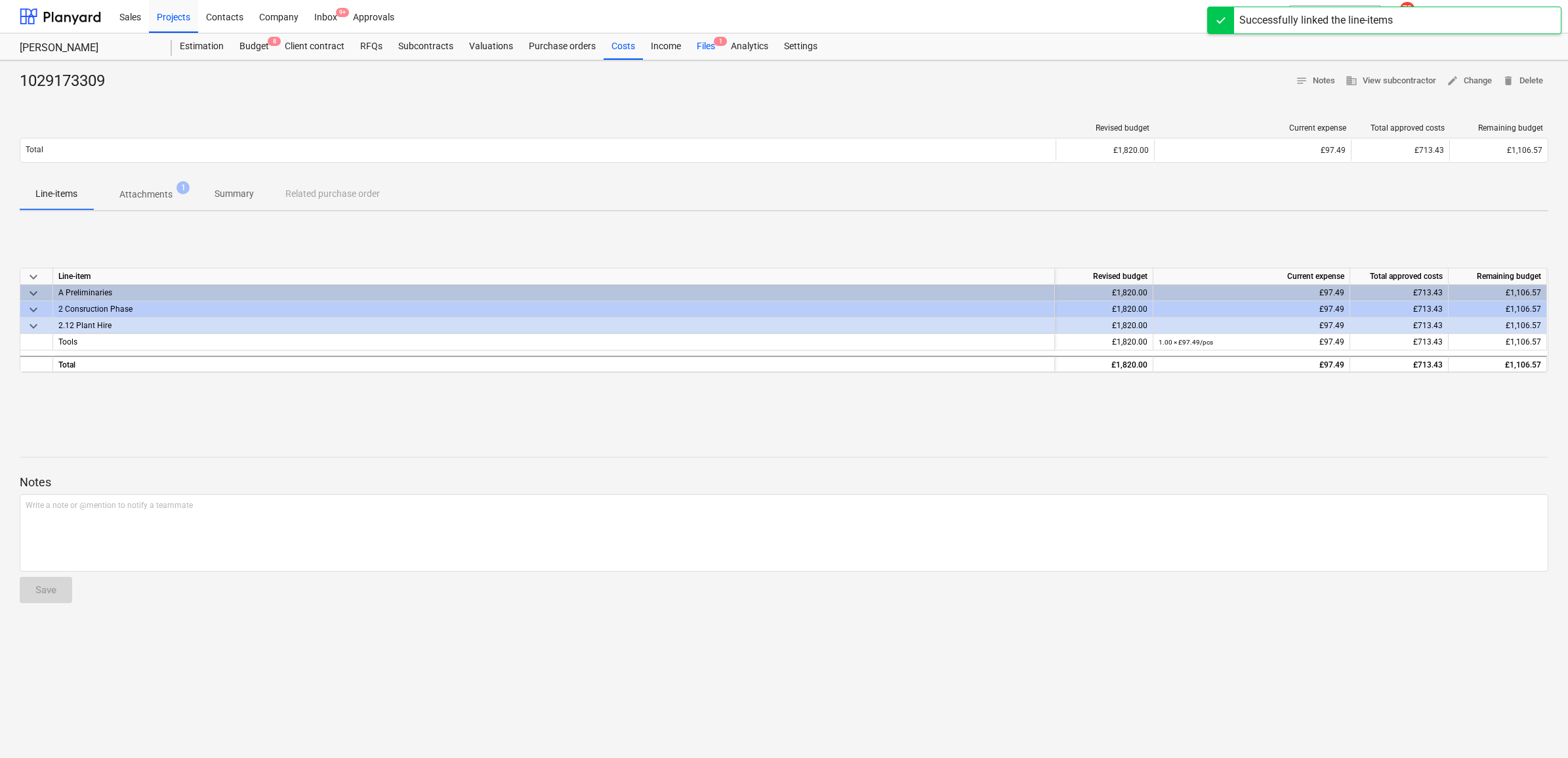
click at [707, 47] on div "Files 1" at bounding box center [706, 47] width 34 height 26
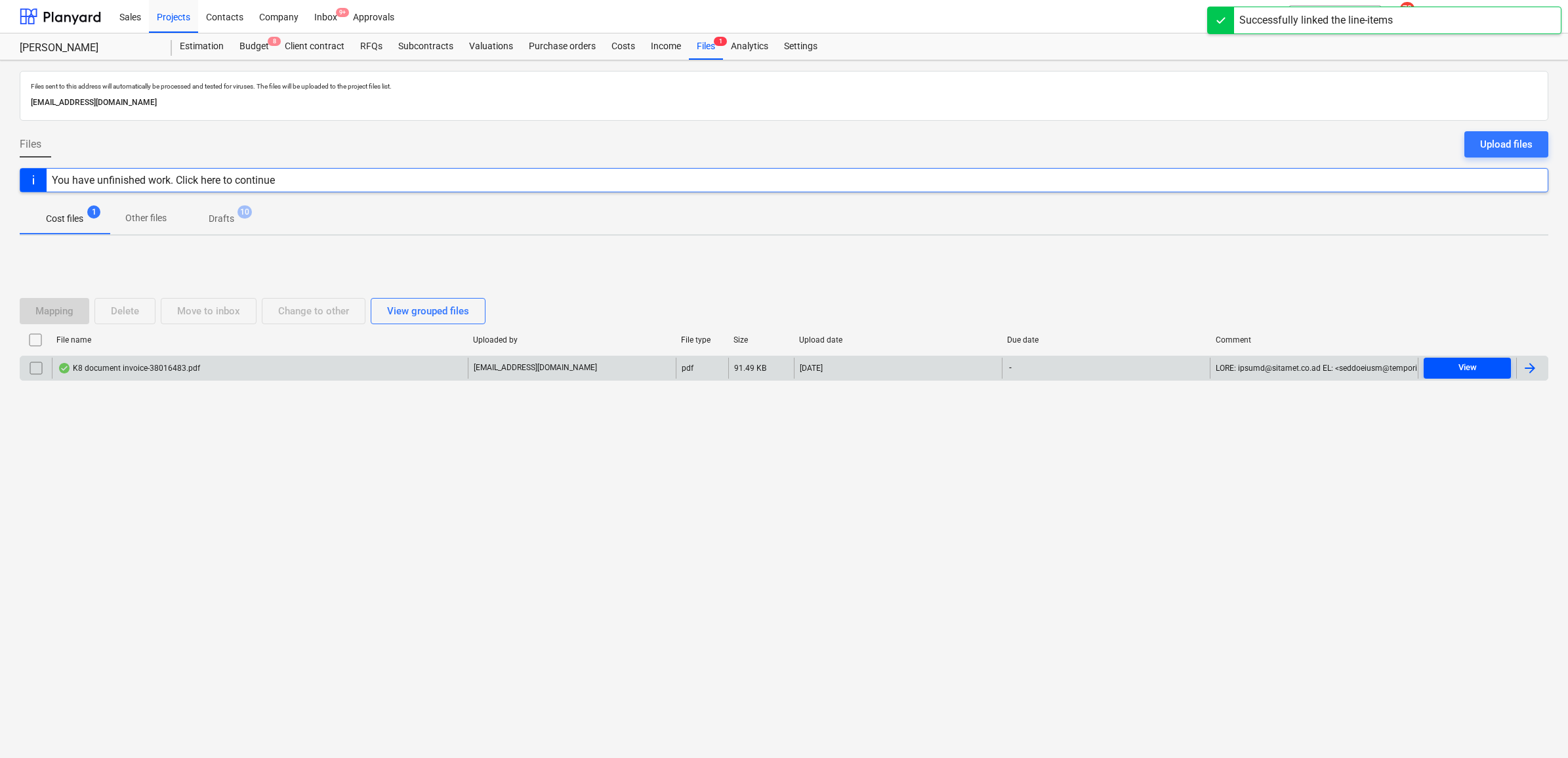
click at [1491, 374] on span "View" at bounding box center [1467, 368] width 77 height 15
click at [1535, 371] on div at bounding box center [1530, 368] width 16 height 16
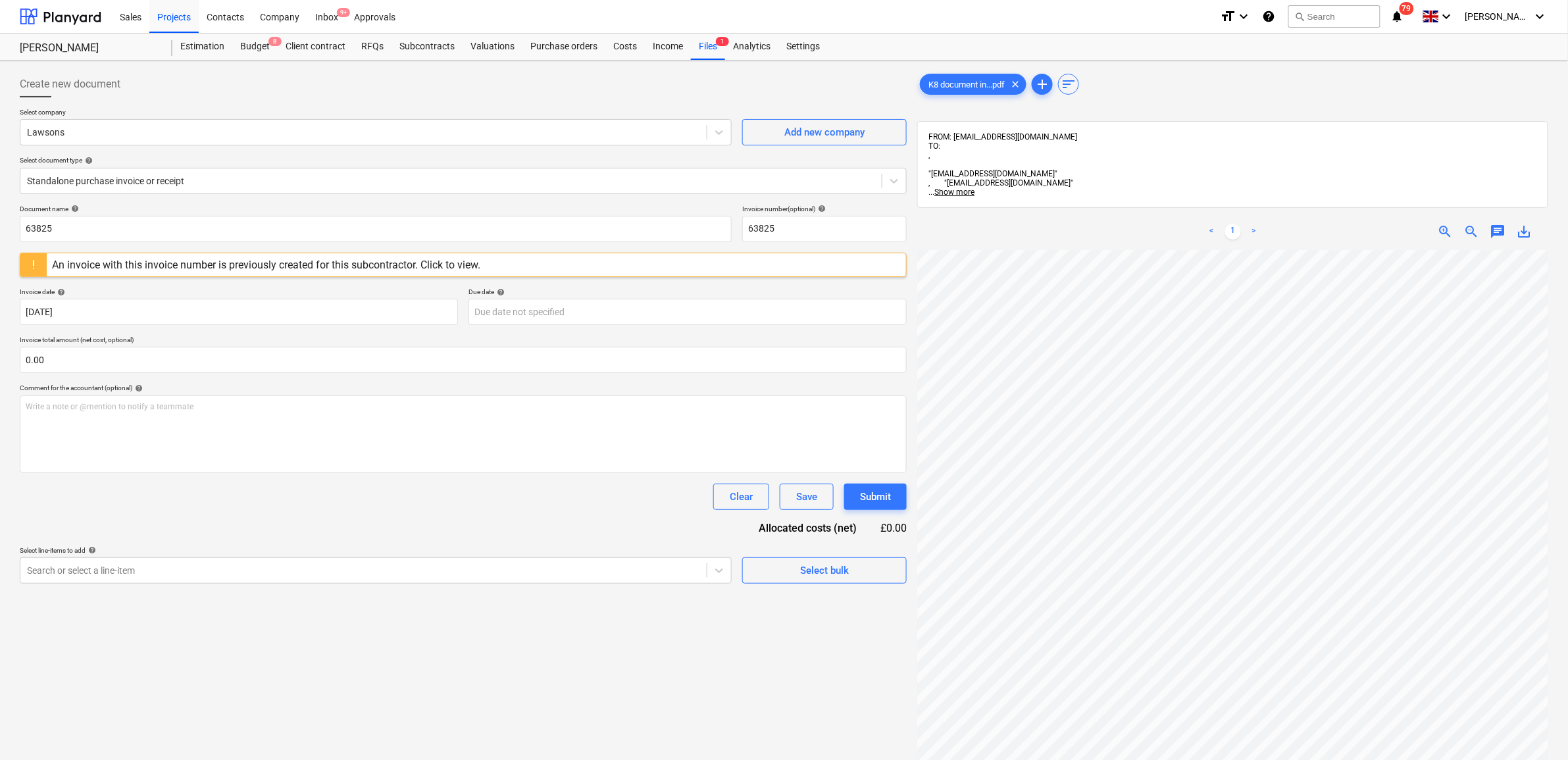
scroll to position [40, 60]
drag, startPoint x: -357, startPoint y: 179, endPoint x: -411, endPoint y: 177, distance: 54.0
click at [0, 177] on html "Sales Projects Contacts Company Inbox 9+ Approvals format_size keyboard_arrow_d…" at bounding box center [784, 380] width 1568 height 760
drag, startPoint x: 181, startPoint y: 232, endPoint x: -148, endPoint y: 209, distance: 329.8
click at [0, 209] on html "Sales Projects Contacts Company Inbox 9+ Approvals format_size keyboard_arrow_d…" at bounding box center [784, 380] width 1568 height 760
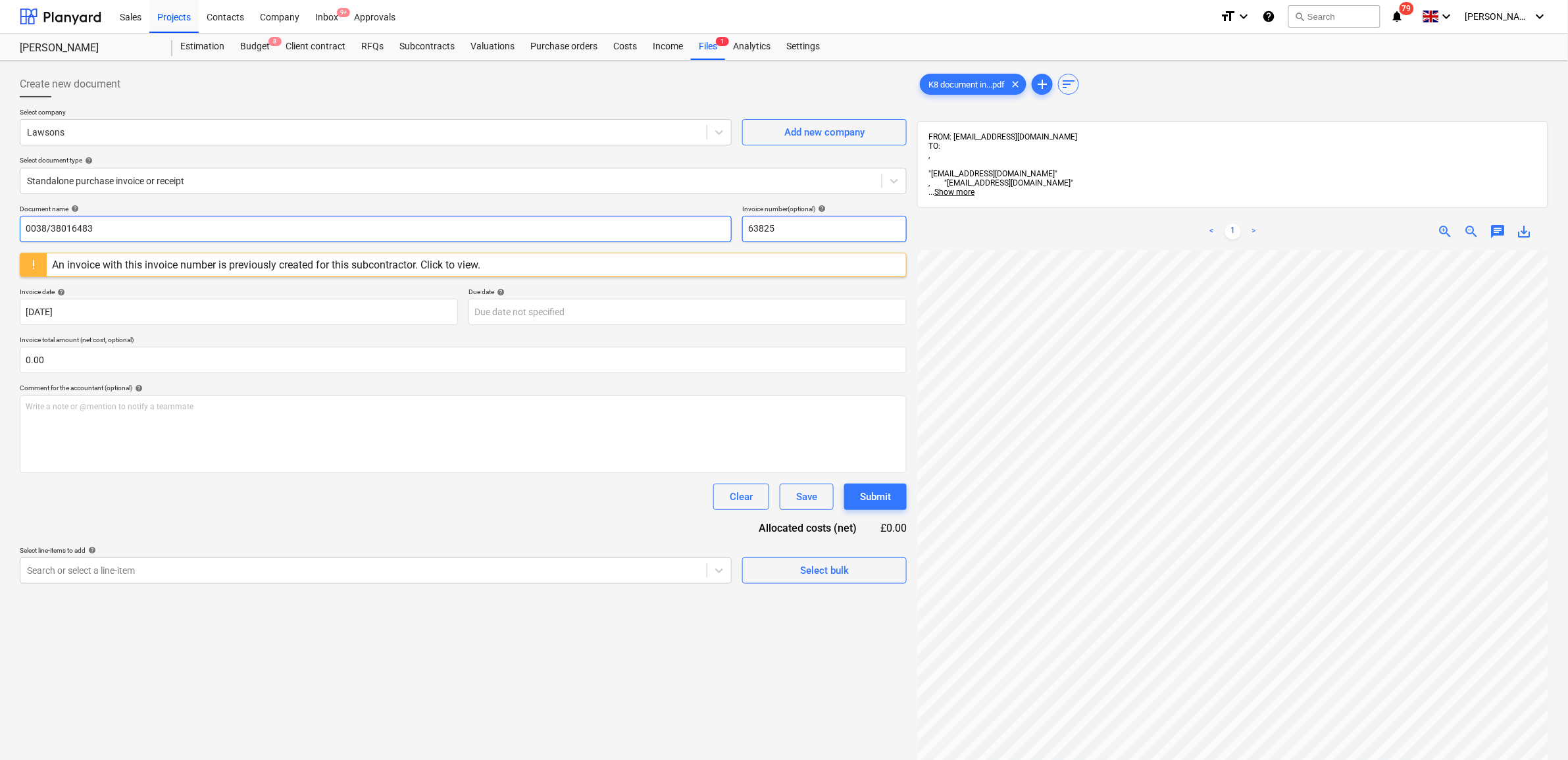
drag, startPoint x: 785, startPoint y: 227, endPoint x: 710, endPoint y: 222, distance: 75.2
click at [714, 222] on div "Document name help 0038/38016483 Invoice number (optional) help 63825" at bounding box center [463, 223] width 887 height 37
paste input "0038/38016483"
click at [574, 309] on body "Sales Projects Contacts Company Inbox 9+ Approvals format_size keyboard_arrow_d…" at bounding box center [784, 380] width 1568 height 760
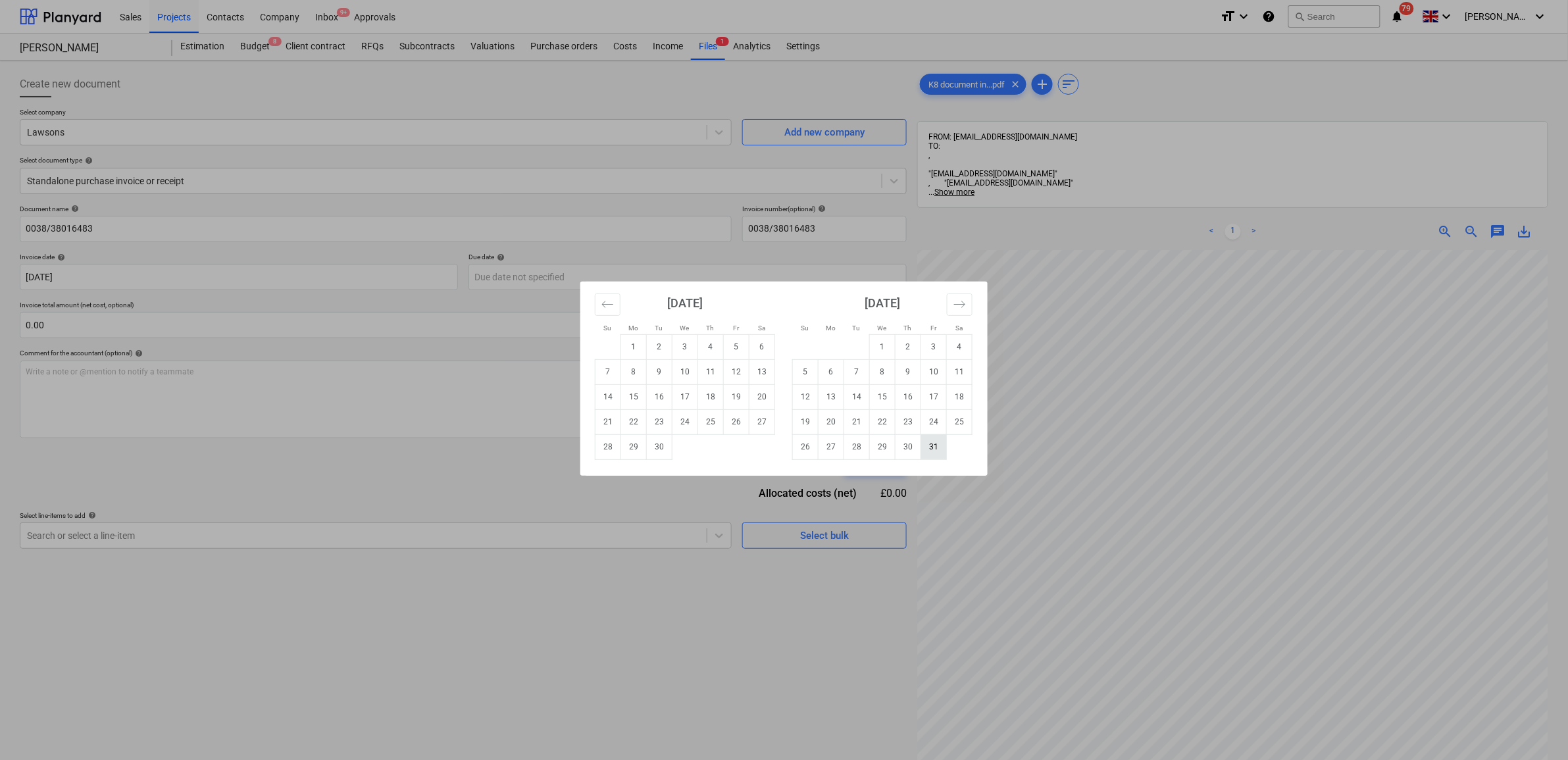
click at [937, 445] on td "31" at bounding box center [934, 447] width 26 height 25
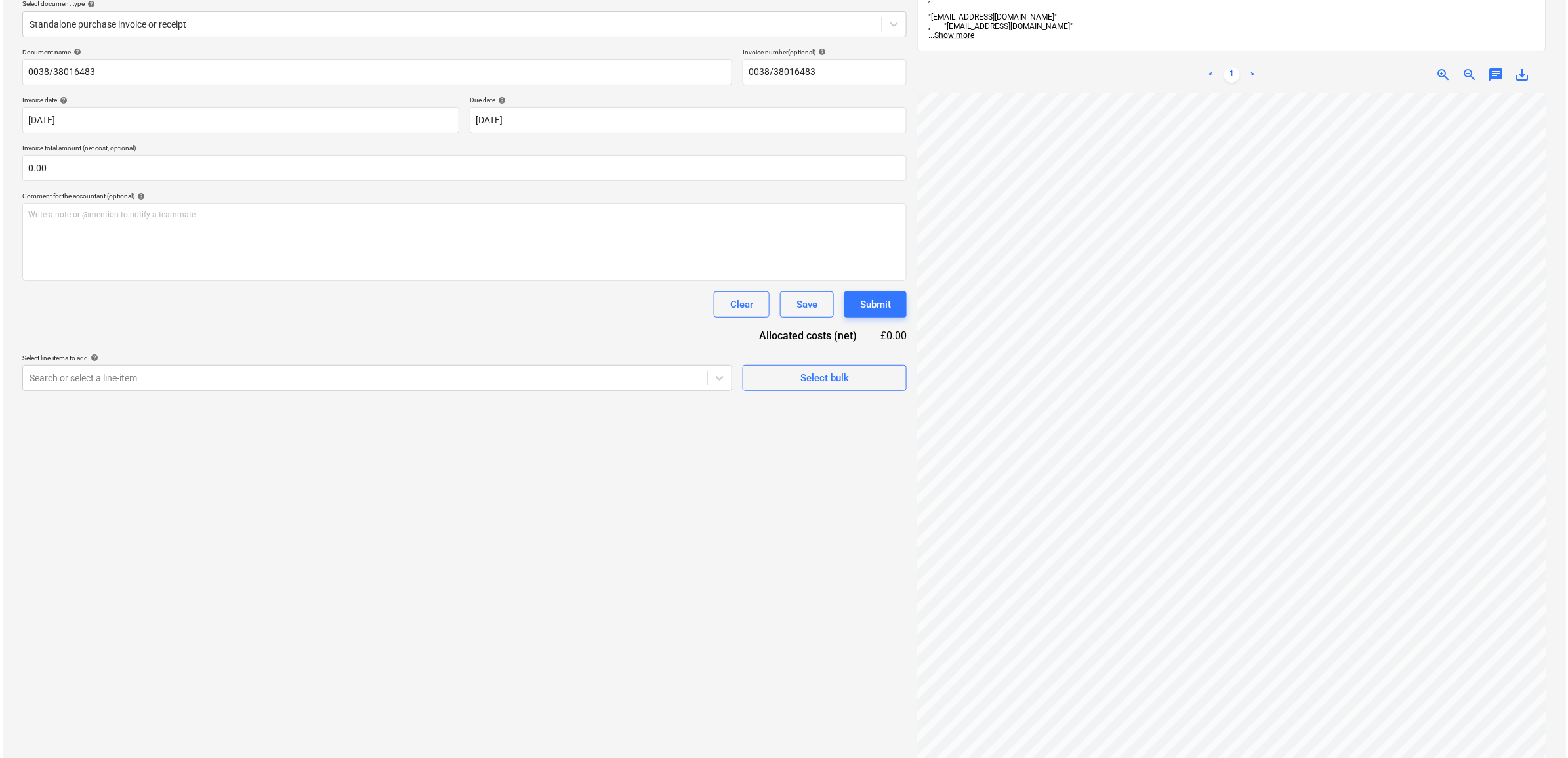
scroll to position [164, 0]
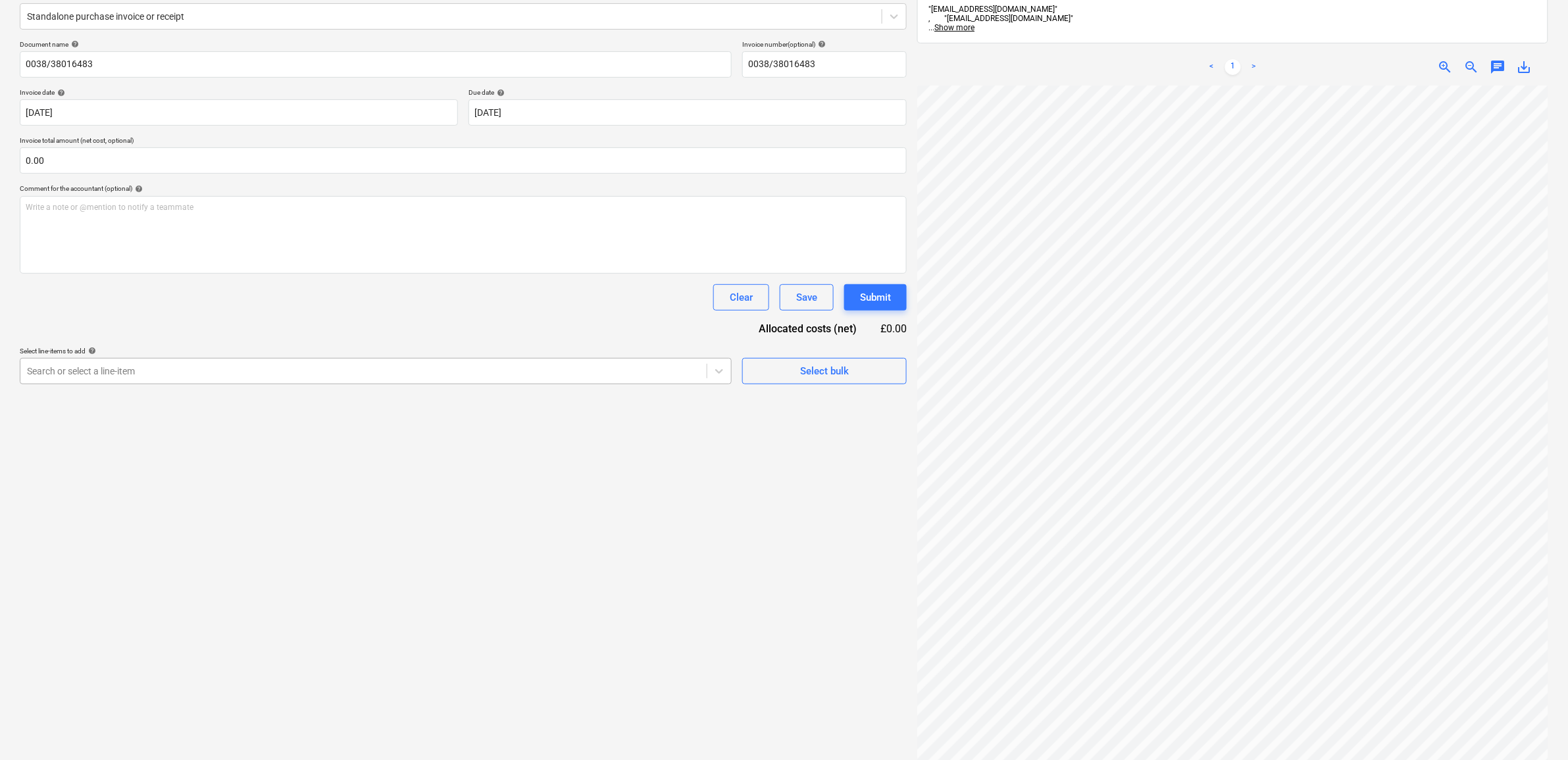
click at [528, 365] on div at bounding box center [363, 371] width 673 height 13
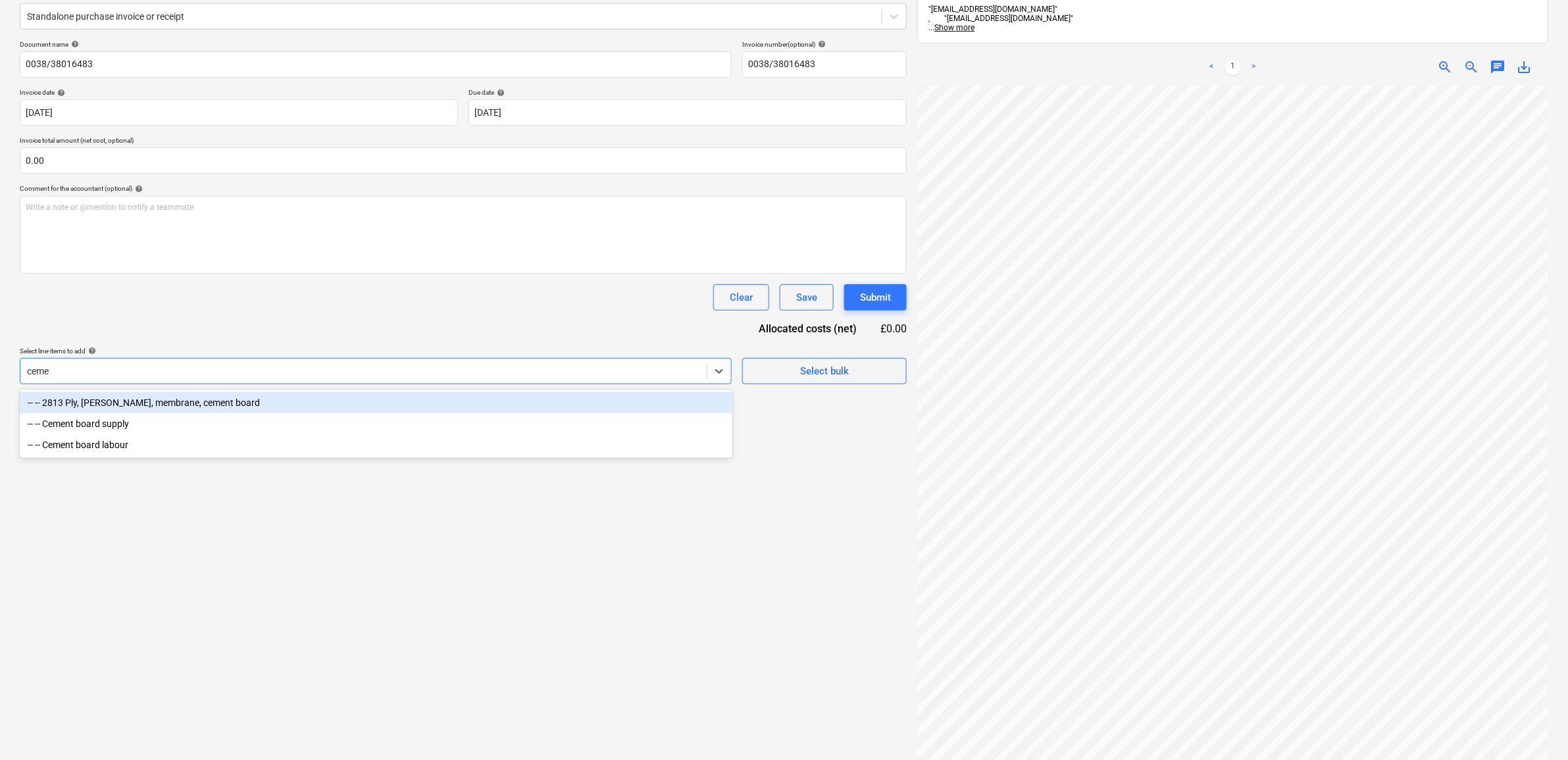
drag, startPoint x: 341, startPoint y: 399, endPoint x: 349, endPoint y: 390, distance: 12.0
click at [341, 400] on div "-- -- 2813 Ply, [PERSON_NAME], membrane, cement board" at bounding box center [376, 403] width 713 height 21
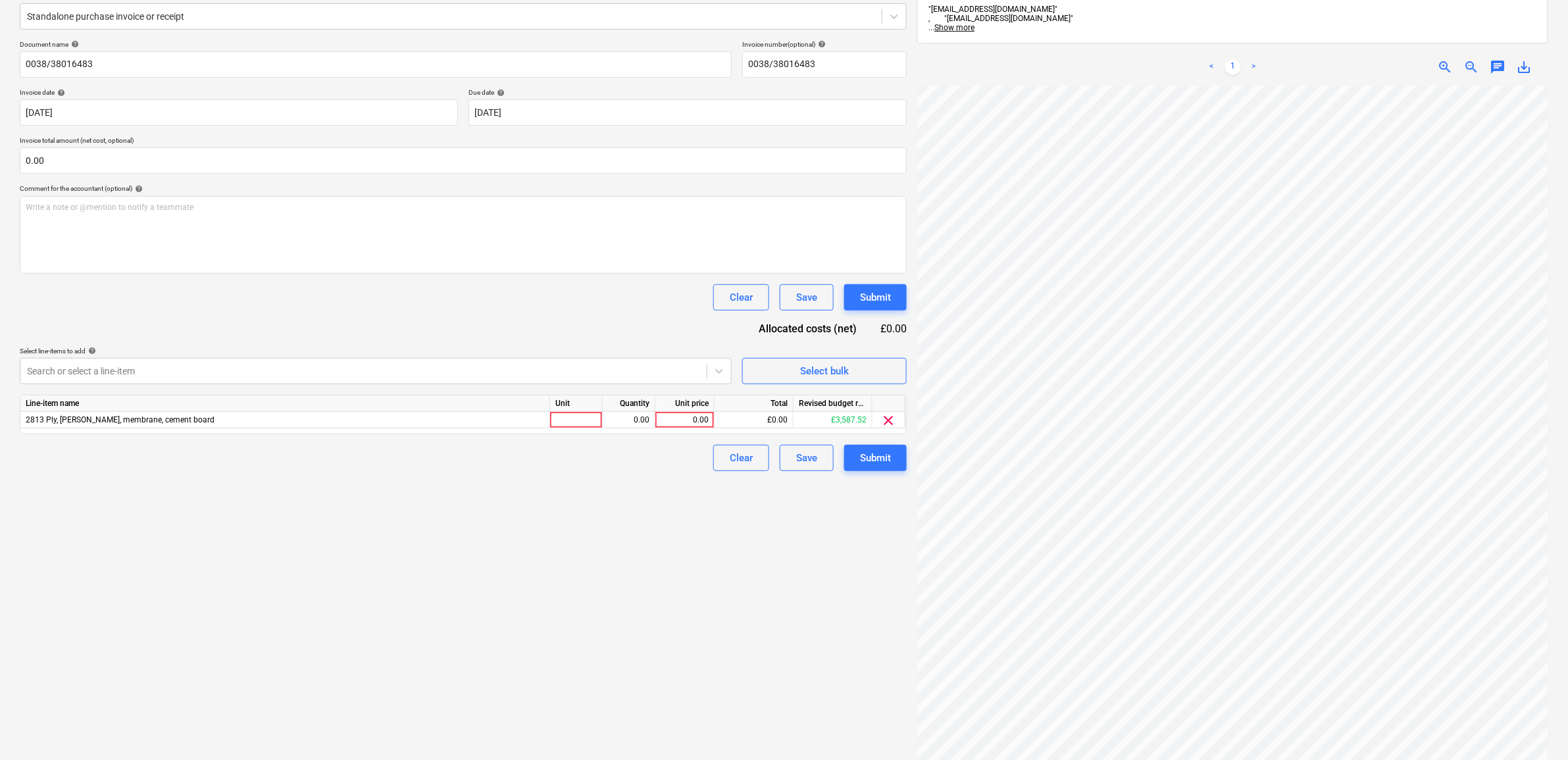
click at [394, 331] on div "Document name help 0038/38016483 Invoice number (optional) help 0038/38016483 I…" at bounding box center [463, 255] width 887 height 431
click at [685, 414] on div "0.00" at bounding box center [684, 421] width 48 height 17
click at [653, 573] on div "Create new document Select company Lawsons Add new company Select document type…" at bounding box center [463, 358] width 898 height 913
click at [880, 455] on div "Submit" at bounding box center [875, 458] width 31 height 17
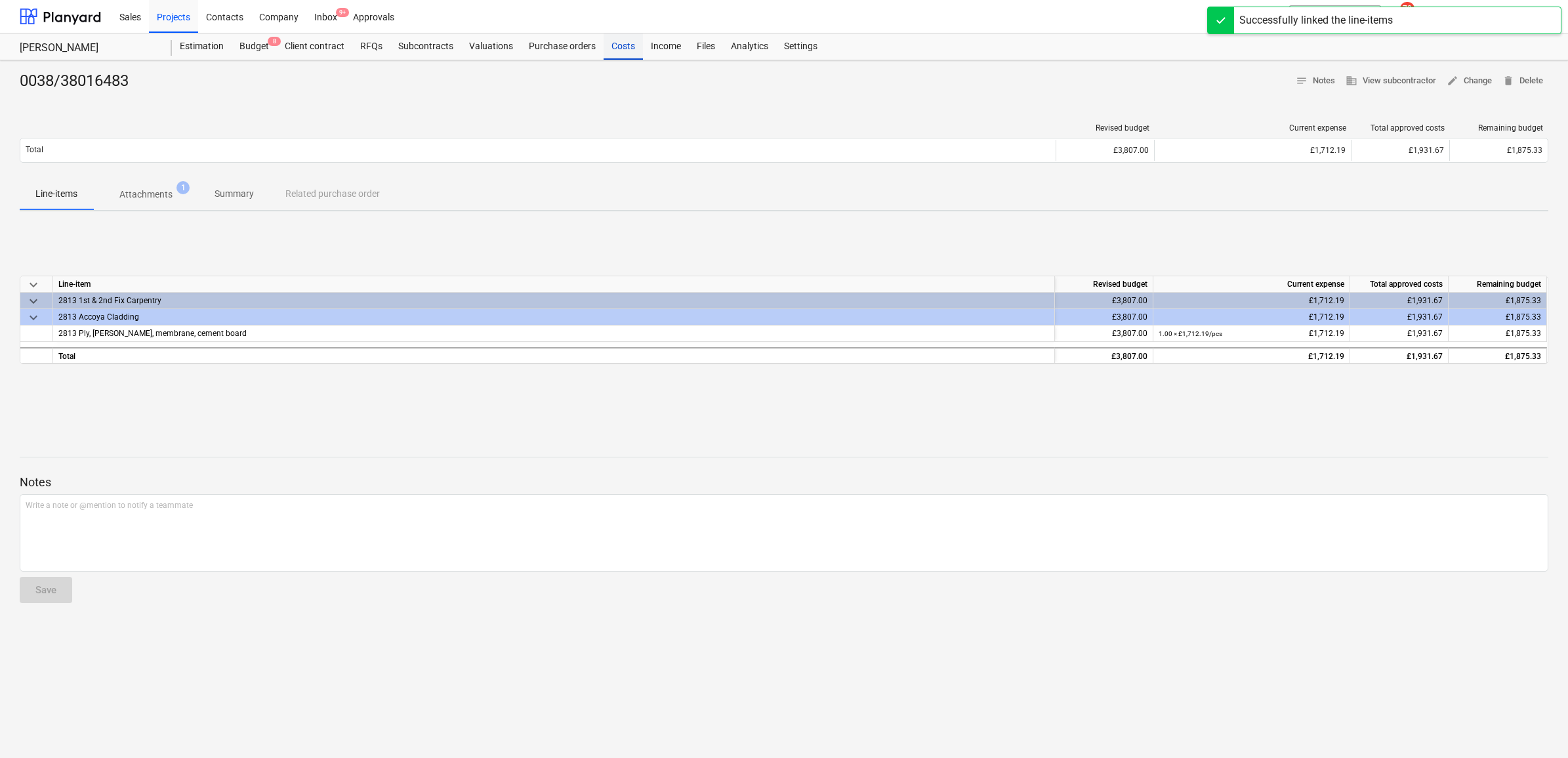
click at [628, 45] on div "Costs" at bounding box center [624, 47] width 40 height 26
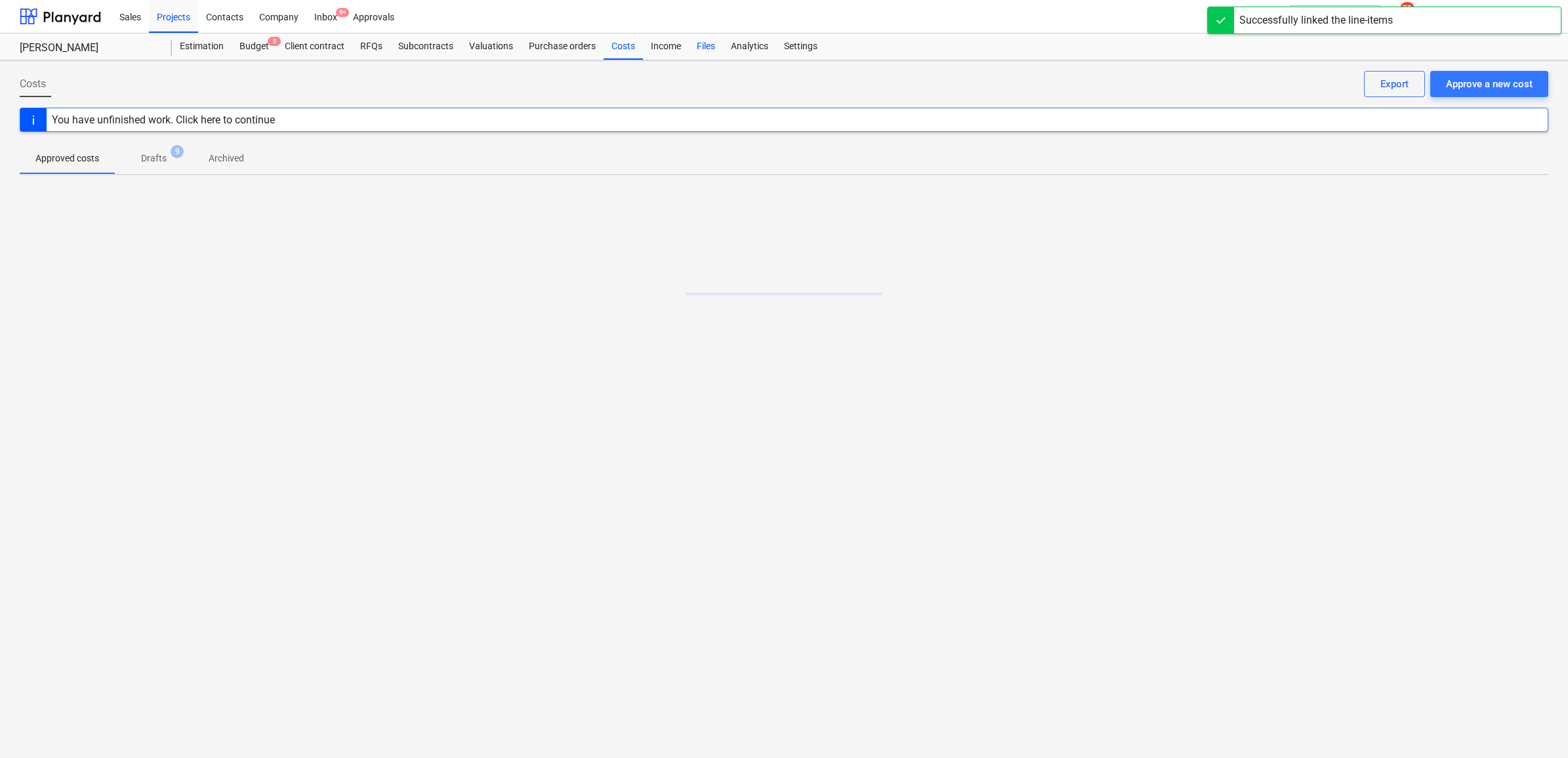
click at [696, 45] on div "Files" at bounding box center [706, 47] width 34 height 26
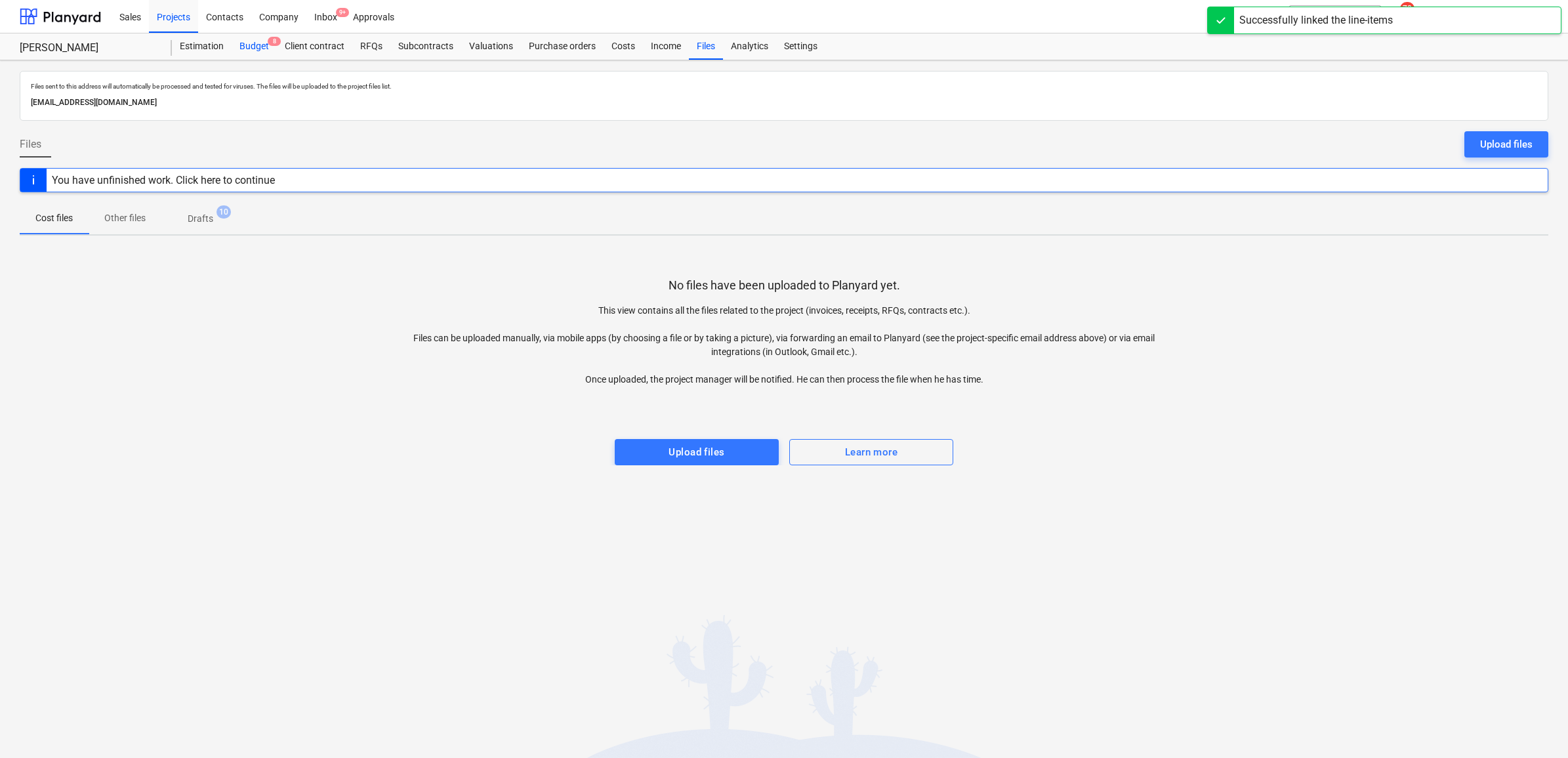
click at [252, 43] on div "Budget 8" at bounding box center [254, 47] width 45 height 26
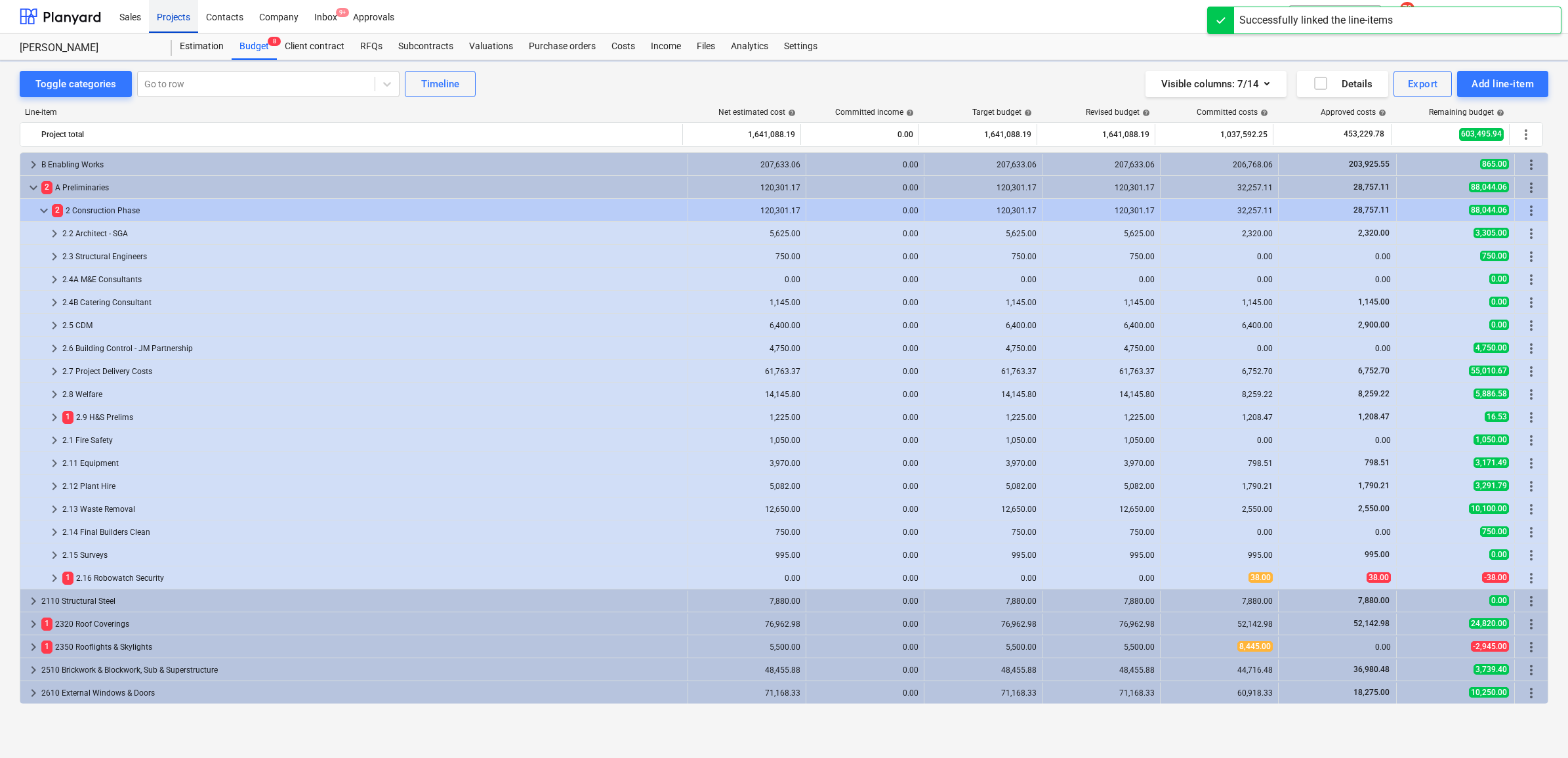
click at [178, 11] on div "Projects" at bounding box center [173, 16] width 50 height 34
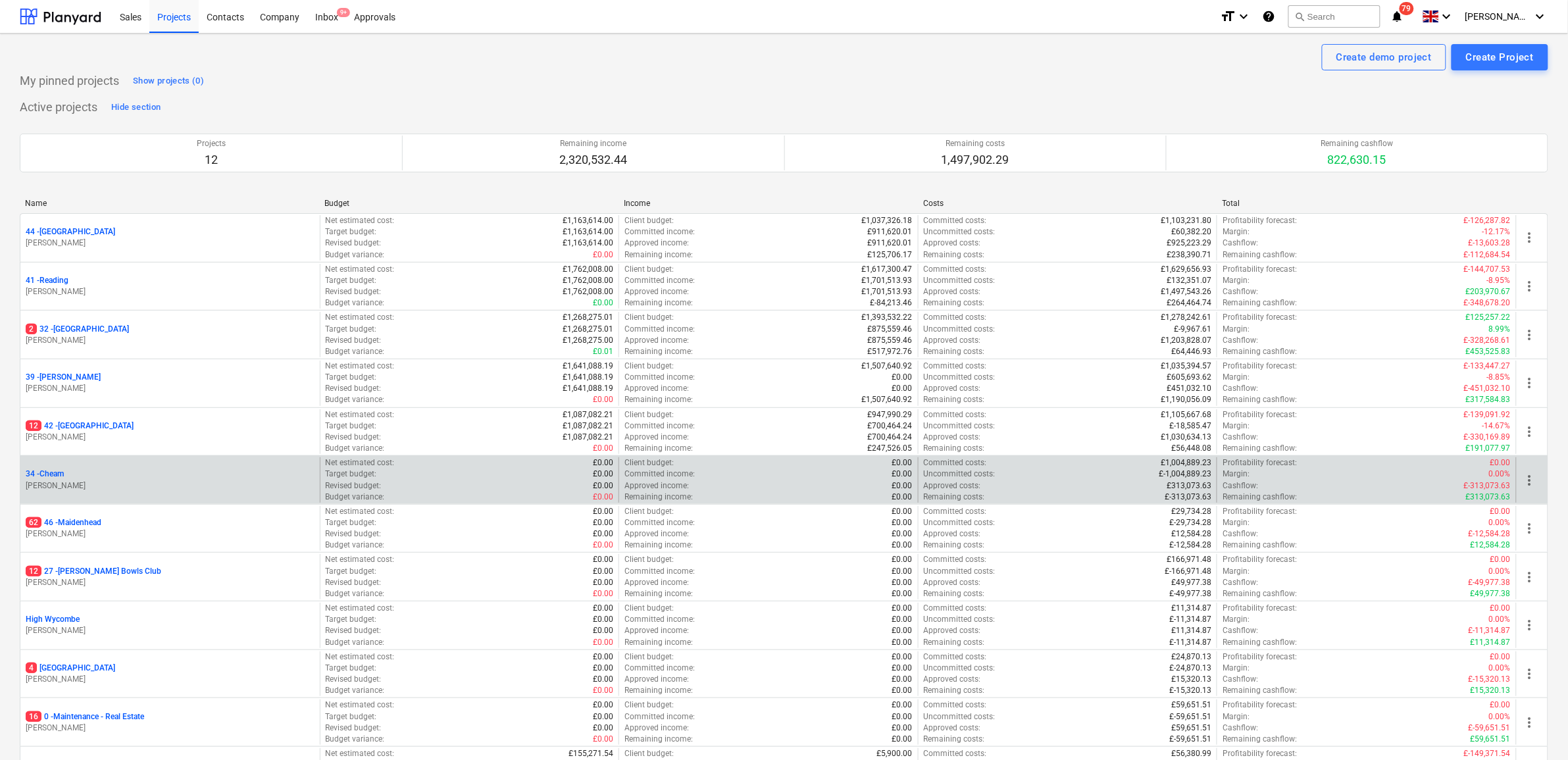
click at [50, 474] on p "34 - Cheam" at bounding box center [45, 474] width 38 height 11
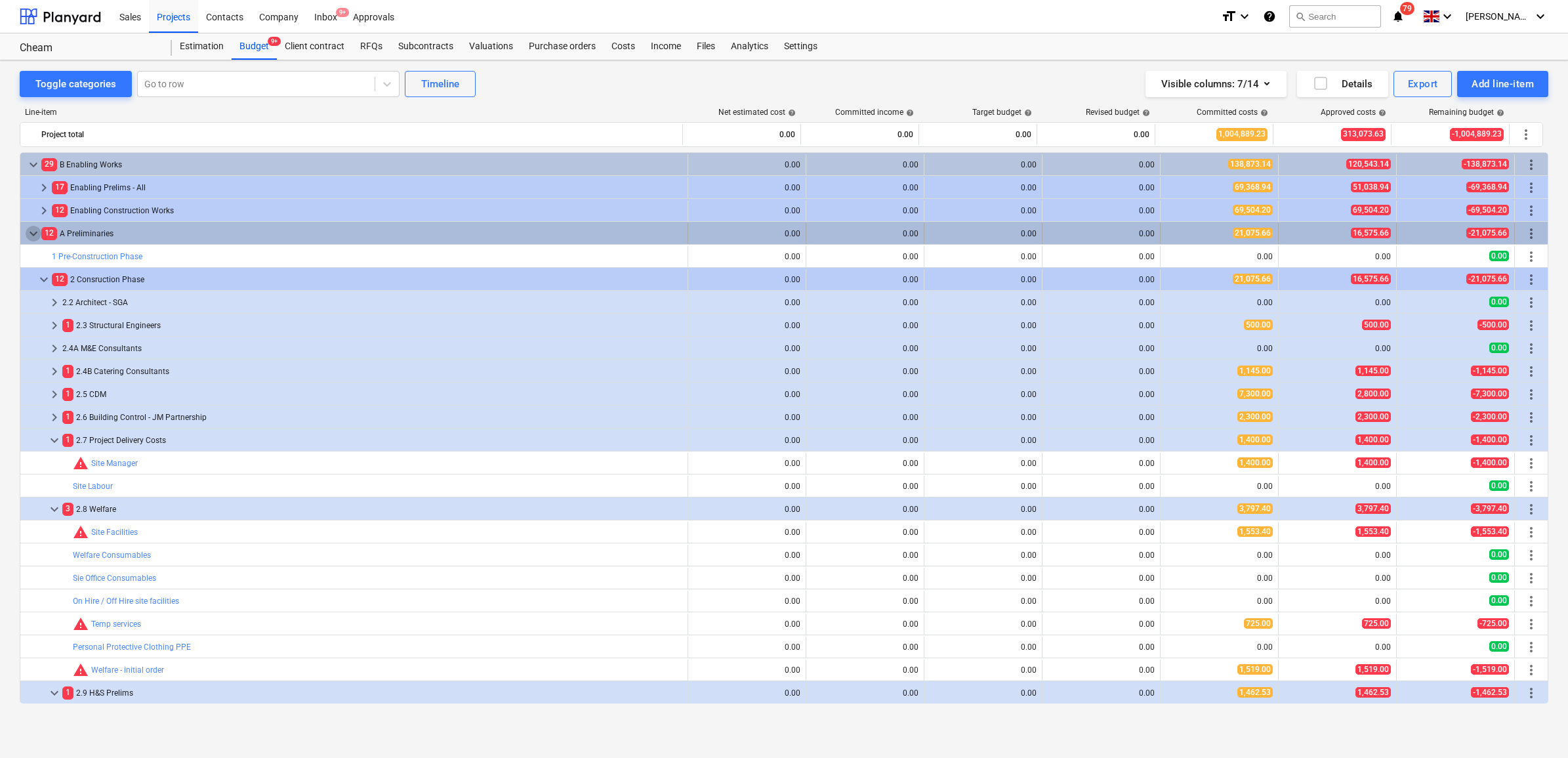
click at [38, 230] on span "keyboard_arrow_down" at bounding box center [34, 233] width 16 height 16
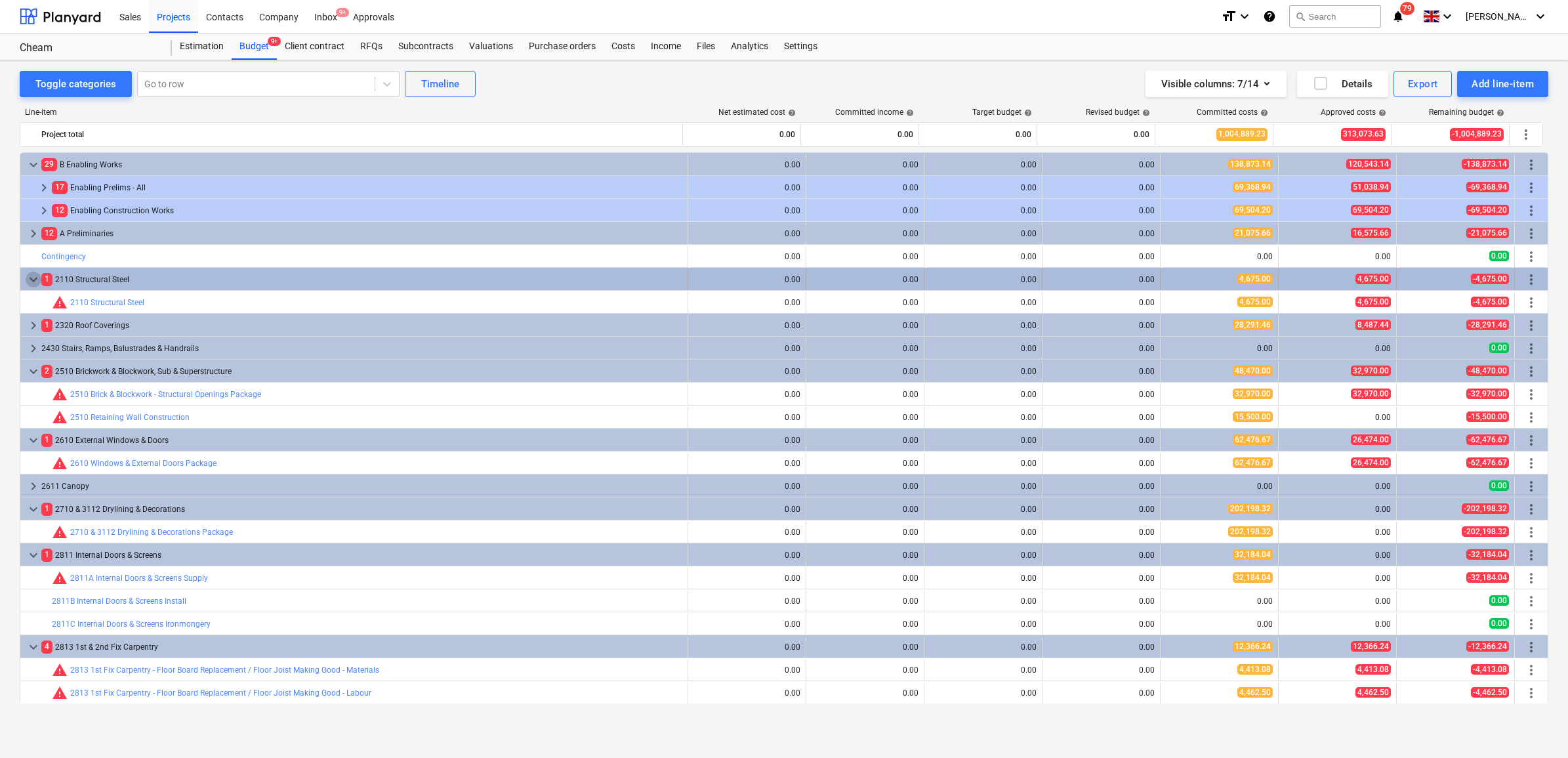
click at [34, 280] on span "keyboard_arrow_down" at bounding box center [34, 279] width 16 height 16
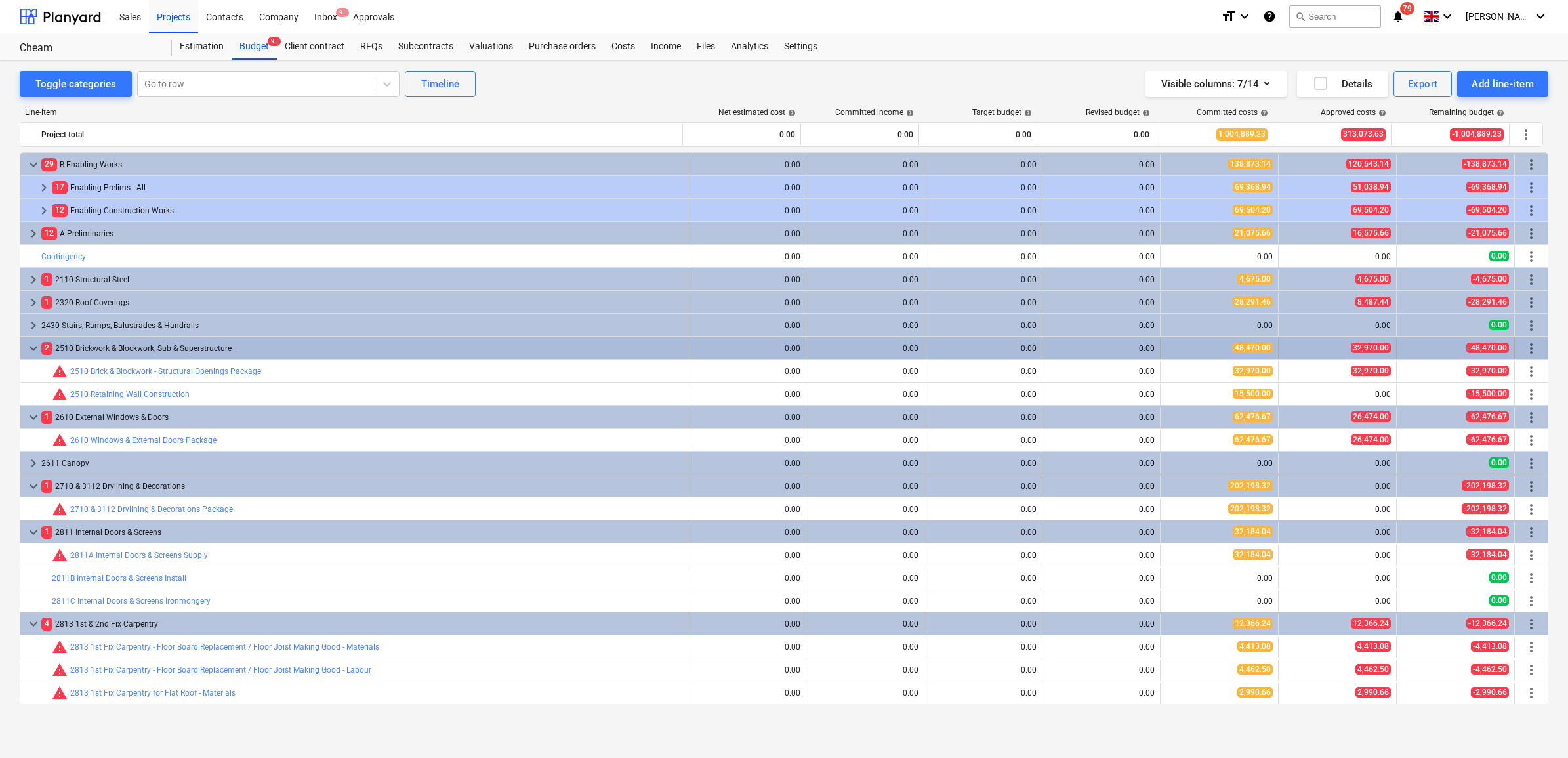
click at [35, 350] on span "keyboard_arrow_down" at bounding box center [34, 348] width 16 height 16
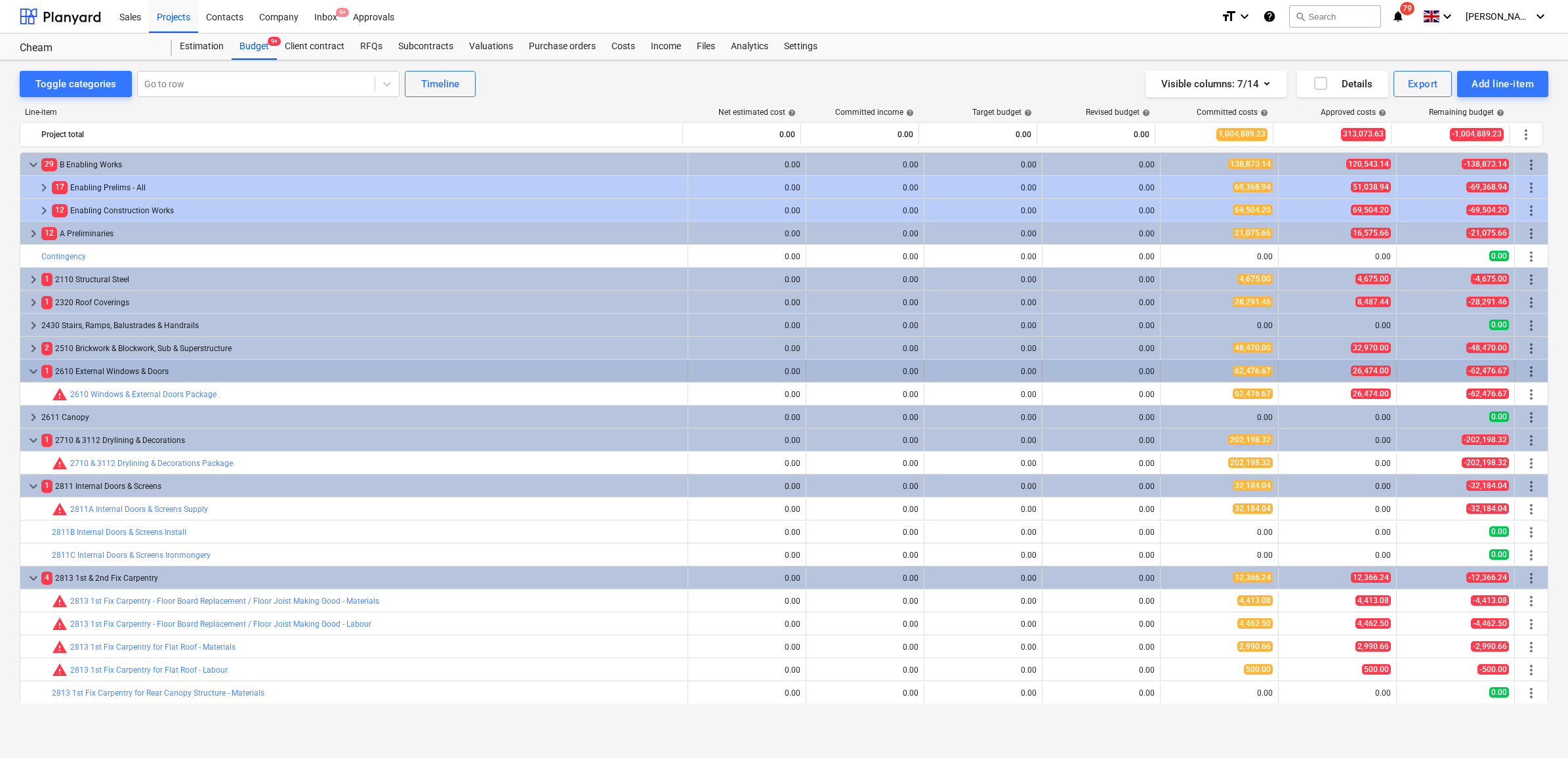
click at [34, 373] on span "keyboard_arrow_down" at bounding box center [34, 371] width 16 height 16
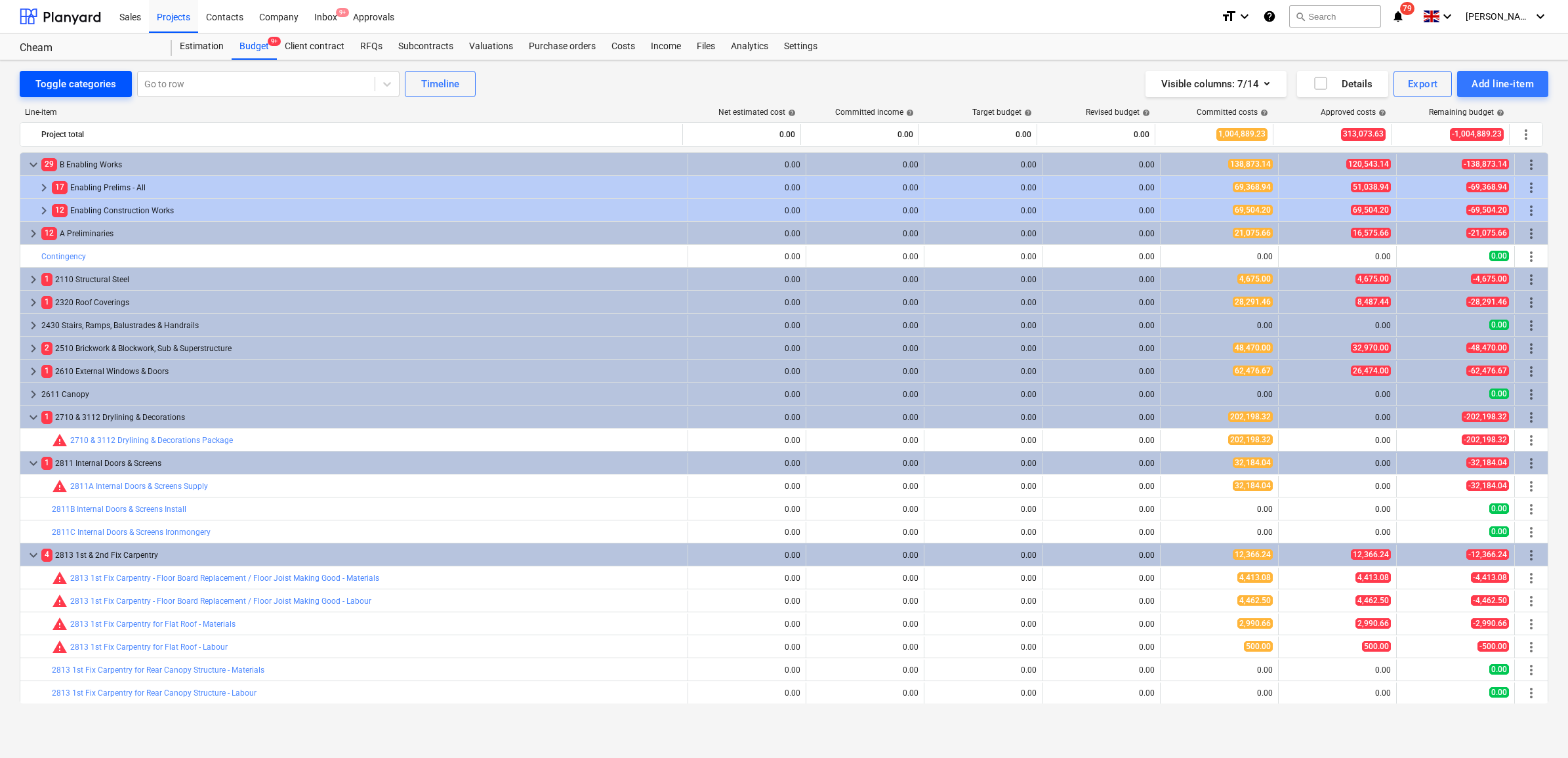
click at [53, 87] on div "Toggle categories" at bounding box center [75, 84] width 81 height 17
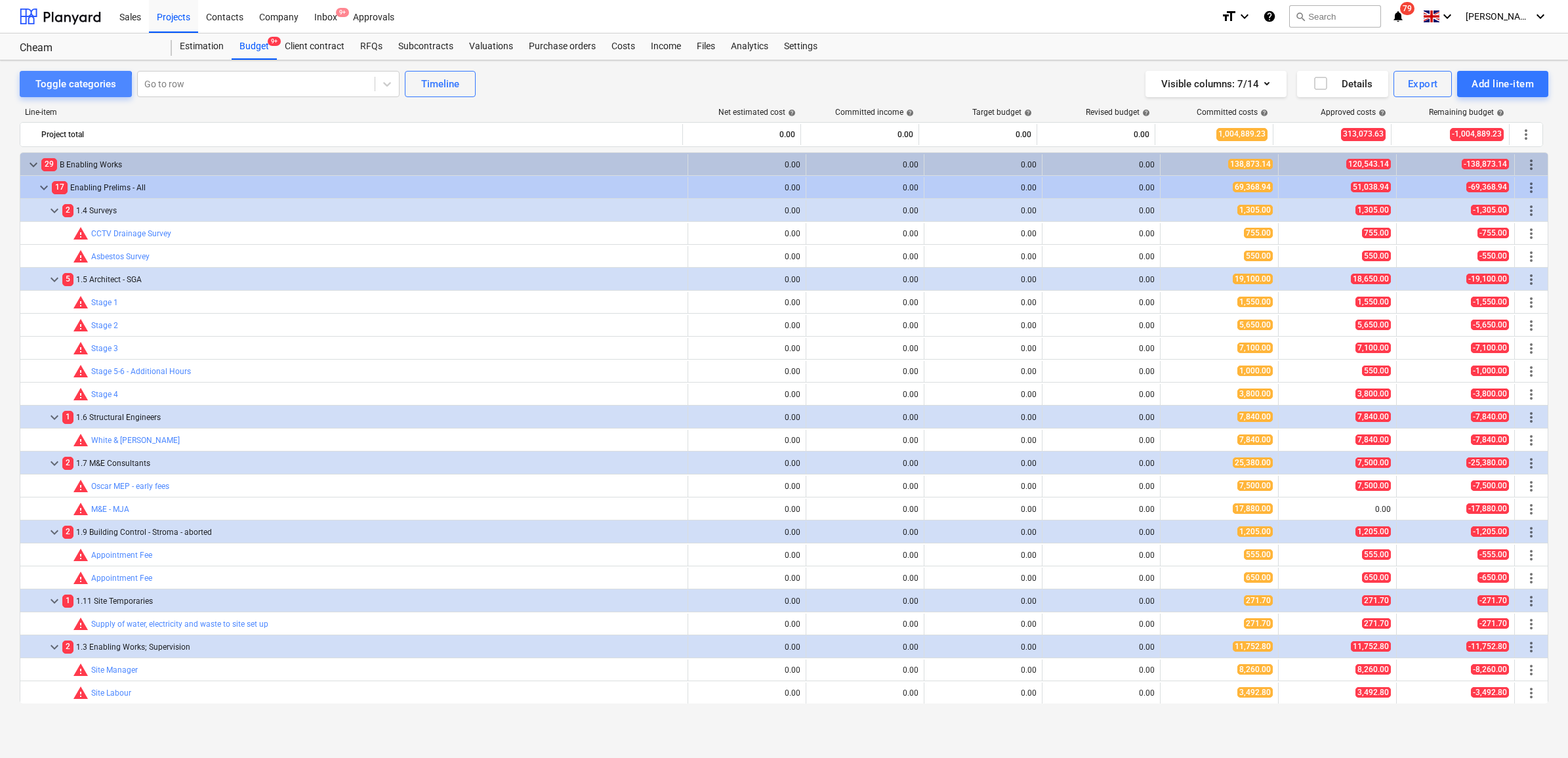
click at [53, 87] on div "Toggle categories" at bounding box center [75, 84] width 81 height 17
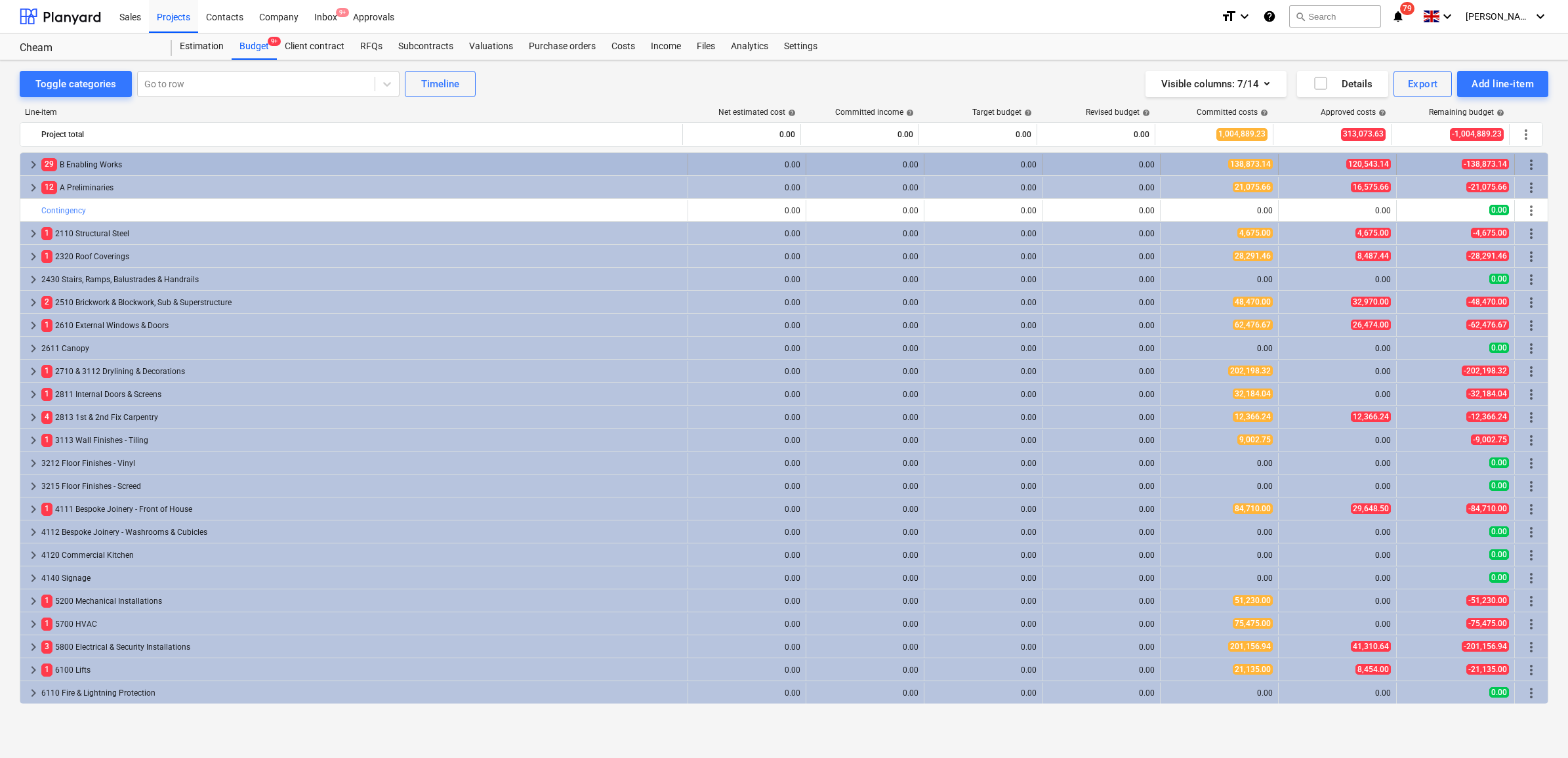
click at [37, 165] on span "keyboard_arrow_right" at bounding box center [34, 165] width 16 height 16
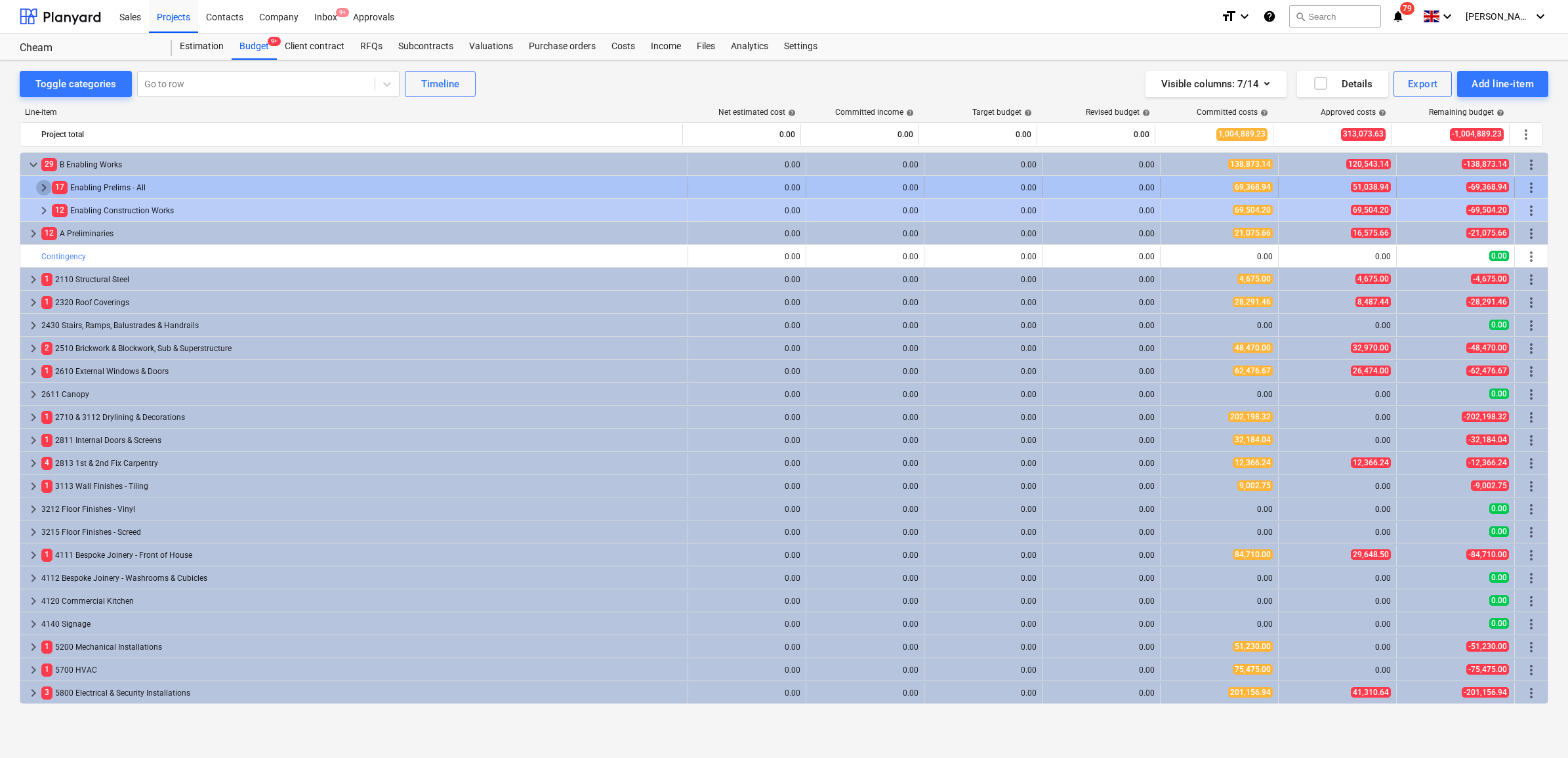
click at [46, 181] on span "keyboard_arrow_right" at bounding box center [43, 188] width 16 height 16
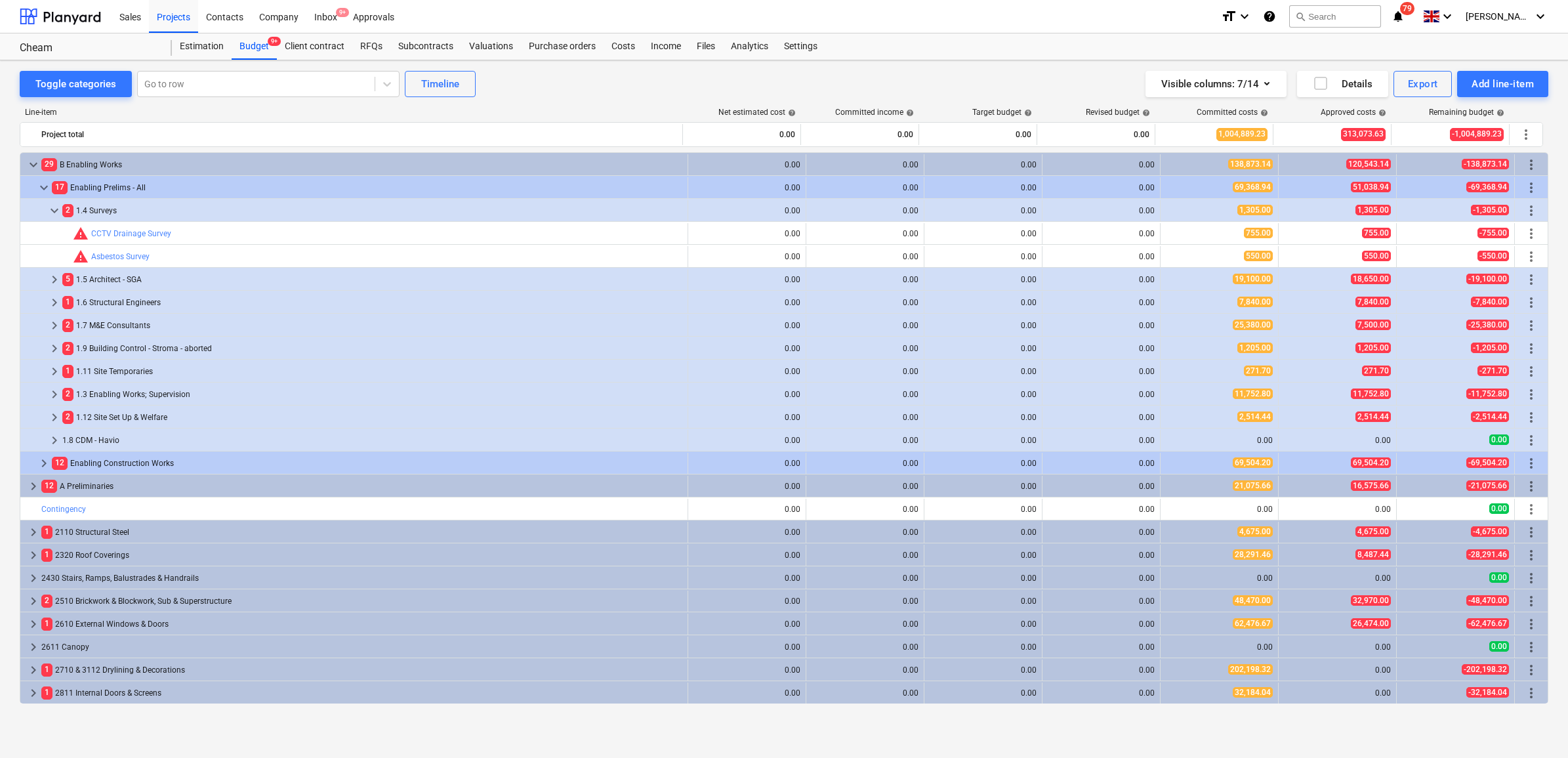
click at [58, 212] on span "keyboard_arrow_down" at bounding box center [54, 210] width 16 height 16
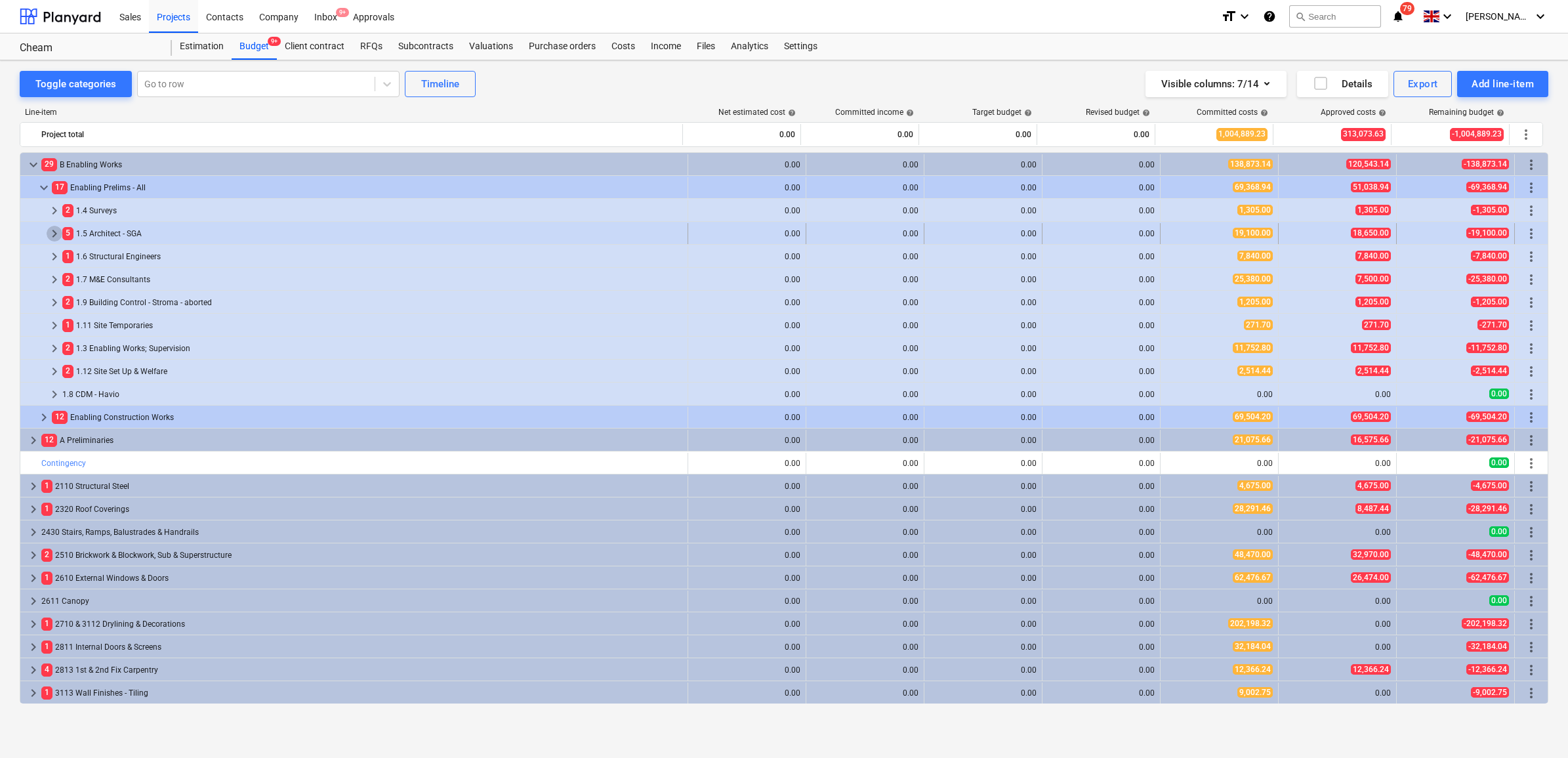
click at [56, 233] on span "keyboard_arrow_right" at bounding box center [54, 233] width 16 height 16
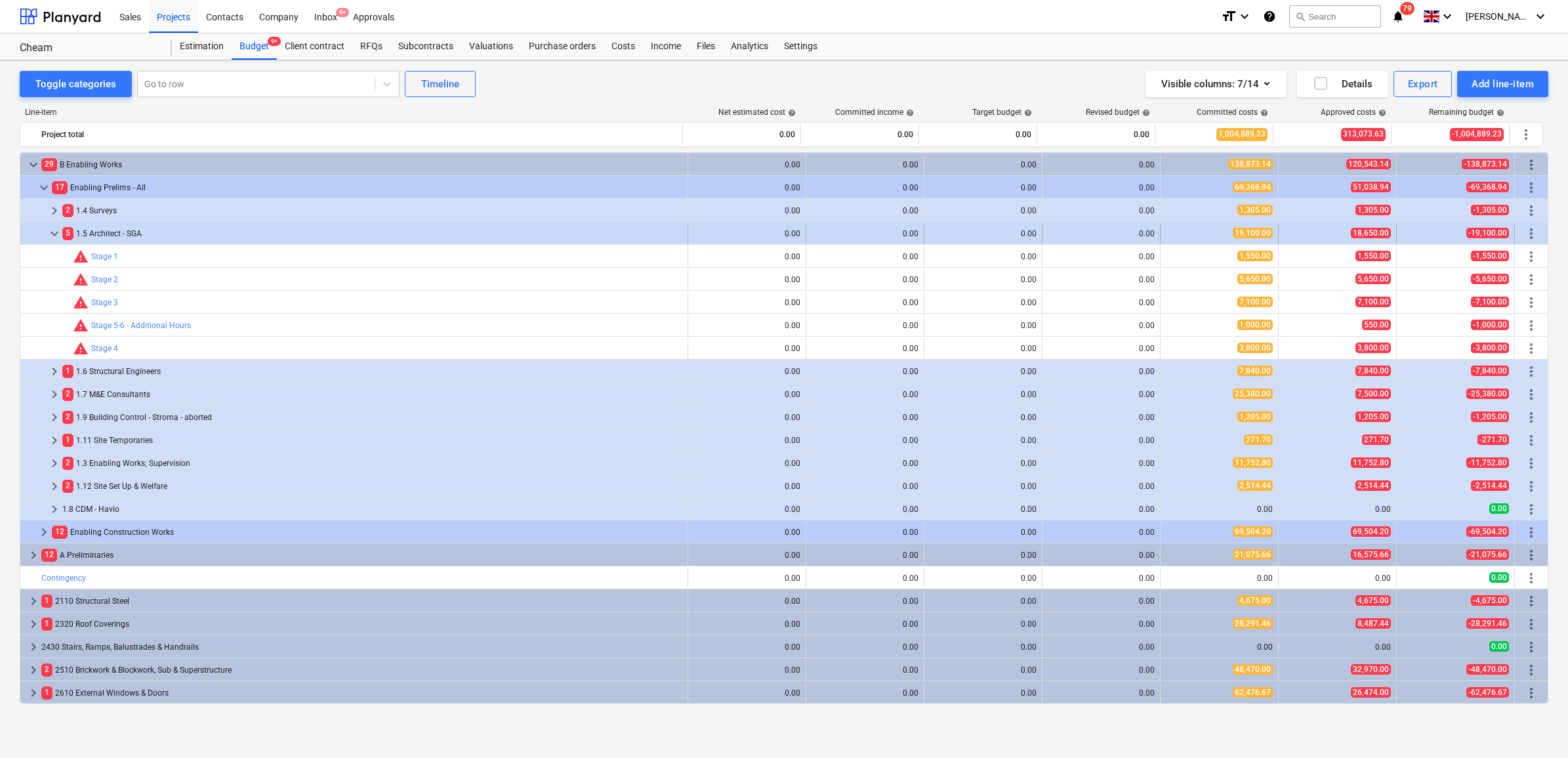
click at [59, 234] on span "keyboard_arrow_down" at bounding box center [54, 233] width 16 height 16
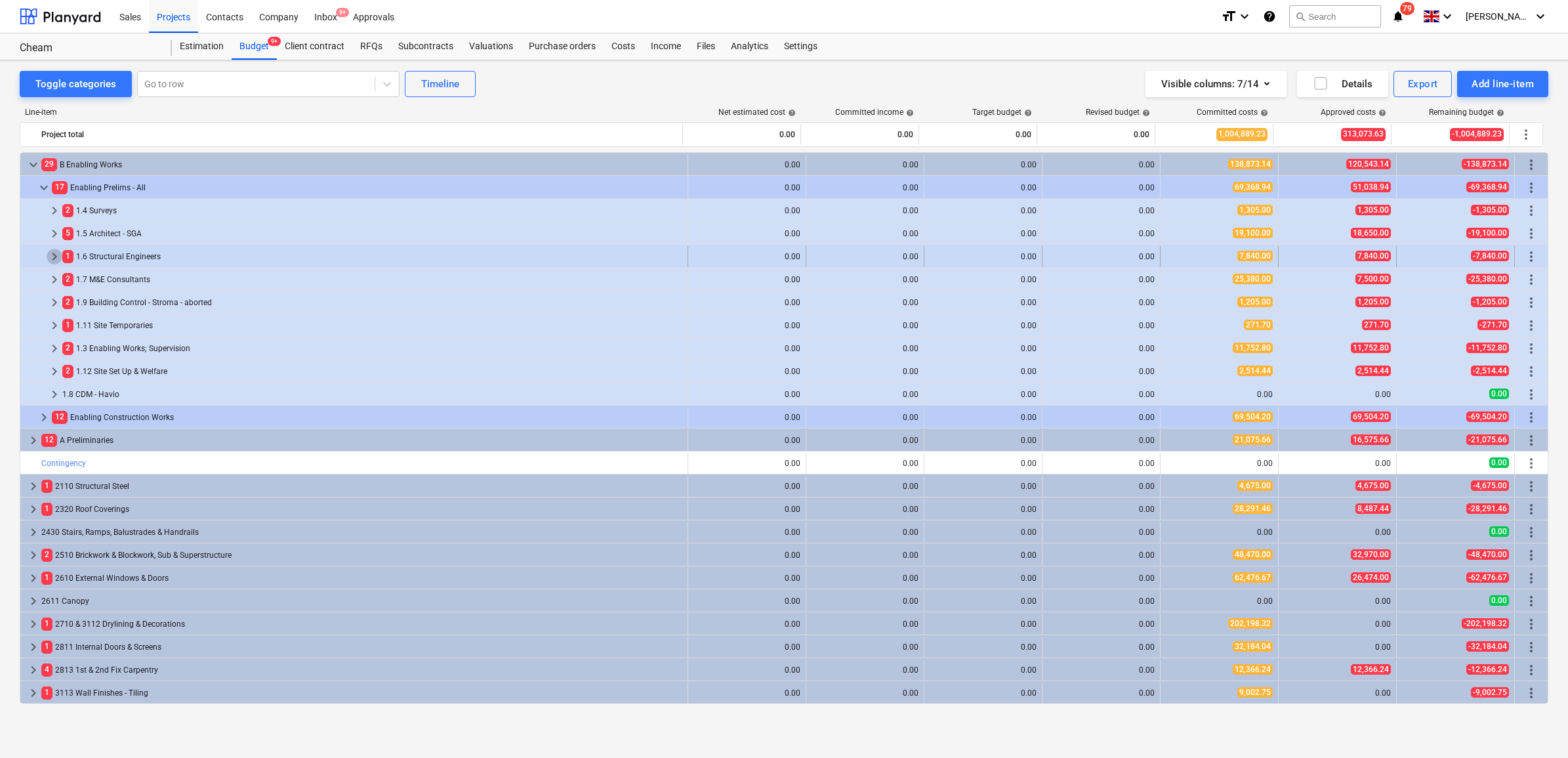
click at [54, 258] on span "keyboard_arrow_right" at bounding box center [54, 256] width 16 height 16
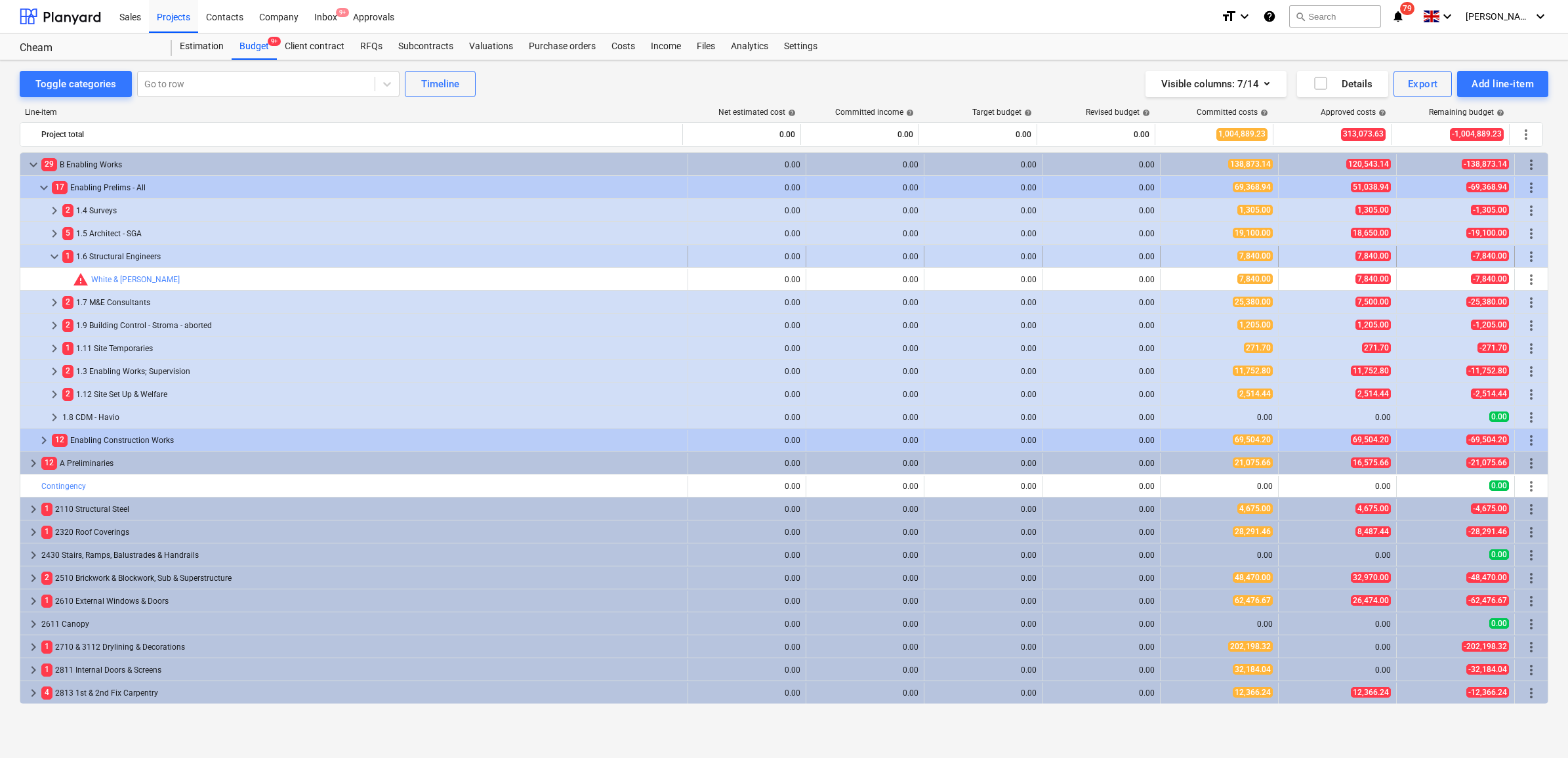
click at [59, 257] on span "keyboard_arrow_down" at bounding box center [54, 256] width 16 height 16
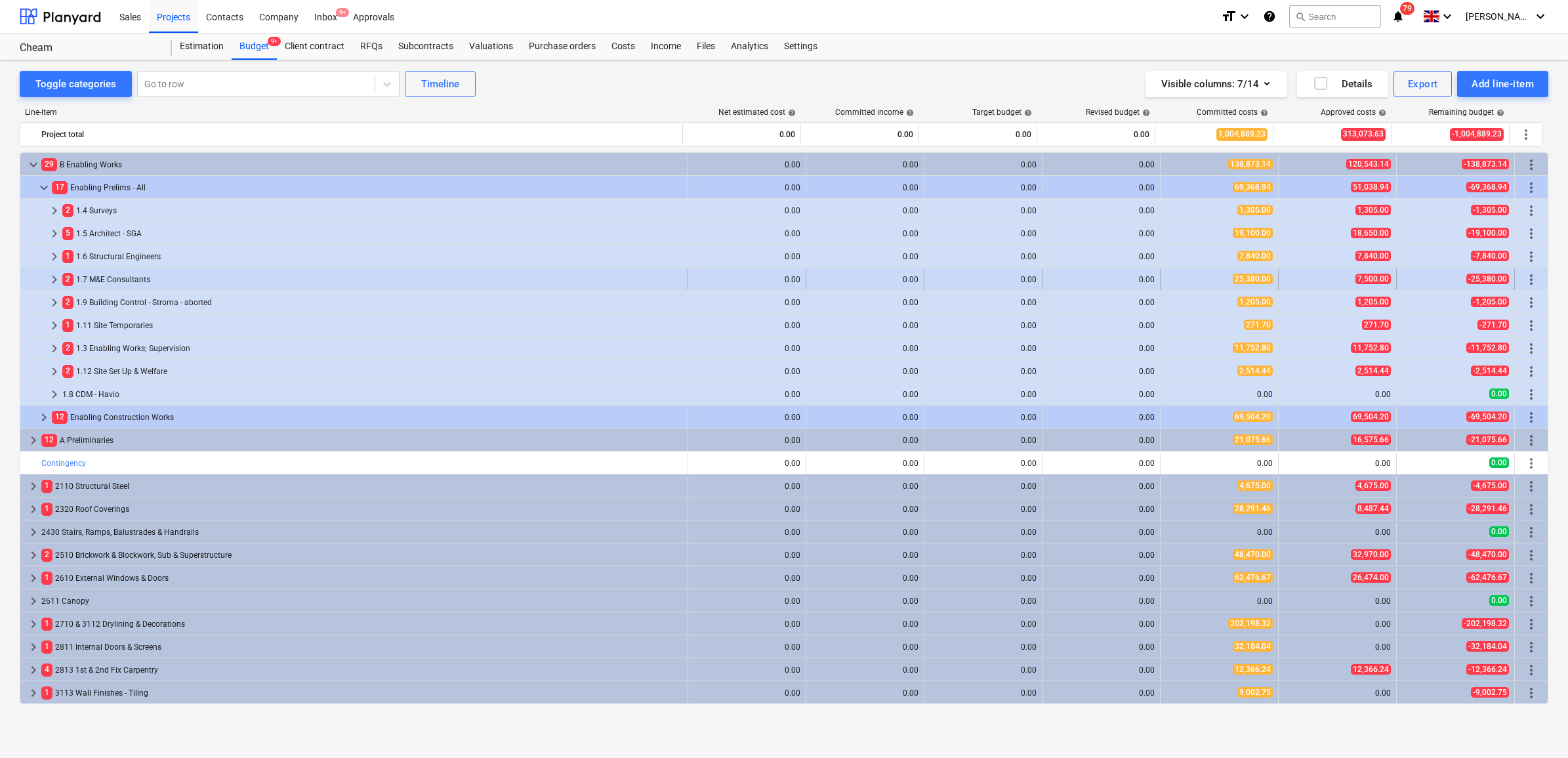
click at [57, 275] on span "keyboard_arrow_right" at bounding box center [54, 279] width 16 height 16
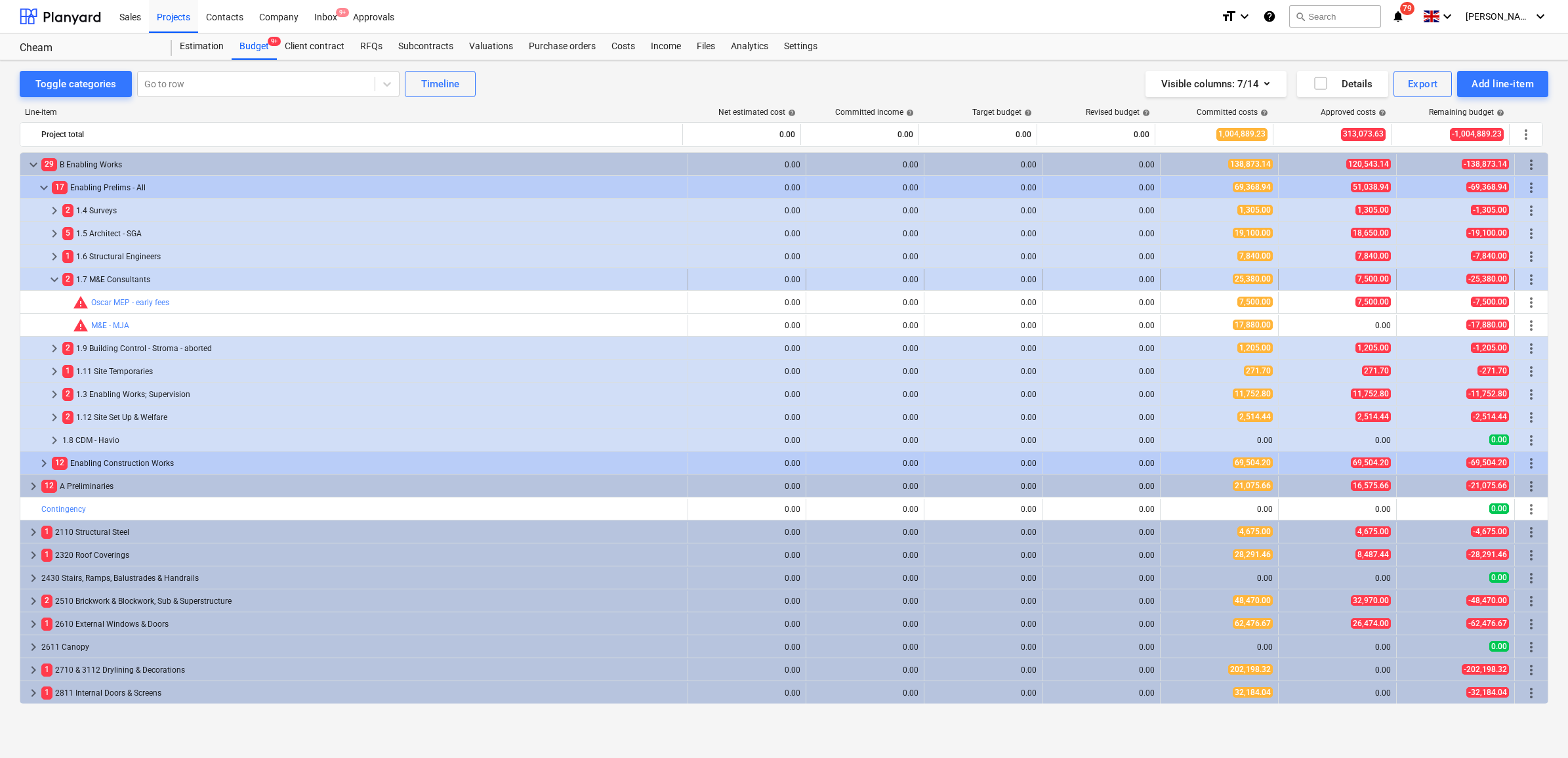
click at [58, 281] on span "keyboard_arrow_down" at bounding box center [54, 279] width 16 height 16
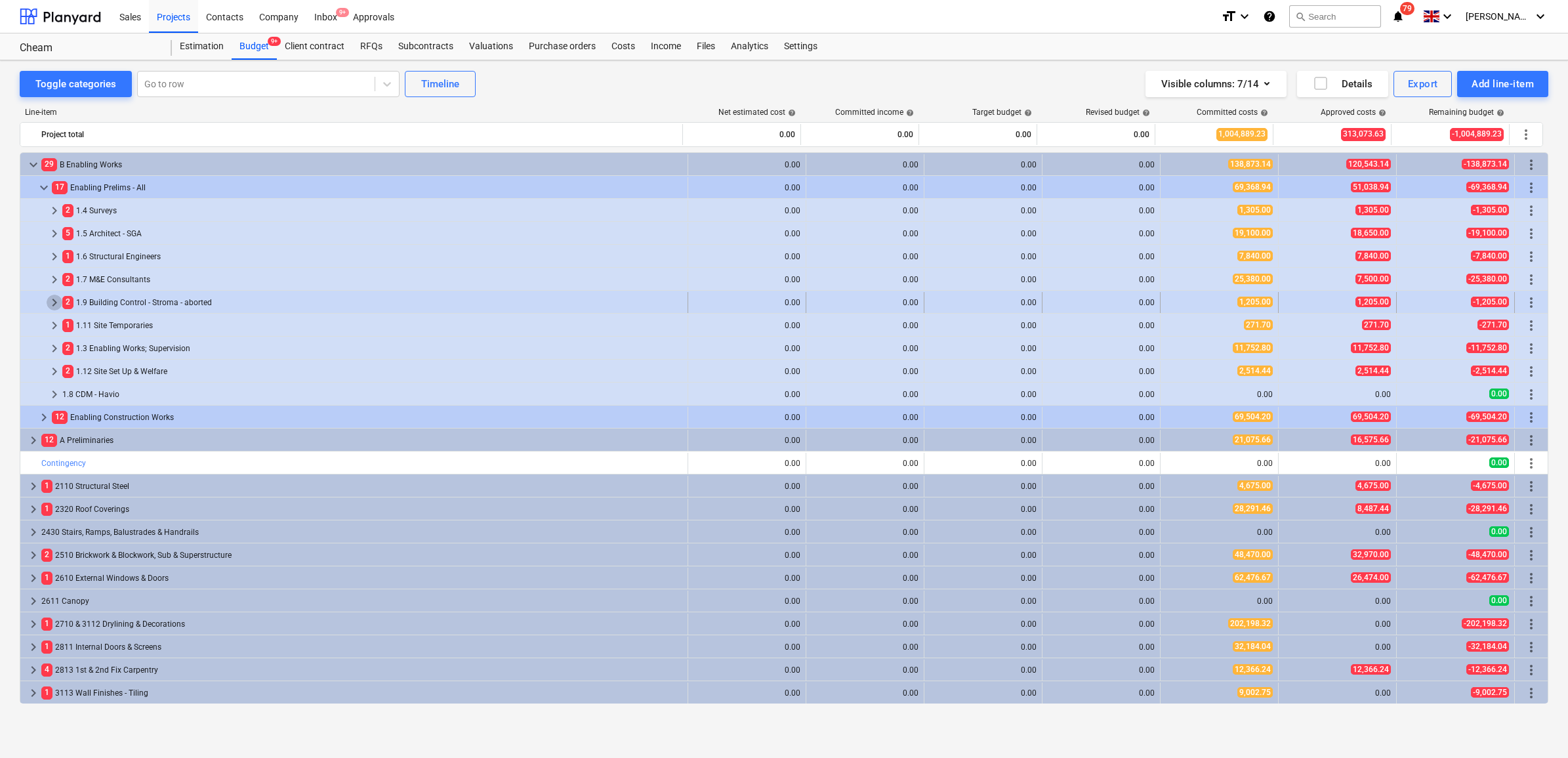
click at [54, 302] on span "keyboard_arrow_right" at bounding box center [54, 302] width 16 height 16
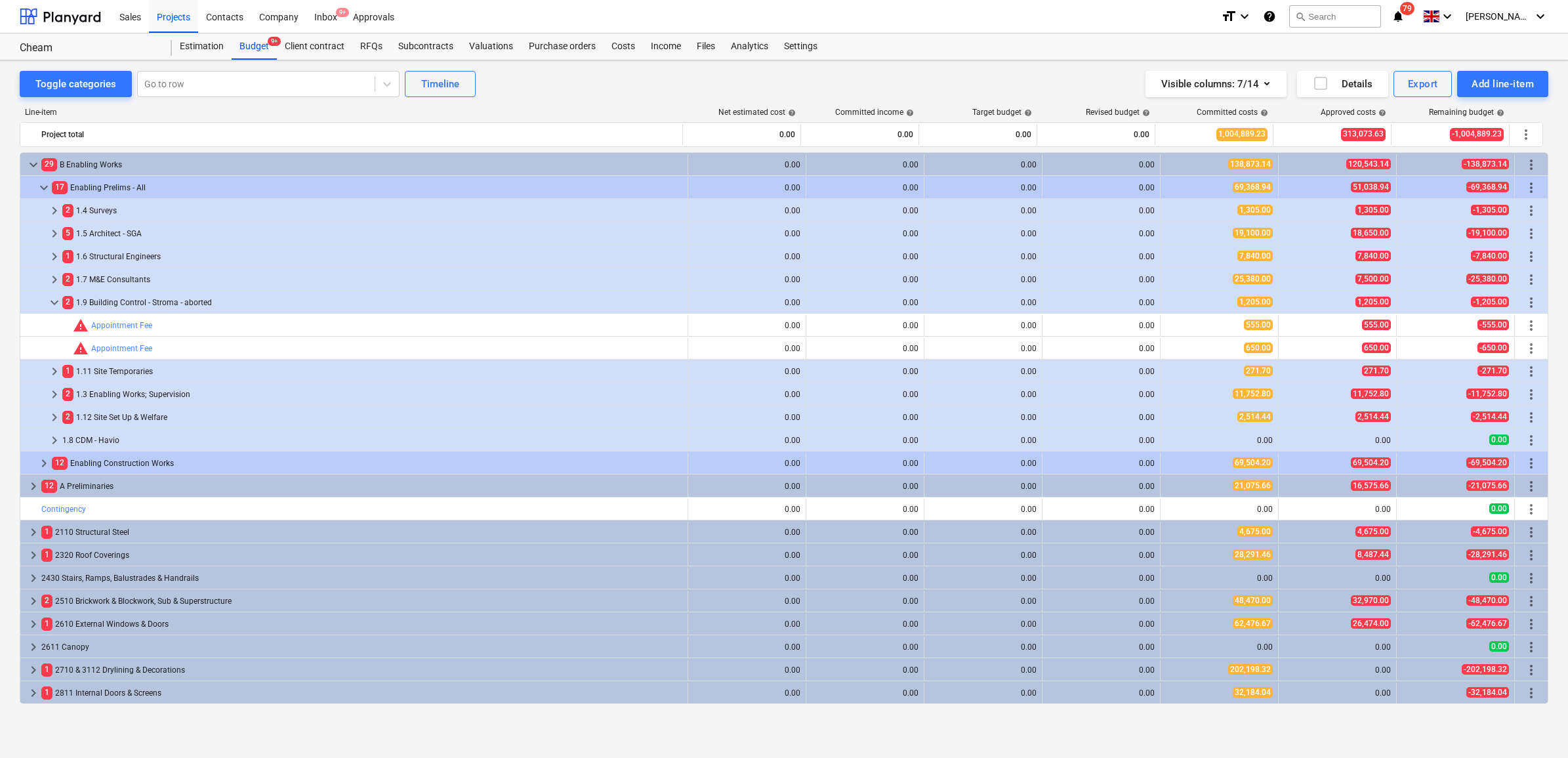
click at [54, 302] on span "keyboard_arrow_down" at bounding box center [54, 302] width 16 height 16
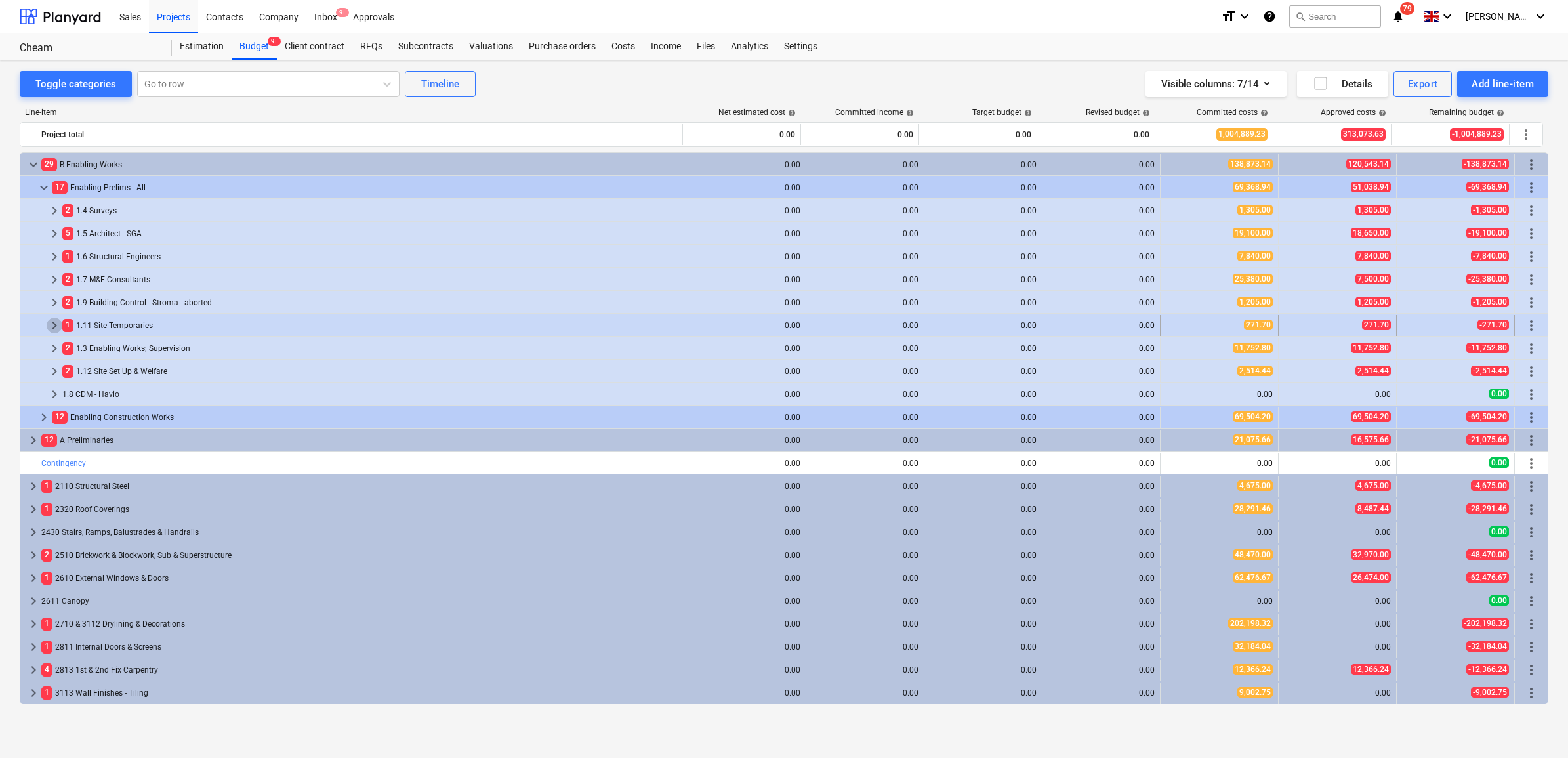
click at [54, 320] on span "keyboard_arrow_right" at bounding box center [54, 326] width 16 height 16
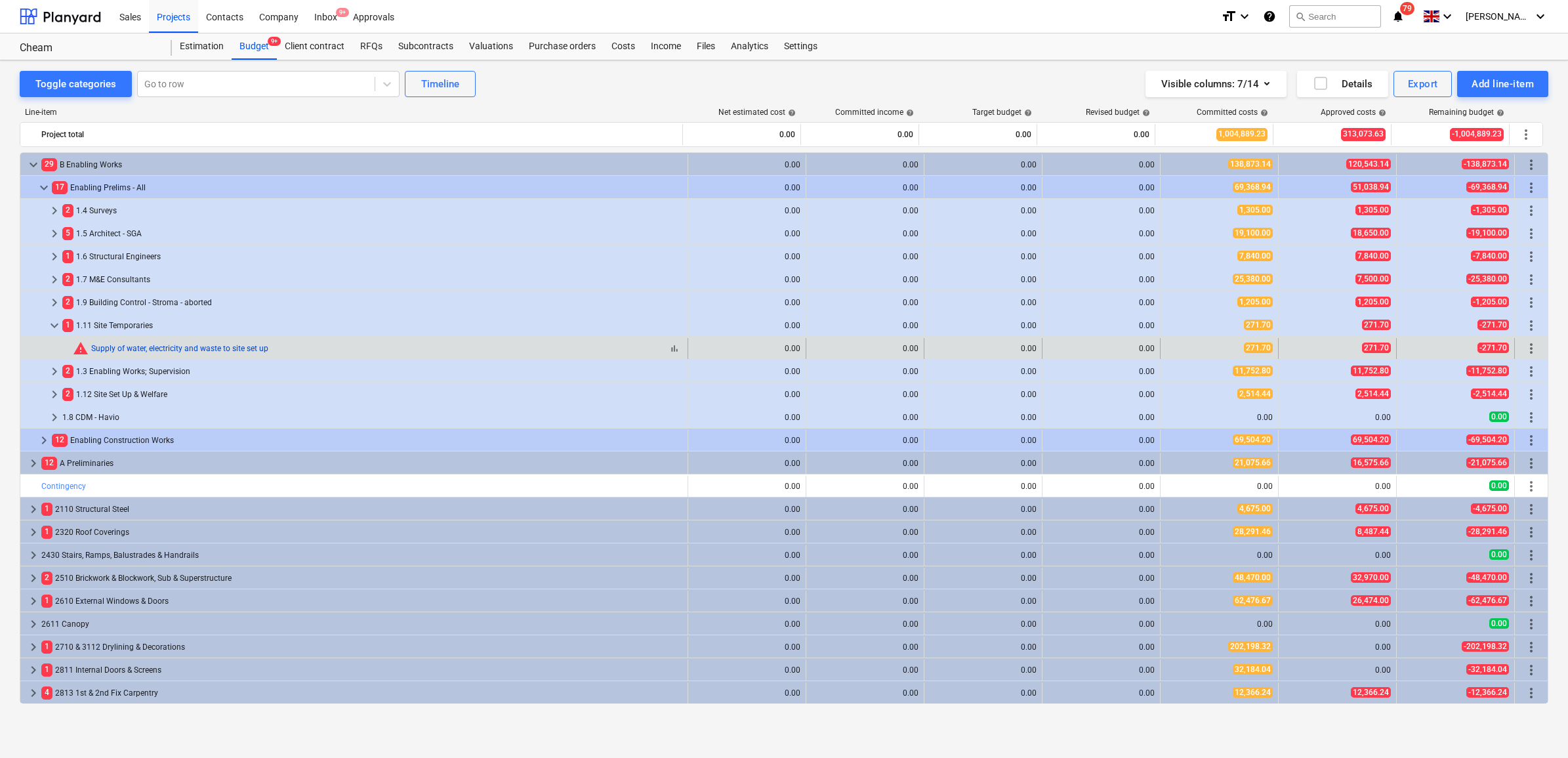
click at [122, 346] on link "Supply of water, electricity and waste to site set up" at bounding box center [180, 348] width 177 height 9
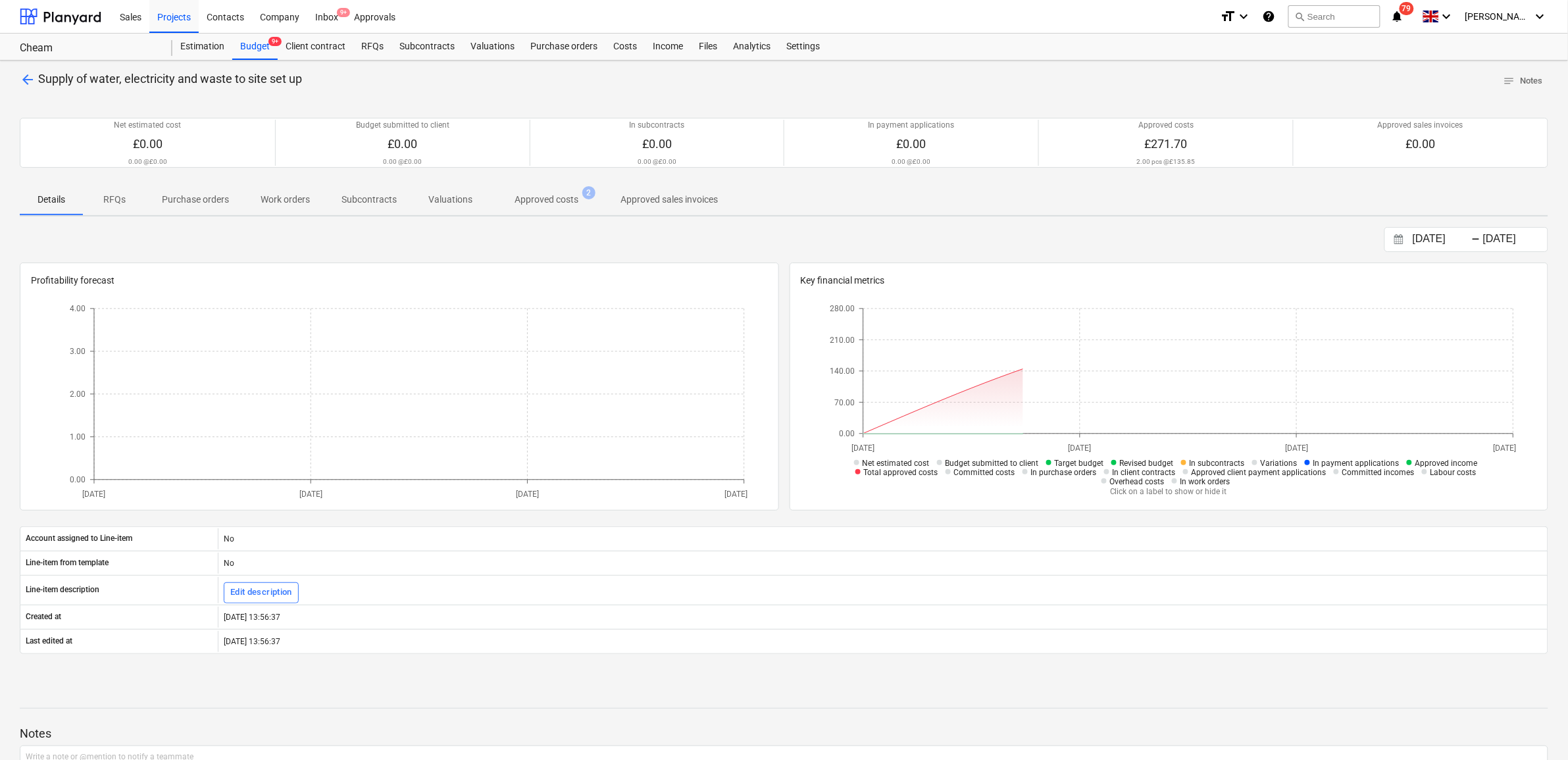
click at [546, 197] on p "Approved costs" at bounding box center [546, 200] width 63 height 14
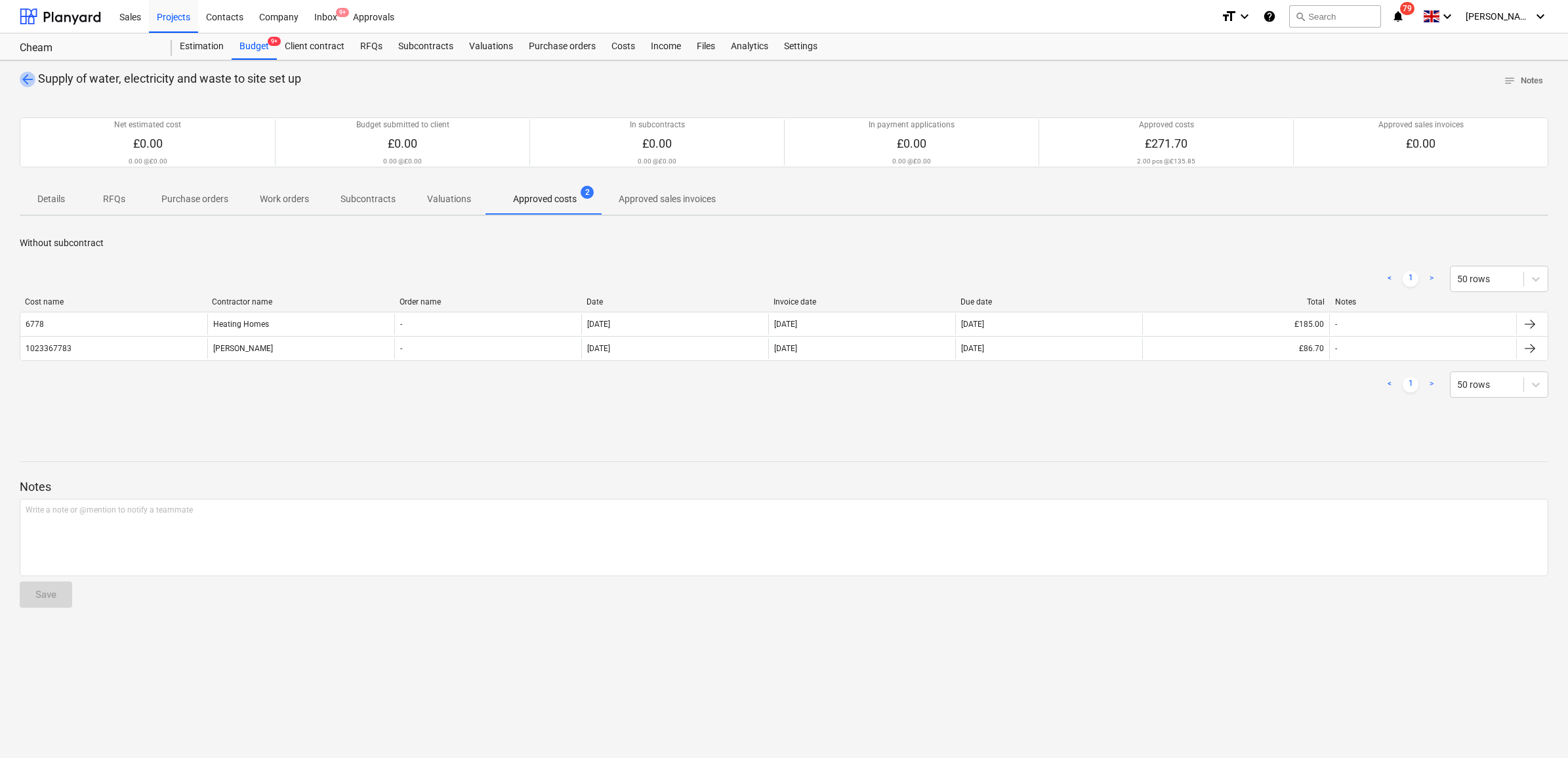
click at [27, 81] on span "arrow_back" at bounding box center [27, 79] width 16 height 16
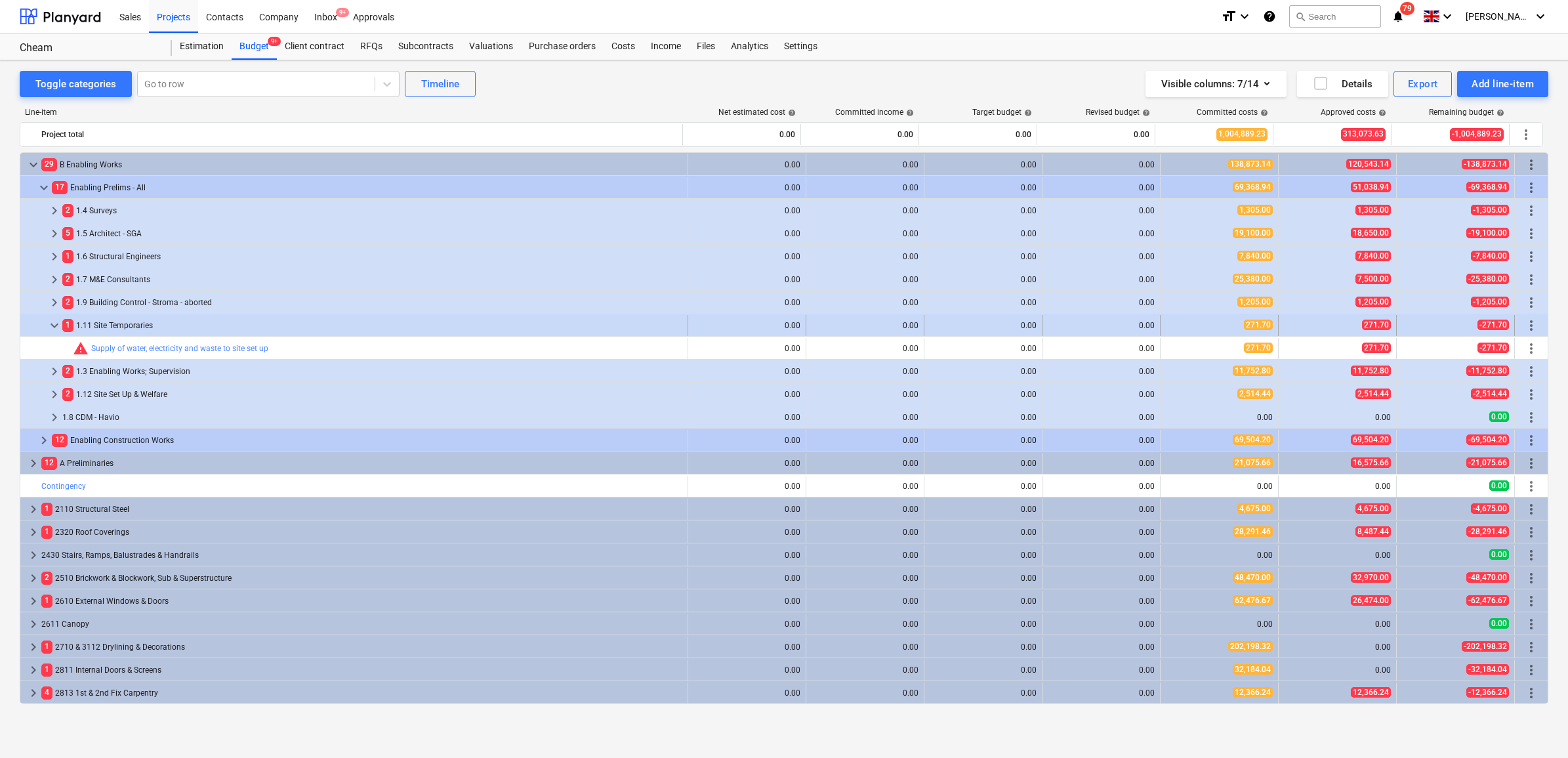
click at [58, 323] on span "keyboard_arrow_down" at bounding box center [54, 326] width 16 height 16
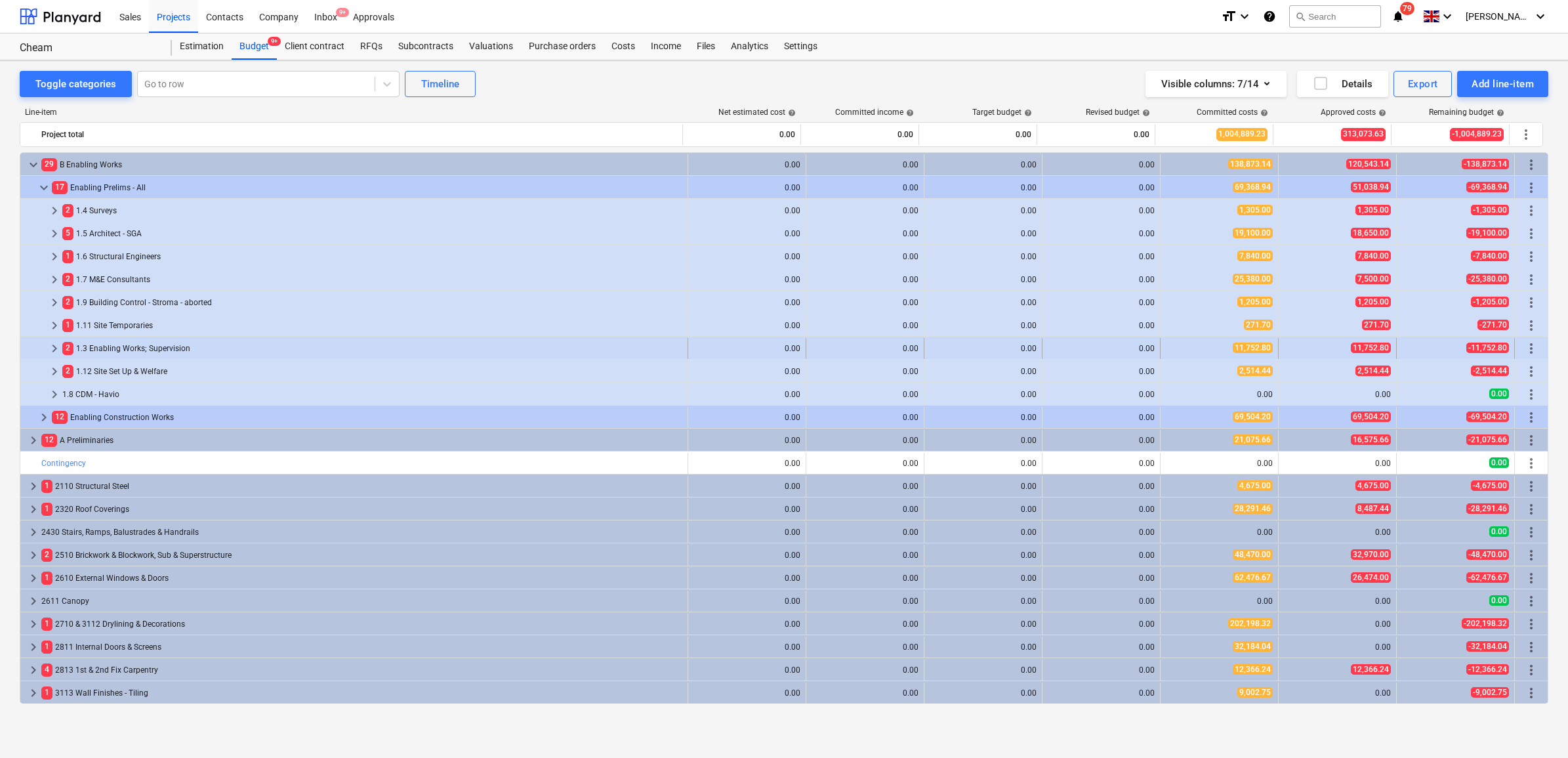
click at [57, 346] on span "keyboard_arrow_right" at bounding box center [54, 348] width 16 height 16
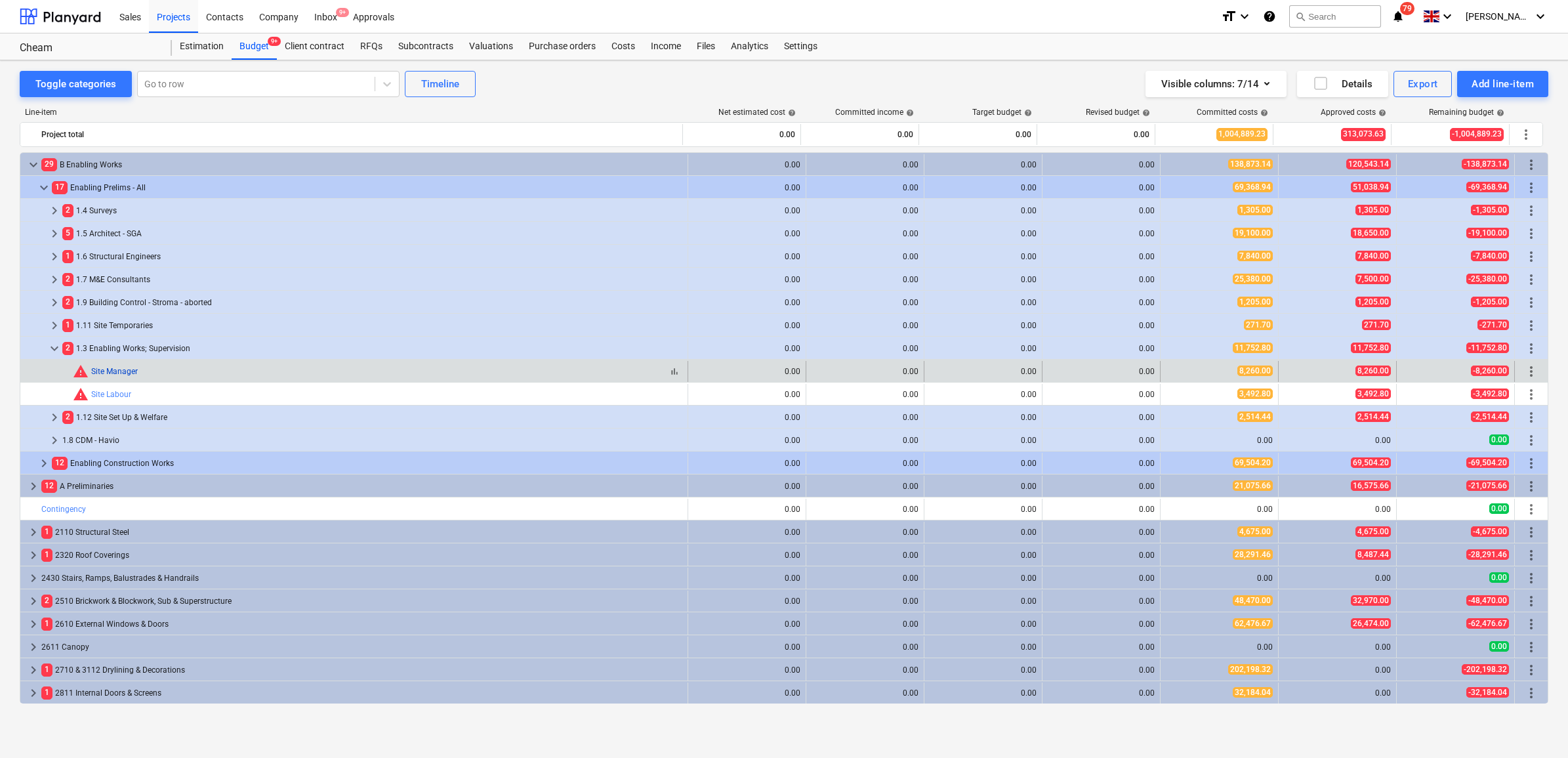
click at [116, 371] on link "Site Manager" at bounding box center [114, 371] width 46 height 9
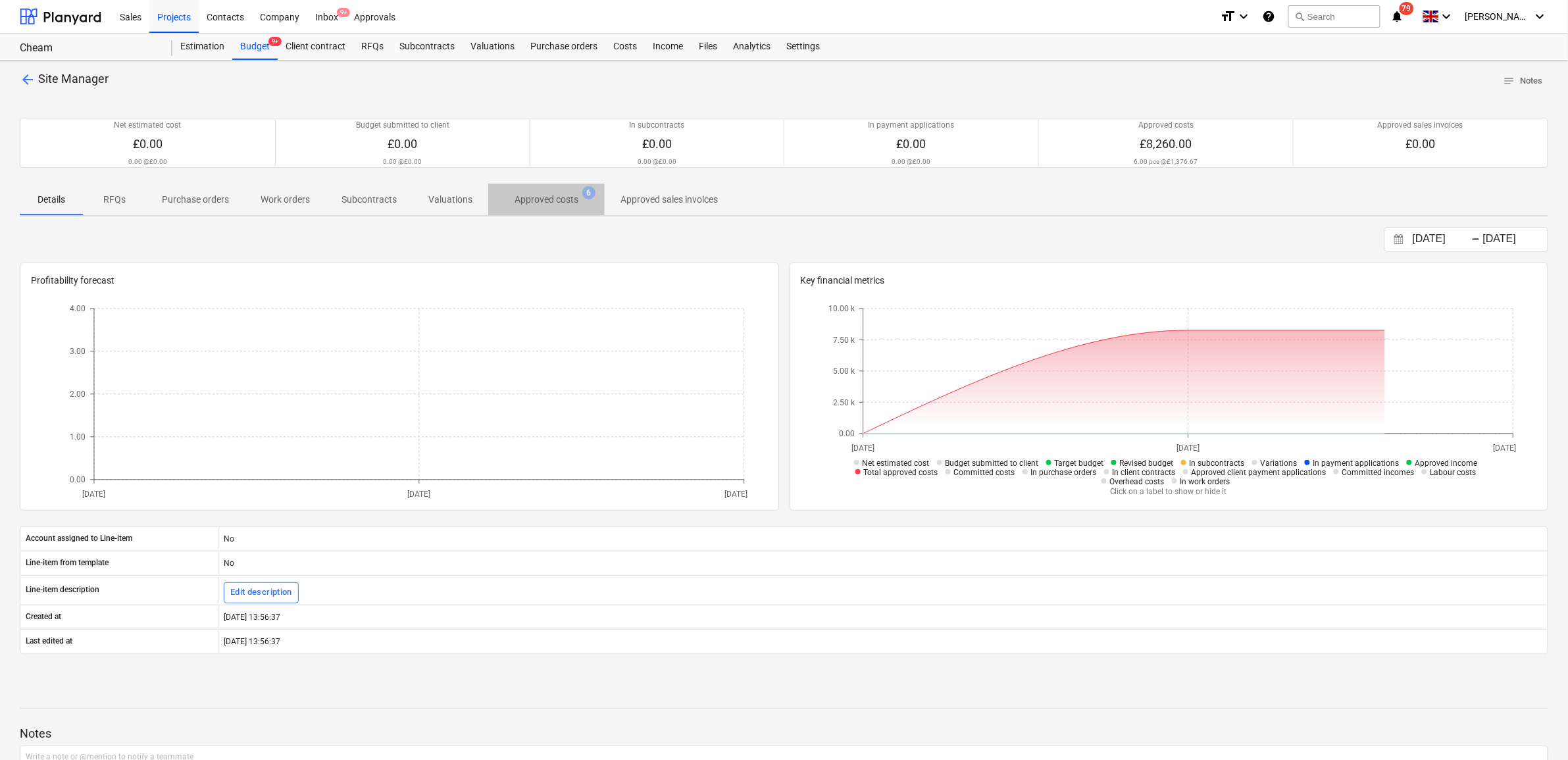
click at [528, 195] on p "Approved costs" at bounding box center [546, 200] width 63 height 14
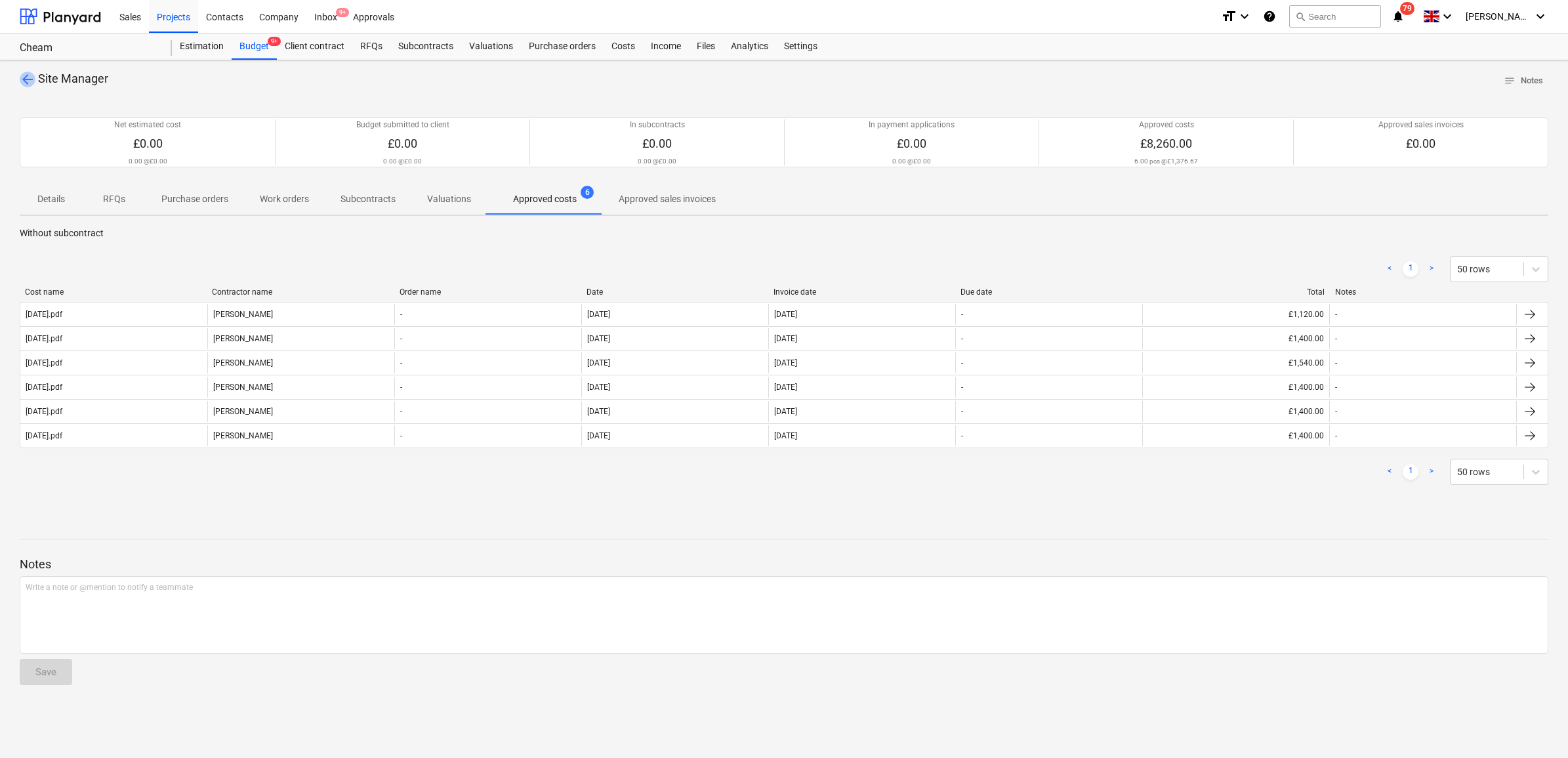
click at [31, 79] on span "arrow_back" at bounding box center [27, 79] width 16 height 16
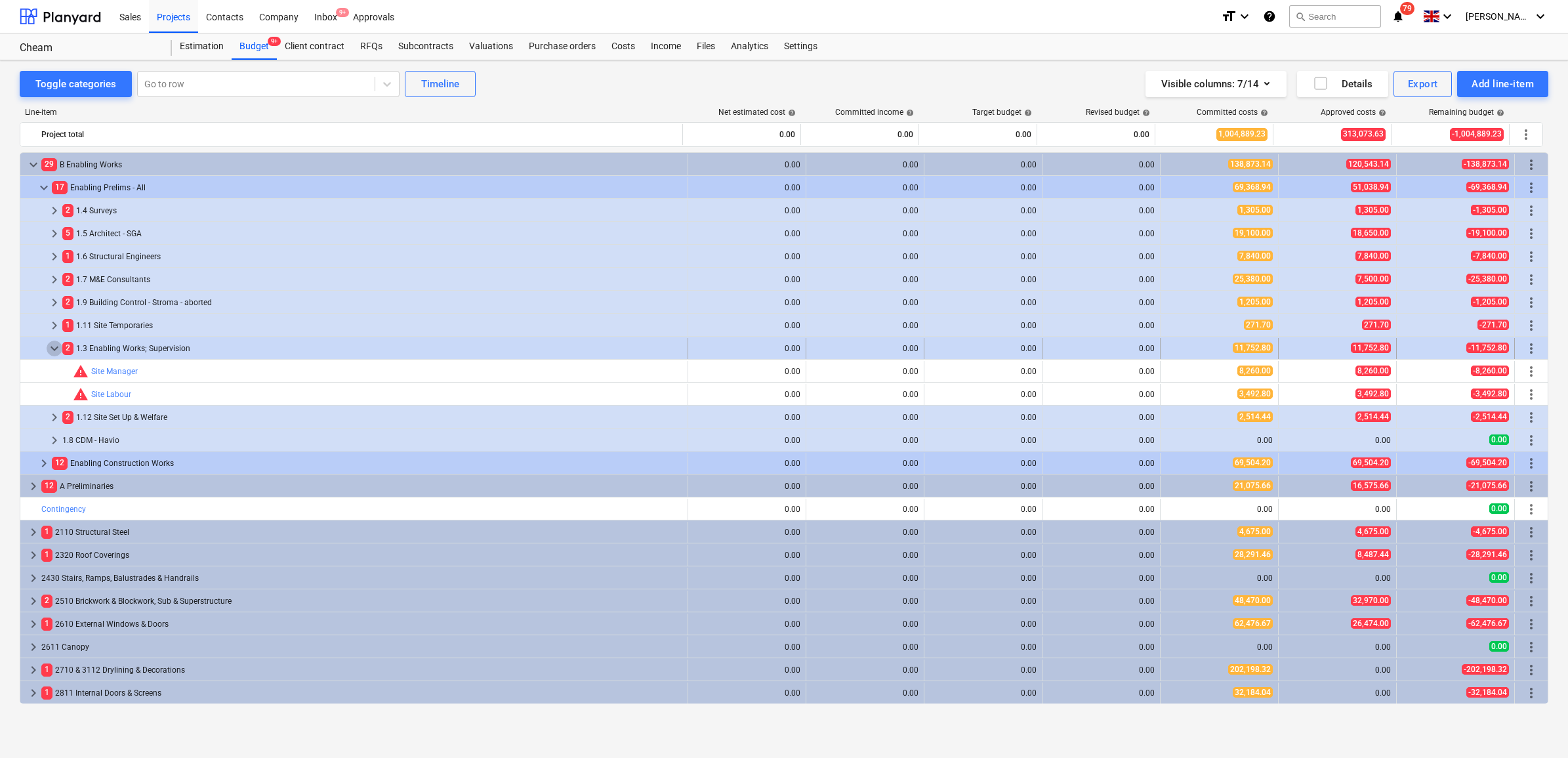
click at [60, 348] on span "keyboard_arrow_down" at bounding box center [54, 348] width 16 height 16
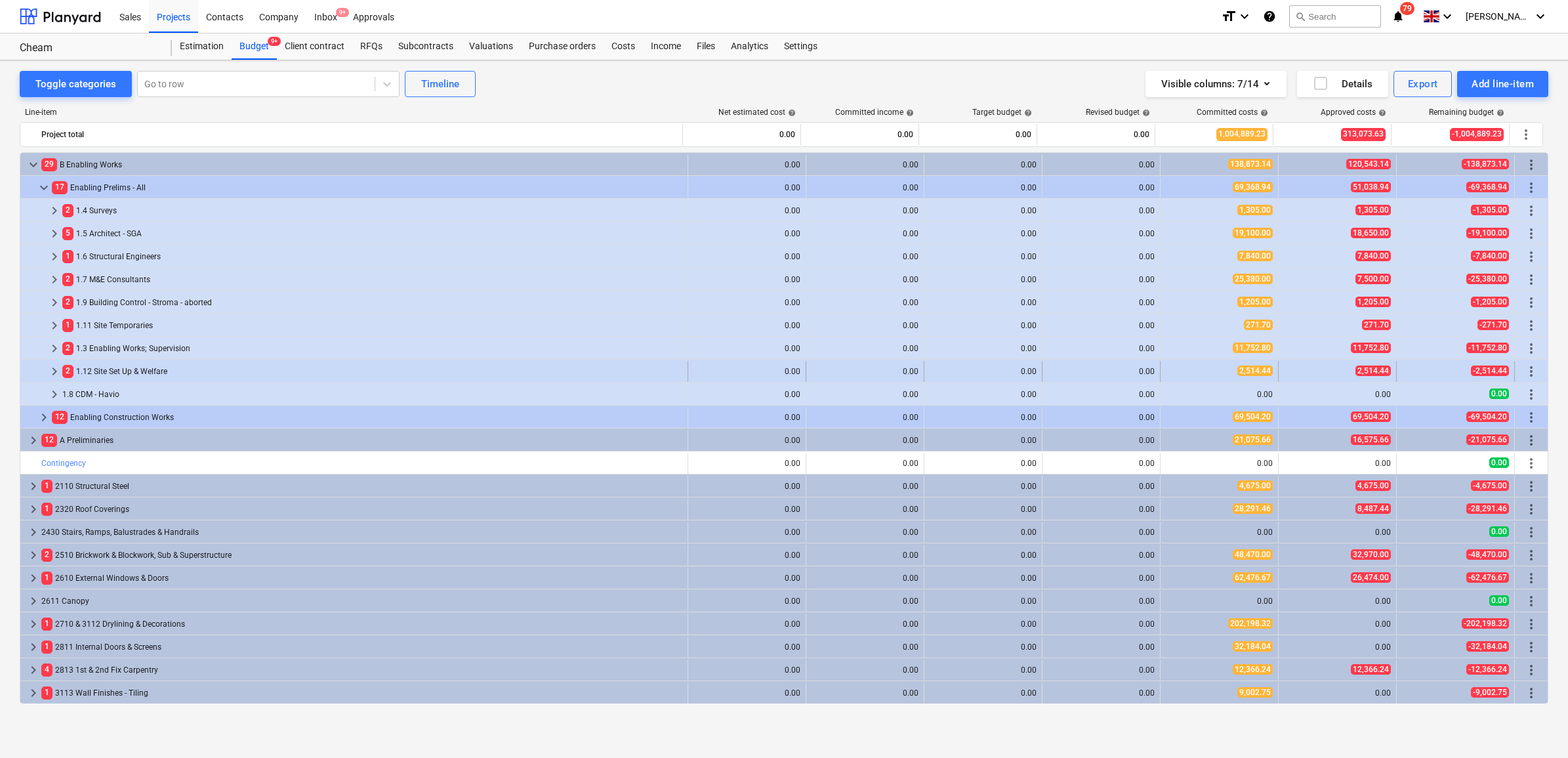
click at [50, 372] on span "keyboard_arrow_right" at bounding box center [54, 371] width 16 height 16
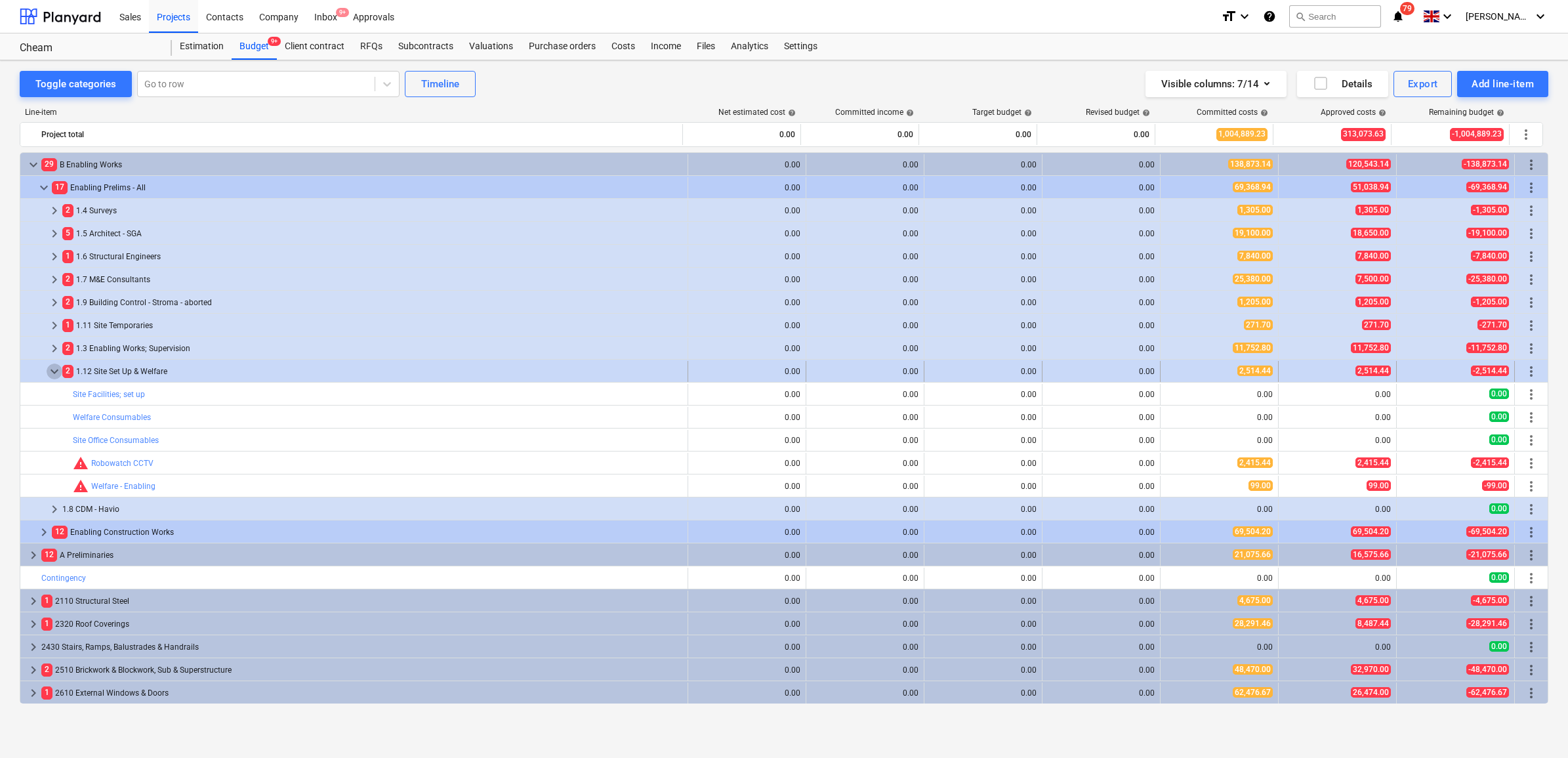
click at [50, 372] on span "keyboard_arrow_down" at bounding box center [54, 371] width 16 height 16
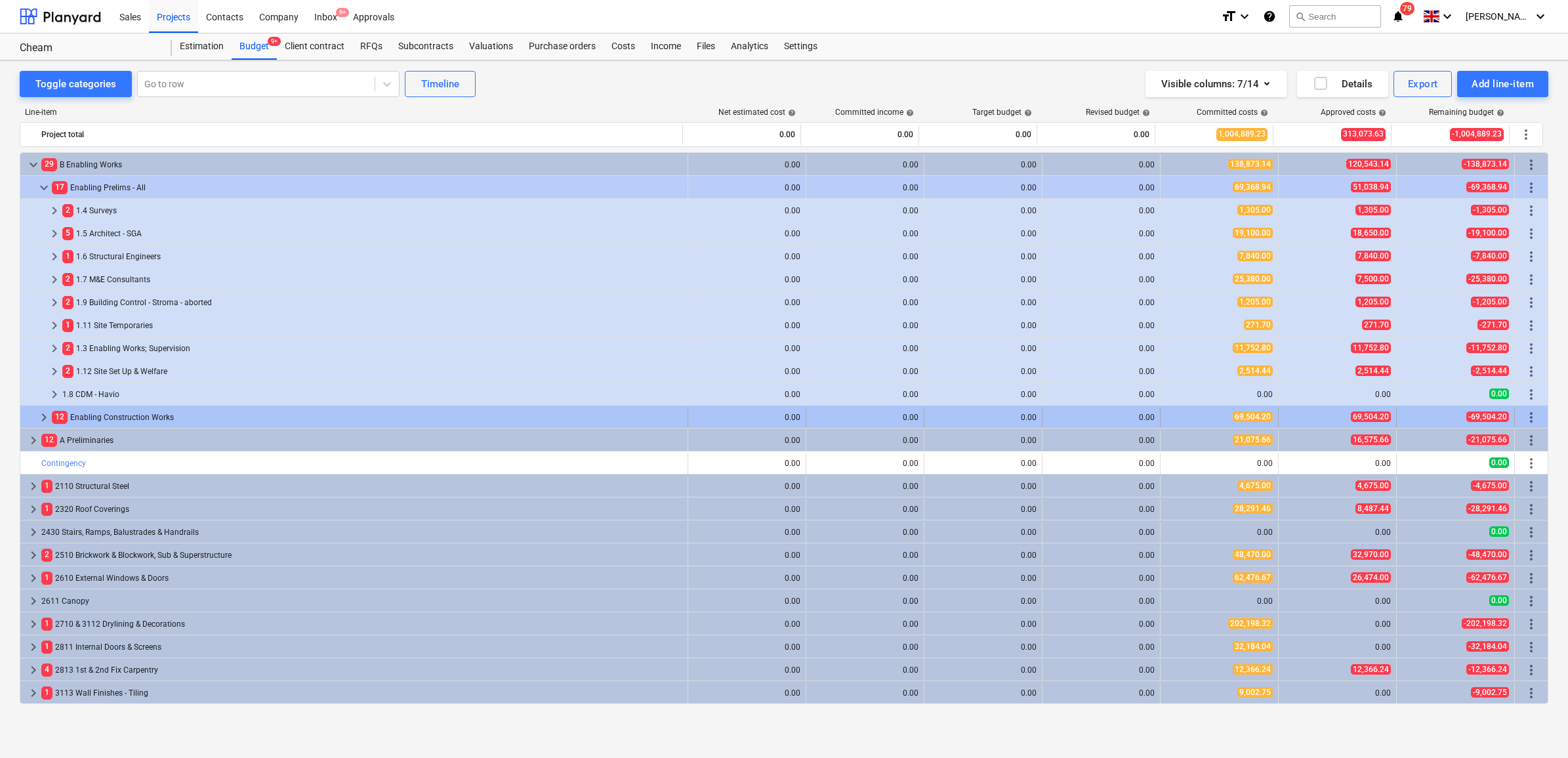
click at [47, 412] on span "keyboard_arrow_right" at bounding box center [43, 417] width 16 height 16
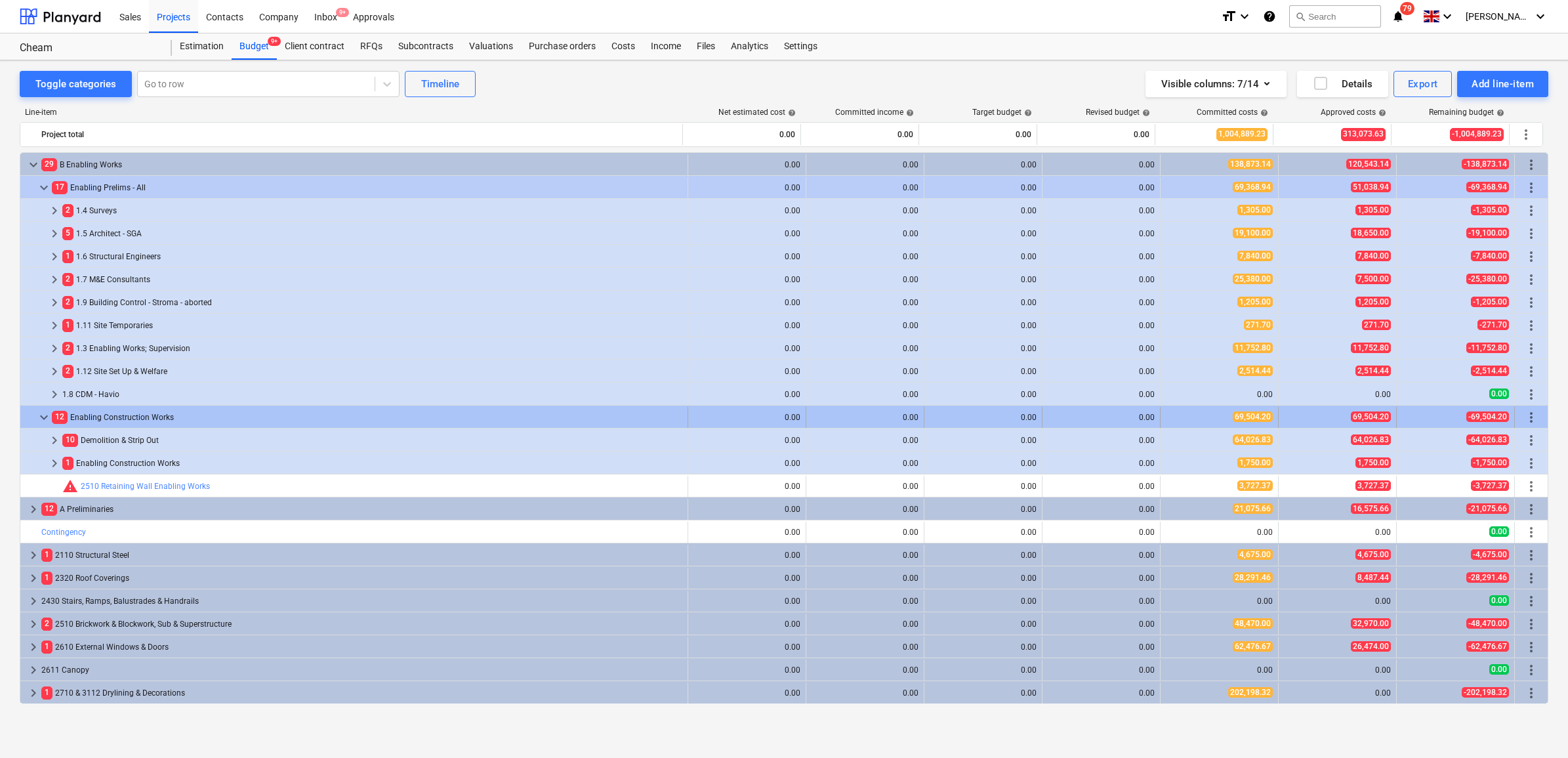
click at [47, 416] on span "keyboard_arrow_down" at bounding box center [43, 417] width 16 height 16
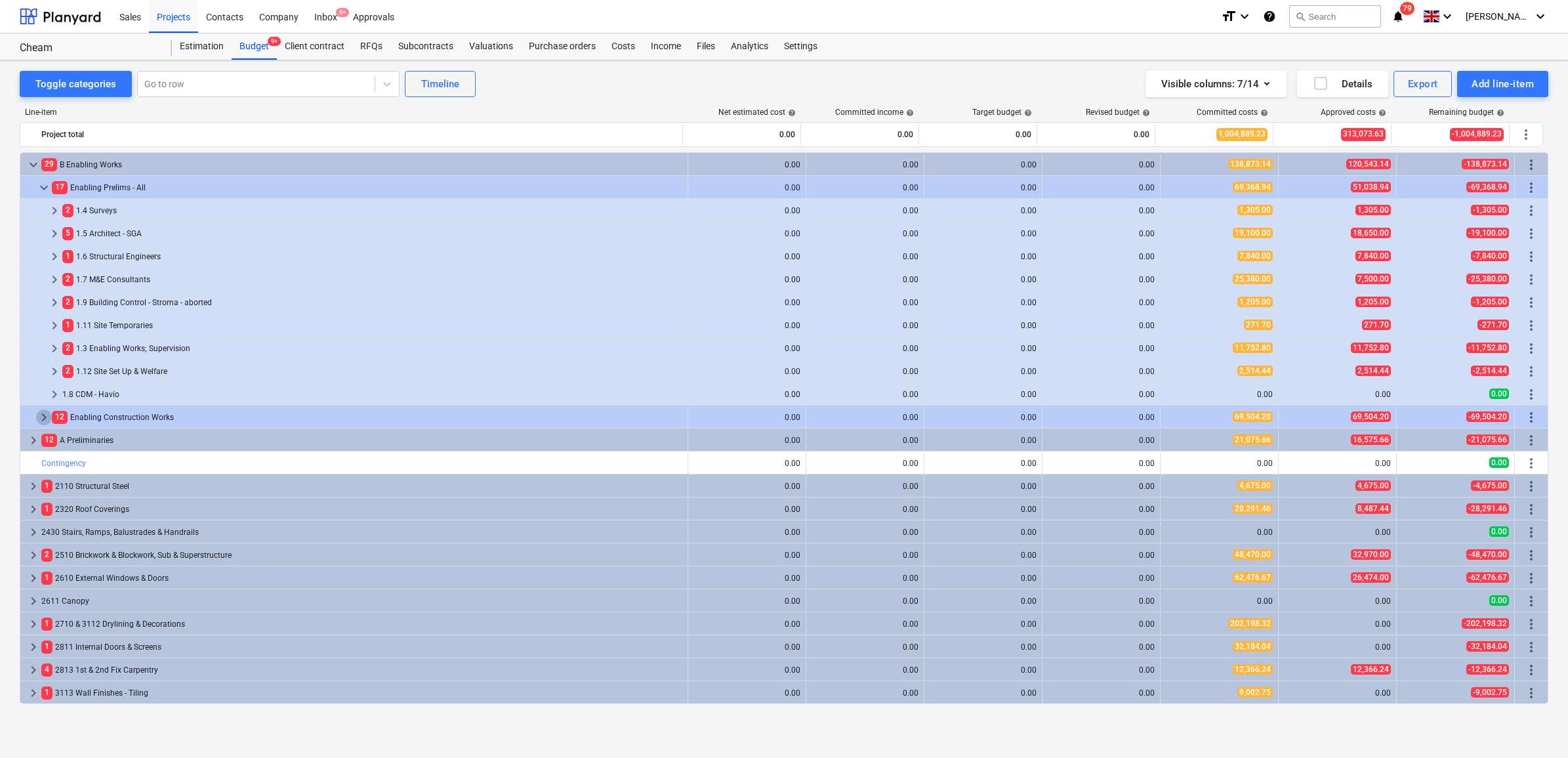
click at [47, 416] on span "keyboard_arrow_right" at bounding box center [43, 417] width 16 height 16
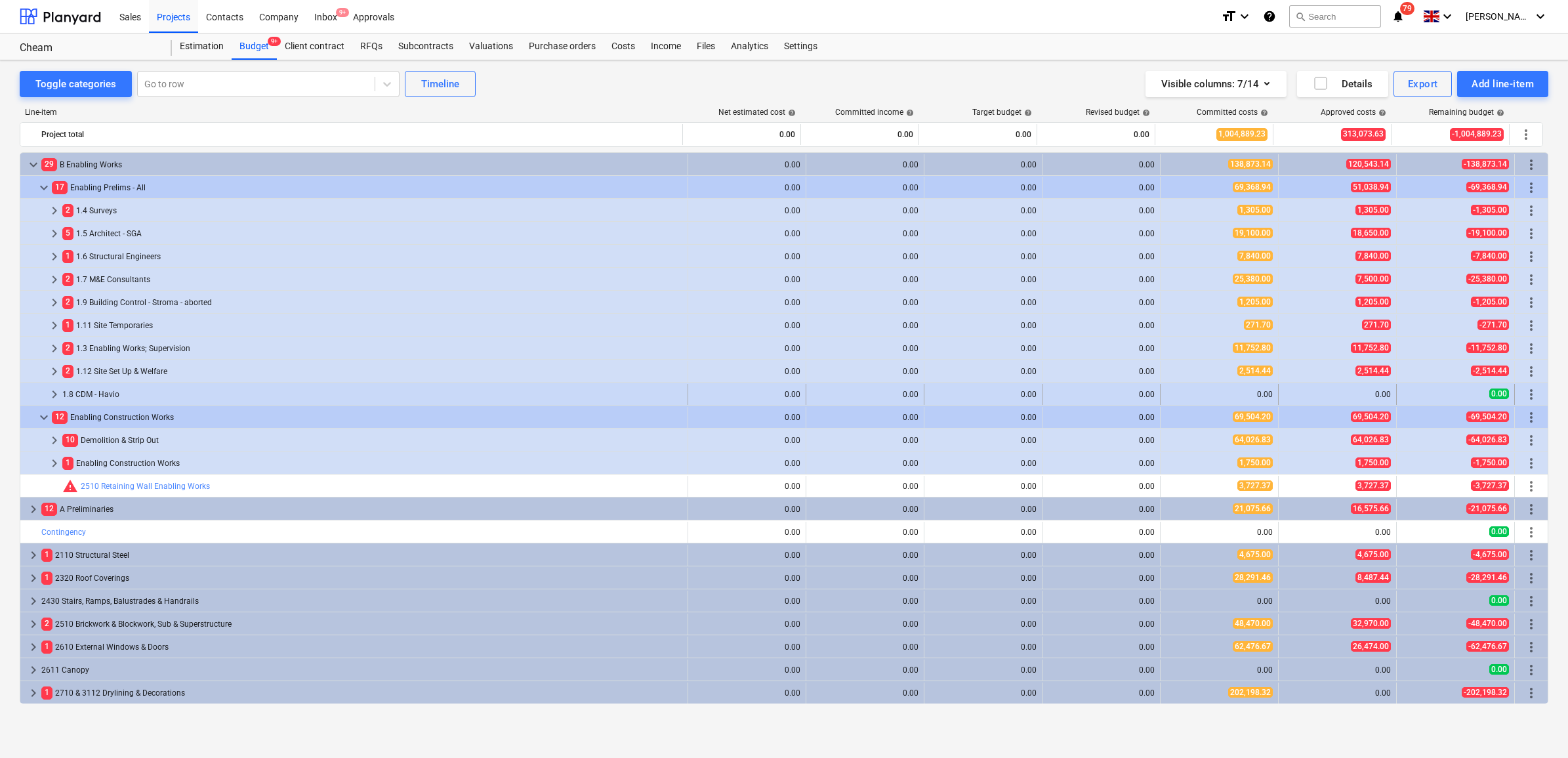
click at [59, 395] on span "keyboard_arrow_right" at bounding box center [54, 394] width 16 height 16
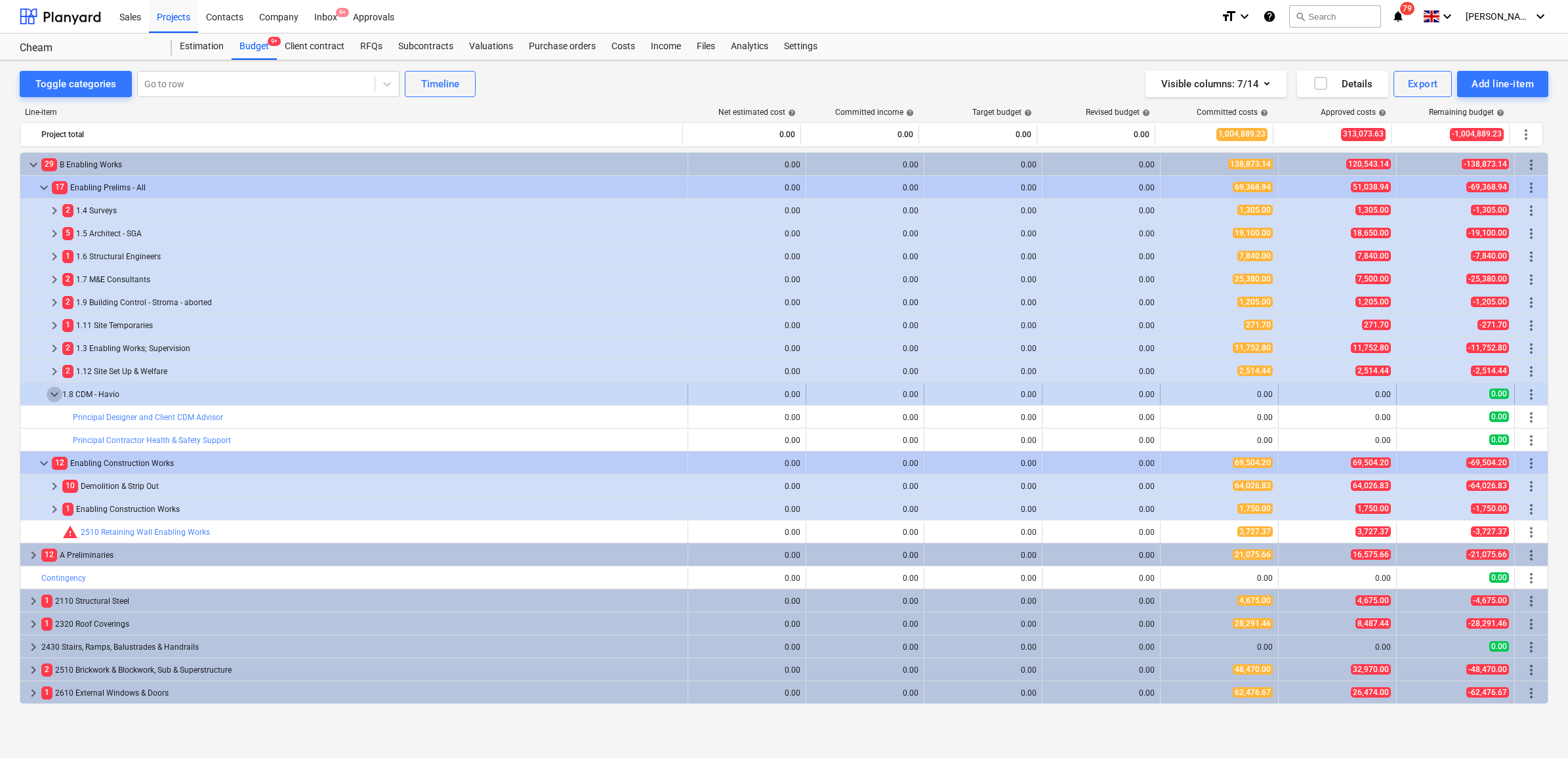
click at [63, 394] on span "keyboard_arrow_down" at bounding box center [54, 394] width 16 height 16
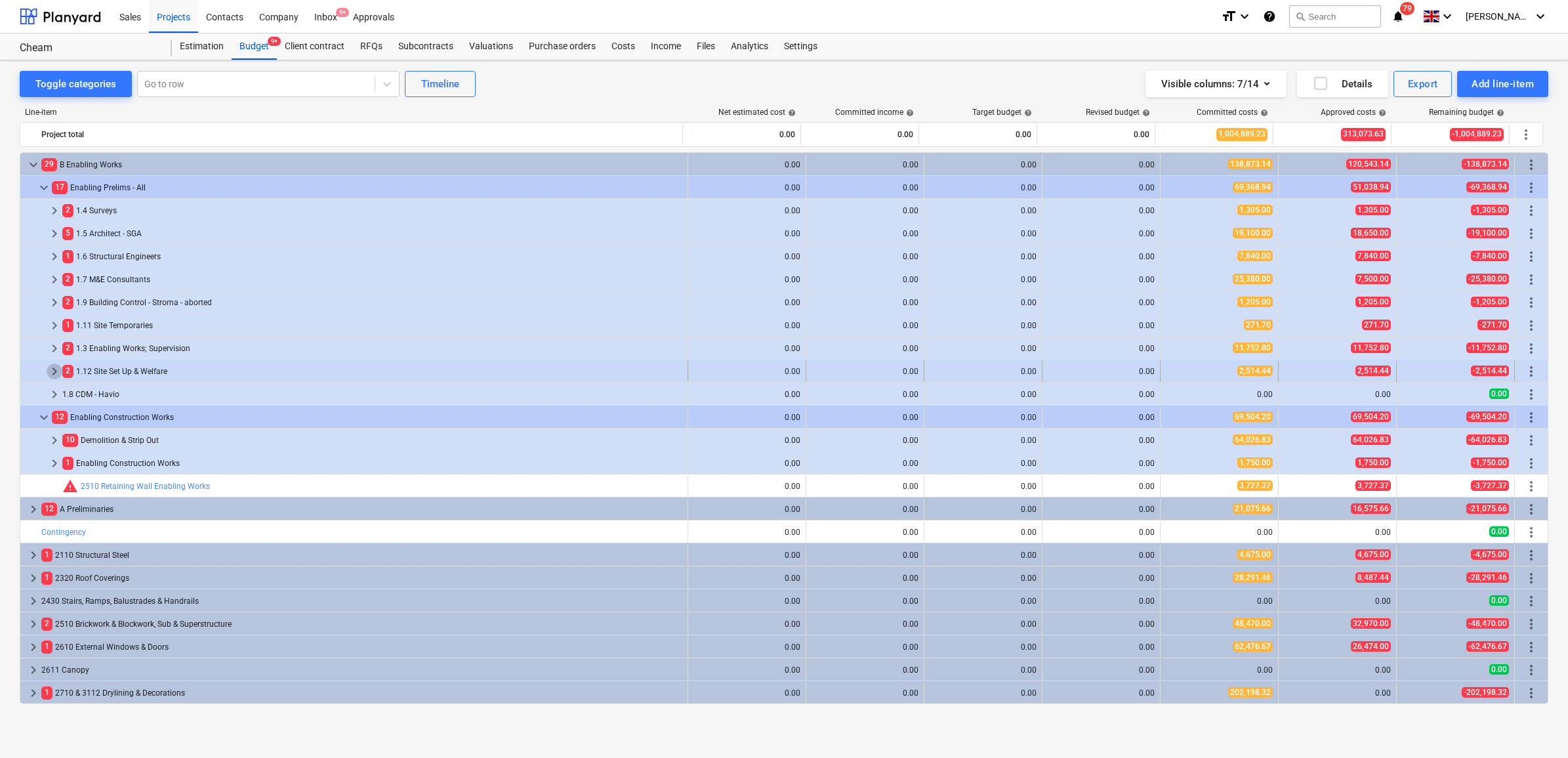
click at [60, 374] on span "keyboard_arrow_right" at bounding box center [54, 371] width 16 height 16
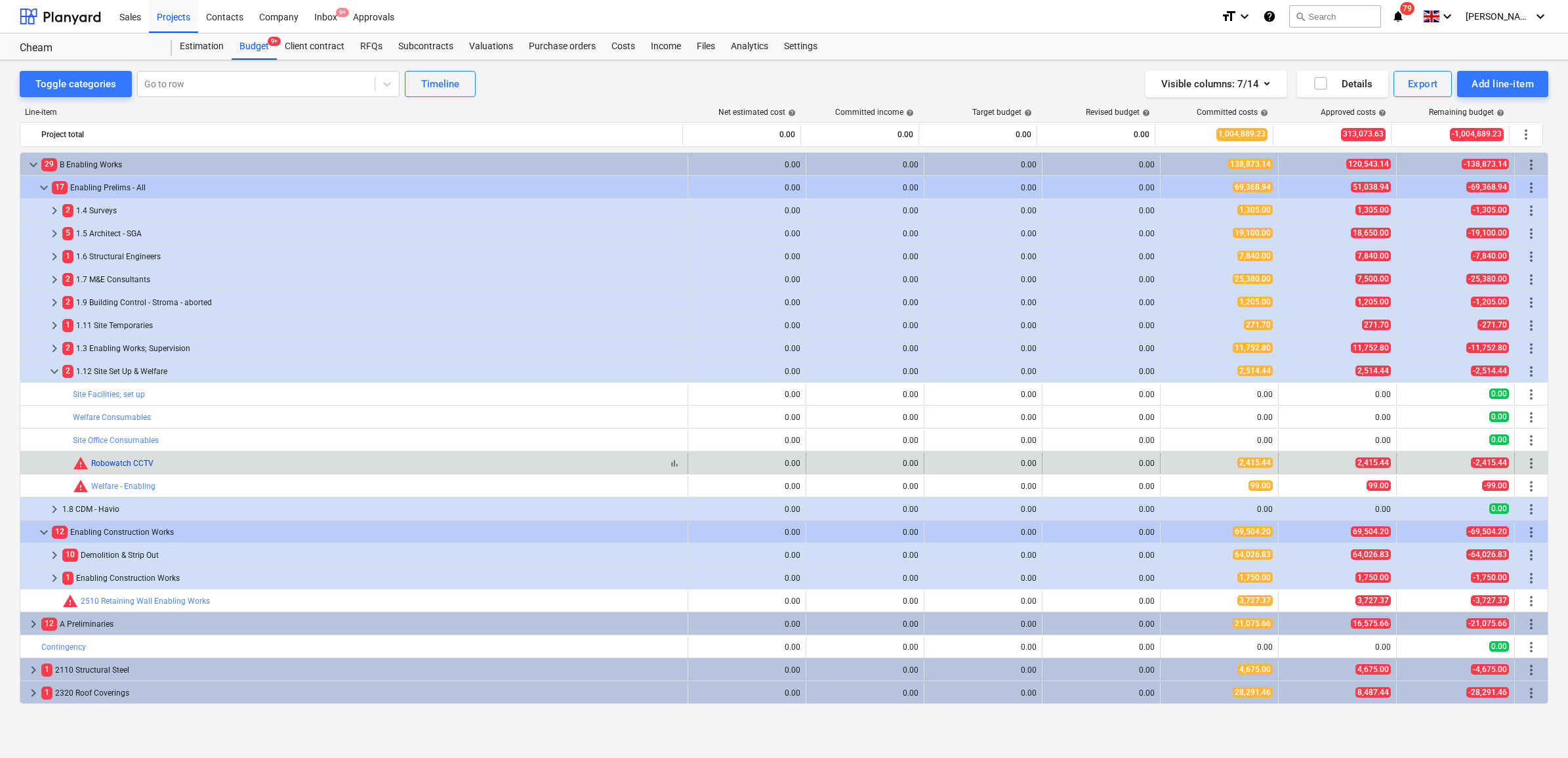
click at [143, 461] on link "Robowatch CCTV" at bounding box center [123, 464] width 63 height 9
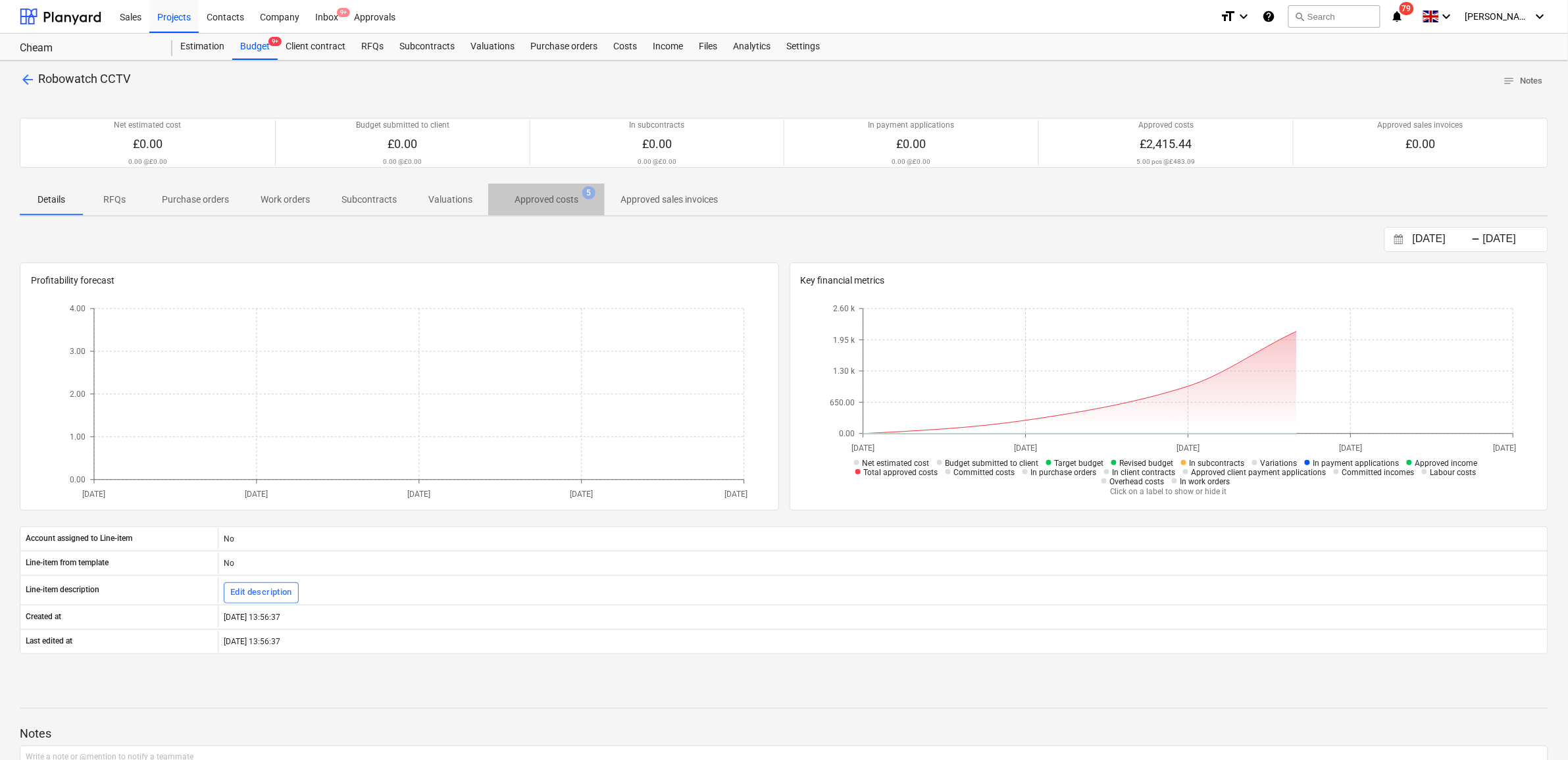
click at [566, 201] on p "Approved costs" at bounding box center [546, 200] width 63 height 14
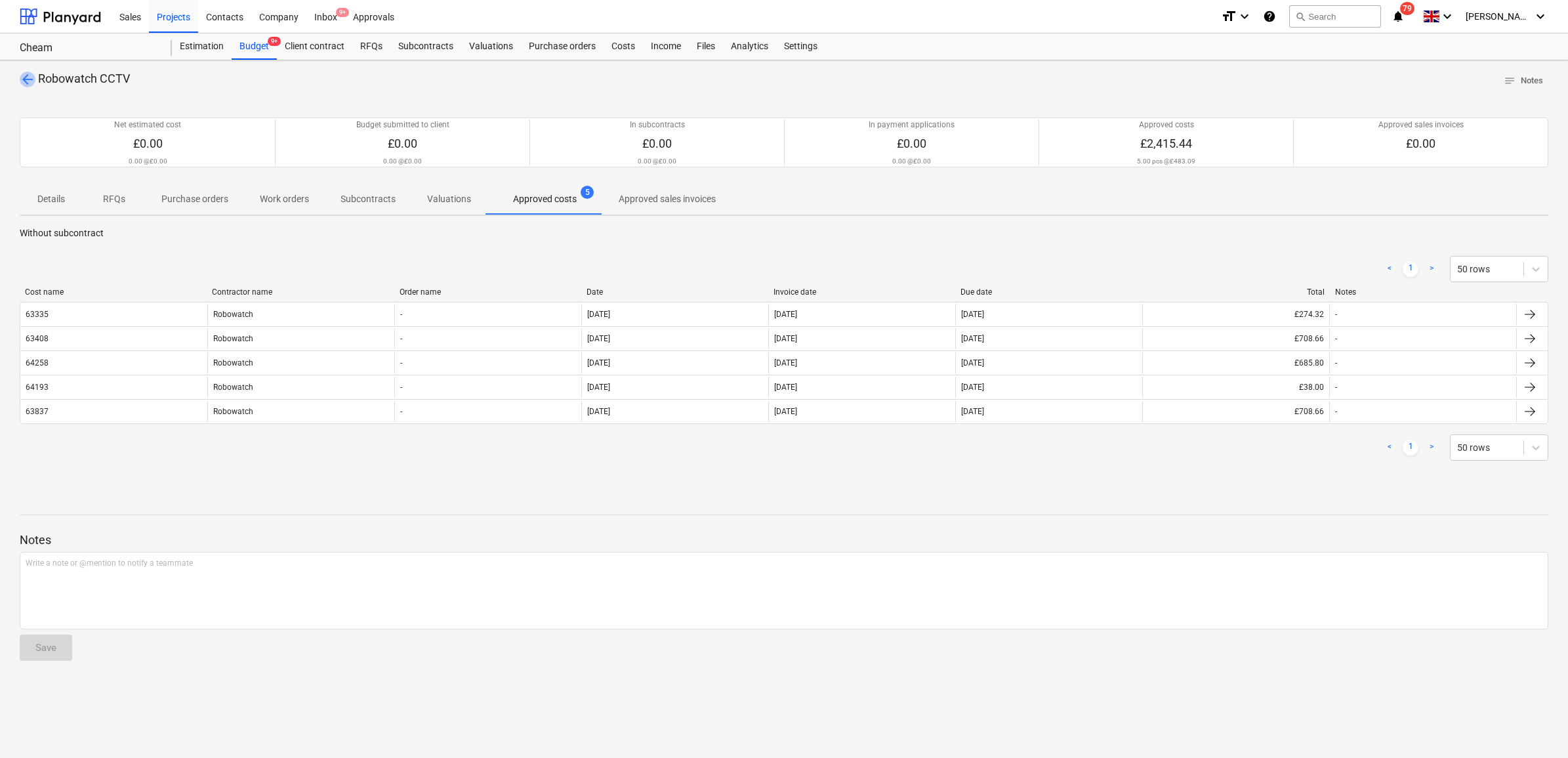
click at [27, 80] on span "arrow_back" at bounding box center [27, 79] width 16 height 16
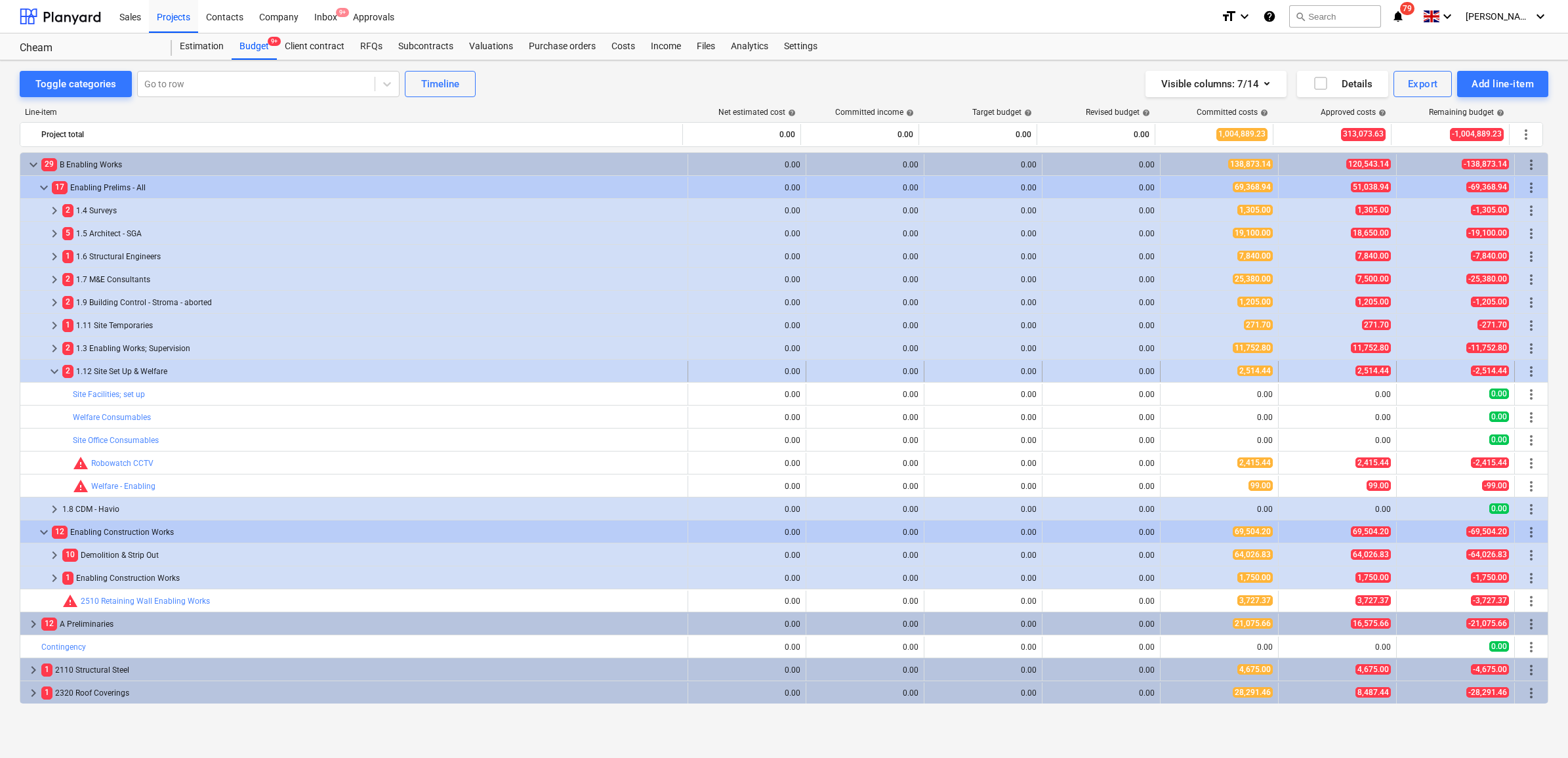
click at [56, 372] on span "keyboard_arrow_down" at bounding box center [54, 371] width 16 height 16
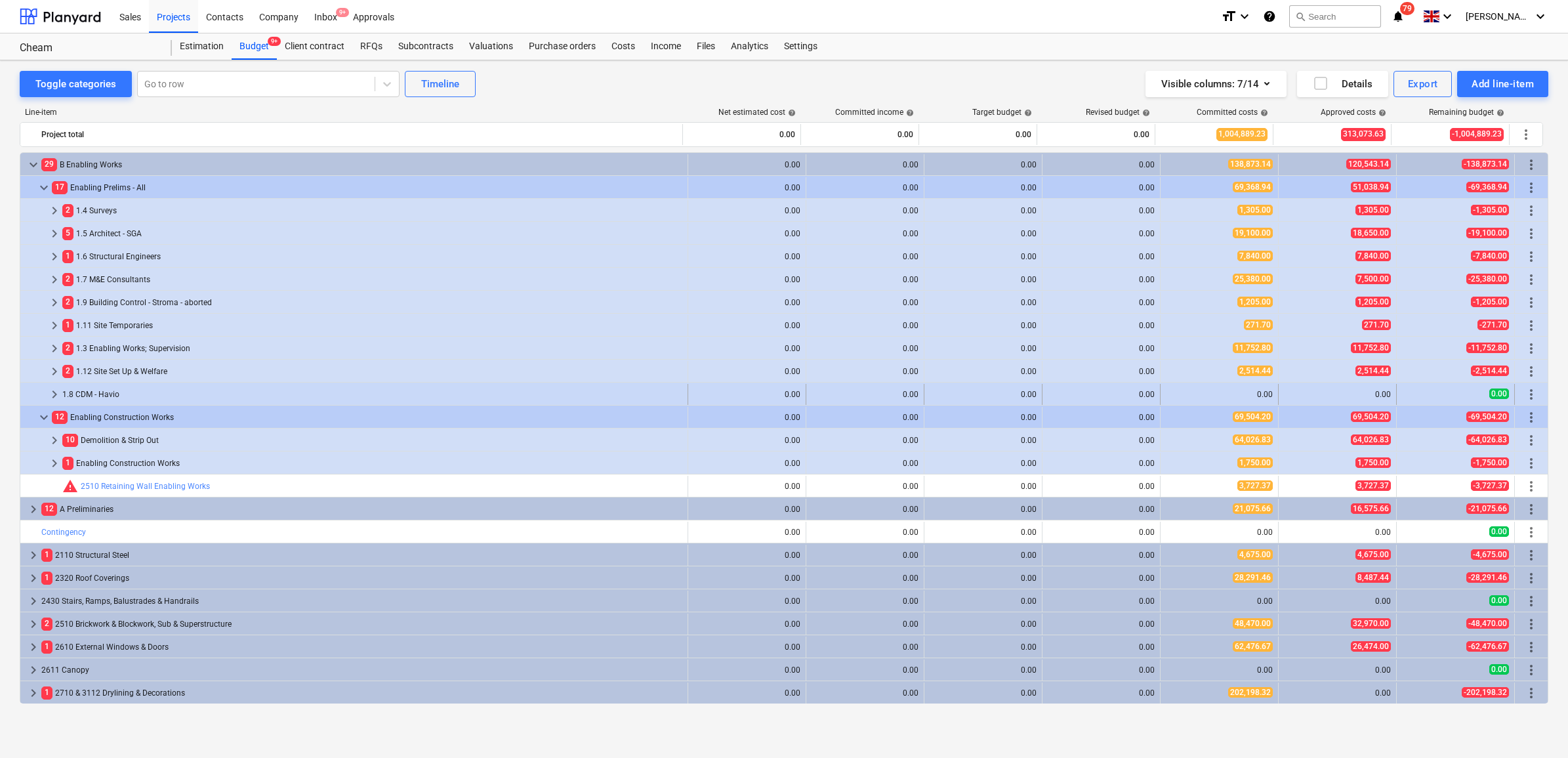
click at [54, 395] on span "keyboard_arrow_right" at bounding box center [54, 394] width 16 height 16
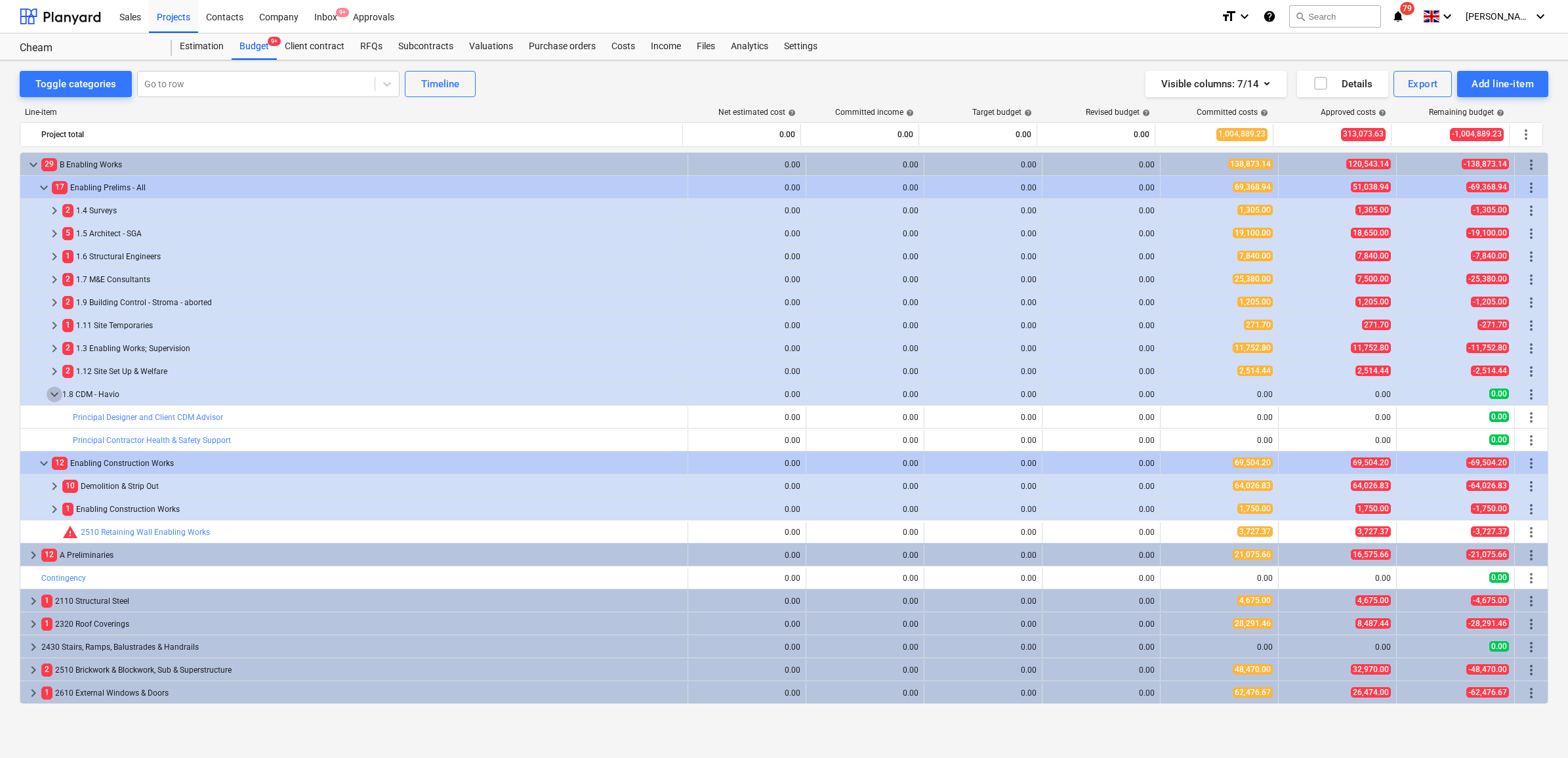
click at [54, 395] on span "keyboard_arrow_down" at bounding box center [54, 394] width 16 height 16
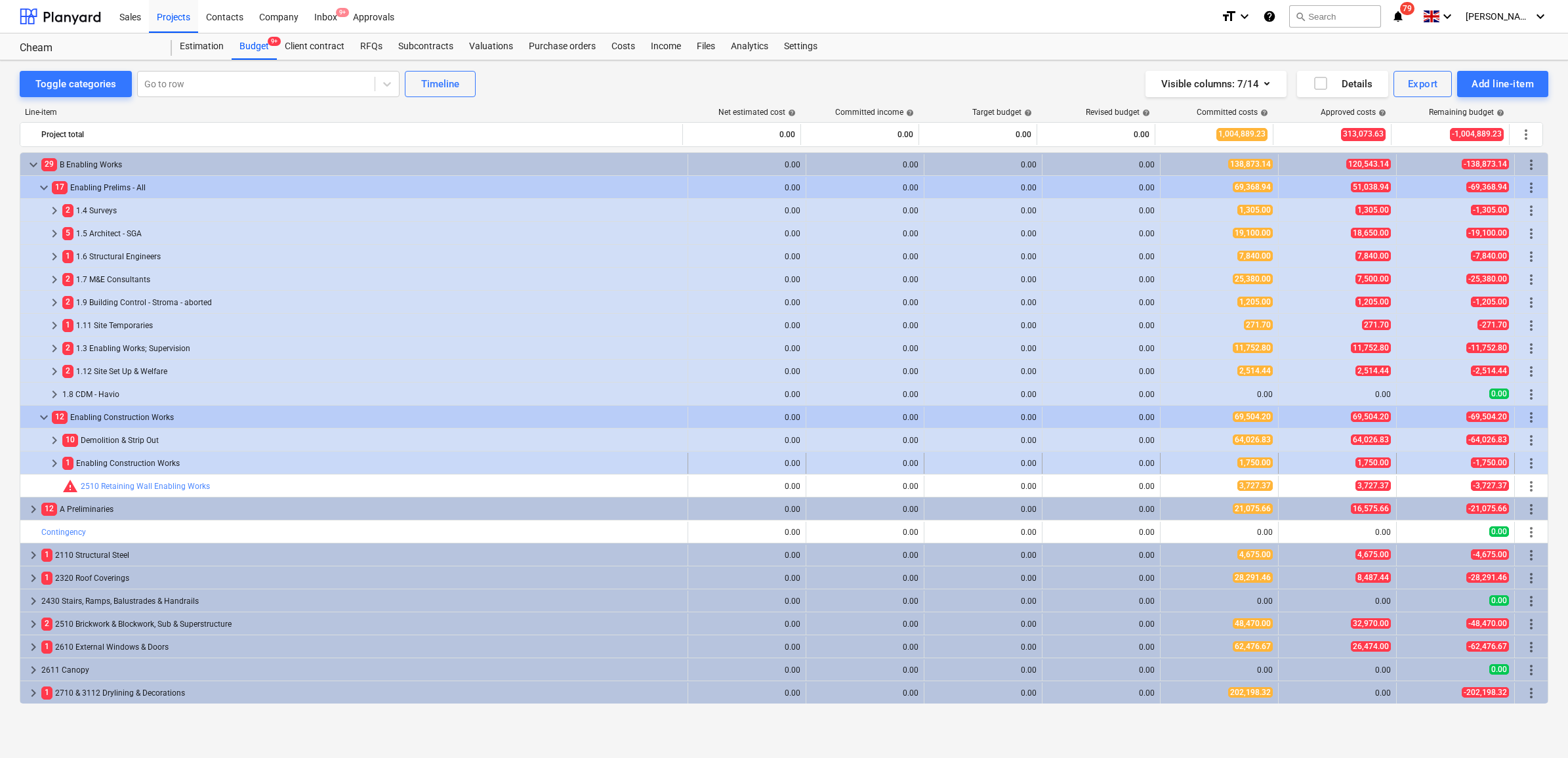
click at [56, 467] on span "keyboard_arrow_right" at bounding box center [54, 463] width 16 height 16
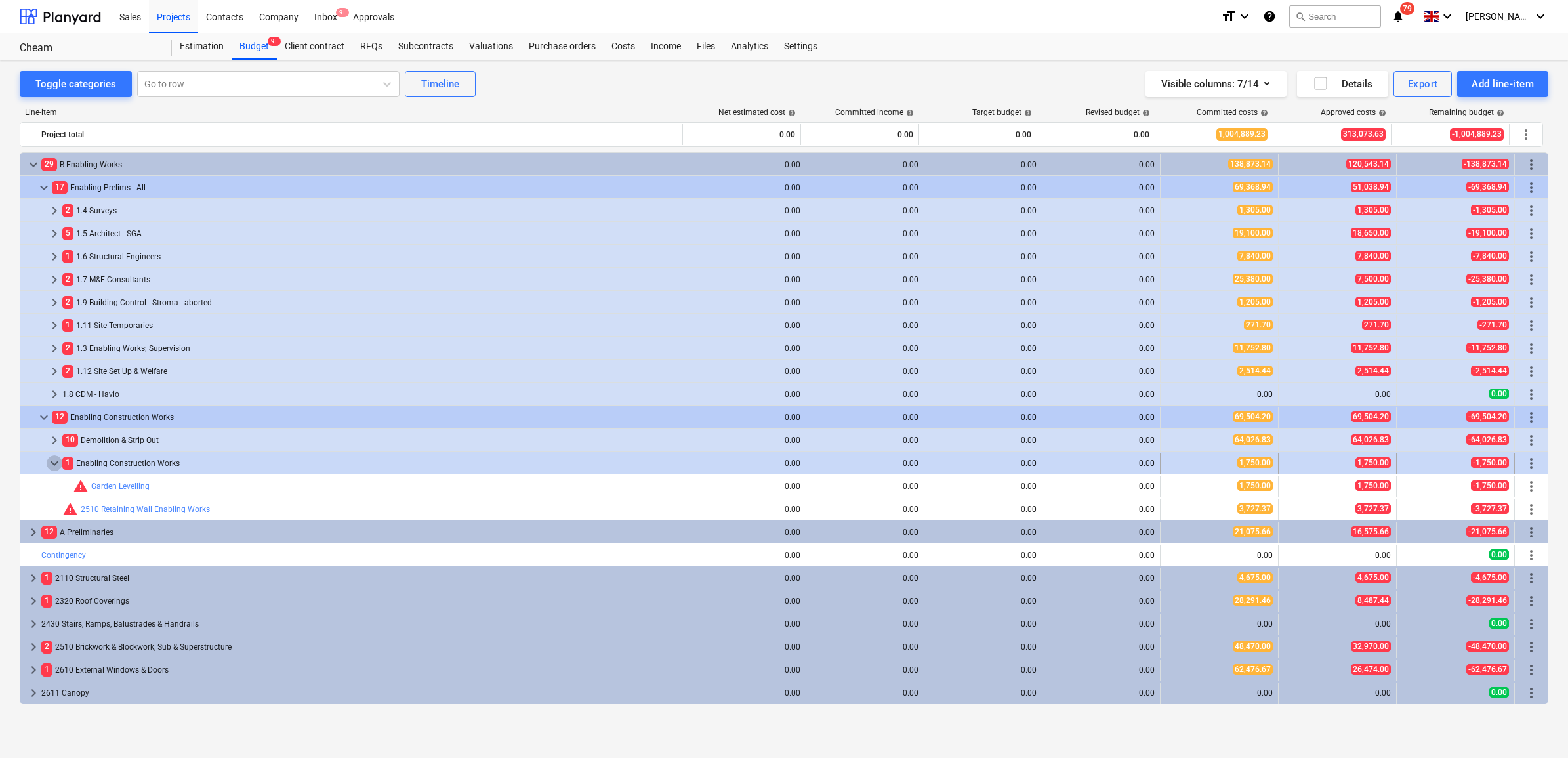
click at [56, 463] on span "keyboard_arrow_down" at bounding box center [54, 463] width 16 height 16
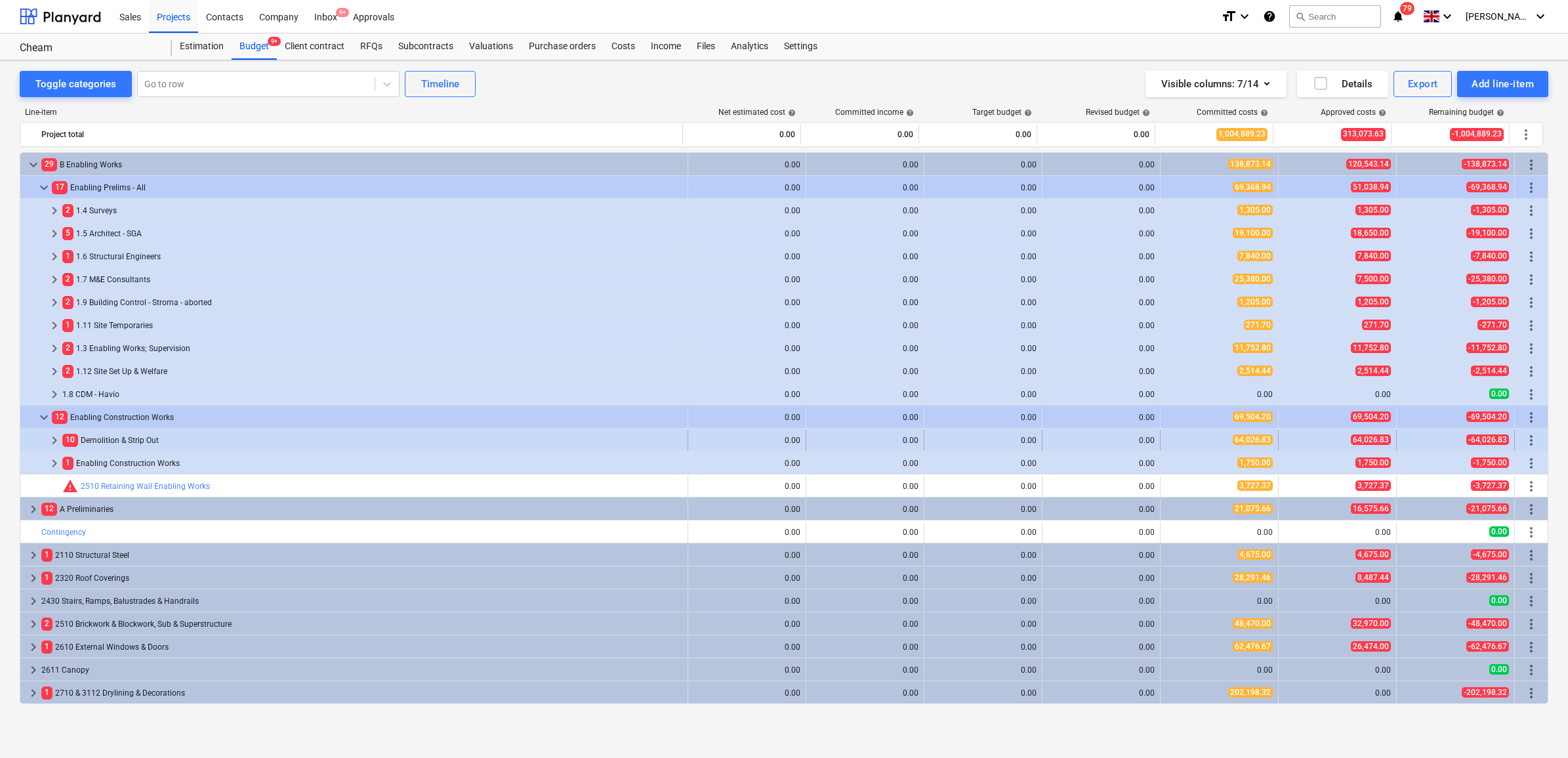
click at [54, 440] on span "keyboard_arrow_right" at bounding box center [54, 440] width 16 height 16
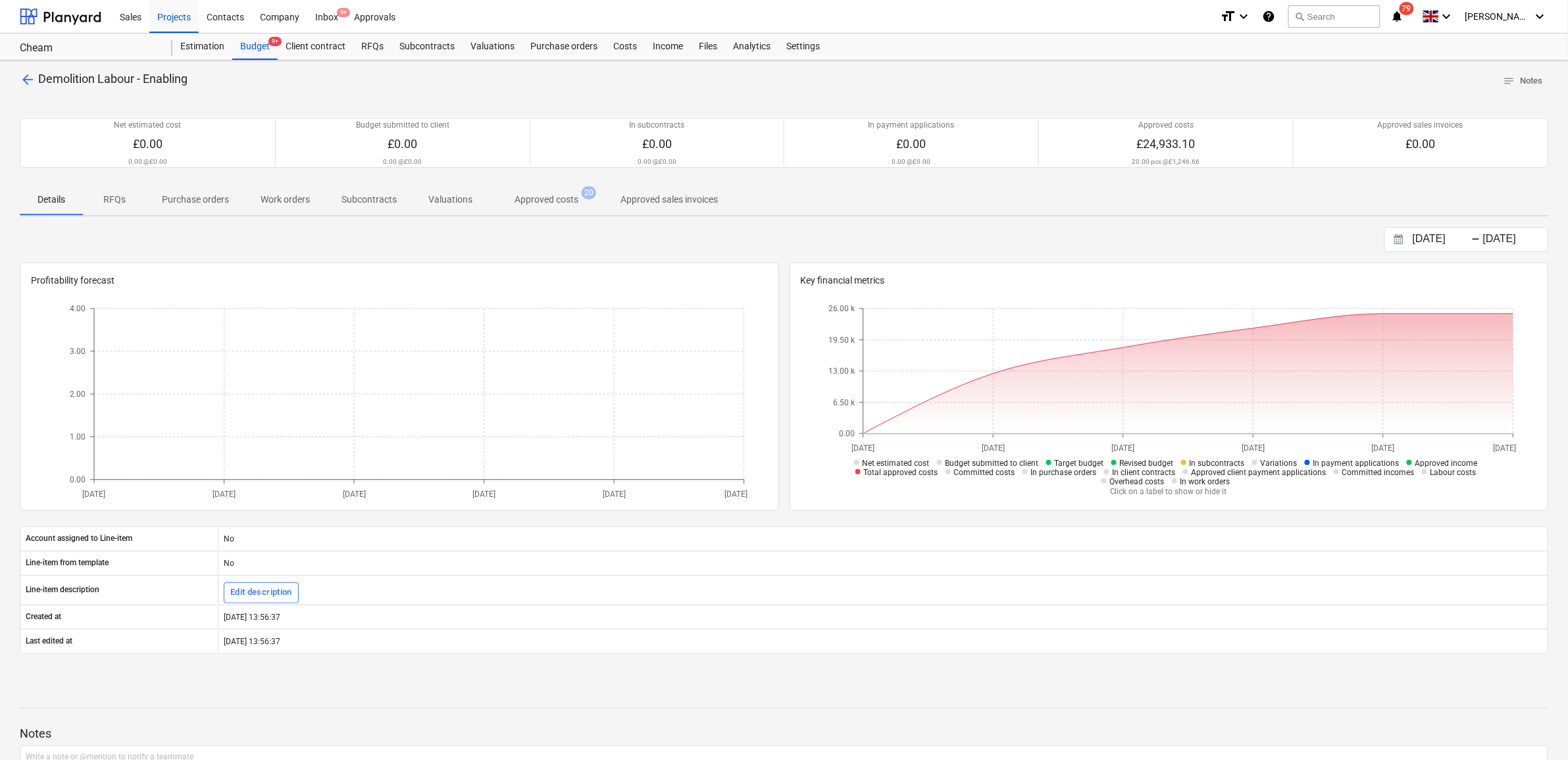
click at [563, 203] on p "Approved costs" at bounding box center [546, 200] width 63 height 14
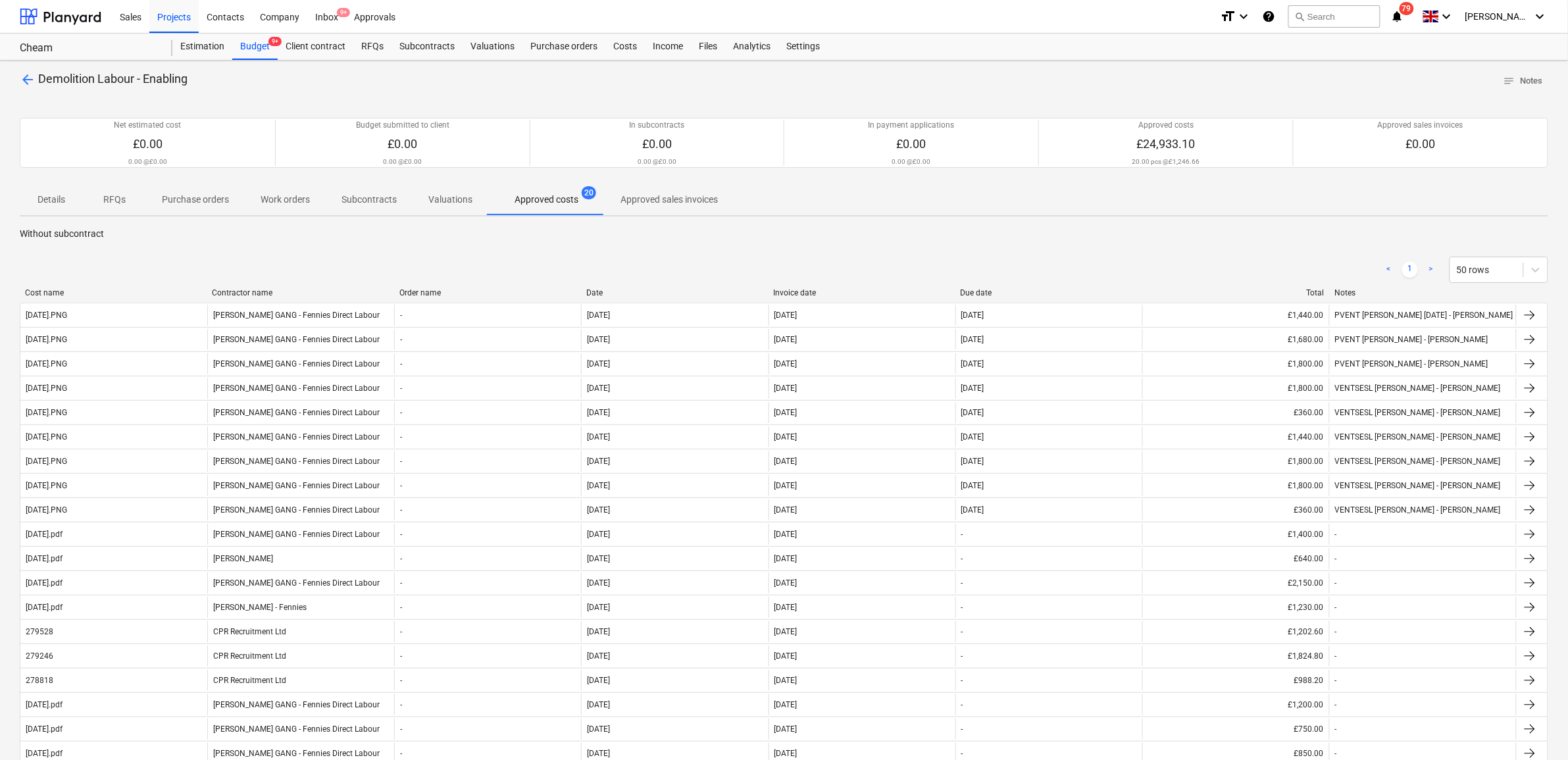
click at [807, 293] on div "Invoice date" at bounding box center [862, 293] width 177 height 9
click at [25, 83] on span "arrow_back" at bounding box center [28, 80] width 16 height 16
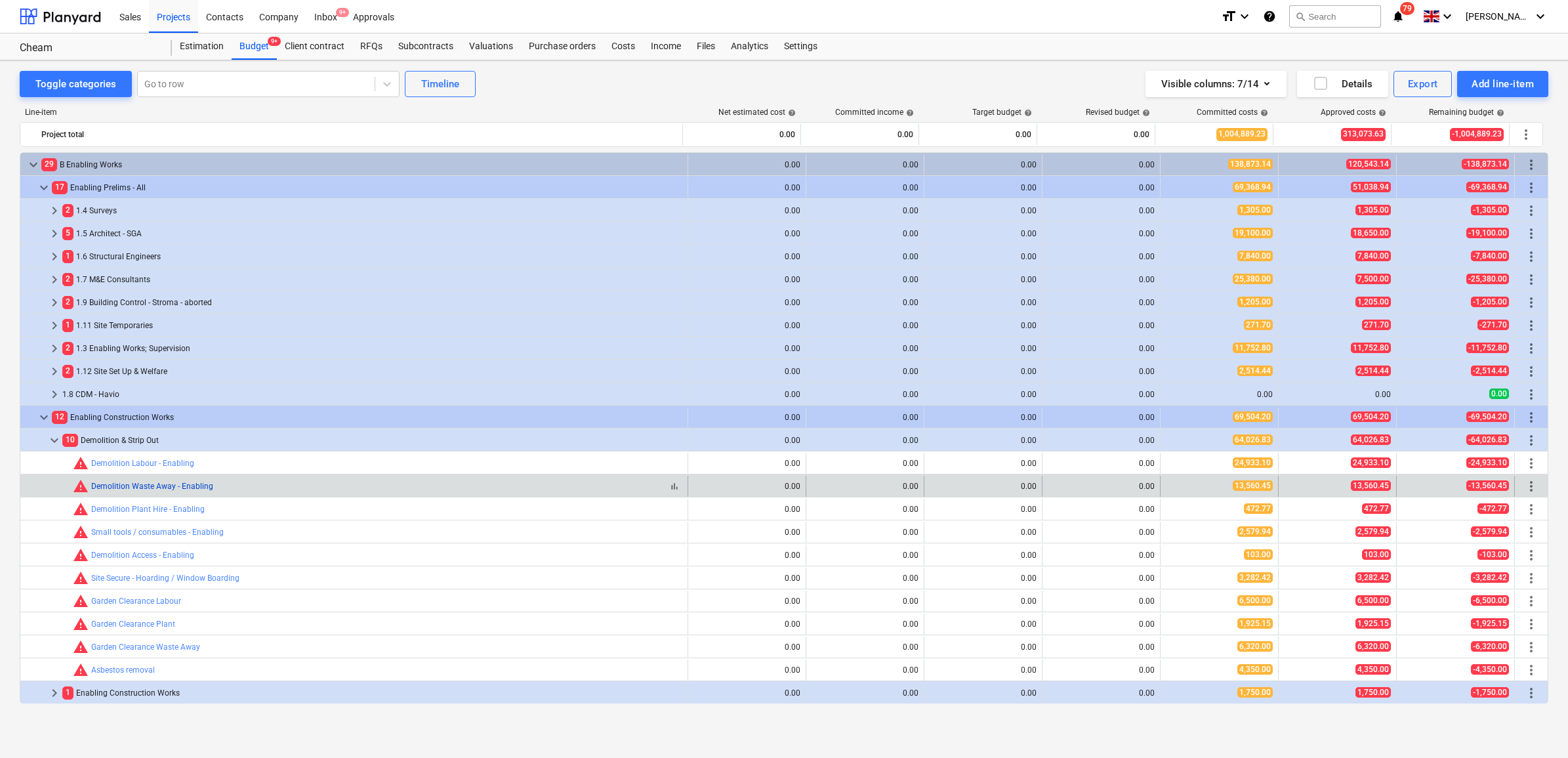
click at [145, 487] on link "Demolition Waste Away - Enabling" at bounding box center [152, 487] width 122 height 9
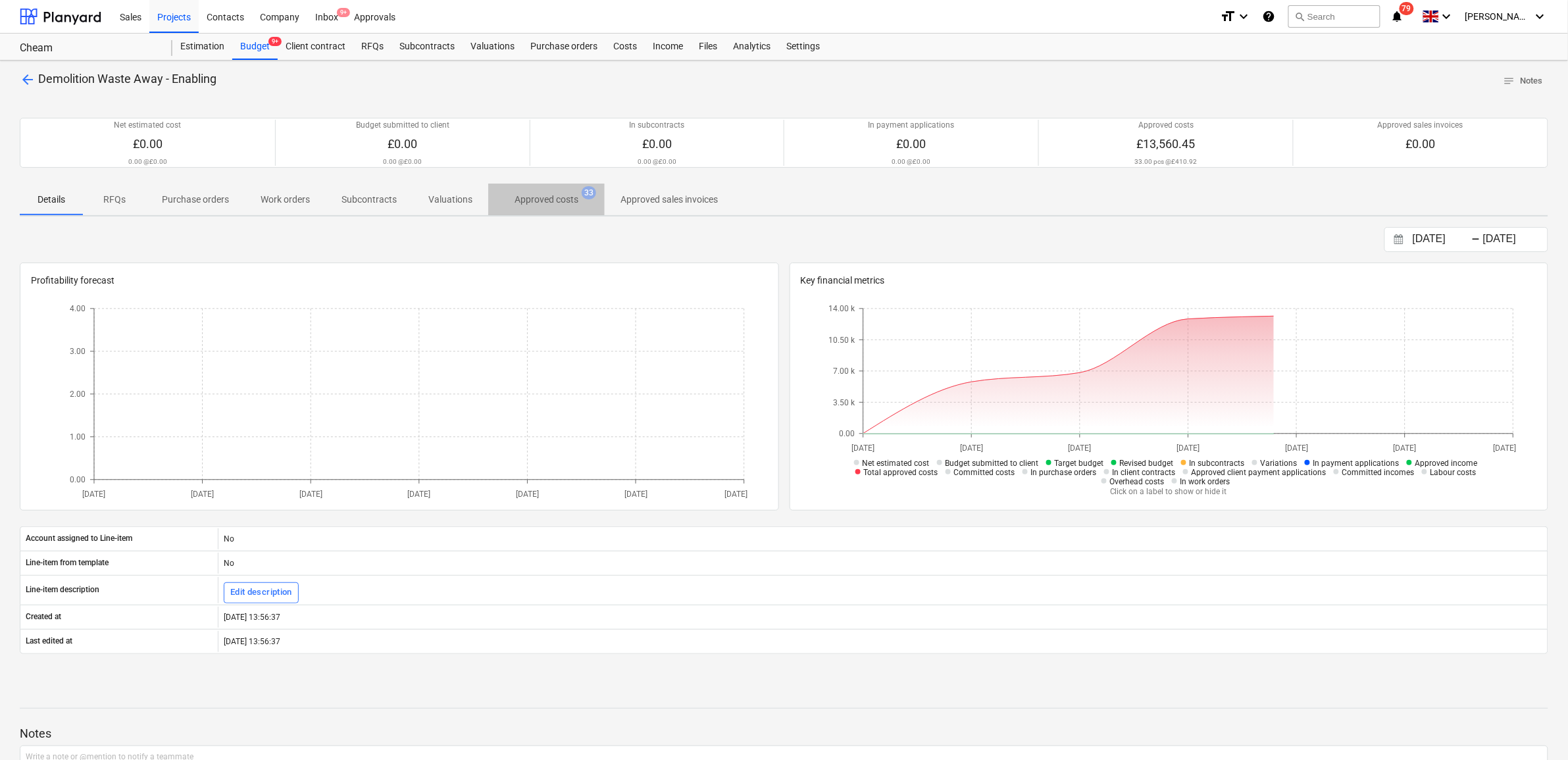
click at [550, 202] on p "Approved costs" at bounding box center [546, 200] width 63 height 14
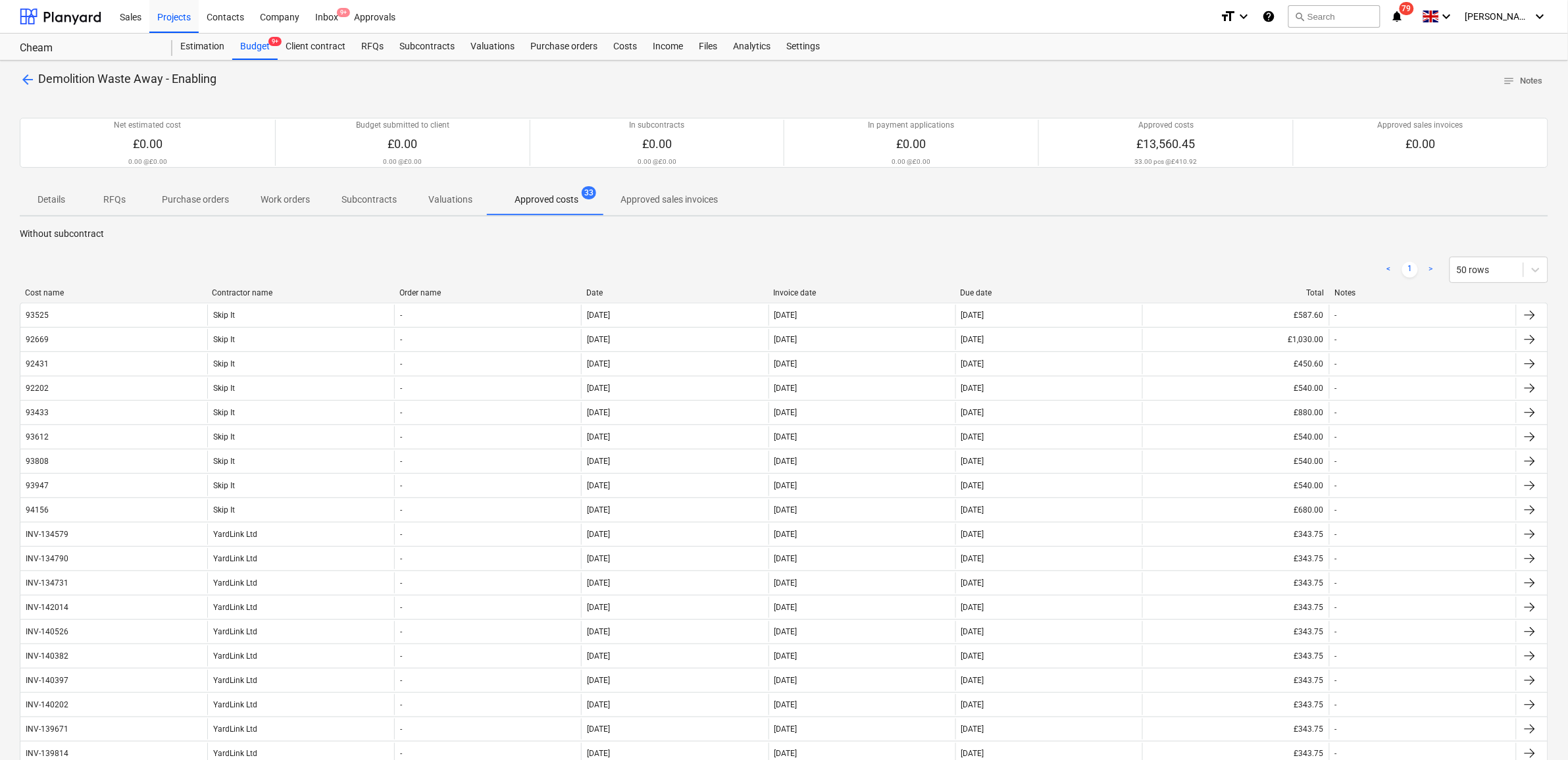
click at [826, 288] on div "Invoice date" at bounding box center [862, 293] width 177 height 9
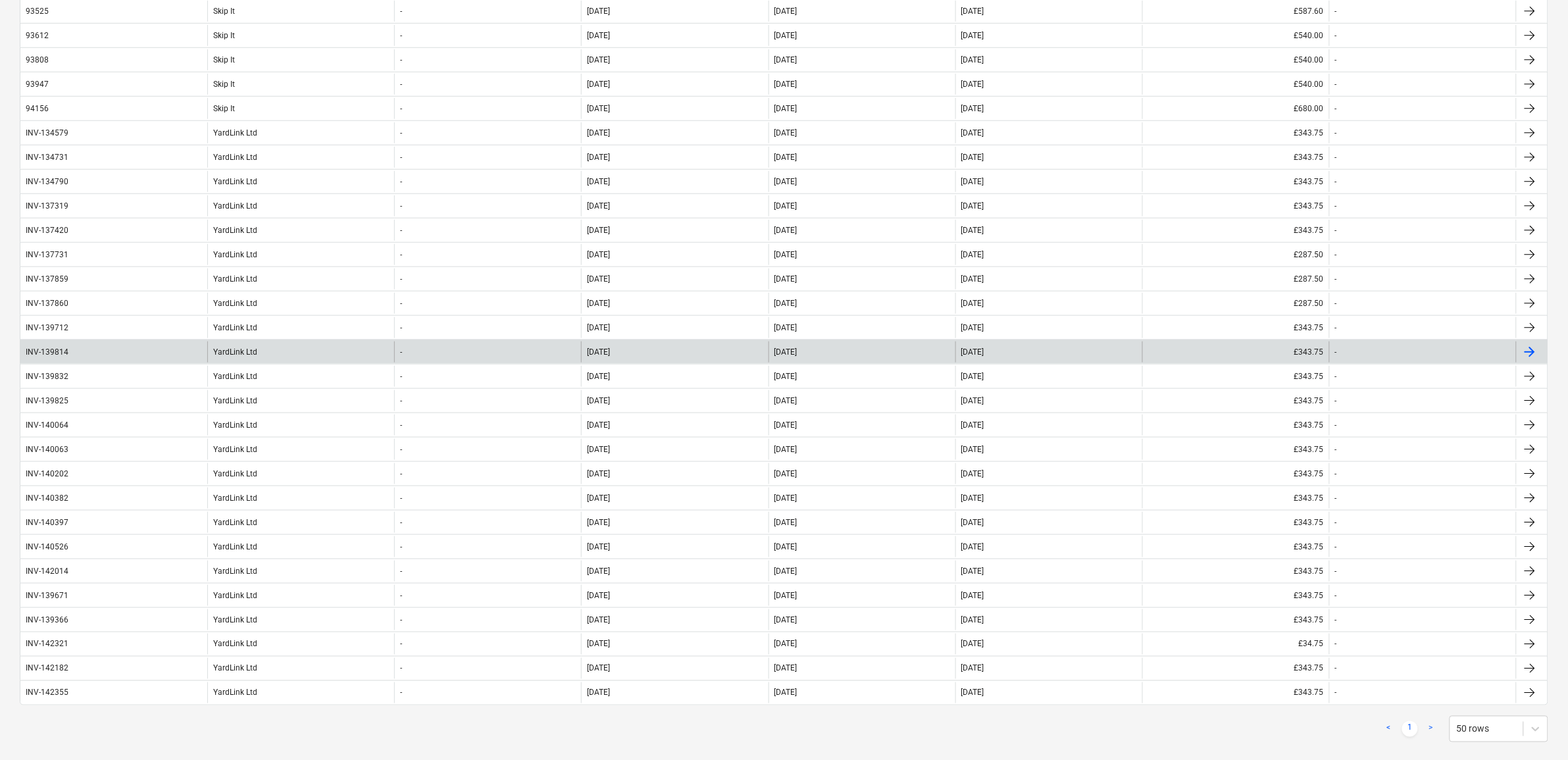
scroll to position [411, 0]
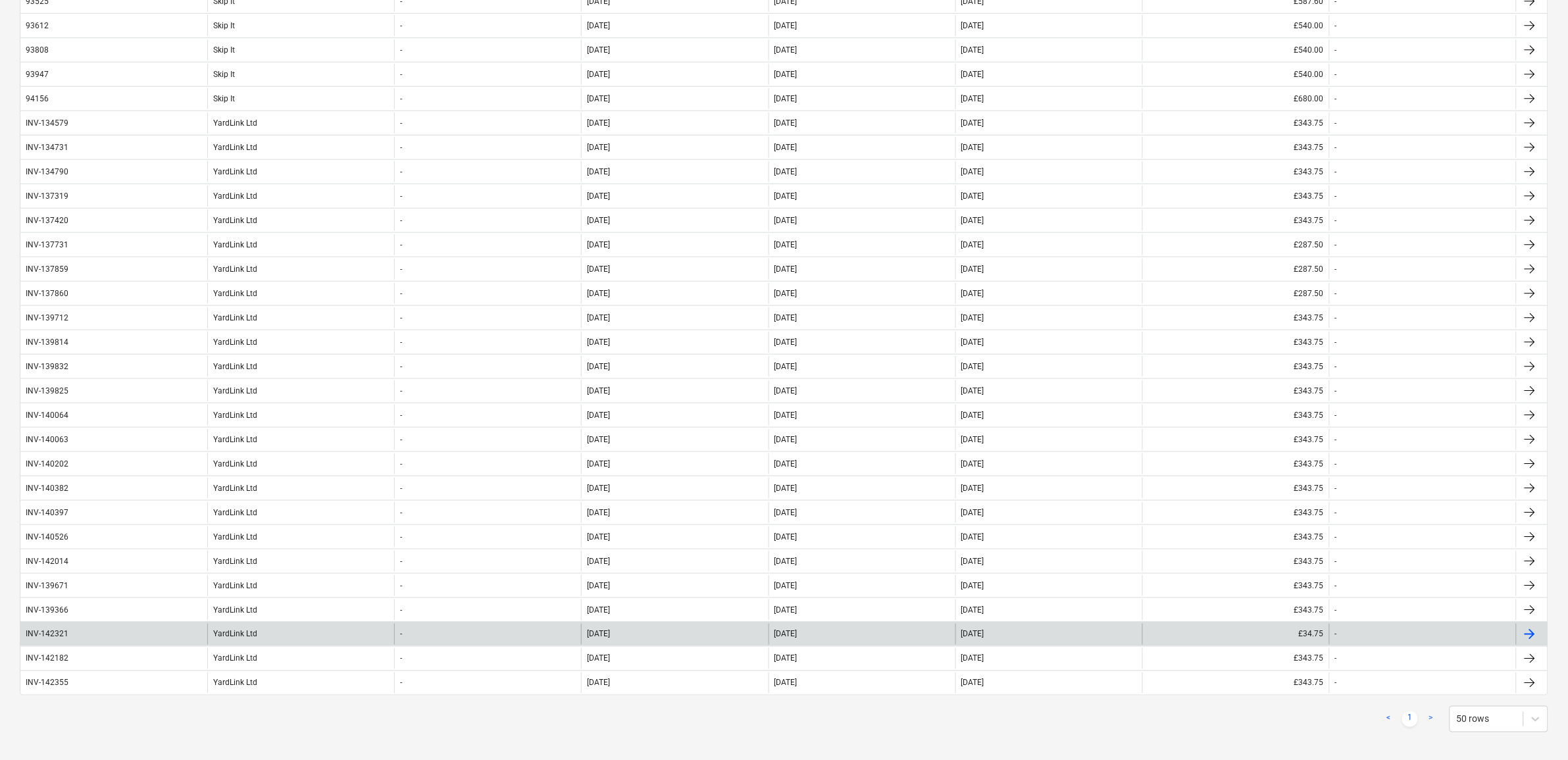
click at [291, 634] on div "YardLink Ltd" at bounding box center [300, 635] width 187 height 21
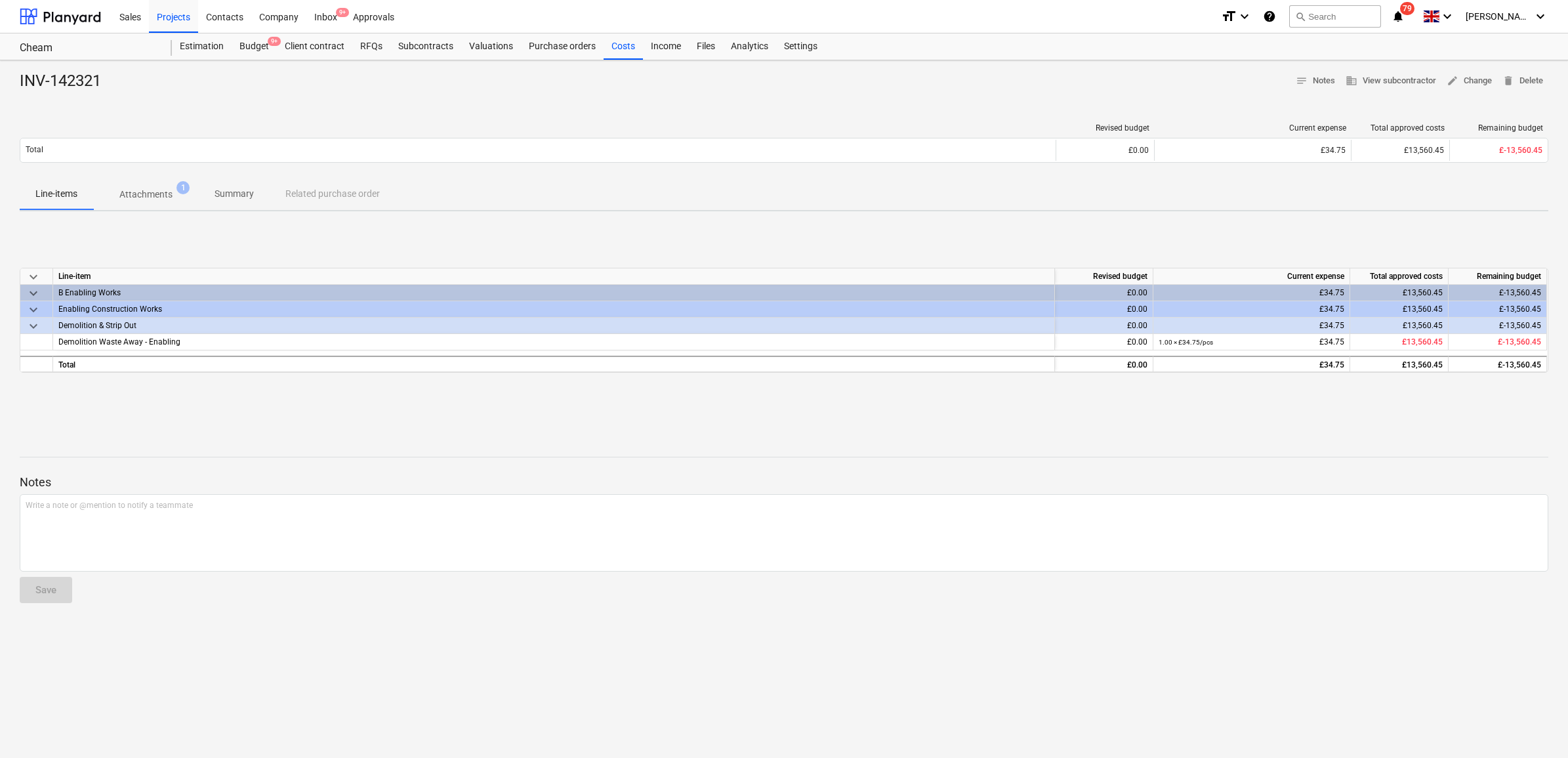
click at [156, 189] on p "Attachments" at bounding box center [146, 194] width 53 height 14
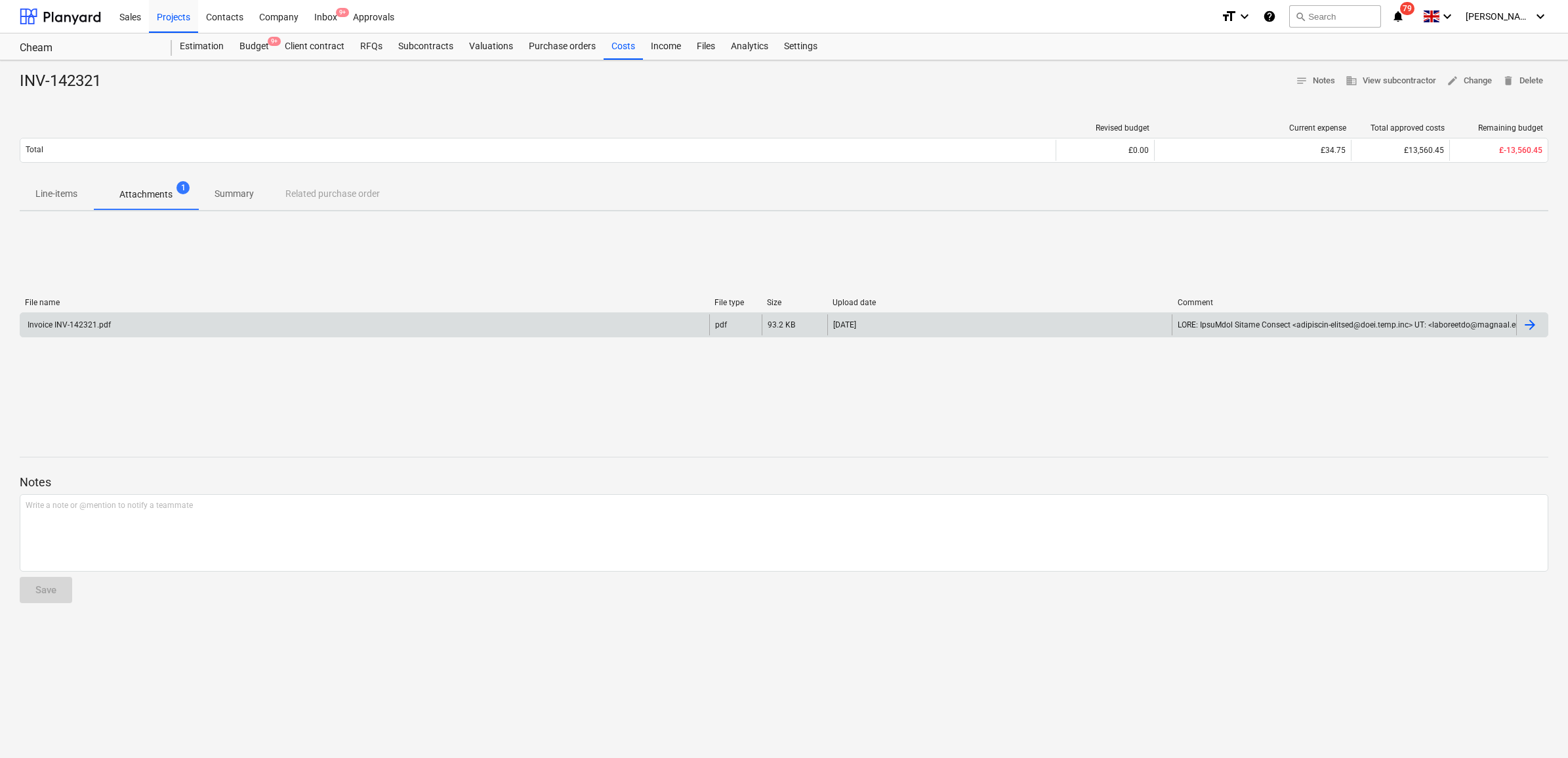
click at [228, 326] on div "Invoice INV-142321.pdf" at bounding box center [365, 325] width 689 height 21
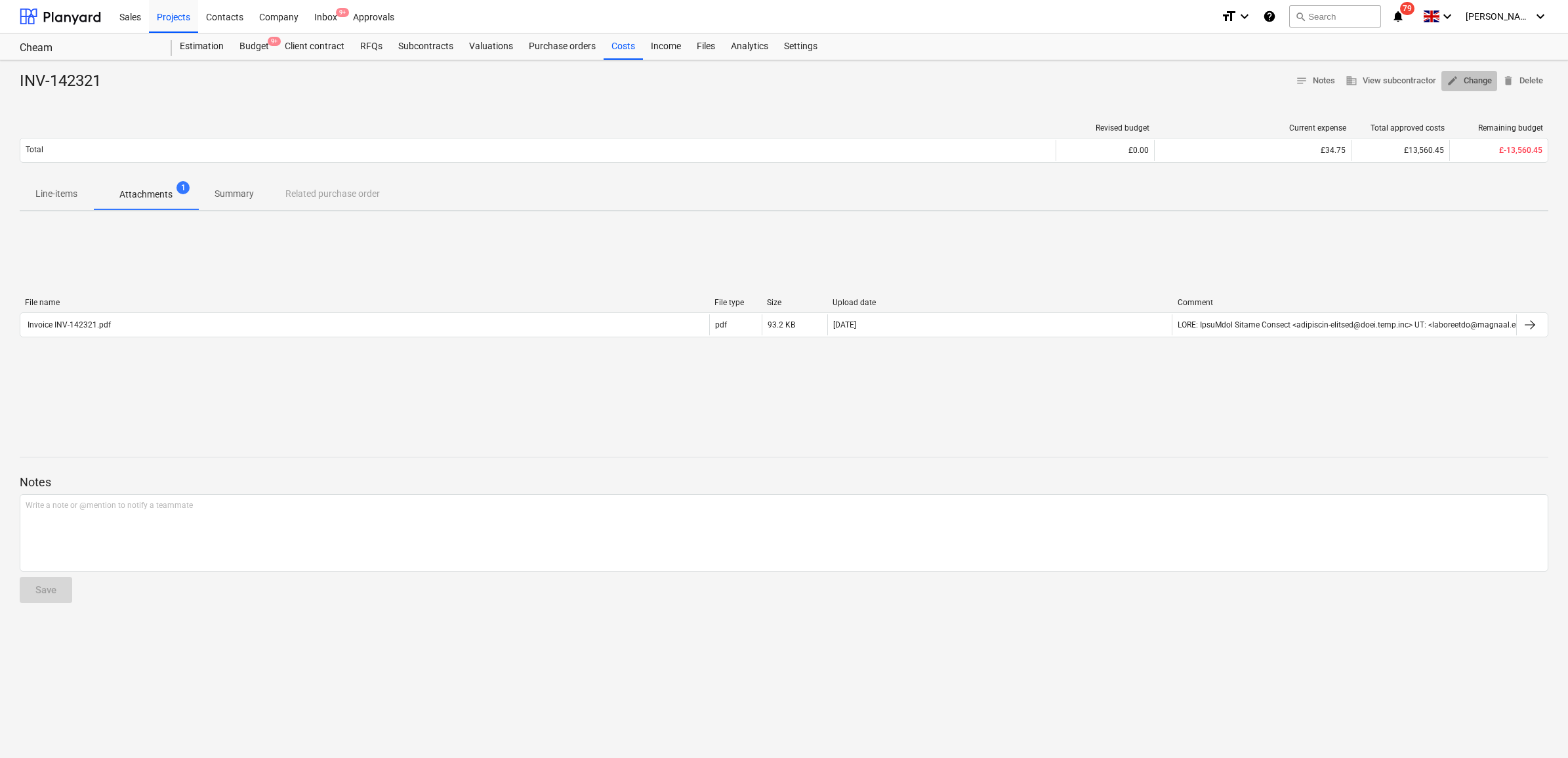
click at [1481, 81] on span "edit Change" at bounding box center [1469, 81] width 45 height 15
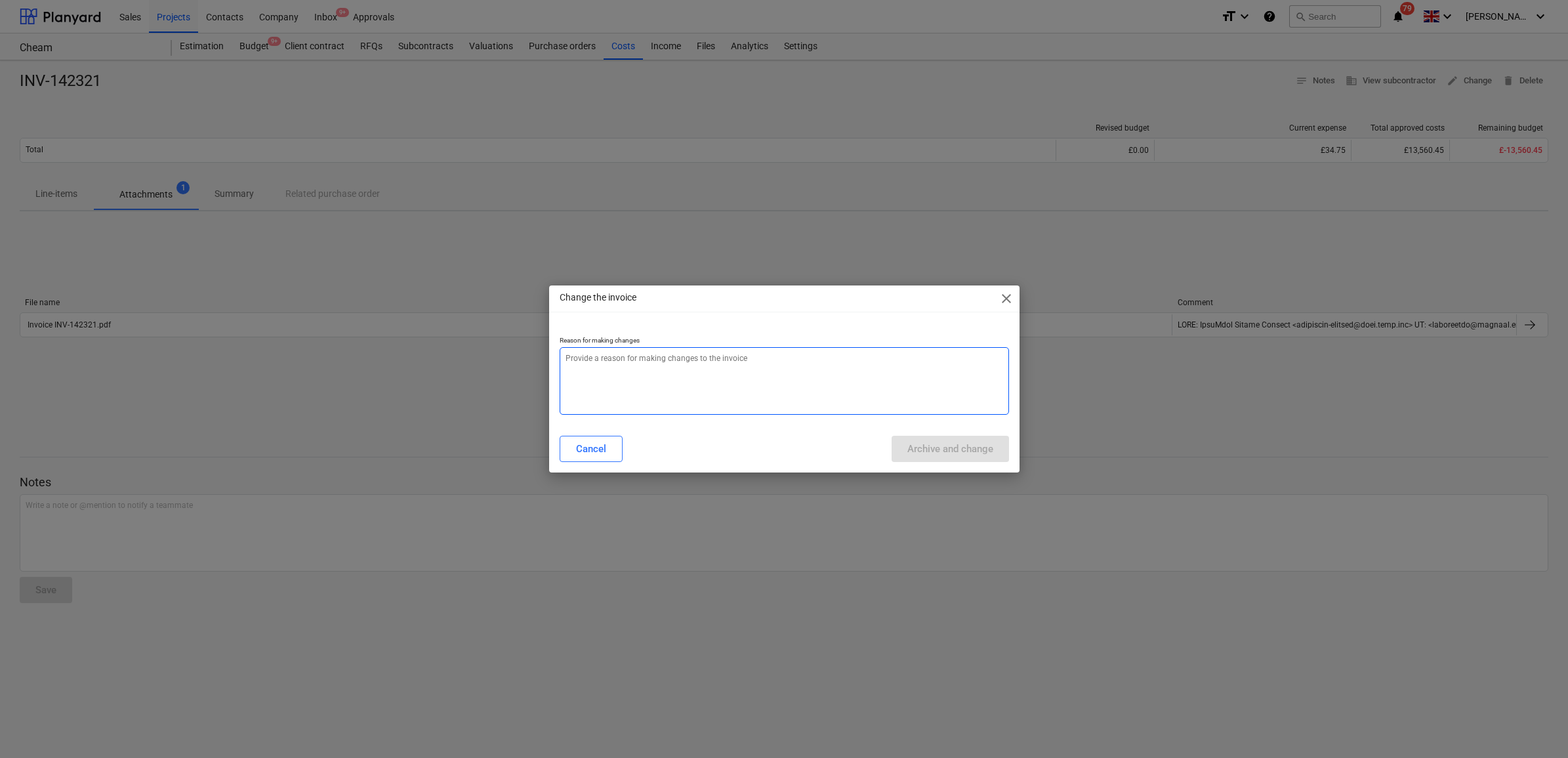
click at [838, 398] on textarea at bounding box center [784, 381] width 450 height 68
click at [935, 448] on div "Archive and change" at bounding box center [950, 448] width 86 height 17
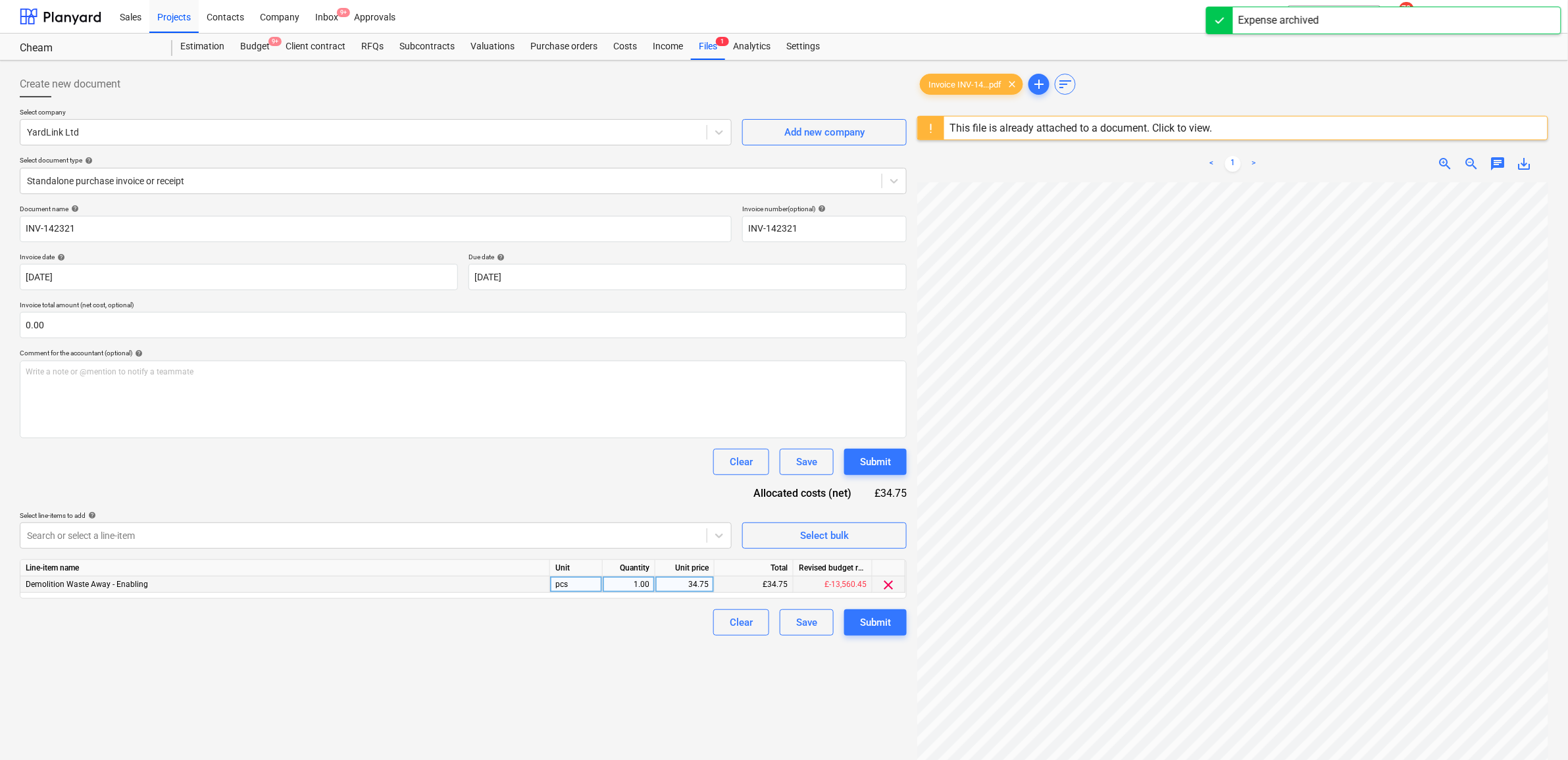
click at [710, 590] on div "34.75" at bounding box center [684, 585] width 59 height 17
click at [673, 652] on div "Create new document Select company YardLink Ltd Add new company Select document…" at bounding box center [463, 488] width 898 height 845
click at [869, 629] on div "Submit" at bounding box center [875, 622] width 31 height 17
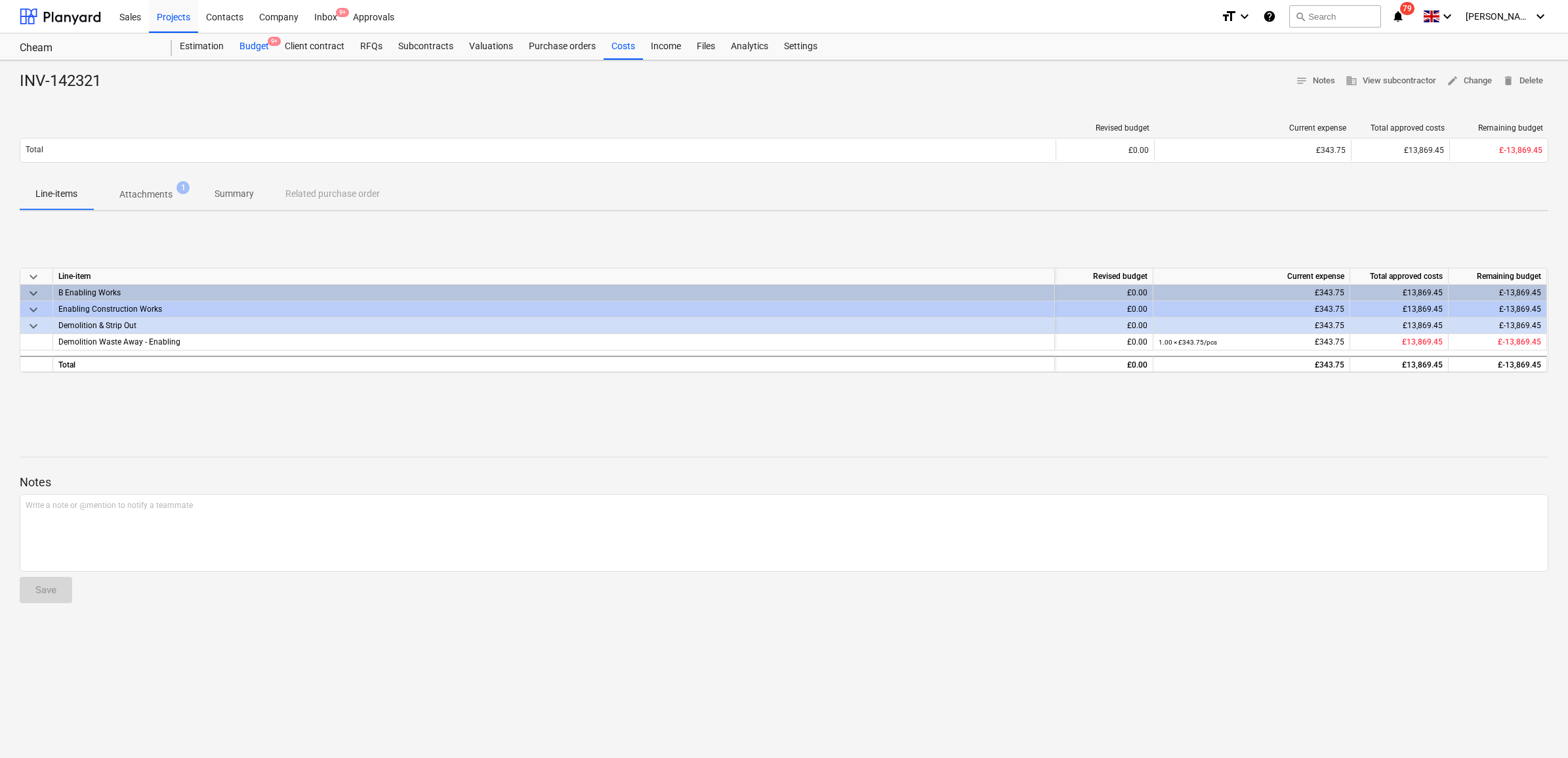
click at [270, 47] on div "Budget 9+" at bounding box center [254, 47] width 45 height 26
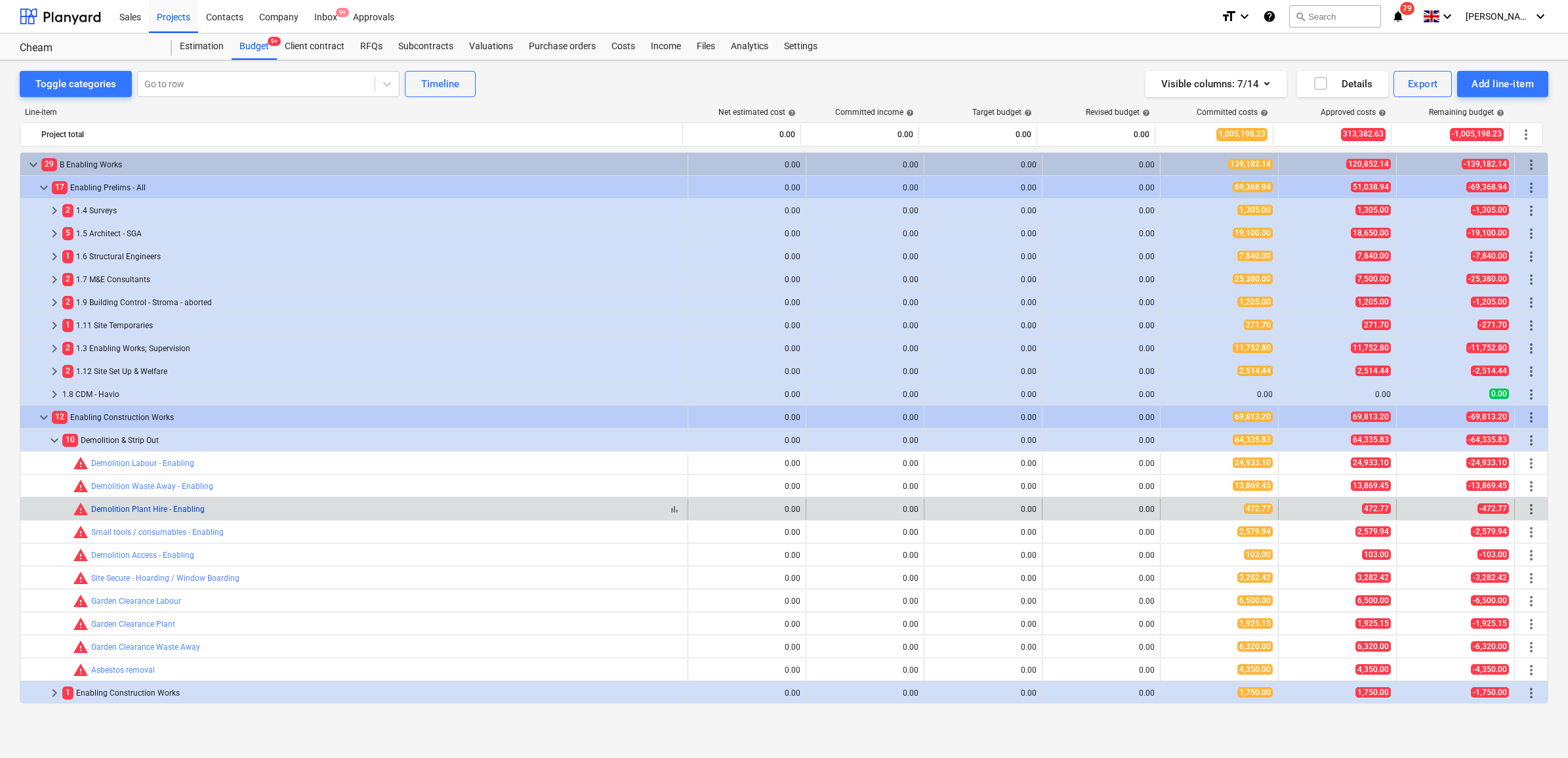
click at [164, 506] on link "Demolition Plant Hire - Enabling" at bounding box center [148, 509] width 114 height 9
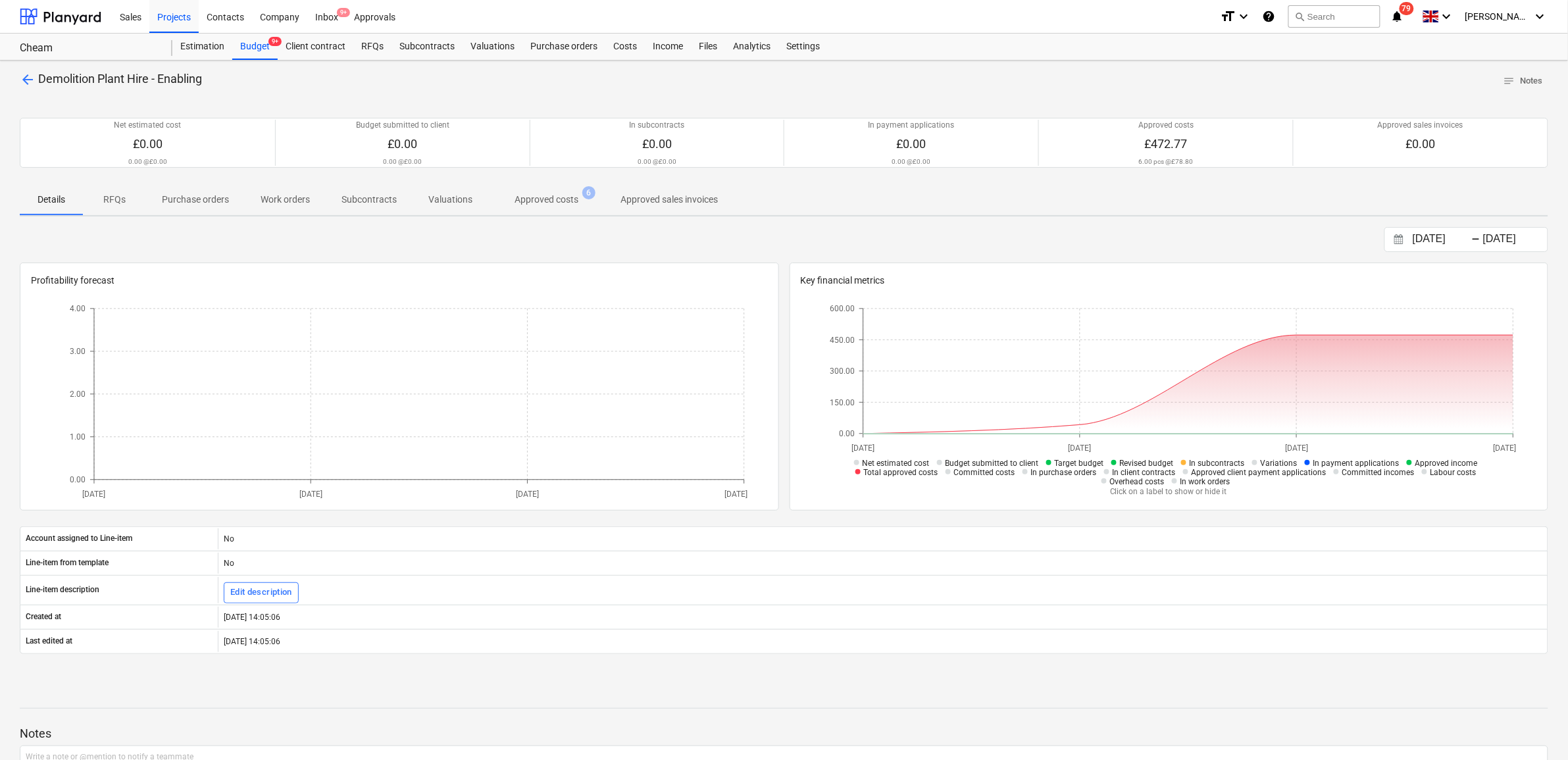
click at [564, 198] on p "Approved costs" at bounding box center [546, 200] width 63 height 14
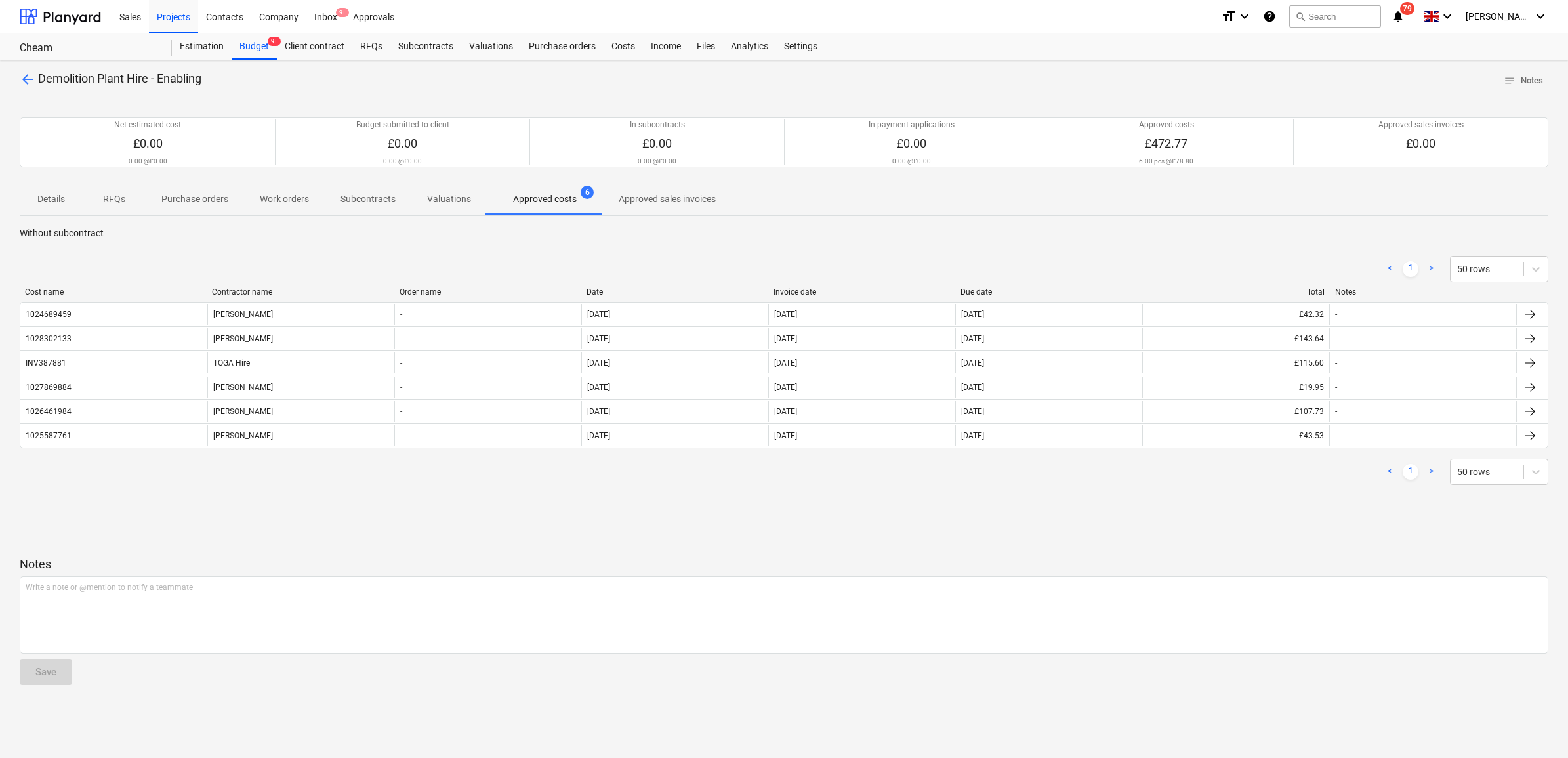
click at [871, 291] on div "Invoice date" at bounding box center [862, 292] width 177 height 9
drag, startPoint x: 207, startPoint y: 78, endPoint x: 40, endPoint y: 80, distance: 167.0
click at [40, 80] on div "arrow_back Demolition Plant Hire - Enabling notes Notes" at bounding box center [784, 81] width 1528 height 21
copy span "Demolition Plant Hire - Enabling"
click at [23, 79] on span "arrow_back" at bounding box center [27, 79] width 16 height 16
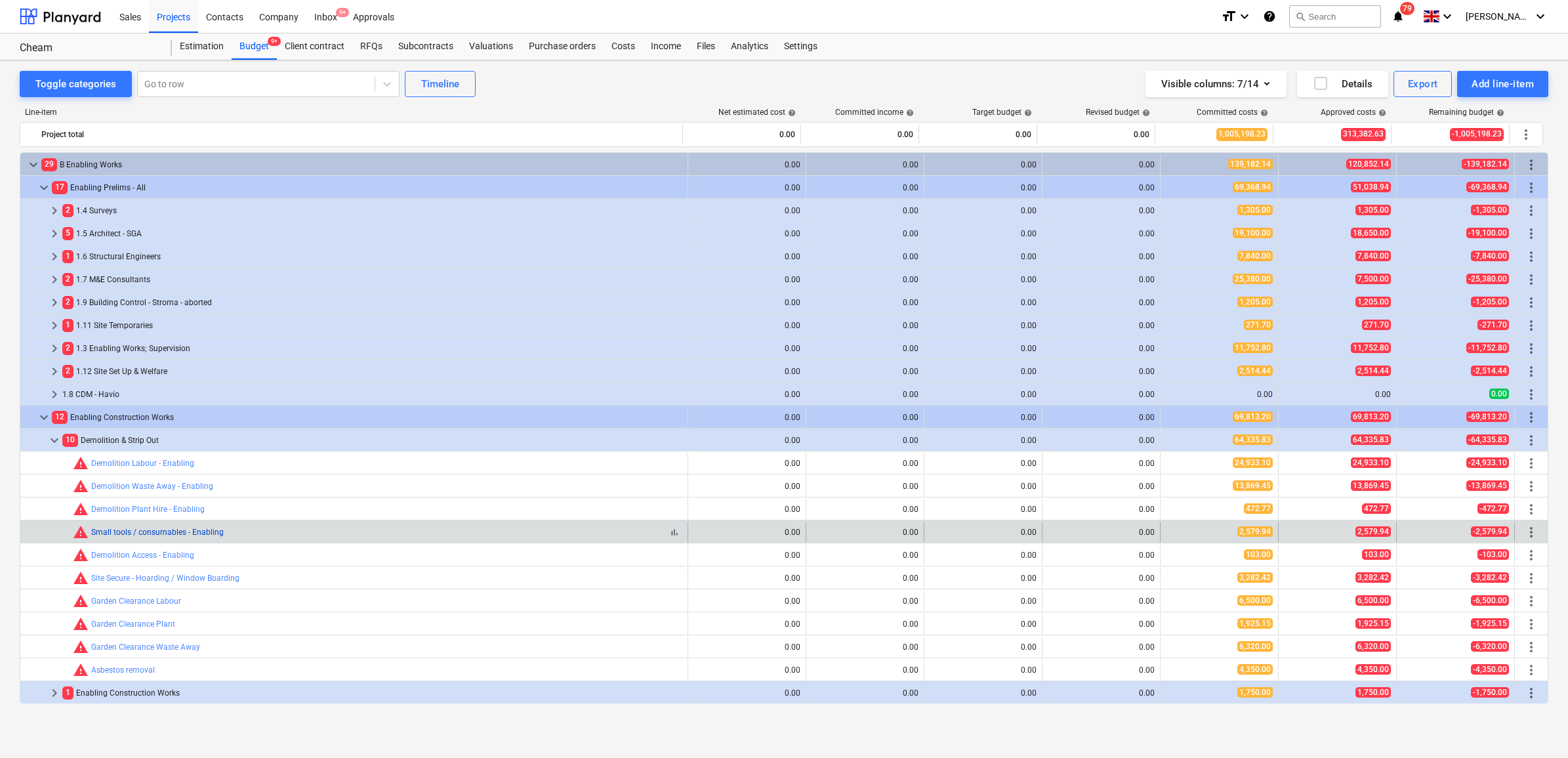
click at [219, 532] on link "Small tools / consumables - Enabling" at bounding box center [158, 532] width 133 height 9
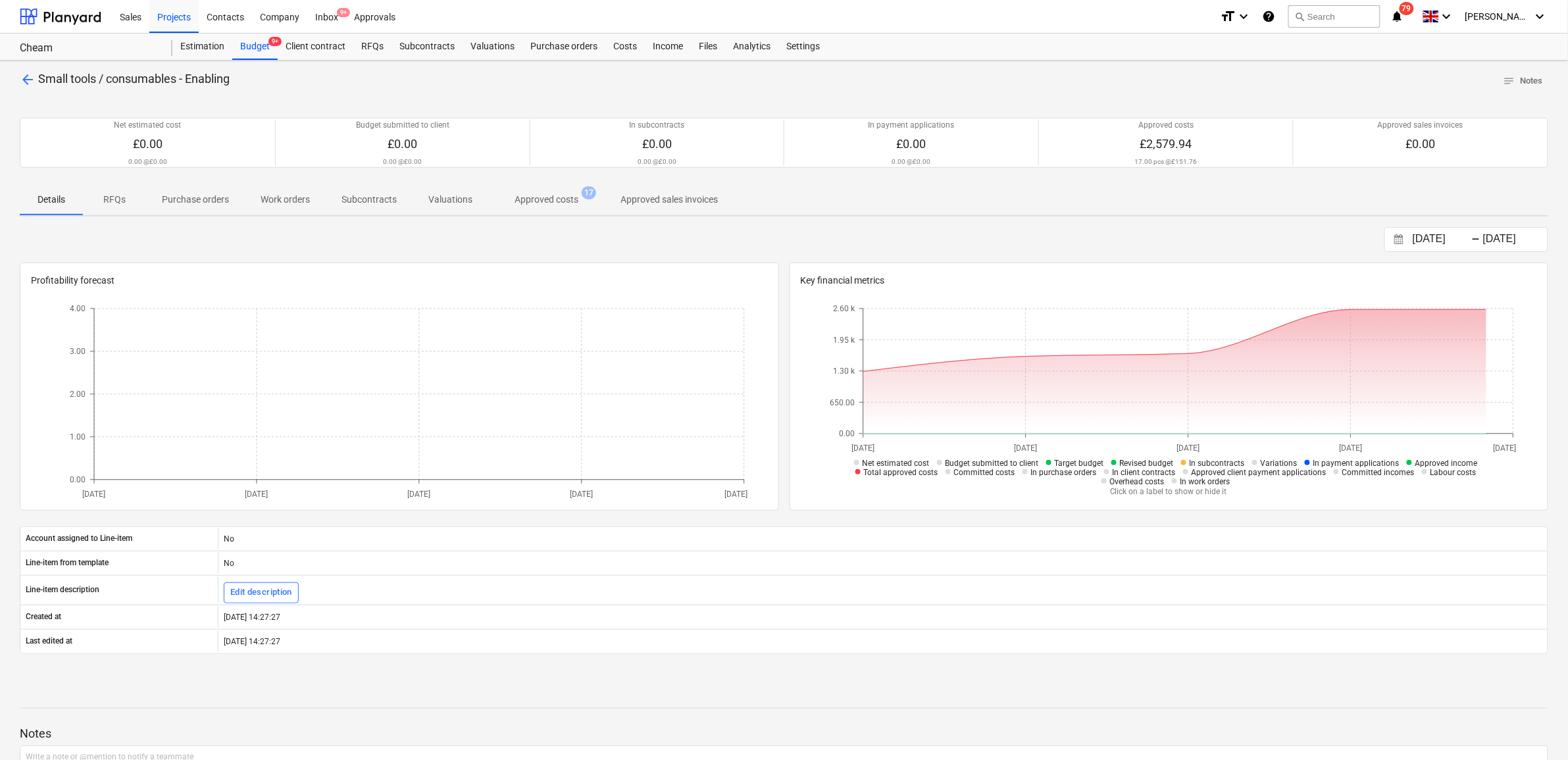
click at [524, 200] on p "Approved costs" at bounding box center [546, 200] width 63 height 14
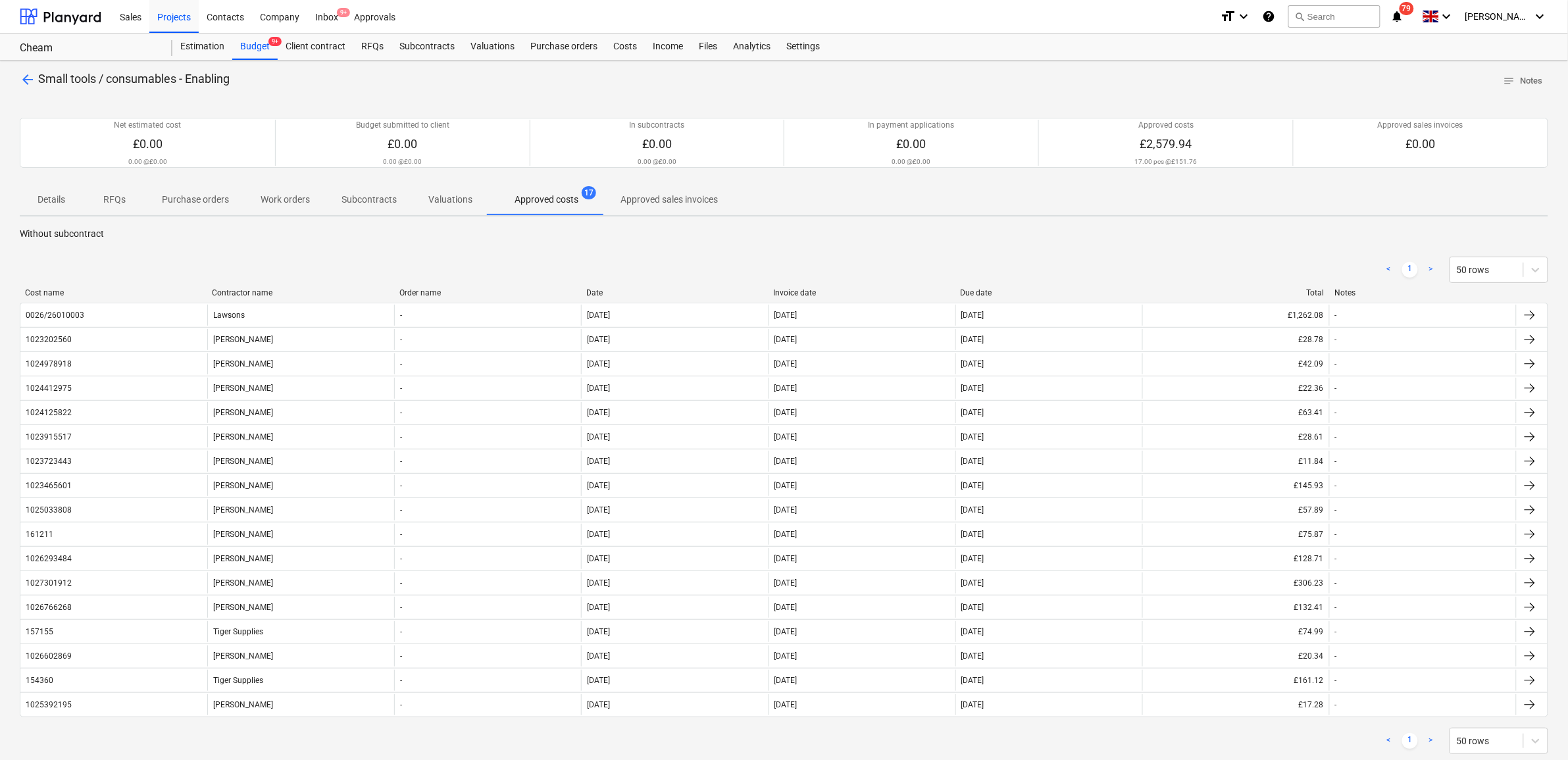
drag, startPoint x: 237, startPoint y: 79, endPoint x: 41, endPoint y: 80, distance: 196.0
click at [41, 80] on div "arrow_back Small tools / consumables - Enabling notes Notes" at bounding box center [784, 81] width 1528 height 21
copy span "Small tools / consumables - Enabling"
click at [851, 291] on div "Invoice date" at bounding box center [862, 293] width 177 height 9
click at [23, 81] on span "arrow_back" at bounding box center [28, 80] width 16 height 16
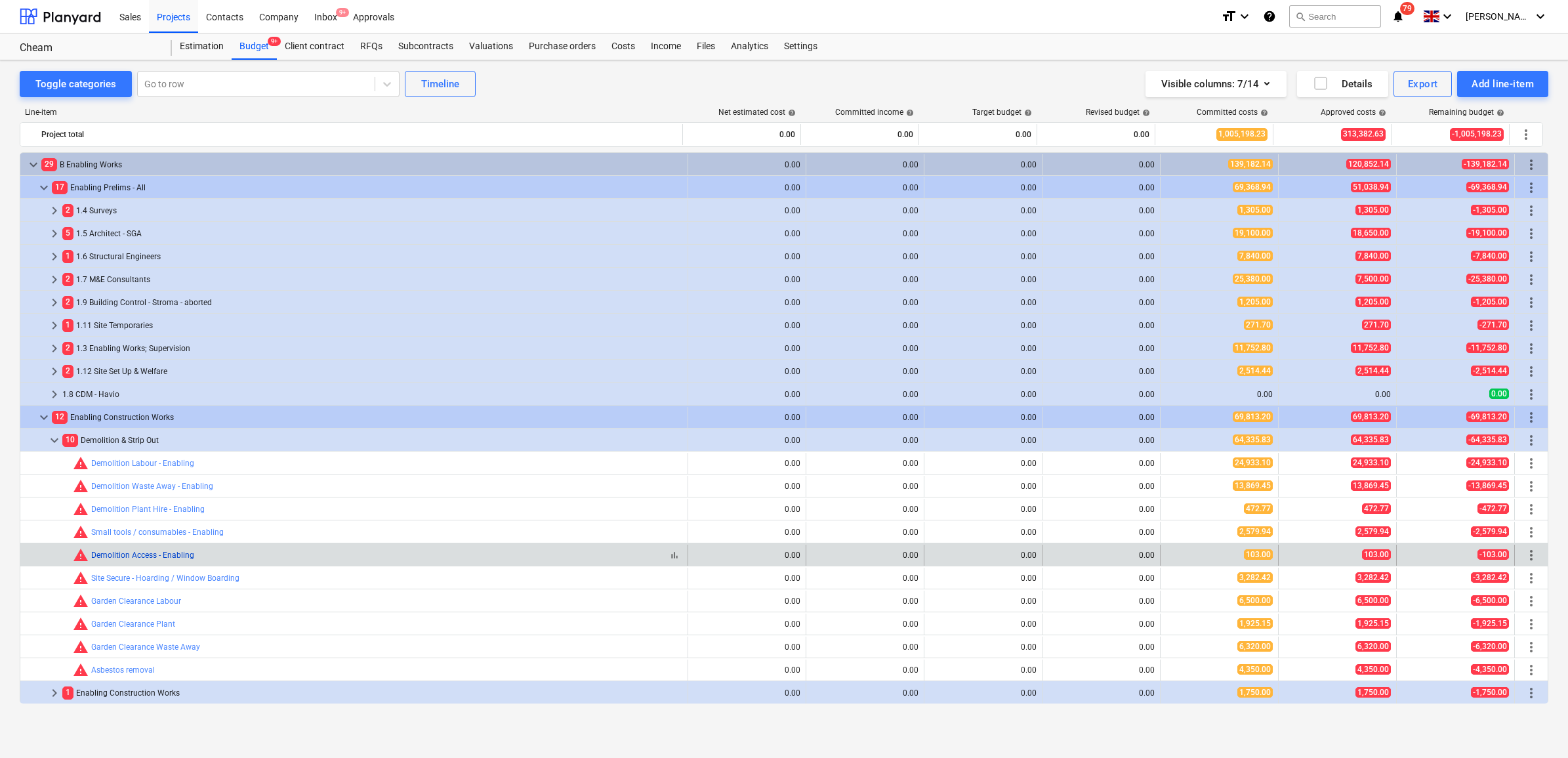
click at [175, 556] on link "Demolition Access - Enabling" at bounding box center [143, 555] width 103 height 9
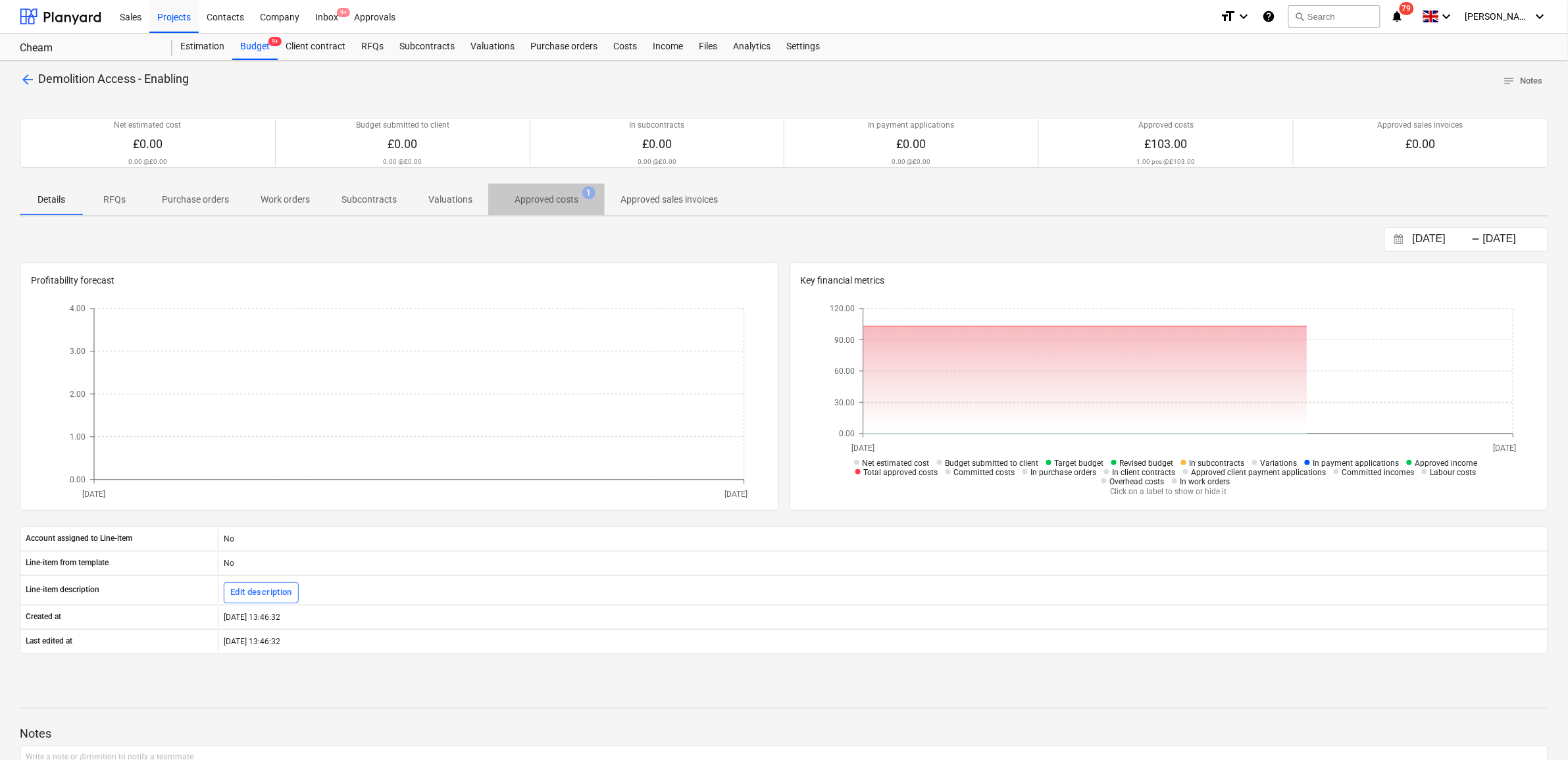
click at [550, 198] on p "Approved costs" at bounding box center [546, 200] width 63 height 14
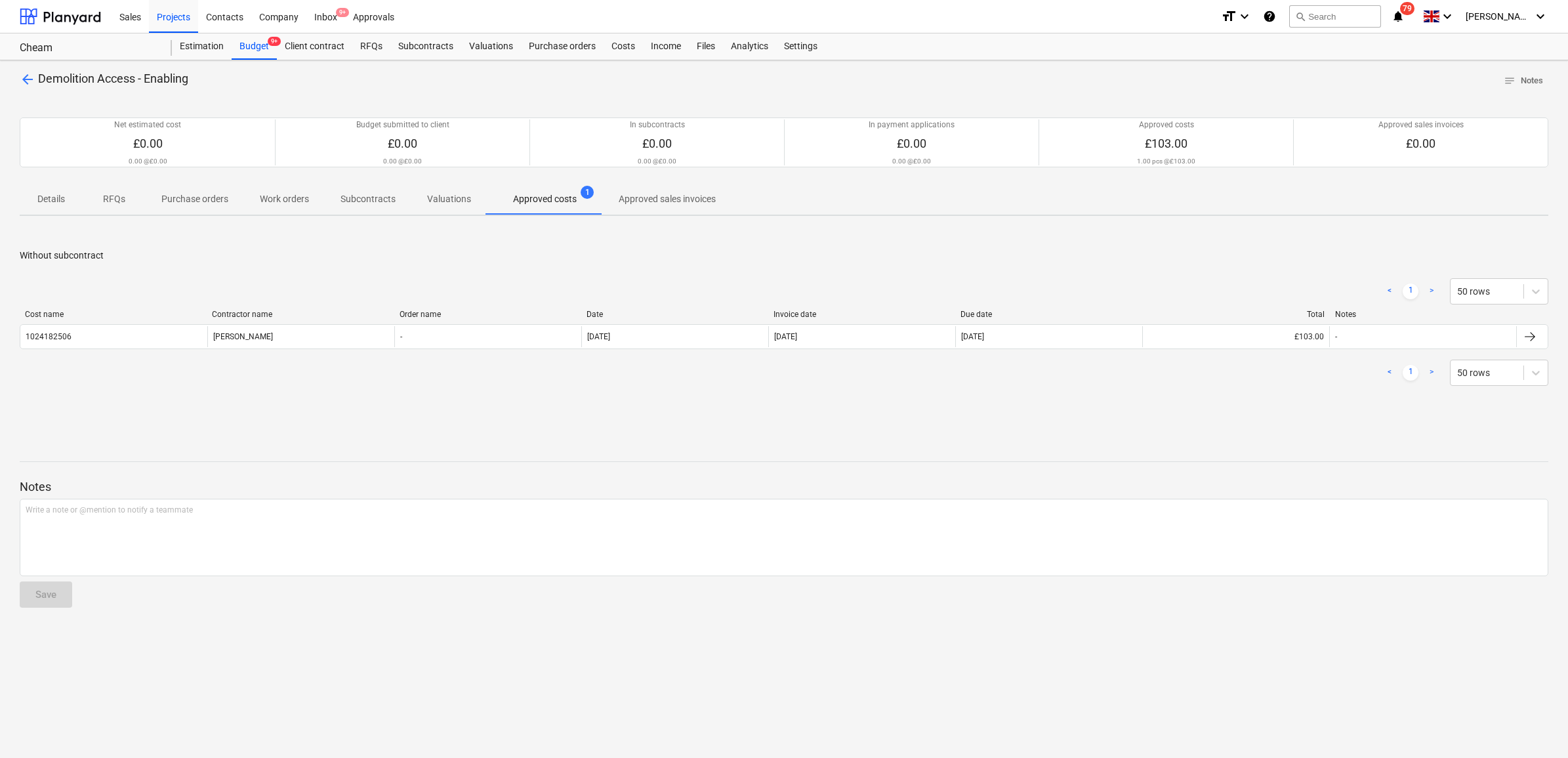
click at [26, 77] on span "arrow_back" at bounding box center [27, 79] width 16 height 16
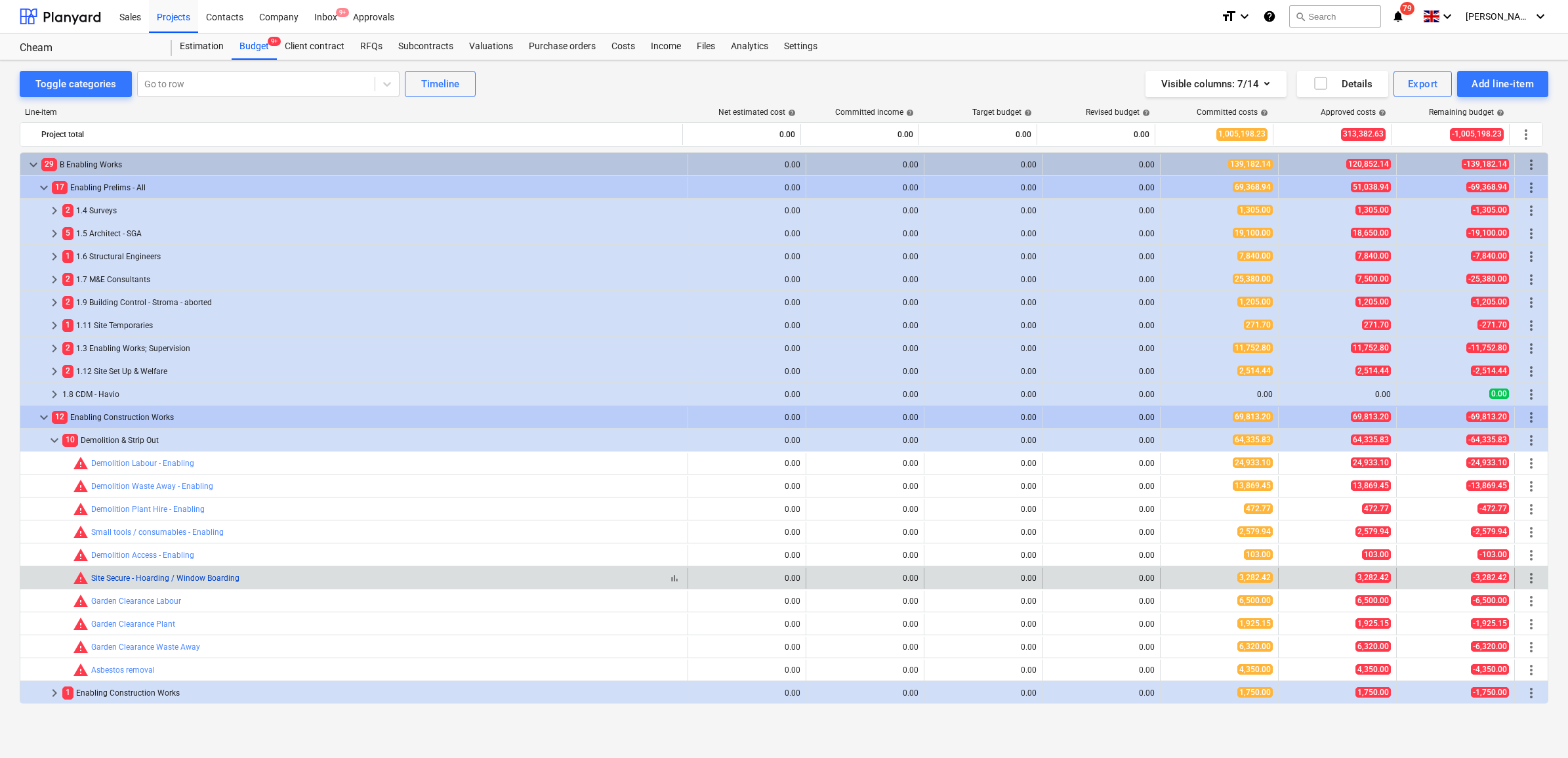
click at [177, 578] on link "Site Secure - Hoarding / Window Boarding" at bounding box center [165, 578] width 149 height 9
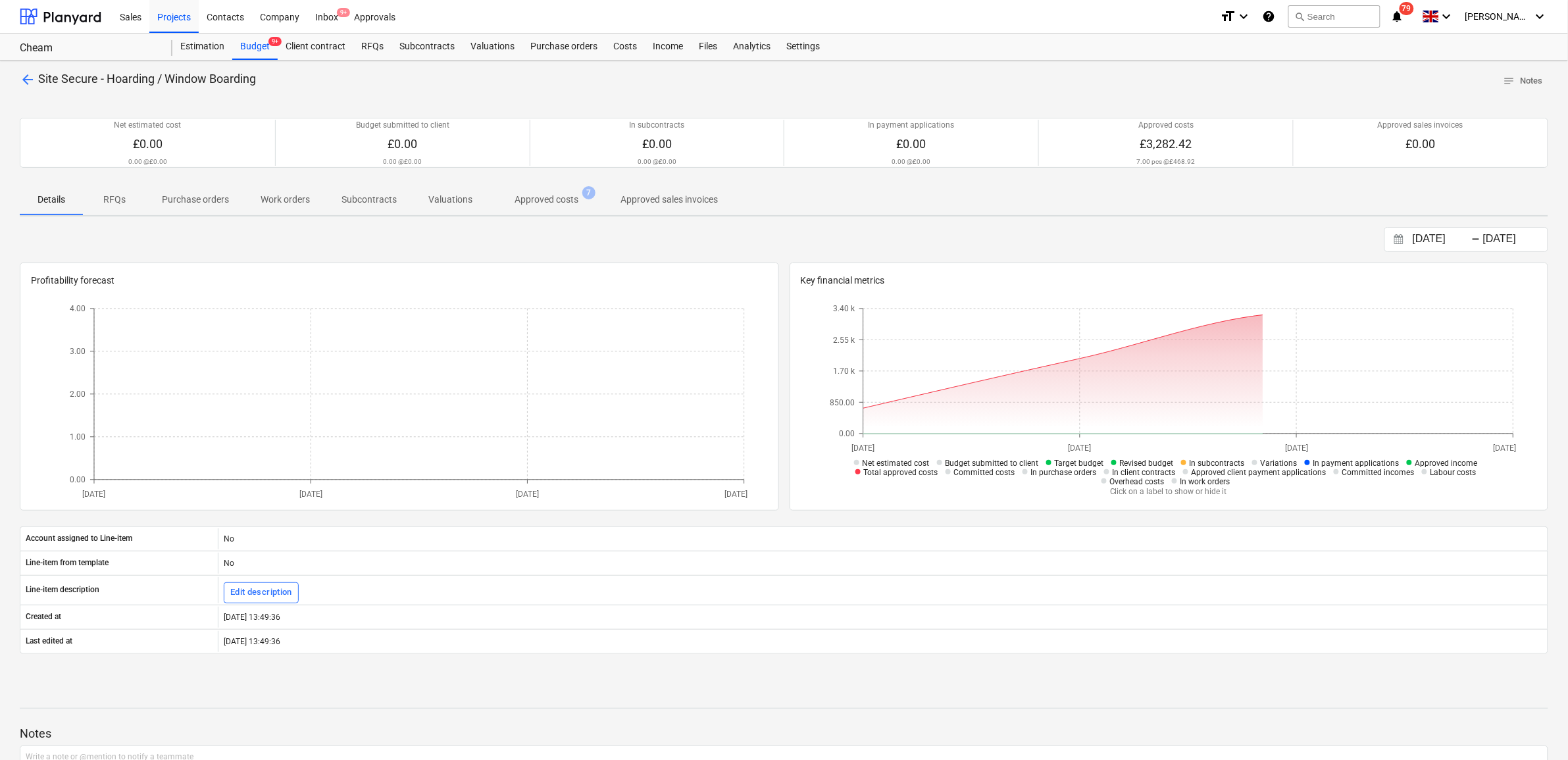
click at [557, 206] on p "Approved costs" at bounding box center [546, 200] width 63 height 14
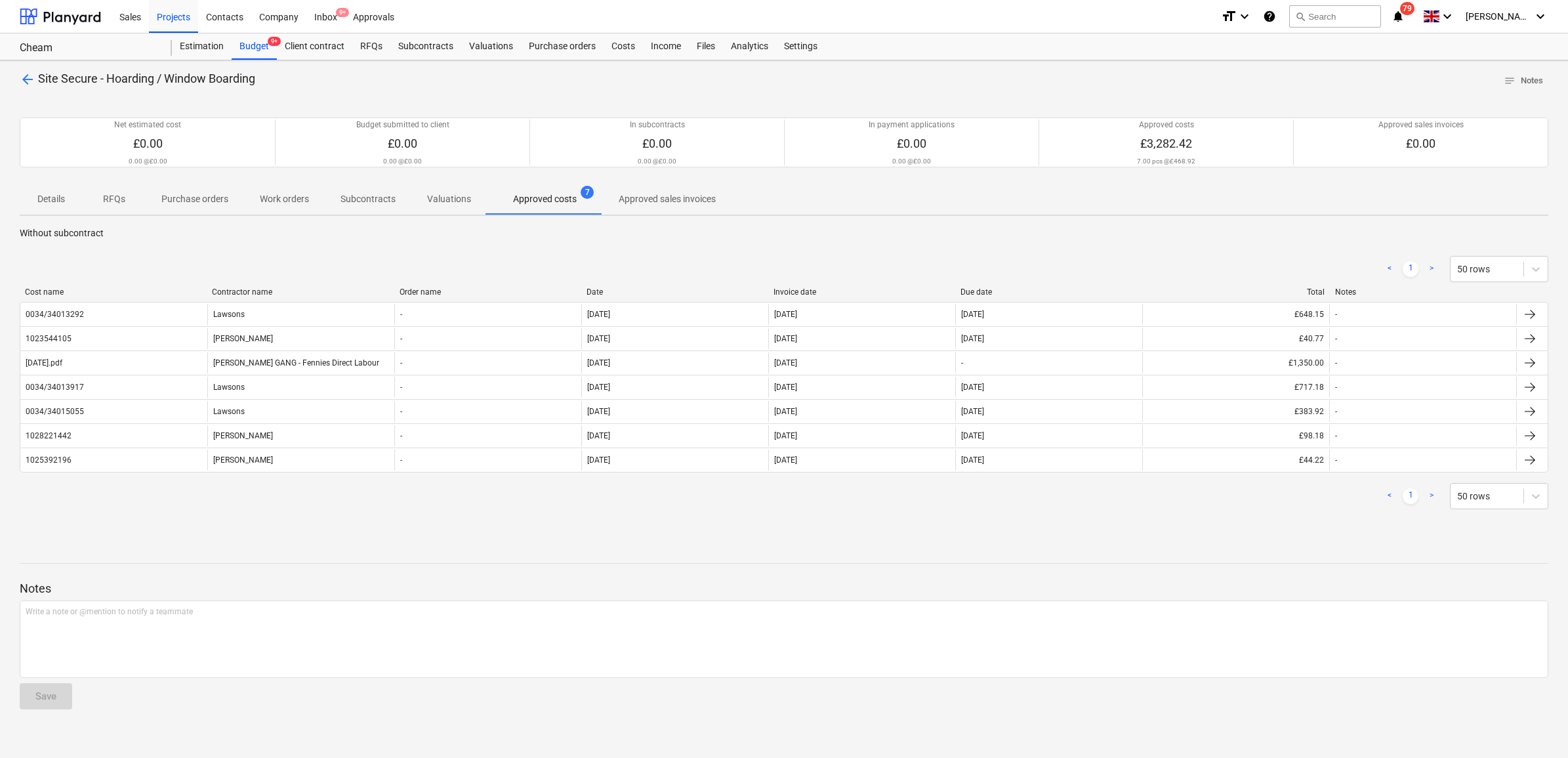
click at [896, 290] on div "Invoice date" at bounding box center [862, 292] width 177 height 9
drag, startPoint x: 279, startPoint y: 79, endPoint x: 37, endPoint y: 84, distance: 242.1
click at [37, 84] on div "arrow_back Site Secure - Hoarding / Window Boarding notes Notes" at bounding box center [784, 81] width 1528 height 21
copy span "Site Secure - Hoarding / Window Boarding"
click at [24, 77] on span "arrow_back" at bounding box center [27, 79] width 16 height 16
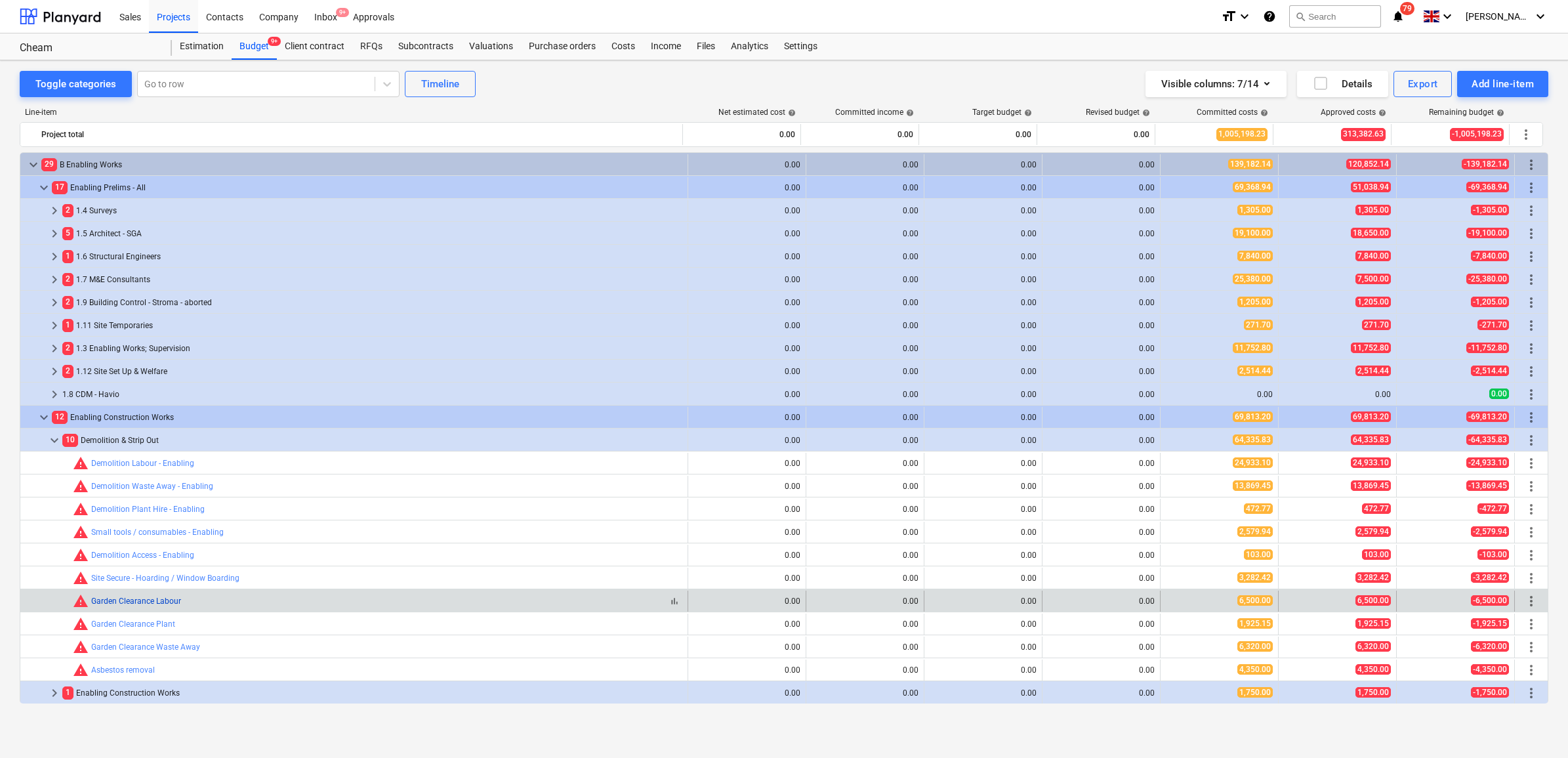
click at [162, 601] on link "Garden Clearance Labour" at bounding box center [136, 601] width 90 height 9
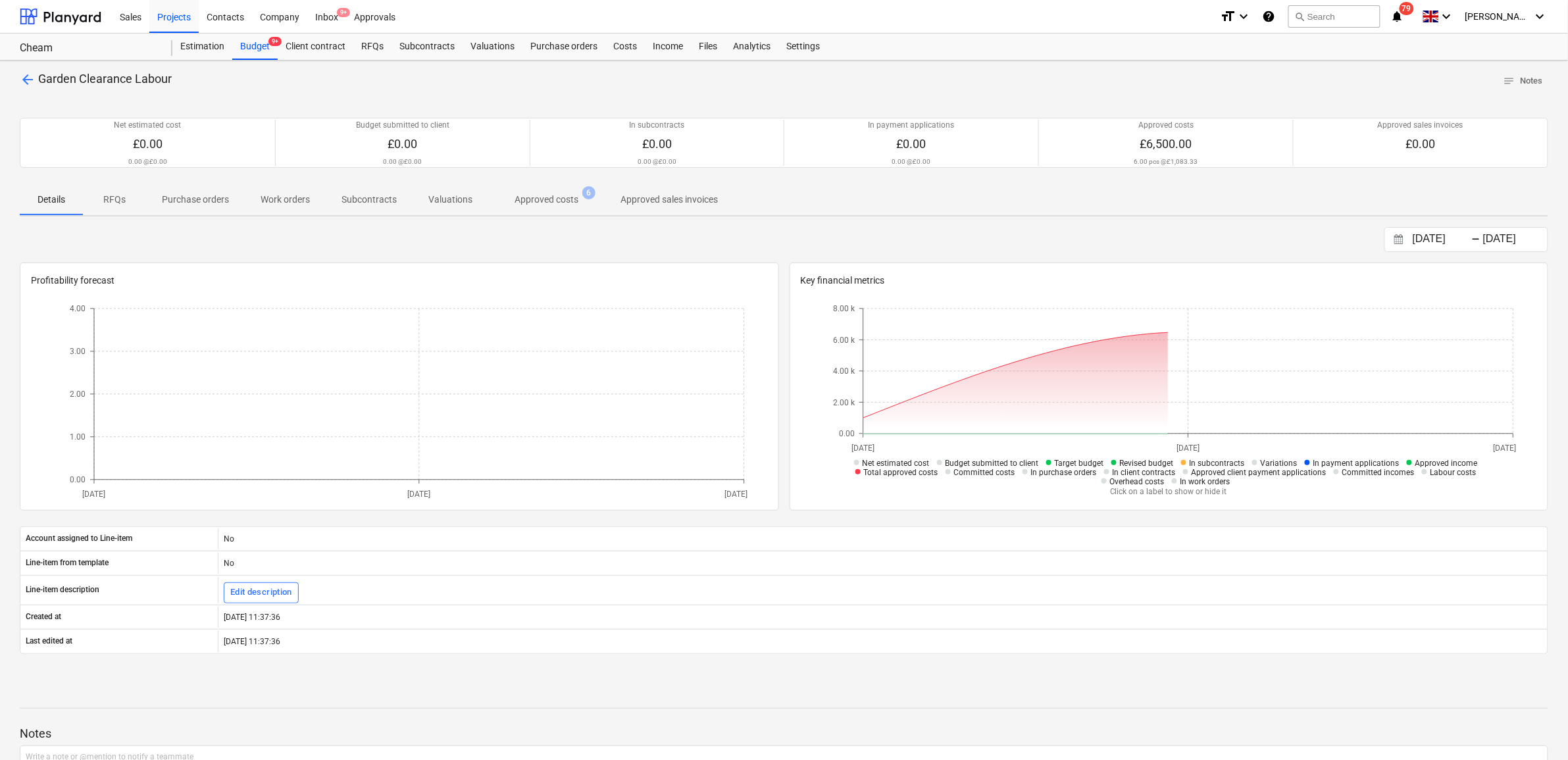
click at [517, 198] on p "Approved costs" at bounding box center [546, 200] width 63 height 14
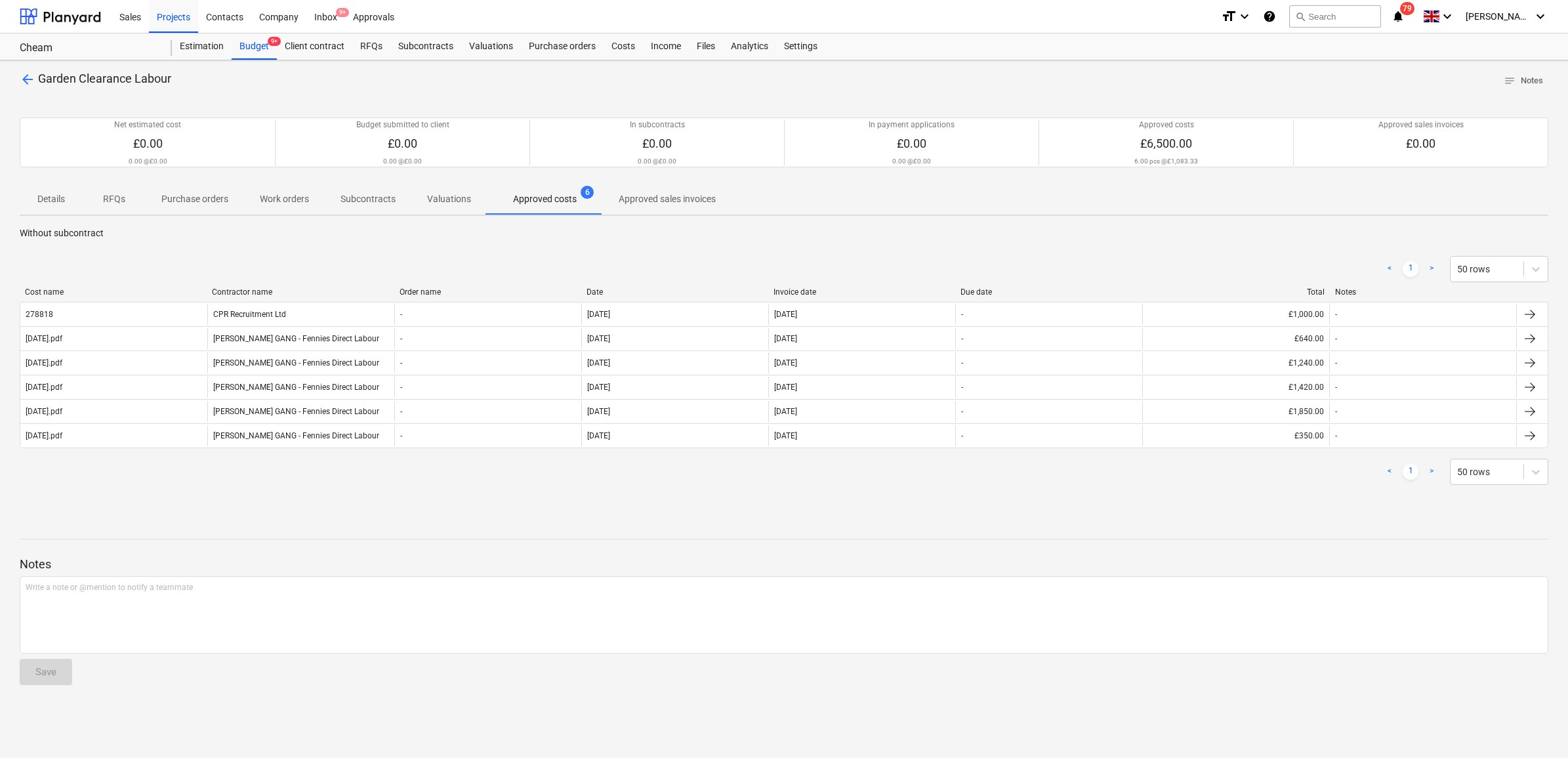
drag, startPoint x: 169, startPoint y: 77, endPoint x: 40, endPoint y: 80, distance: 129.0
click at [40, 80] on div "arrow_back Garden Clearance Labour notes Notes" at bounding box center [784, 81] width 1528 height 21
click at [27, 79] on span "arrow_back" at bounding box center [27, 79] width 16 height 16
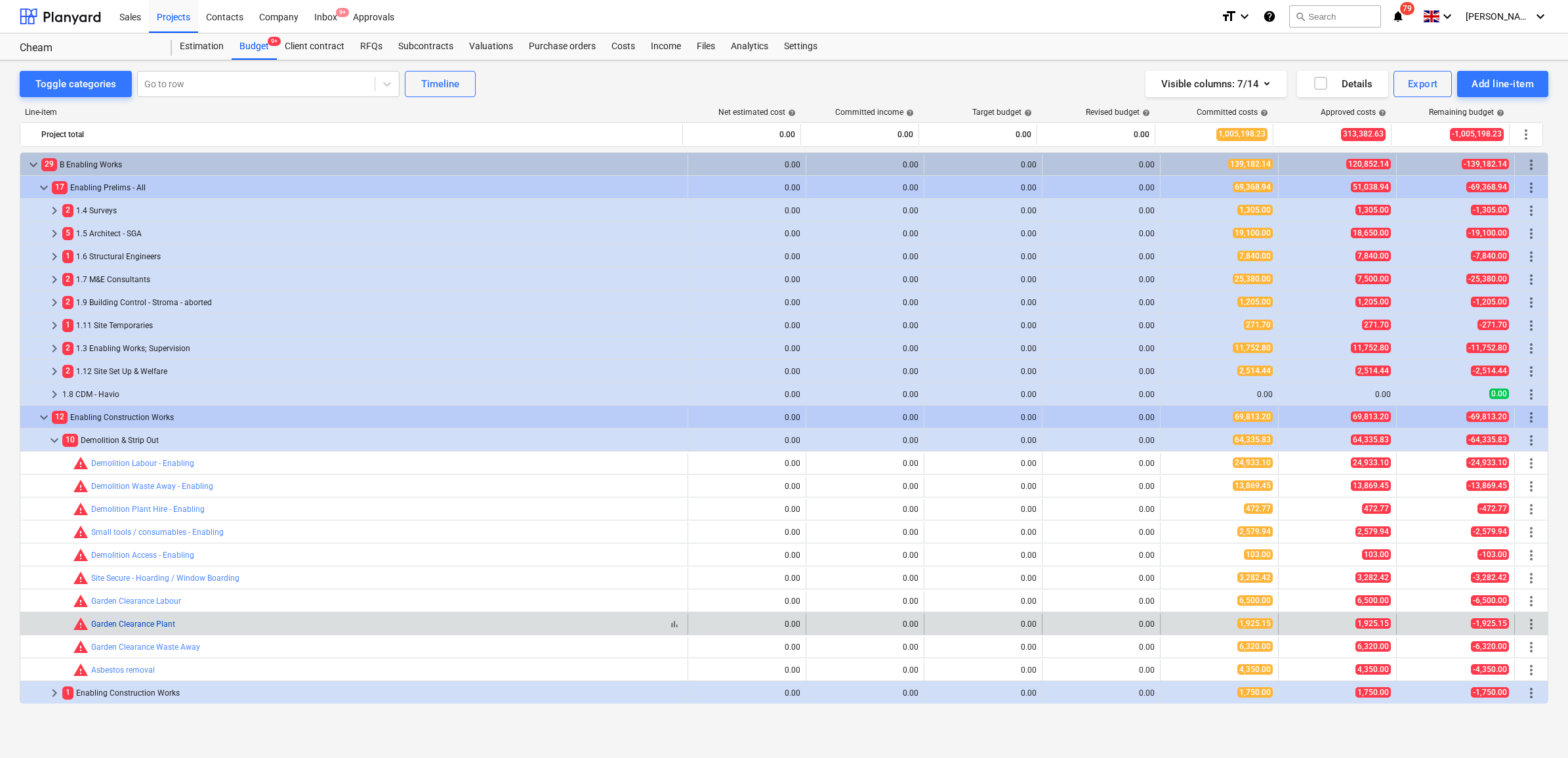
click at [134, 628] on link "Garden Clearance Plant" at bounding box center [133, 624] width 84 height 9
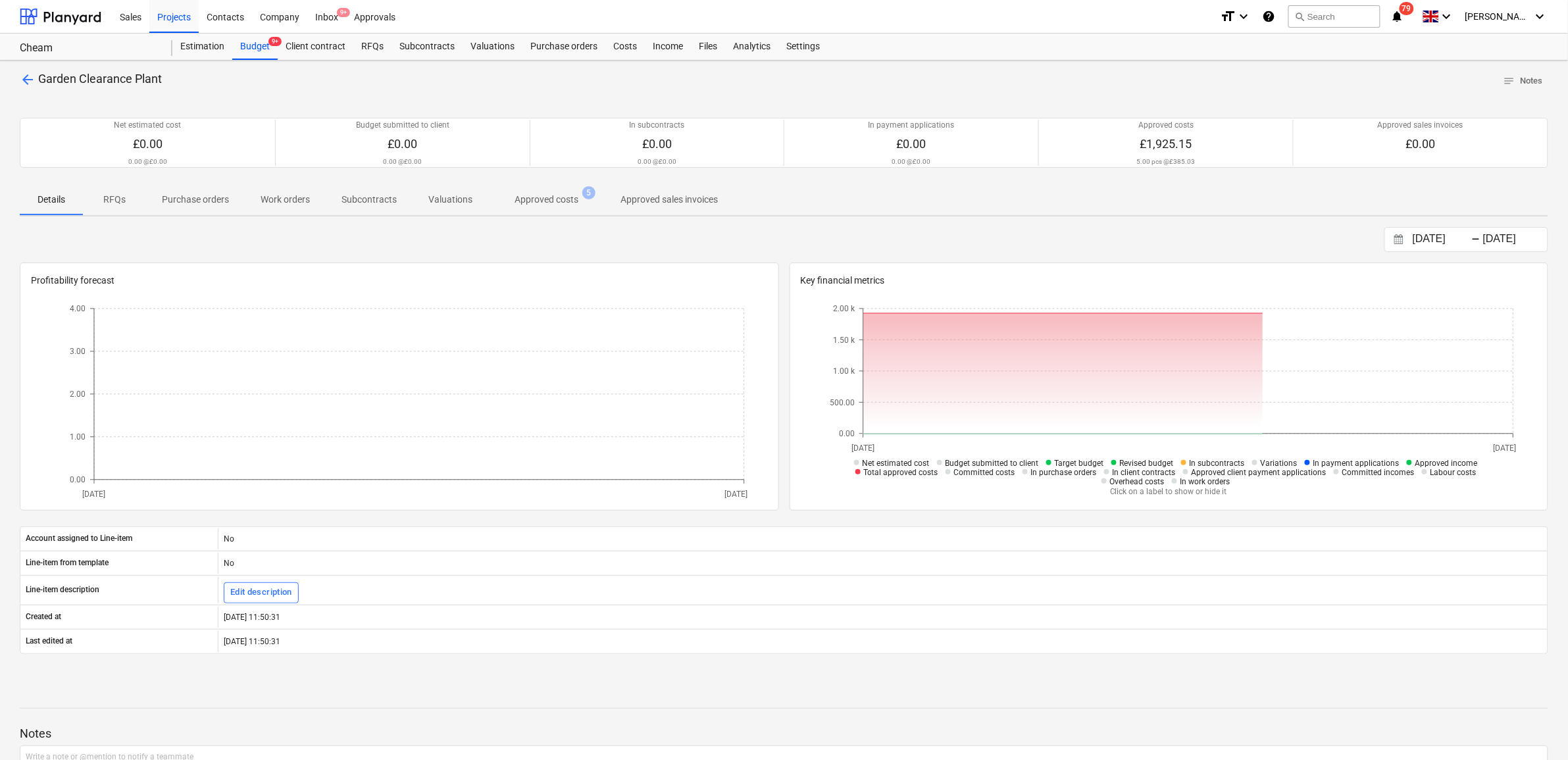
click at [535, 199] on p "Approved costs" at bounding box center [546, 200] width 63 height 14
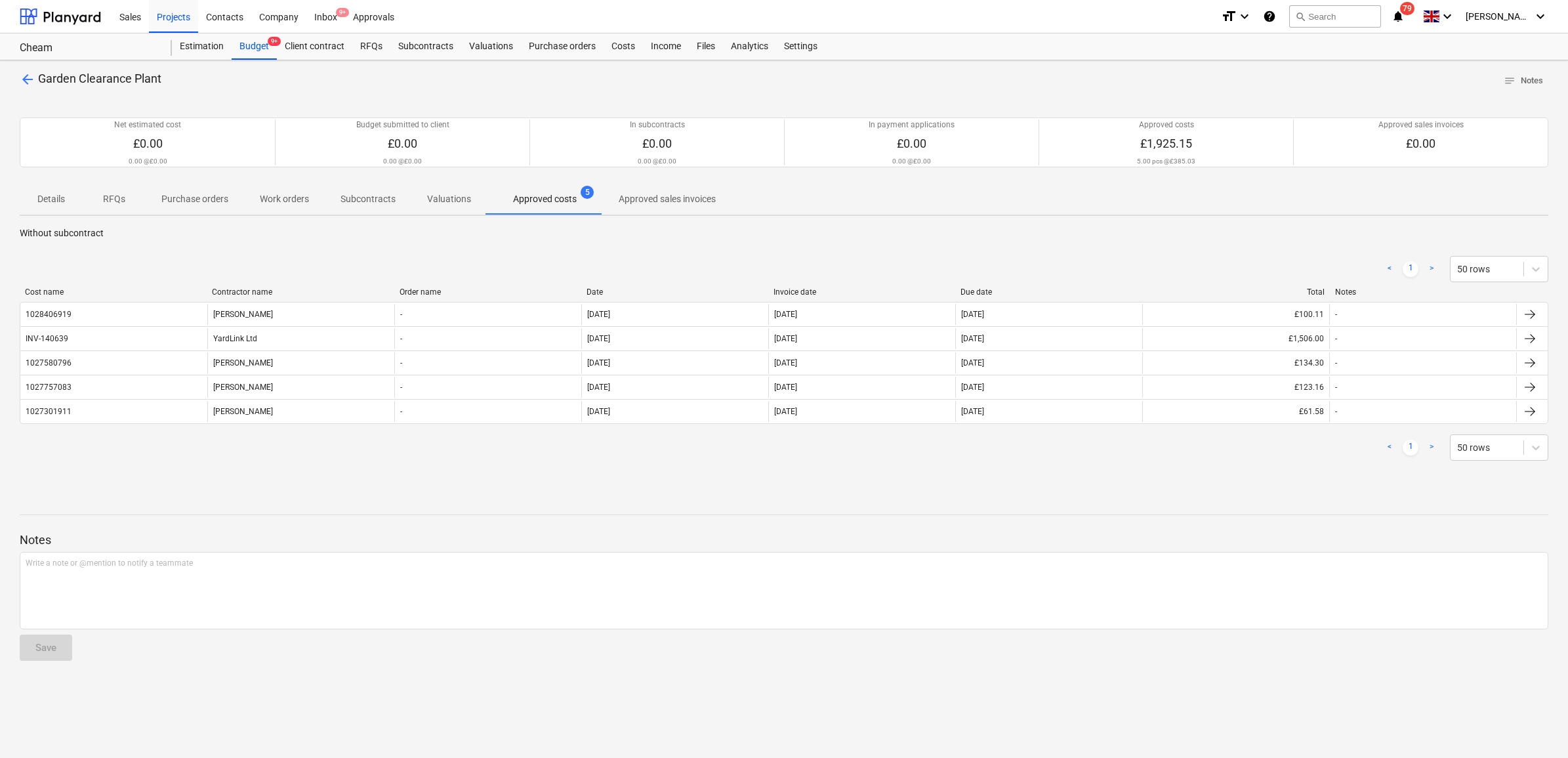
drag, startPoint x: 177, startPoint y: 78, endPoint x: 40, endPoint y: 84, distance: 137.1
click at [40, 84] on div "arrow_back Garden Clearance Plant notes Notes" at bounding box center [784, 81] width 1528 height 21
copy span "Garden Clearance Plant"
drag, startPoint x: 874, startPoint y: 292, endPoint x: 880, endPoint y: 295, distance: 6.7
click at [874, 292] on div "Invoice date" at bounding box center [862, 292] width 177 height 9
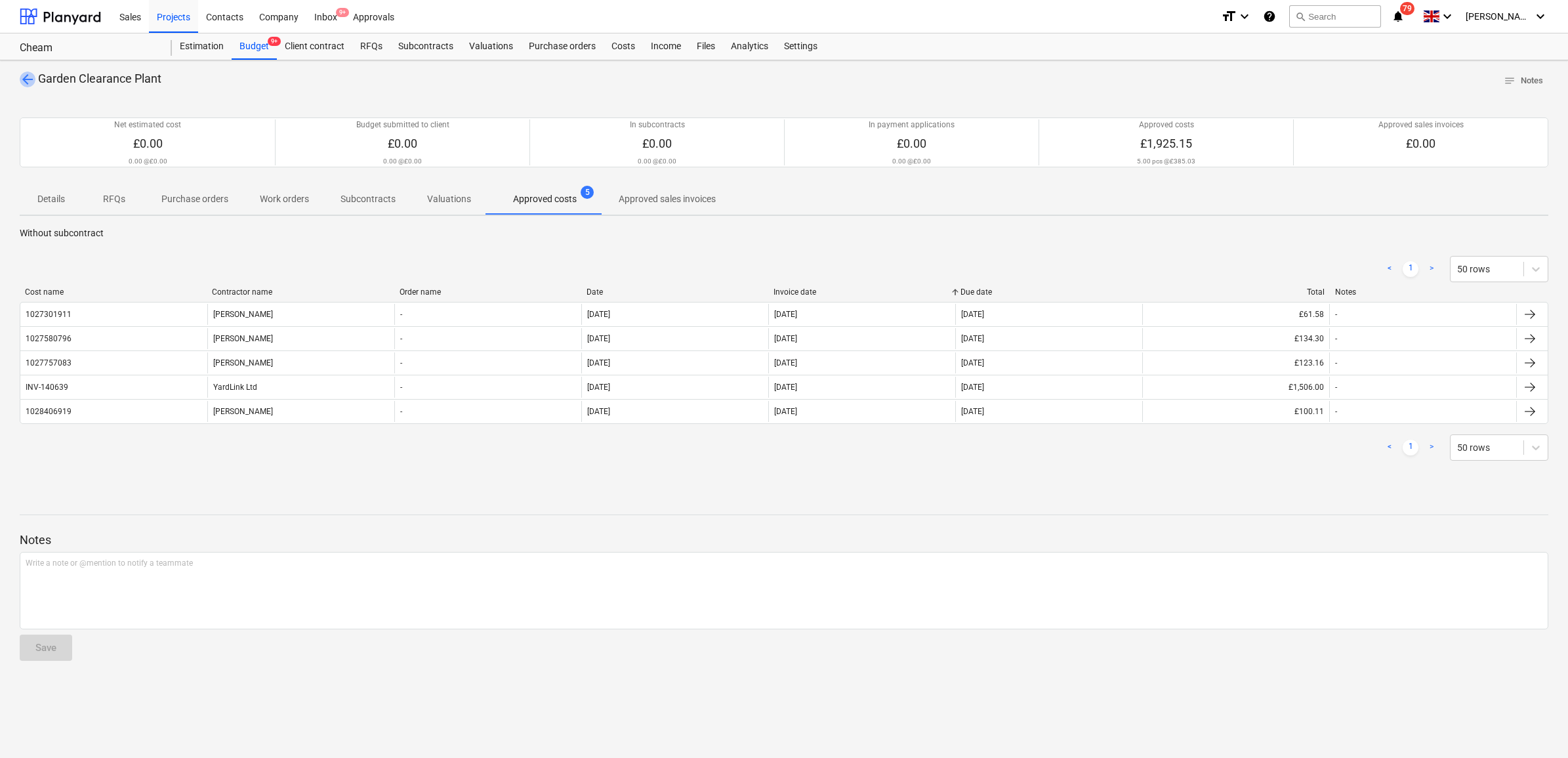
click at [26, 78] on span "arrow_back" at bounding box center [27, 79] width 16 height 16
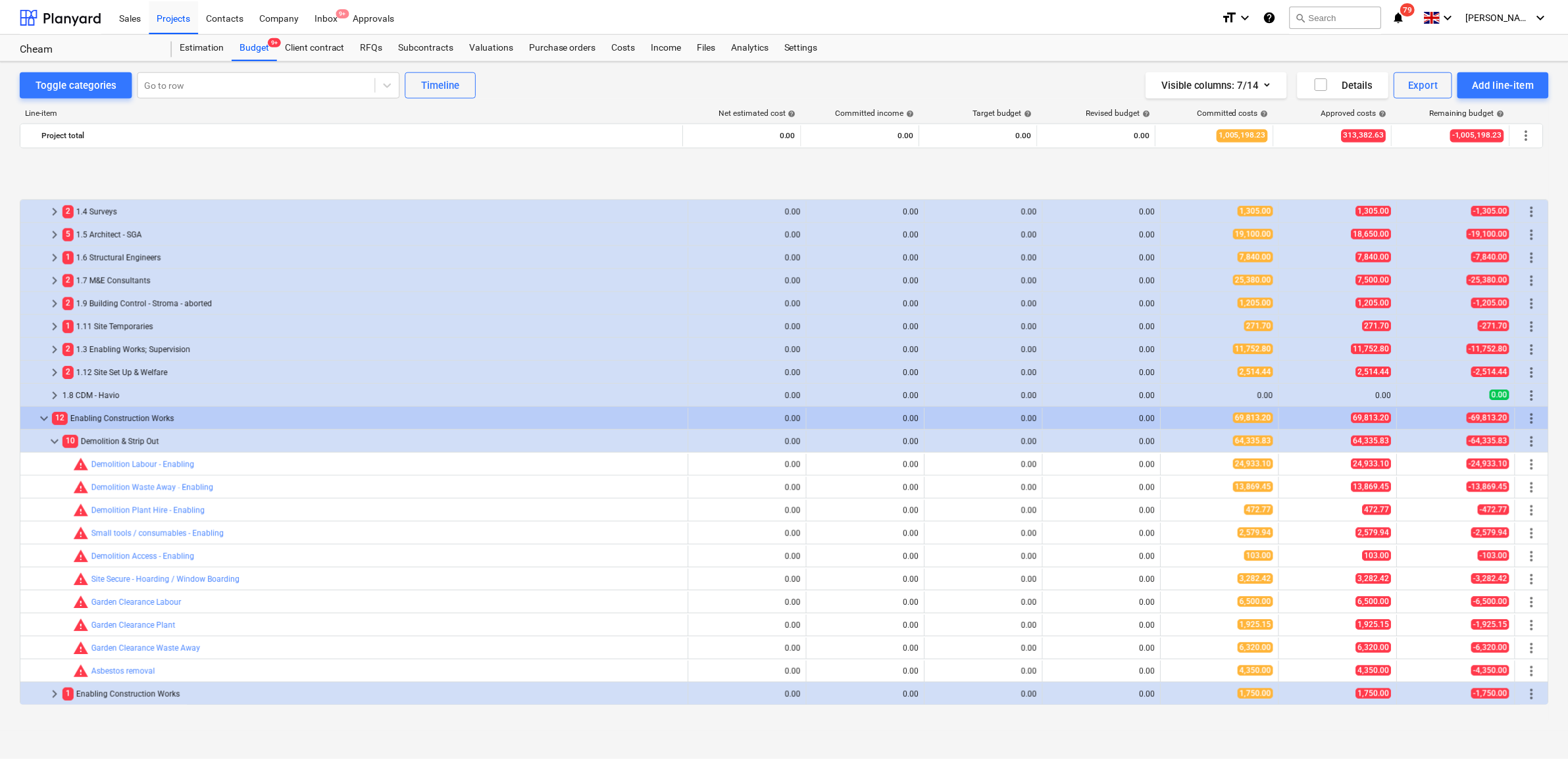
scroll to position [83, 0]
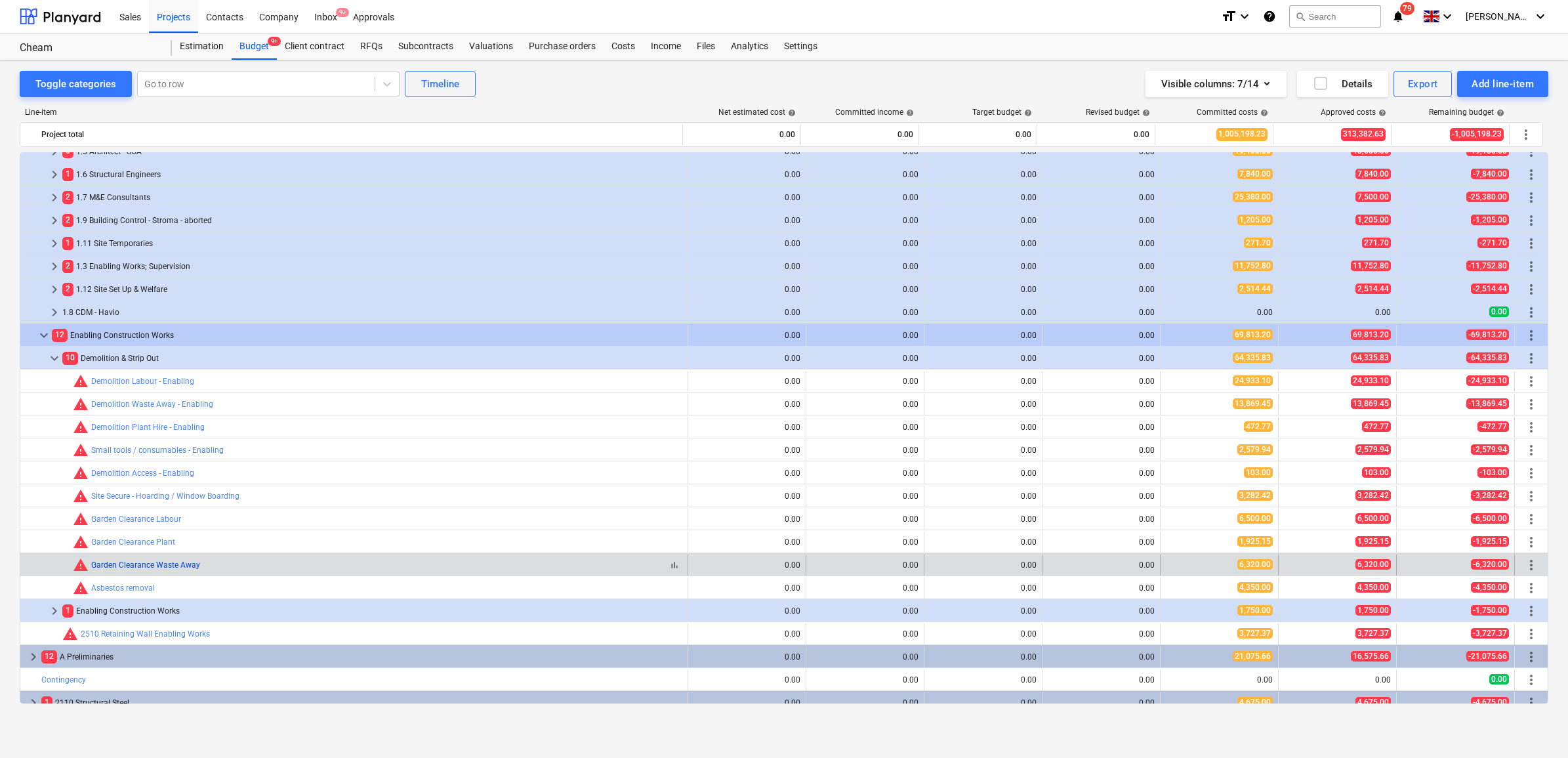
click at [146, 568] on link "Garden Clearance Waste Away" at bounding box center [146, 565] width 109 height 9
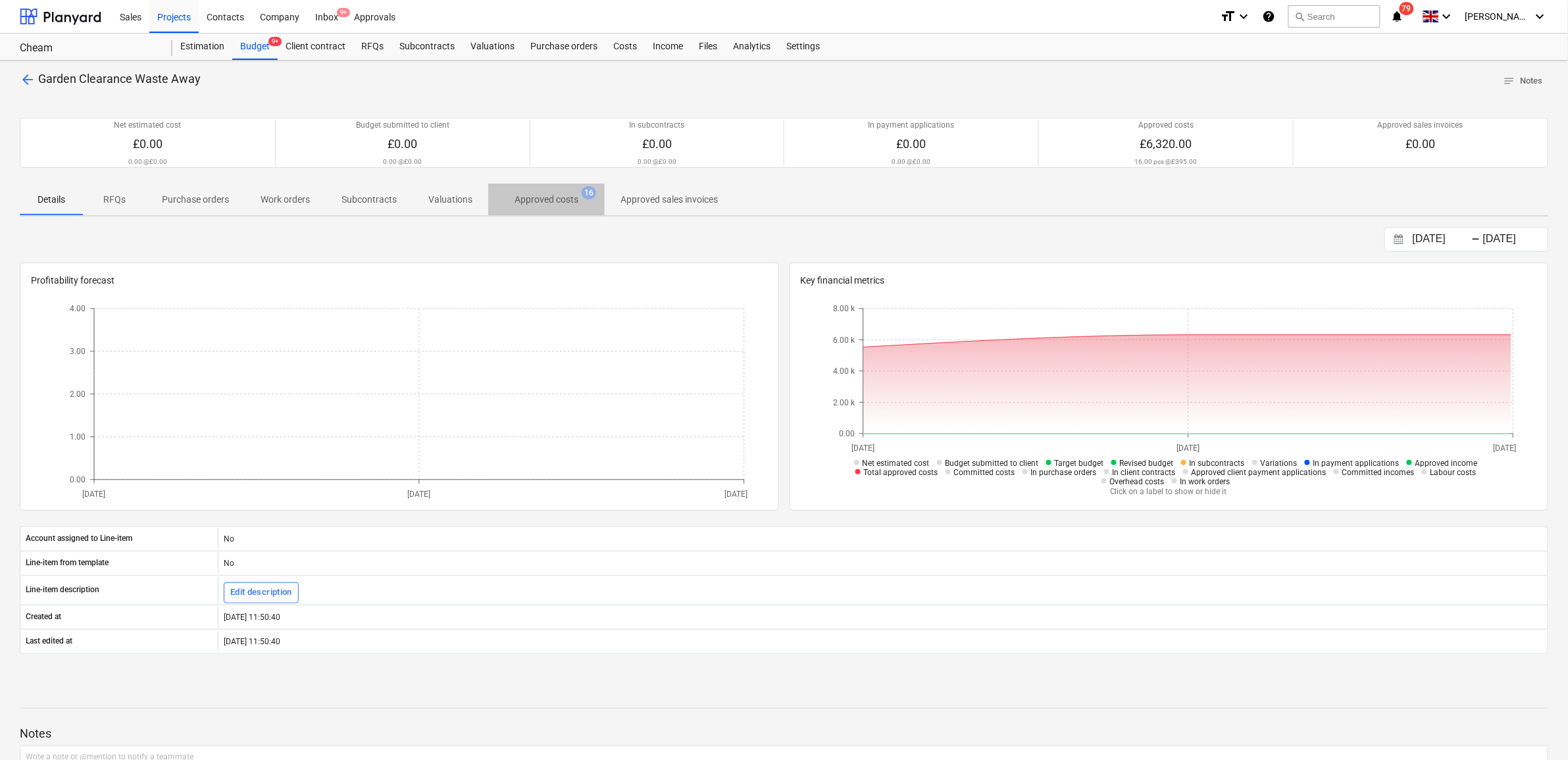
click at [540, 206] on p "Approved costs" at bounding box center [546, 200] width 63 height 14
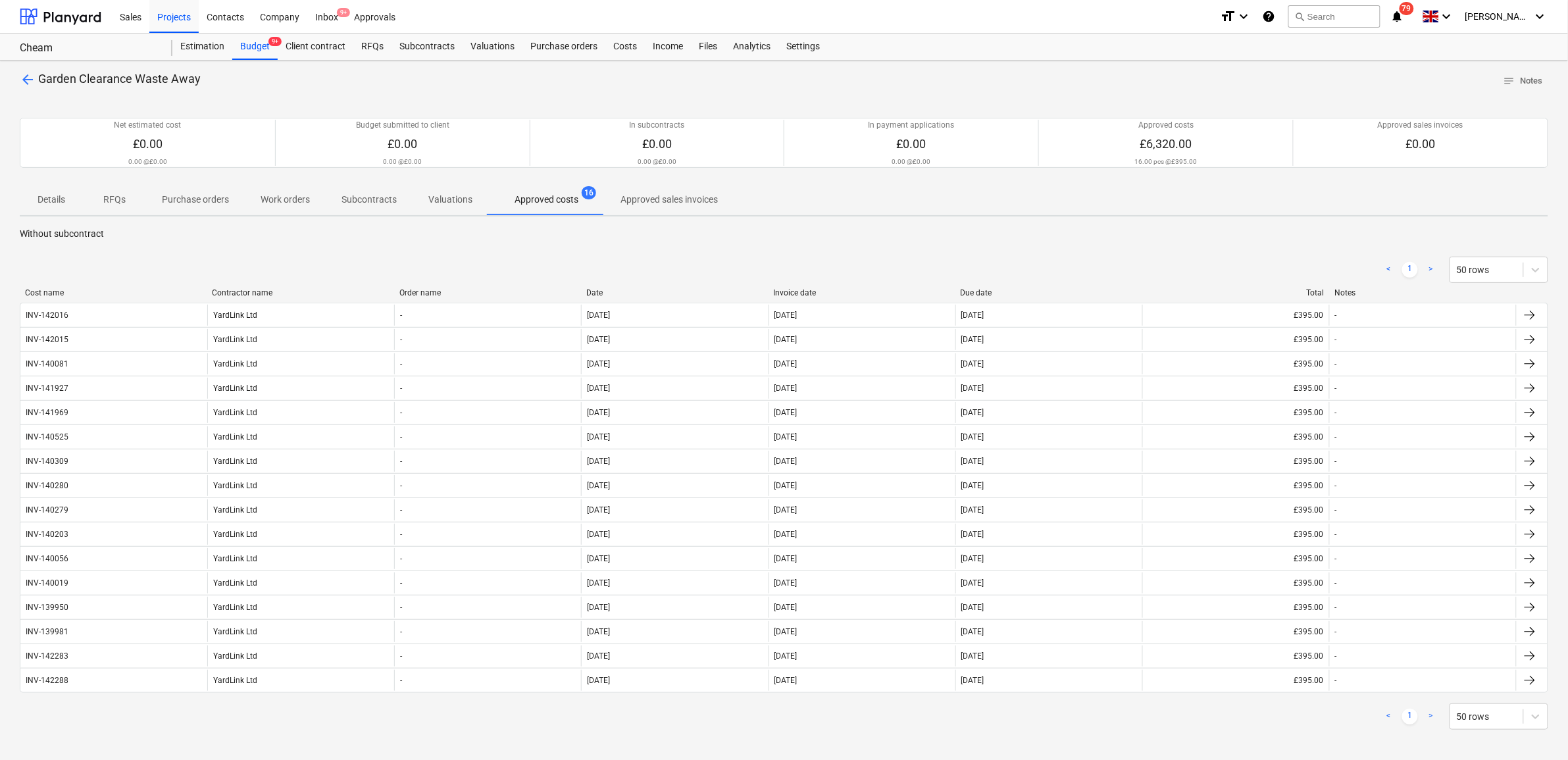
click at [790, 288] on div "Invoice date" at bounding box center [862, 293] width 177 height 9
drag, startPoint x: 220, startPoint y: 83, endPoint x: 40, endPoint y: 83, distance: 180.0
click at [40, 83] on div "arrow_back Garden Clearance Waste Away notes Notes" at bounding box center [784, 81] width 1528 height 21
copy span "Garden Clearance Waste Away"
click at [26, 83] on span "arrow_back" at bounding box center [28, 80] width 16 height 16
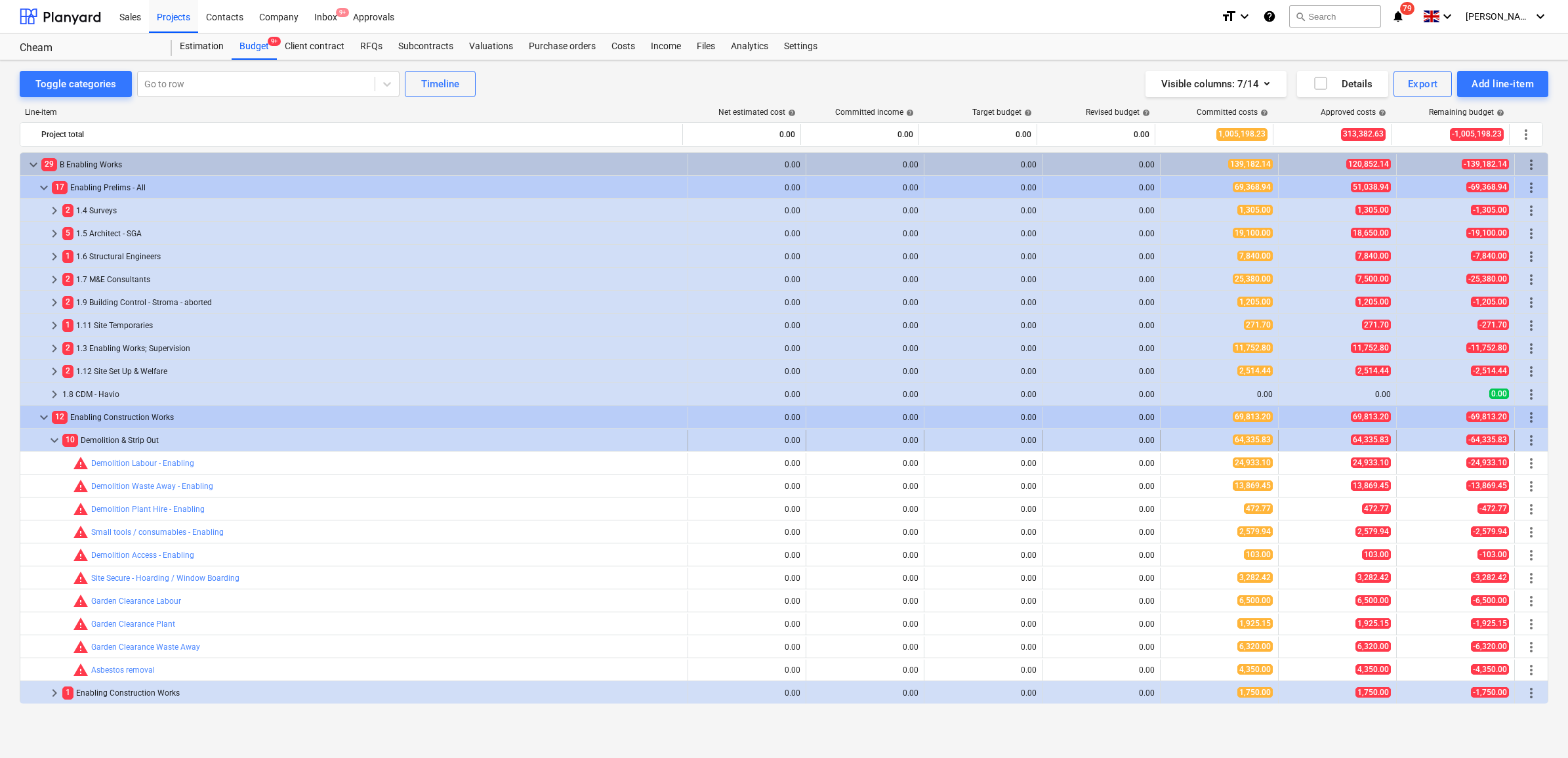
scroll to position [82, 0]
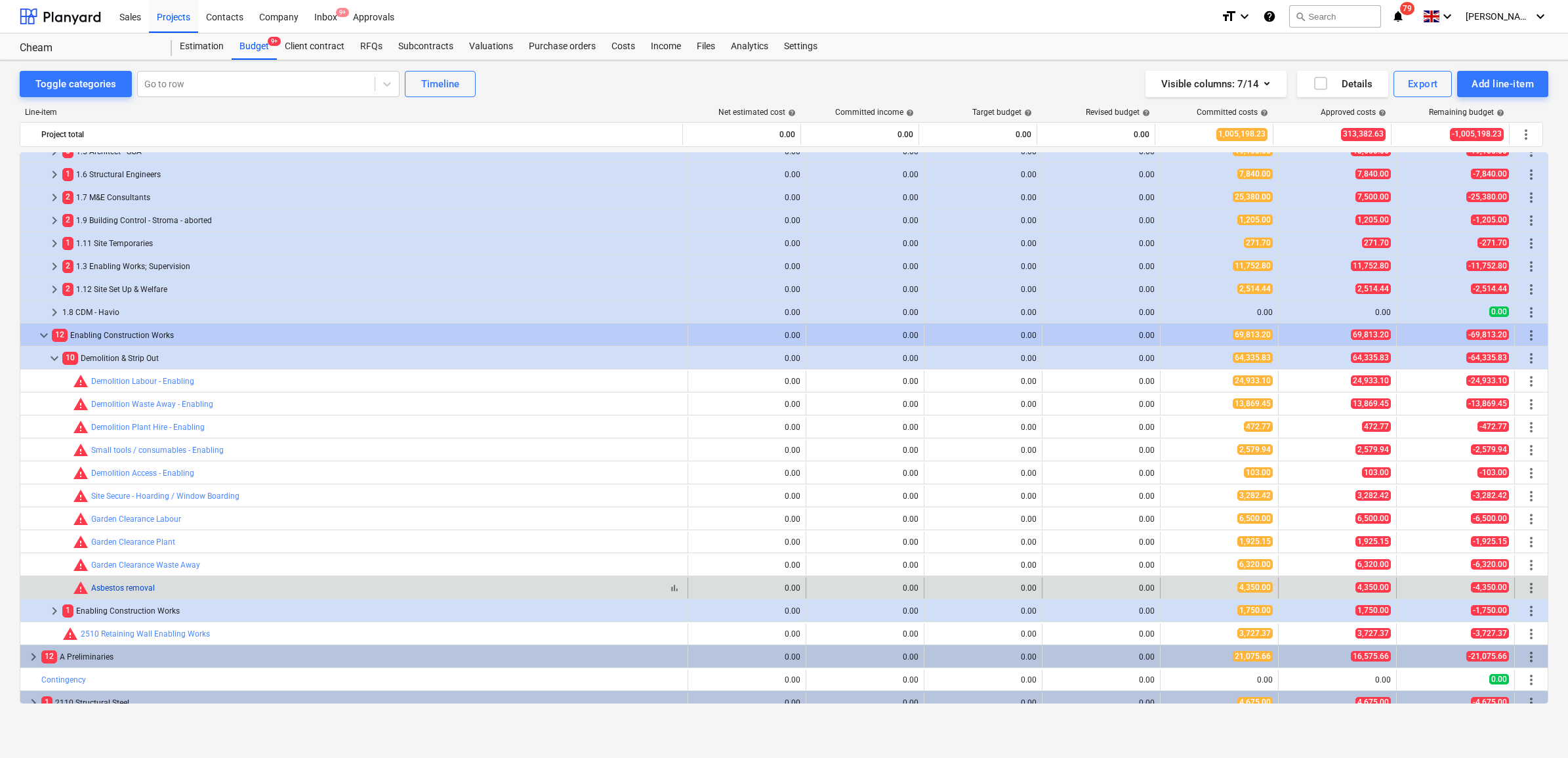
click at [146, 589] on link "Asbestos removal" at bounding box center [123, 588] width 63 height 9
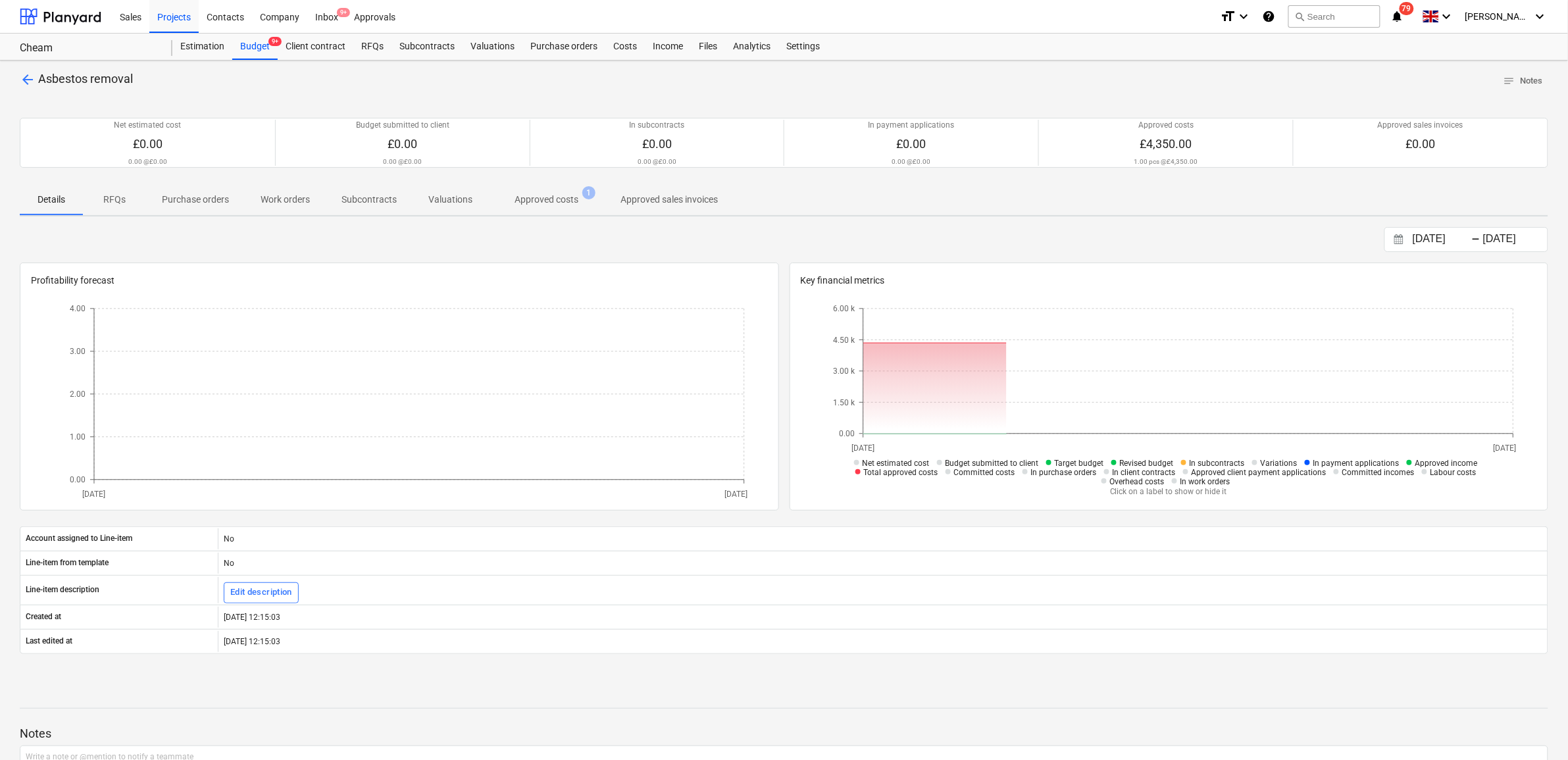
click at [551, 201] on p "Approved costs" at bounding box center [546, 200] width 63 height 14
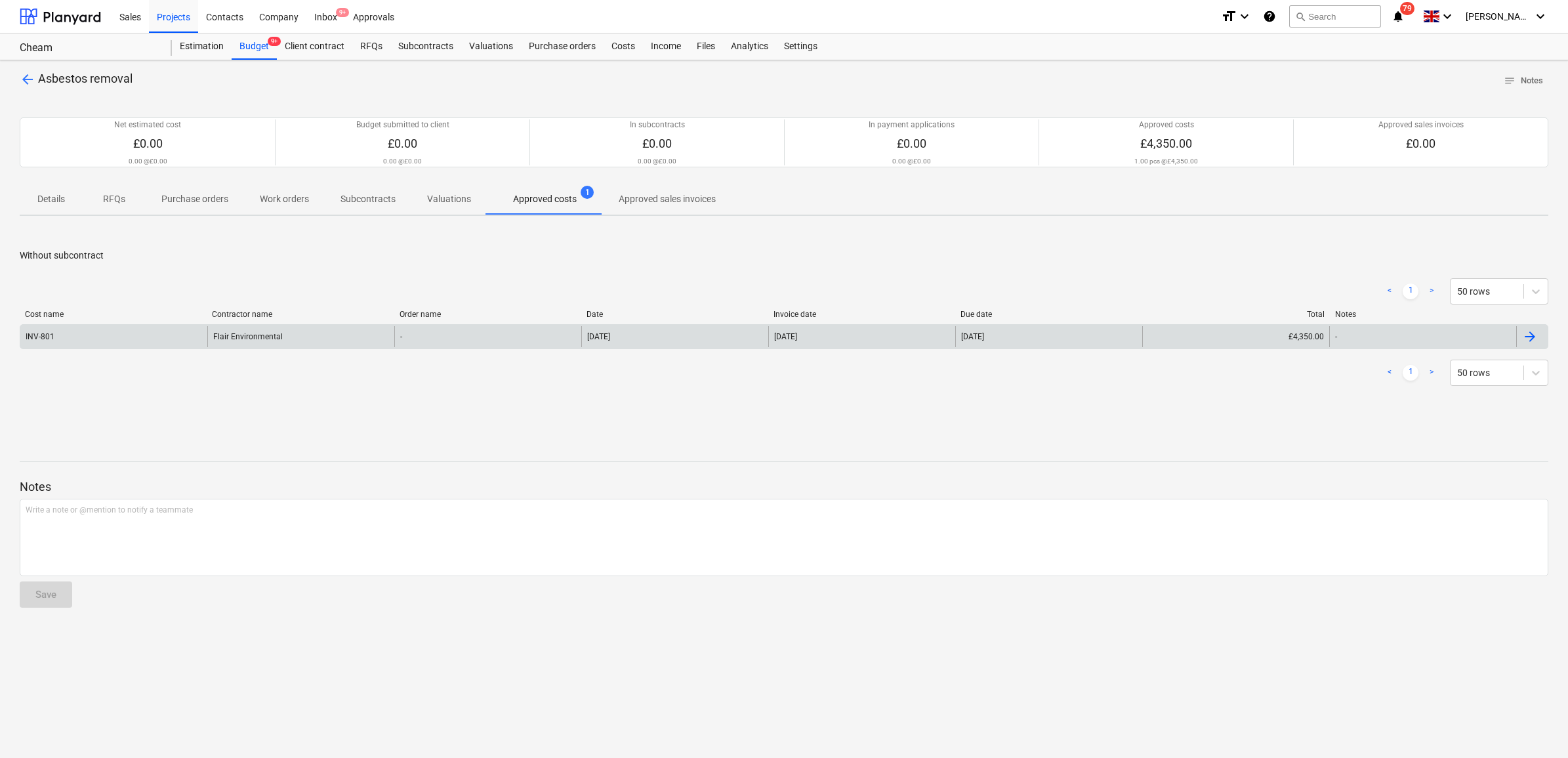
click at [471, 338] on div "-" at bounding box center [487, 337] width 187 height 21
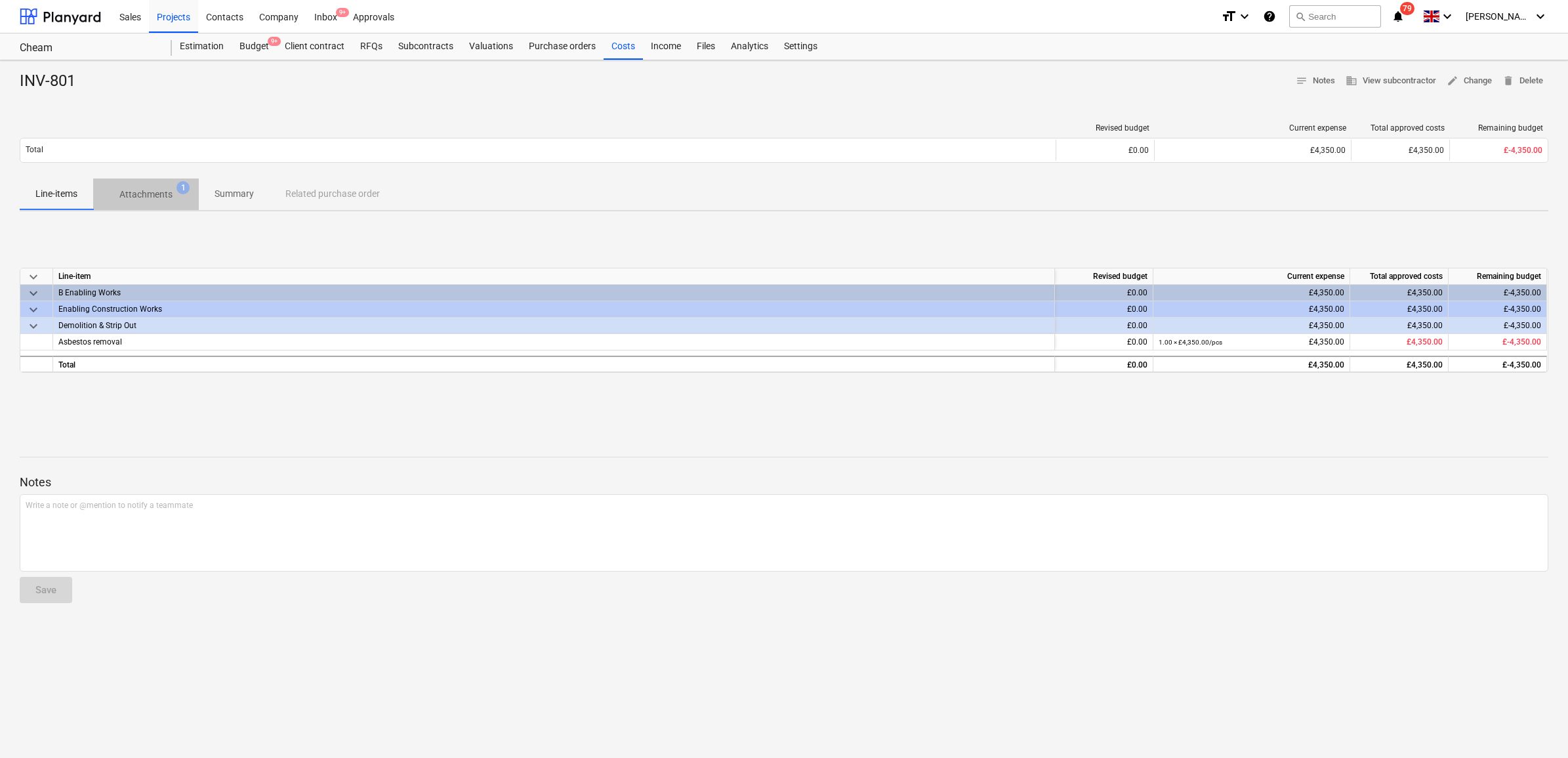
click at [178, 191] on span "1" at bounding box center [183, 188] width 13 height 13
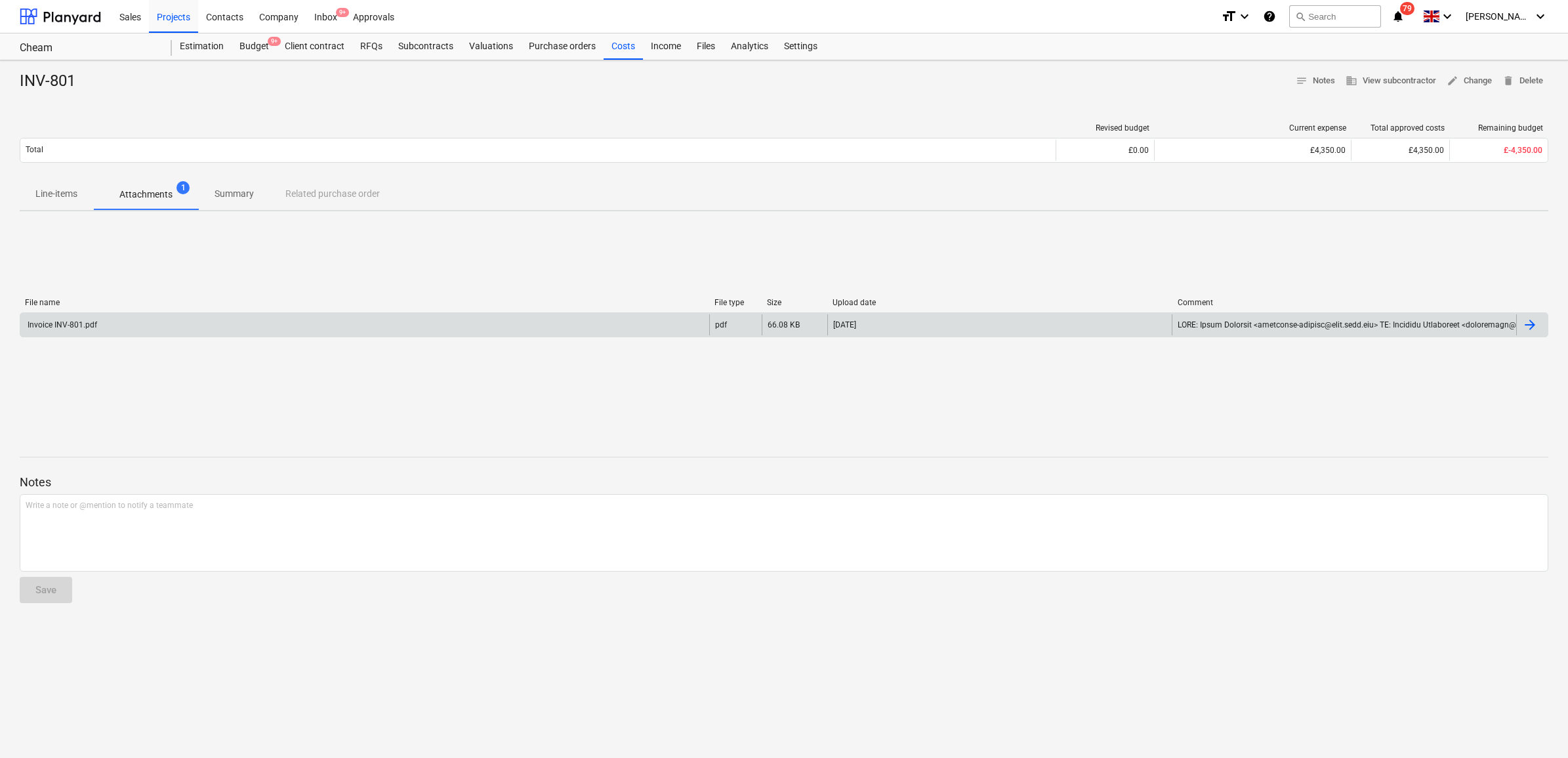
click at [151, 330] on div "Invoice INV-801.pdf" at bounding box center [365, 325] width 689 height 21
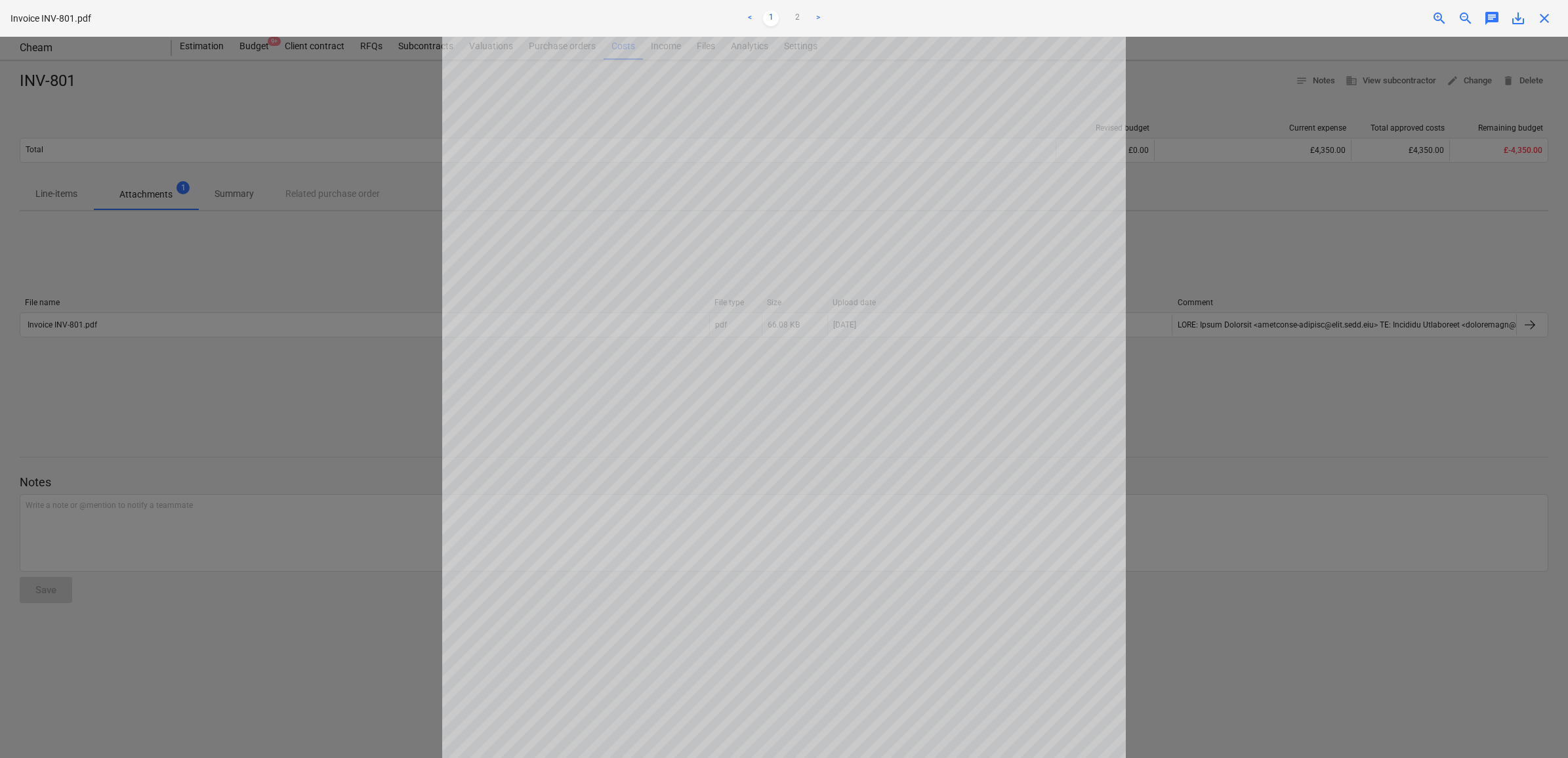
click at [1514, 21] on div "Decision updated" at bounding box center [1384, 14] width 354 height 27
click at [1526, 11] on div "Decision updated" at bounding box center [1384, 14] width 354 height 27
click at [1521, 13] on div "Decision updated" at bounding box center [1384, 14] width 354 height 27
click at [1498, 106] on div at bounding box center [784, 397] width 1568 height 721
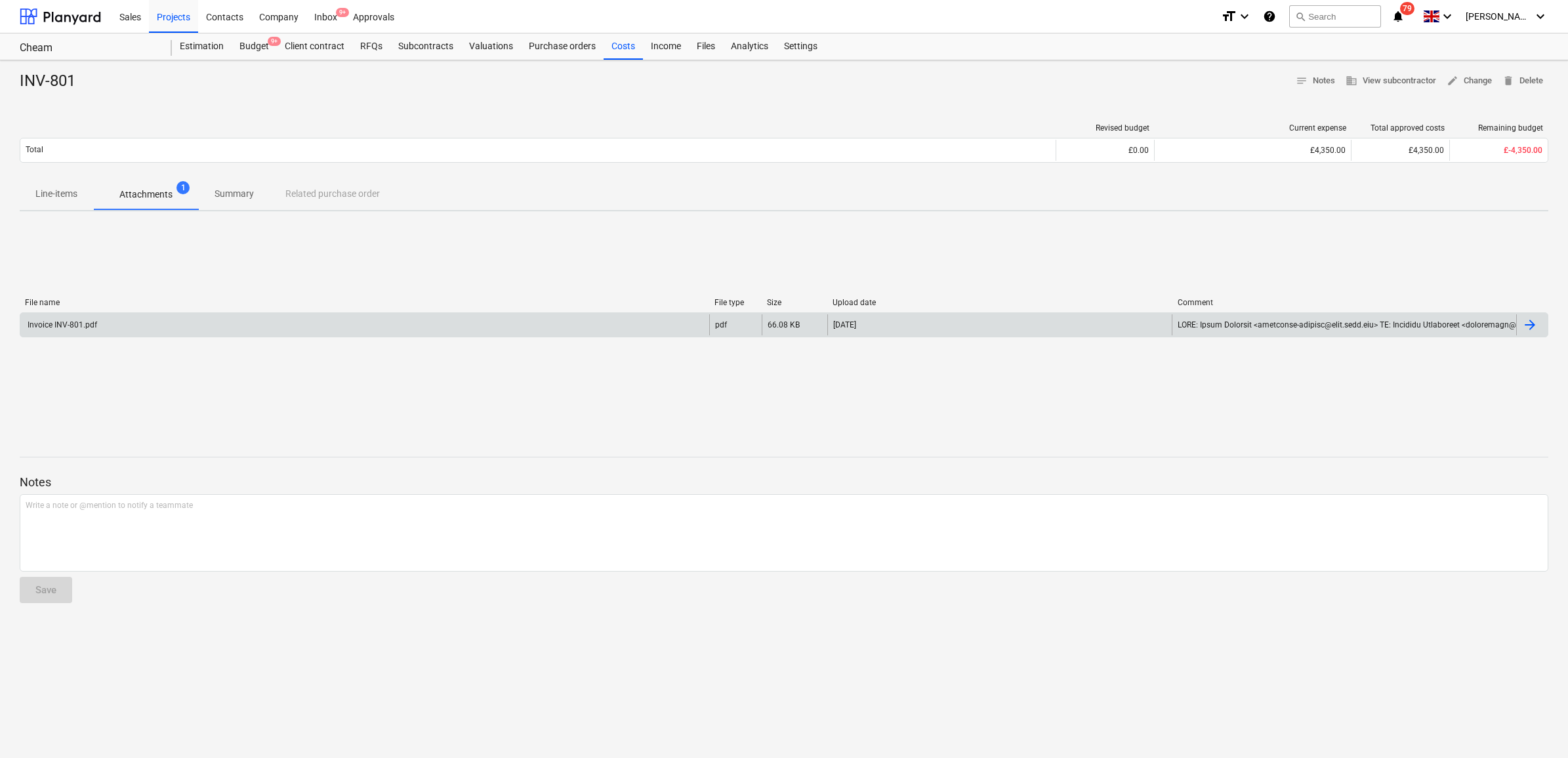
click at [948, 319] on div "[DATE]" at bounding box center [999, 325] width 345 height 21
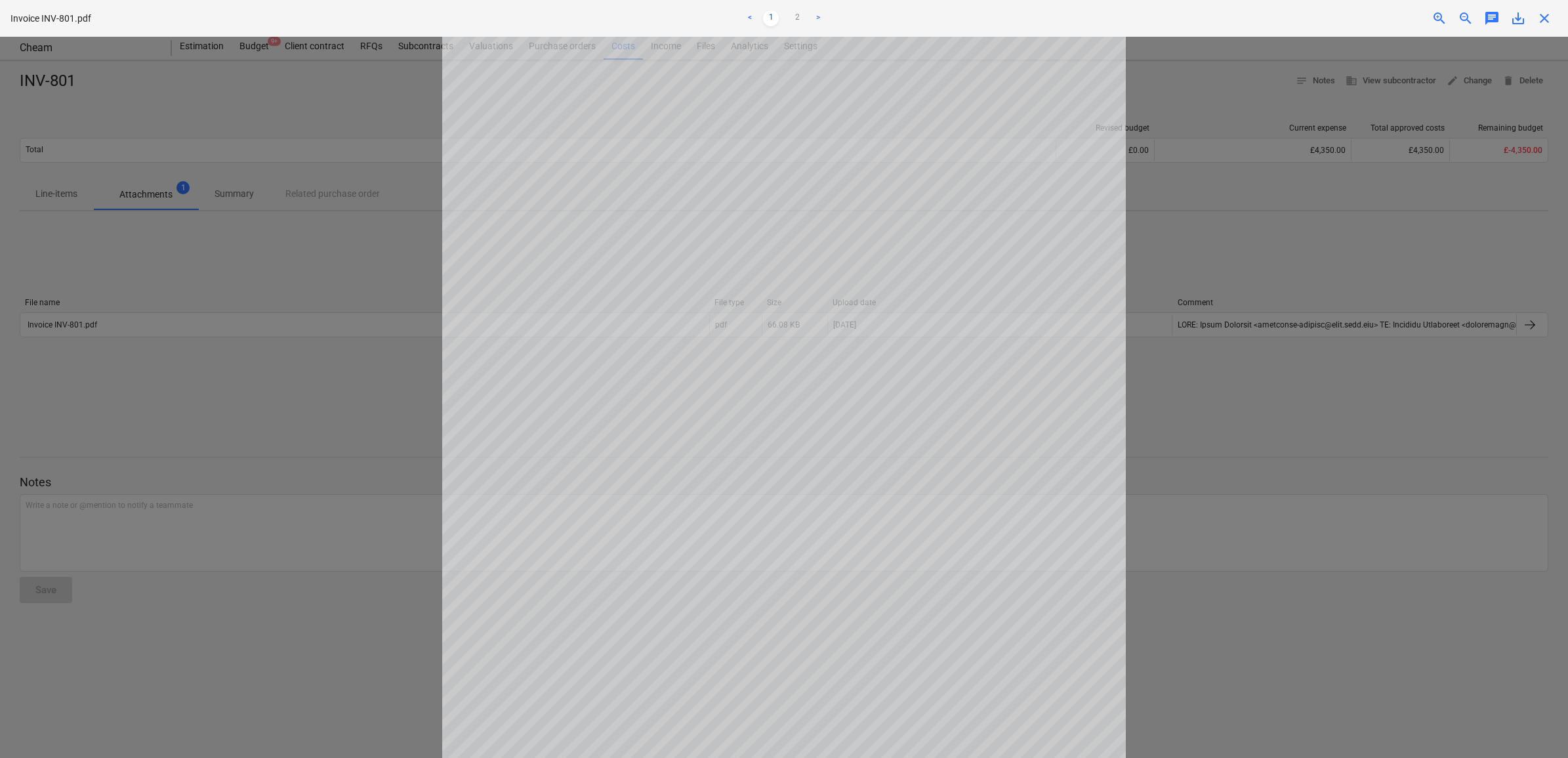
click at [1522, 18] on span "save_alt" at bounding box center [1518, 18] width 16 height 16
click at [1542, 15] on span "close" at bounding box center [1544, 18] width 16 height 16
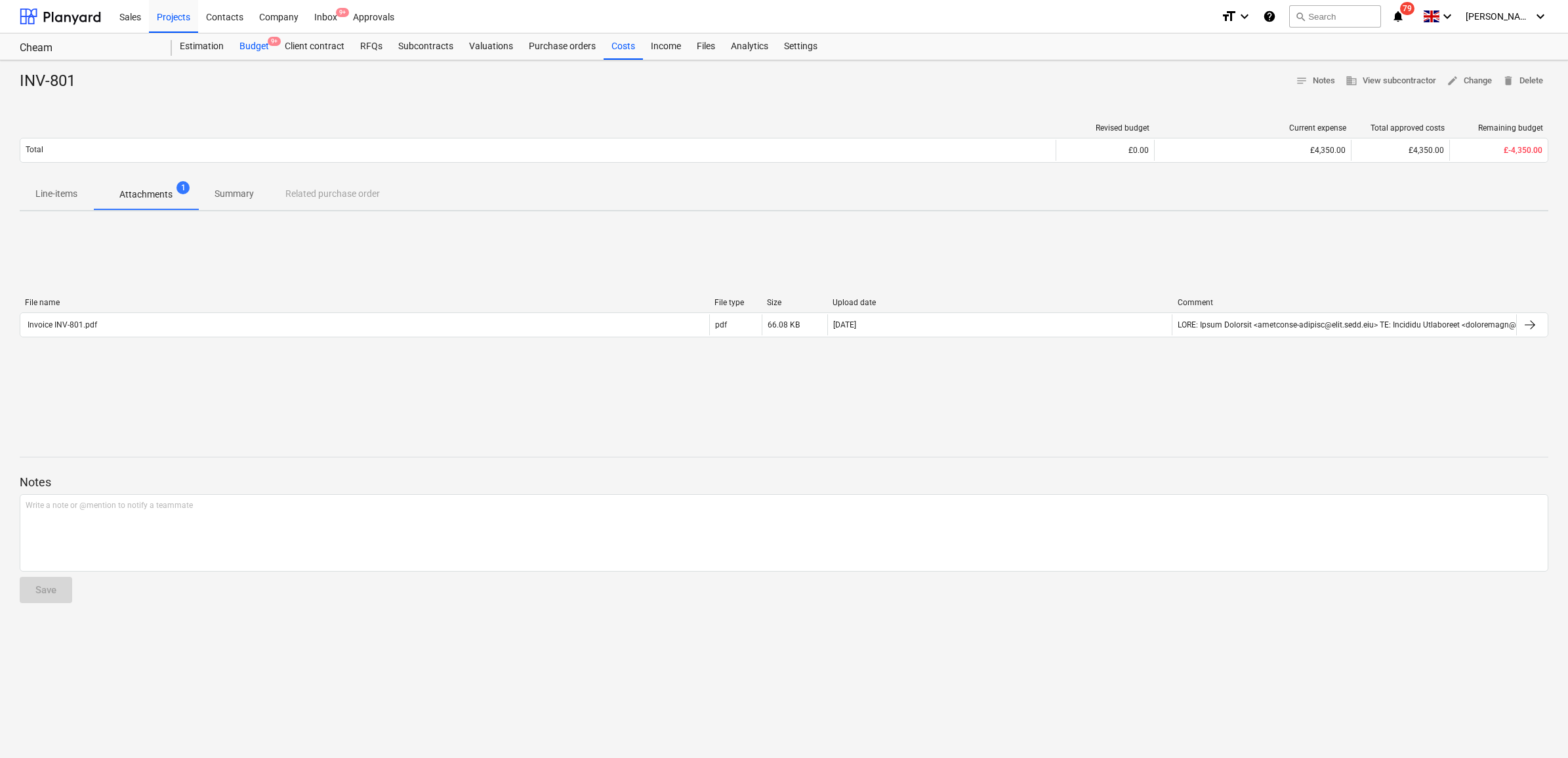
drag, startPoint x: 258, startPoint y: 43, endPoint x: 253, endPoint y: 59, distance: 16.8
click at [258, 43] on div "Budget 9+" at bounding box center [254, 47] width 45 height 26
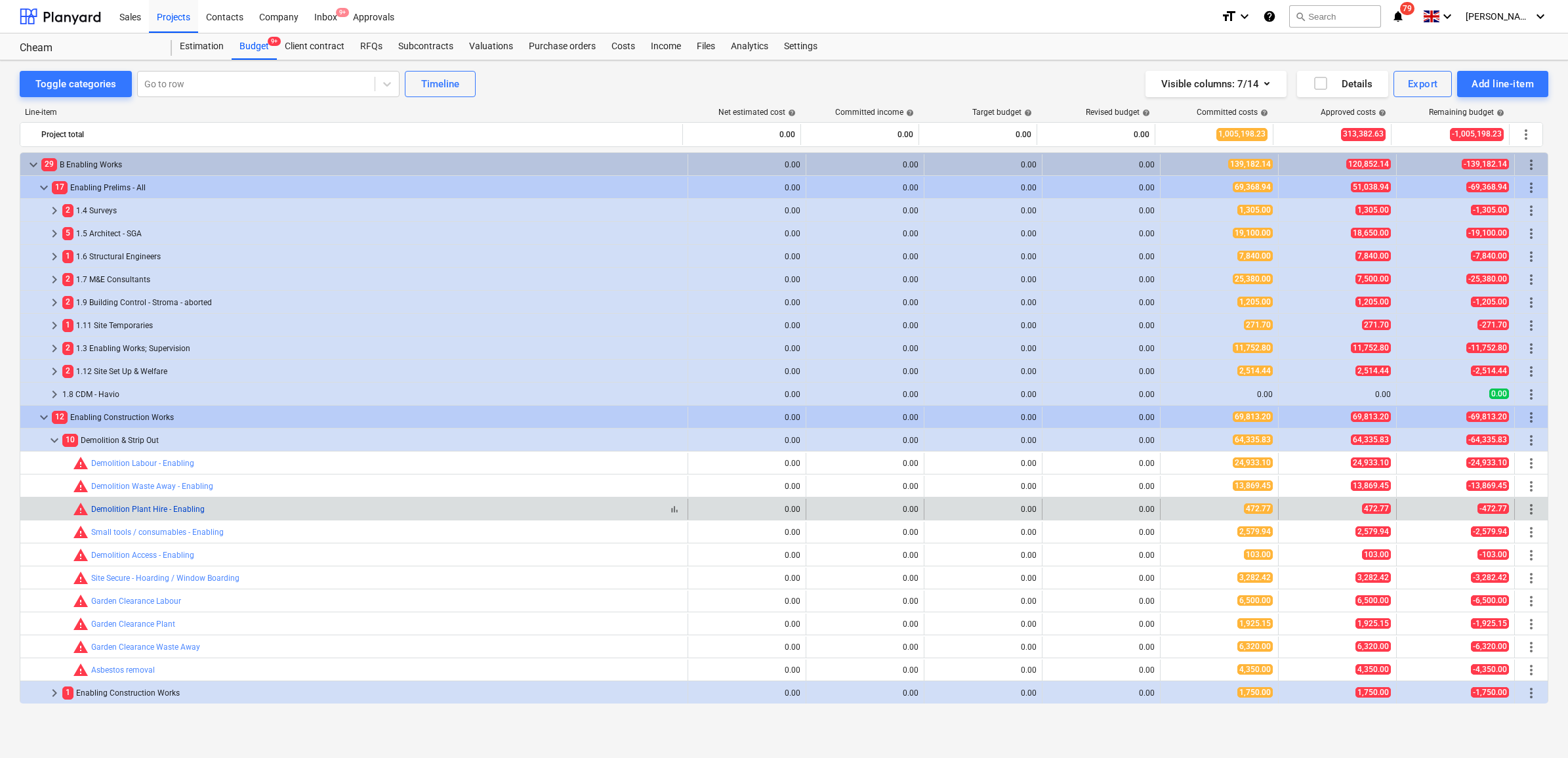
scroll to position [82, 0]
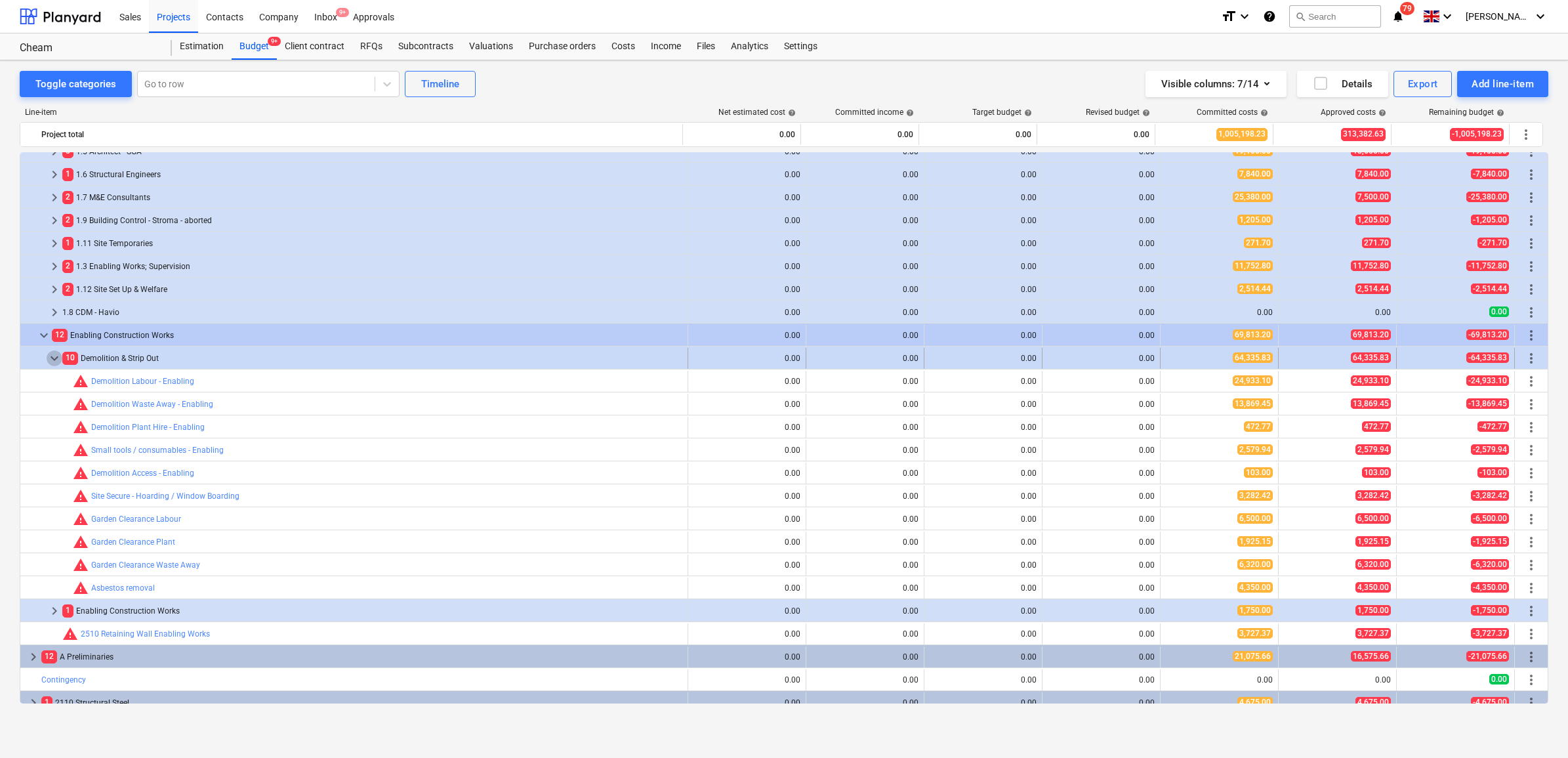
click at [50, 358] on span "keyboard_arrow_down" at bounding box center [54, 358] width 16 height 16
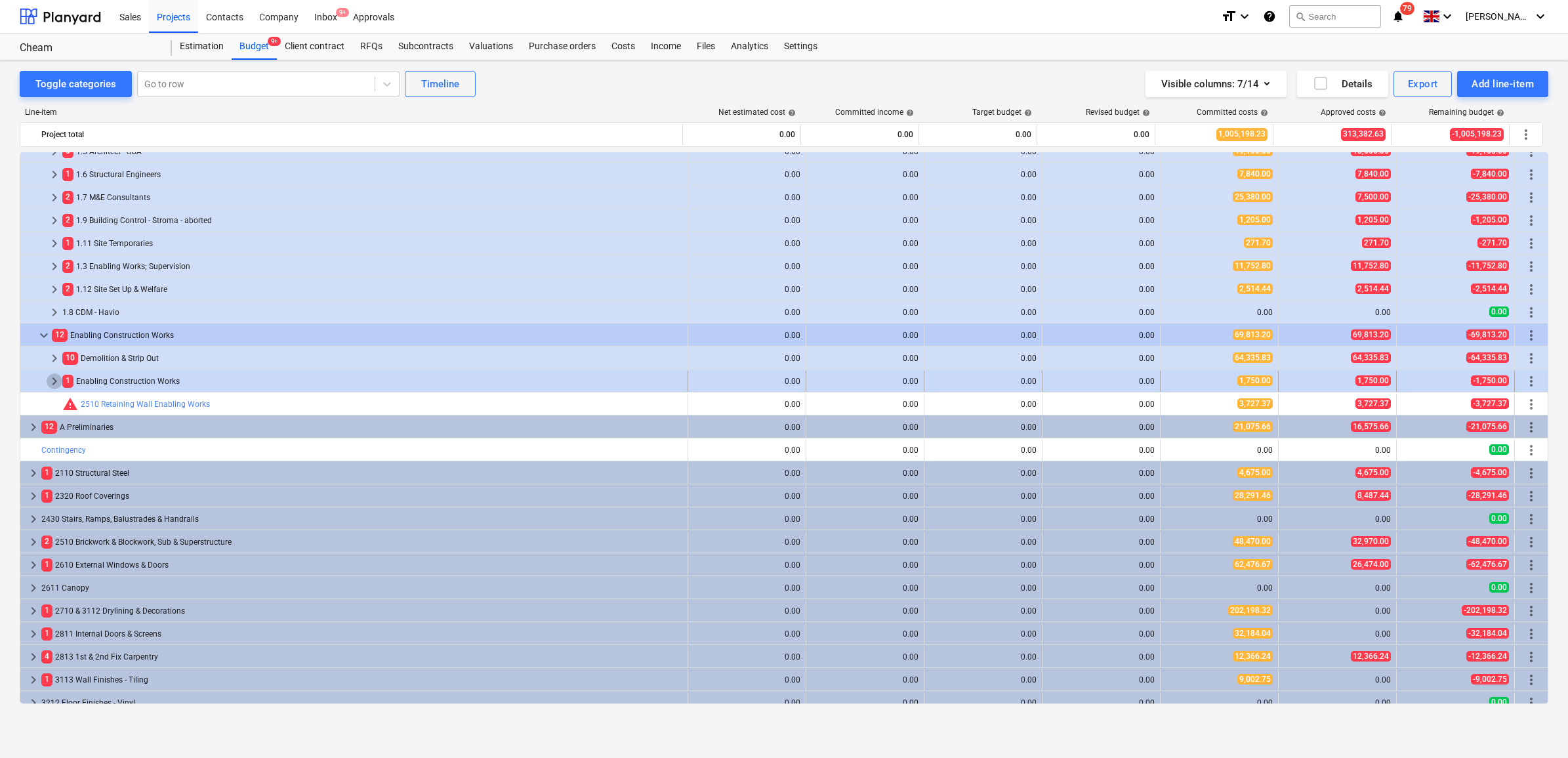
click at [56, 381] on span "keyboard_arrow_right" at bounding box center [54, 381] width 16 height 16
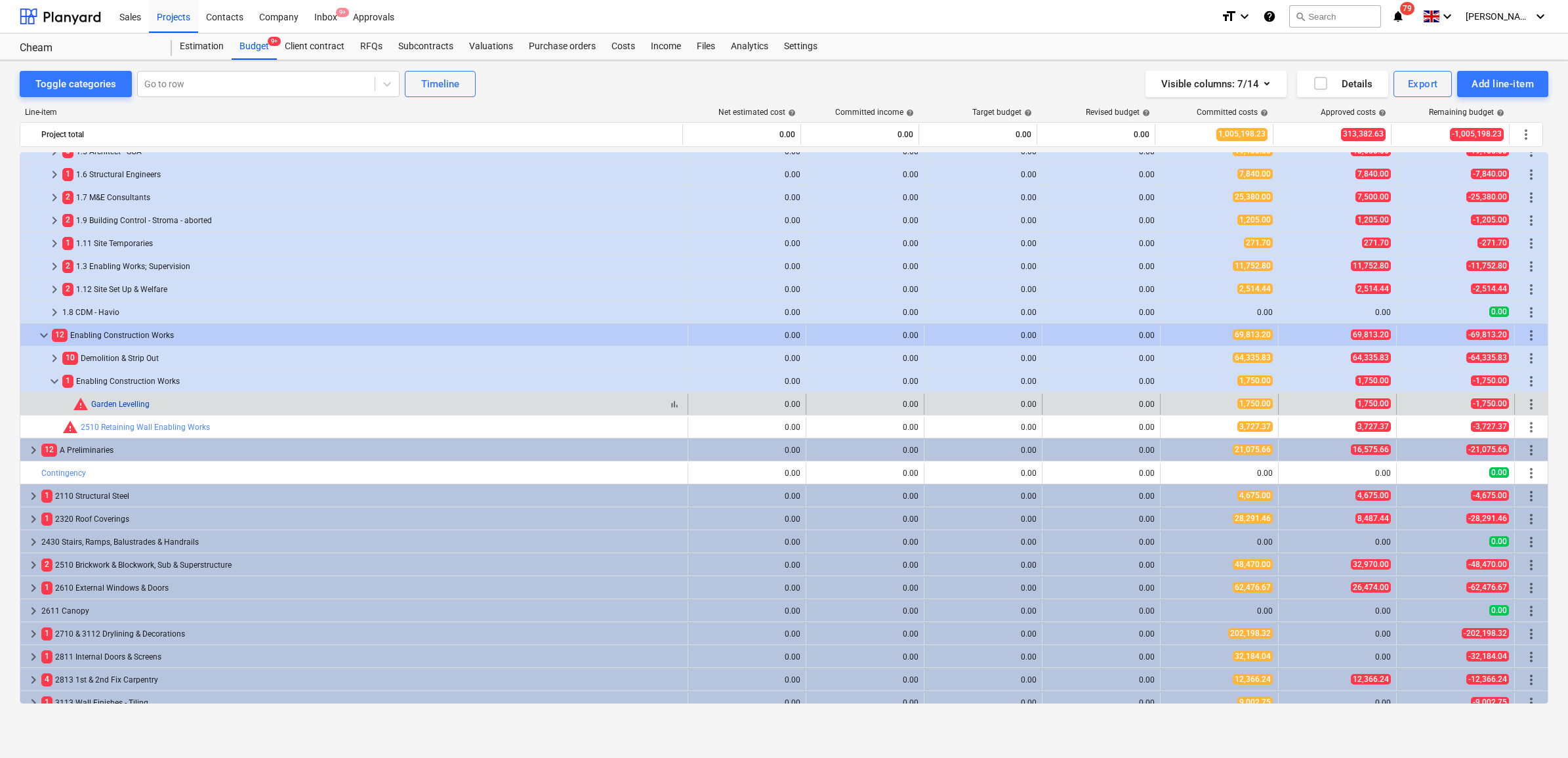
click at [125, 401] on link "Garden Levelling" at bounding box center [120, 404] width 59 height 9
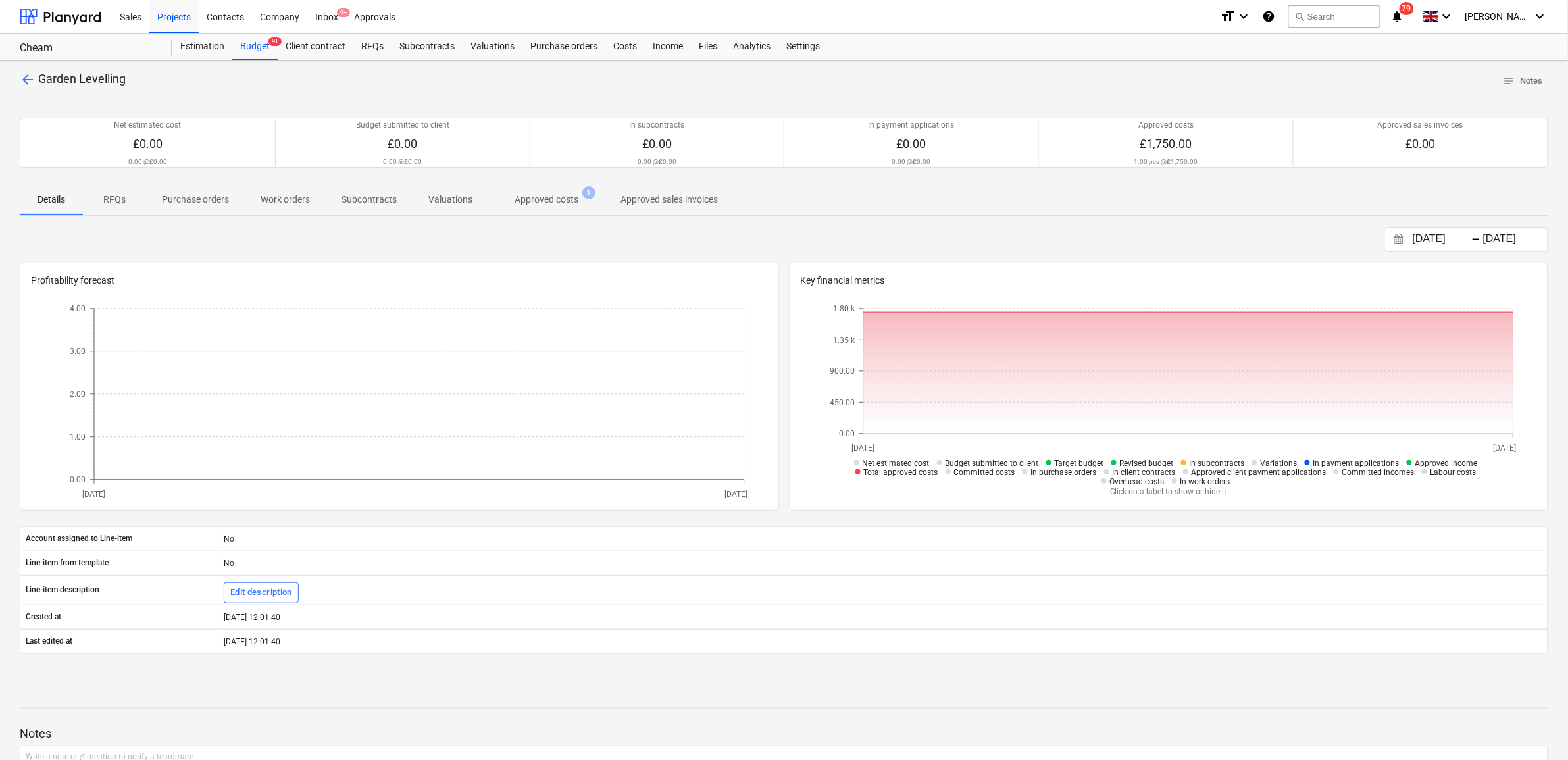
click at [531, 200] on p "Approved costs" at bounding box center [546, 200] width 63 height 14
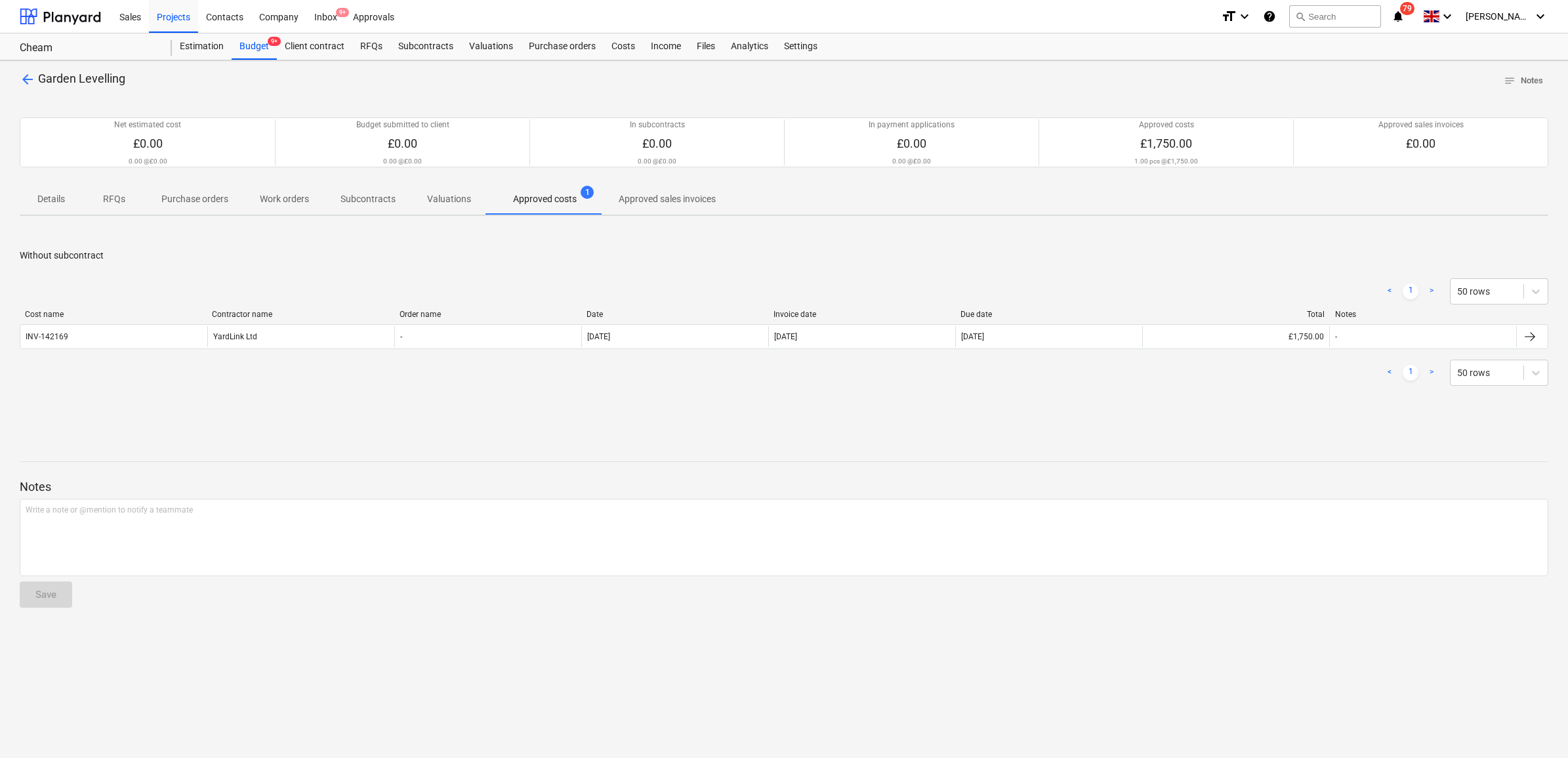
click at [27, 79] on span "arrow_back" at bounding box center [27, 79] width 16 height 16
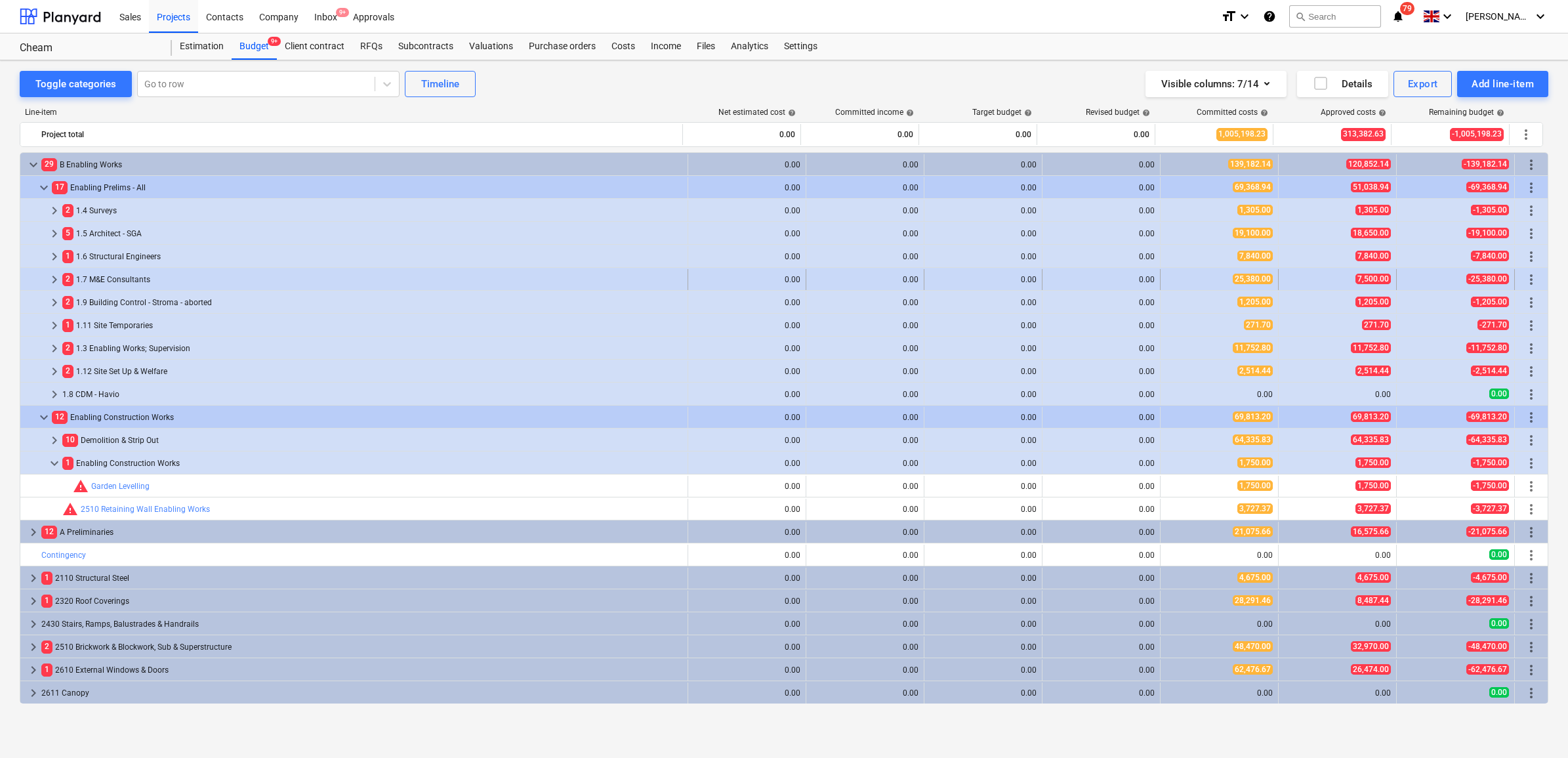
scroll to position [82, 0]
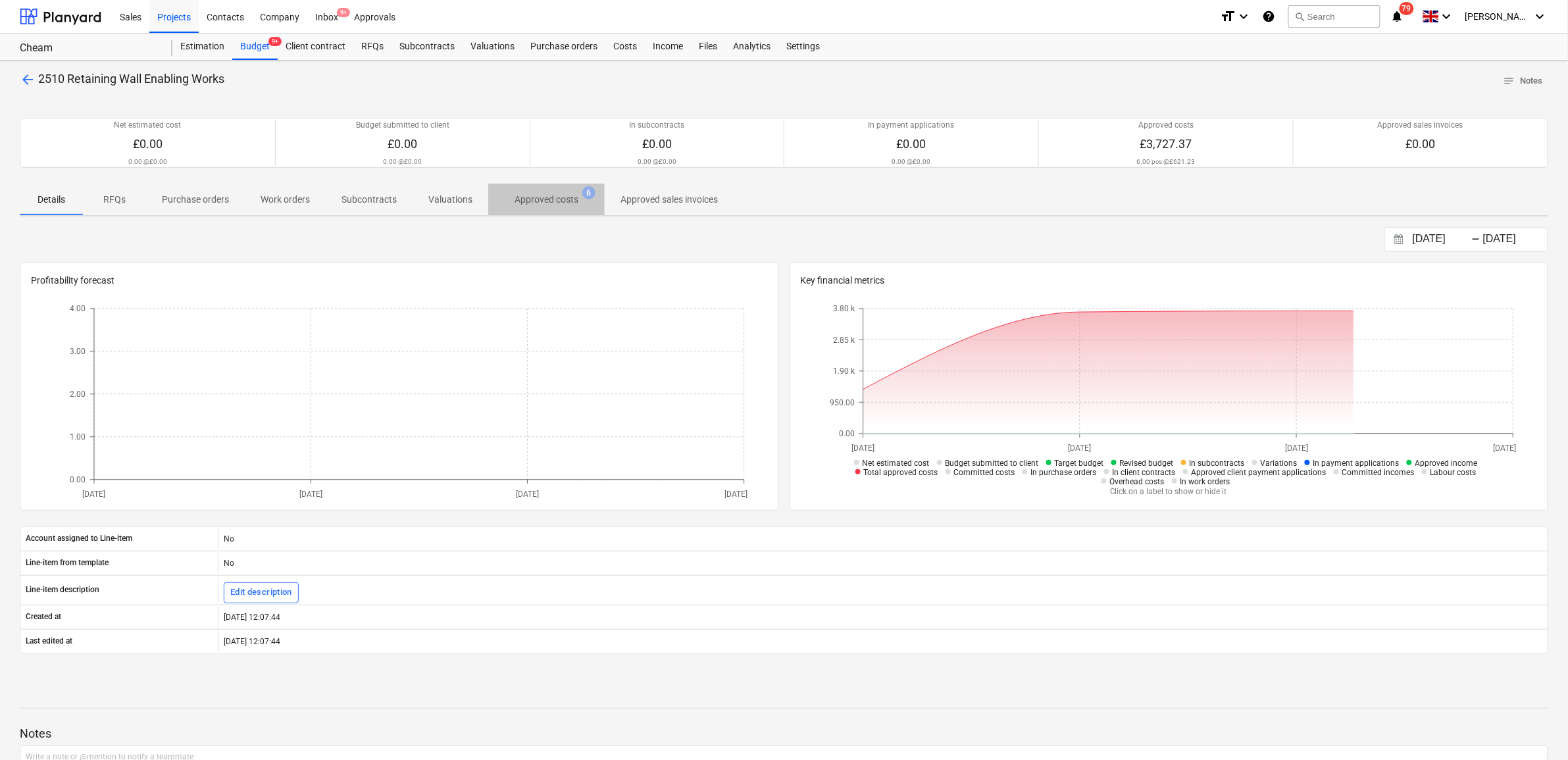
click at [534, 192] on span "Approved costs 6" at bounding box center [547, 199] width 116 height 24
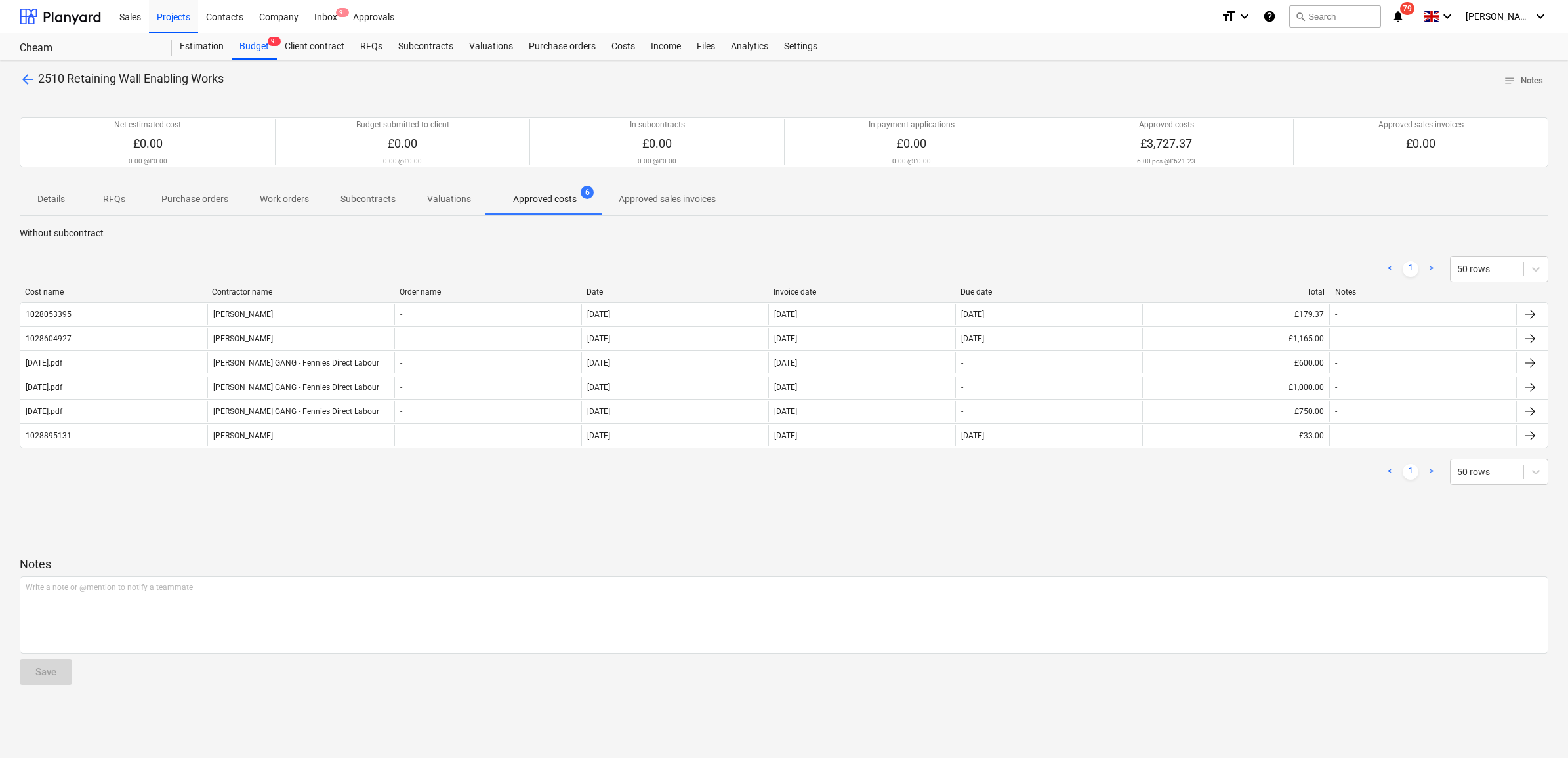
click at [840, 290] on div "Invoice date" at bounding box center [862, 292] width 177 height 9
click at [25, 77] on span "arrow_back" at bounding box center [27, 79] width 16 height 16
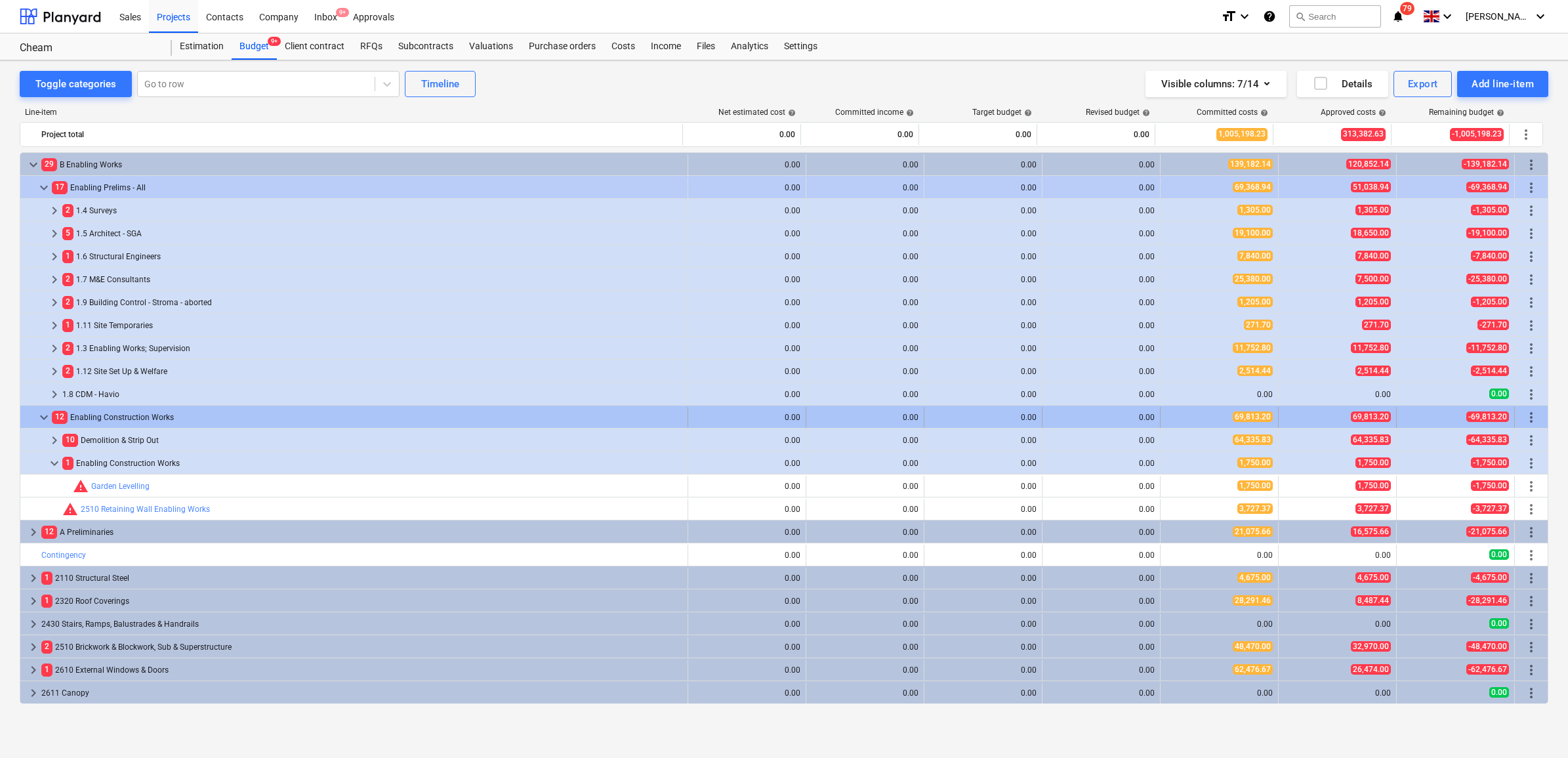
click at [44, 418] on span "keyboard_arrow_down" at bounding box center [43, 417] width 16 height 16
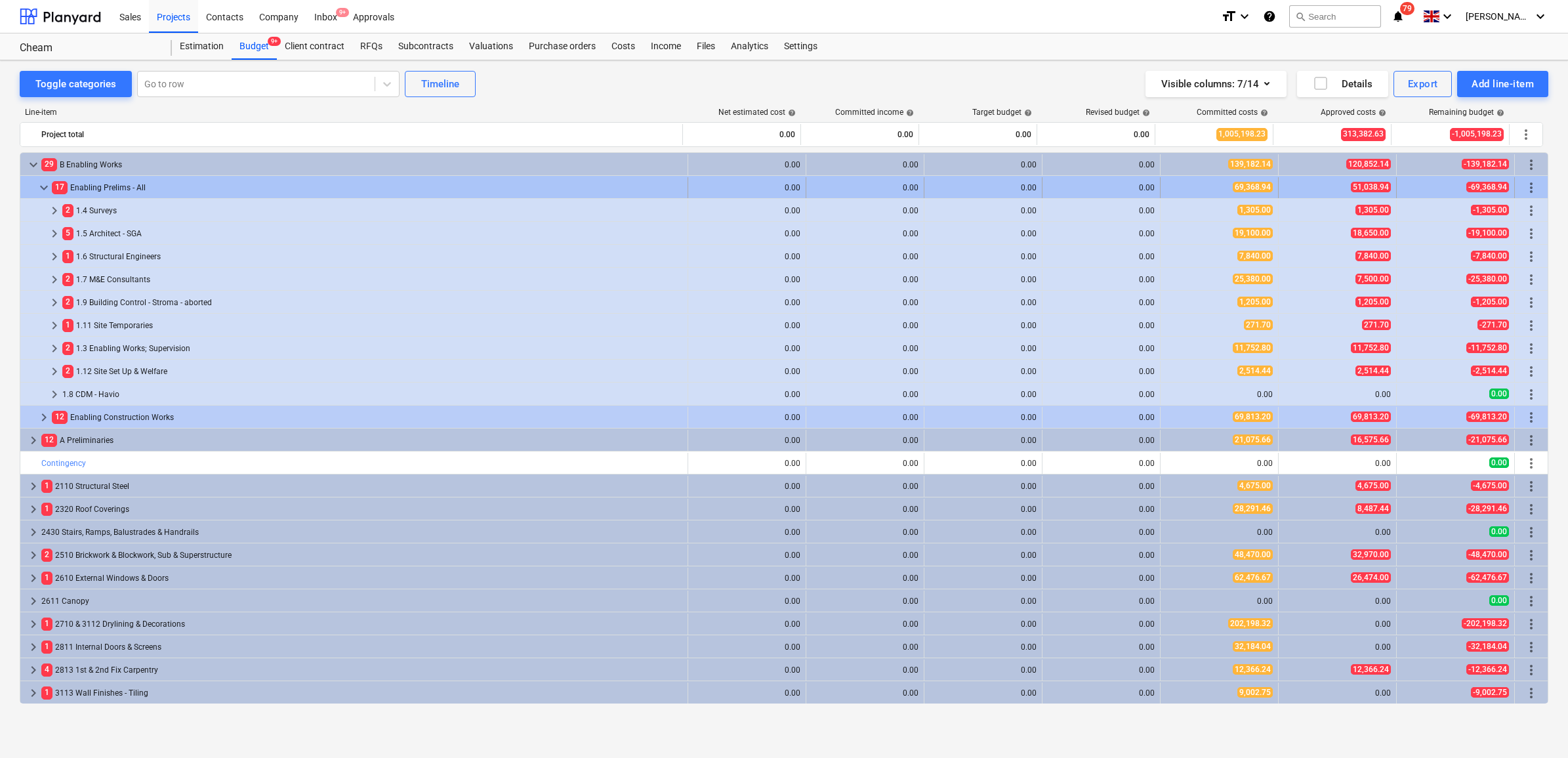
click at [37, 188] on span "keyboard_arrow_down" at bounding box center [43, 188] width 16 height 16
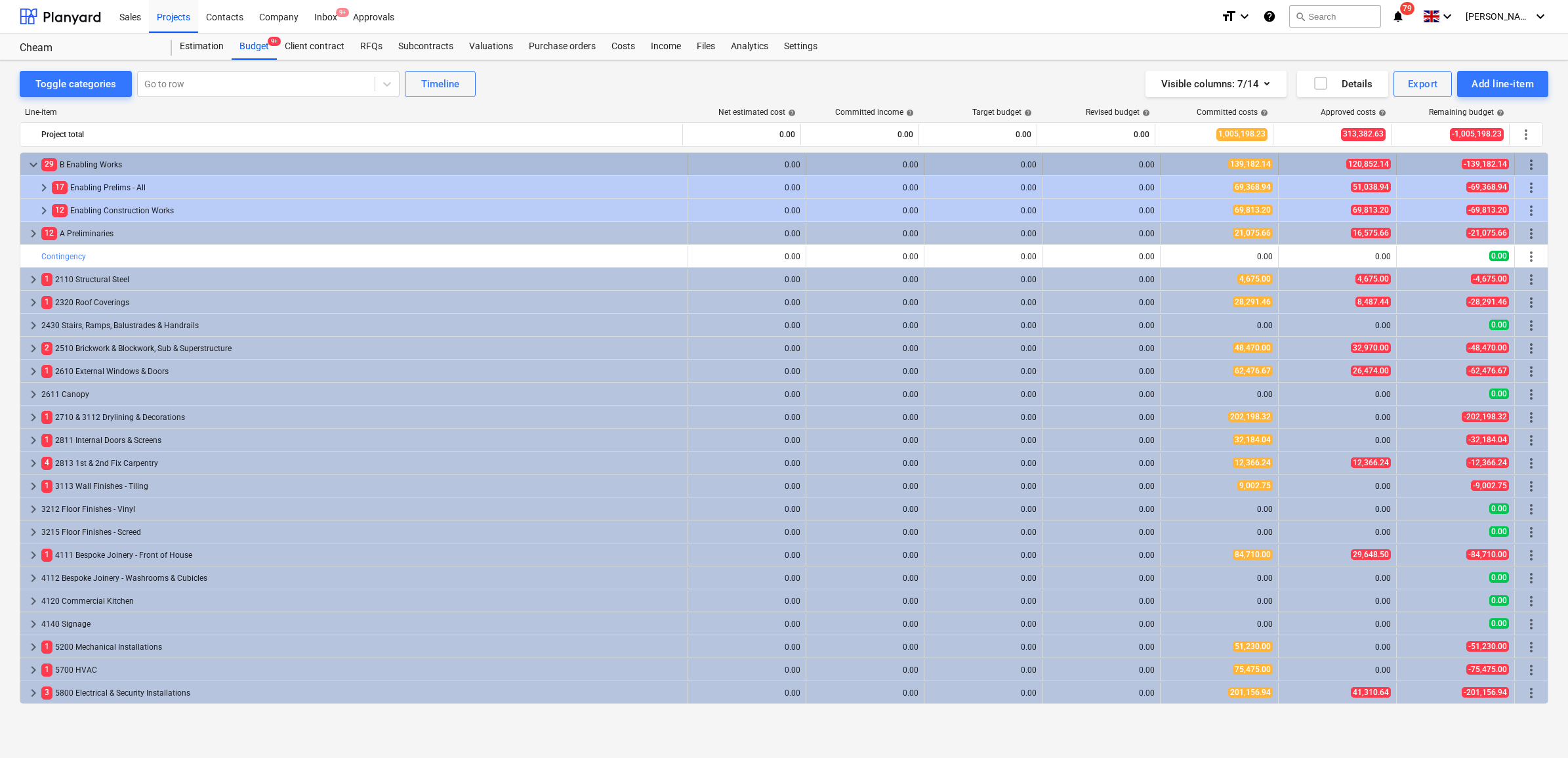
click at [28, 165] on span "keyboard_arrow_down" at bounding box center [34, 165] width 16 height 16
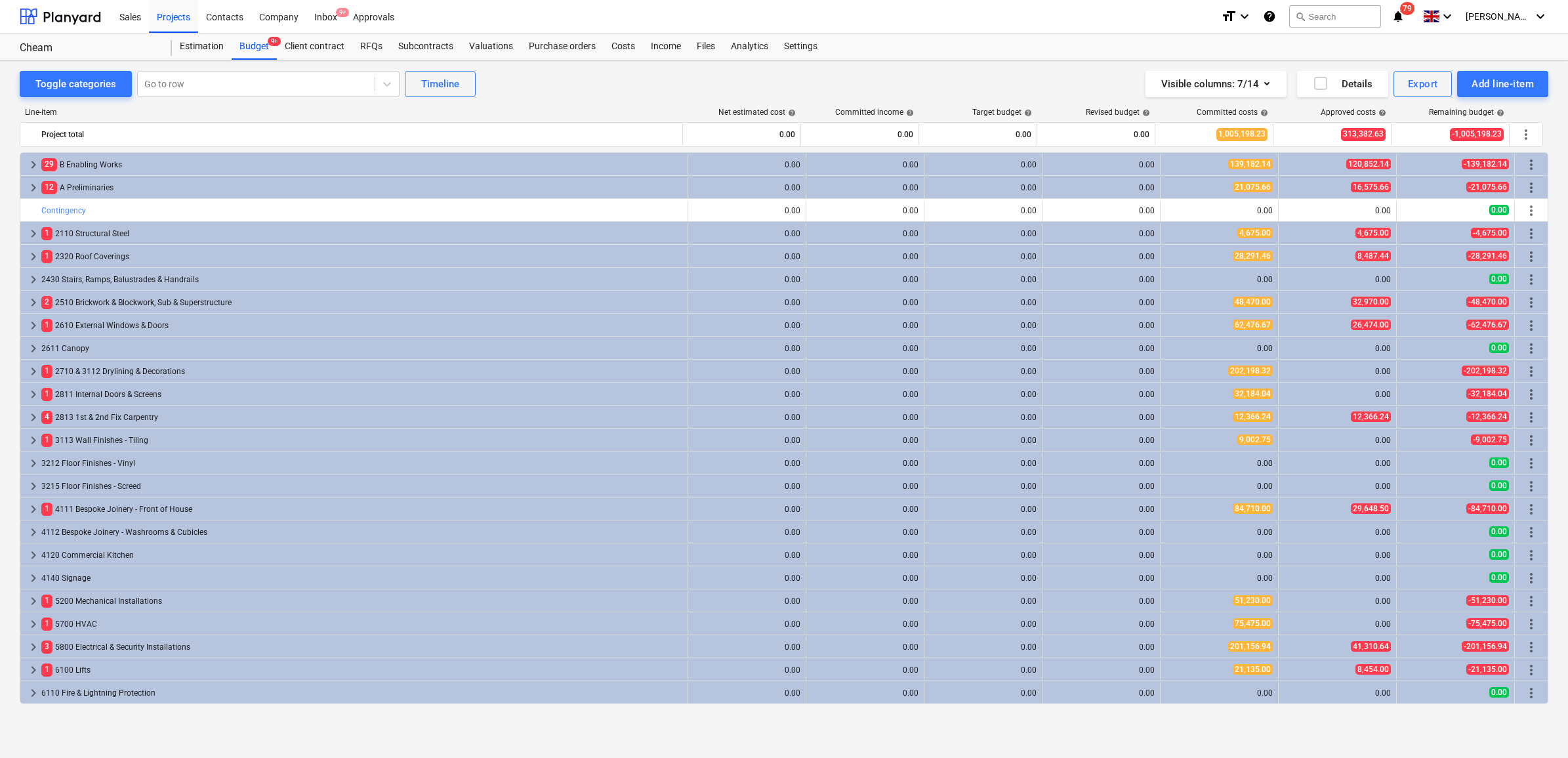
click at [28, 165] on span "keyboard_arrow_right" at bounding box center [34, 165] width 16 height 16
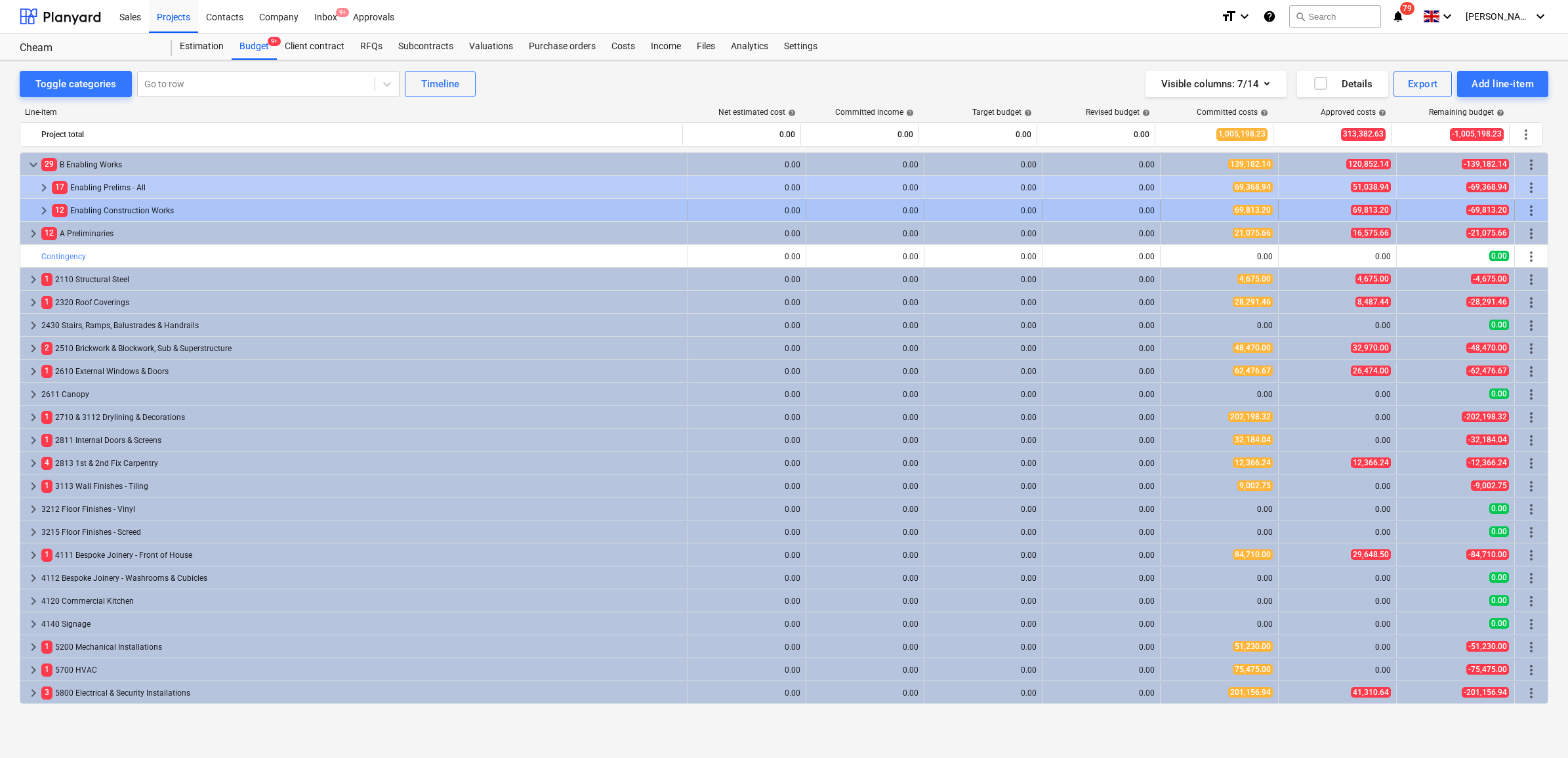
click at [40, 212] on span "keyboard_arrow_right" at bounding box center [43, 210] width 16 height 16
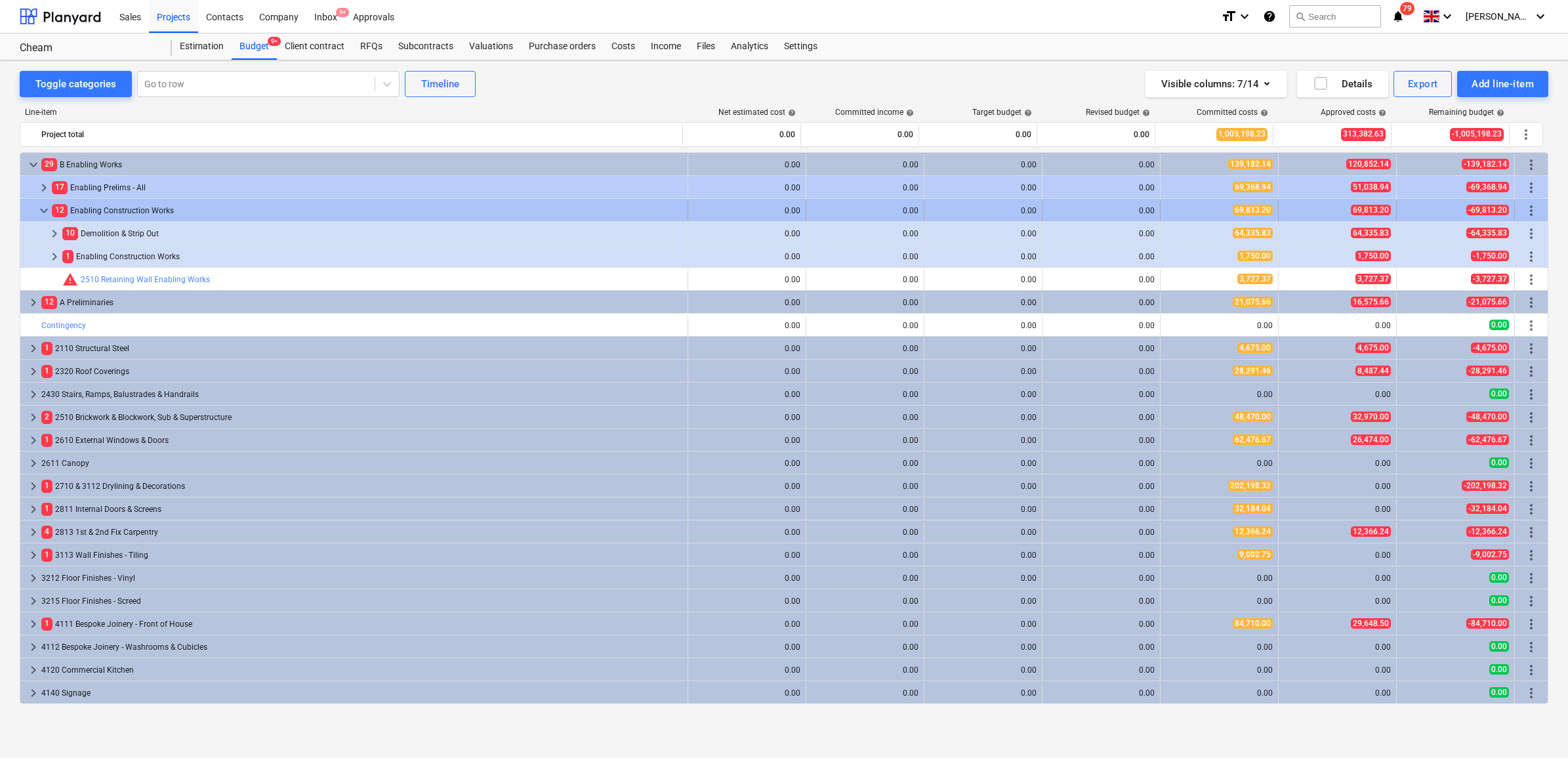
click at [45, 210] on span "keyboard_arrow_down" at bounding box center [43, 210] width 16 height 16
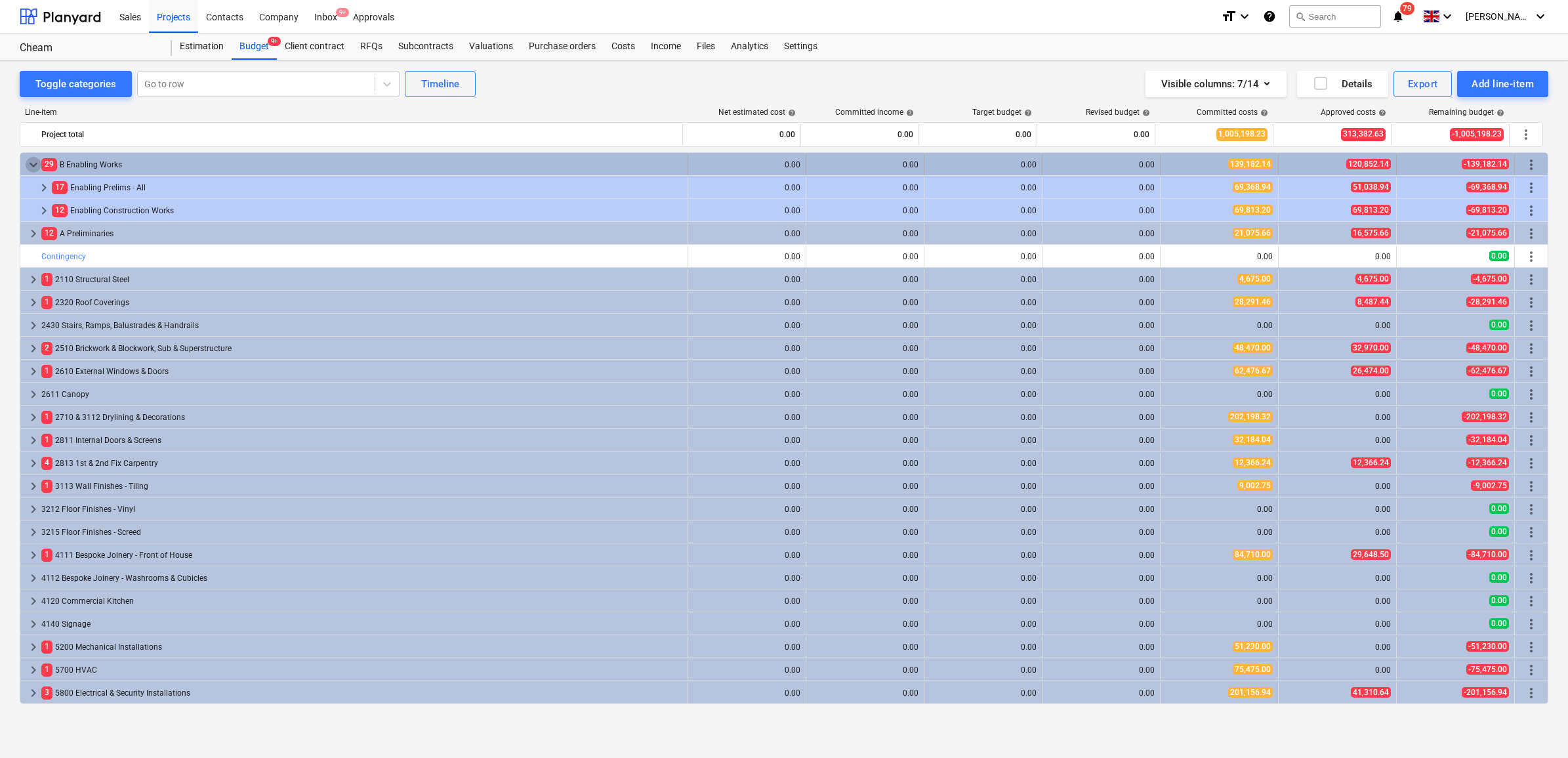
click at [34, 162] on span "keyboard_arrow_down" at bounding box center [34, 165] width 16 height 16
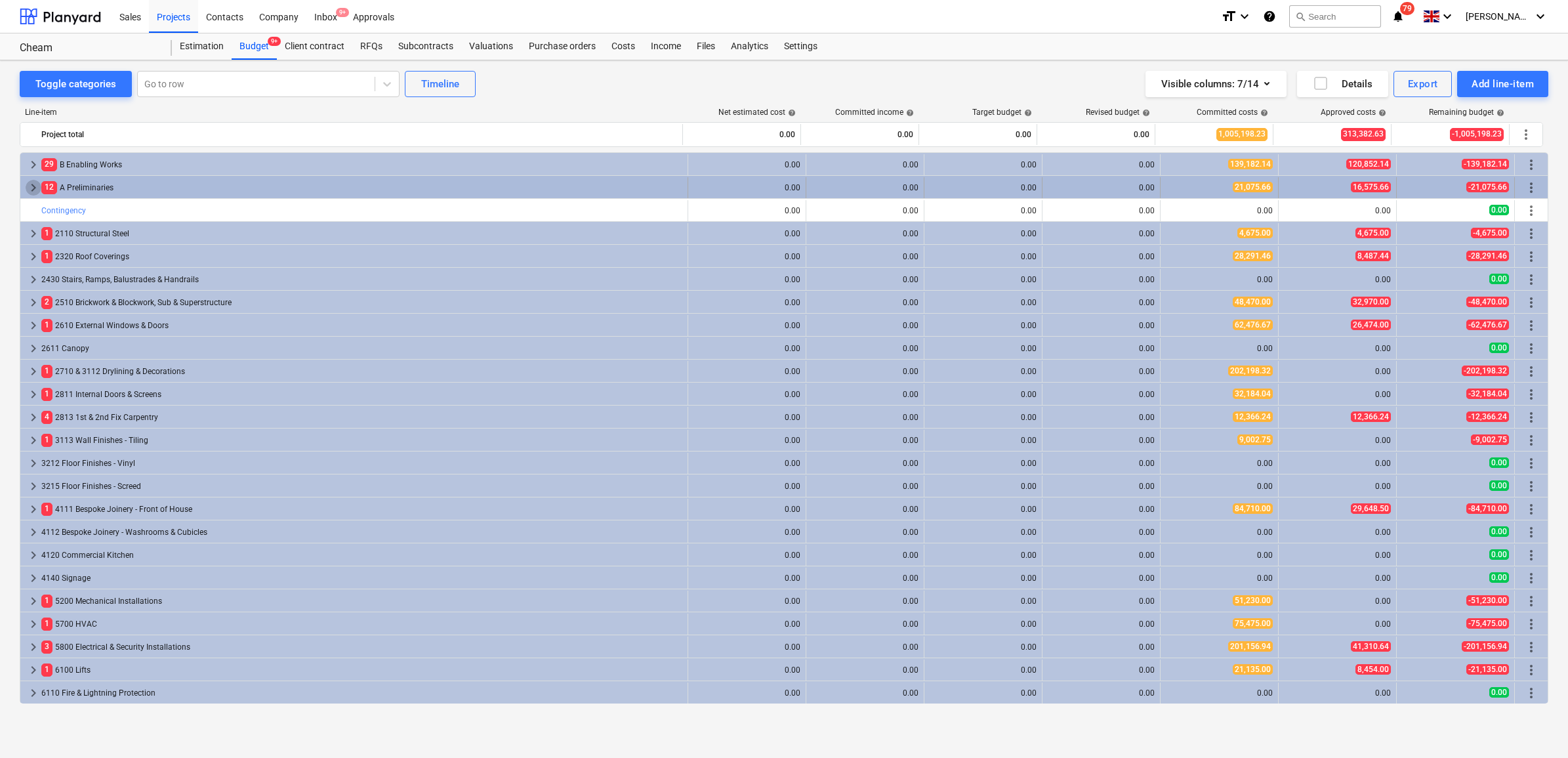
click at [36, 189] on span "keyboard_arrow_right" at bounding box center [34, 188] width 16 height 16
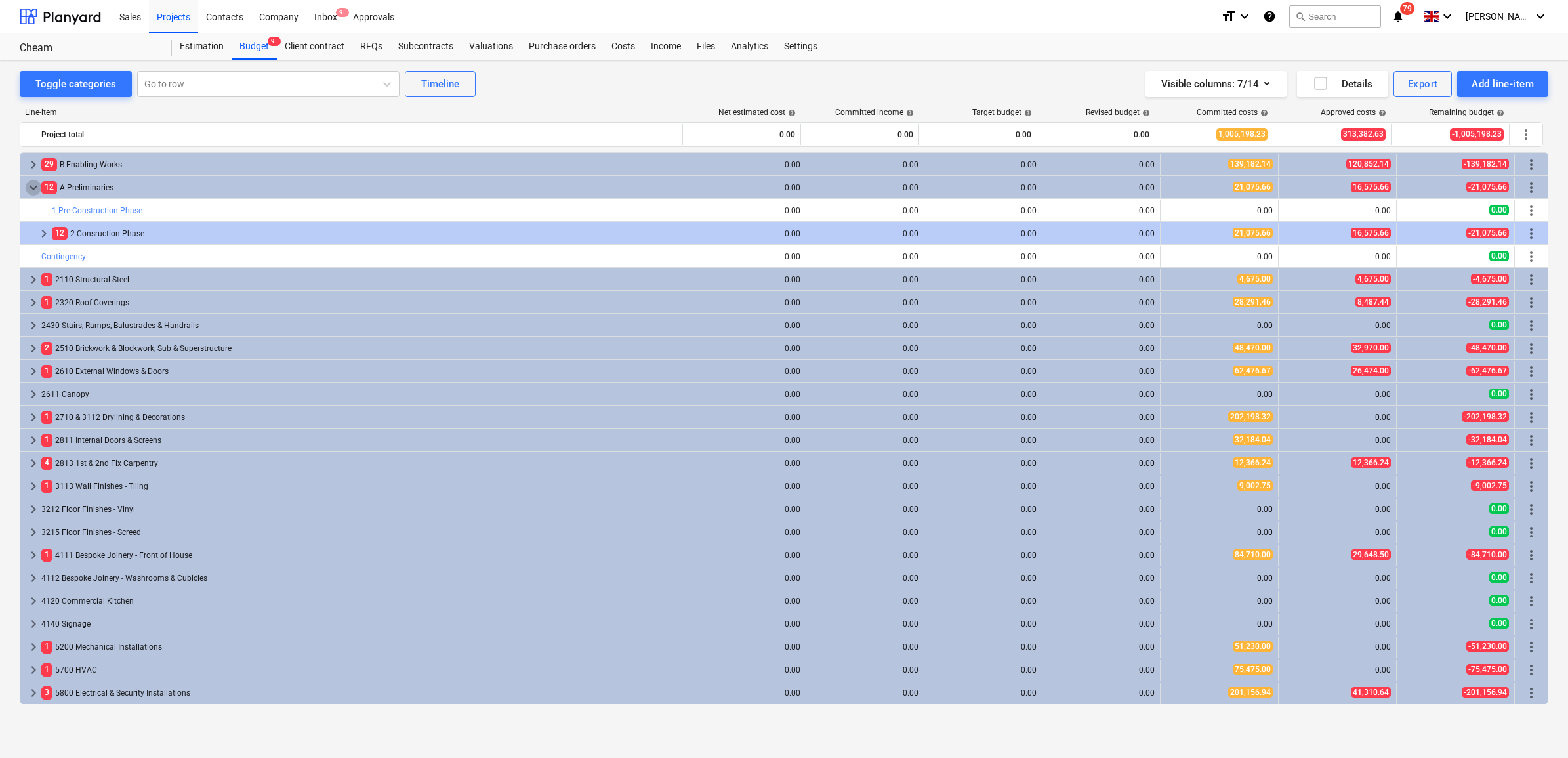
click at [36, 189] on span "keyboard_arrow_down" at bounding box center [34, 188] width 16 height 16
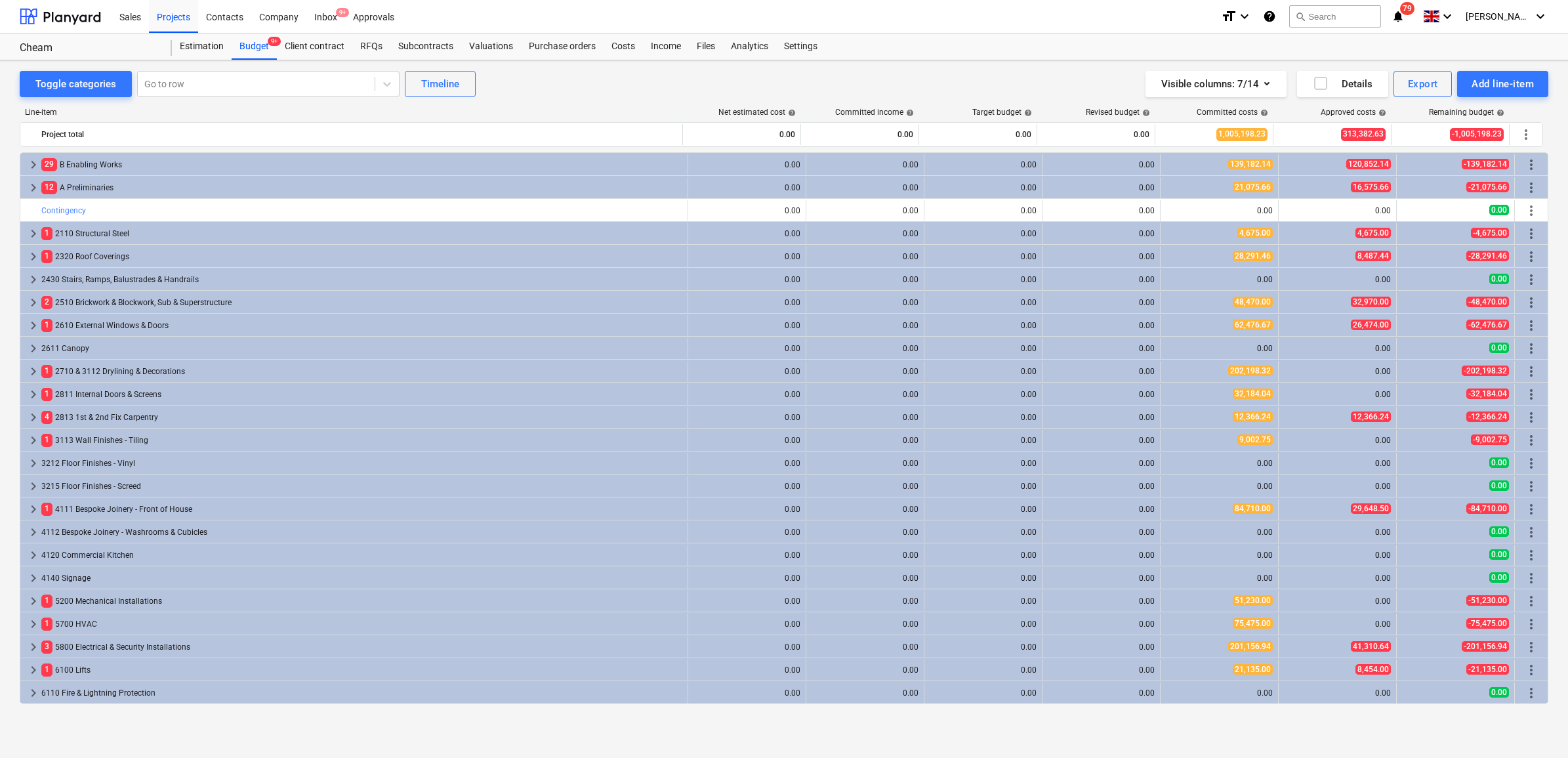
click at [36, 189] on span "keyboard_arrow_right" at bounding box center [34, 188] width 16 height 16
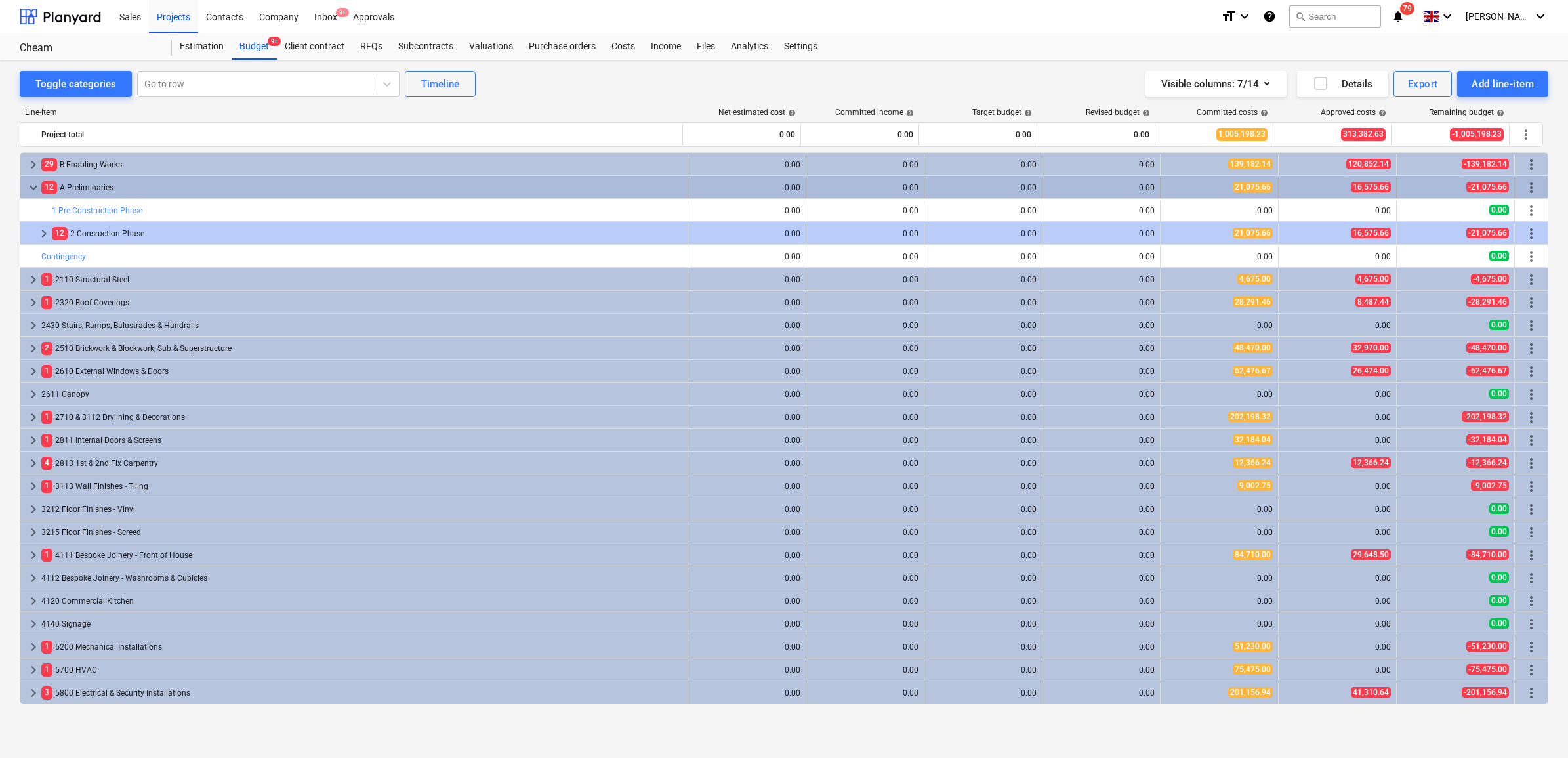
click at [38, 189] on span "keyboard_arrow_down" at bounding box center [34, 188] width 16 height 16
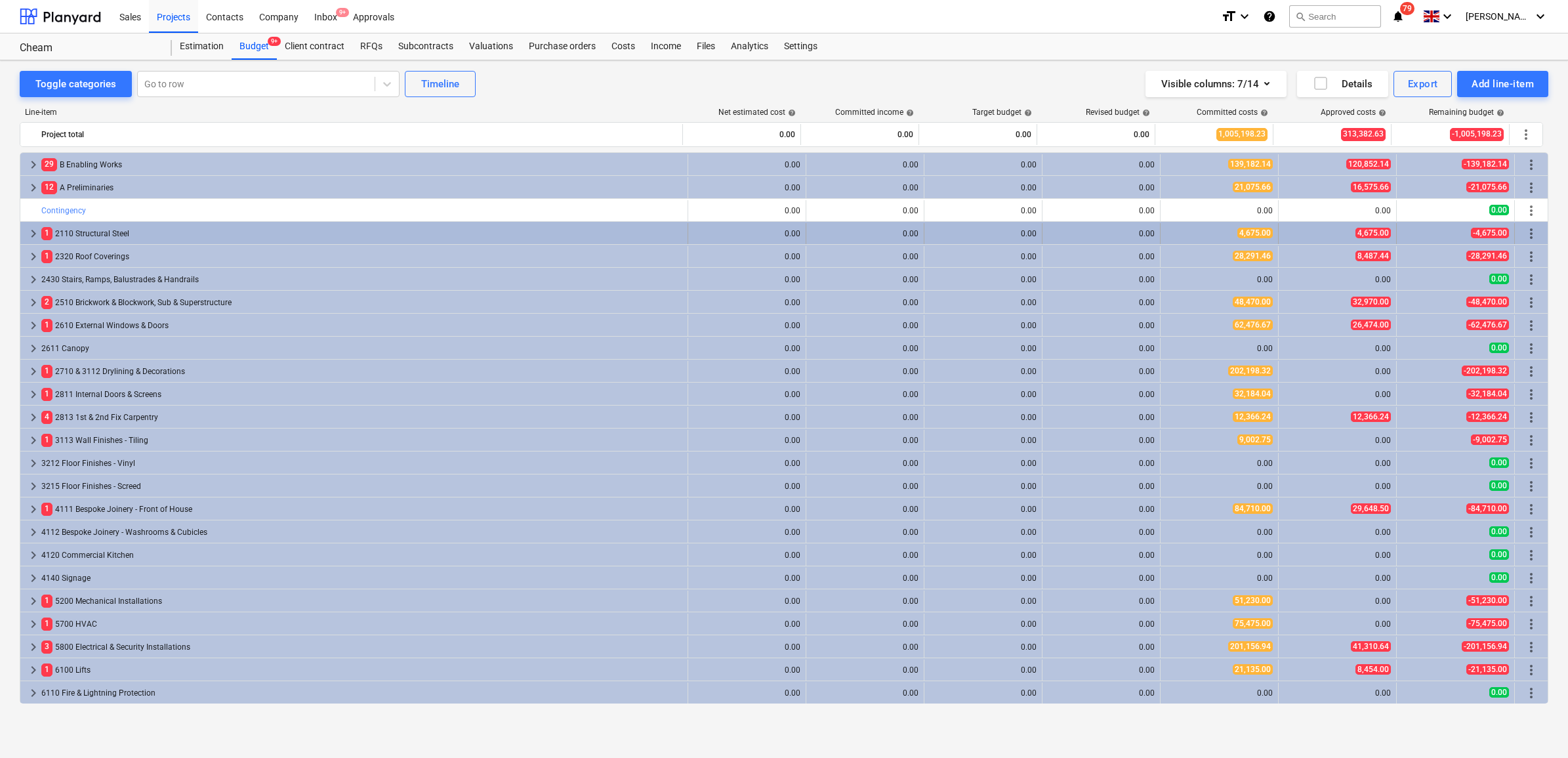
click at [34, 232] on span "keyboard_arrow_right" at bounding box center [34, 233] width 16 height 16
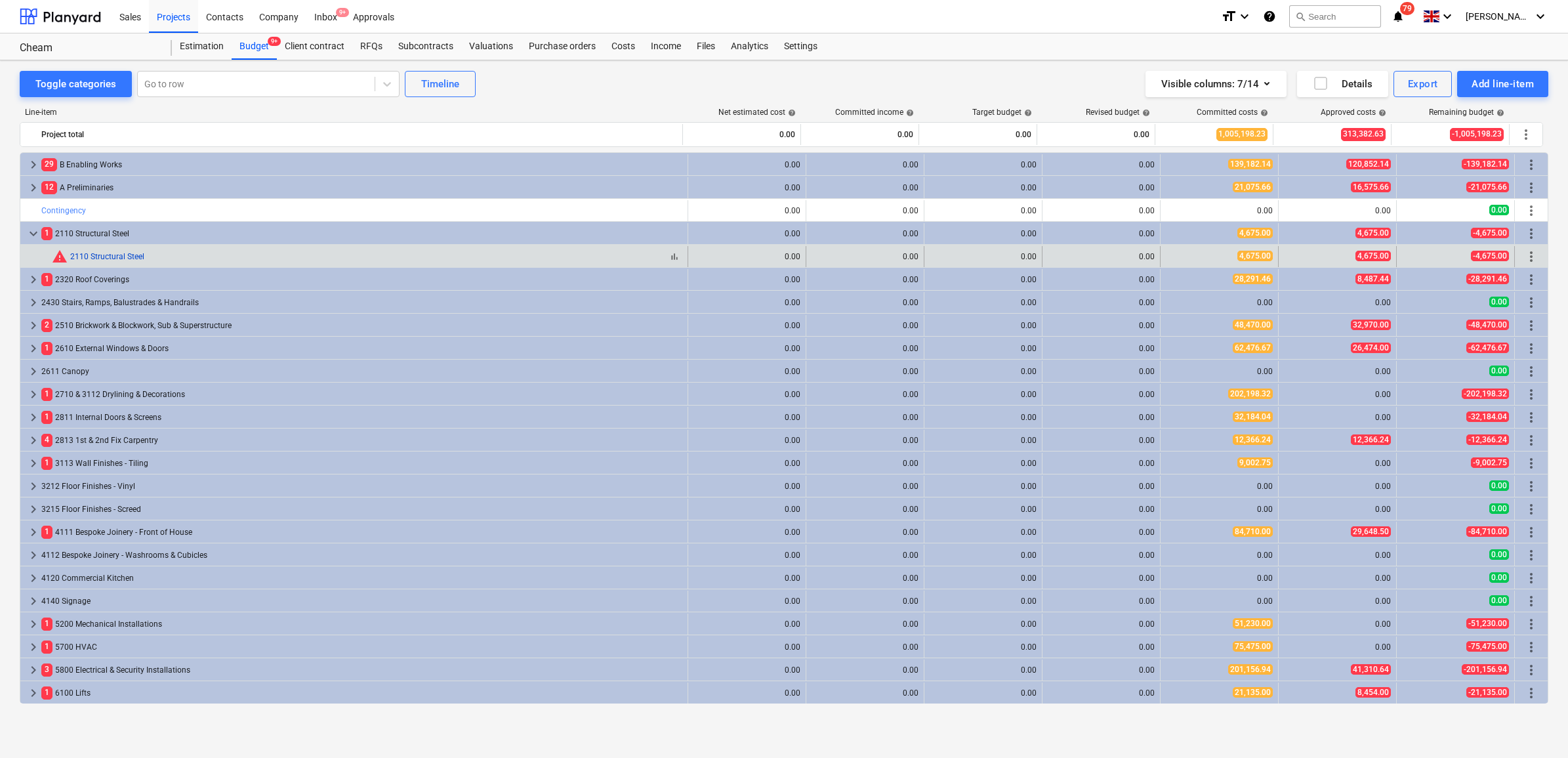
click at [133, 255] on link "2110 Structural Steel" at bounding box center [107, 256] width 74 height 9
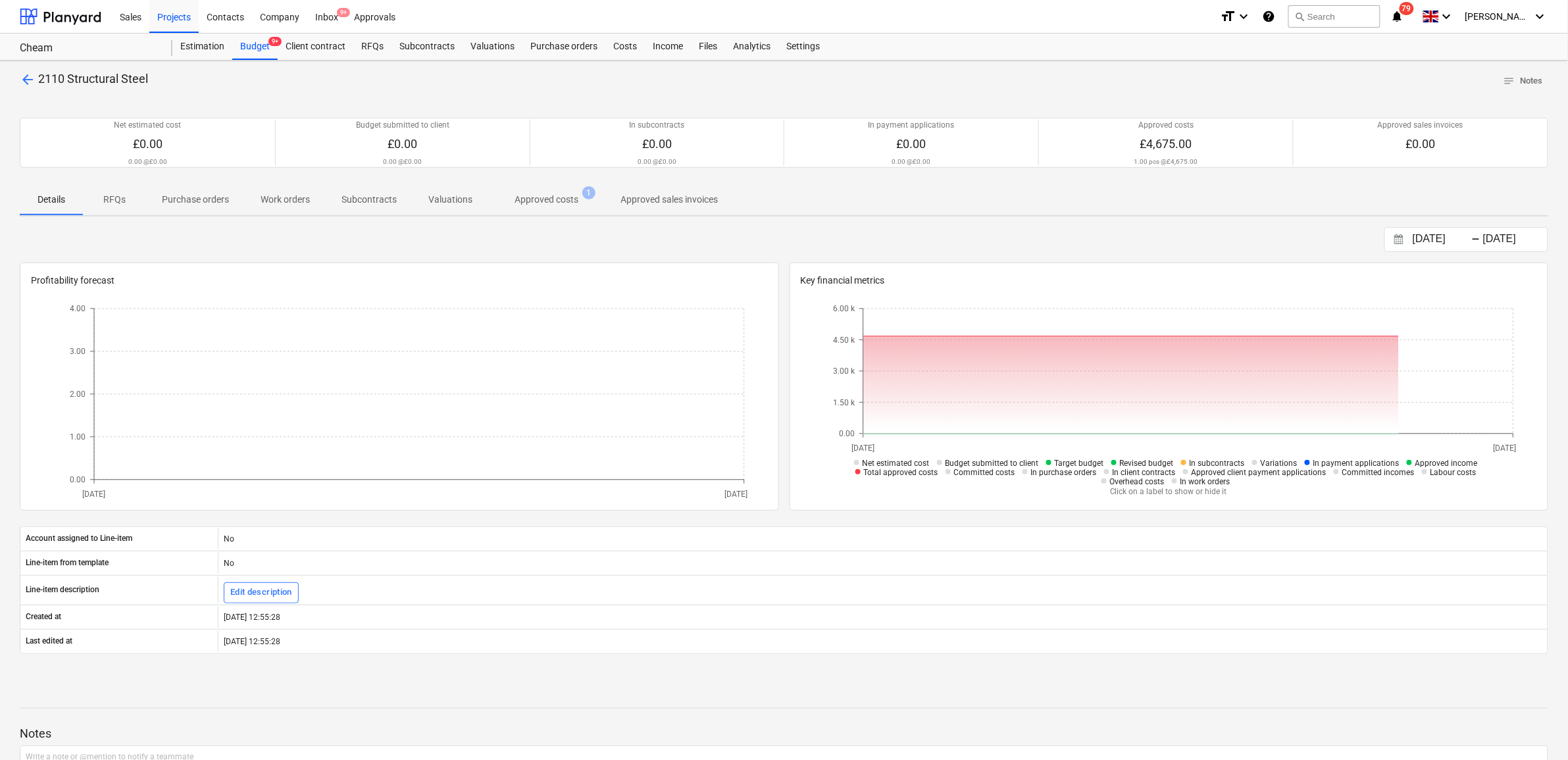
click at [544, 206] on p "Approved costs" at bounding box center [546, 200] width 63 height 14
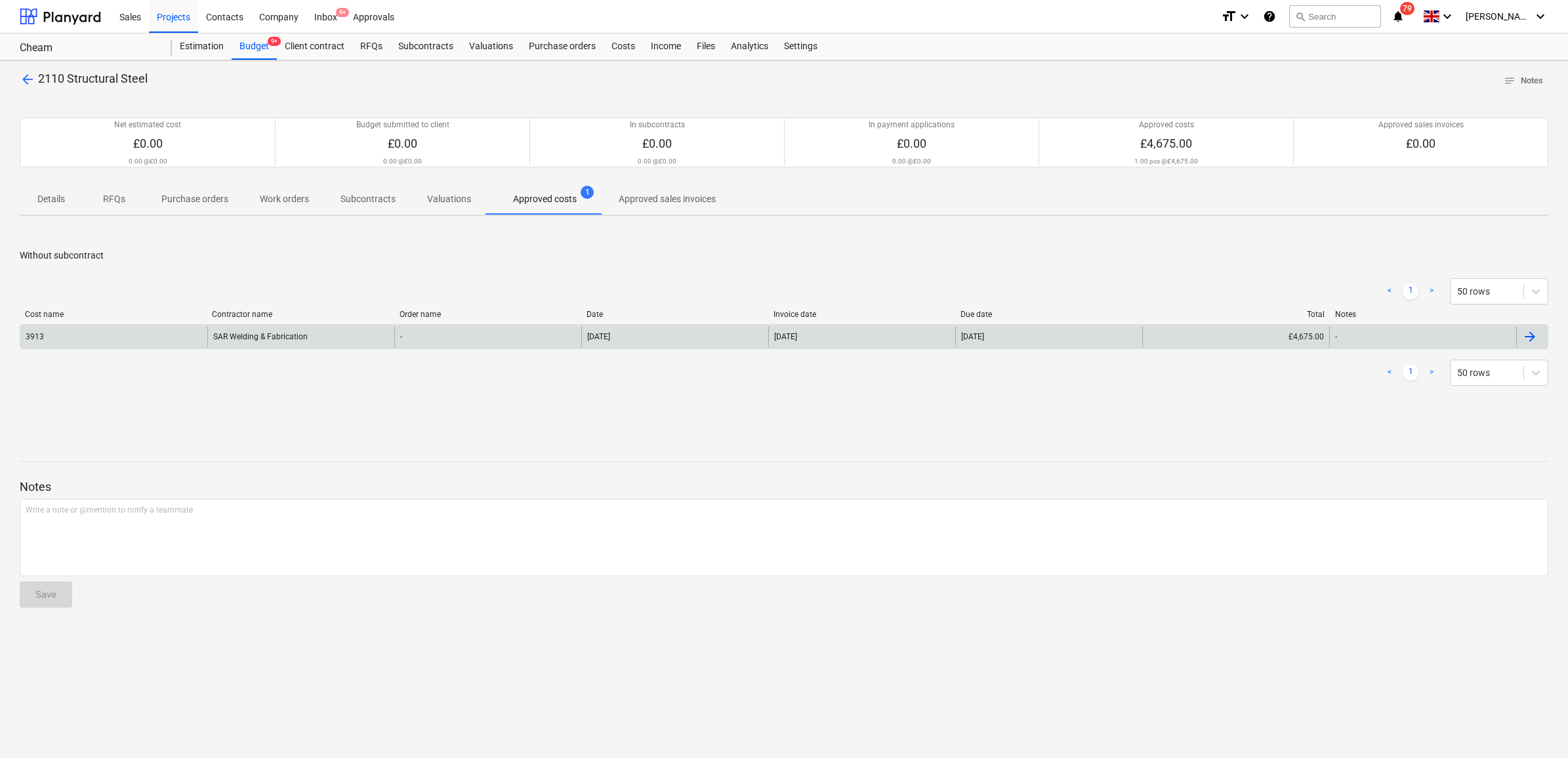
click at [441, 332] on div "-" at bounding box center [487, 337] width 187 height 21
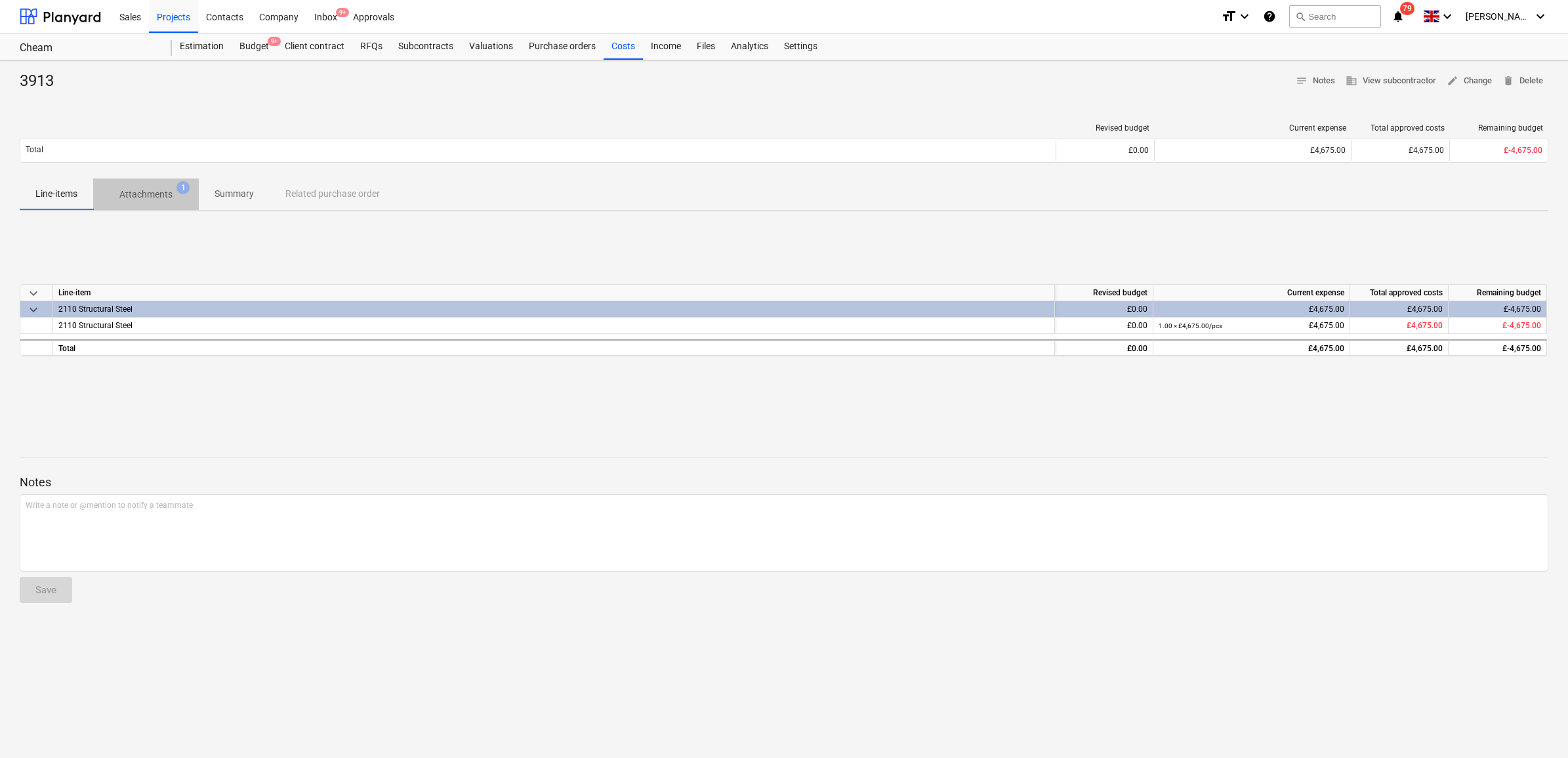
click at [149, 194] on p "Attachments" at bounding box center [146, 194] width 53 height 14
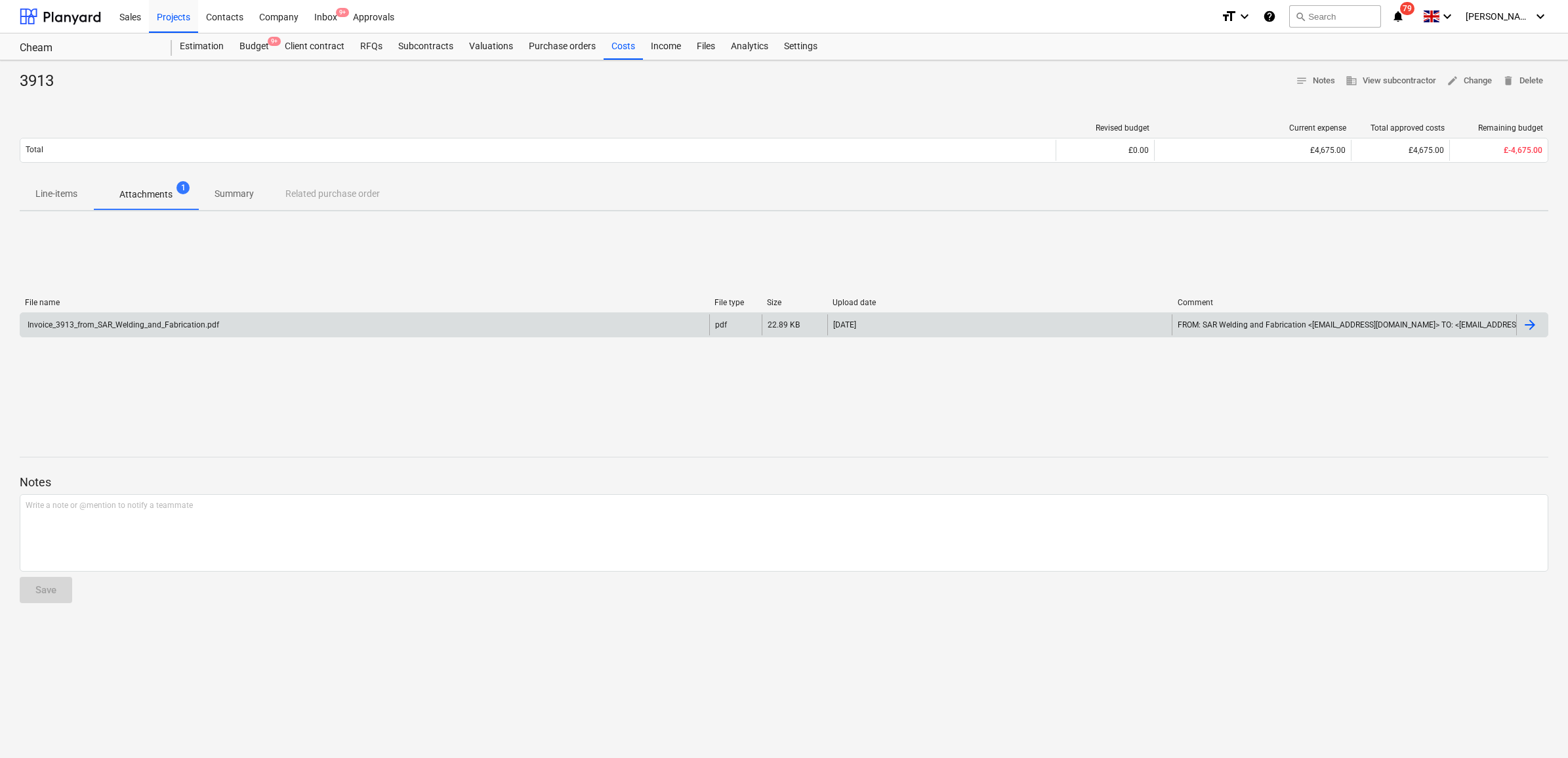
click at [162, 320] on div "Invoice_3913_from_SAR_Welding_and_Fabrication.pdf" at bounding box center [123, 325] width 194 height 9
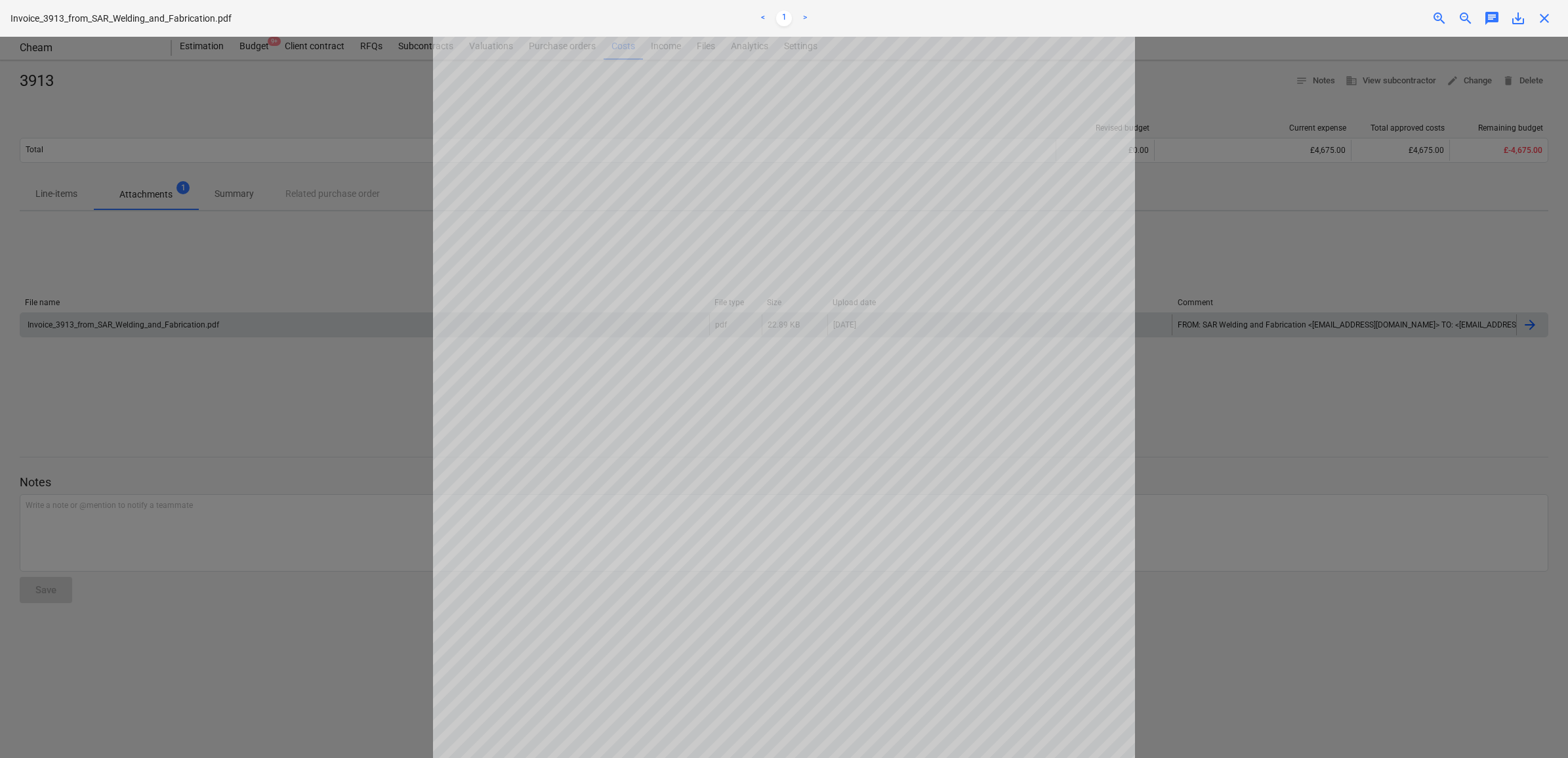
click at [1540, 15] on span "close" at bounding box center [1544, 18] width 16 height 16
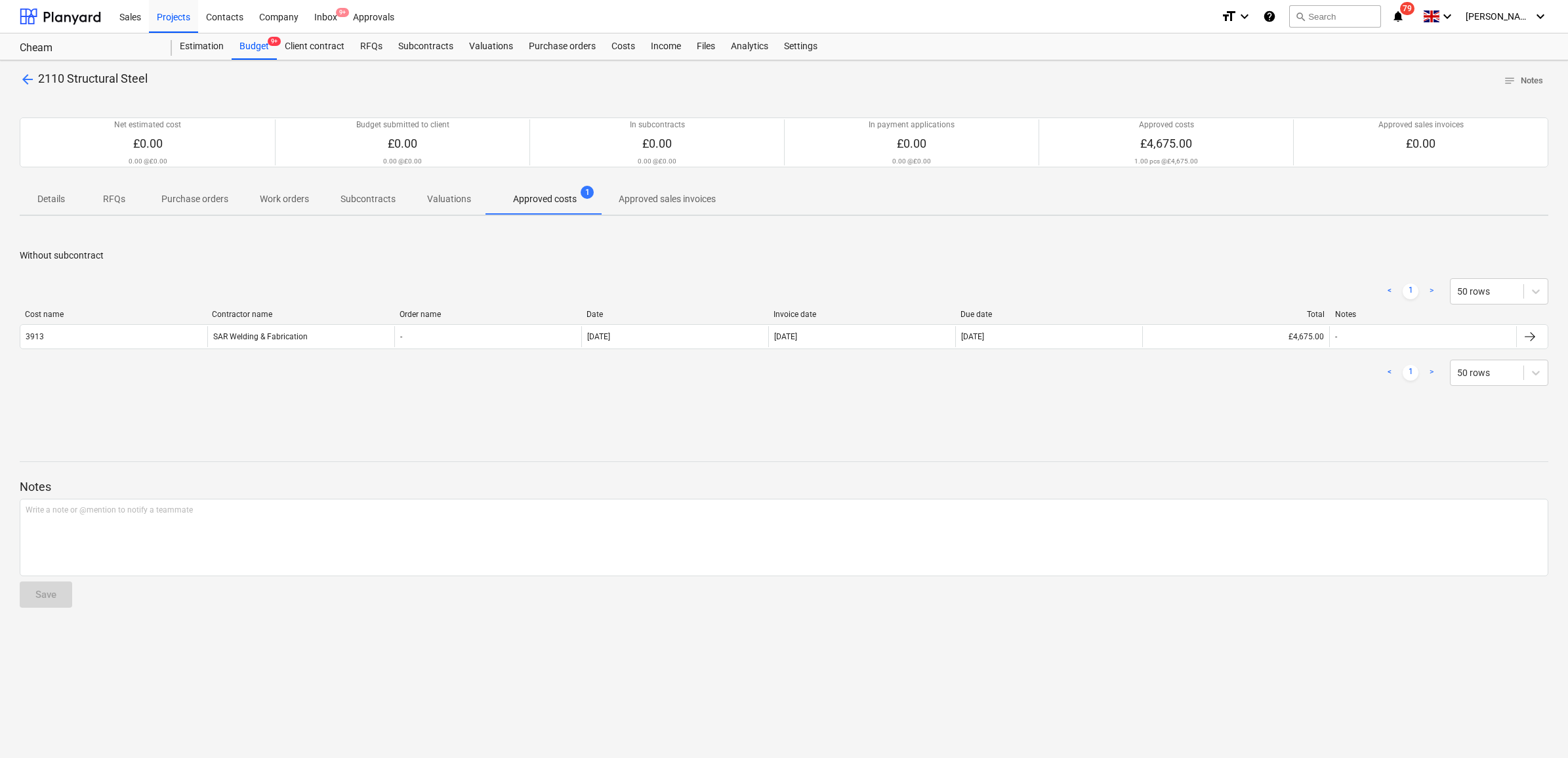
click at [27, 73] on span "arrow_back" at bounding box center [27, 79] width 16 height 16
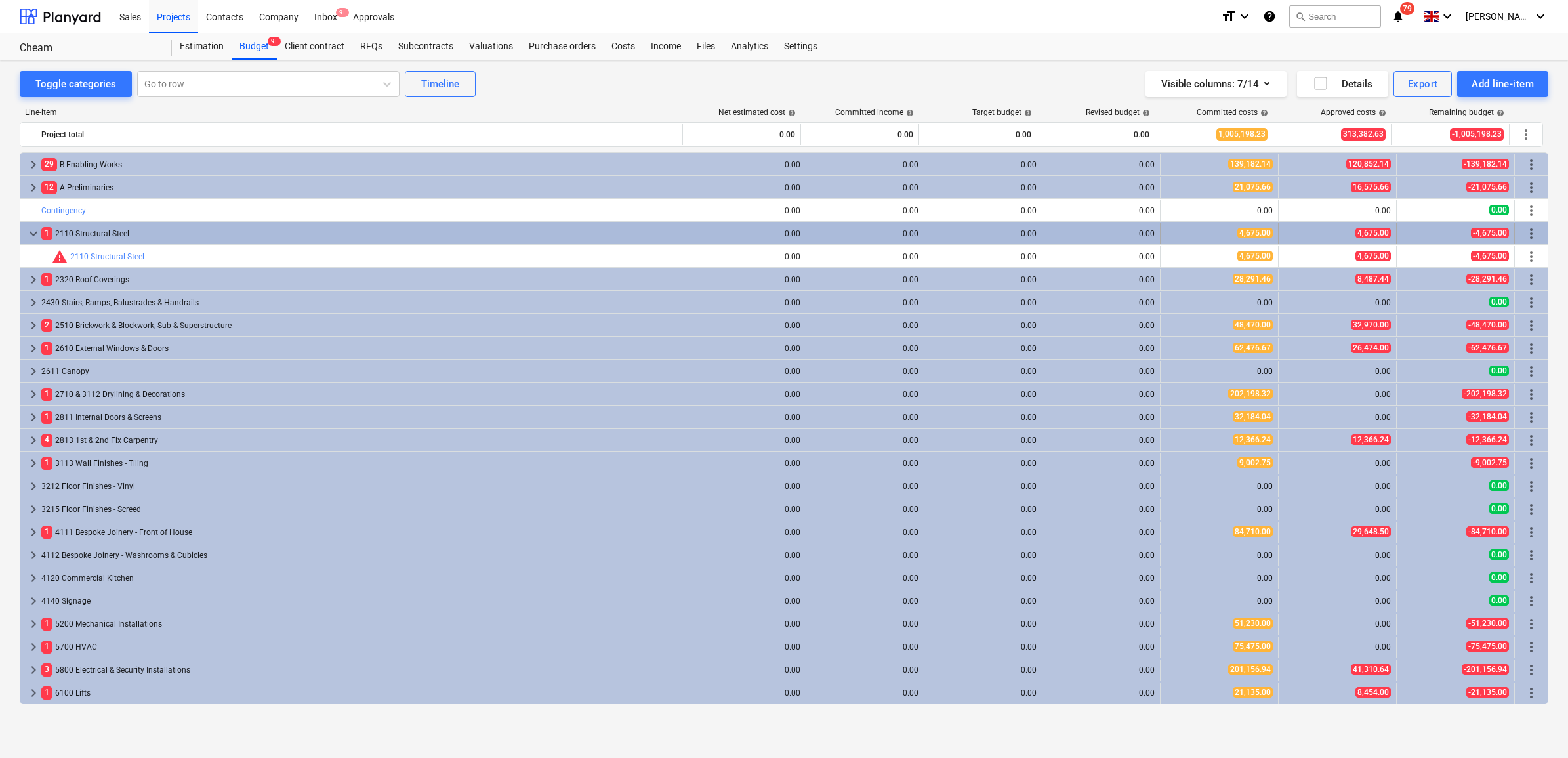
click at [30, 235] on span "keyboard_arrow_down" at bounding box center [34, 233] width 16 height 16
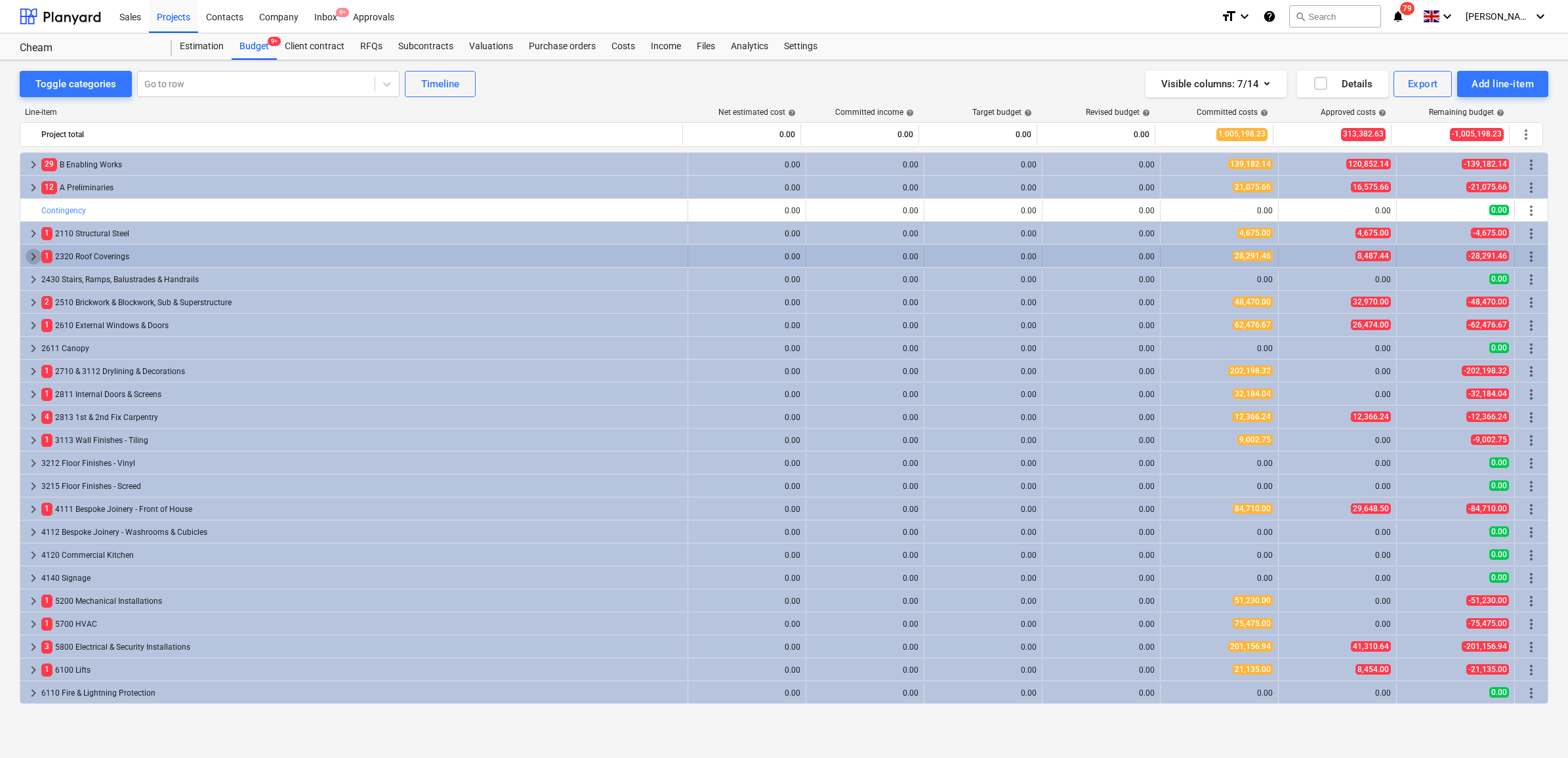
click at [30, 255] on span "keyboard_arrow_right" at bounding box center [34, 256] width 16 height 16
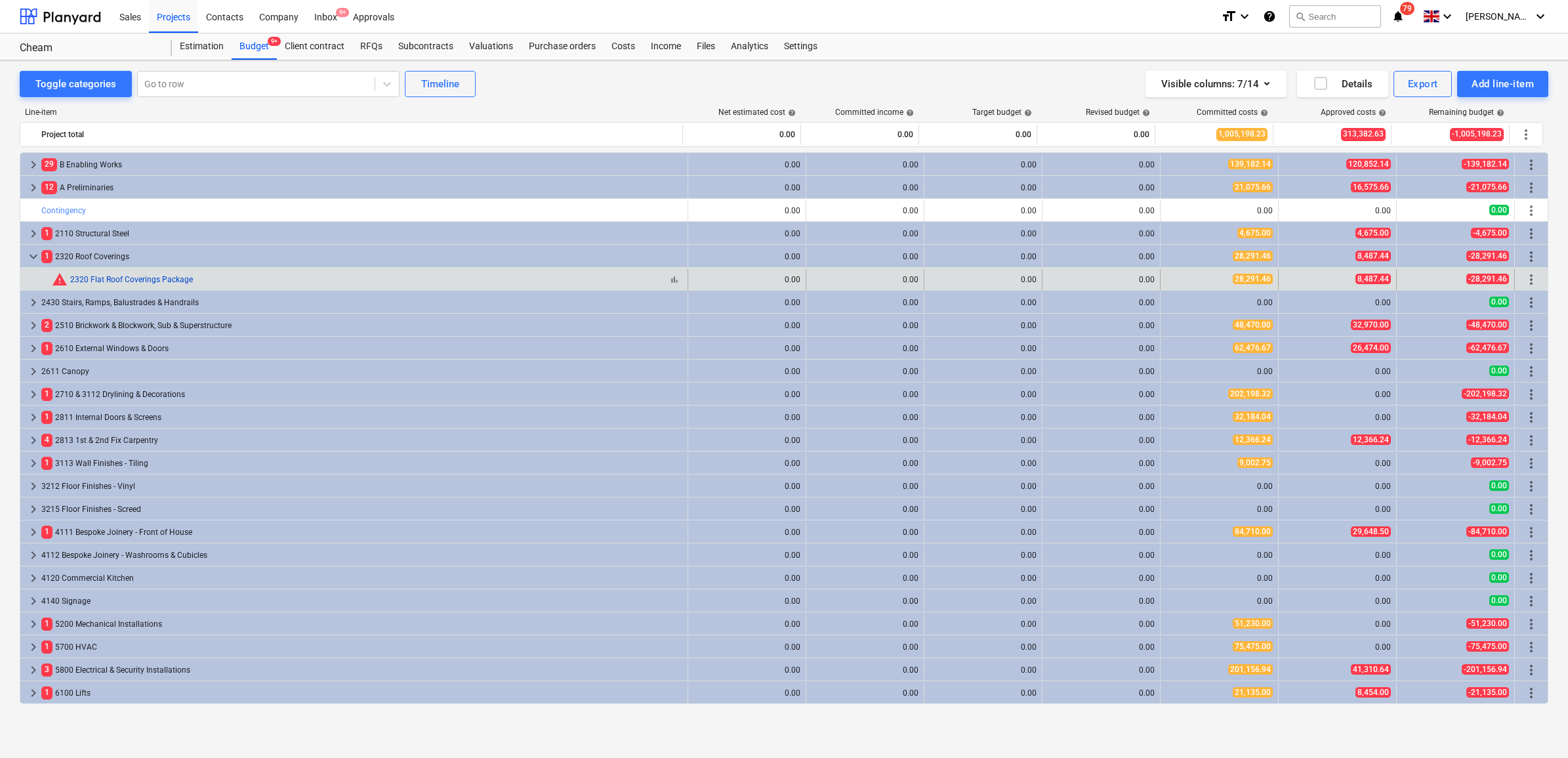
click at [178, 279] on link "2320 Flat Roof Coverings Package" at bounding box center [131, 280] width 123 height 9
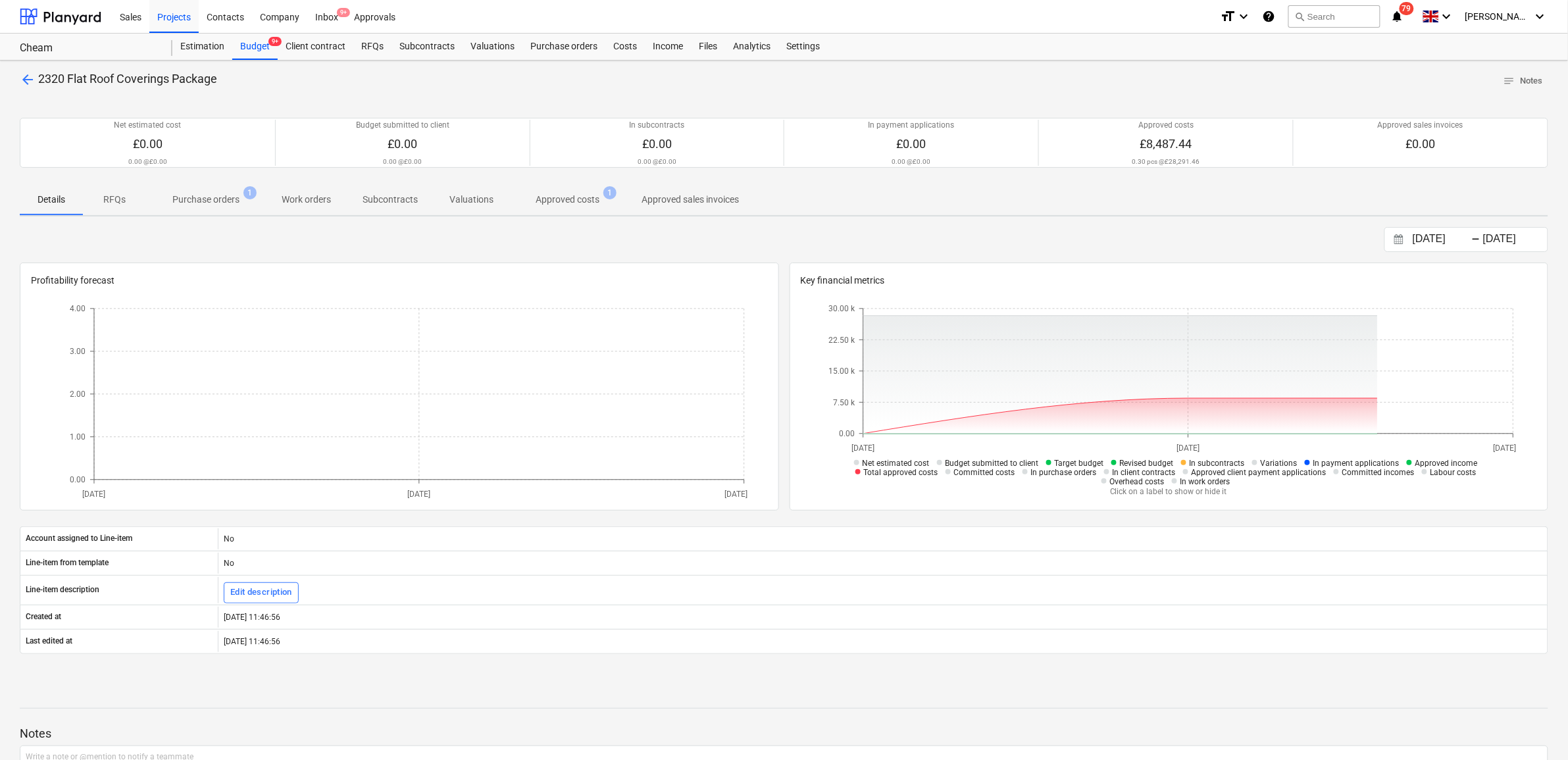
click at [31, 78] on span "arrow_back" at bounding box center [28, 80] width 16 height 16
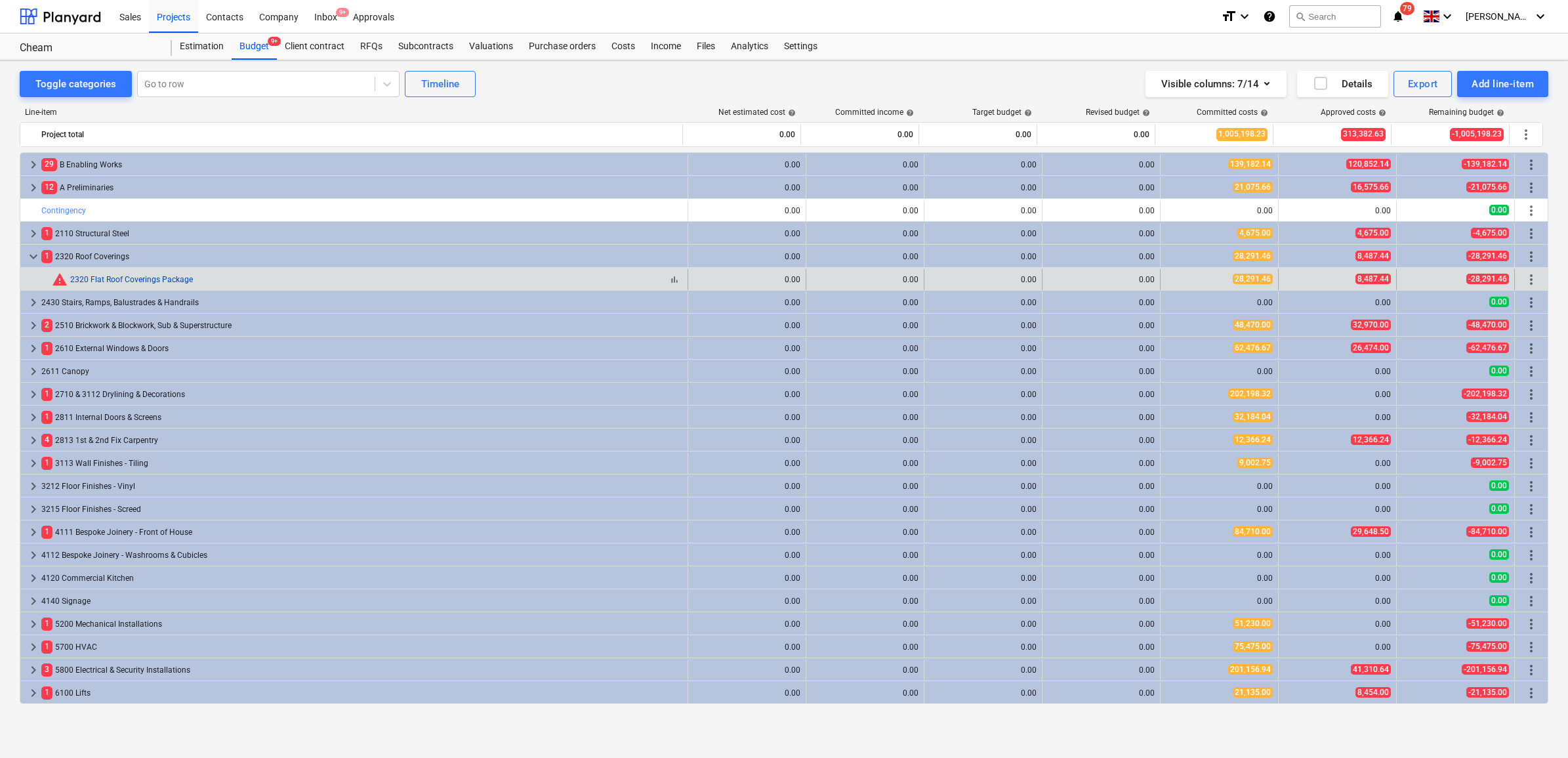
click at [175, 284] on link "2320 Flat Roof Coverings Package" at bounding box center [131, 280] width 123 height 9
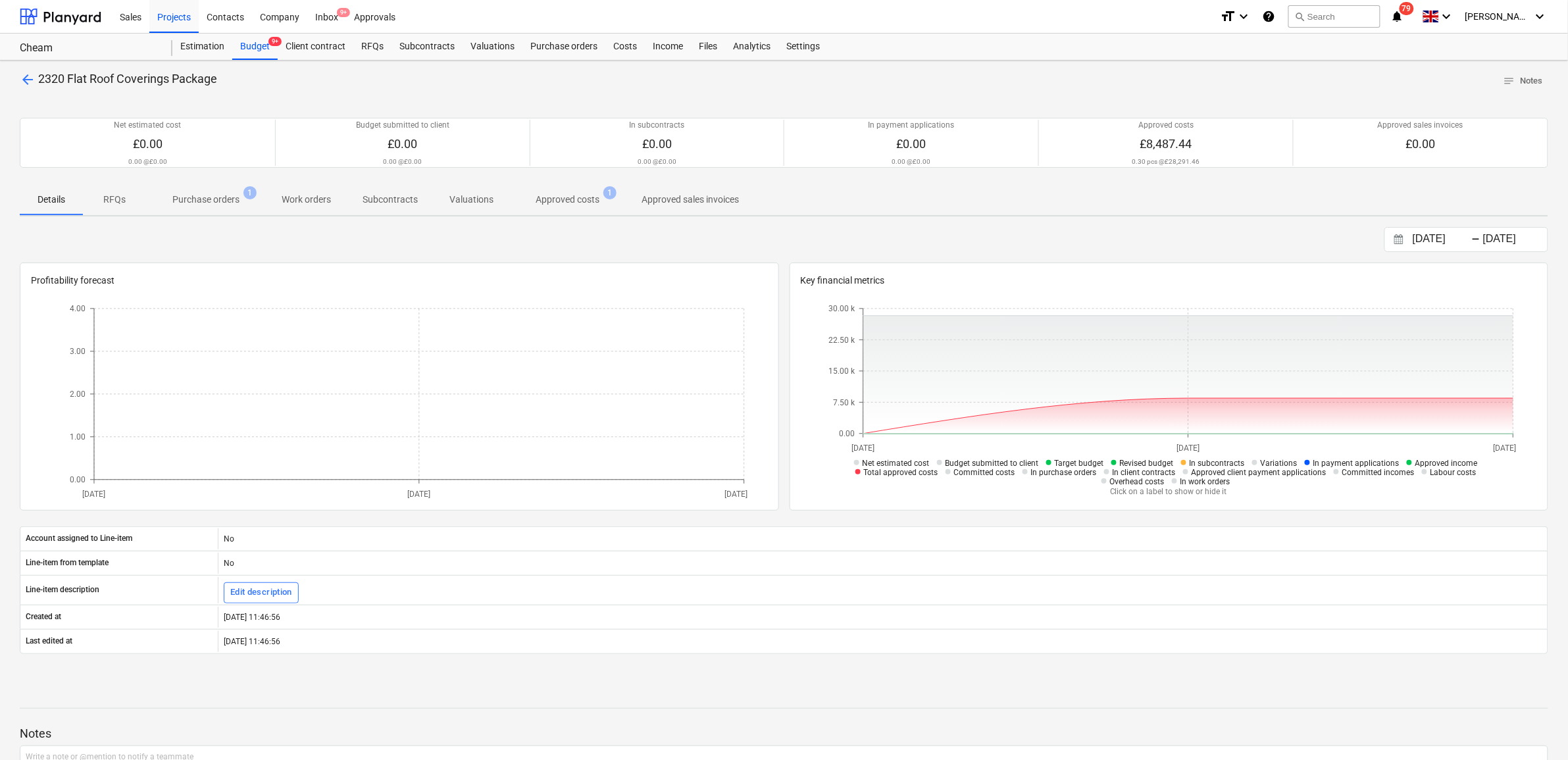
click at [550, 200] on p "Approved costs" at bounding box center [567, 200] width 63 height 14
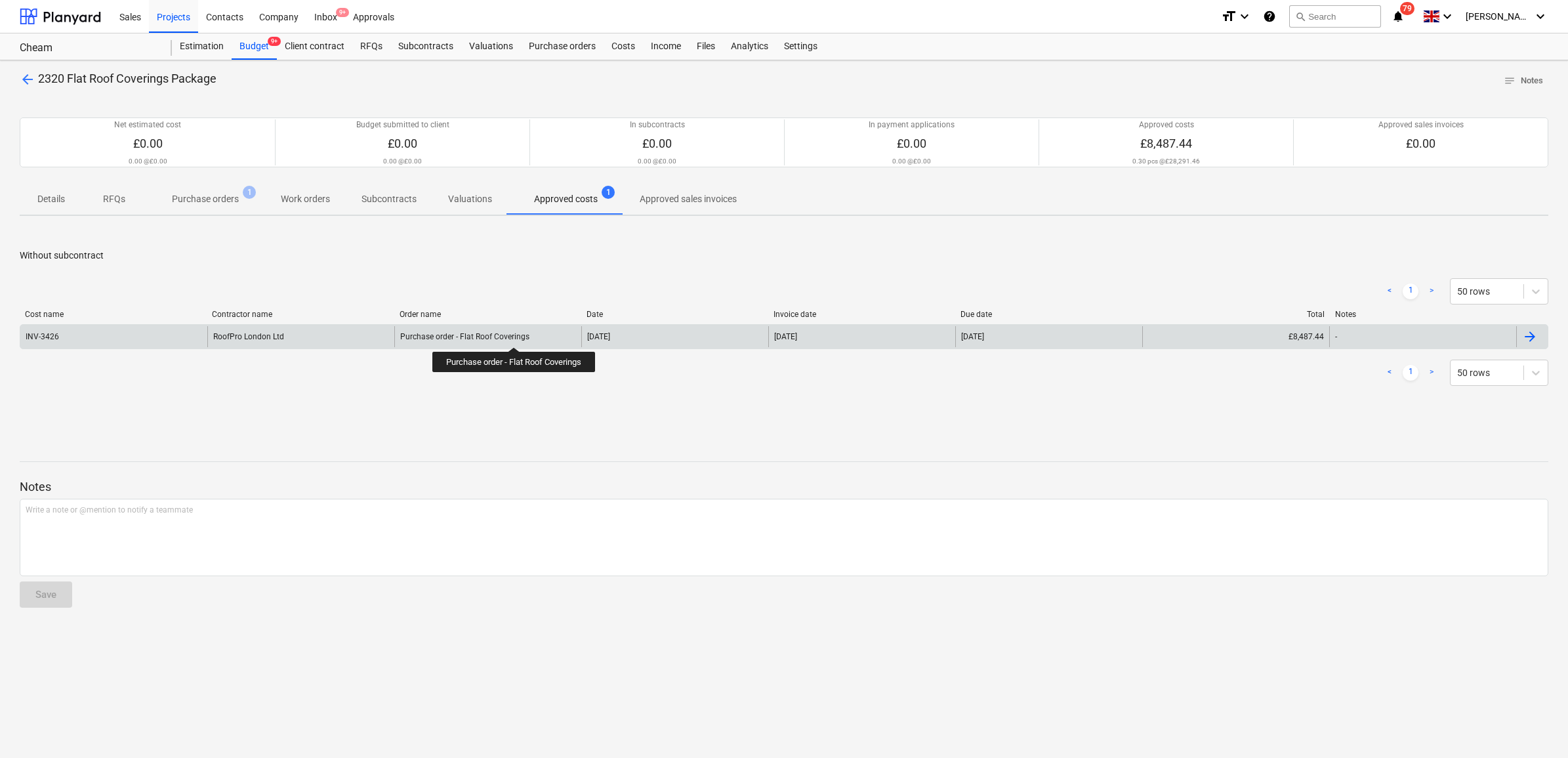
click at [515, 336] on div "Purchase order - Flat Roof Coverings" at bounding box center [465, 336] width 130 height 9
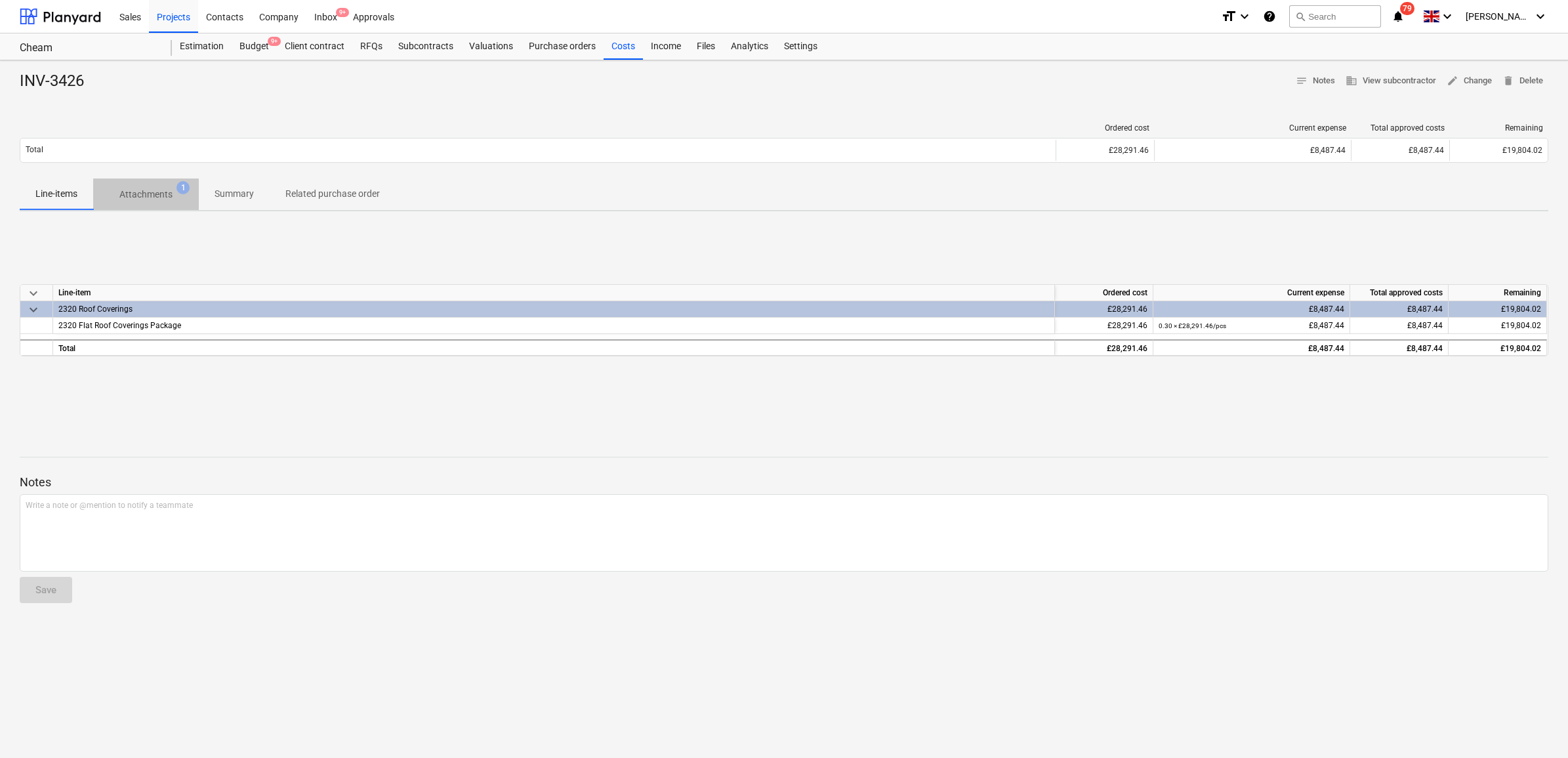
click at [164, 197] on p "Attachments" at bounding box center [146, 194] width 53 height 14
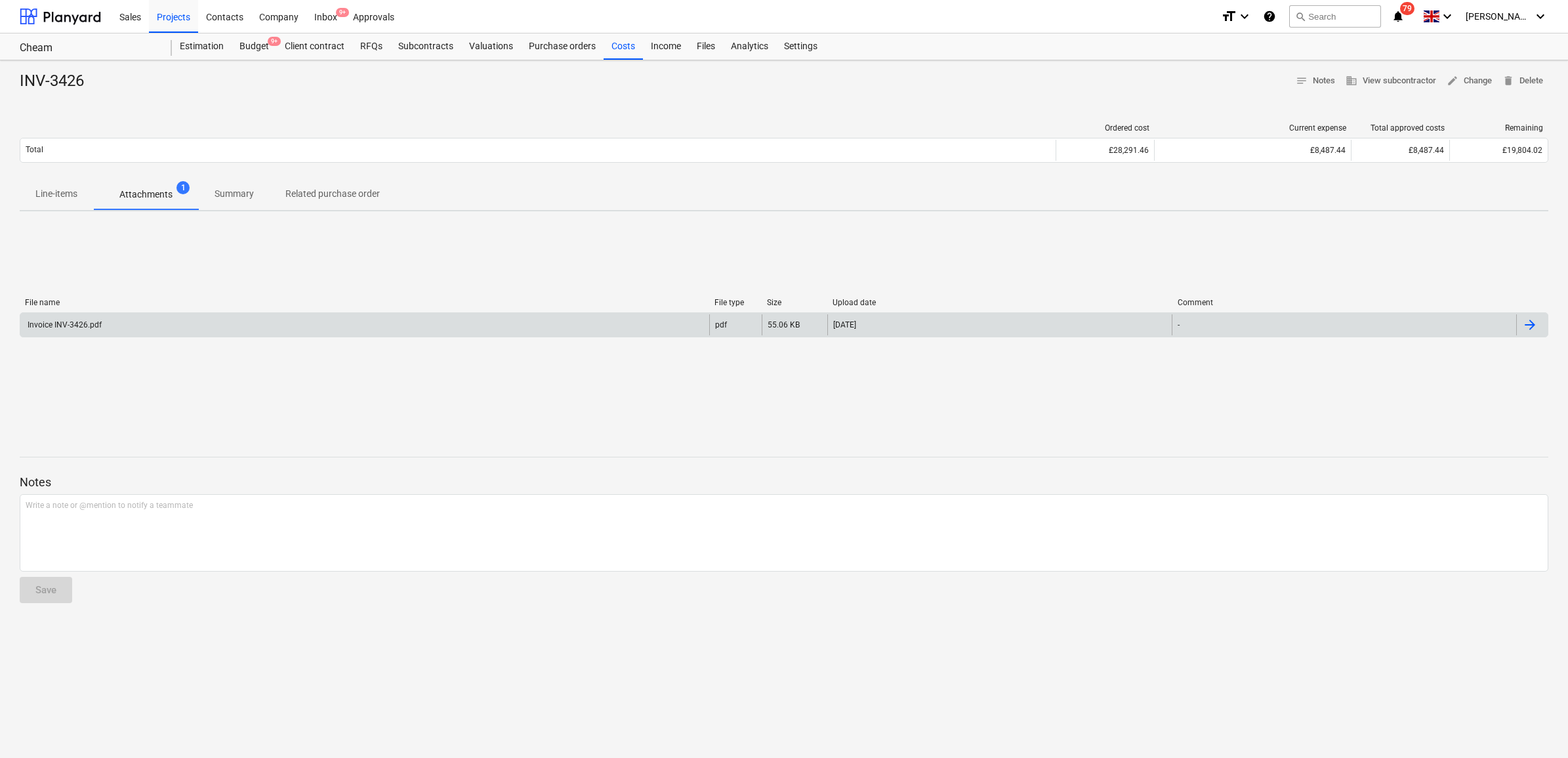
click at [169, 323] on div "Invoice INV-3426.pdf" at bounding box center [365, 325] width 689 height 21
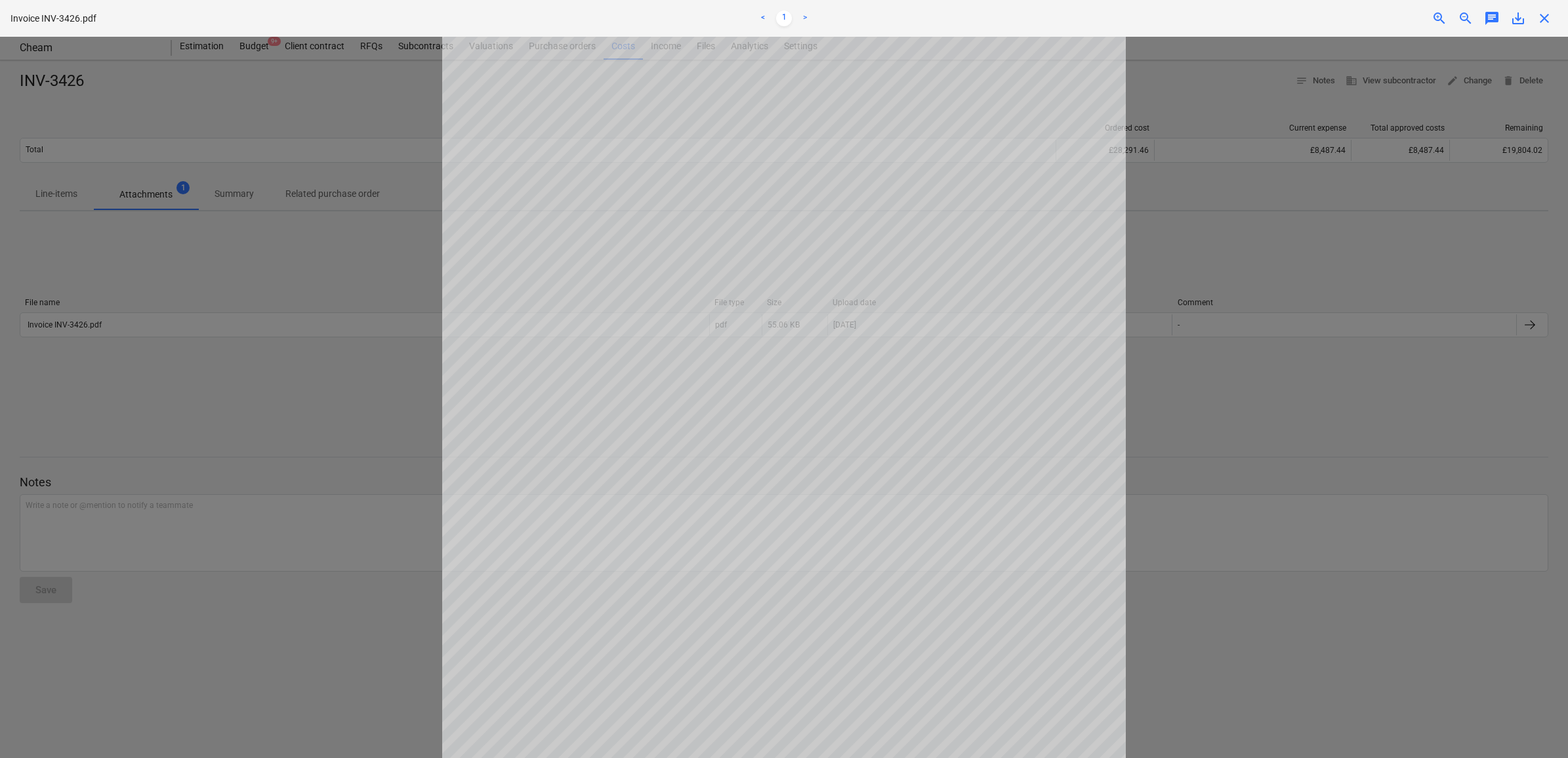
scroll to position [82, 0]
click at [1540, 21] on span "close" at bounding box center [1544, 18] width 16 height 16
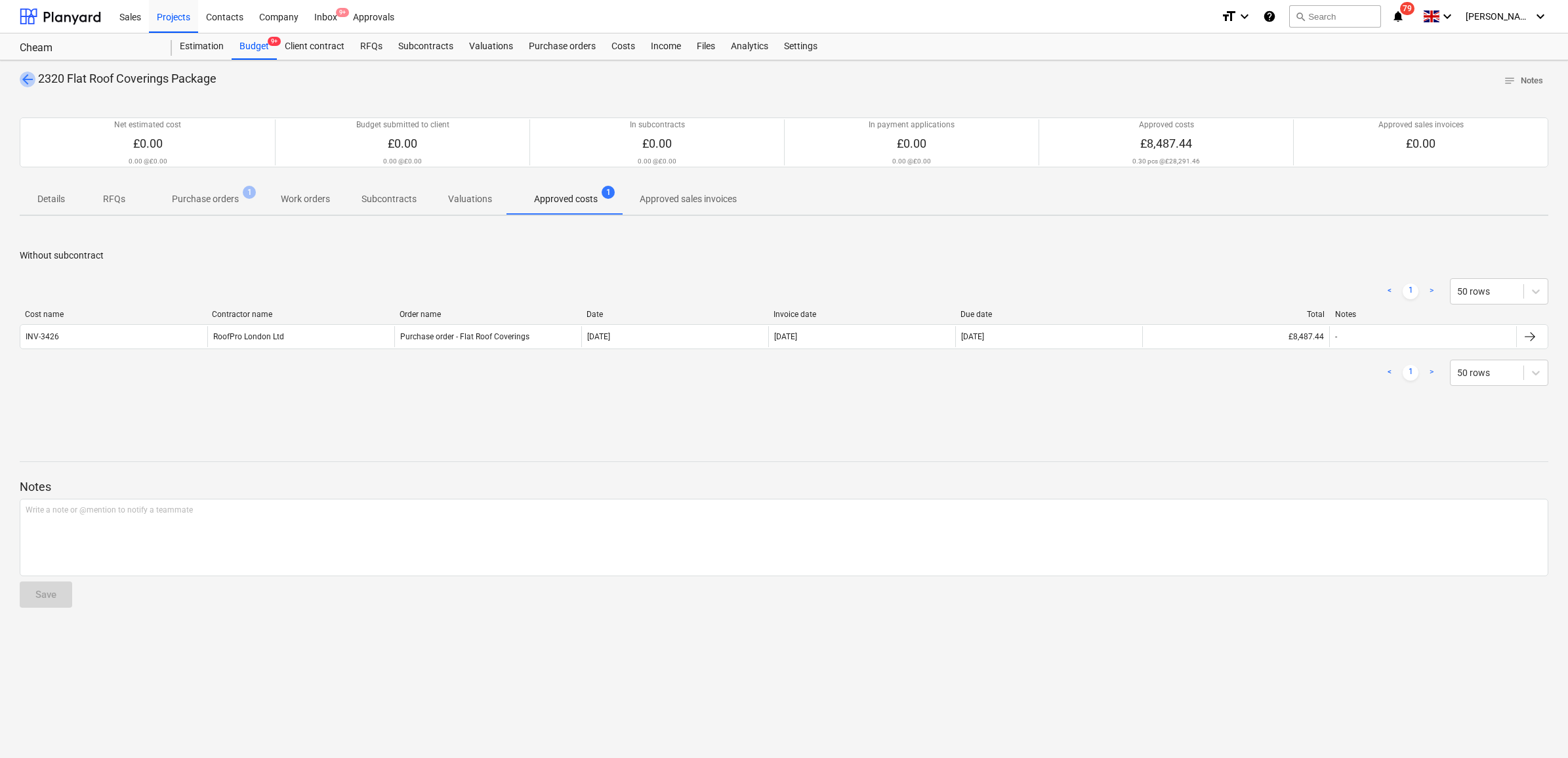
click at [27, 81] on span "arrow_back" at bounding box center [27, 79] width 16 height 16
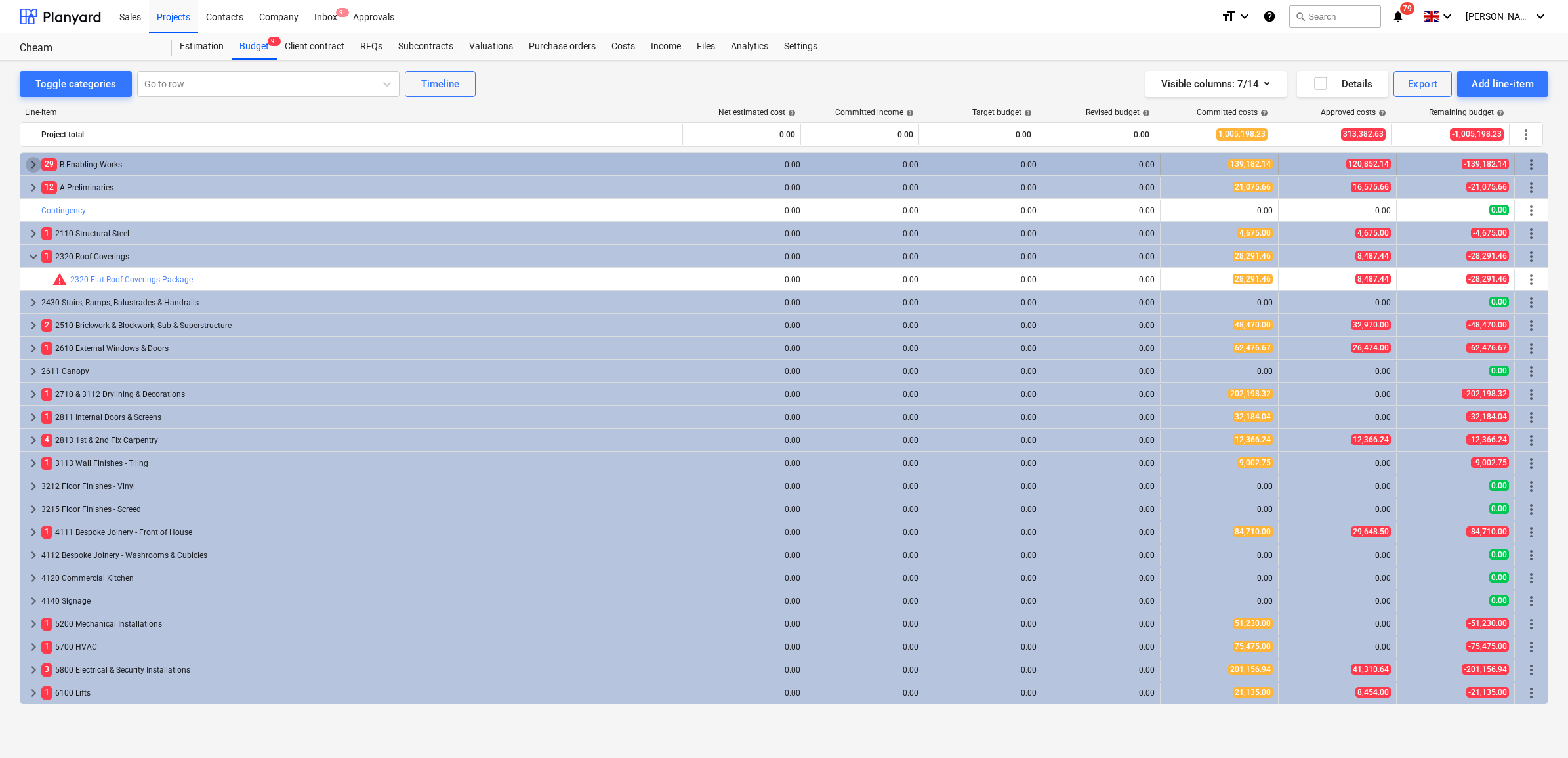
click at [30, 162] on span "keyboard_arrow_right" at bounding box center [34, 165] width 16 height 16
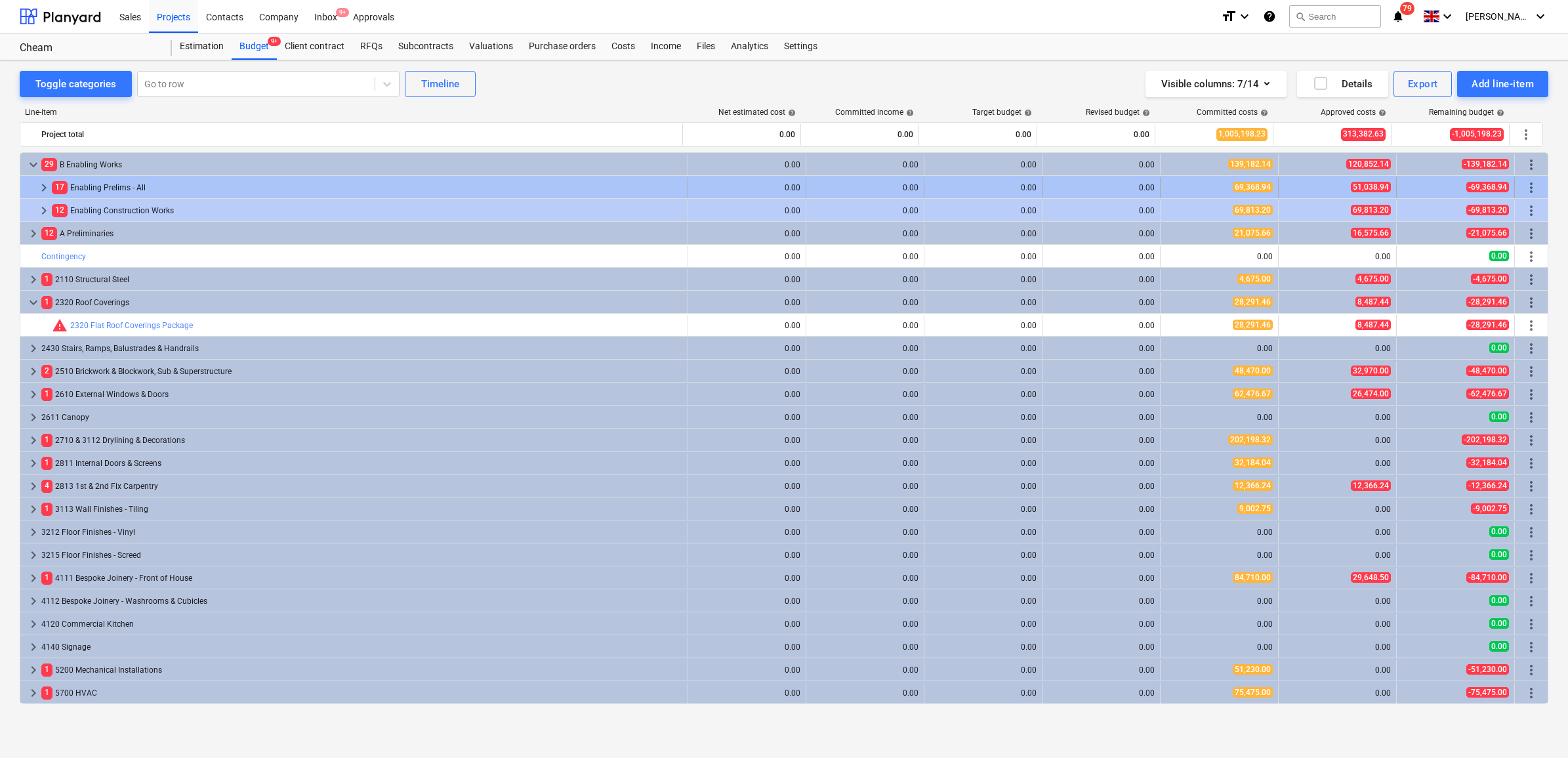
click at [43, 184] on span "keyboard_arrow_right" at bounding box center [43, 188] width 16 height 16
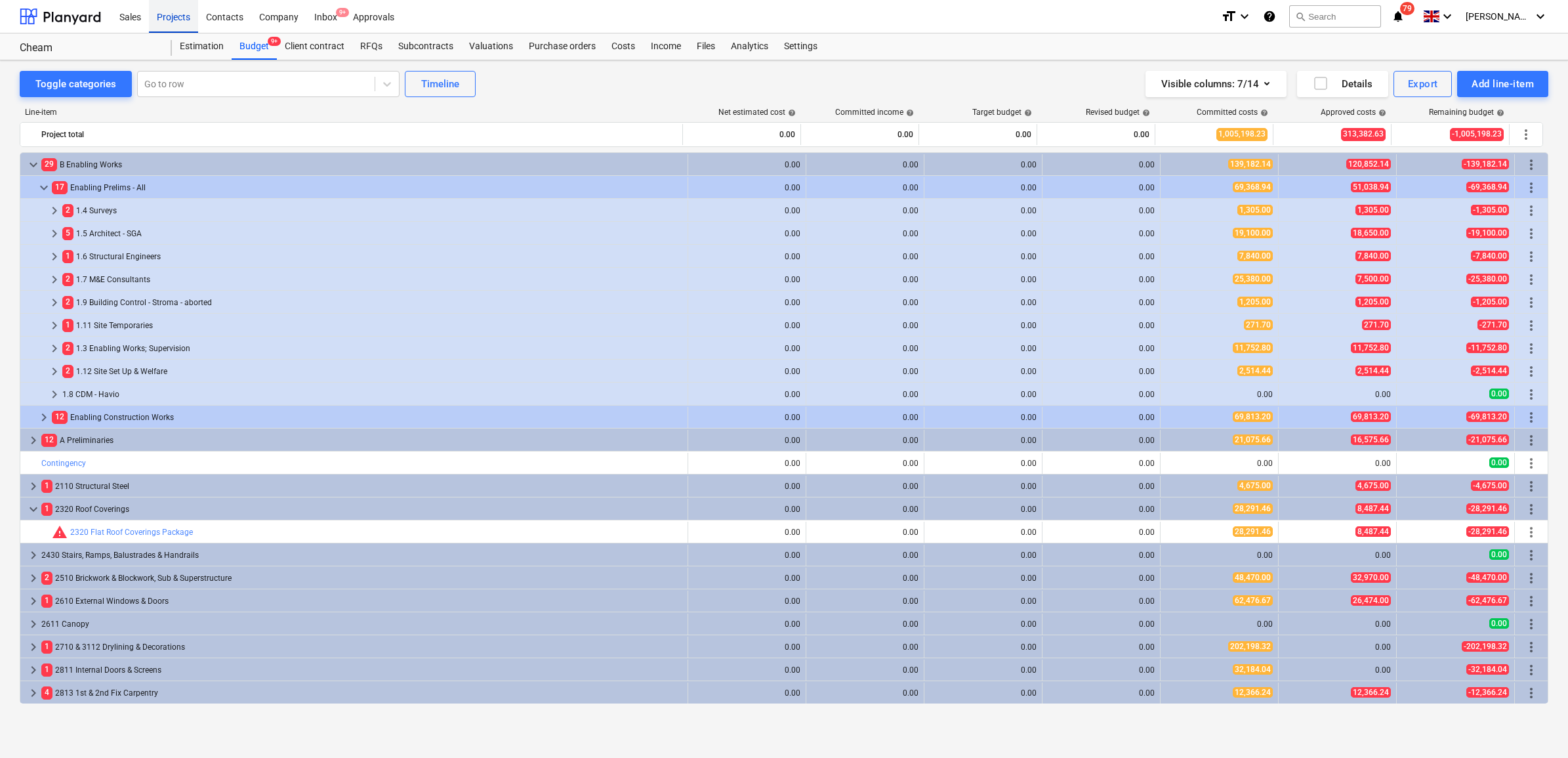
click at [175, 18] on div "Projects" at bounding box center [173, 16] width 50 height 34
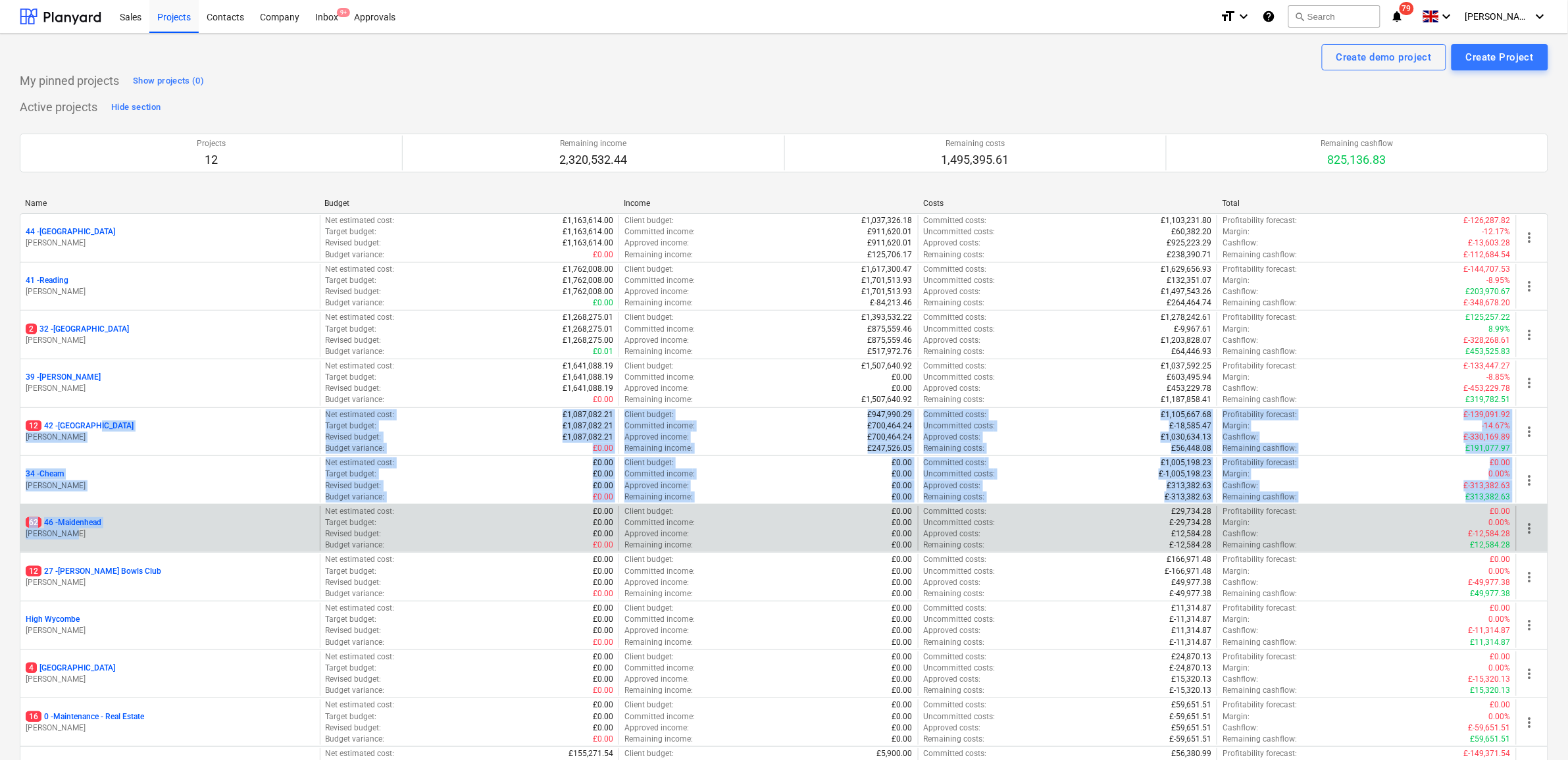
drag, startPoint x: 102, startPoint y: 422, endPoint x: 126, endPoint y: 536, distance: 116.5
click at [125, 536] on div "44 - Richmond S. Cornford Net estimated cost : £1,163,614.00 Target budget : £1…" at bounding box center [784, 505] width 1528 height 583
drag, startPoint x: 126, startPoint y: 536, endPoint x: 187, endPoint y: 548, distance: 62.2
click at [187, 548] on div "62 46 - Maidenhead S. Cornford" at bounding box center [170, 528] width 300 height 45
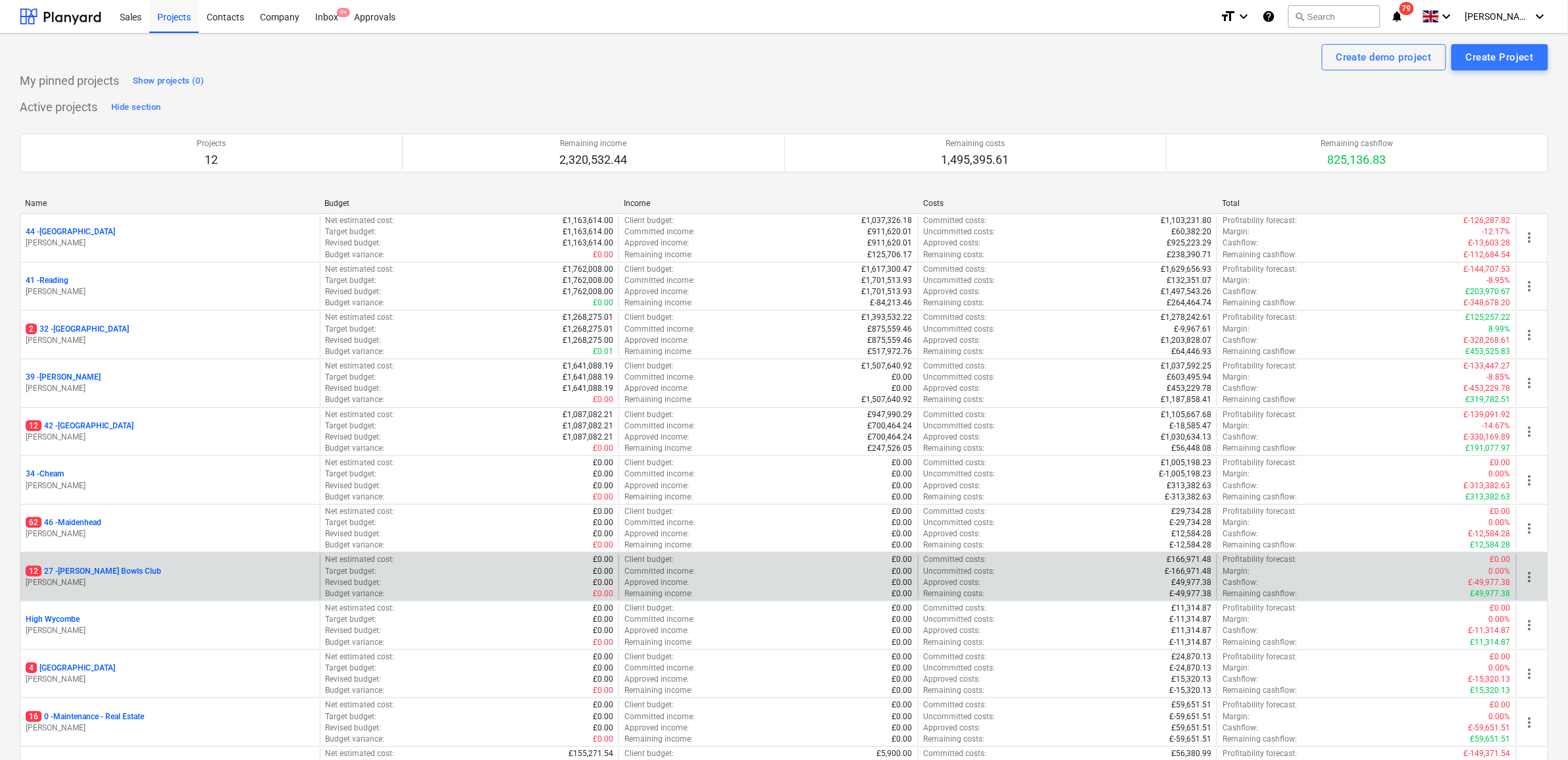
click at [126, 574] on p "12 27 - [PERSON_NAME] Bowls Club" at bounding box center [93, 571] width 135 height 11
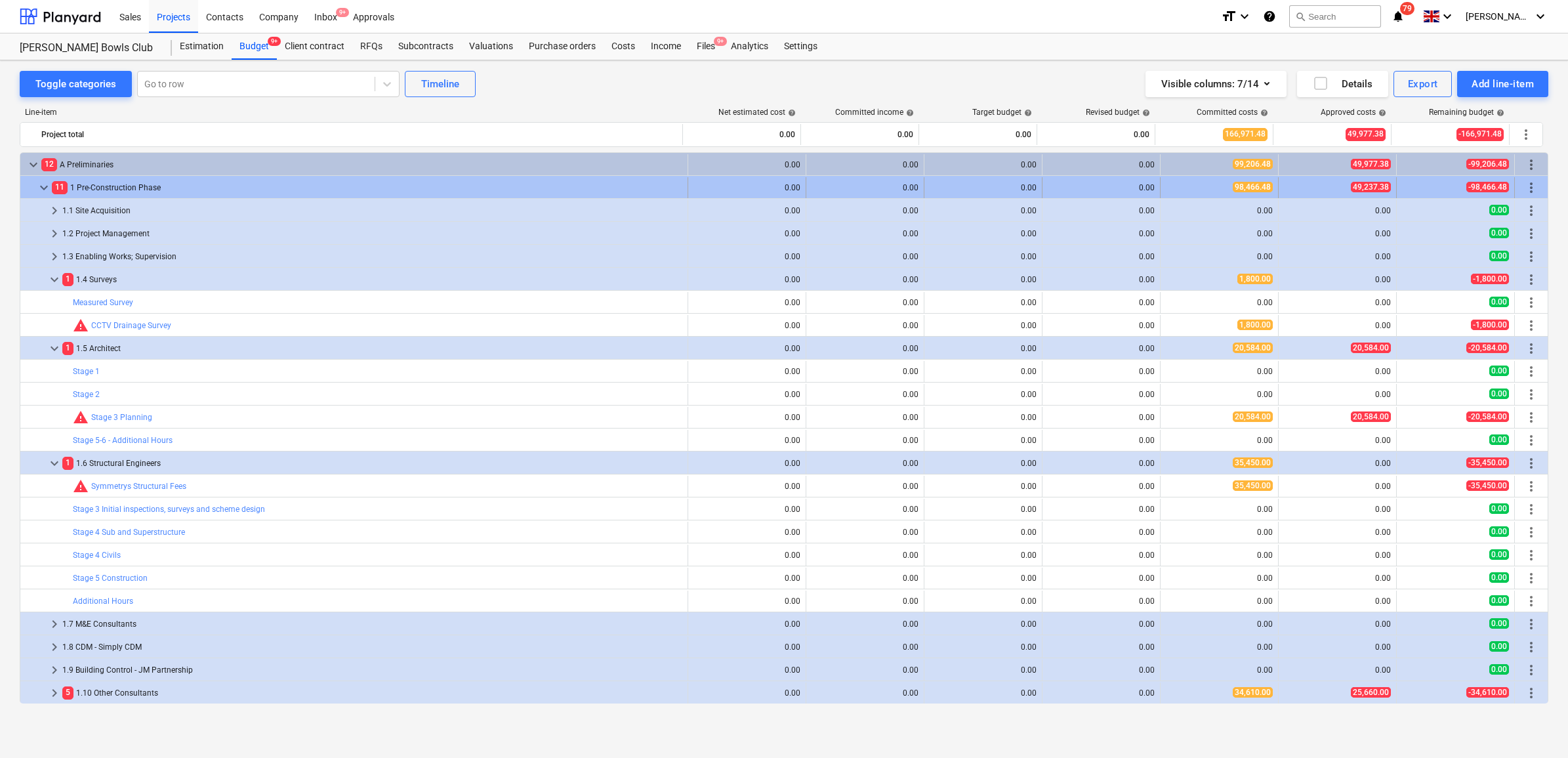
click at [38, 189] on span "keyboard_arrow_down" at bounding box center [43, 188] width 16 height 16
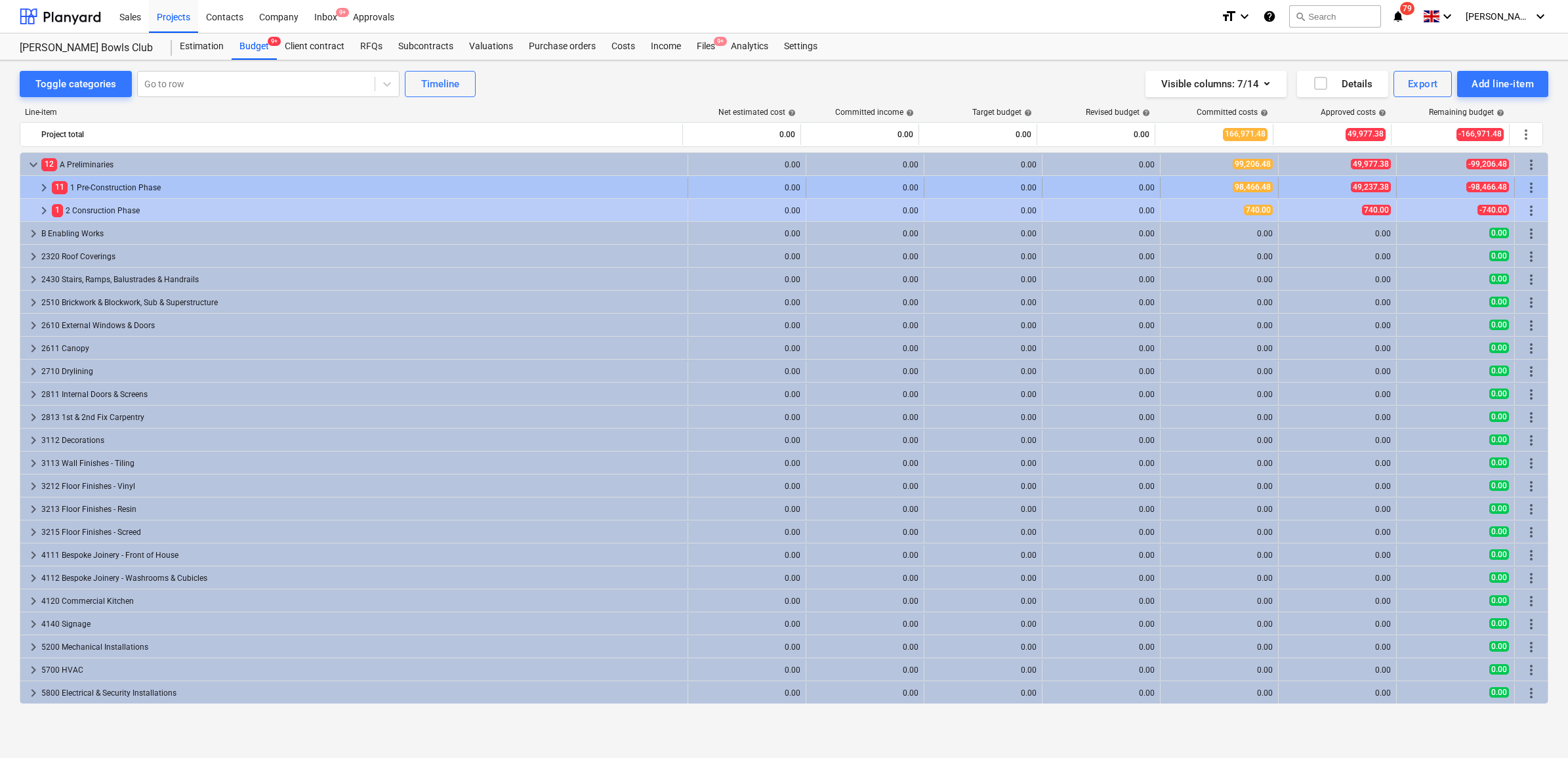
click at [40, 188] on span "keyboard_arrow_right" at bounding box center [43, 188] width 16 height 16
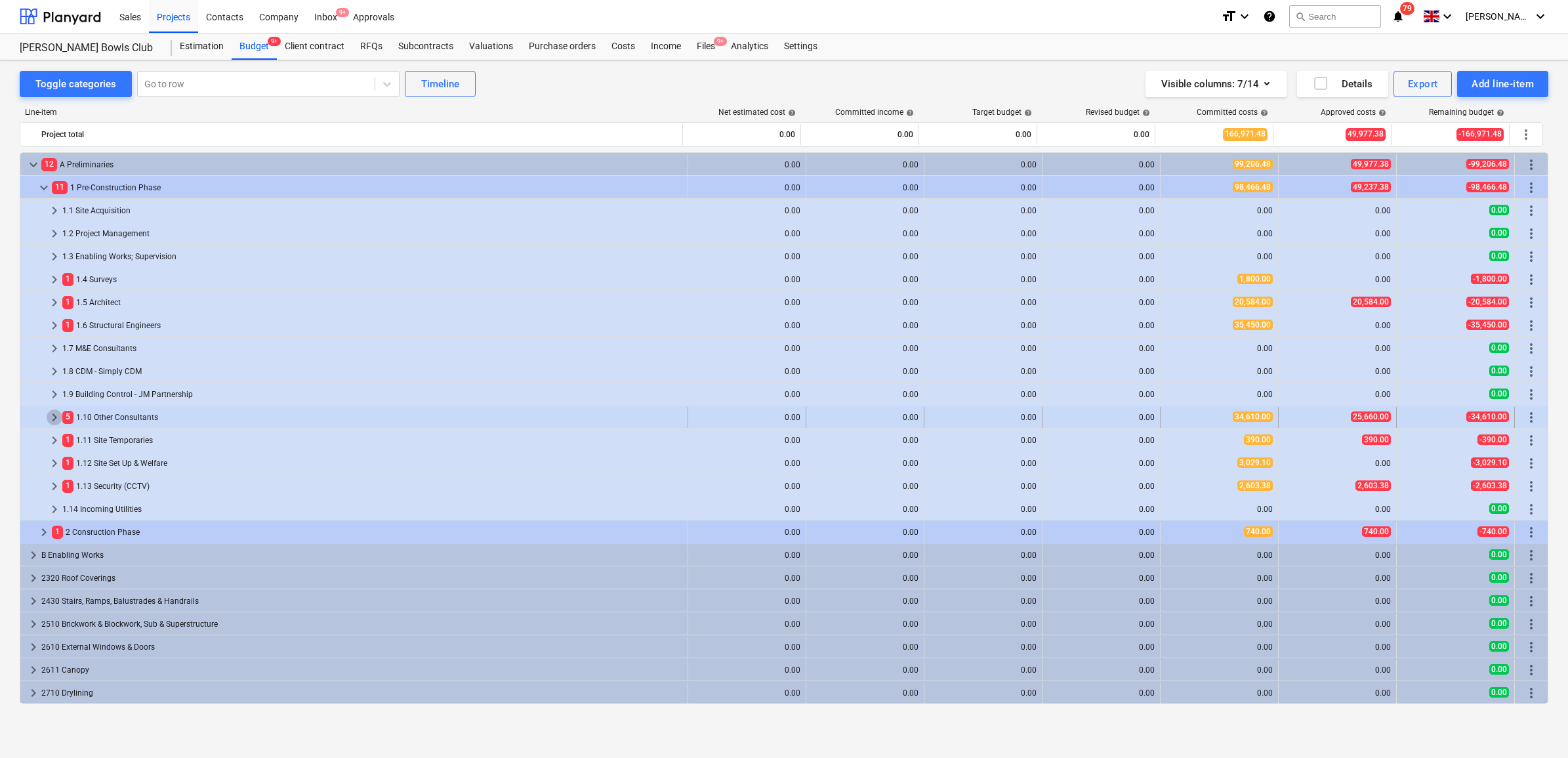
click at [54, 419] on span "keyboard_arrow_right" at bounding box center [54, 417] width 16 height 16
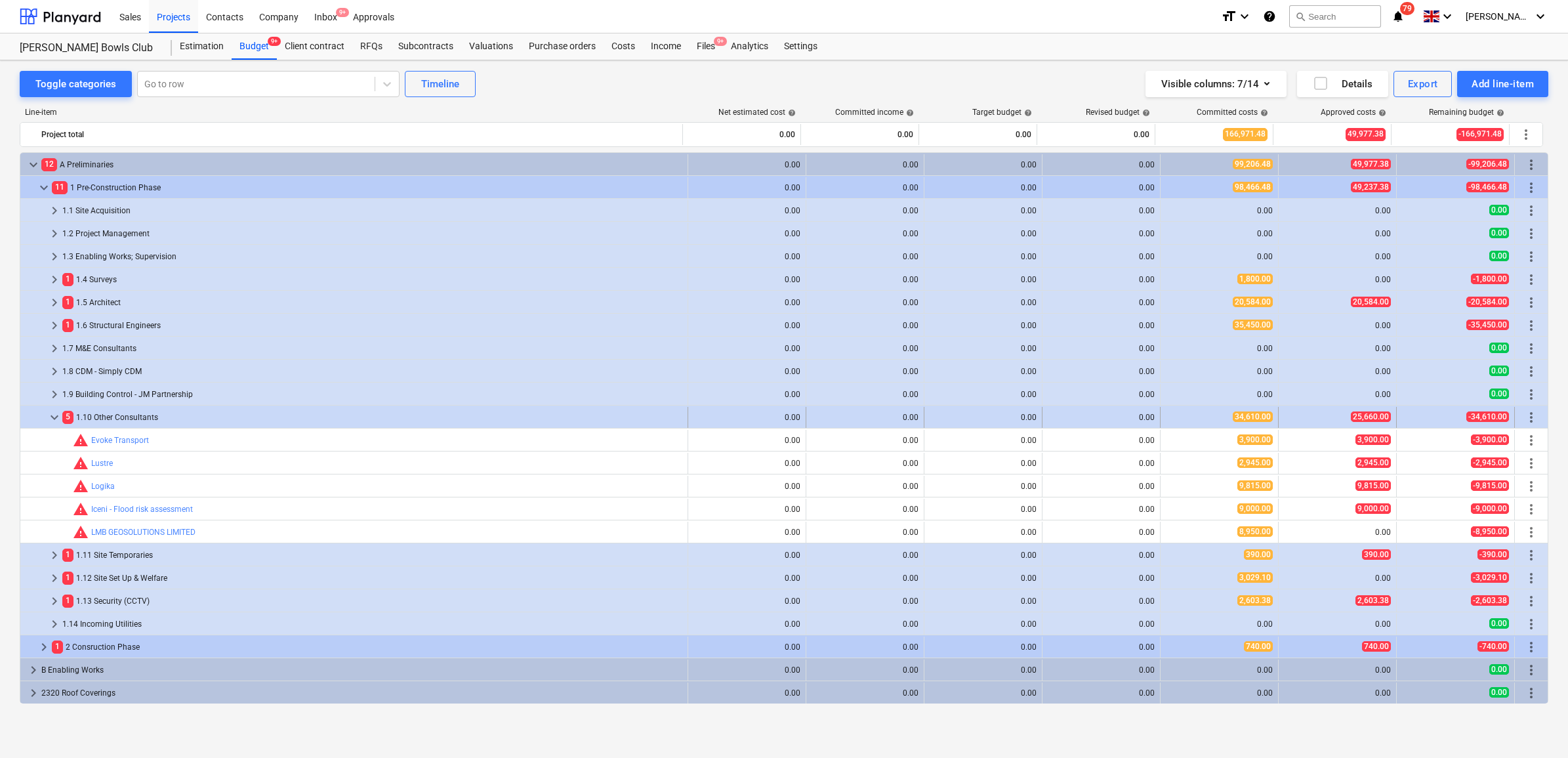
click at [50, 414] on span "keyboard_arrow_down" at bounding box center [54, 417] width 16 height 16
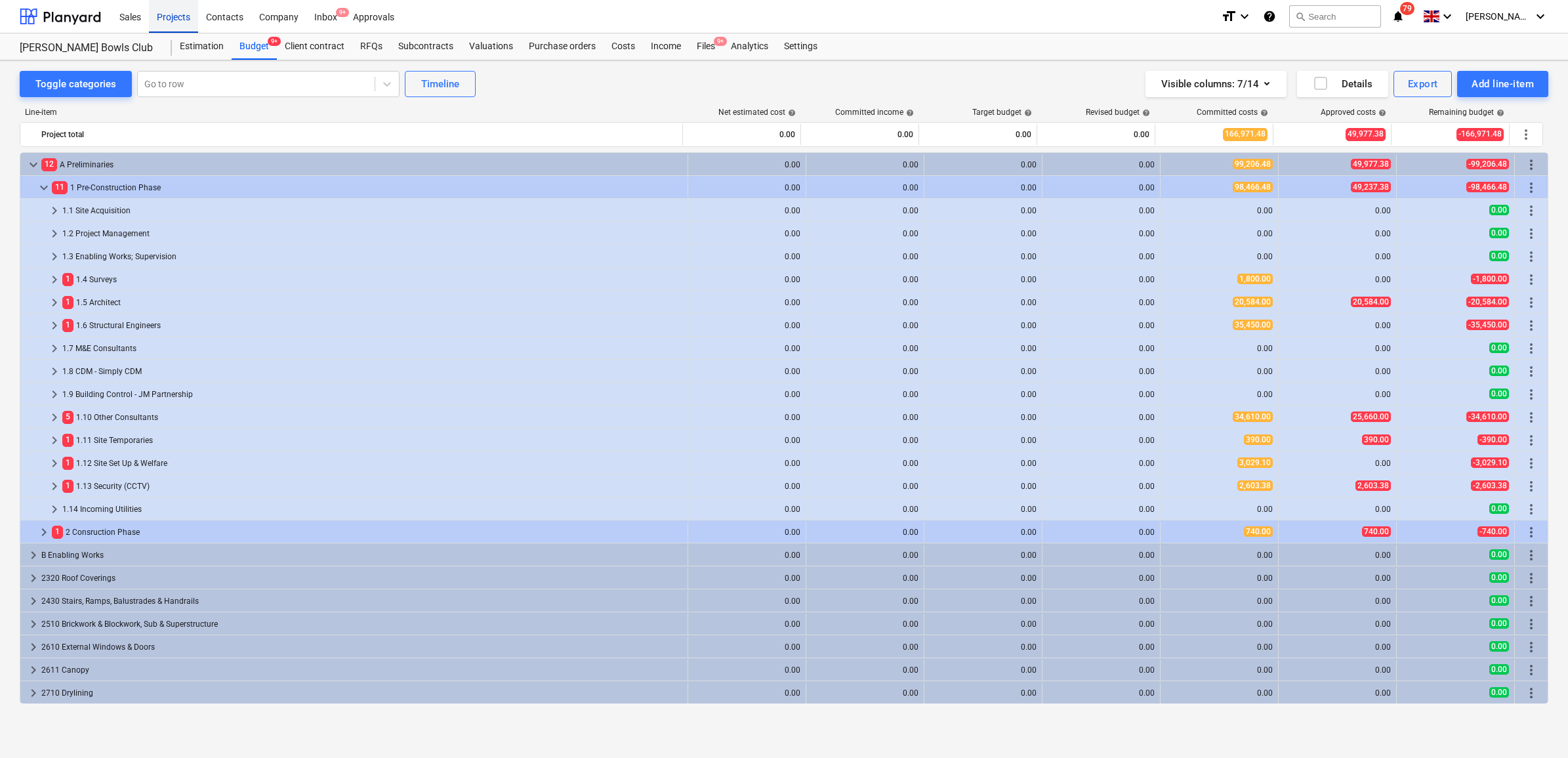
click at [177, 24] on div "Projects" at bounding box center [173, 16] width 50 height 34
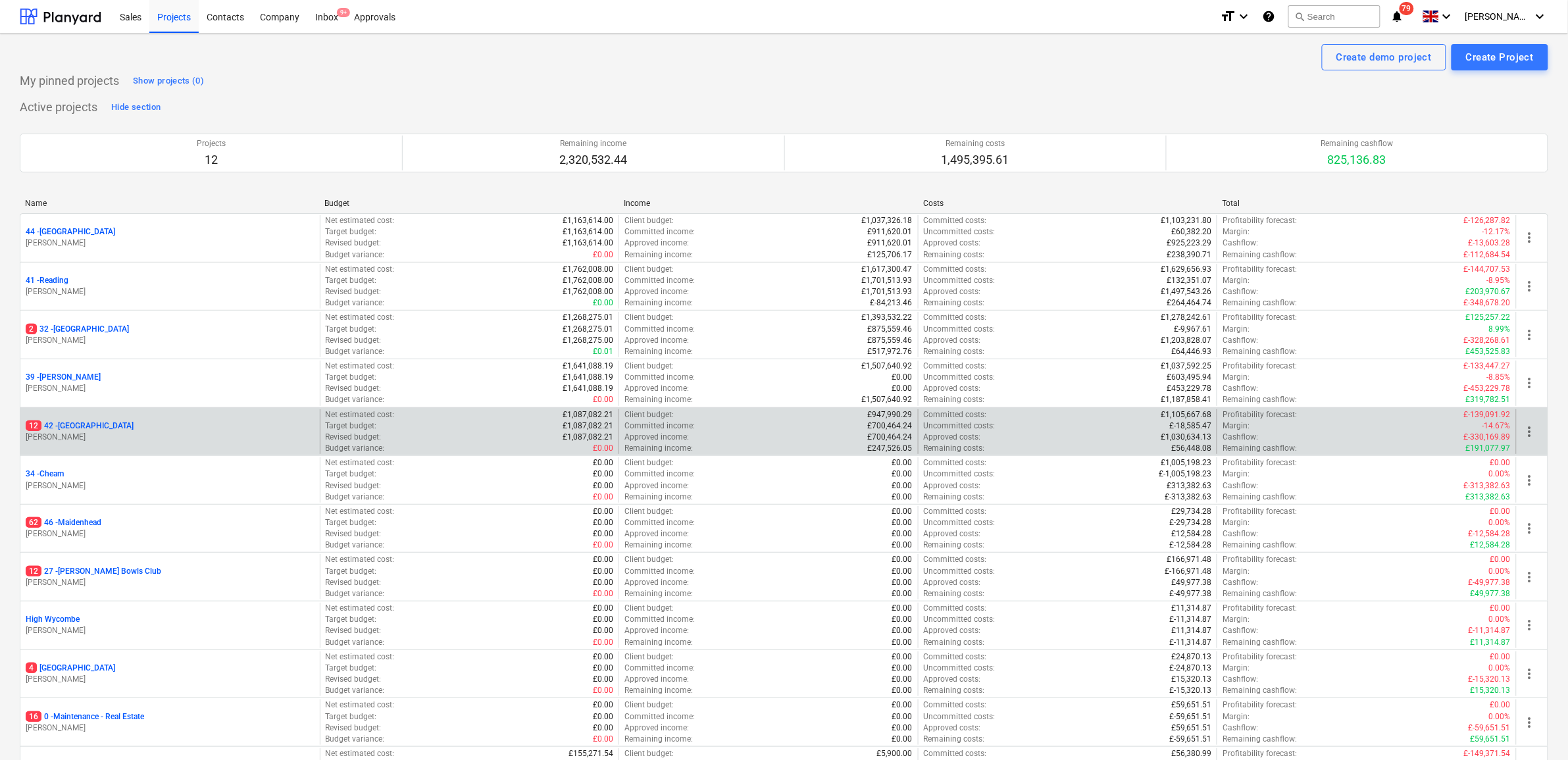
click at [109, 427] on p "12 42 - Clapham North" at bounding box center [80, 426] width 108 height 11
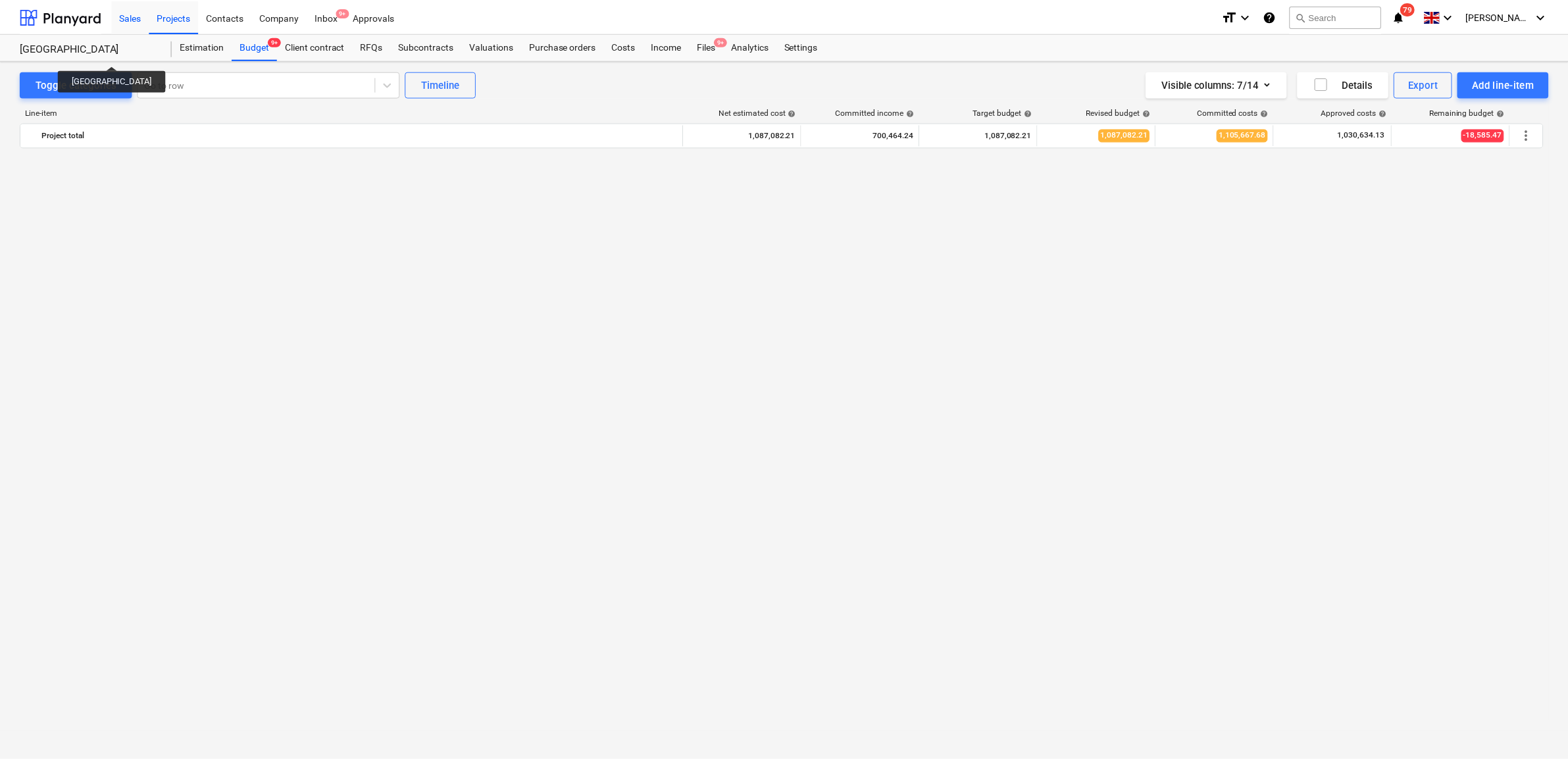
scroll to position [1224, 0]
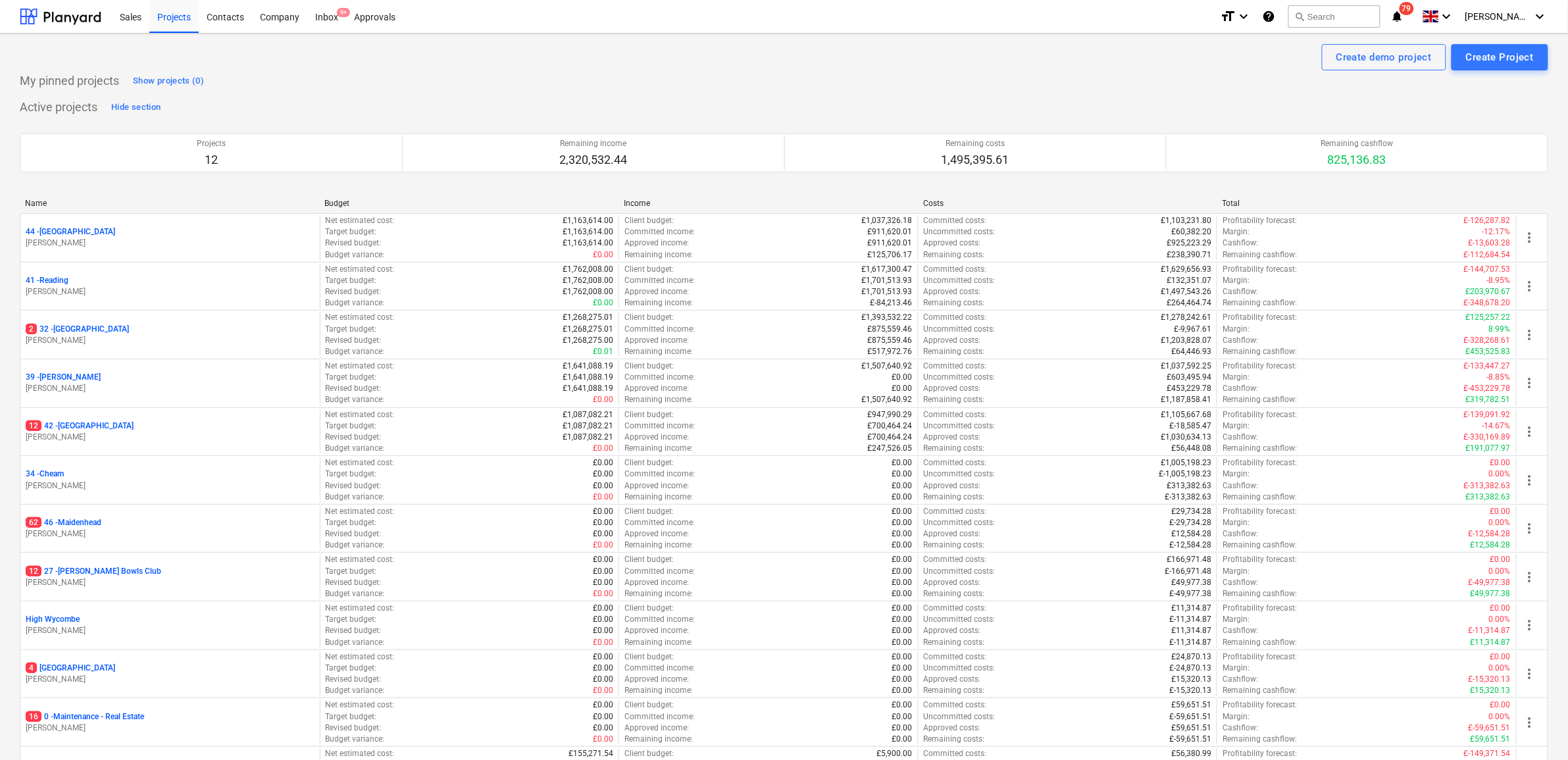
click at [1131, 179] on div "Projects 12 Remaining income 2,320,532.44 Remaining costs 1,495,395.61 Remainin…" at bounding box center [784, 153] width 1528 height 70
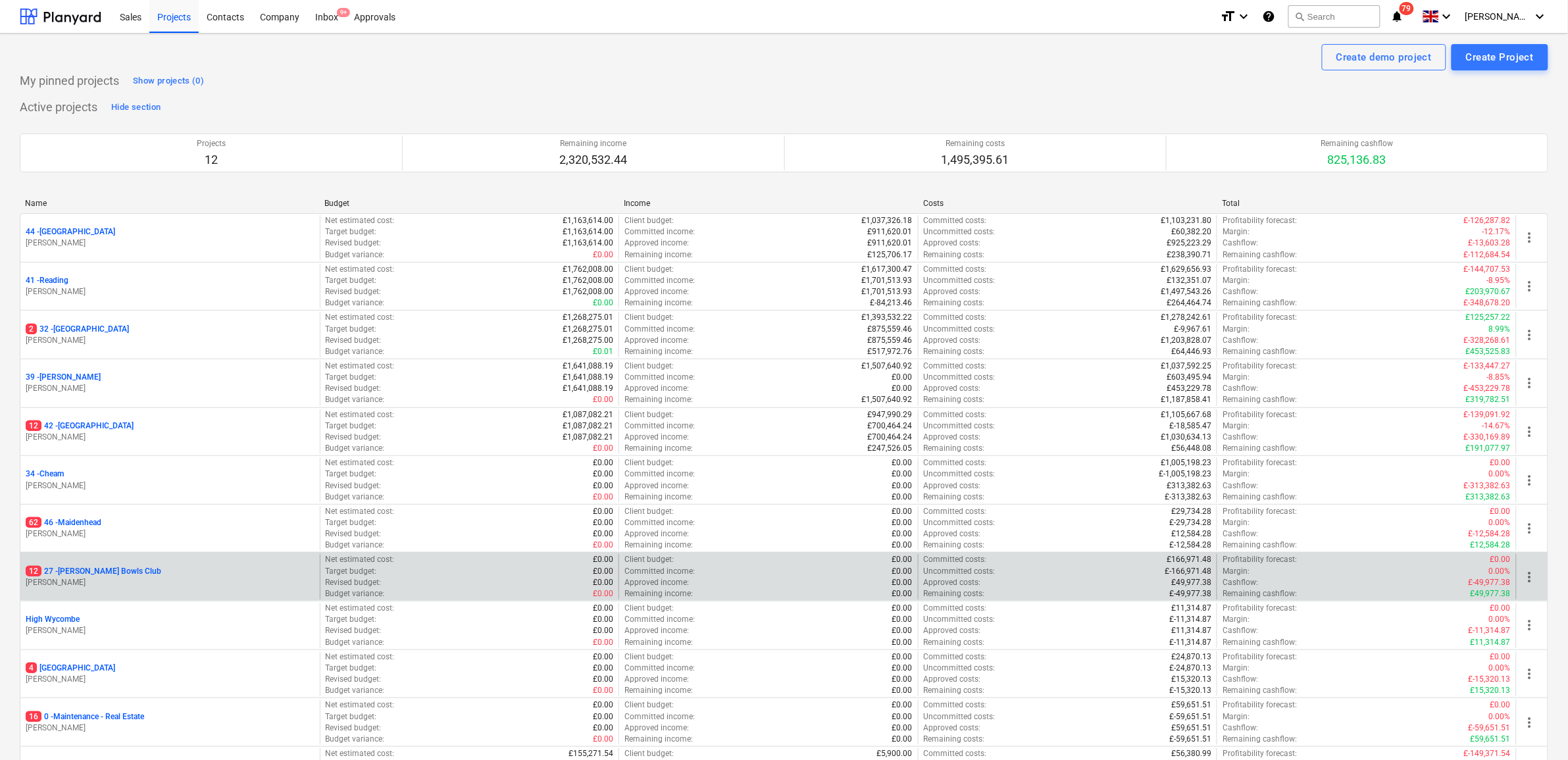
click at [96, 570] on p "12 27 - [PERSON_NAME] Bowls Club" at bounding box center [93, 571] width 135 height 11
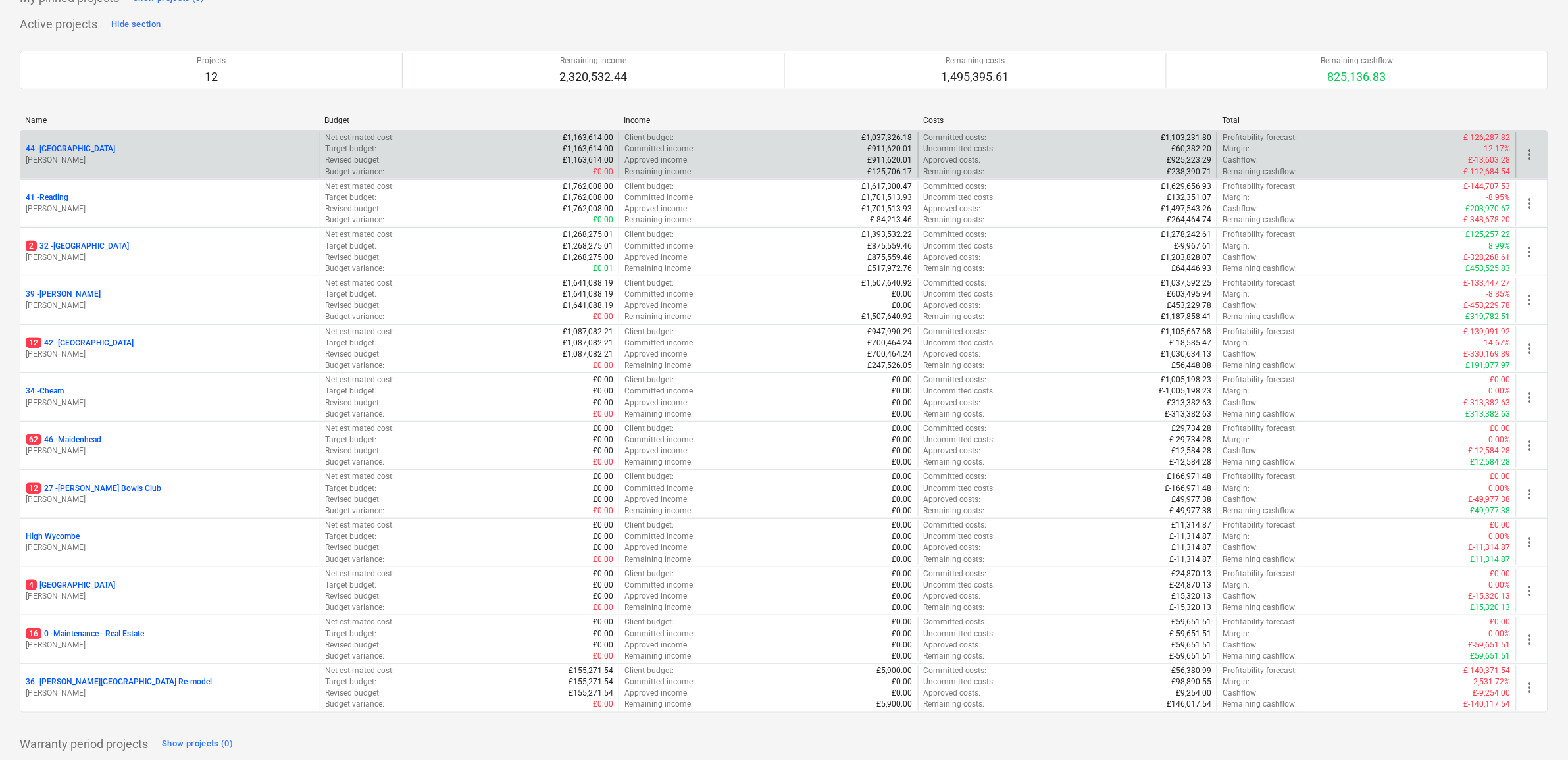
scroll to position [60, 0]
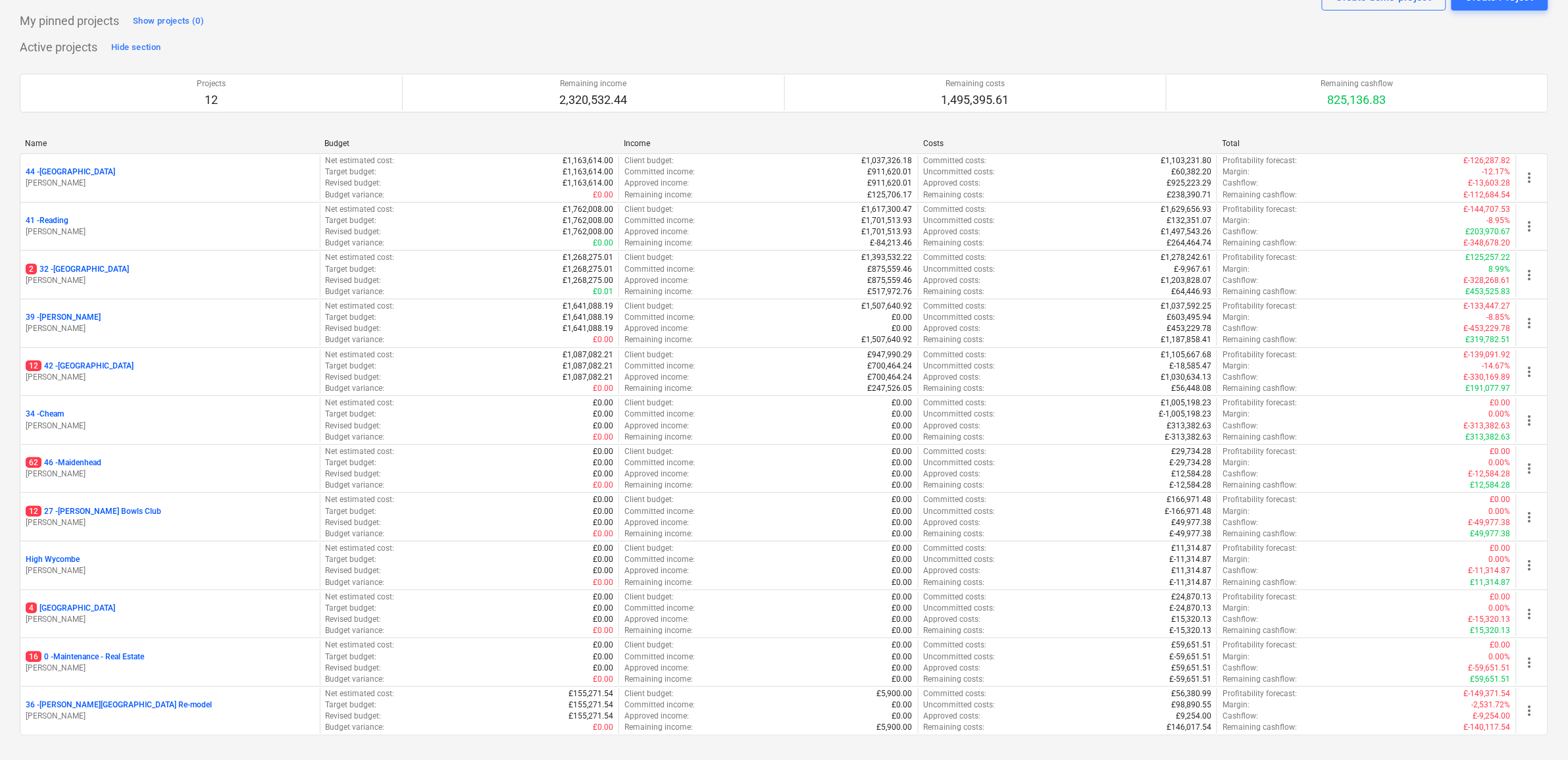
click at [136, 134] on div "Name Budget Income Costs Total 44 - Richmond S. Cornford Net estimated cost : £…" at bounding box center [784, 440] width 1528 height 623
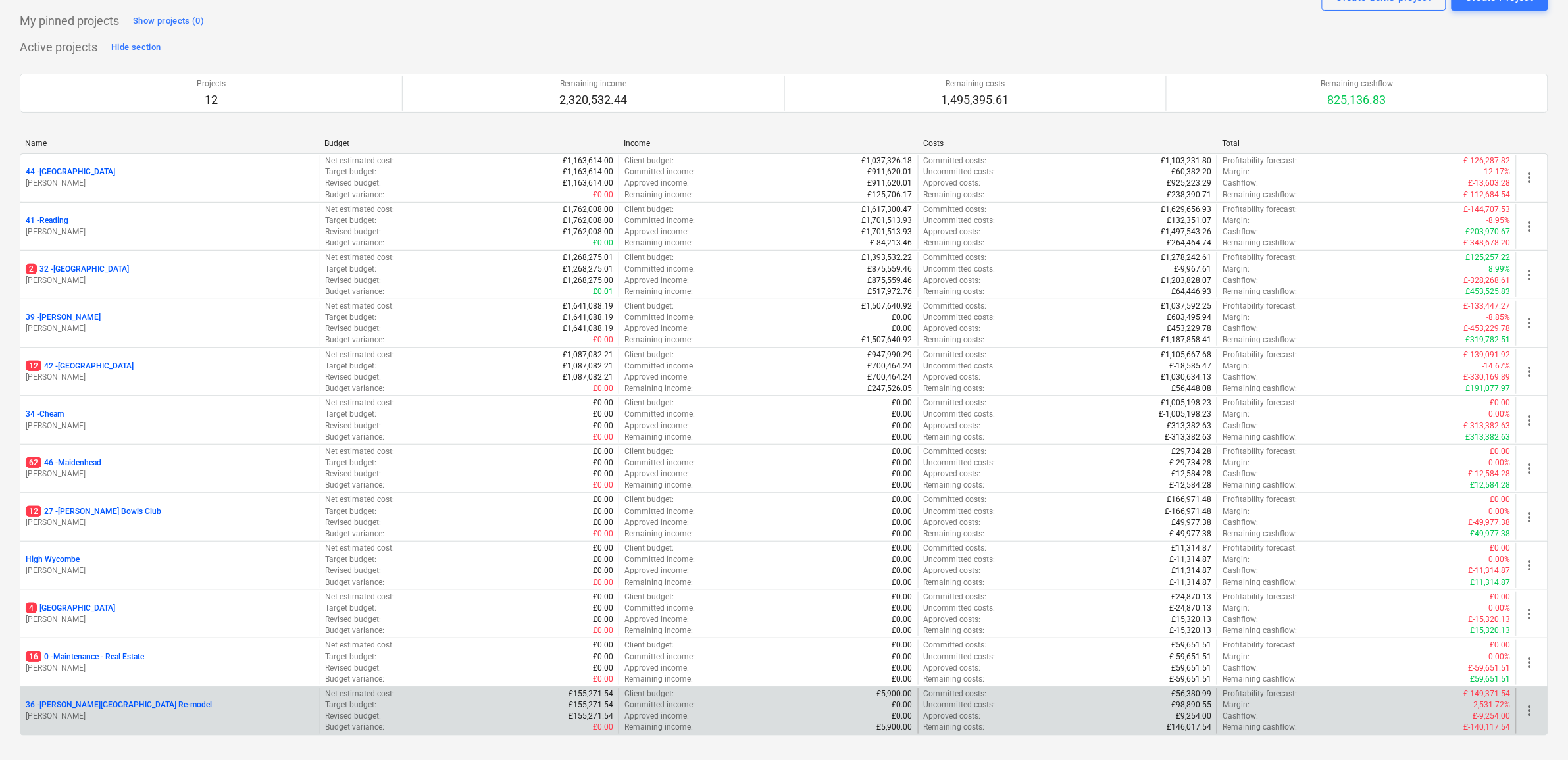
click at [139, 710] on p "36 - Langley Park Room Re-model" at bounding box center [119, 705] width 187 height 11
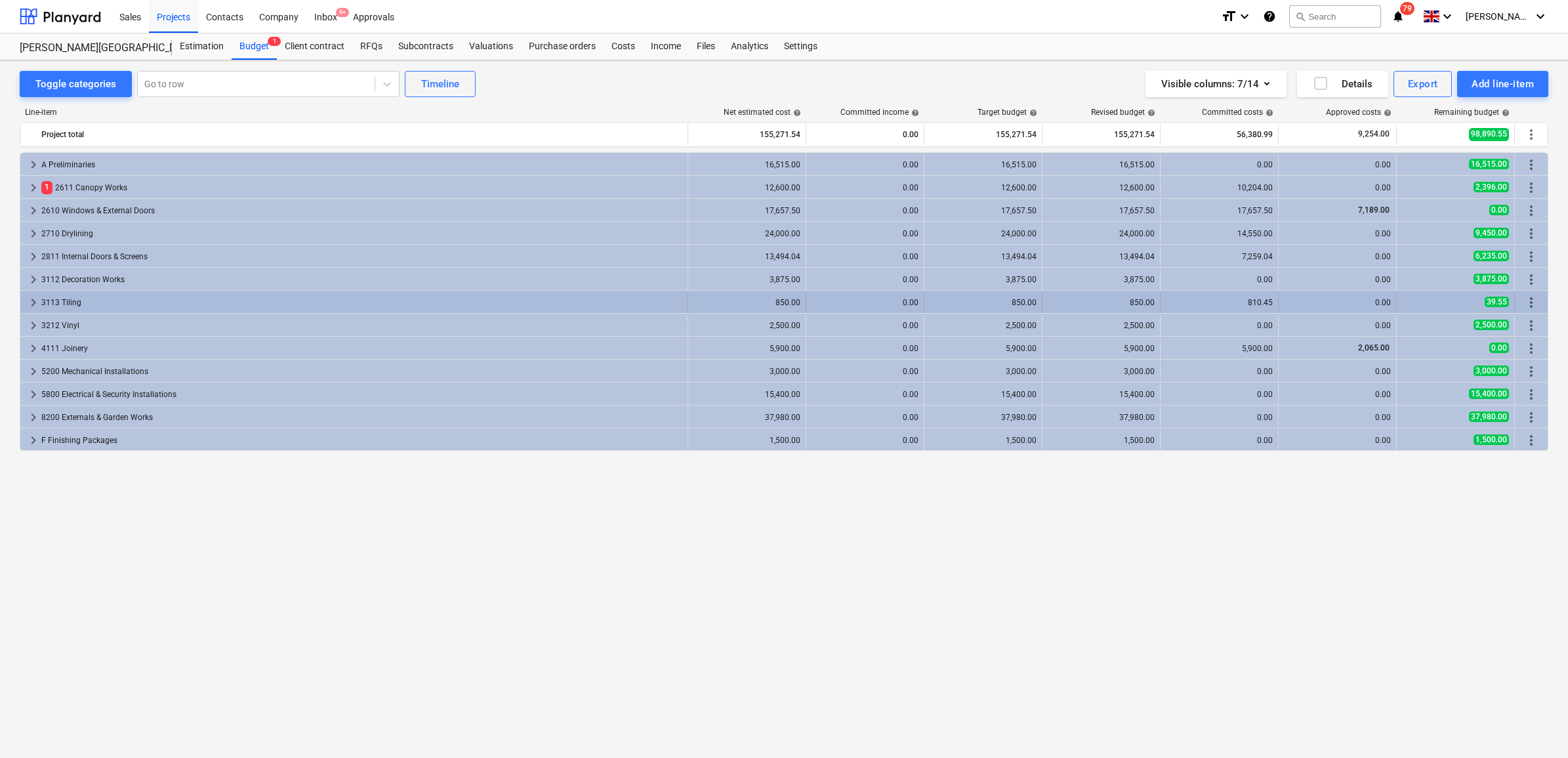
click at [105, 309] on div "3113 Tiling" at bounding box center [361, 303] width 641 height 21
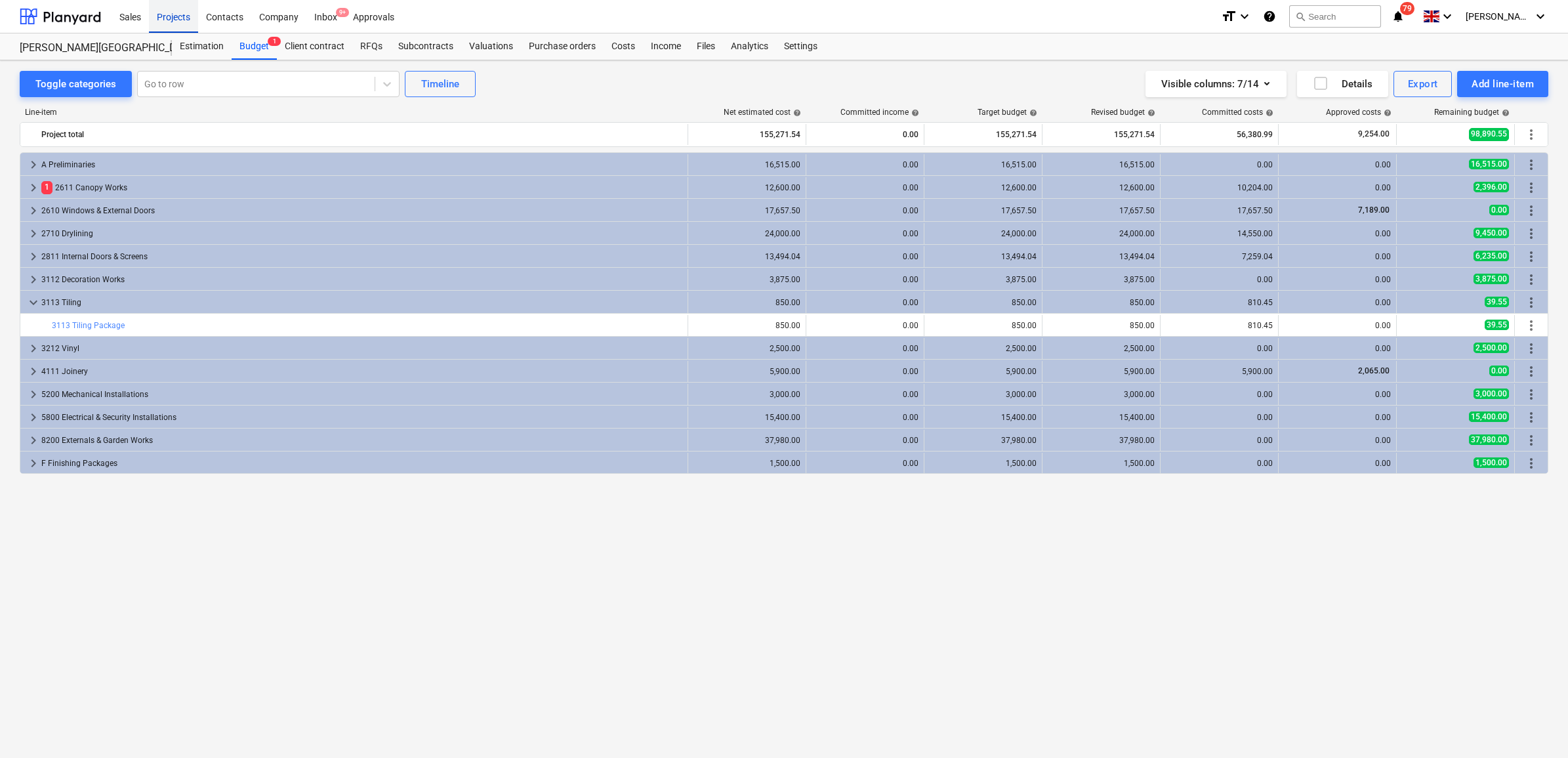
click at [176, 18] on div "Projects" at bounding box center [173, 16] width 50 height 34
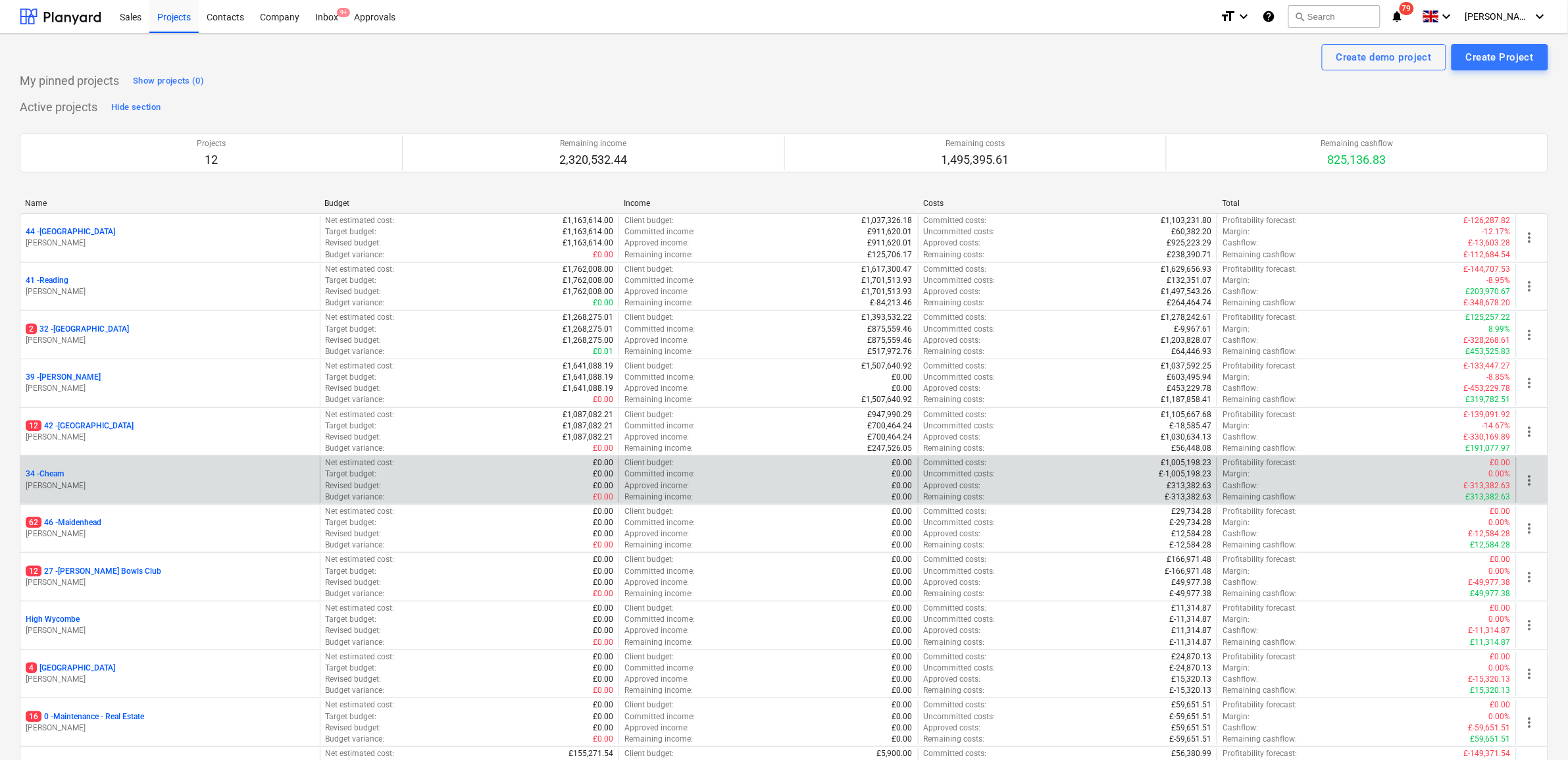
click at [61, 473] on p "34 - Cheam" at bounding box center [45, 474] width 38 height 11
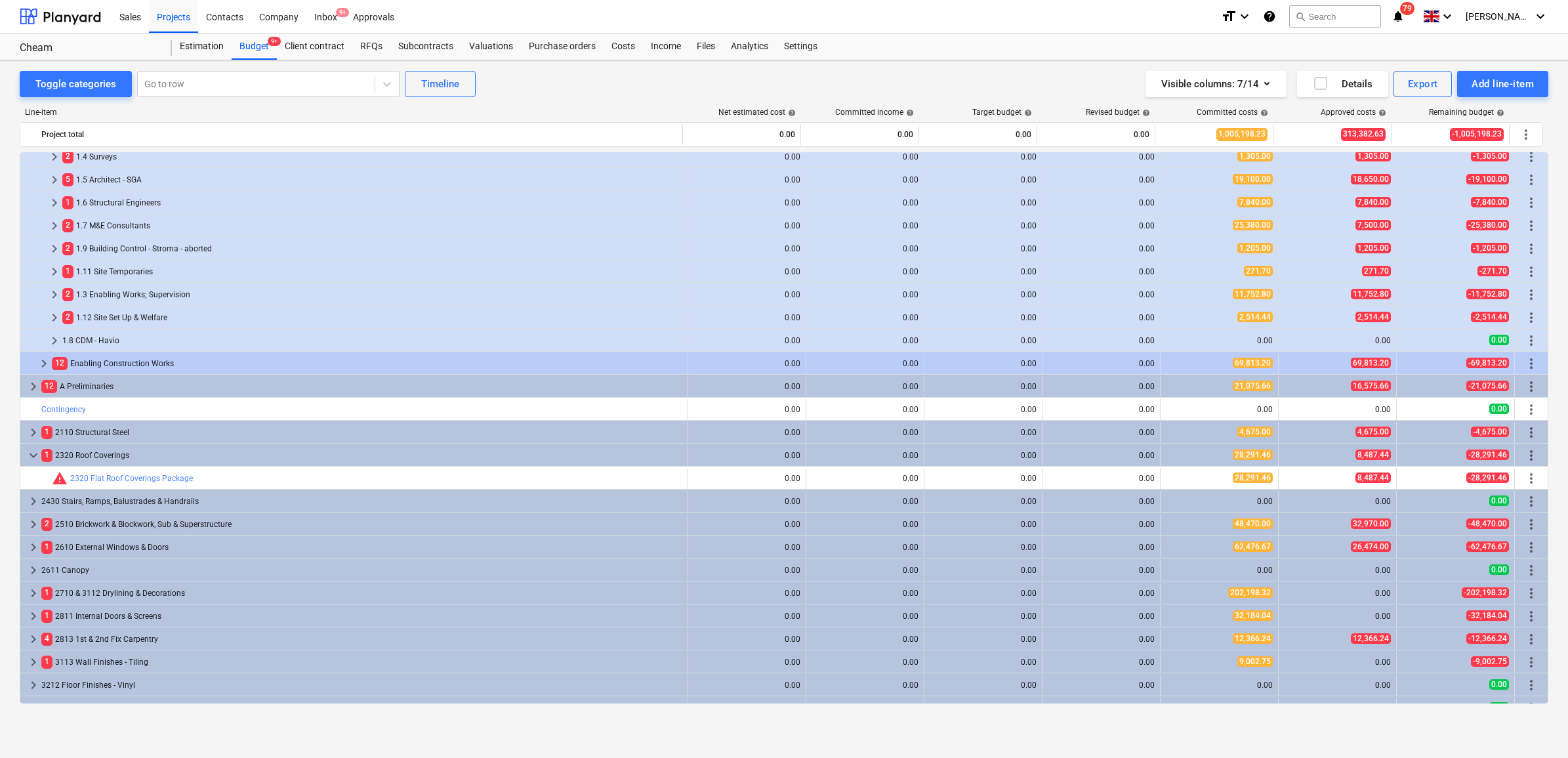
scroll to position [82, 0]
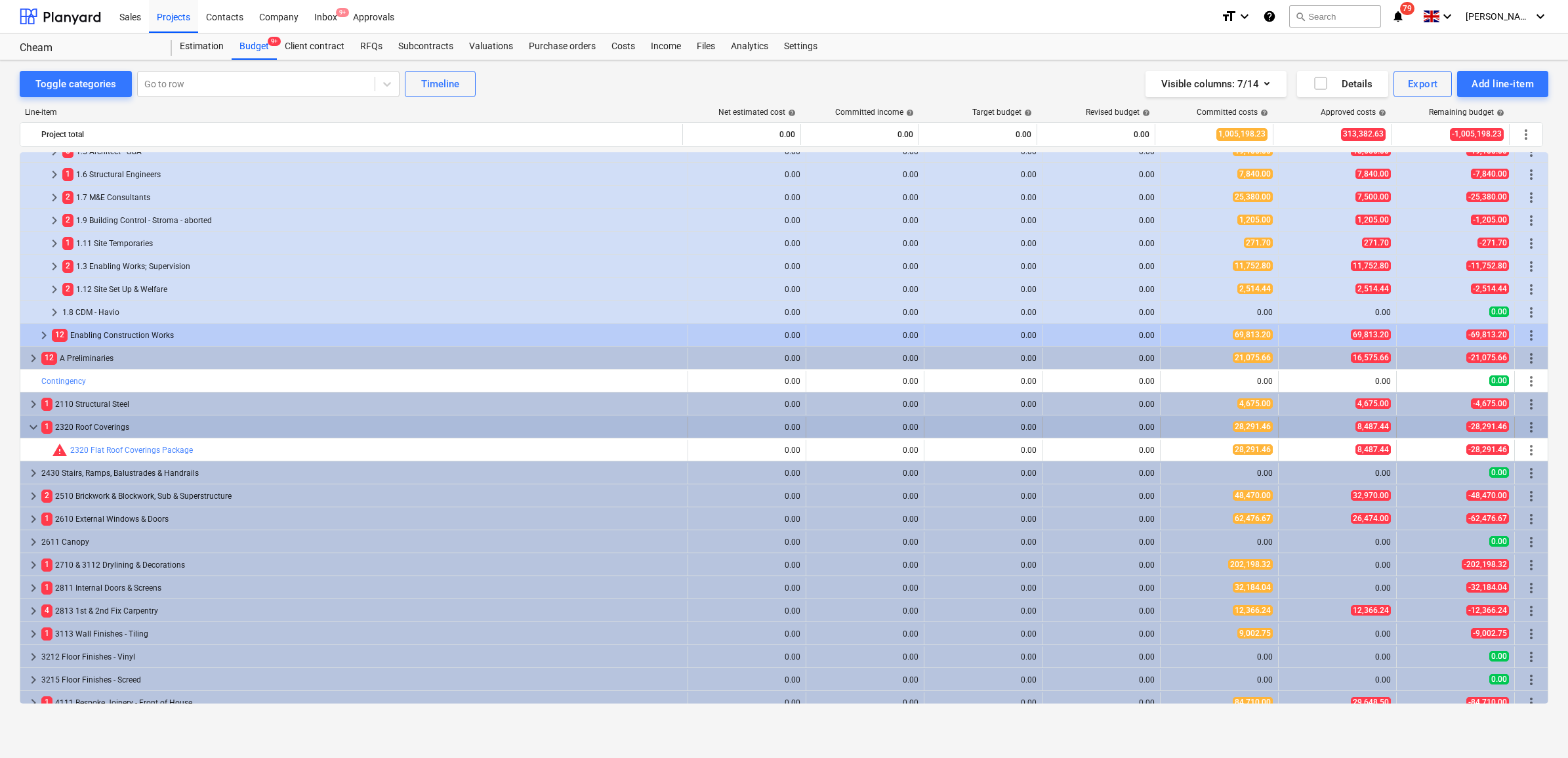
click at [33, 428] on span "keyboard_arrow_down" at bounding box center [34, 427] width 16 height 16
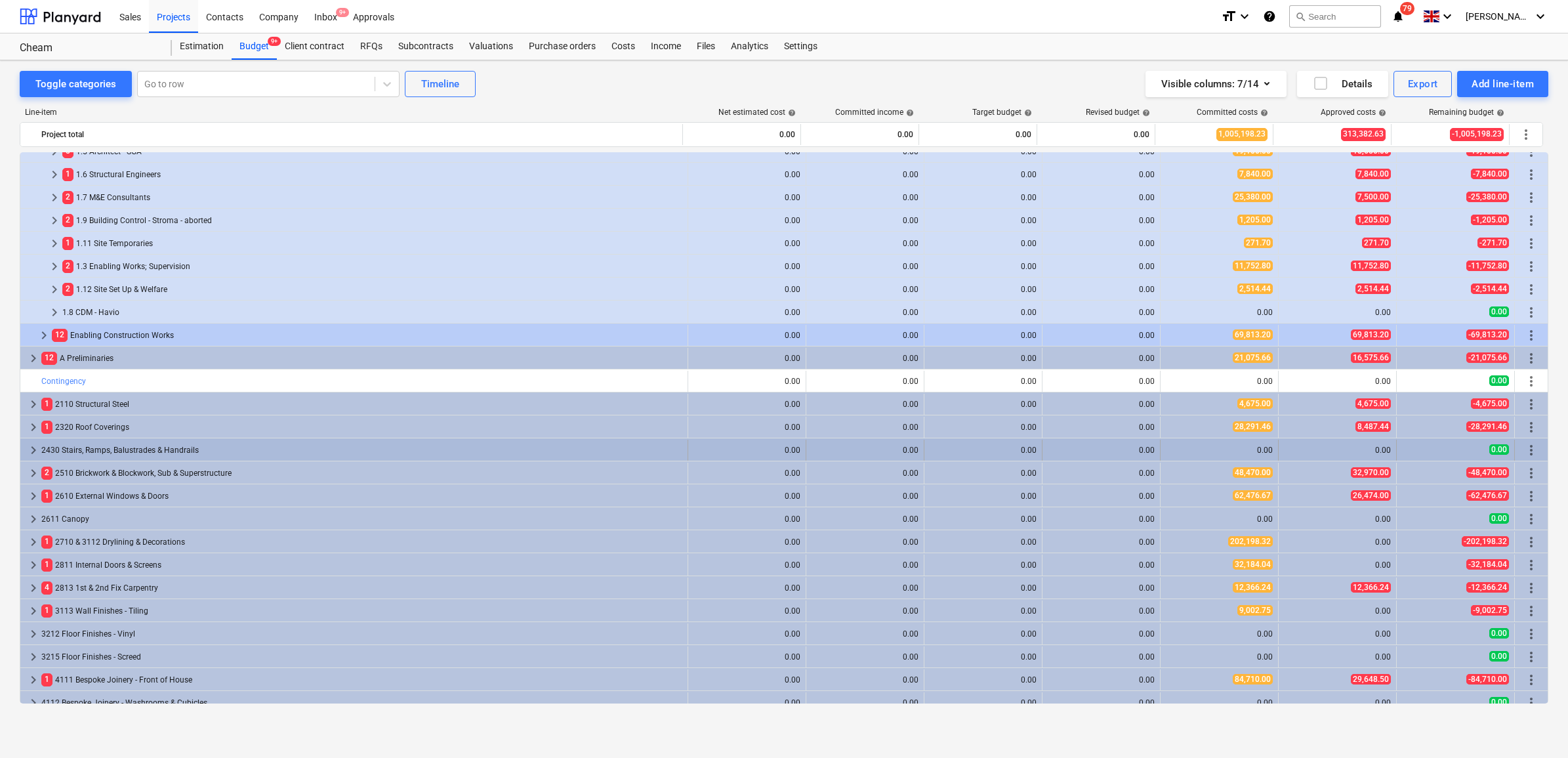
click at [33, 448] on span "keyboard_arrow_right" at bounding box center [34, 450] width 16 height 16
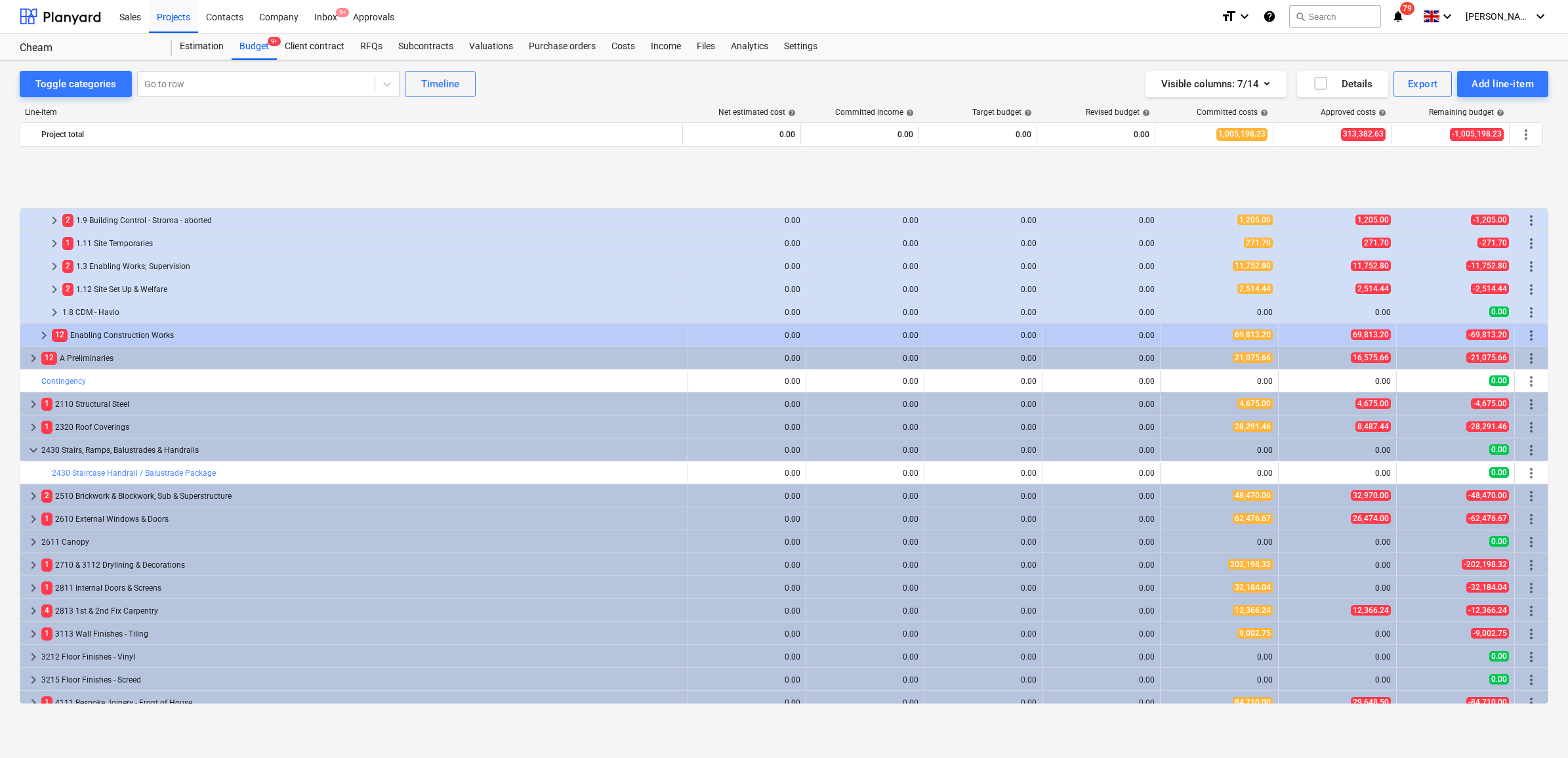
scroll to position [164, 0]
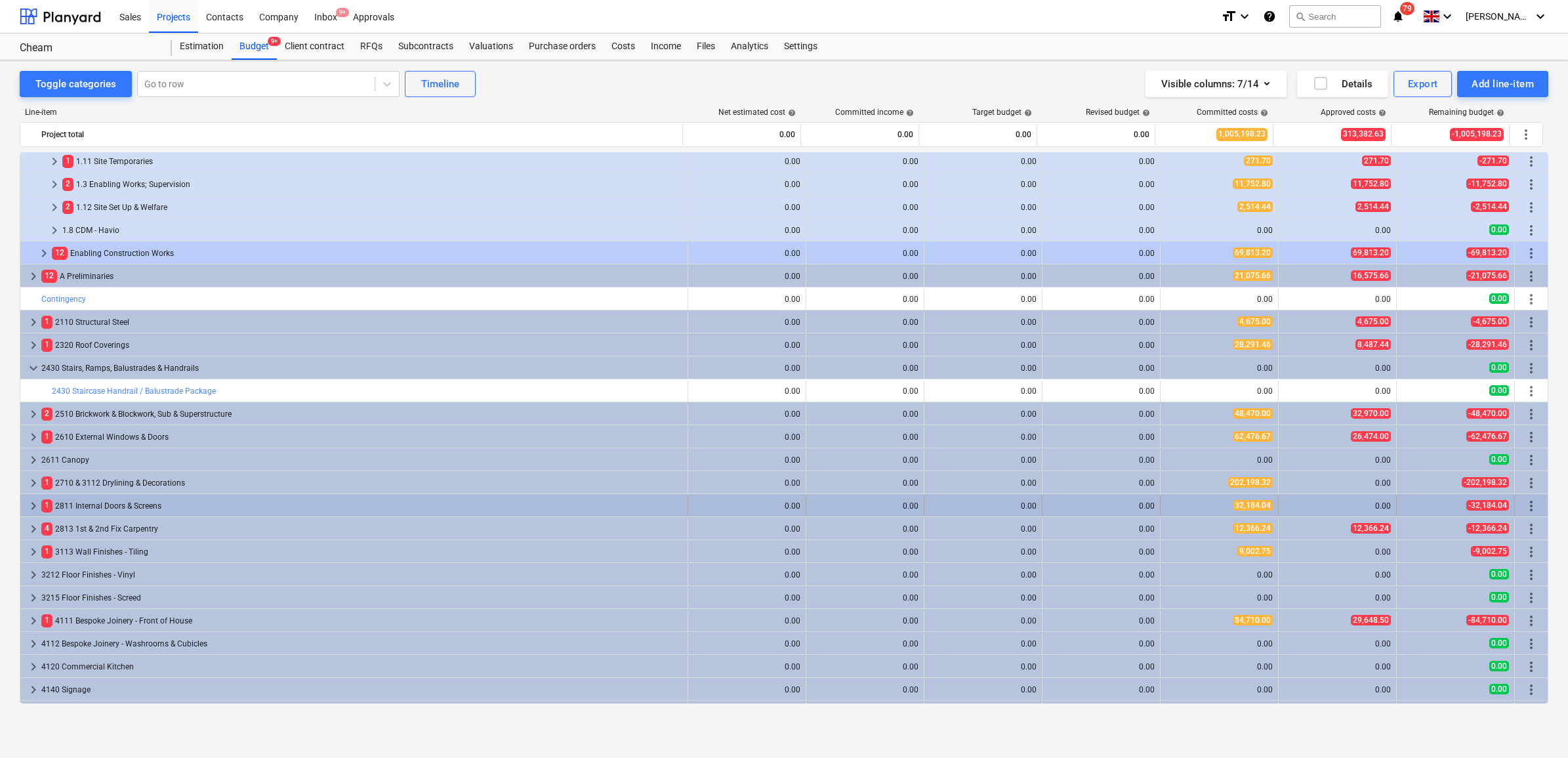
click at [69, 501] on div "1 2811 Internal Doors & Screens" at bounding box center [361, 506] width 641 height 21
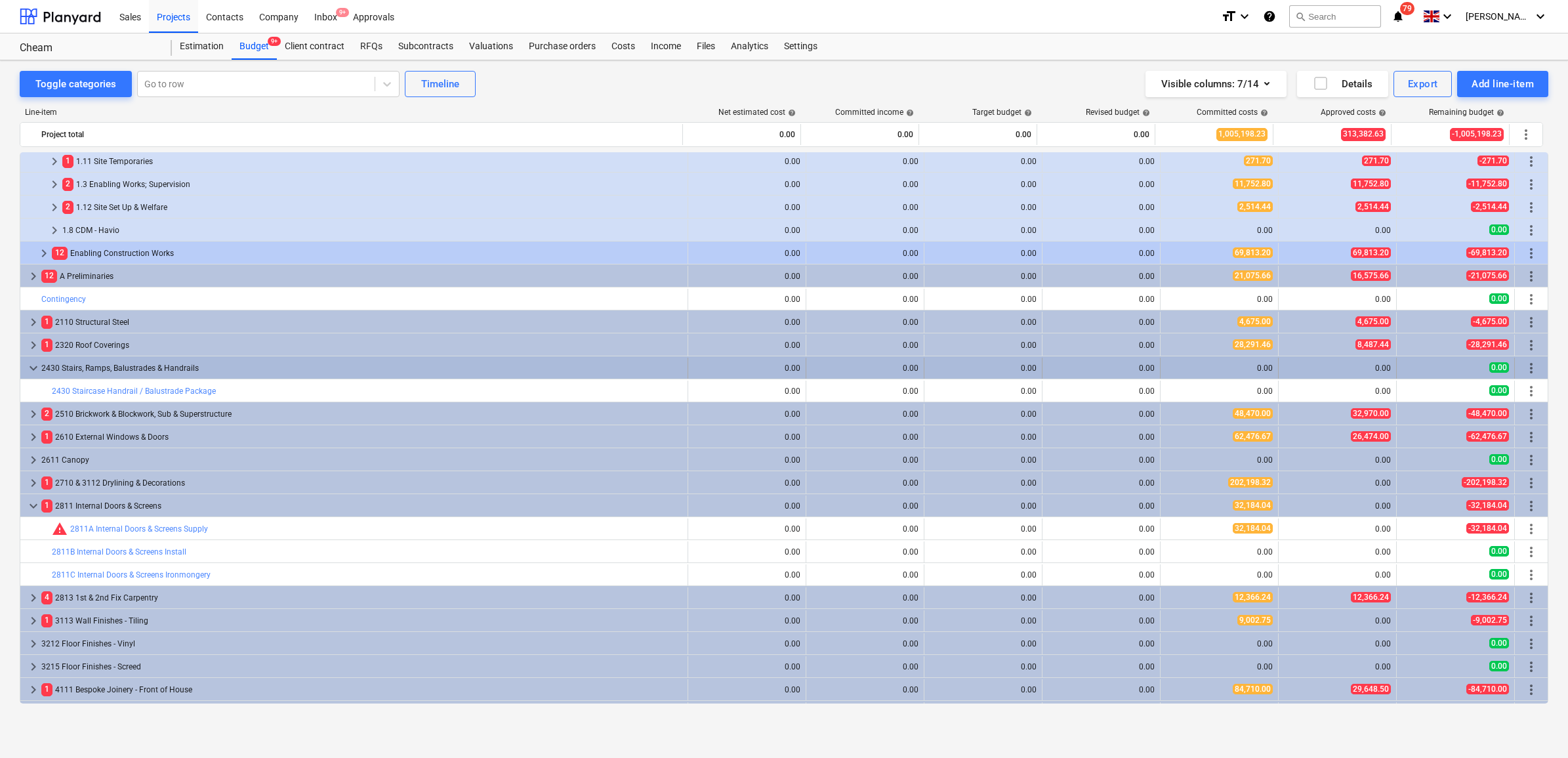
click at [26, 369] on span "keyboard_arrow_down" at bounding box center [34, 368] width 16 height 16
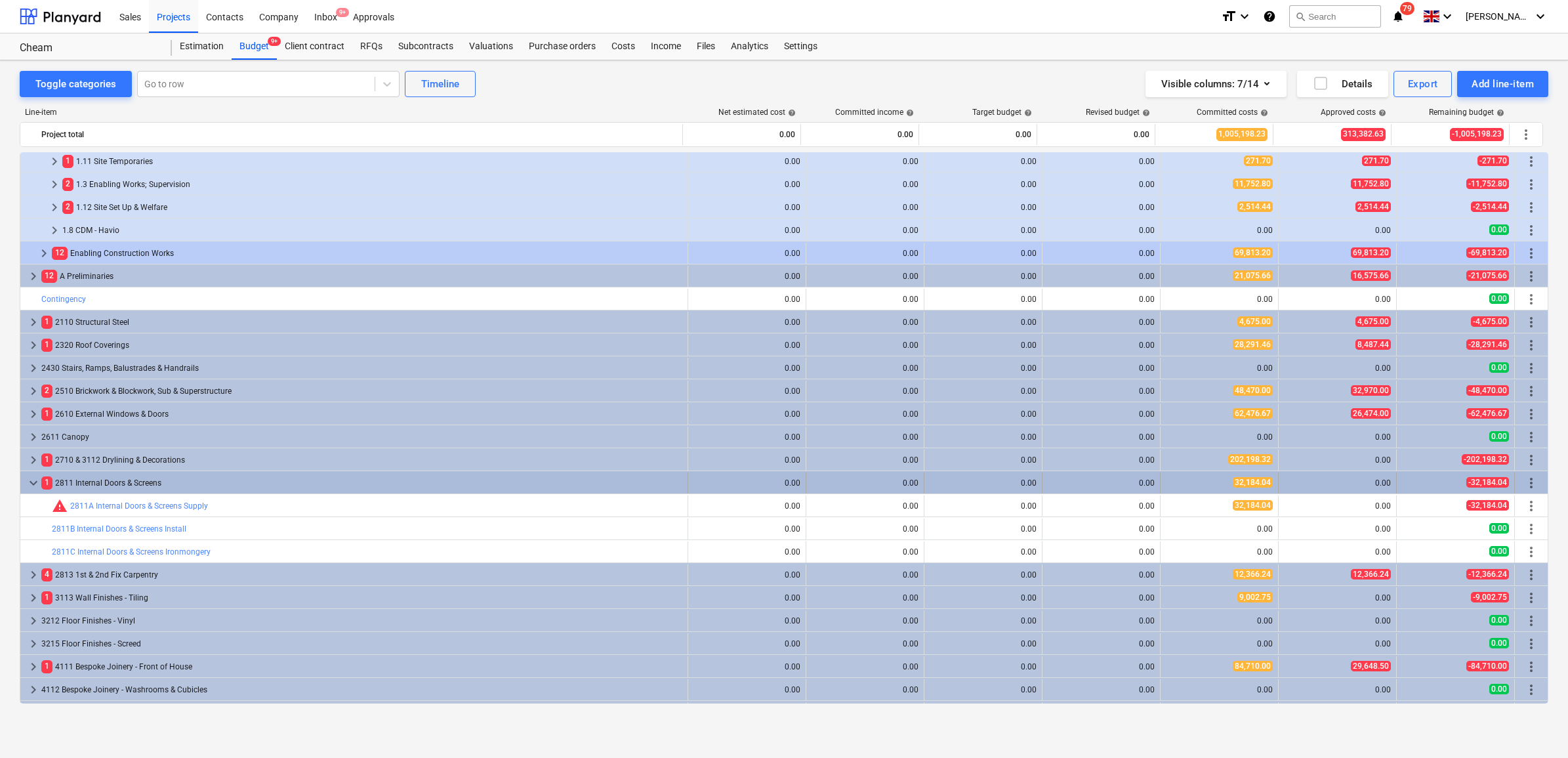
click at [37, 486] on span "keyboard_arrow_down" at bounding box center [34, 483] width 16 height 16
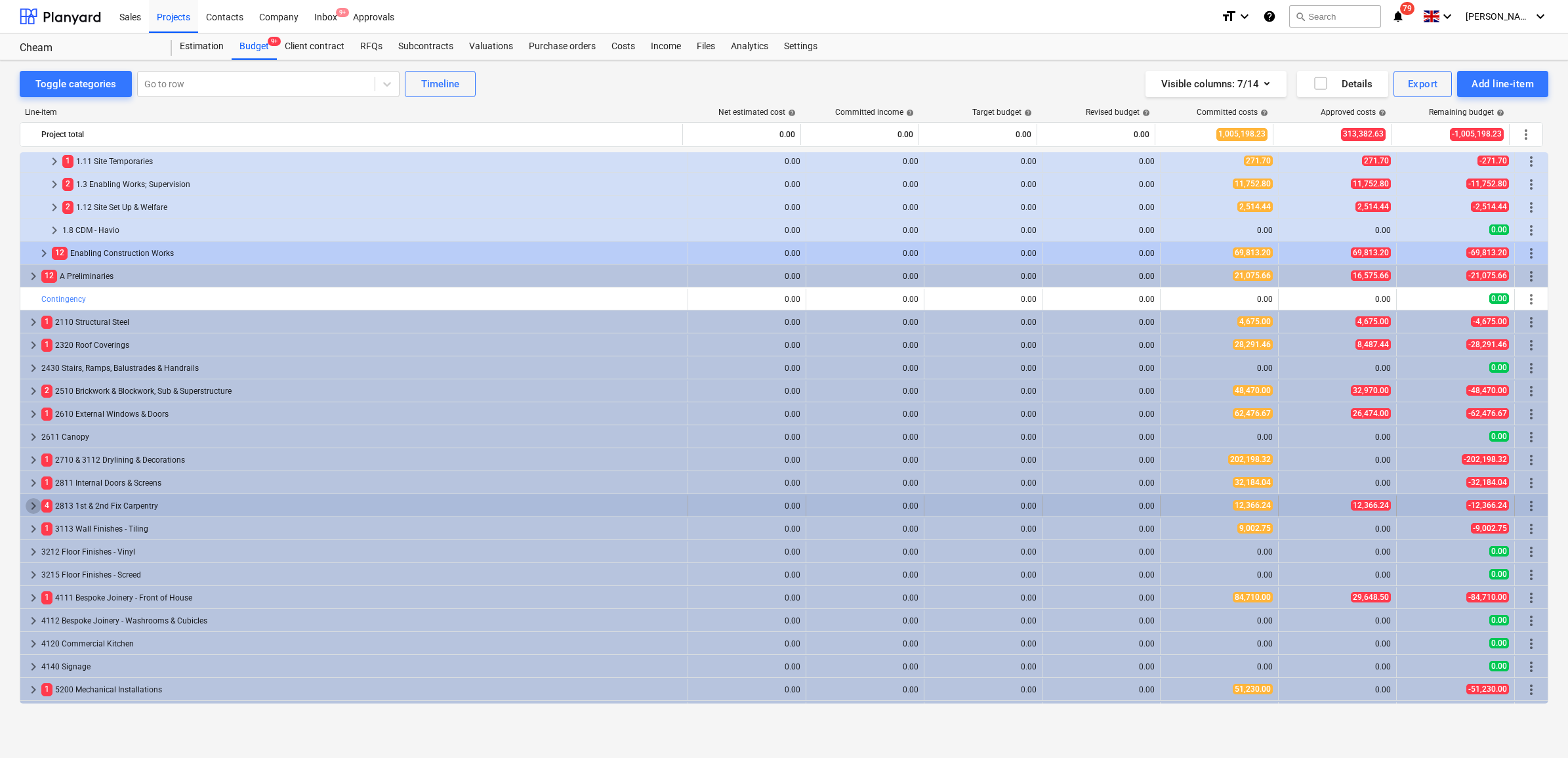
click at [36, 499] on span "keyboard_arrow_right" at bounding box center [34, 506] width 16 height 16
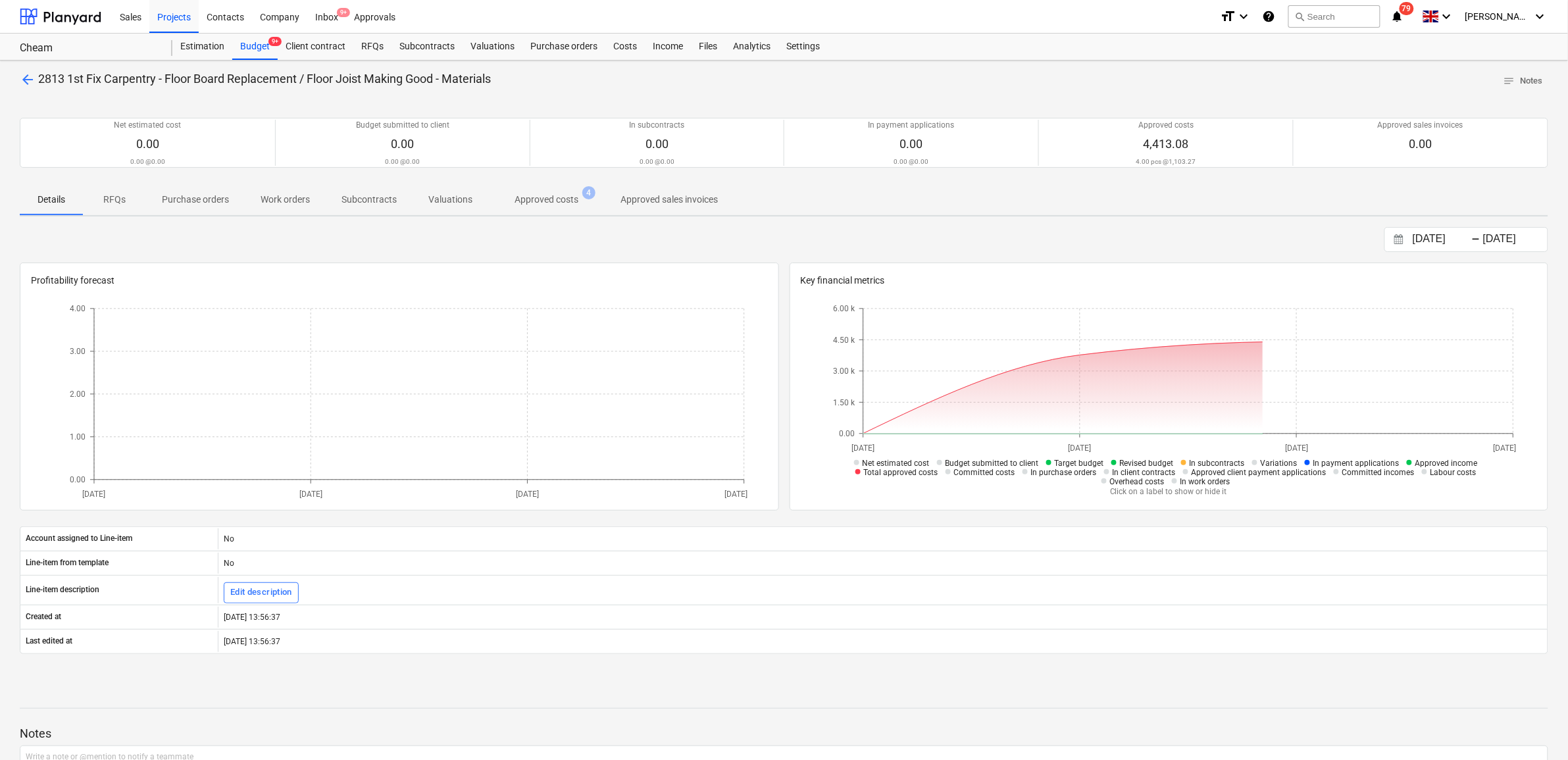
click at [546, 200] on p "Approved costs" at bounding box center [546, 200] width 63 height 14
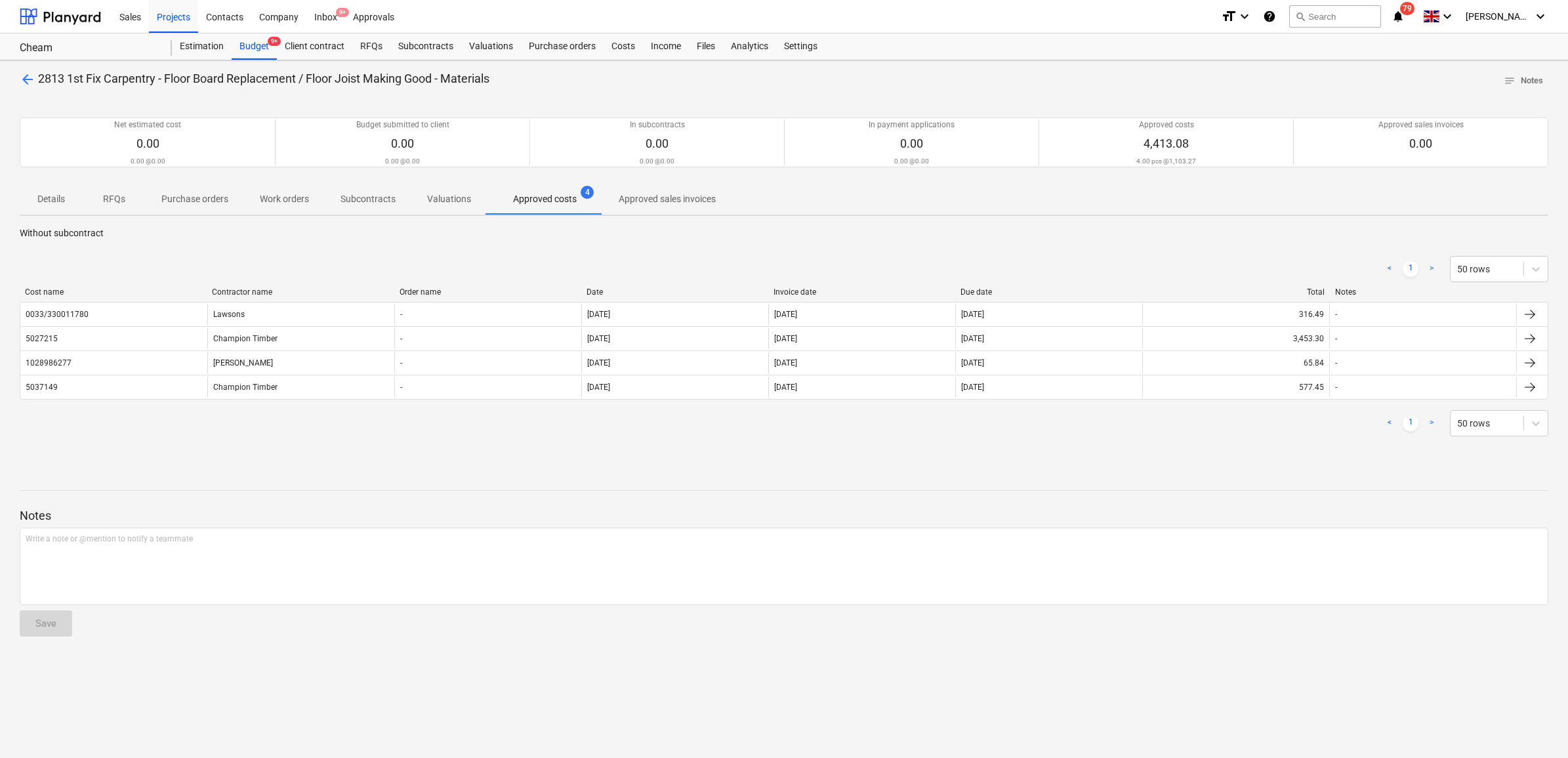
click at [858, 285] on div "< 1 > 50 rows" at bounding box center [784, 269] width 1528 height 37
click at [848, 290] on div "Invoice date" at bounding box center [862, 292] width 177 height 9
click at [30, 81] on span "arrow_back" at bounding box center [27, 79] width 16 height 16
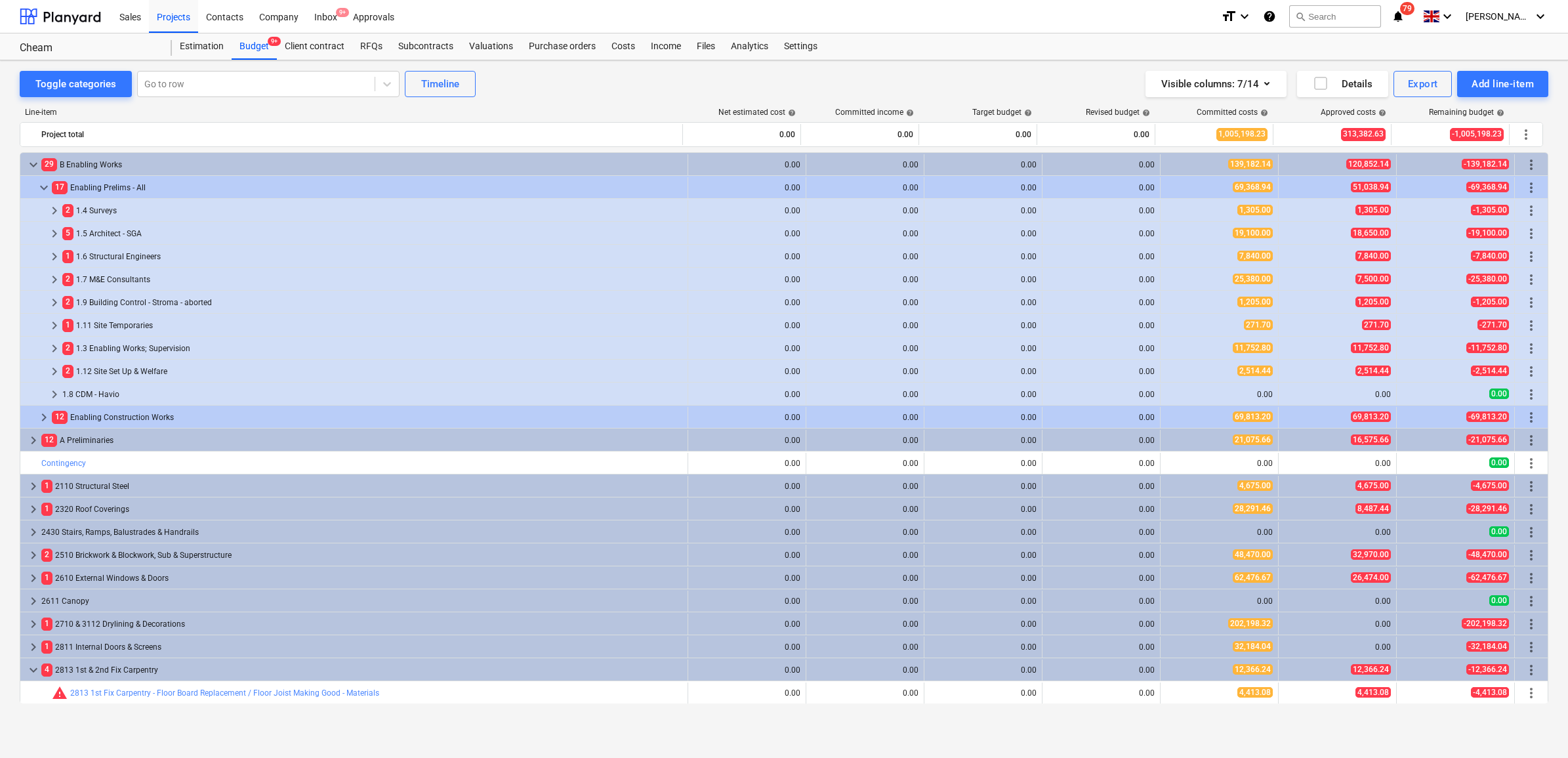
scroll to position [164, 0]
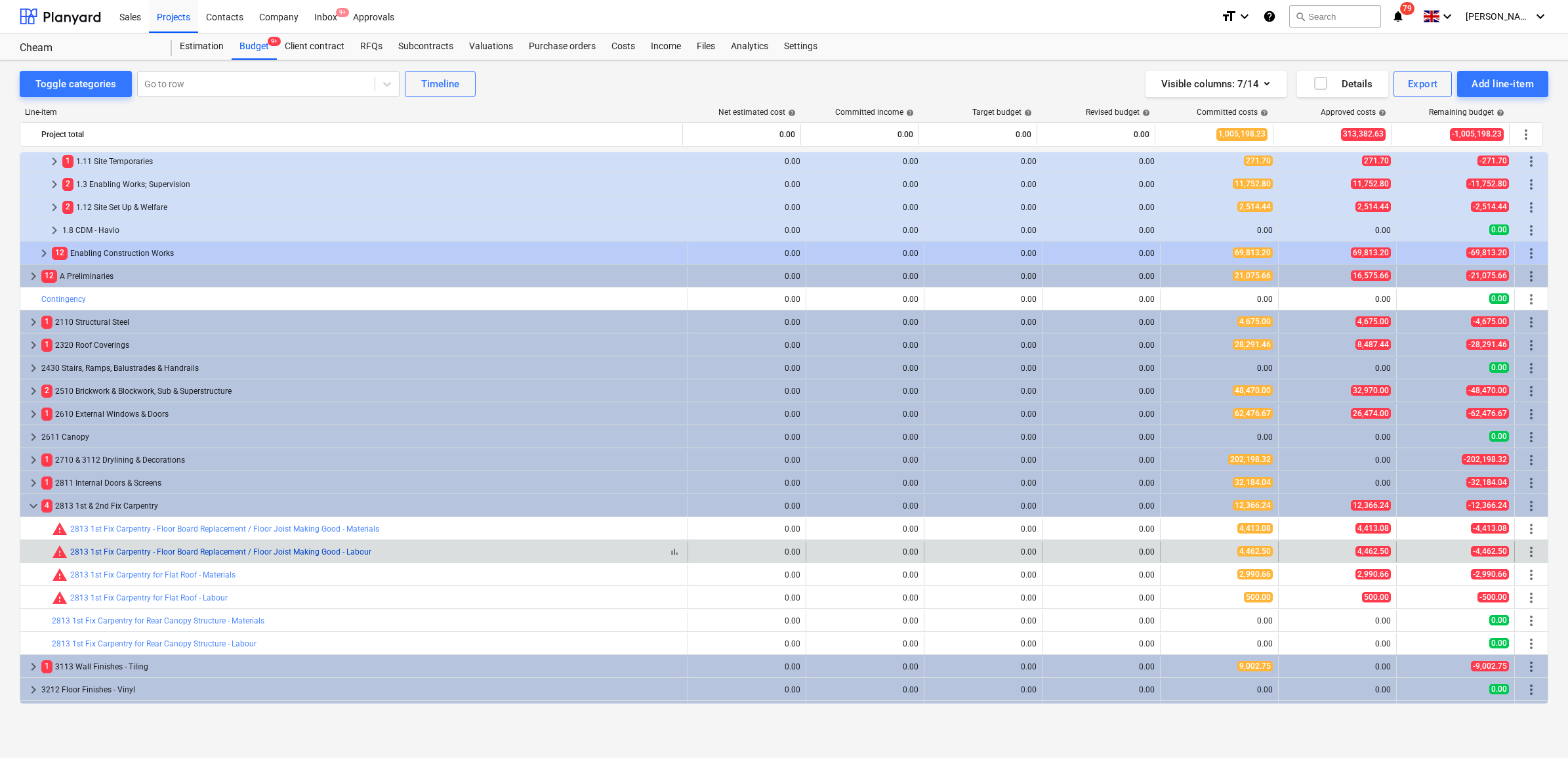
click at [287, 554] on link "2813 1st Fix Carpentry - Floor Board Replacement / Floor Joist Making Good - La…" at bounding box center [220, 552] width 301 height 9
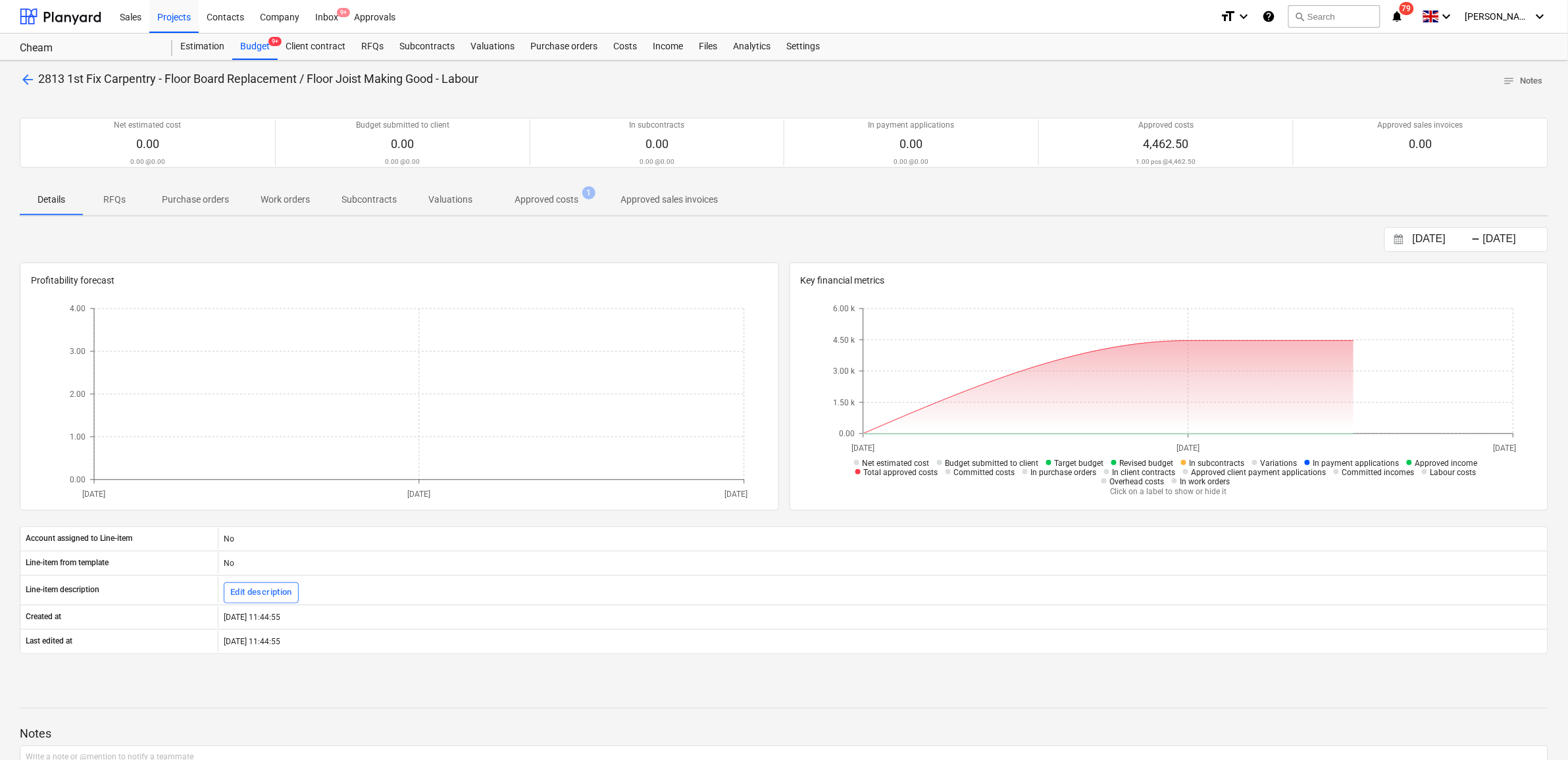
click at [541, 201] on p "Approved costs" at bounding box center [546, 200] width 63 height 14
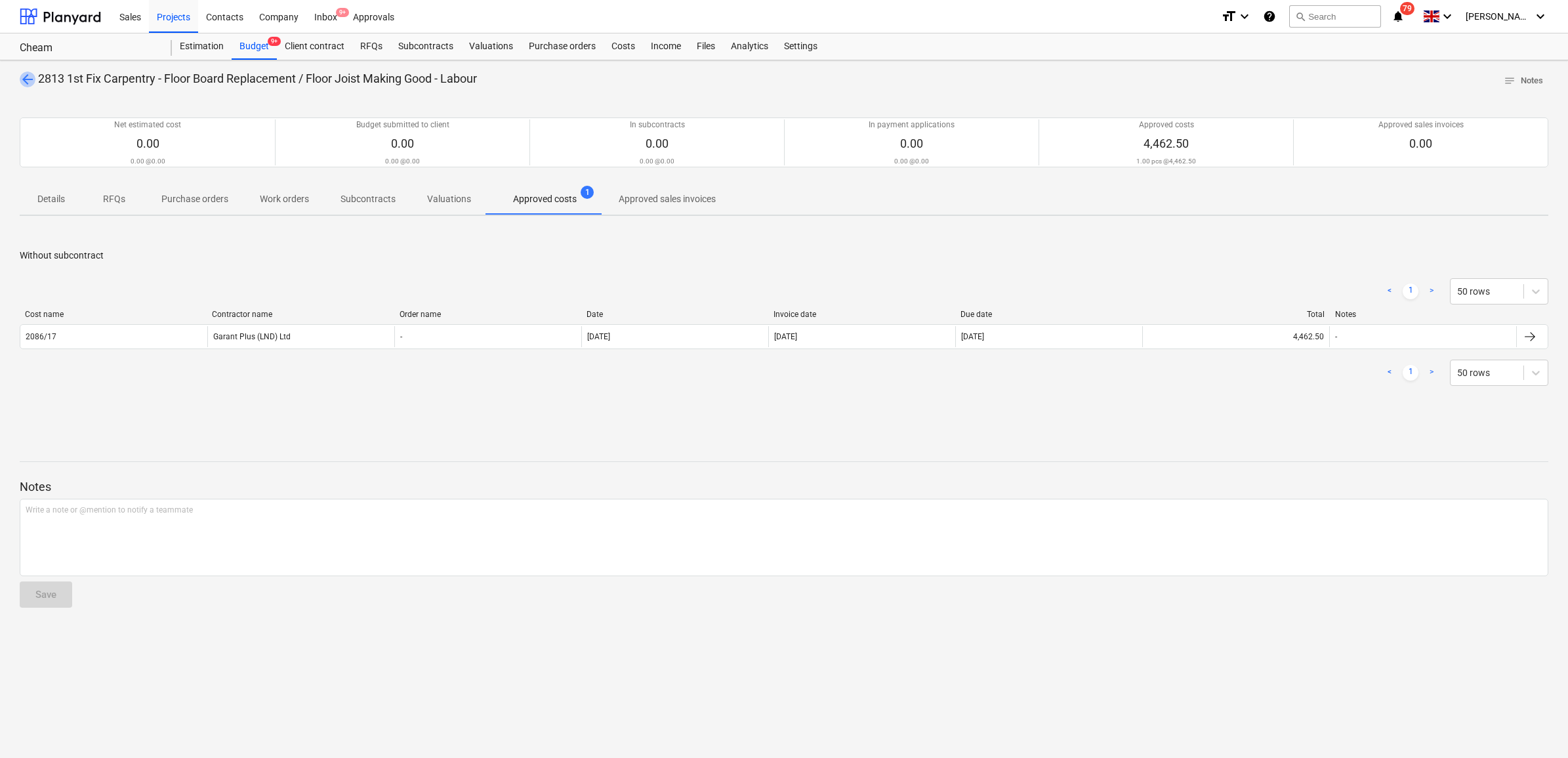
click at [24, 78] on span "arrow_back" at bounding box center [27, 79] width 16 height 16
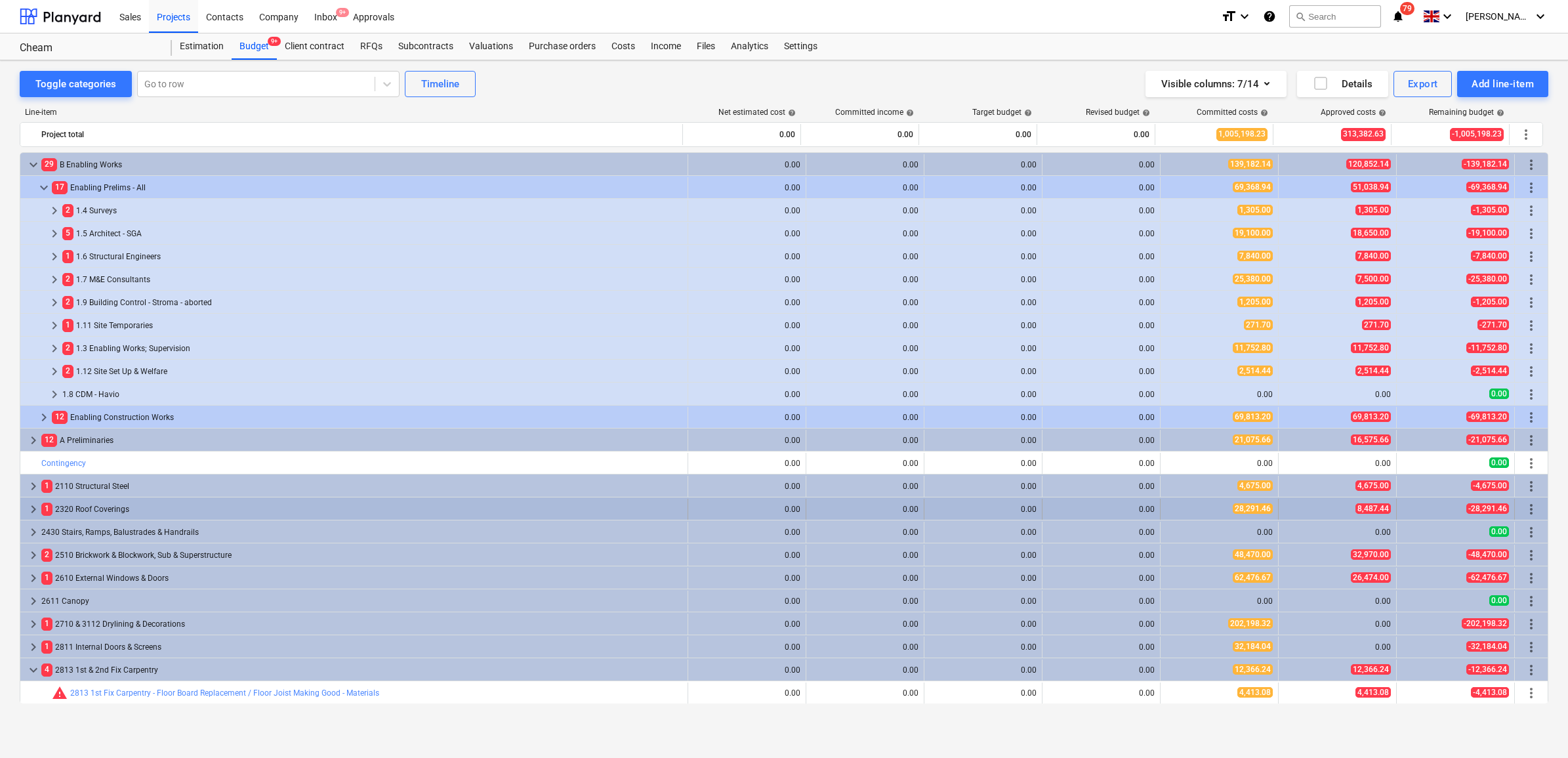
scroll to position [164, 0]
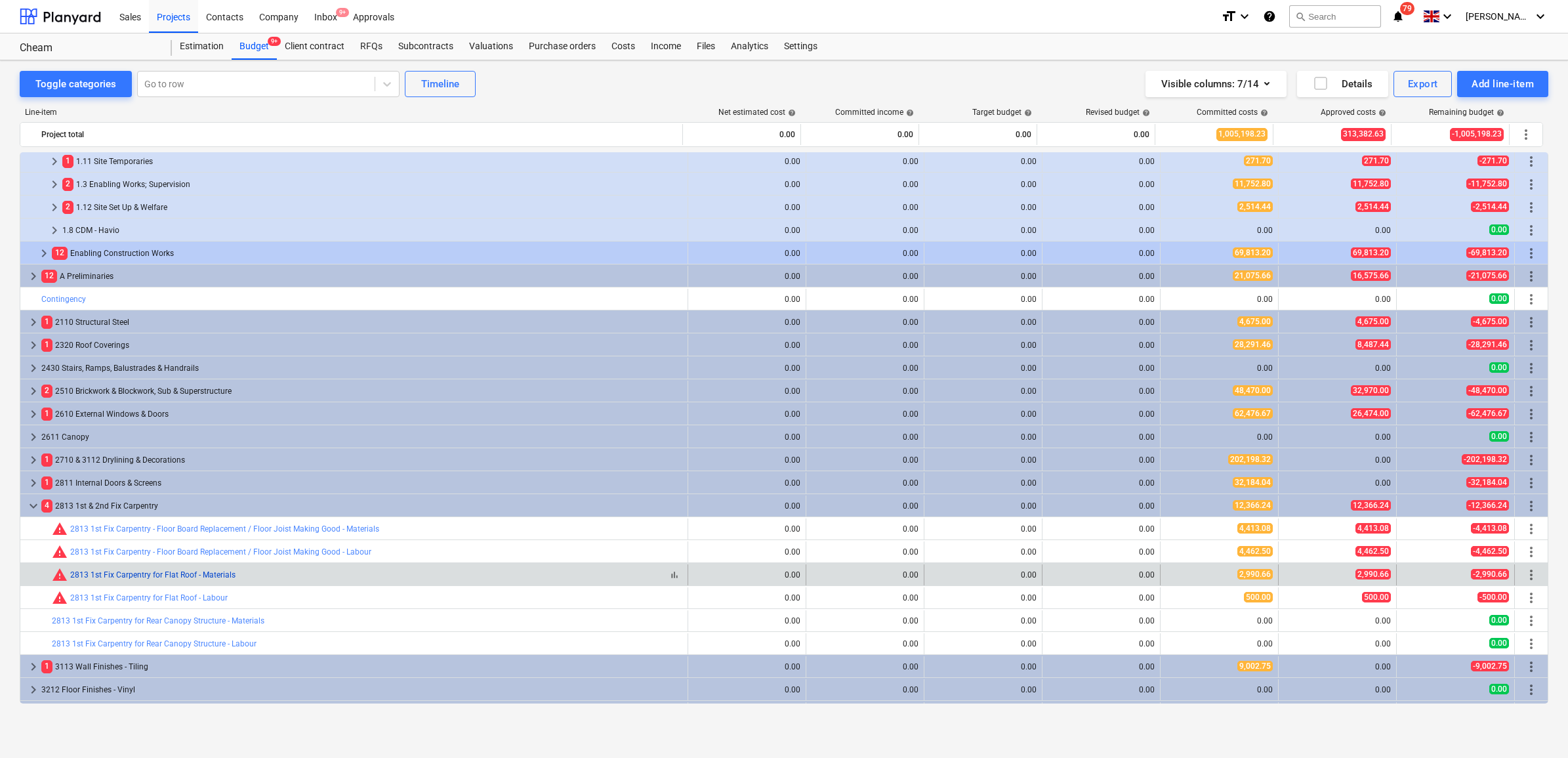
click at [185, 576] on link "2813 1st Fix Carpentry for Flat Roof - Materials" at bounding box center [152, 575] width 165 height 9
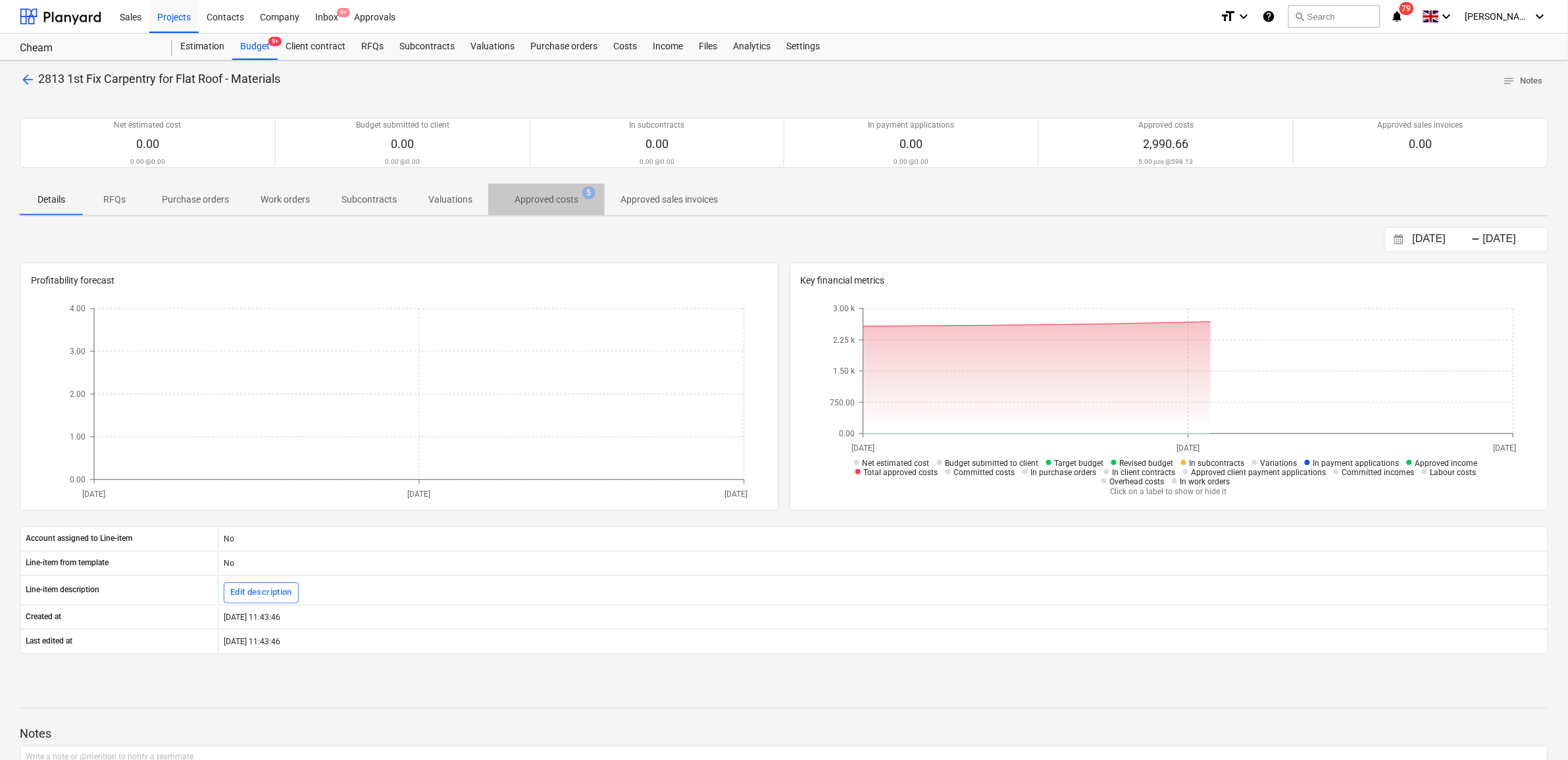
click at [544, 197] on p "Approved costs" at bounding box center [546, 200] width 63 height 14
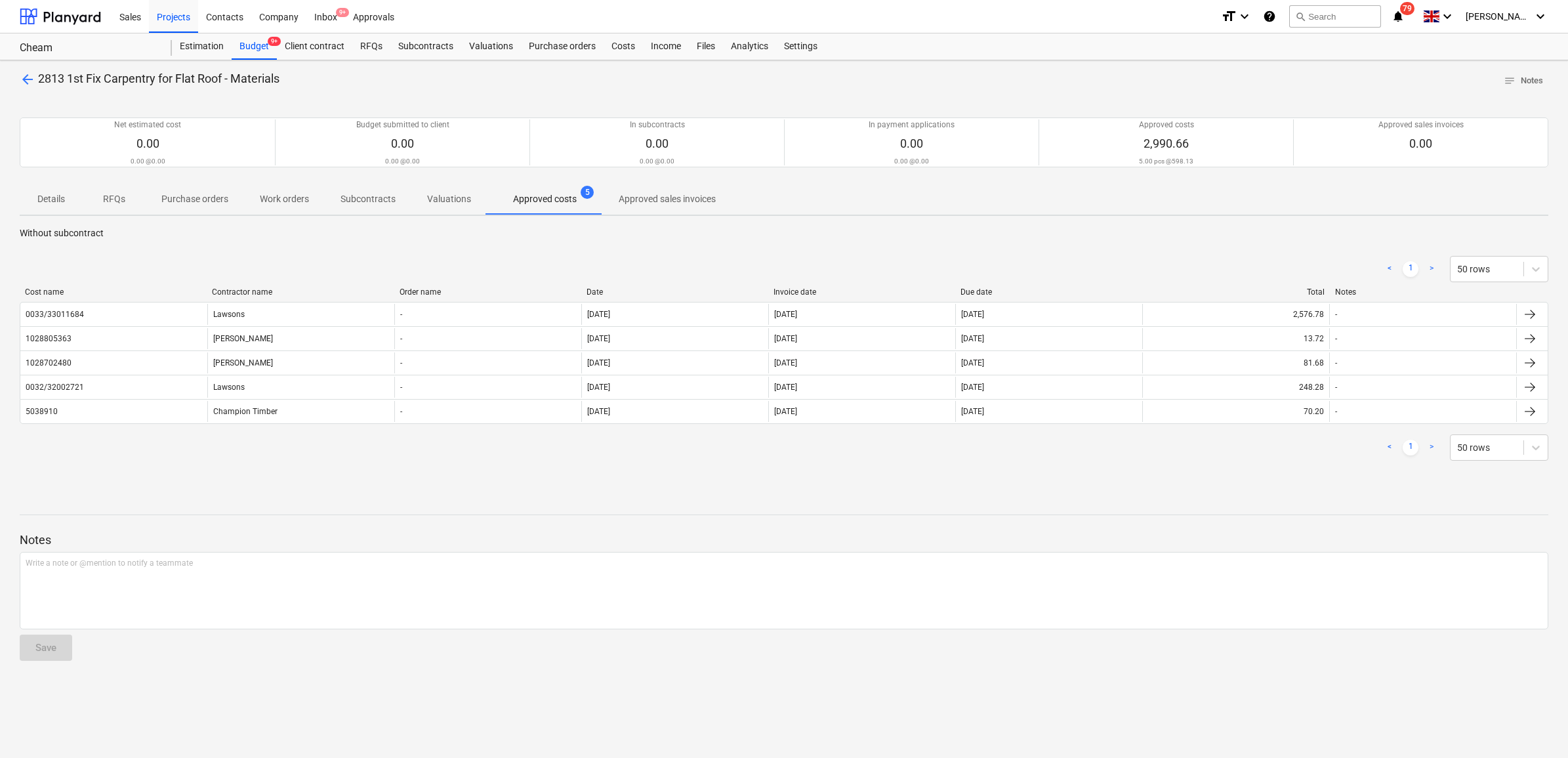
click at [997, 287] on div "Due date" at bounding box center [1049, 292] width 177 height 9
click at [877, 284] on div "< 1 > 50 rows" at bounding box center [784, 269] width 1528 height 37
click at [881, 290] on div "Invoice date" at bounding box center [862, 292] width 177 height 9
click at [33, 83] on span "arrow_back" at bounding box center [27, 79] width 16 height 16
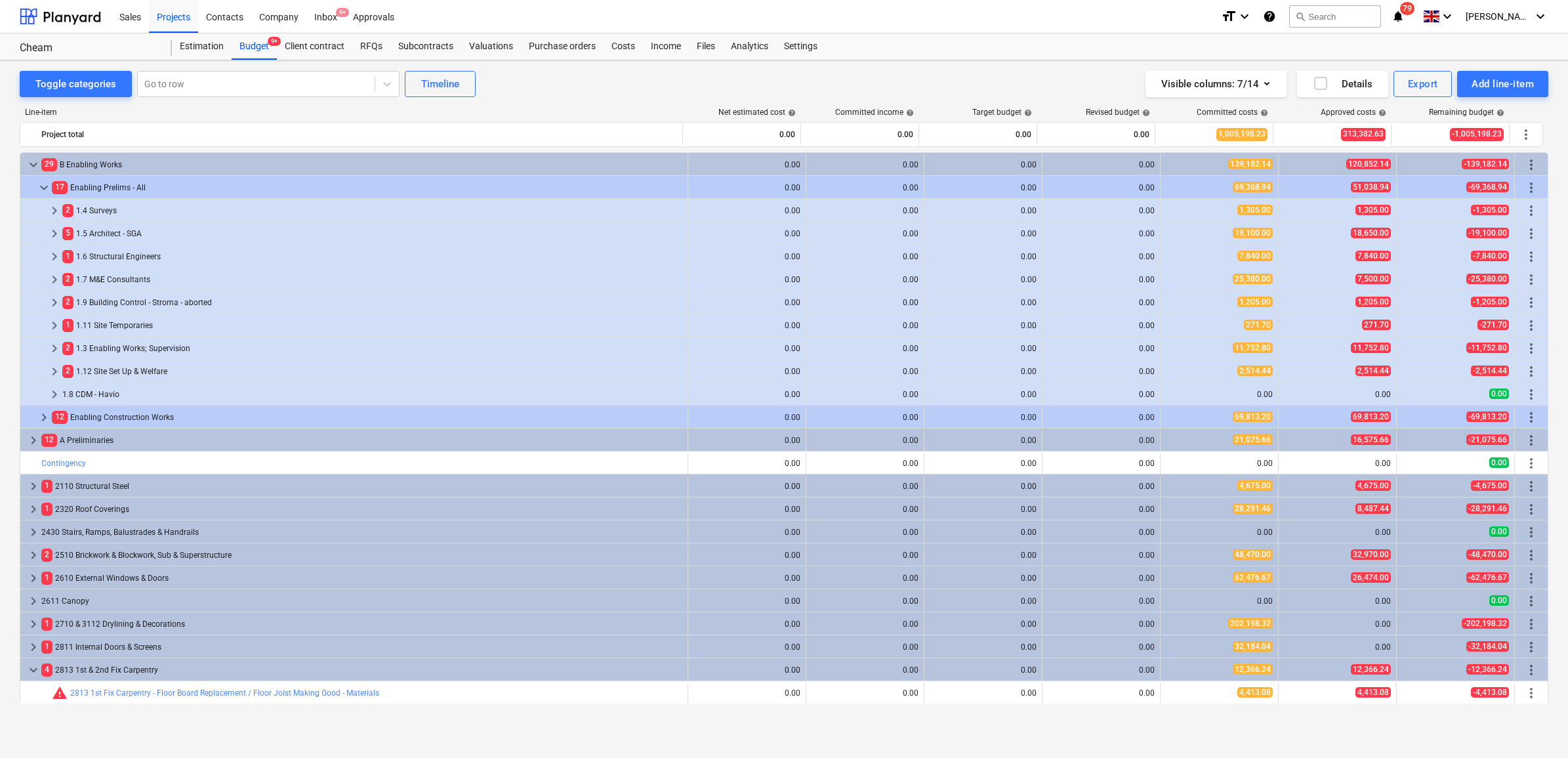
scroll to position [164, 0]
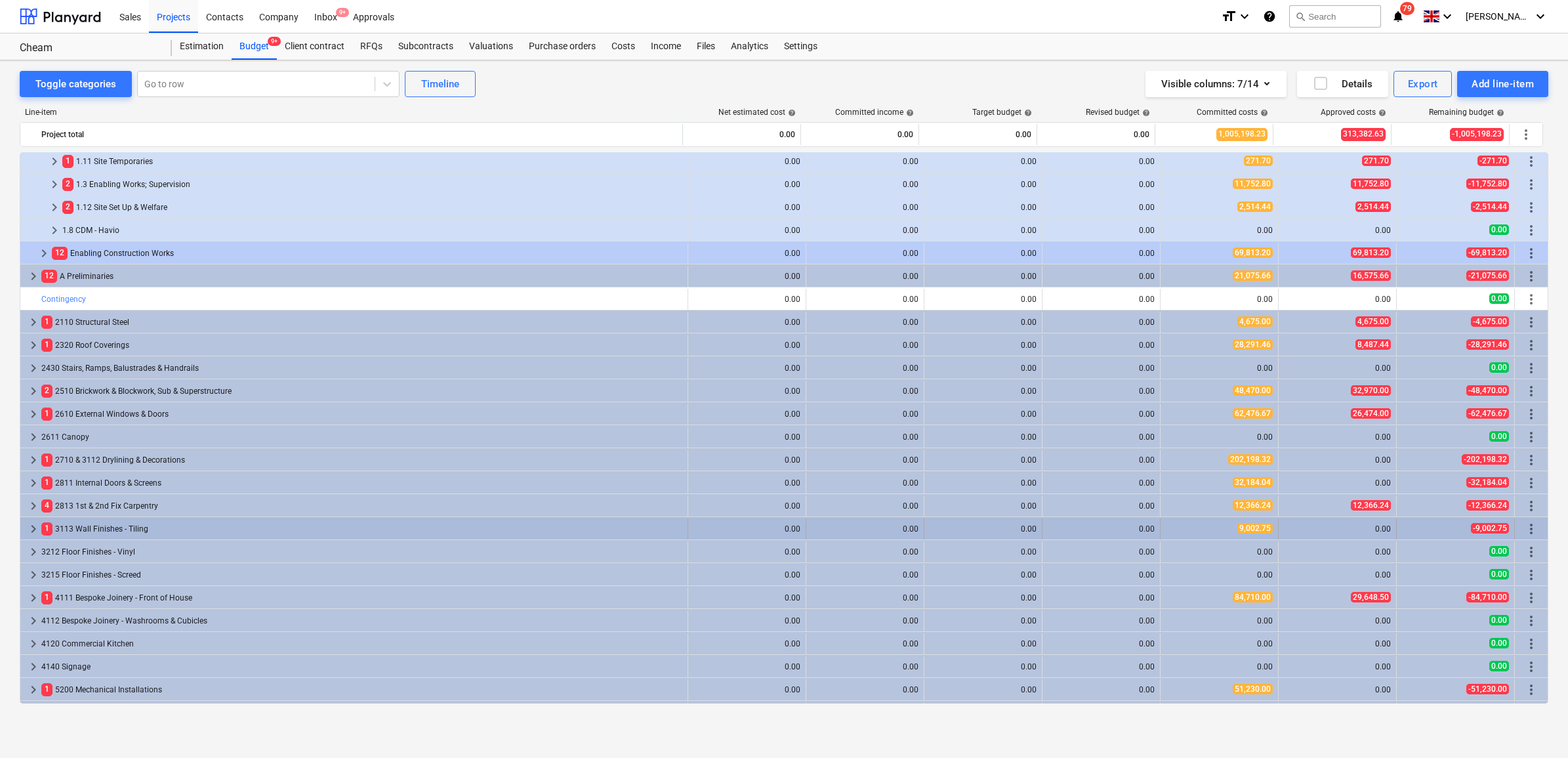
click at [35, 529] on span "keyboard_arrow_right" at bounding box center [34, 528] width 16 height 16
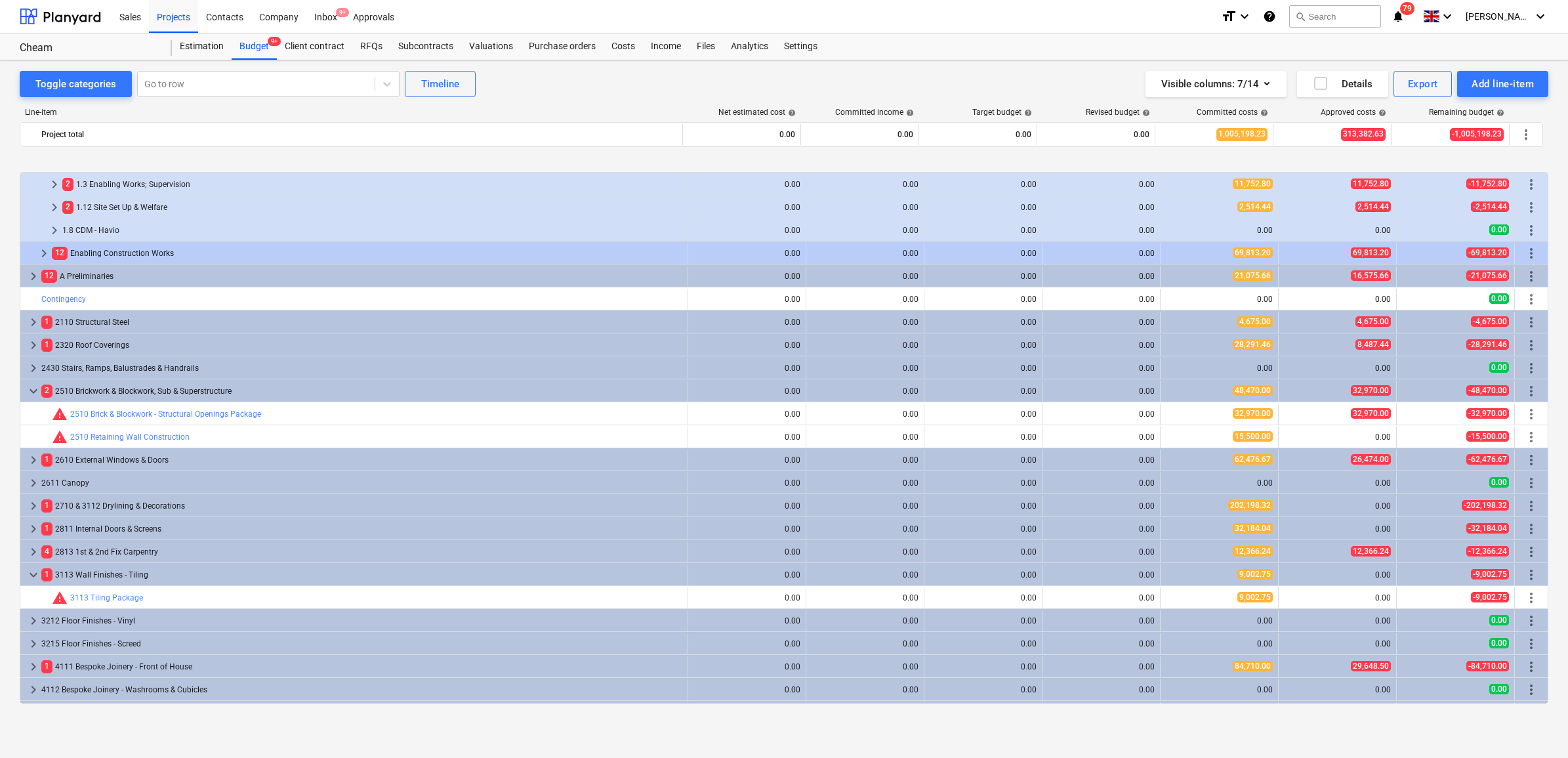
scroll to position [246, 0]
